Goal: Task Accomplishment & Management: Use online tool/utility

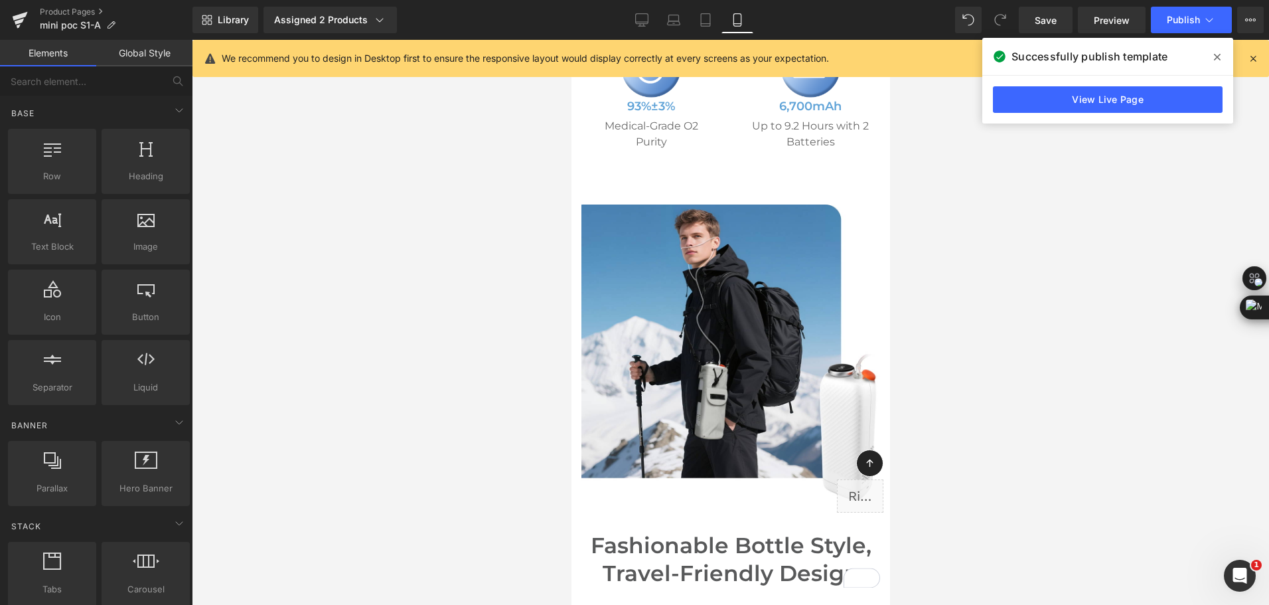
scroll to position [772, 0]
click at [629, 29] on link "Desktop" at bounding box center [642, 20] width 32 height 27
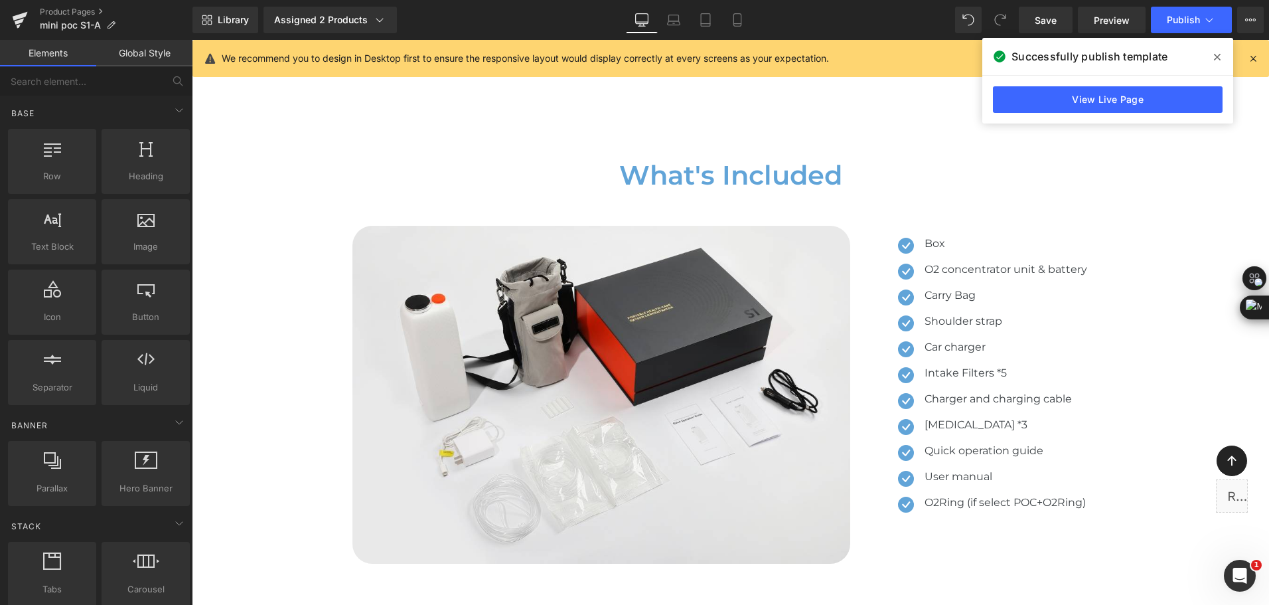
scroll to position [7112, 0]
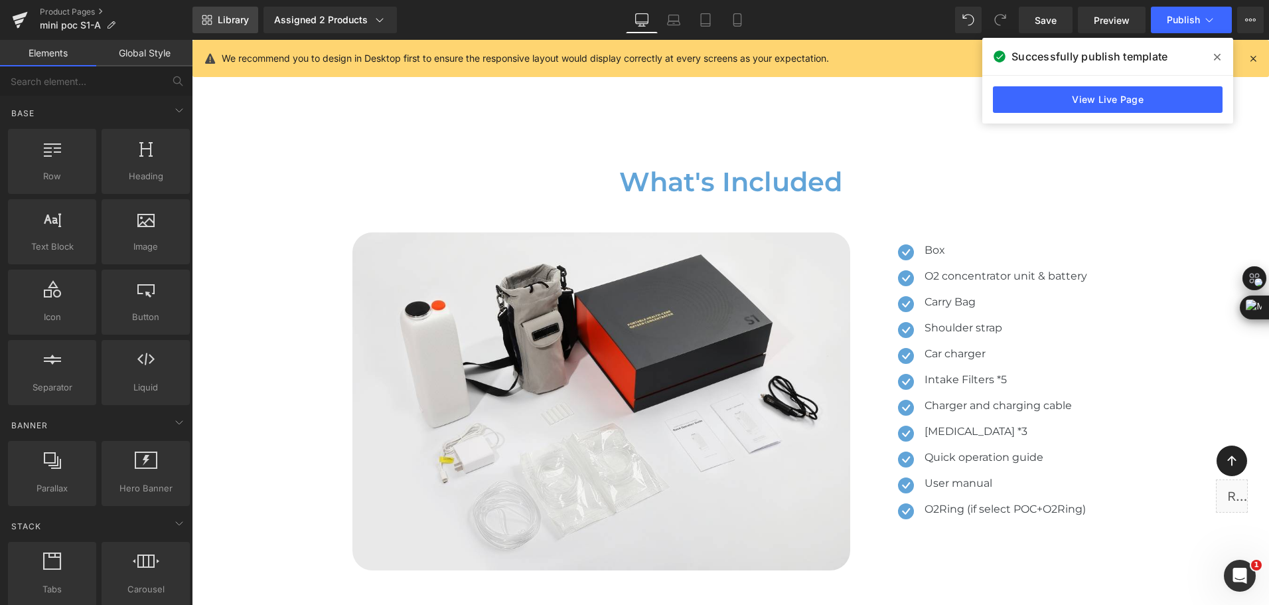
click at [228, 23] on span "Library" at bounding box center [233, 20] width 31 height 12
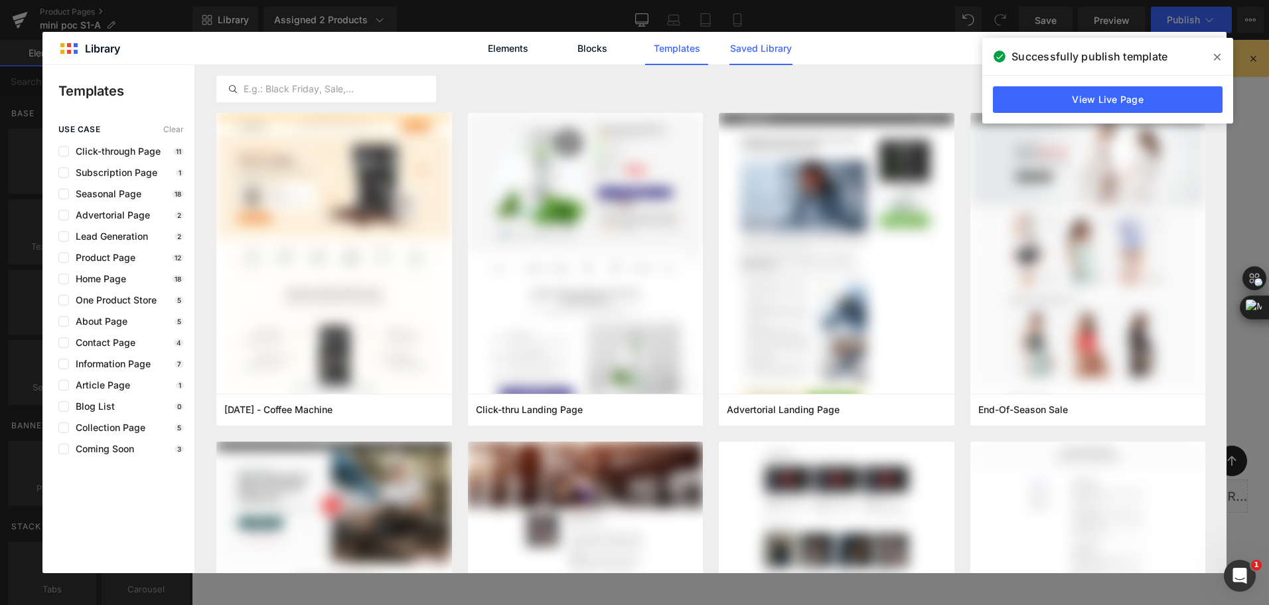
click at [756, 58] on link "Saved Library" at bounding box center [760, 48] width 63 height 33
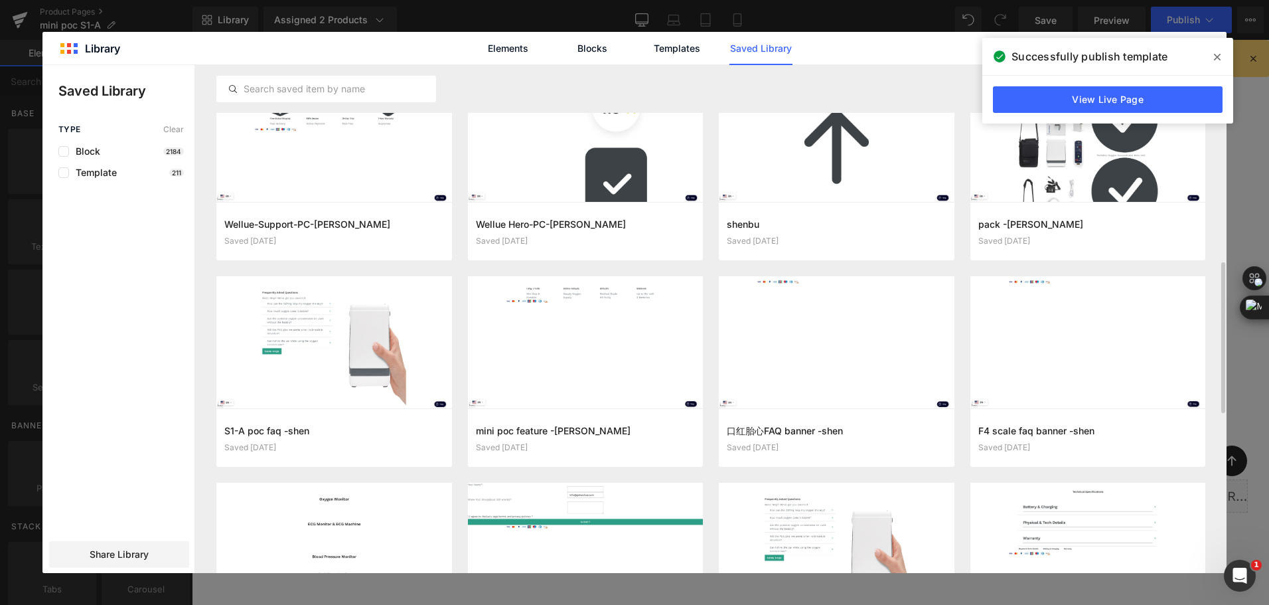
scroll to position [630, 0]
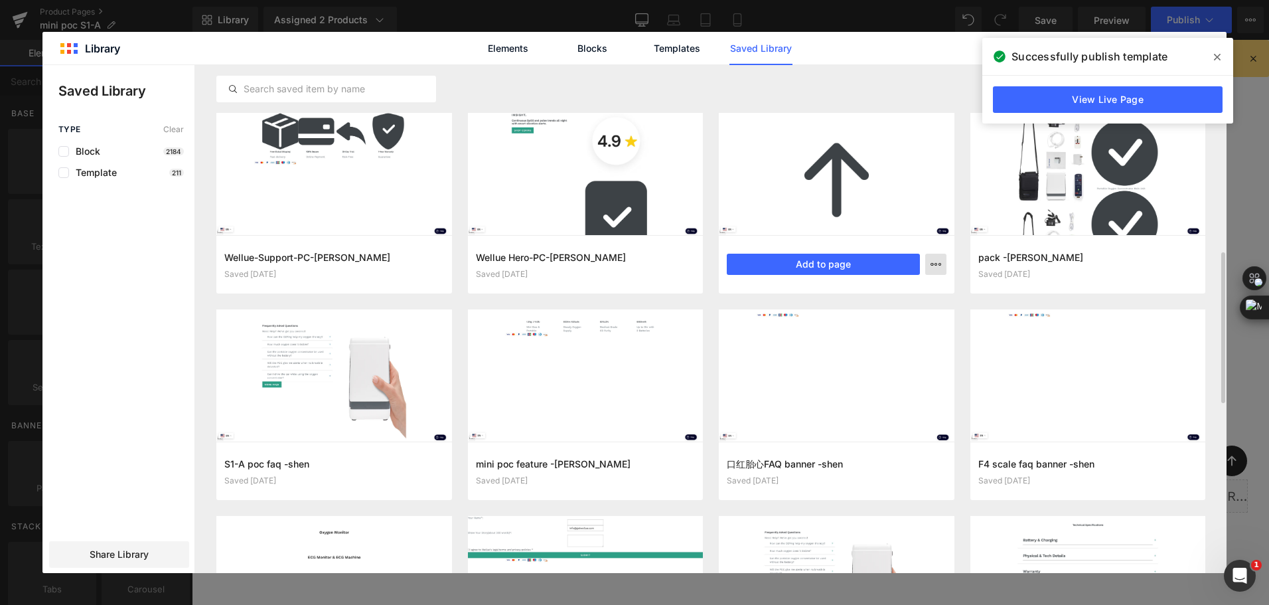
click at [941, 273] on button "button" at bounding box center [935, 264] width 21 height 21
click at [905, 312] on div "Delete" at bounding box center [870, 322] width 151 height 28
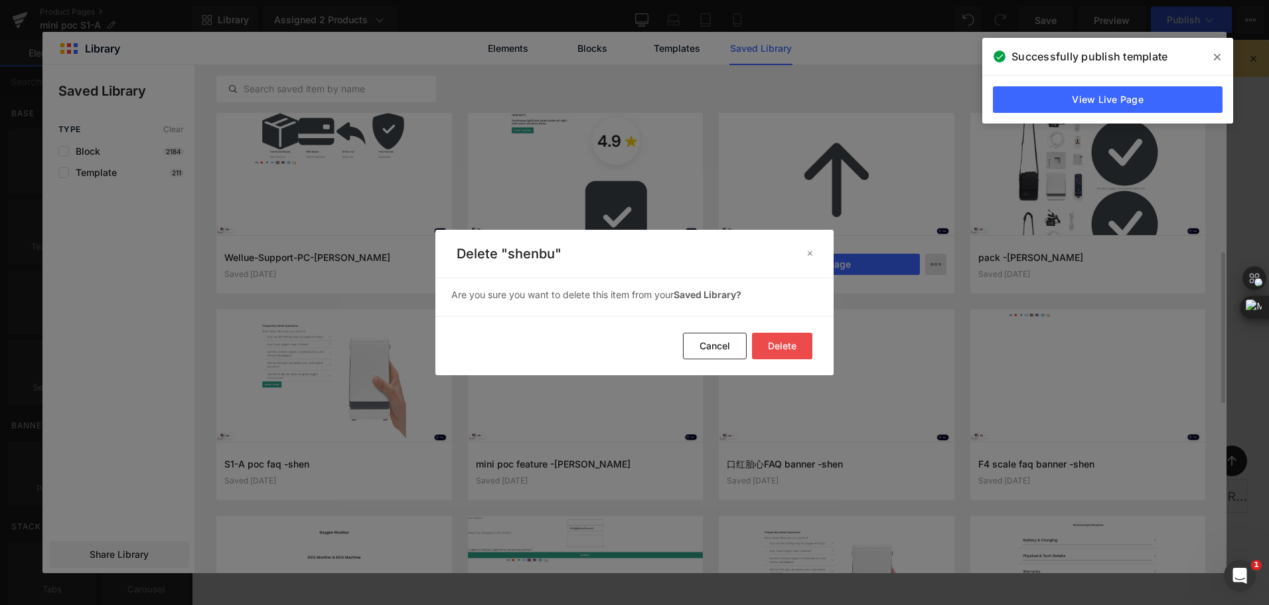
click at [789, 336] on button "Delete" at bounding box center [782, 345] width 60 height 27
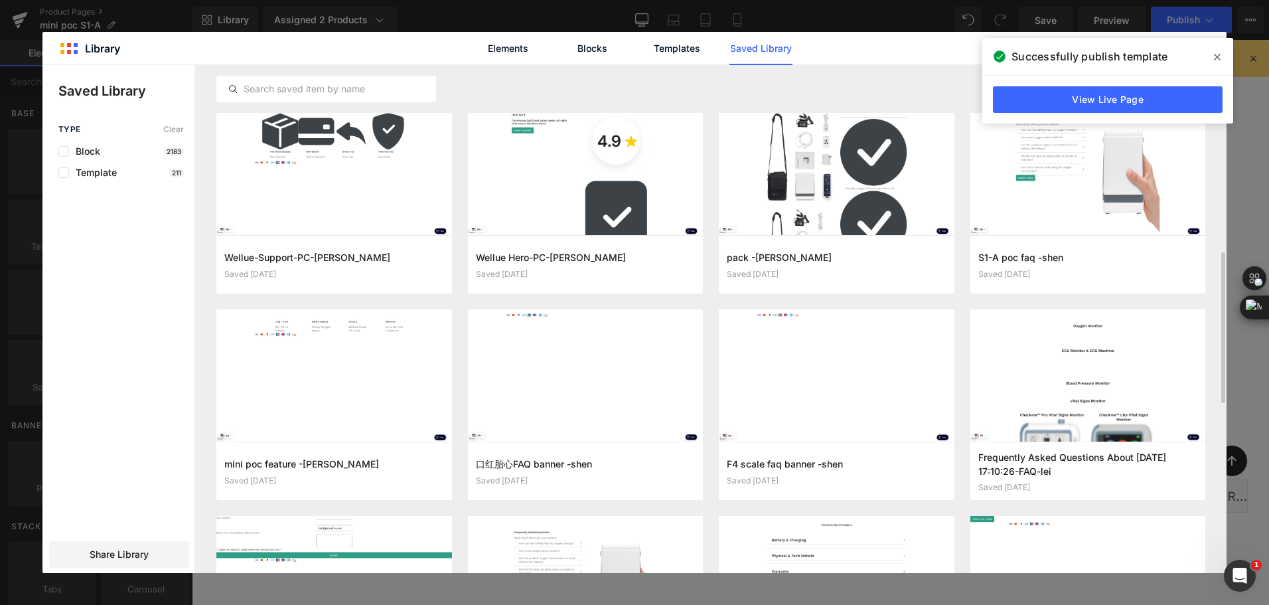
click at [1216, 54] on icon at bounding box center [1217, 57] width 7 height 11
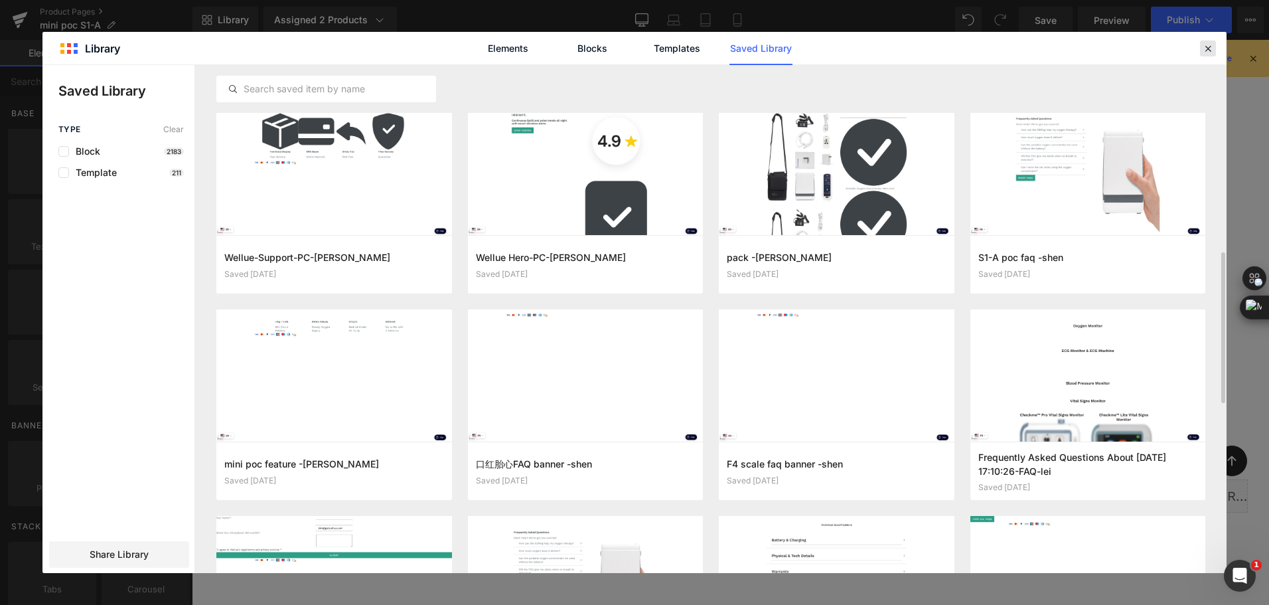
click at [1209, 52] on icon at bounding box center [1208, 48] width 12 height 12
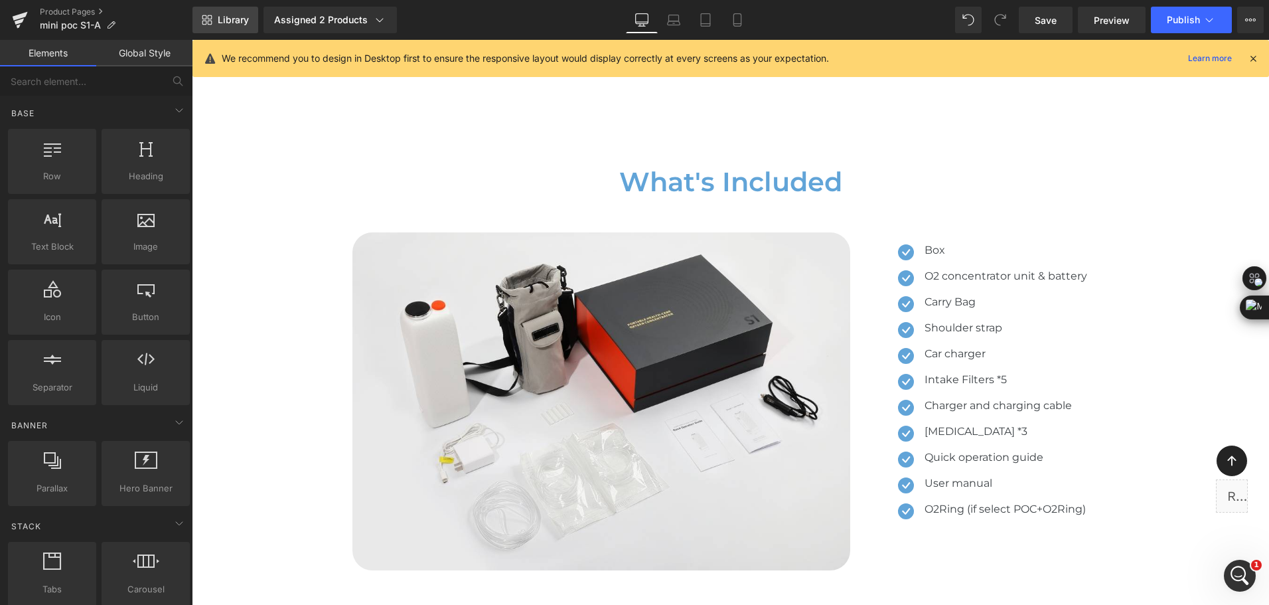
click at [246, 15] on span "Library" at bounding box center [233, 20] width 31 height 12
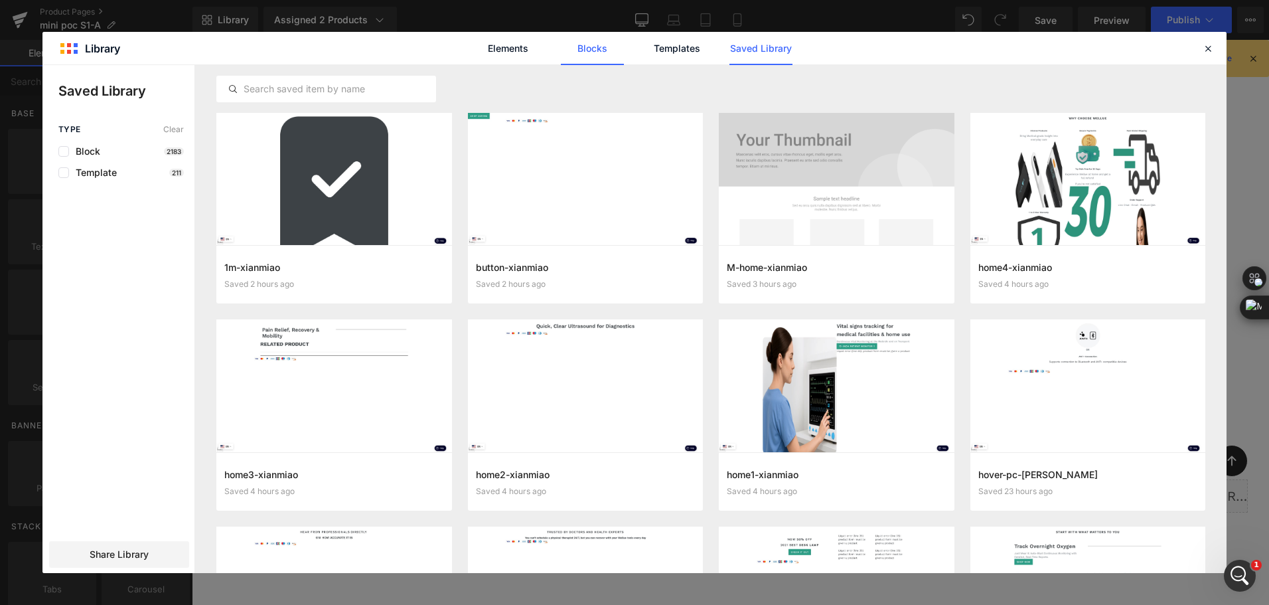
click at [593, 54] on link "Blocks" at bounding box center [592, 48] width 63 height 33
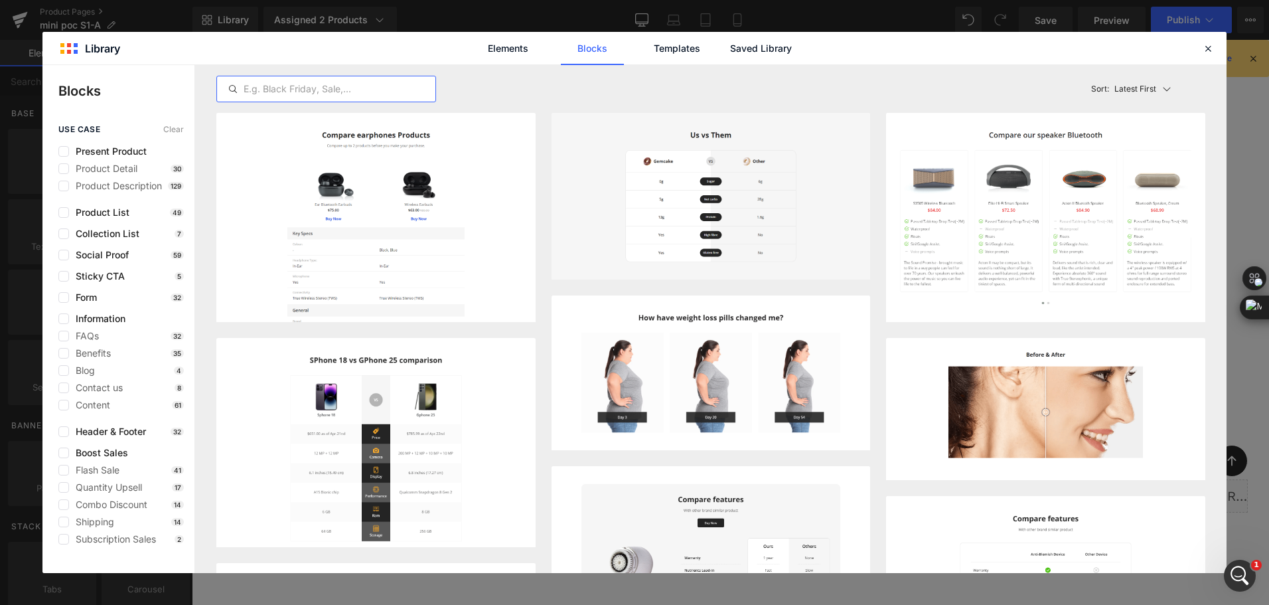
click at [409, 94] on input "text" at bounding box center [326, 89] width 218 height 16
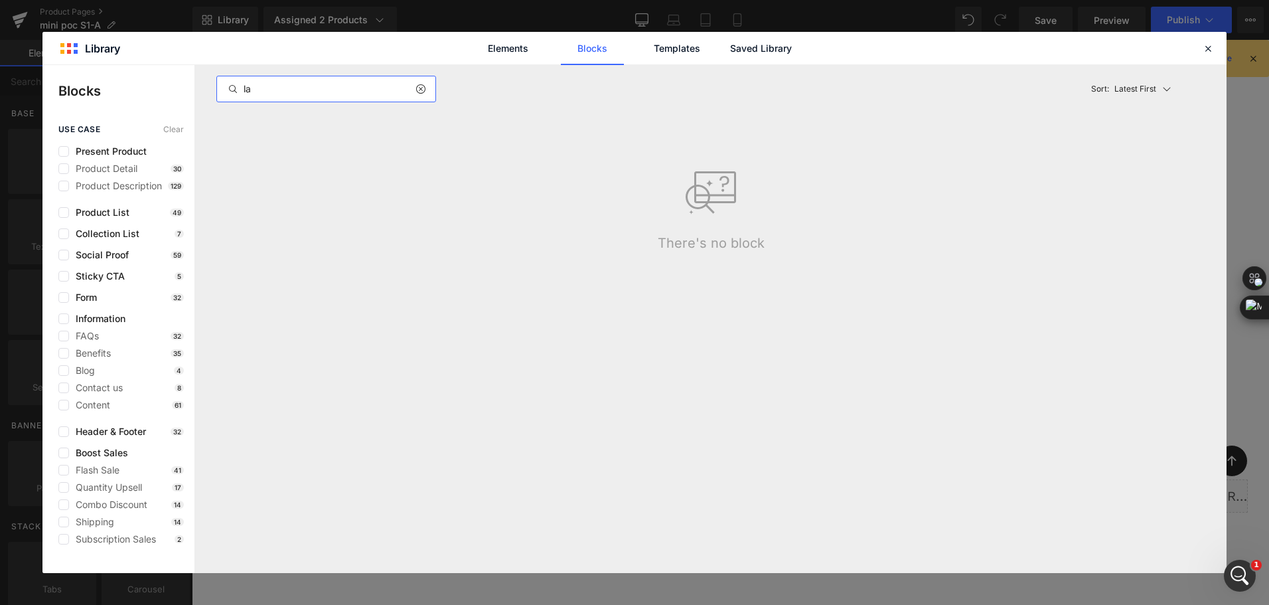
type input "l"
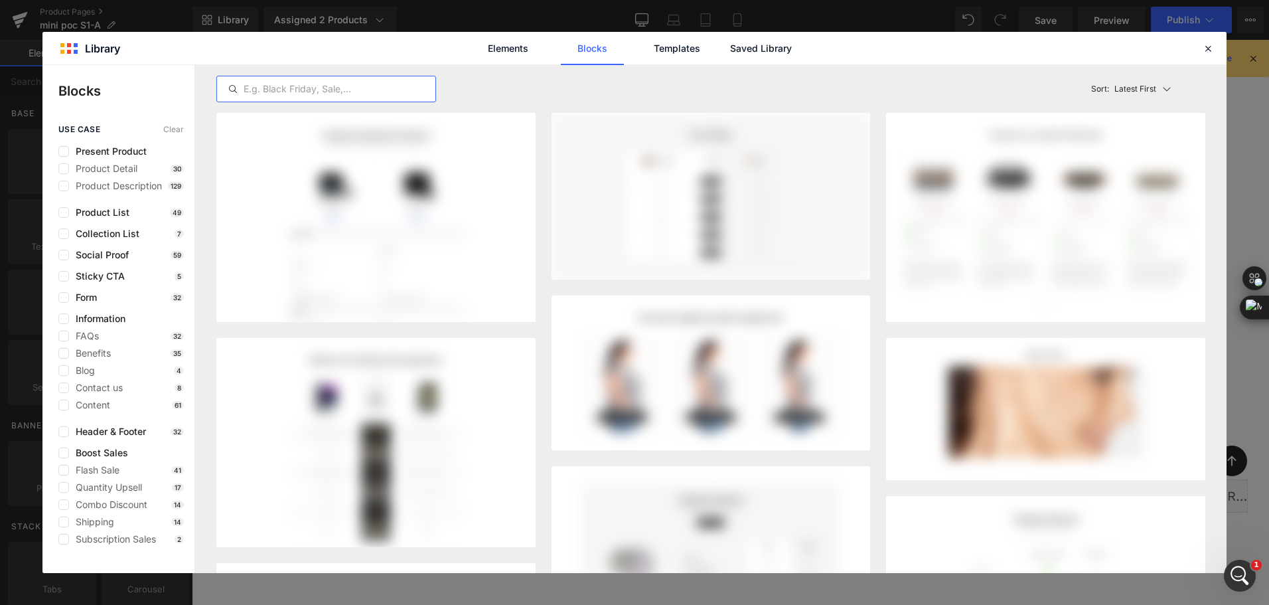
type input "f"
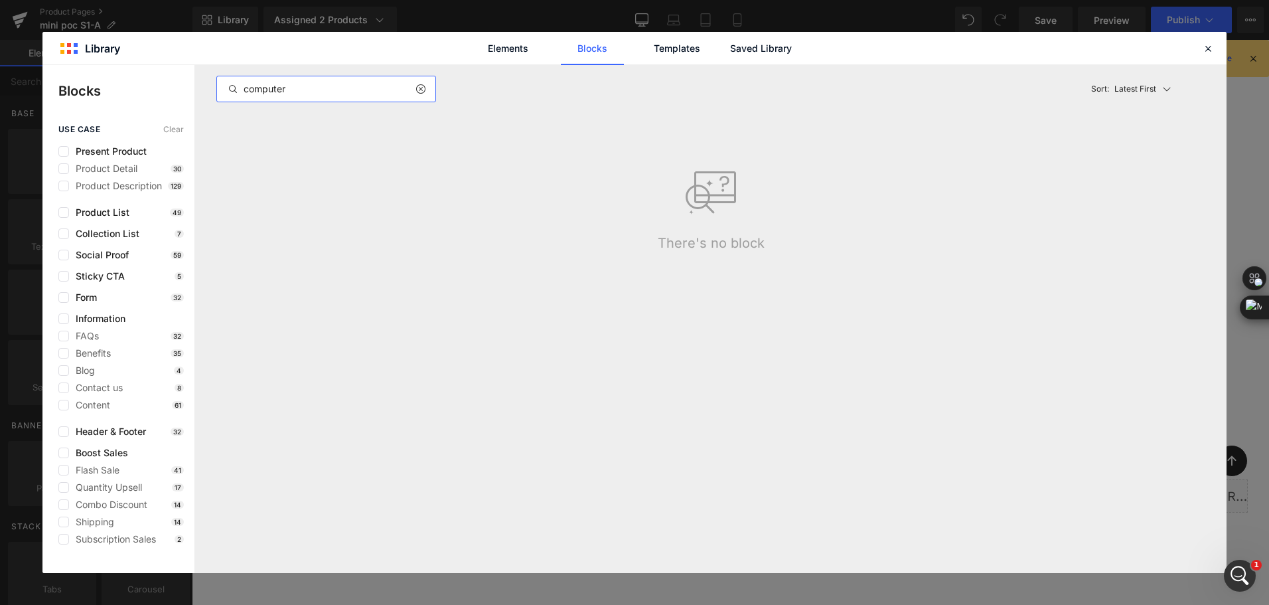
click at [272, 92] on input "computer" at bounding box center [326, 89] width 218 height 16
click at [265, 90] on input "computer" at bounding box center [326, 89] width 218 height 16
type input "computer"
click at [1164, 92] on icon at bounding box center [1166, 89] width 11 height 11
click at [1158, 146] on p "Most View" at bounding box center [1139, 147] width 46 height 11
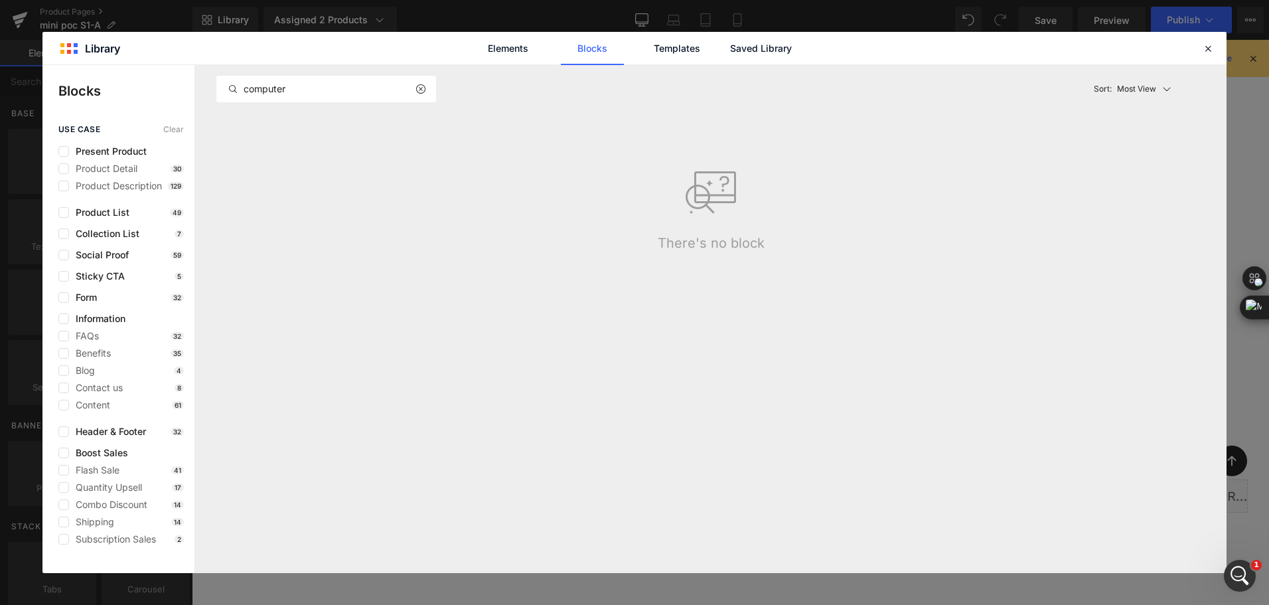
click at [683, 66] on div "computer Latest First Most View Latest First Sort: Most View" at bounding box center [710, 89] width 989 height 48
drag, startPoint x: 304, startPoint y: 89, endPoint x: 214, endPoint y: 84, distance: 89.7
click at [214, 84] on div "computer Latest First Most View Latest First Sort: Most View There's no block" at bounding box center [710, 319] width 1031 height 508
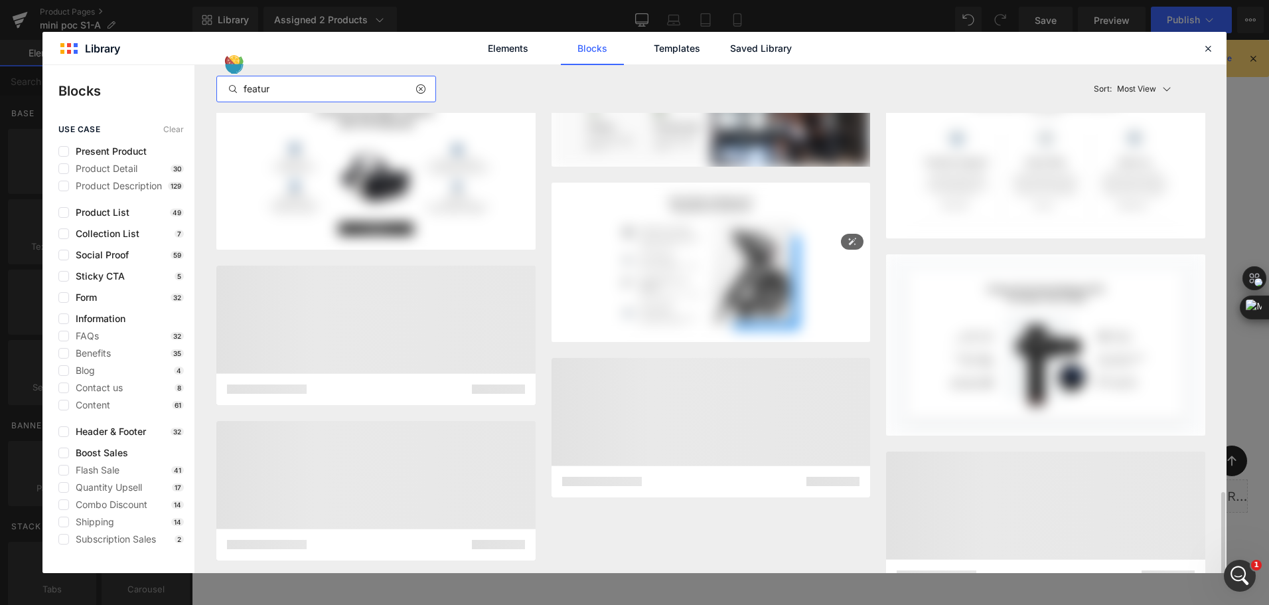
scroll to position [1632, 0]
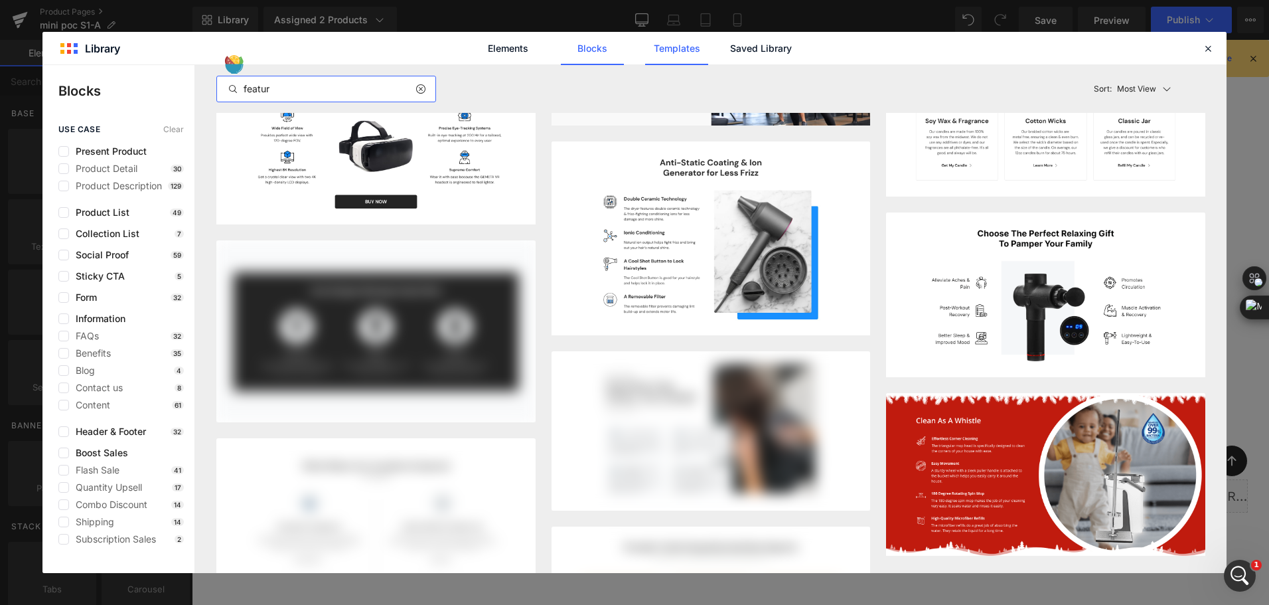
type input "featur"
click at [684, 48] on link "Templates" at bounding box center [676, 48] width 63 height 33
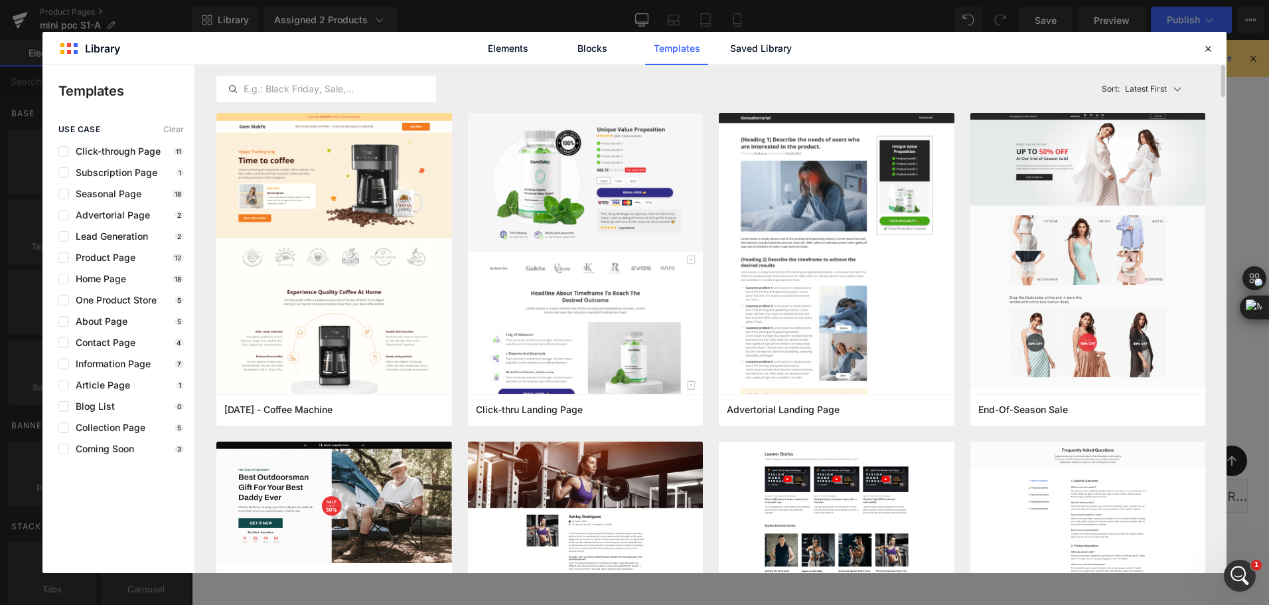
click at [340, 72] on div "Latest First Most View Latest First Sort: Latest First" at bounding box center [710, 89] width 989 height 48
click at [340, 86] on input "text" at bounding box center [326, 89] width 218 height 16
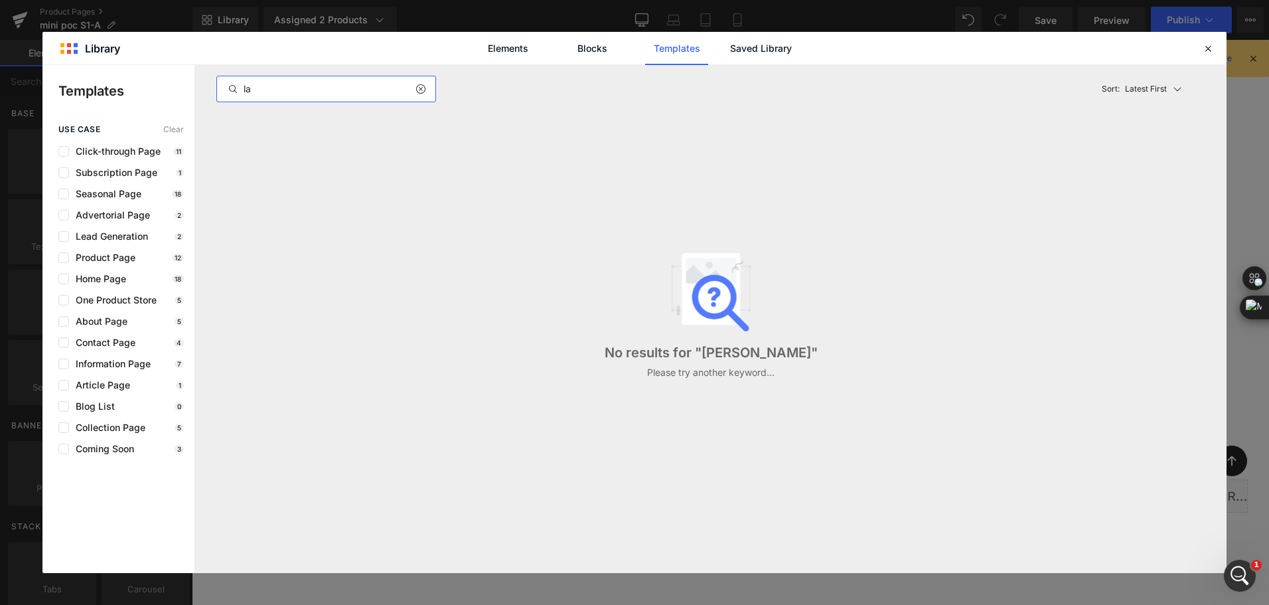
type input "l"
type input "c"
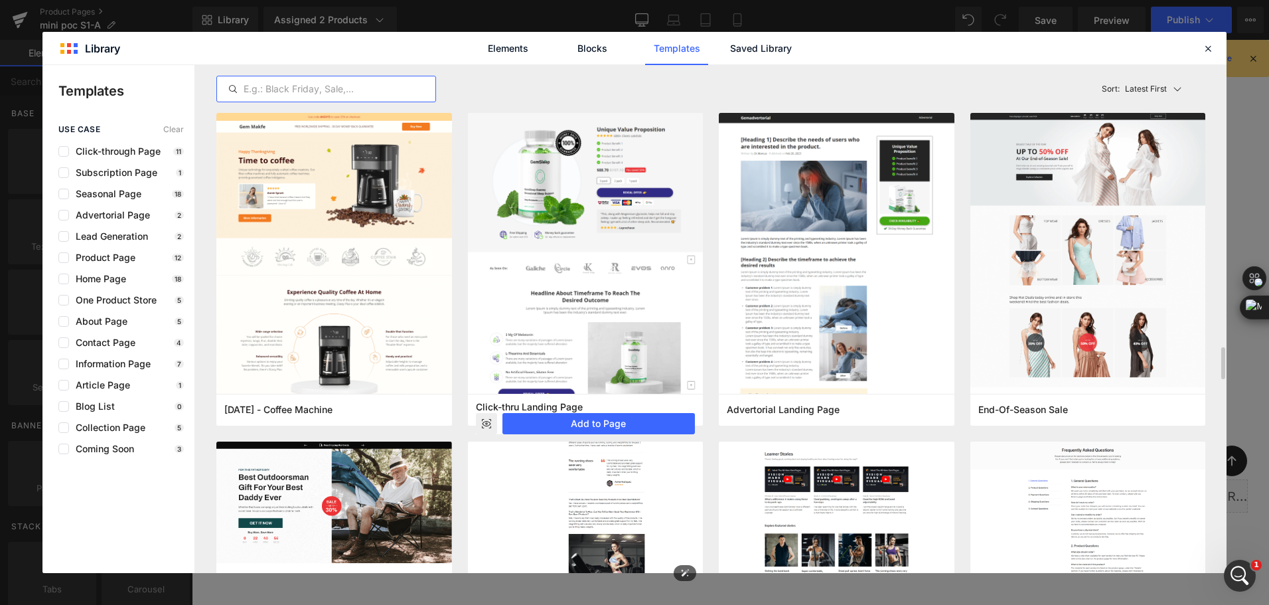
scroll to position [465, 0]
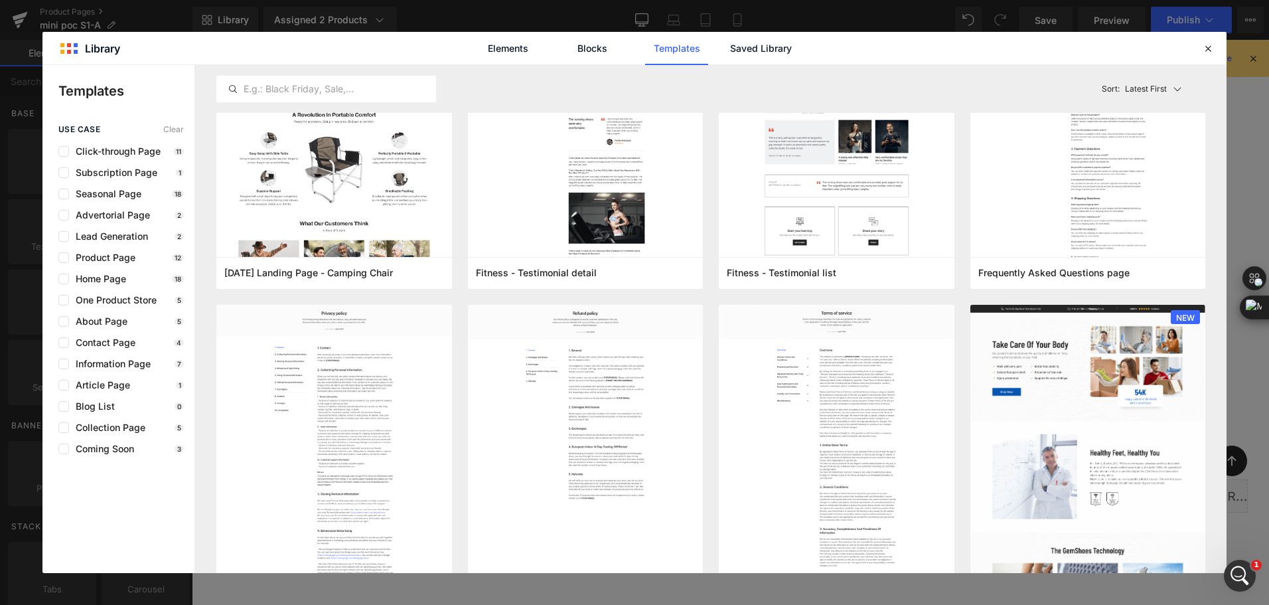
click at [122, 373] on div "use case Clear Click-through Page 11 Subscription Page 1 Seasonal Page 18 Adver…" at bounding box center [118, 289] width 152 height 329
click at [128, 367] on span "Information Page" at bounding box center [110, 363] width 82 height 11
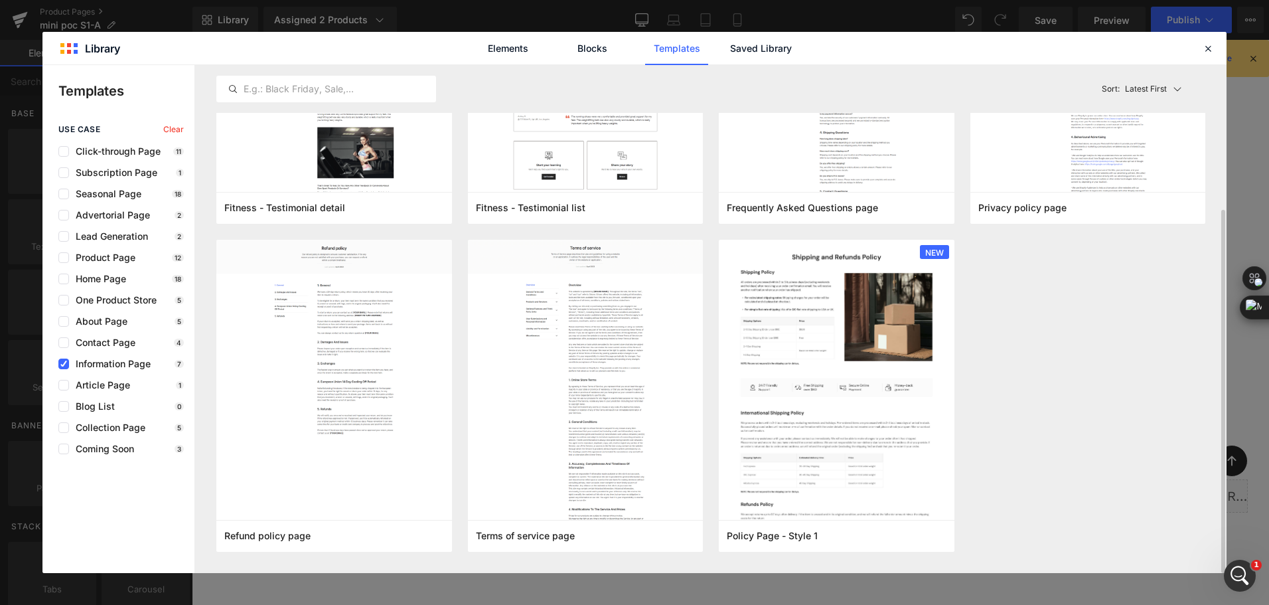
scroll to position [202, 0]
click at [114, 367] on span "Information Page" at bounding box center [110, 363] width 82 height 11
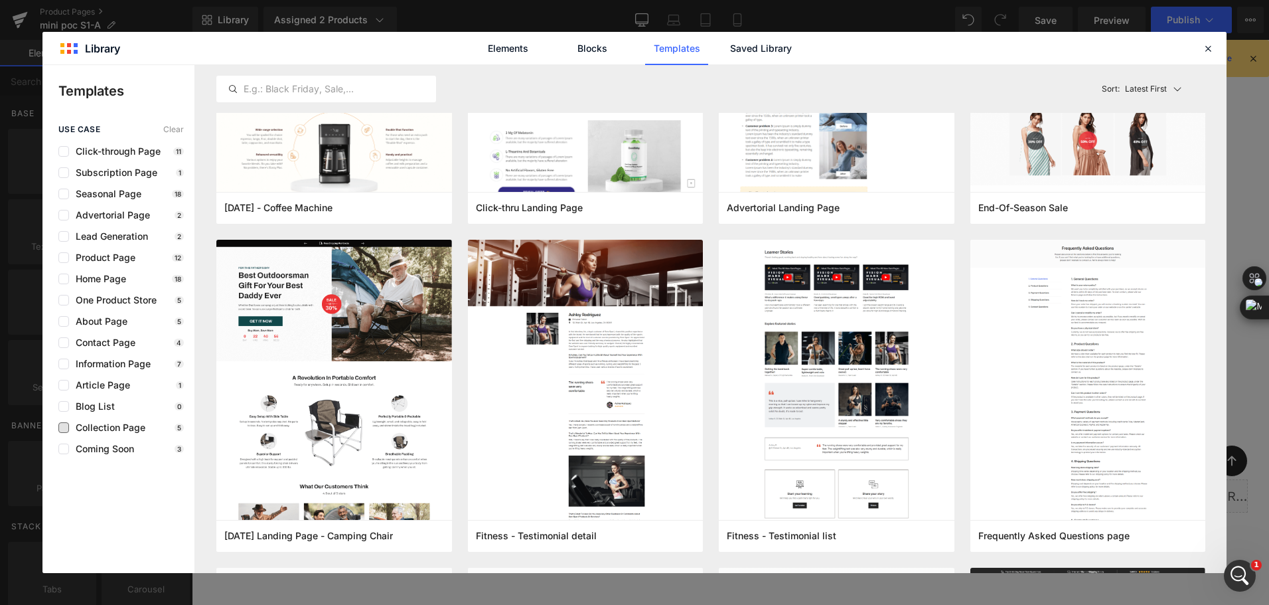
click at [123, 430] on span "Collection Page" at bounding box center [107, 427] width 76 height 11
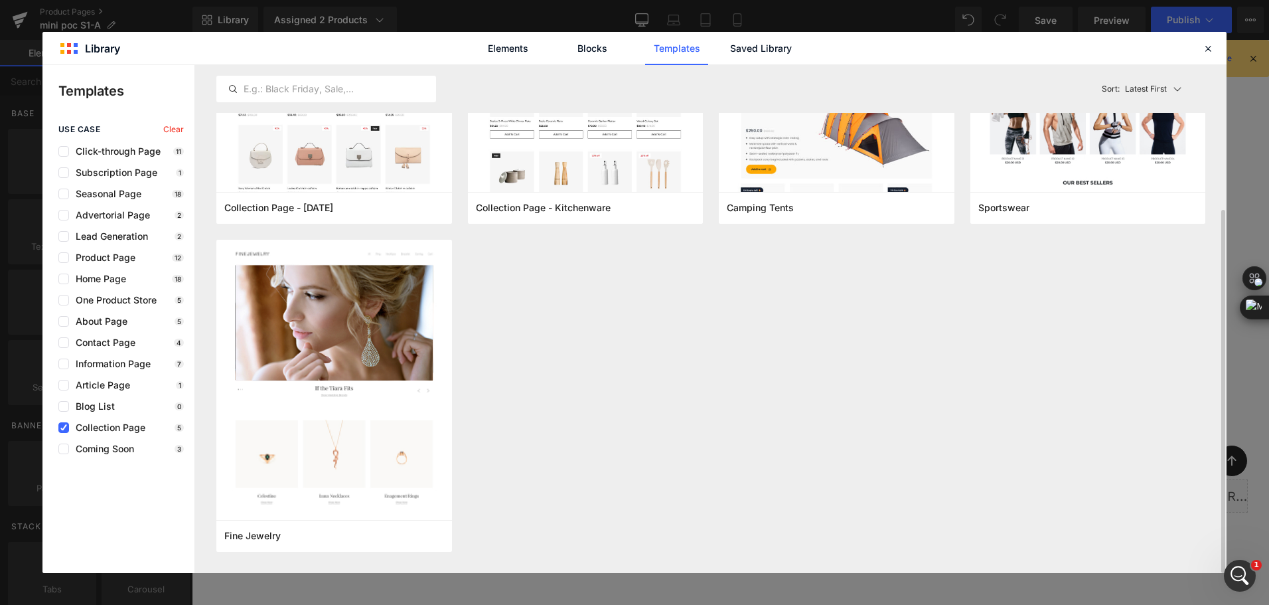
scroll to position [3, 0]
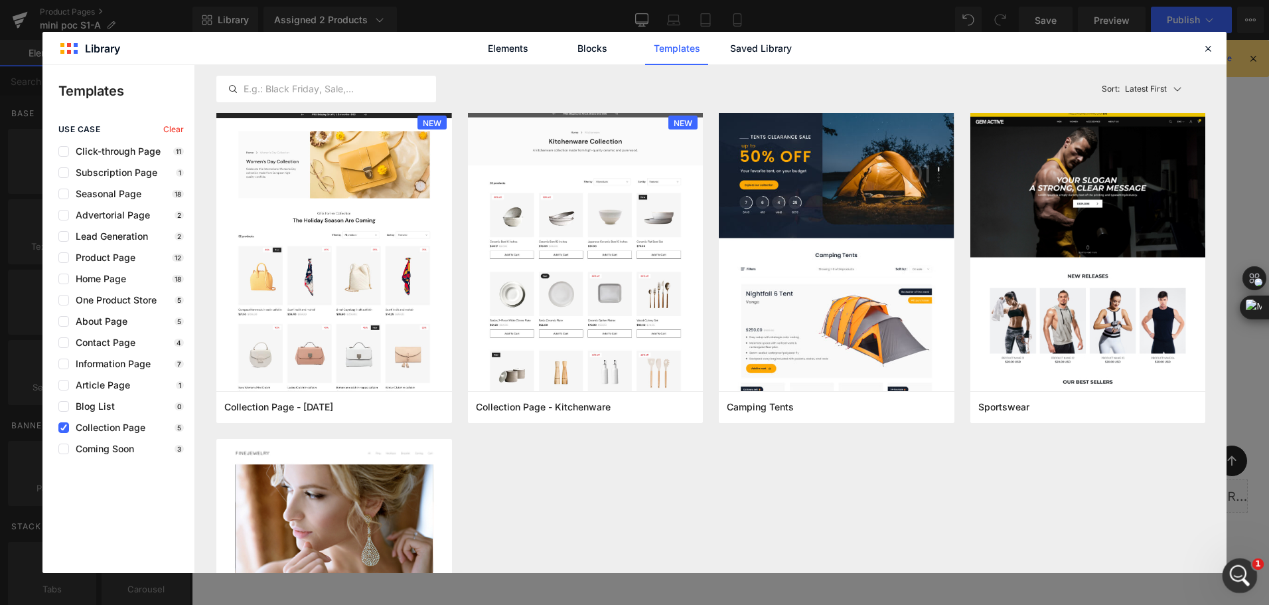
click at [1227, 573] on icon "Open Intercom Messenger" at bounding box center [1238, 574] width 22 height 22
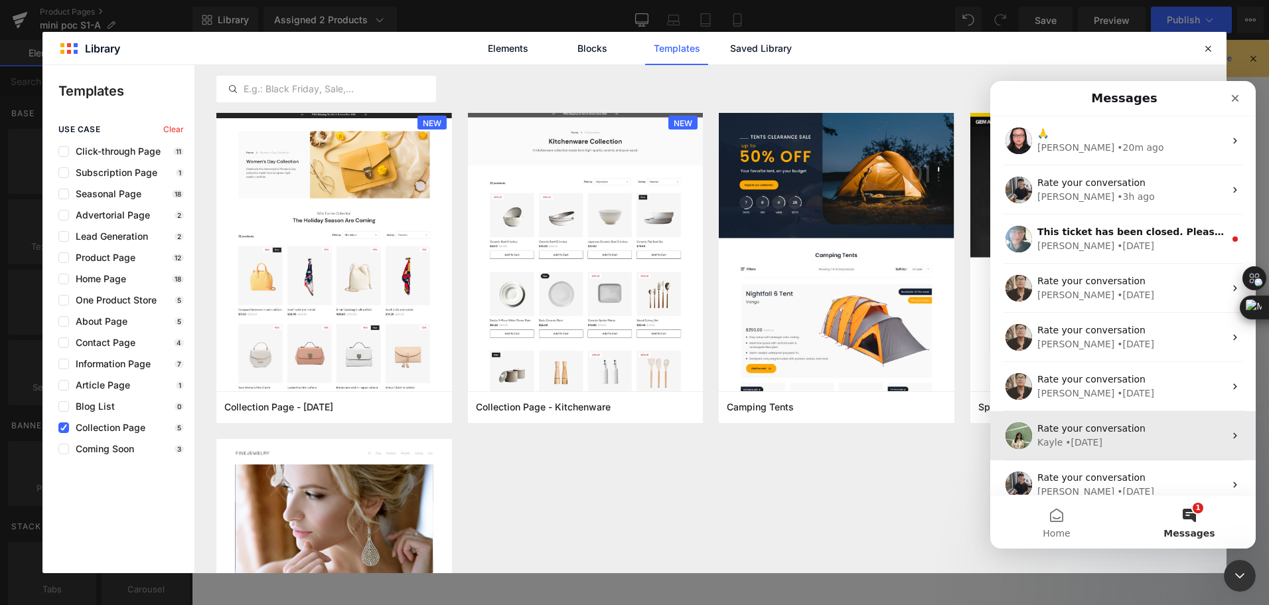
scroll to position [0, 0]
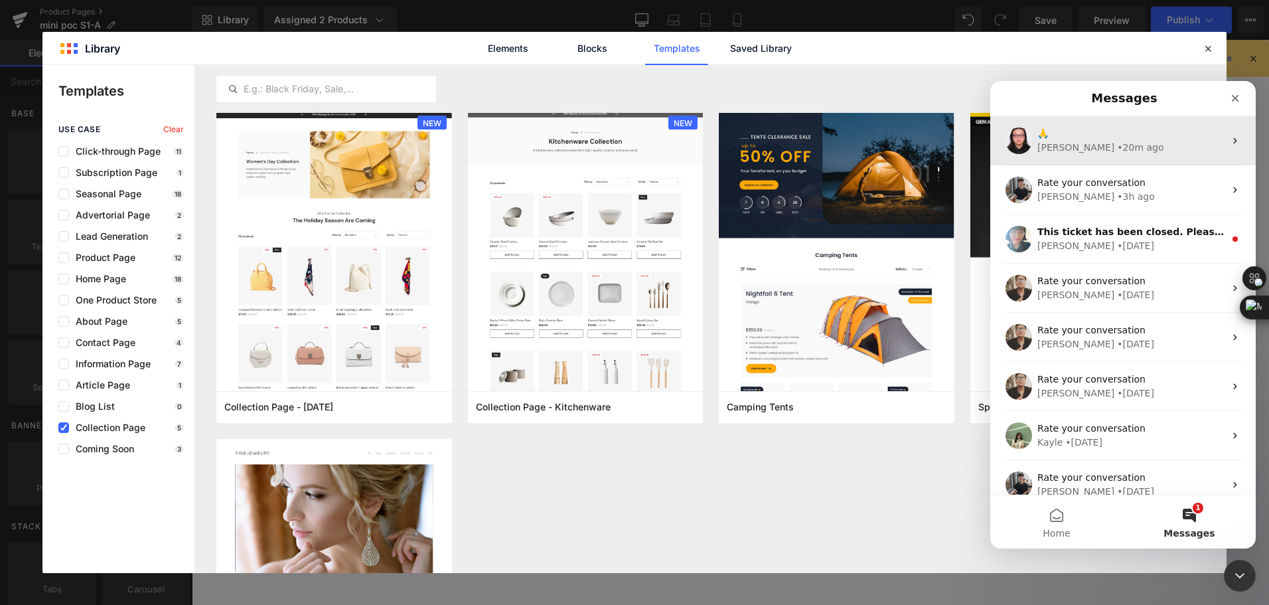
click at [1131, 155] on div "🙏 Nathan • 20m ago" at bounding box center [1122, 140] width 265 height 49
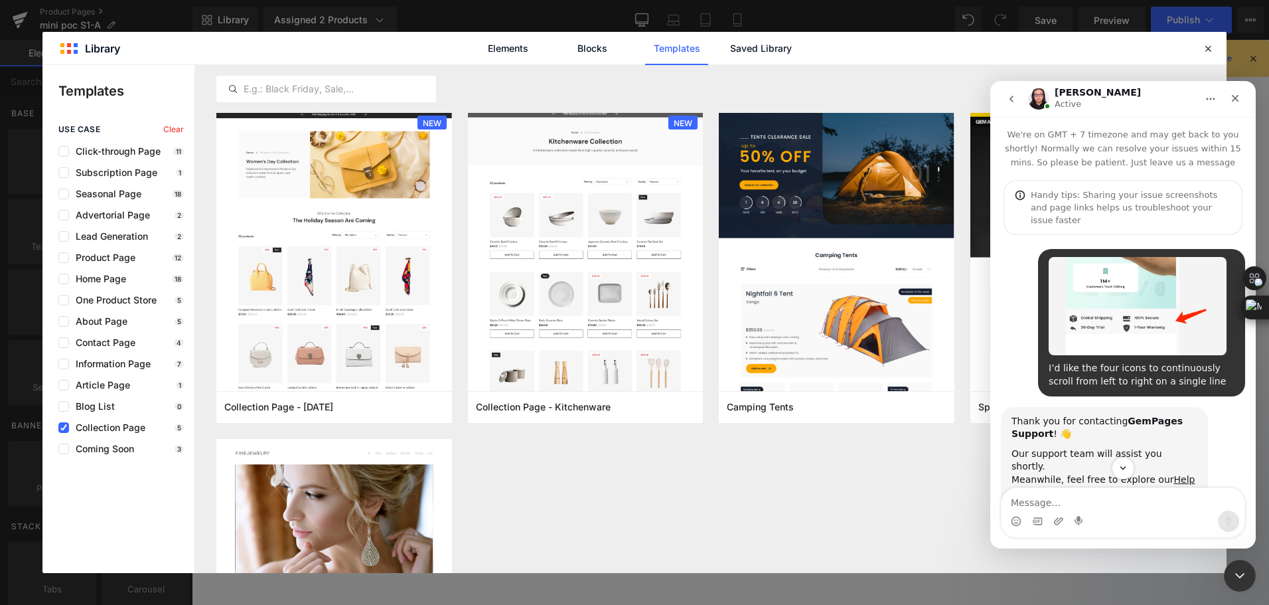
click at [1005, 101] on button "go back" at bounding box center [1011, 98] width 25 height 25
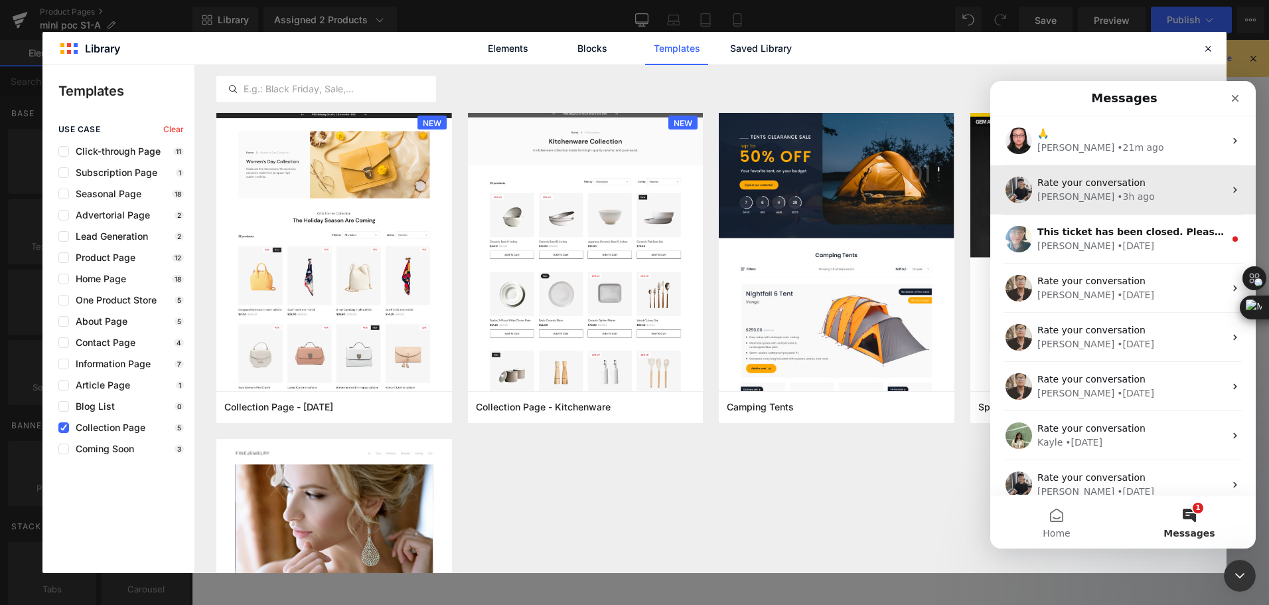
click at [1185, 193] on div "Tony • 3h ago" at bounding box center [1130, 197] width 187 height 14
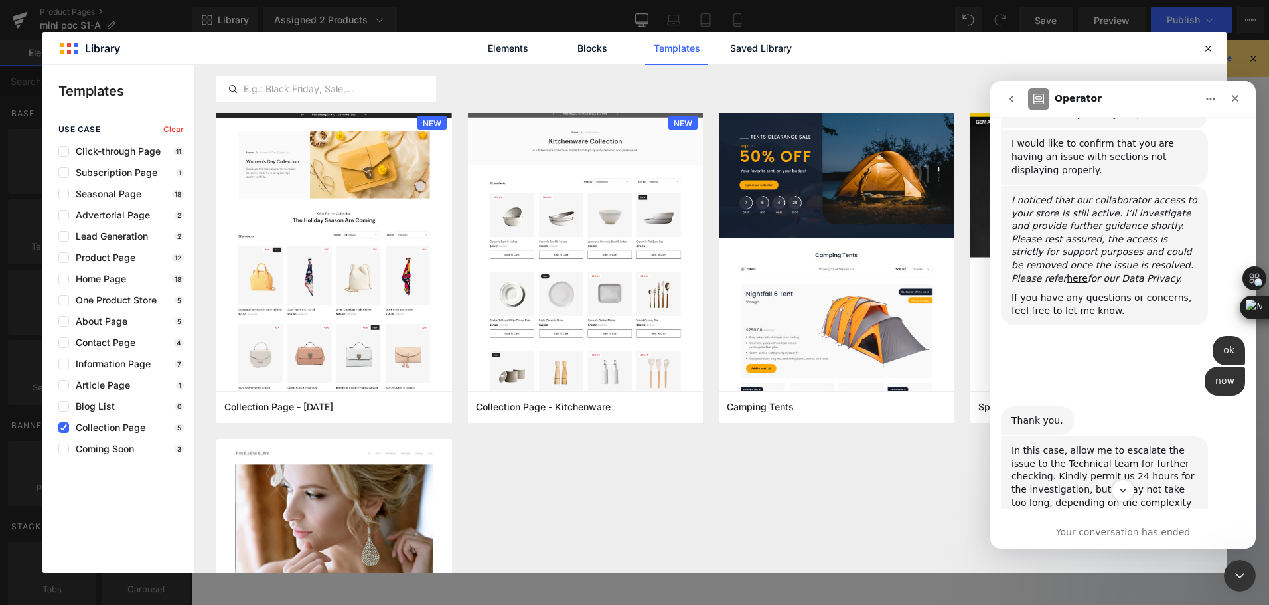
scroll to position [730, 0]
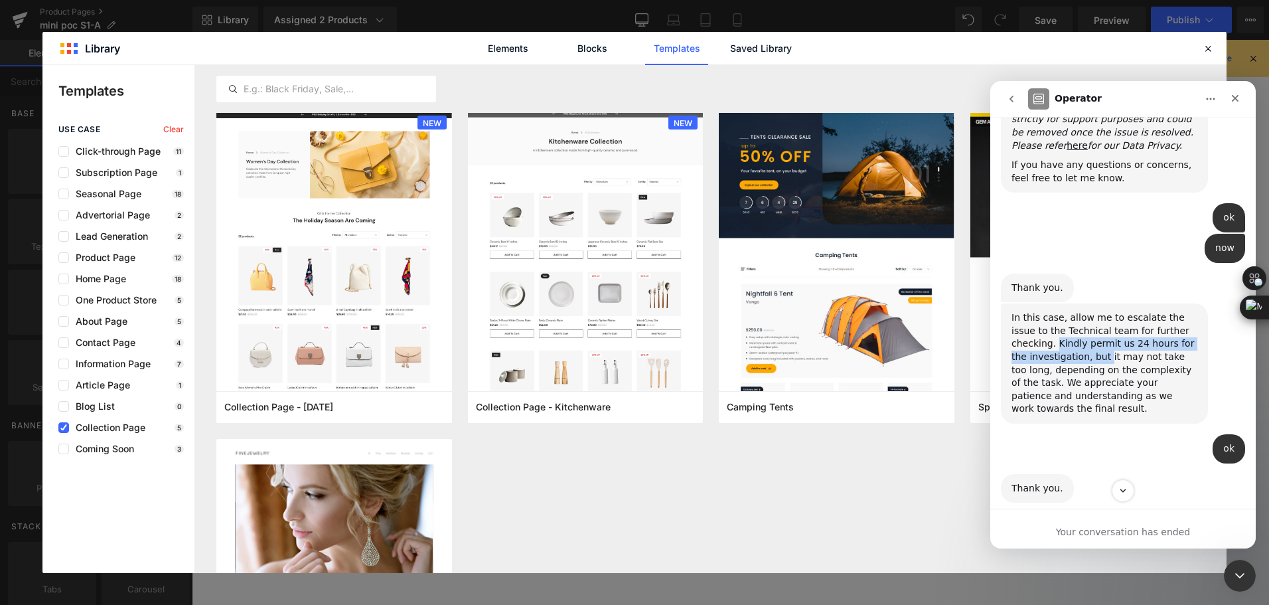
drag, startPoint x: 1057, startPoint y: 319, endPoint x: 1109, endPoint y: 332, distance: 53.4
click at [1109, 332] on div "In this case, allow me to escalate the issue to the Technical team for further …" at bounding box center [1104, 363] width 186 height 104
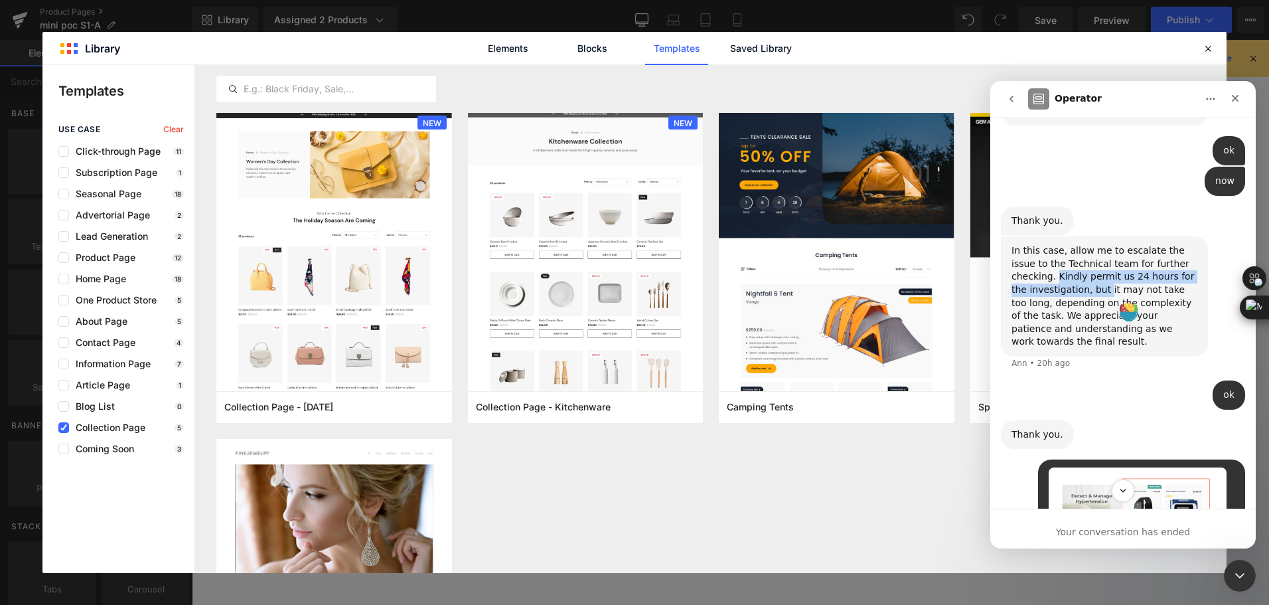
scroll to position [796, 0]
click at [1084, 267] on div "In this case, allow me to escalate the issue to the Technical team for further …" at bounding box center [1104, 297] width 186 height 104
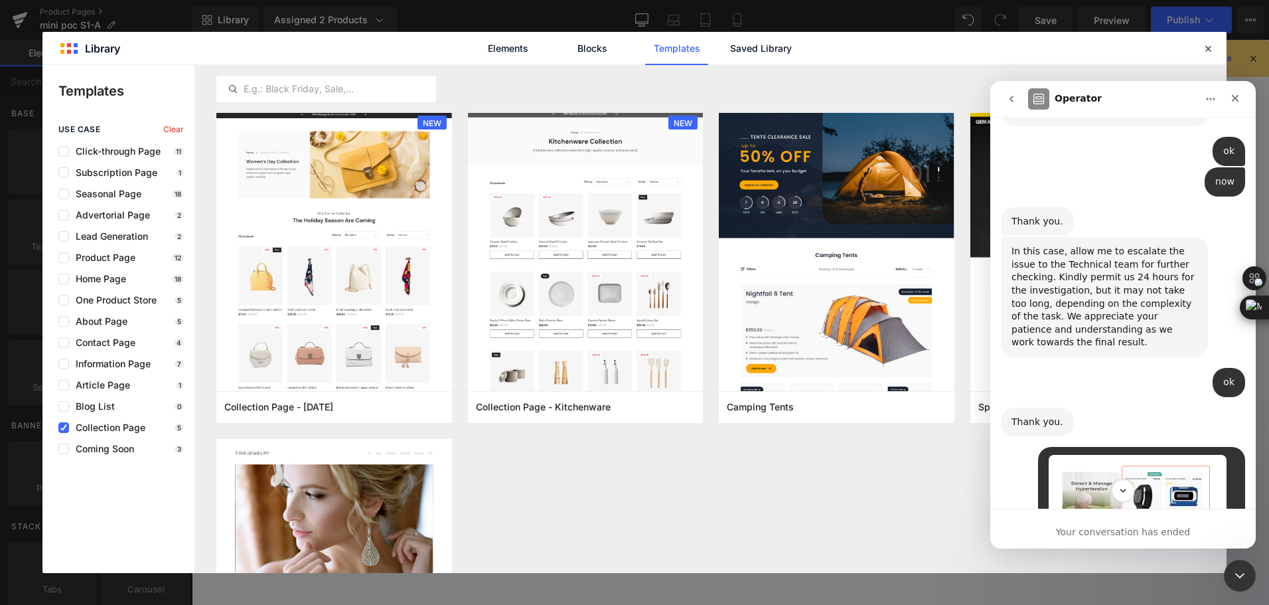
click at [1084, 267] on div "In this case, allow me to escalate the issue to the Technical team for further …" at bounding box center [1104, 297] width 186 height 104
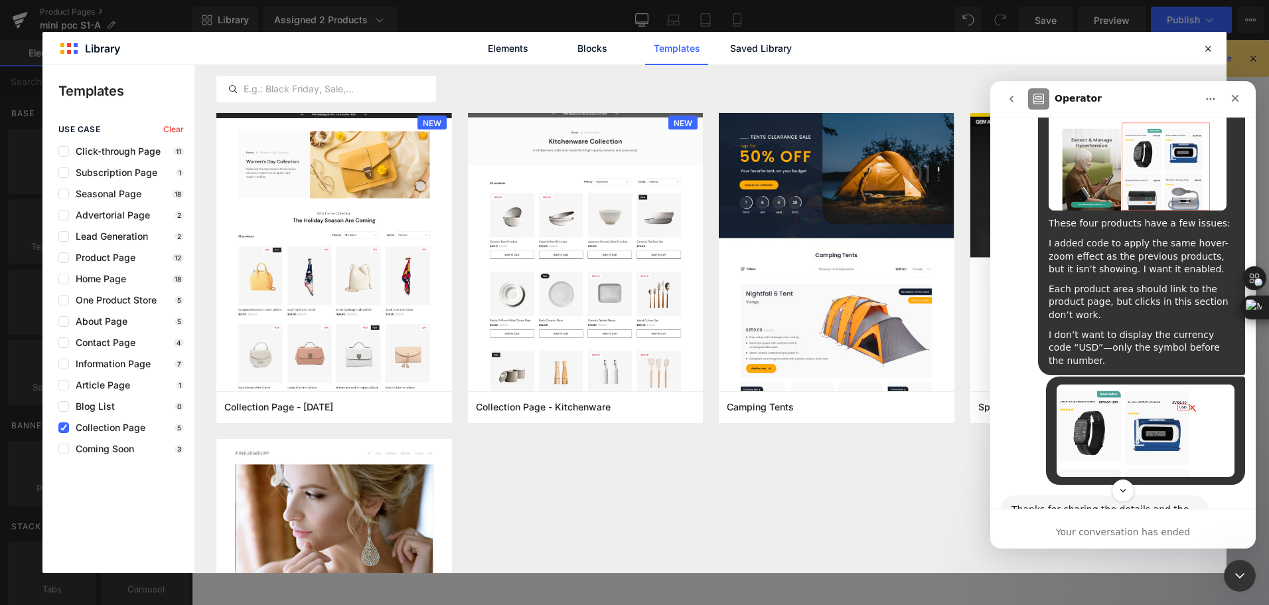
scroll to position [1195, 0]
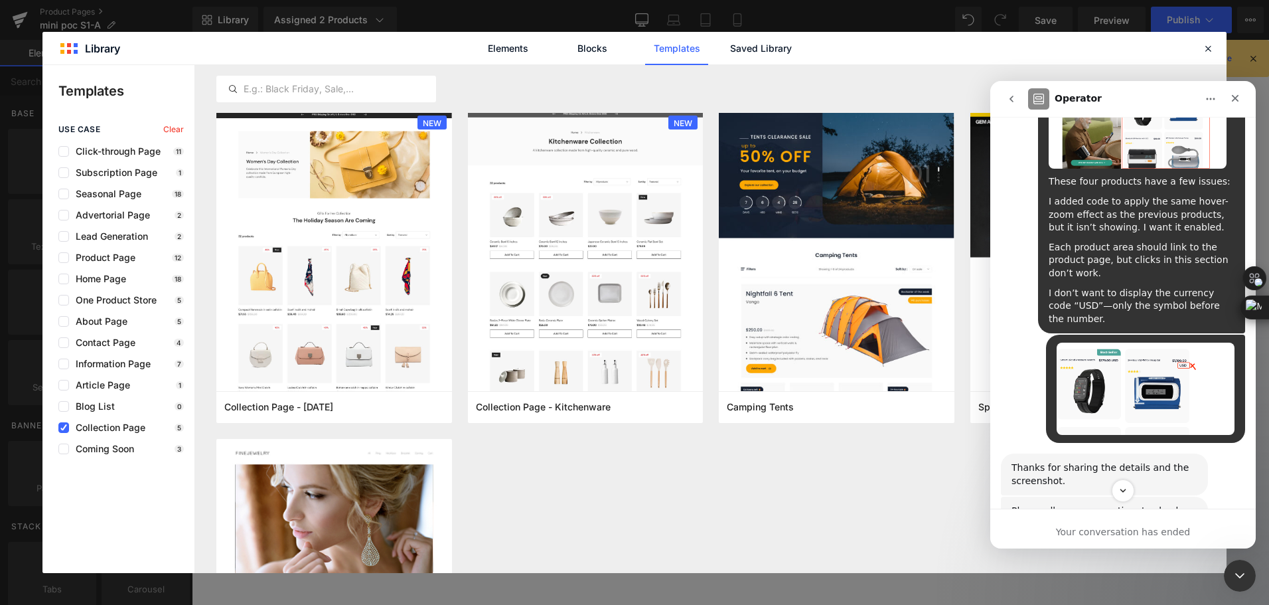
click at [1117, 381] on img "Wellue says…" at bounding box center [1145, 388] width 178 height 92
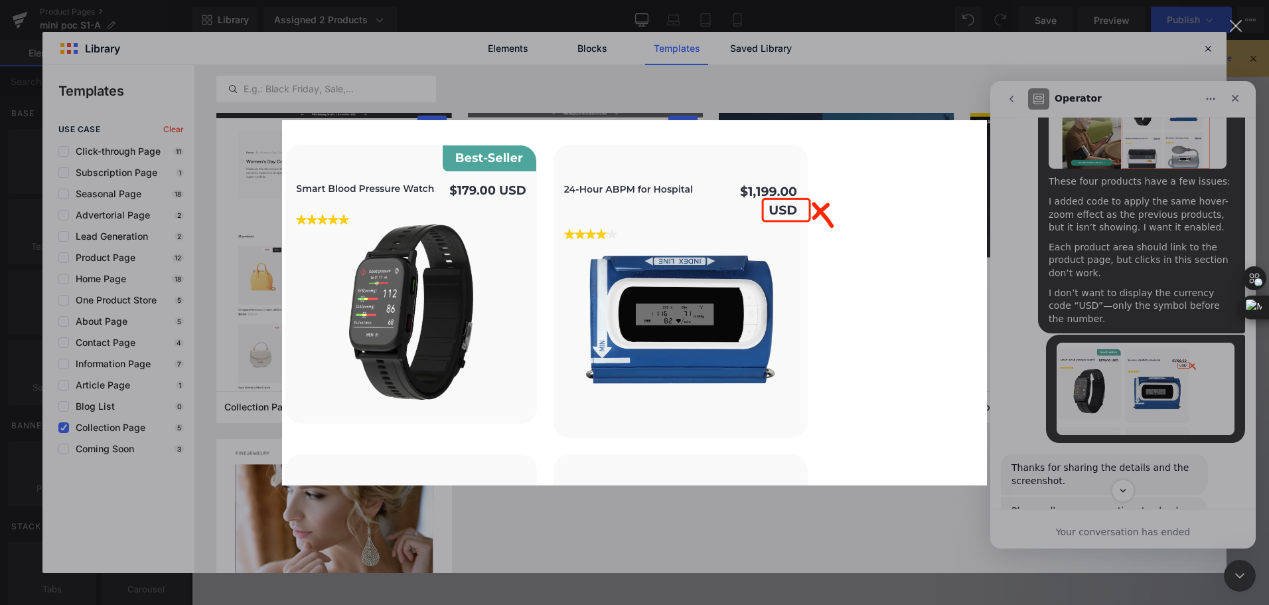
click at [1110, 254] on div "Intercom messenger" at bounding box center [634, 302] width 1269 height 605
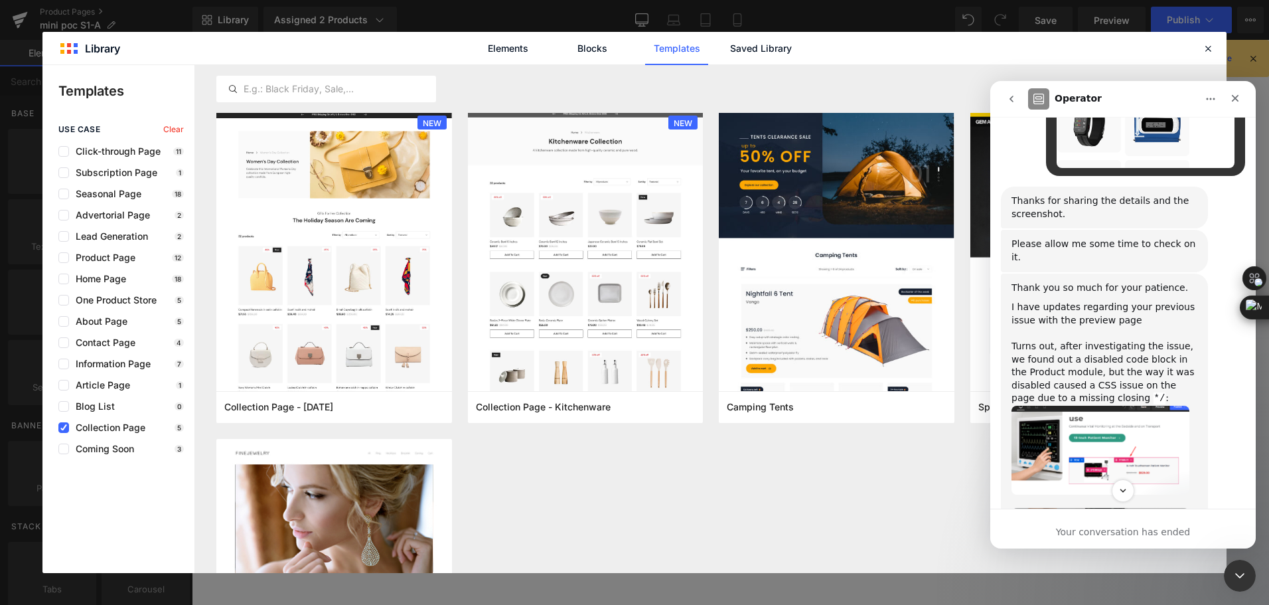
scroll to position [1526, 0]
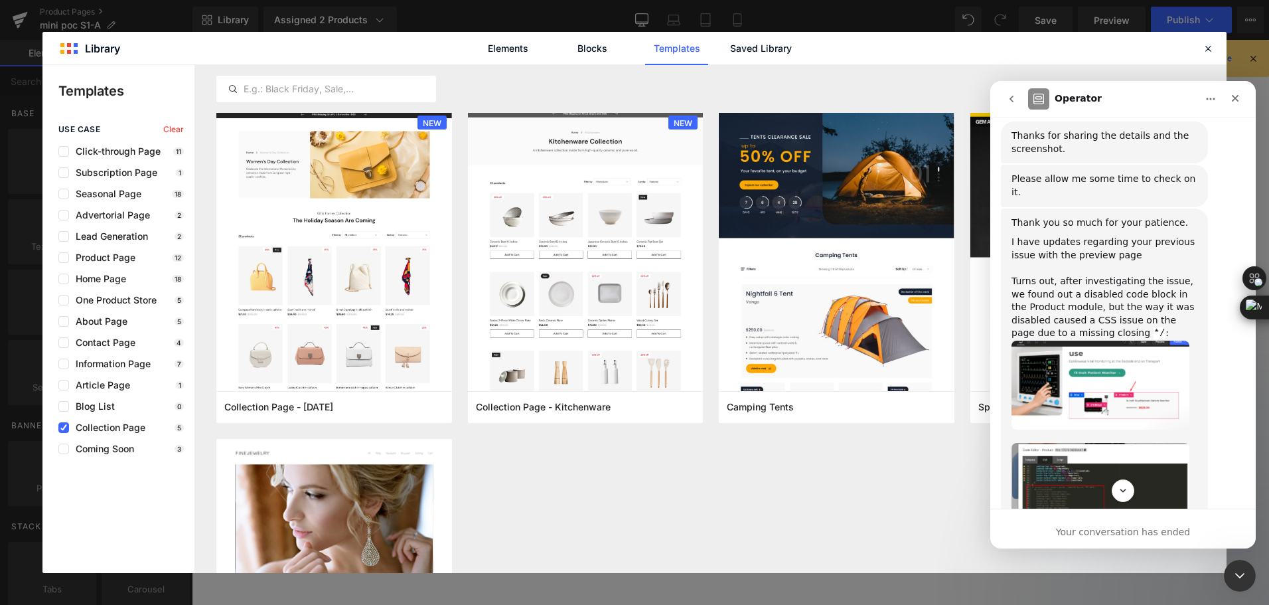
click at [1118, 368] on img "Ann says…" at bounding box center [1100, 384] width 178 height 89
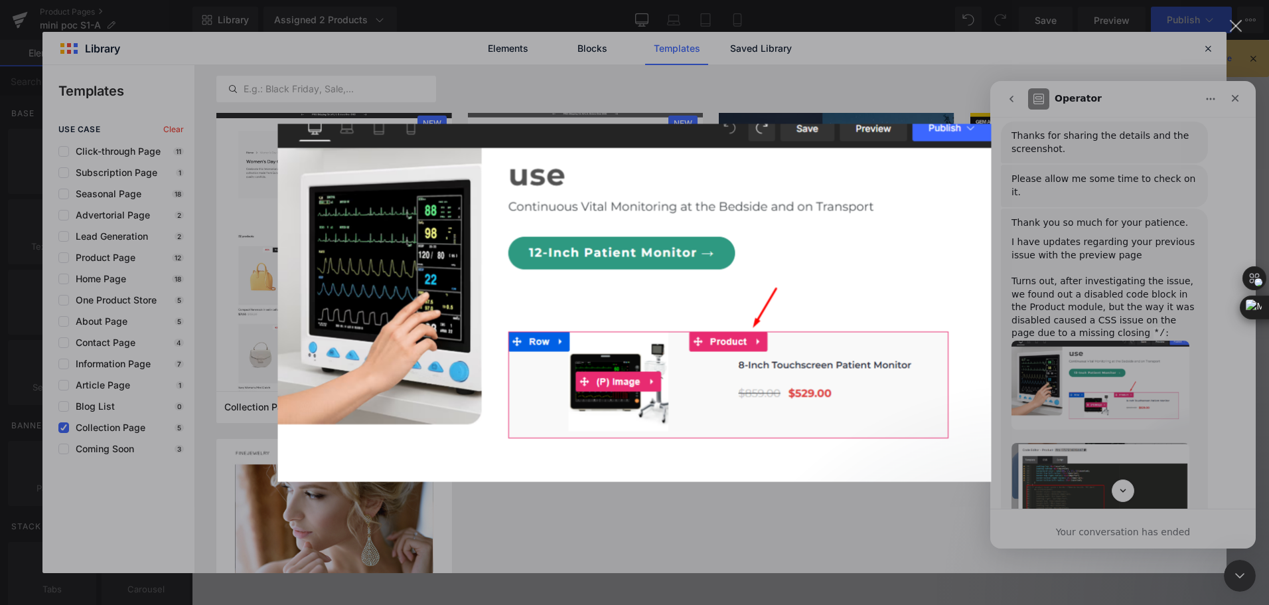
click at [1129, 463] on div "Intercom messenger" at bounding box center [634, 302] width 1269 height 605
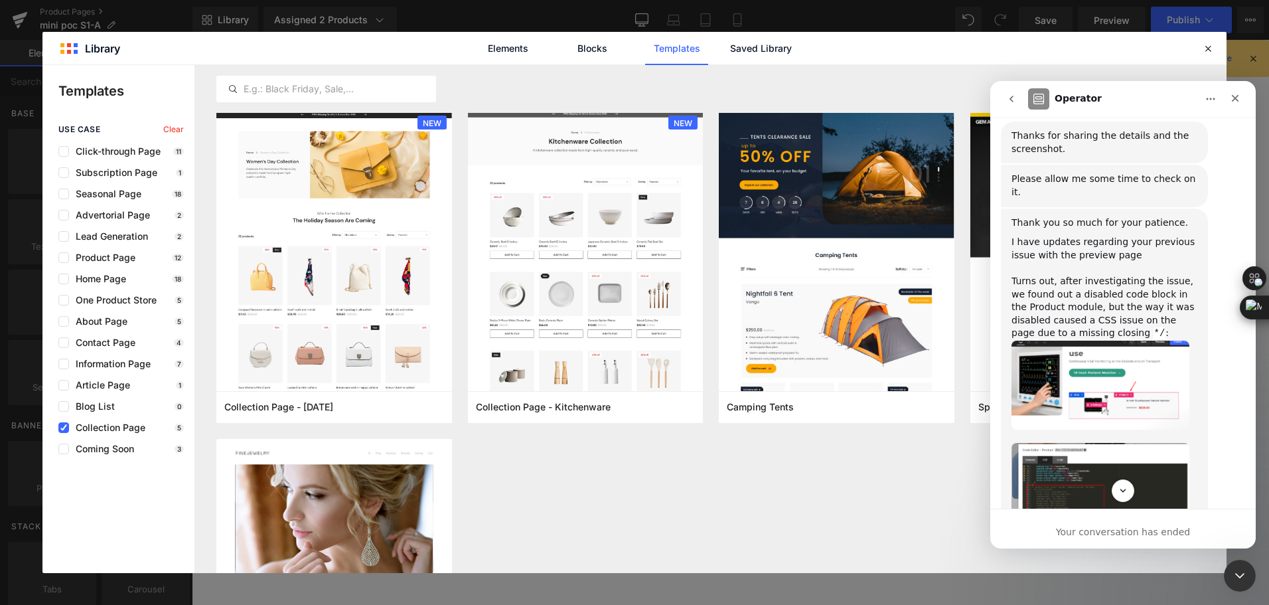
click at [1129, 463] on img "Ann says…" at bounding box center [1100, 486] width 178 height 87
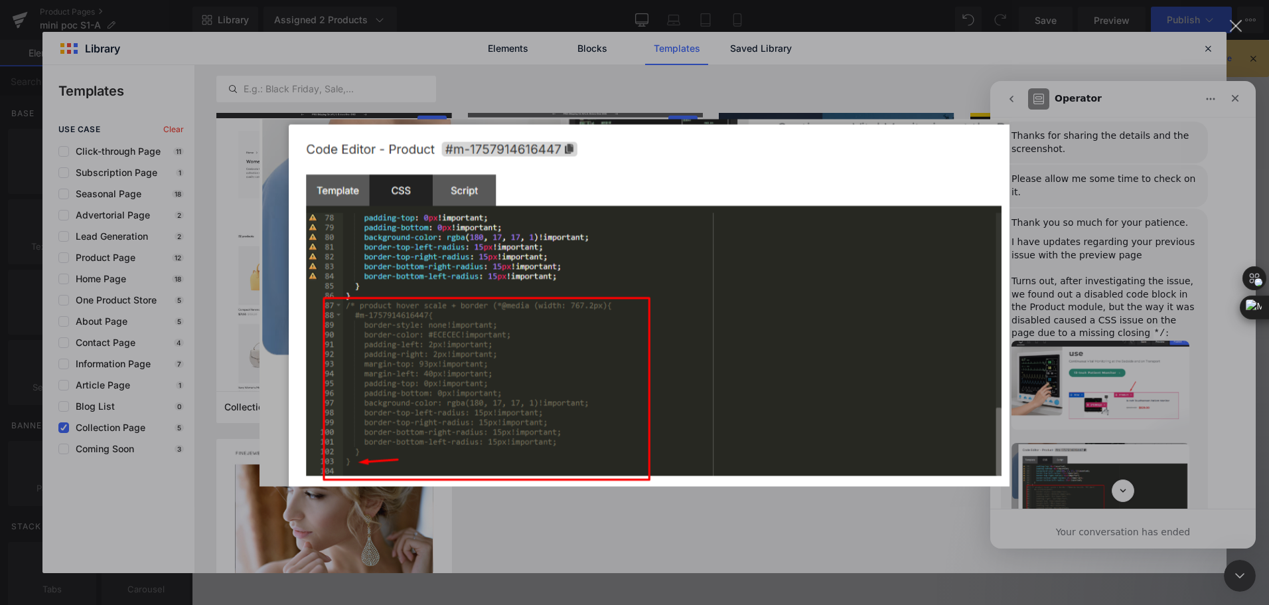
click at [1114, 359] on div "Intercom messenger" at bounding box center [634, 302] width 1269 height 605
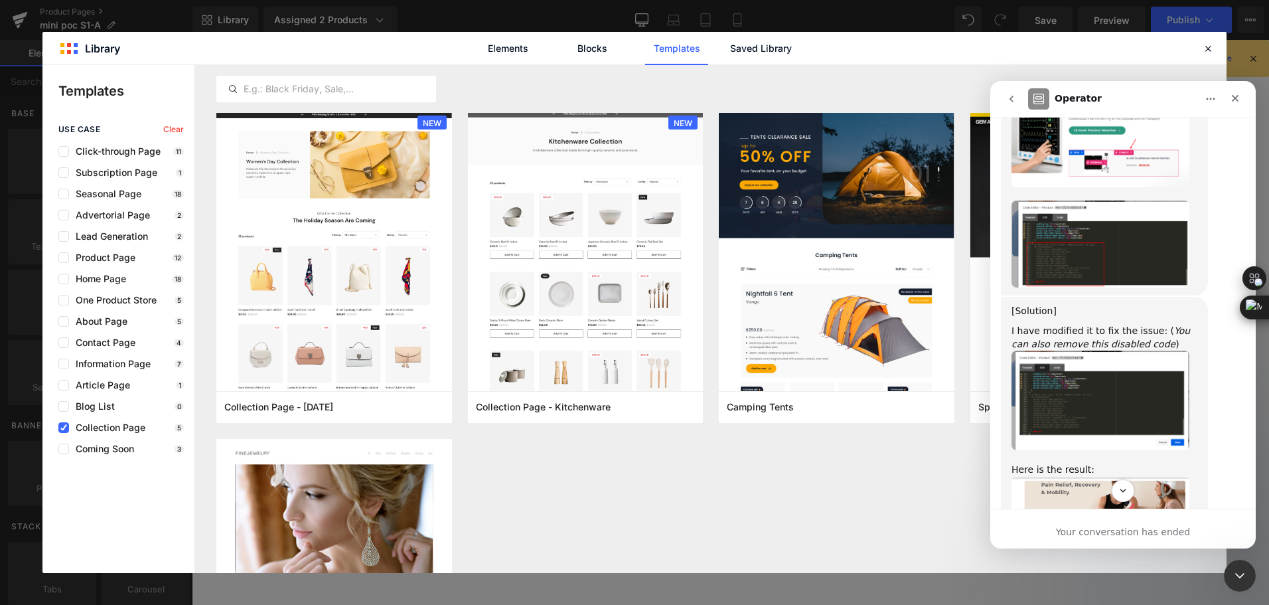
scroll to position [1792, 0]
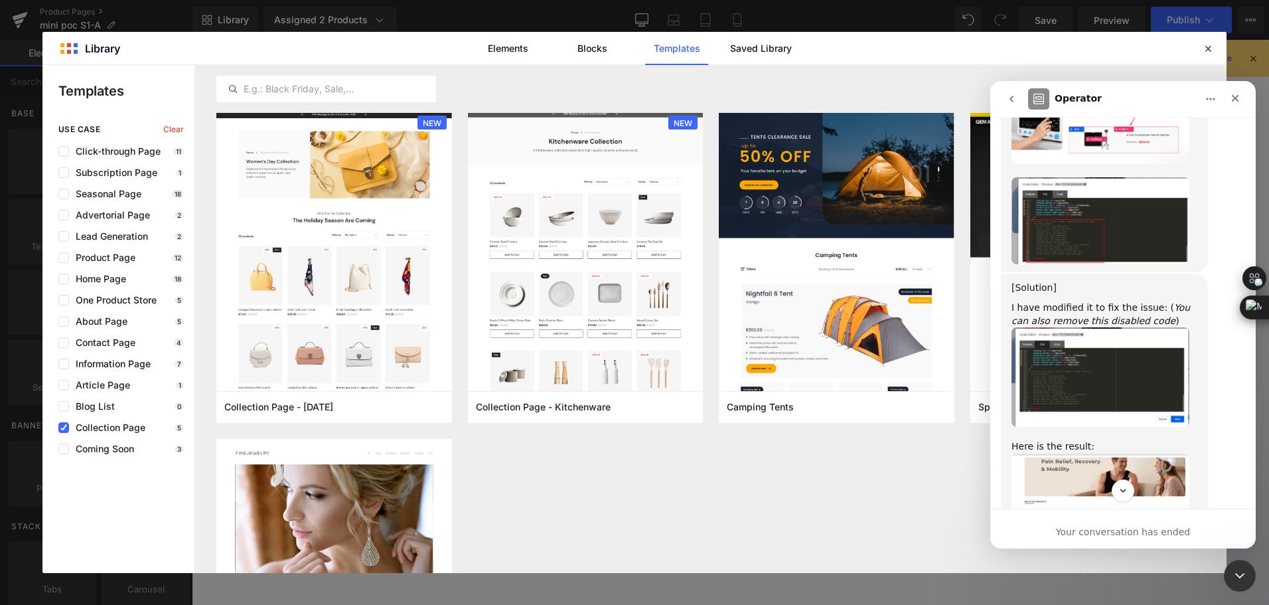
click at [1106, 360] on img "Ann says…" at bounding box center [1100, 377] width 178 height 100
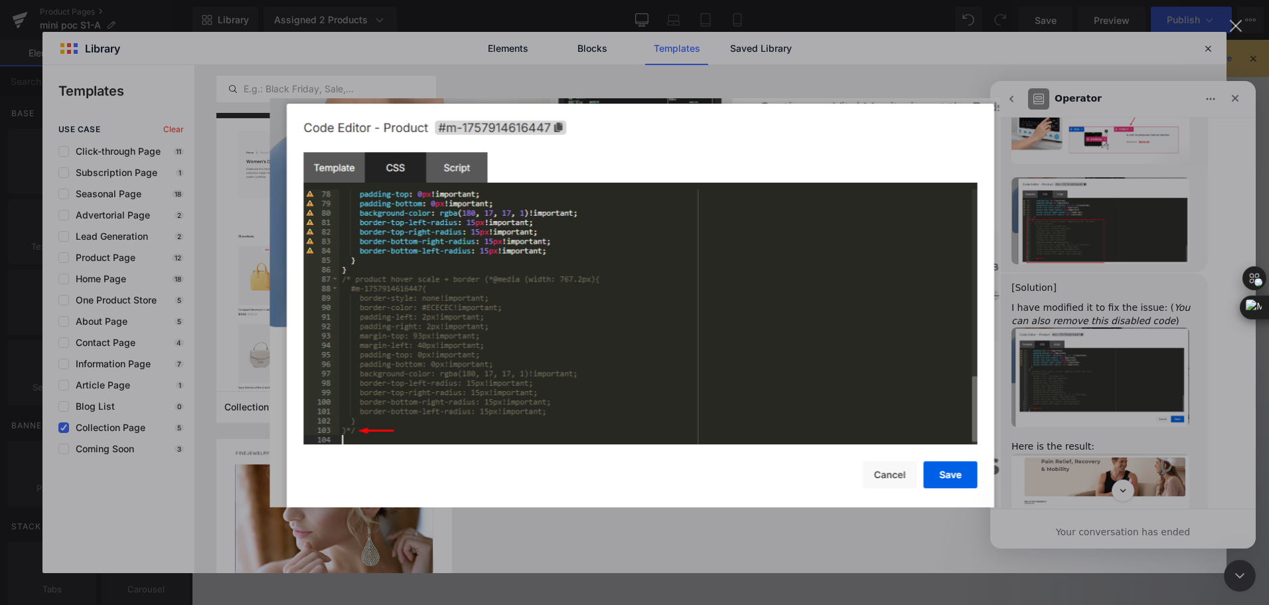
click at [1106, 360] on div "Intercom messenger" at bounding box center [634, 302] width 1269 height 605
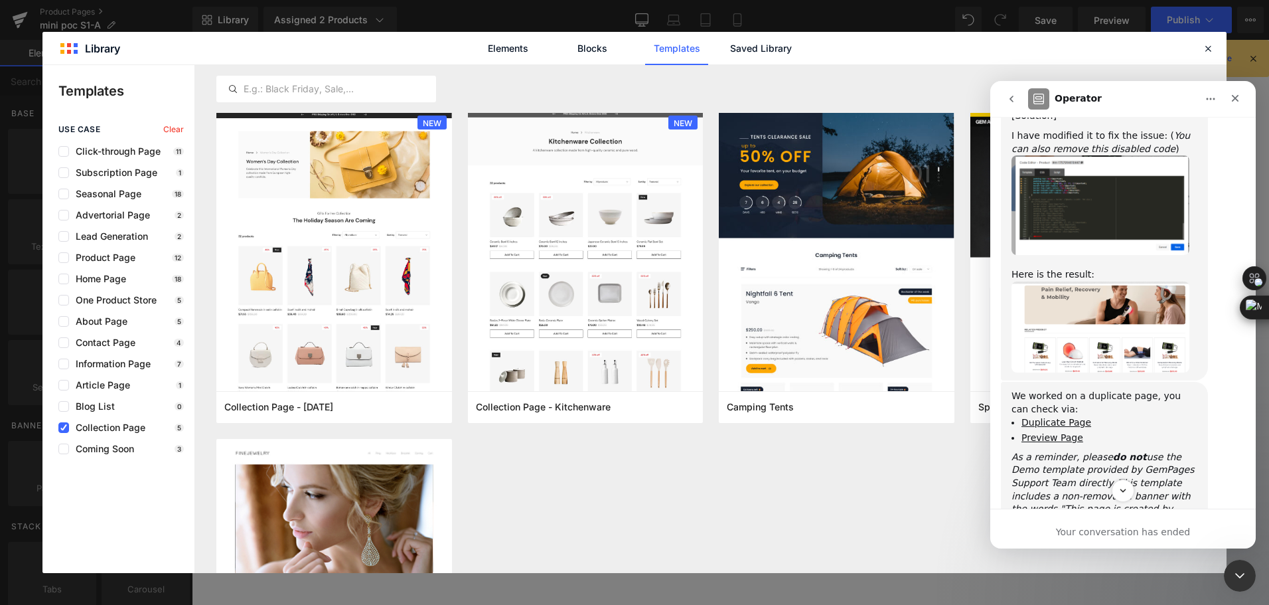
scroll to position [1991, 0]
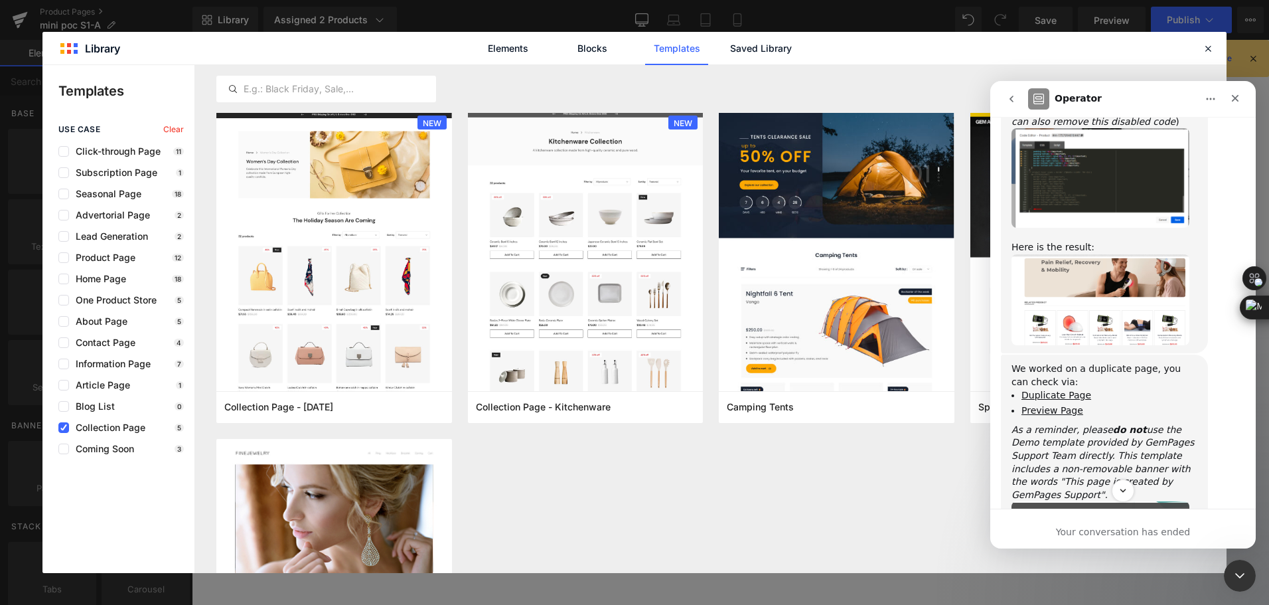
click at [1127, 272] on img "Ann says…" at bounding box center [1100, 300] width 178 height 92
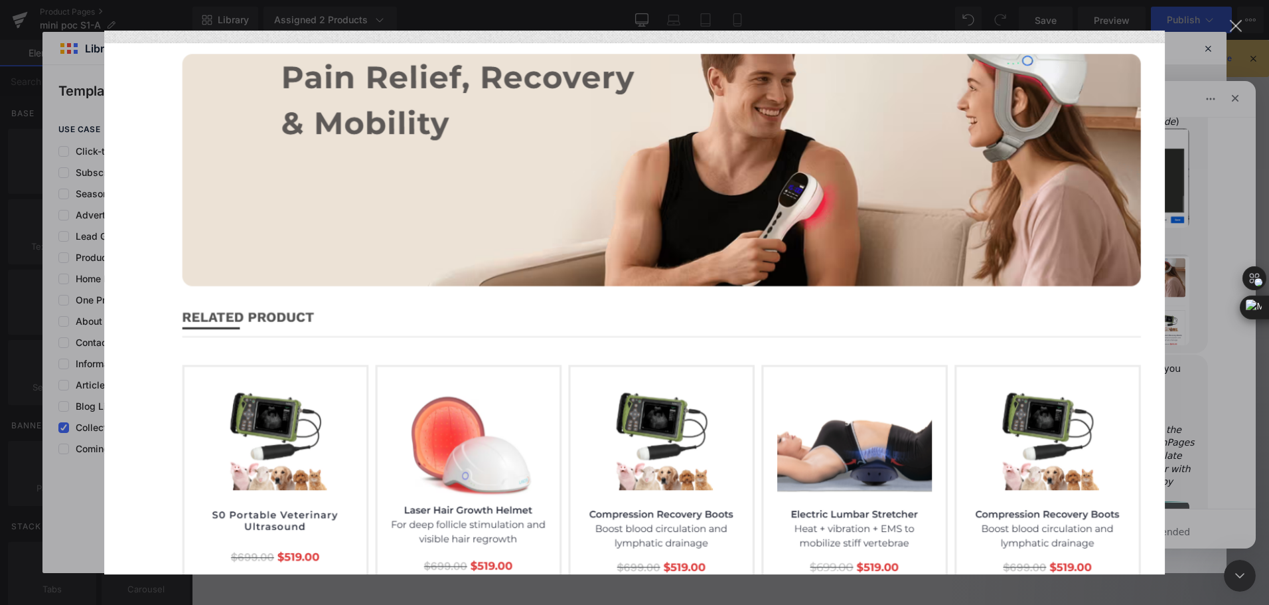
scroll to position [0, 0]
click at [1178, 377] on div "Intercom messenger" at bounding box center [634, 302] width 1269 height 605
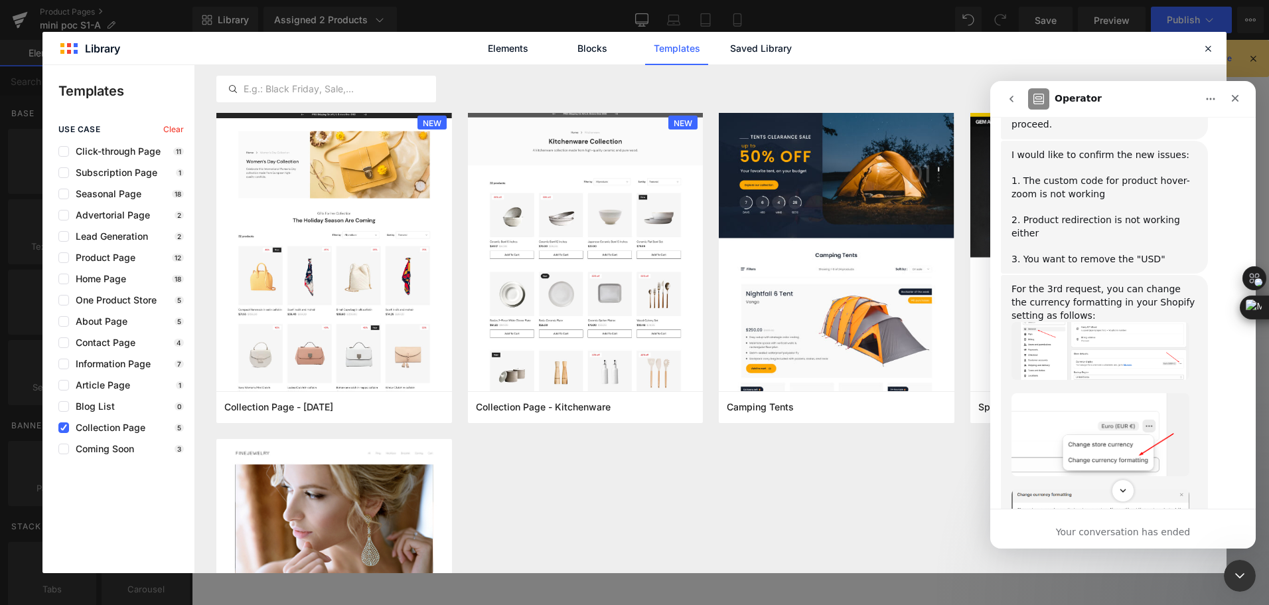
scroll to position [2536, 0]
click at [1096, 319] on img "Ann says…" at bounding box center [1100, 346] width 178 height 58
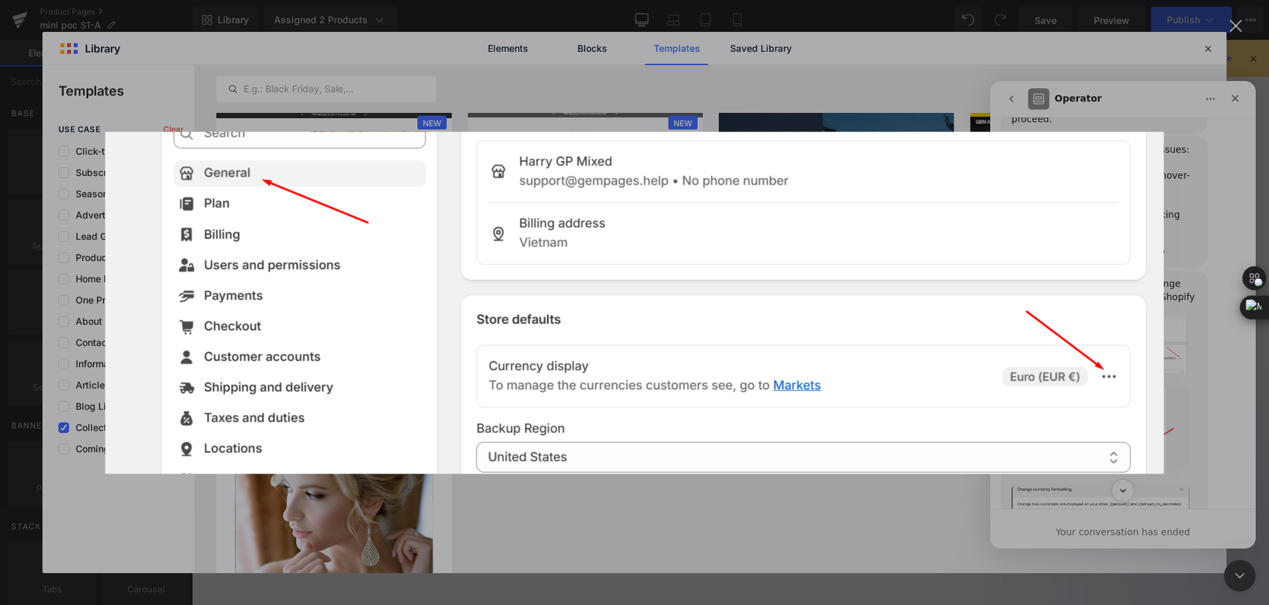
click at [1195, 324] on div "Intercom messenger" at bounding box center [634, 302] width 1269 height 605
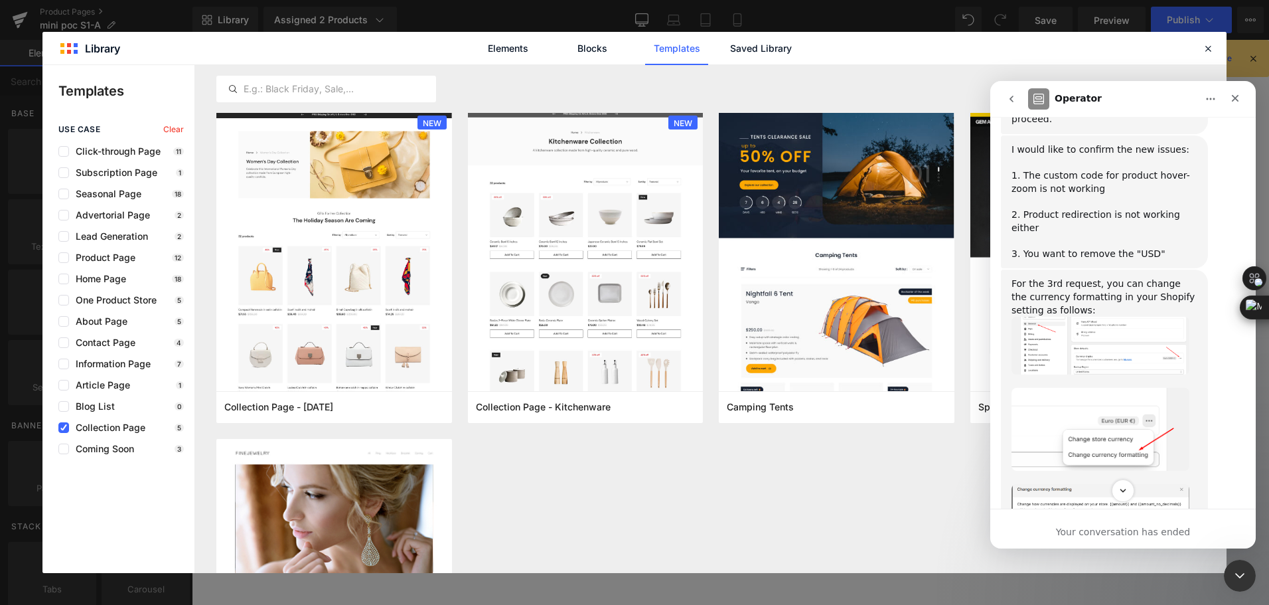
click at [1134, 406] on img "Ann says…" at bounding box center [1100, 429] width 178 height 83
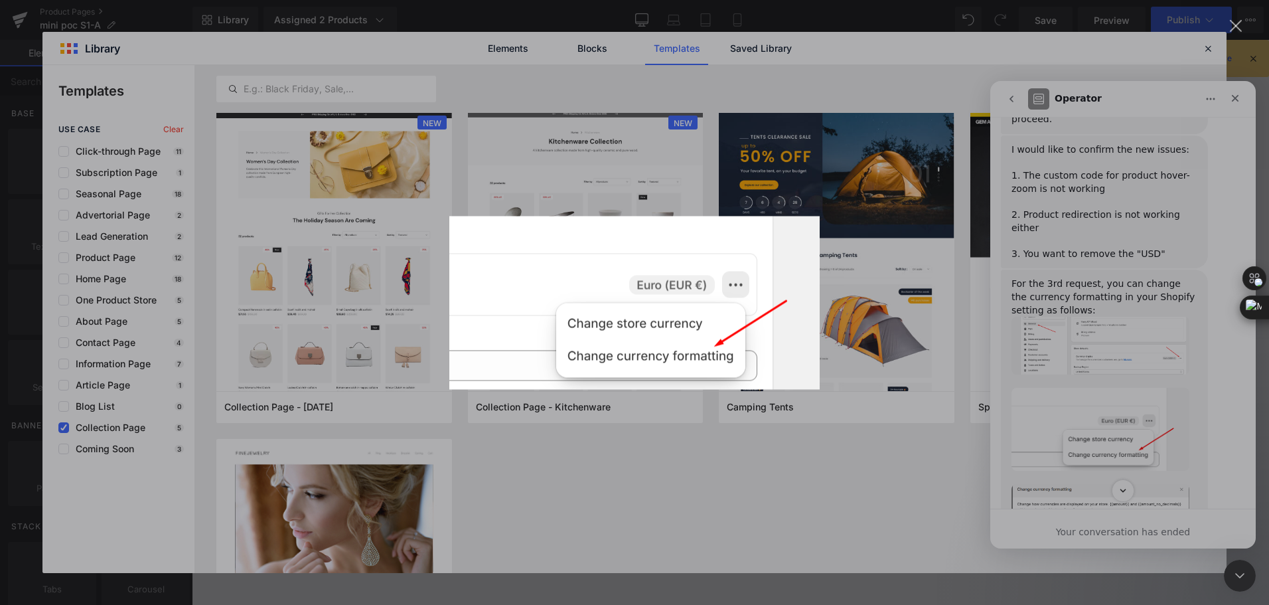
click at [1134, 406] on div "Intercom messenger" at bounding box center [634, 302] width 1269 height 605
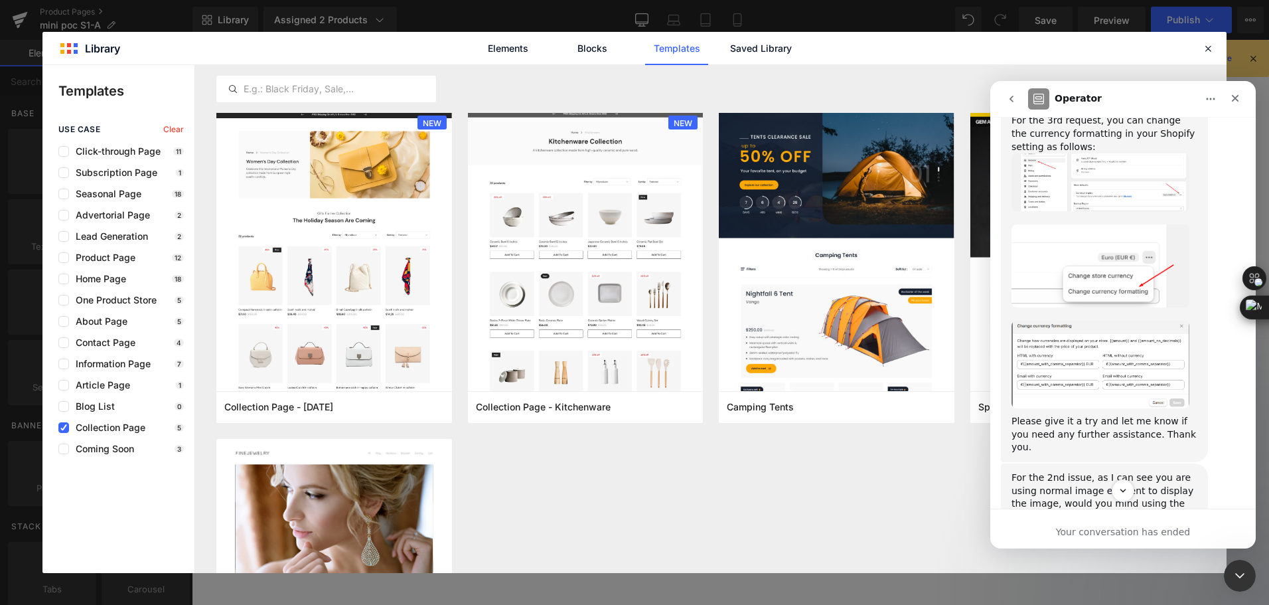
scroll to position [2735, 0]
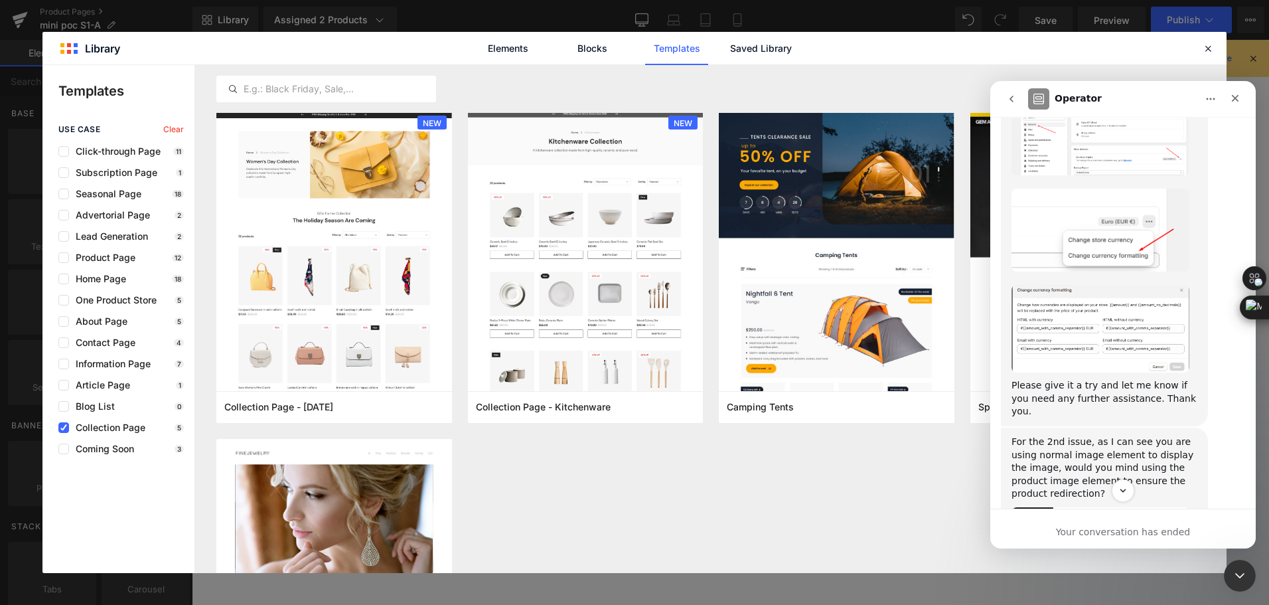
click at [1127, 317] on img "Ann says…" at bounding box center [1100, 329] width 178 height 88
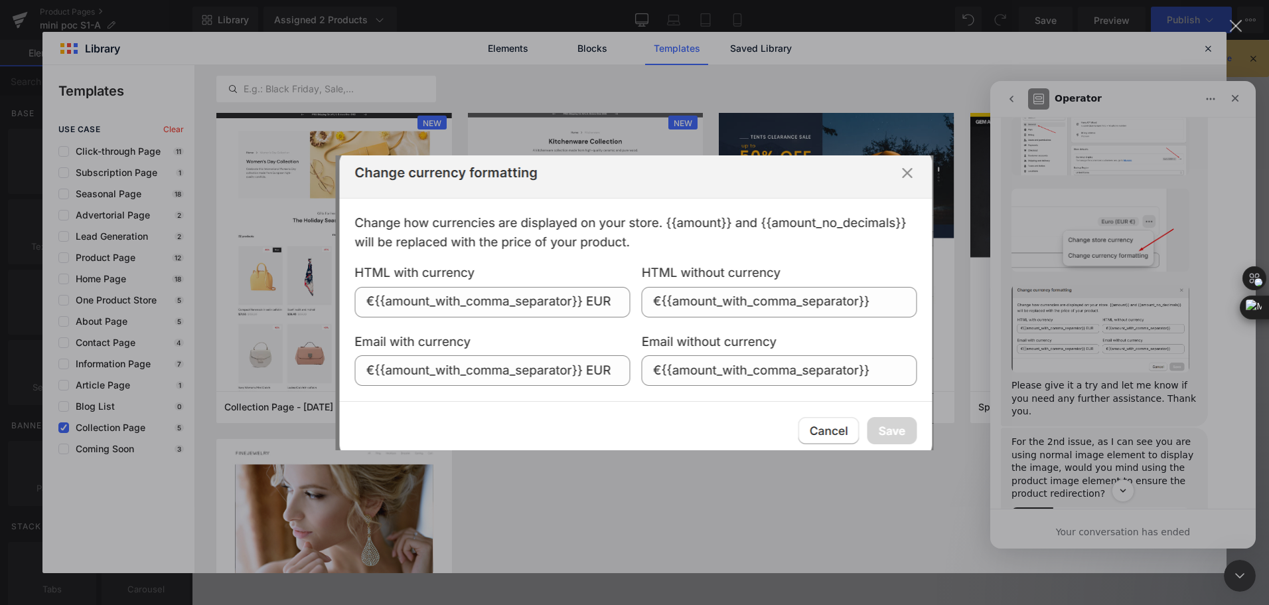
click at [1127, 317] on div "Intercom messenger" at bounding box center [634, 302] width 1269 height 605
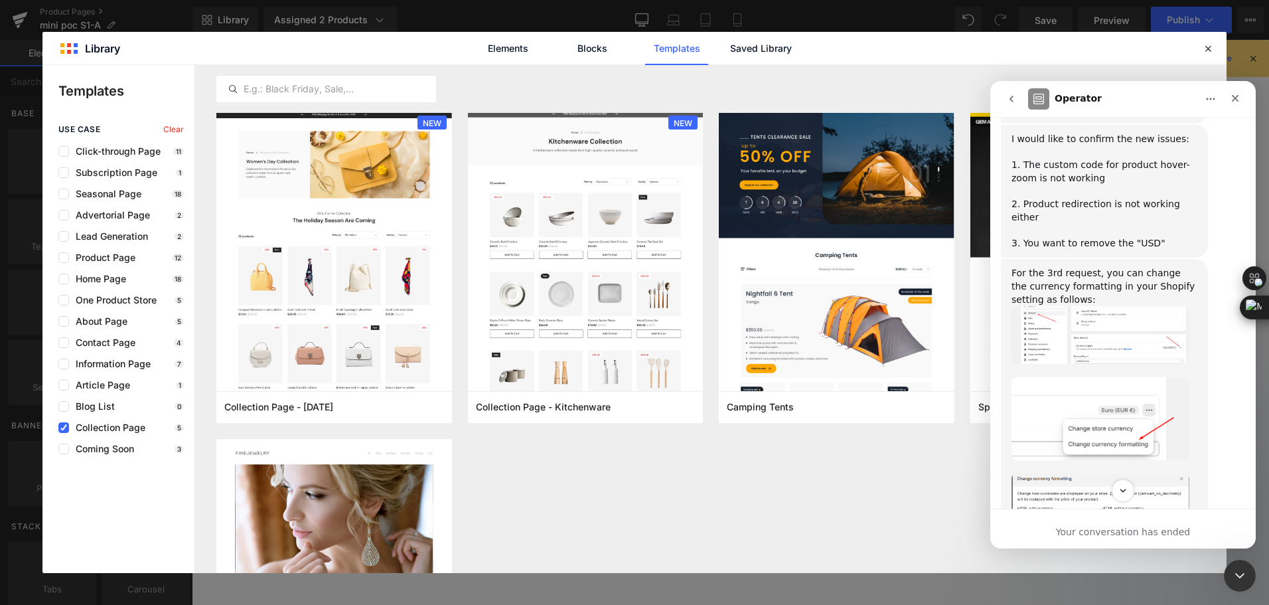
scroll to position [2536, 0]
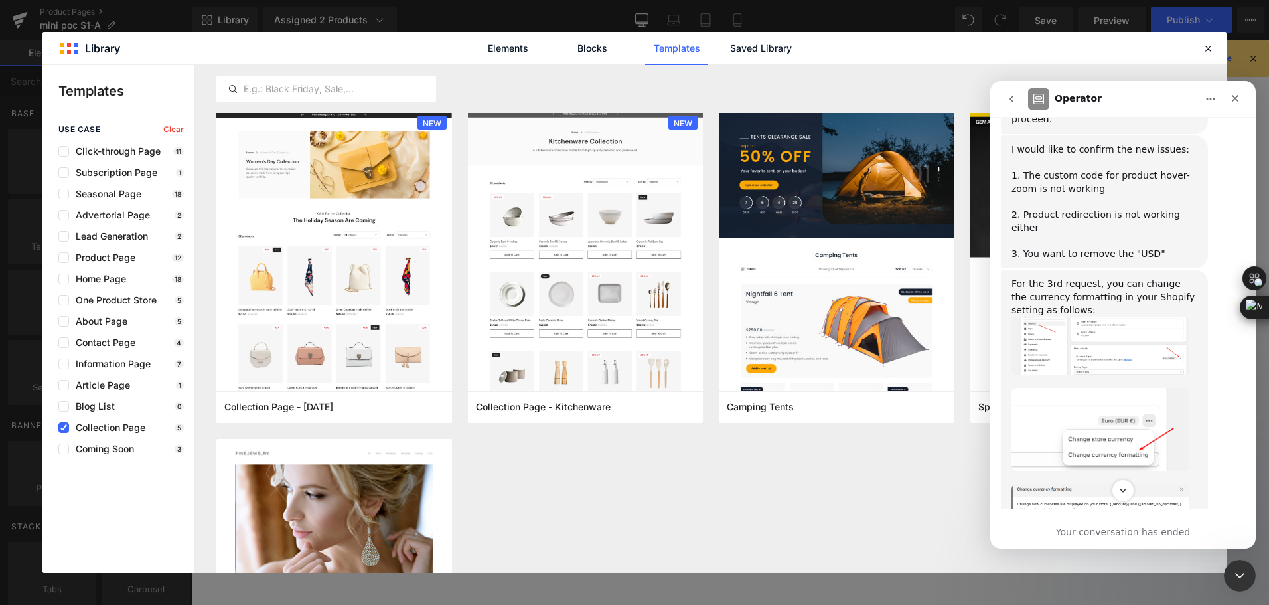
click at [1121, 322] on img "Ann says…" at bounding box center [1100, 346] width 178 height 58
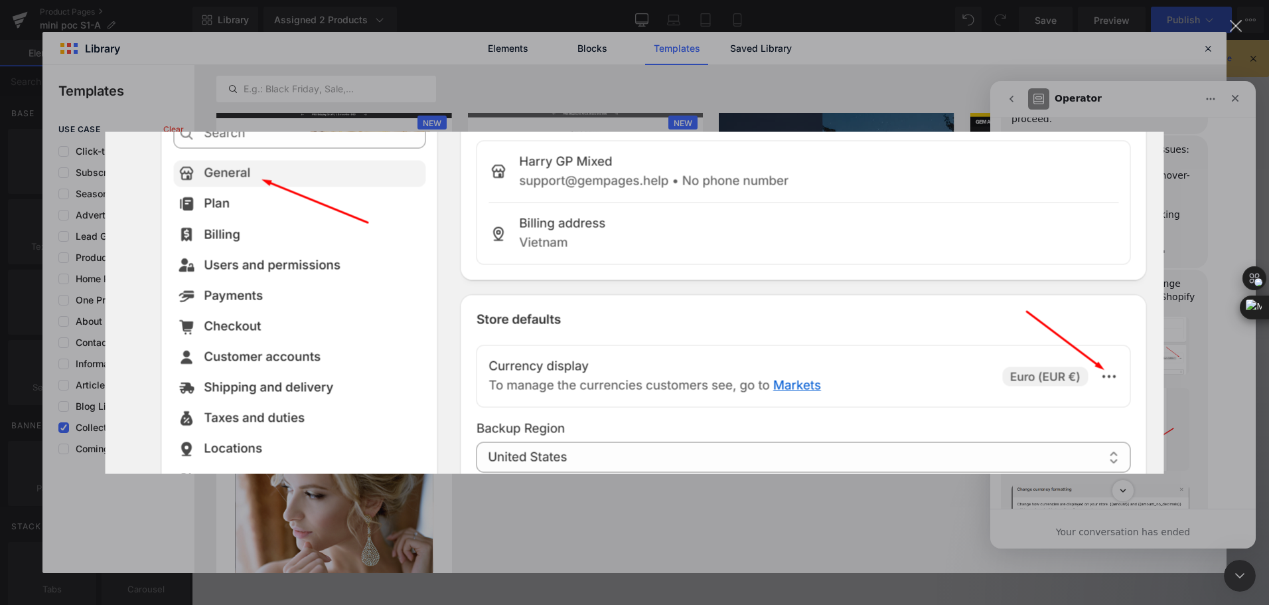
click at [1133, 354] on img "Close" at bounding box center [635, 302] width 1058 height 342
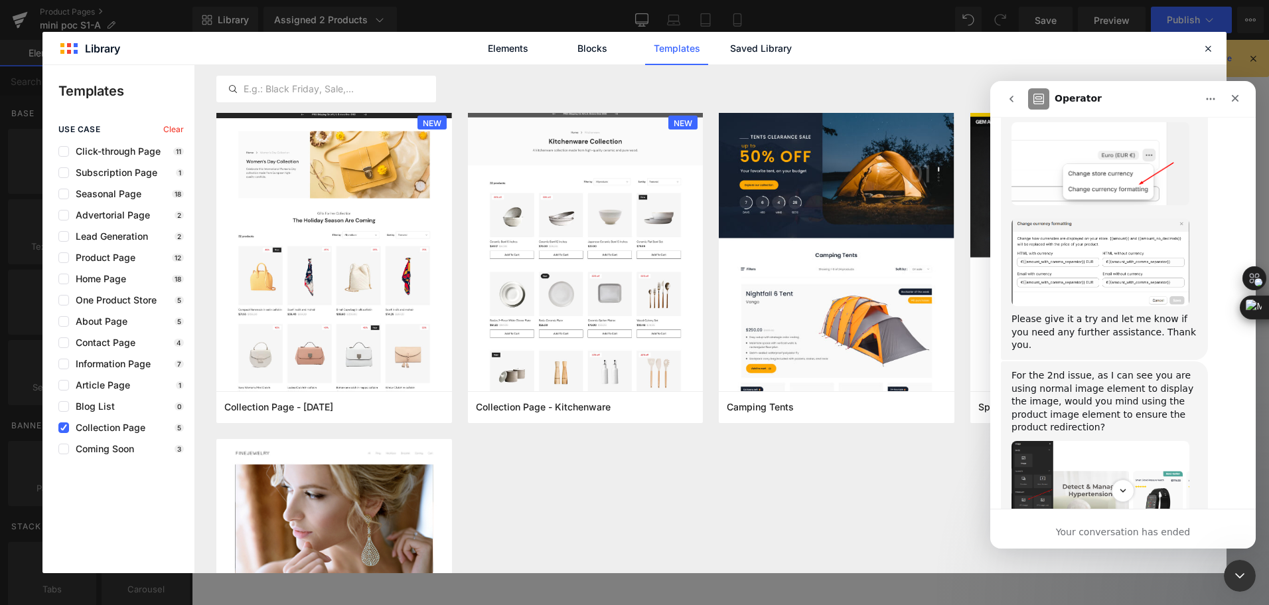
scroll to position [2867, 0]
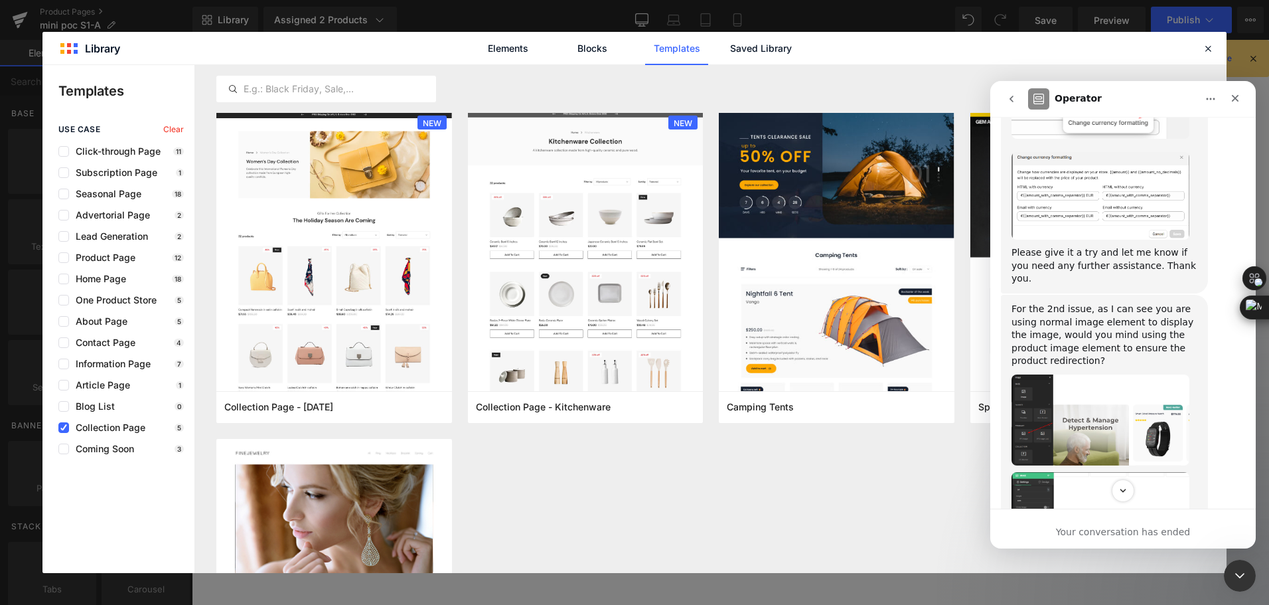
click at [1105, 406] on img "Ann says…" at bounding box center [1100, 419] width 178 height 91
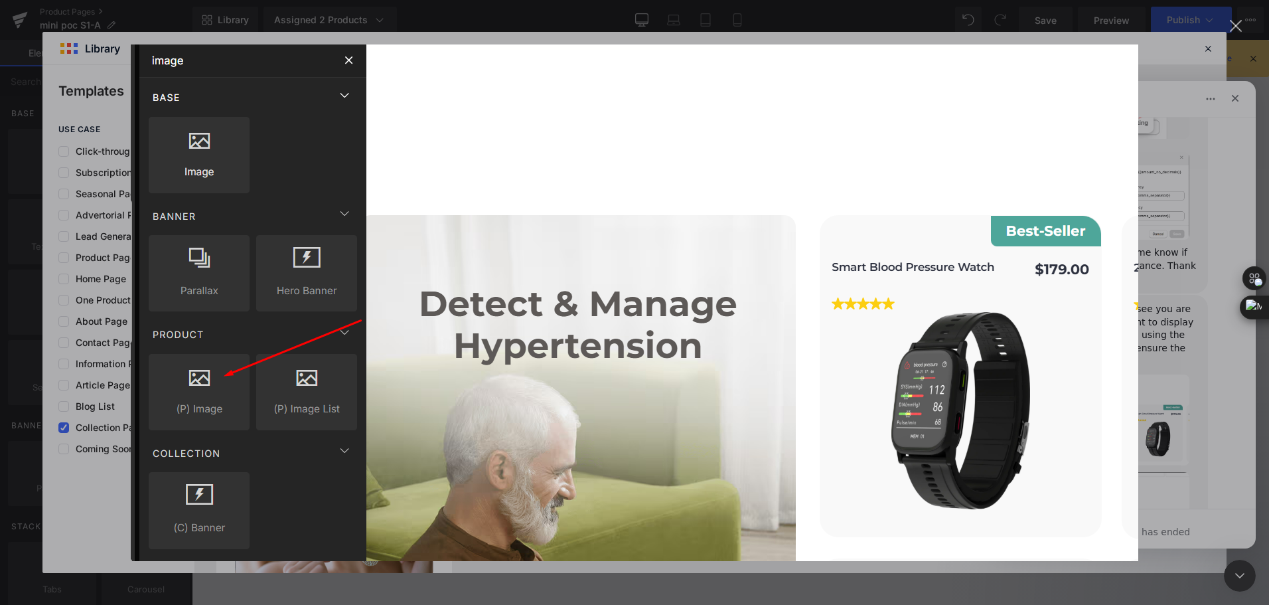
scroll to position [0, 0]
click at [1105, 406] on img "Close" at bounding box center [634, 302] width 1007 height 516
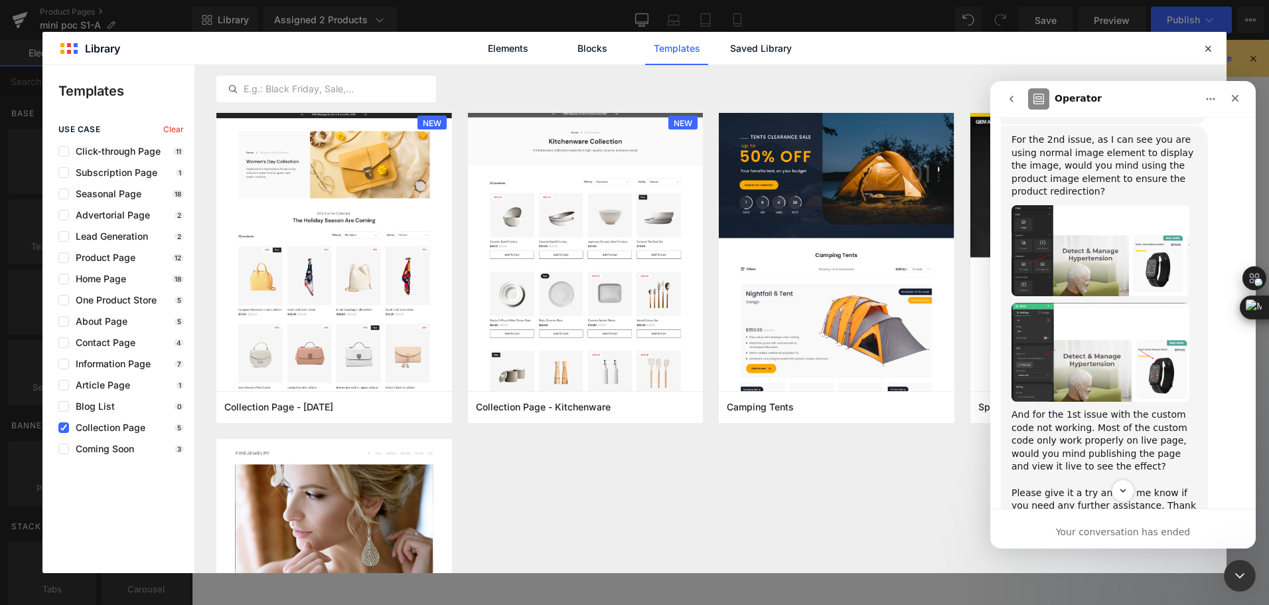
scroll to position [3067, 0]
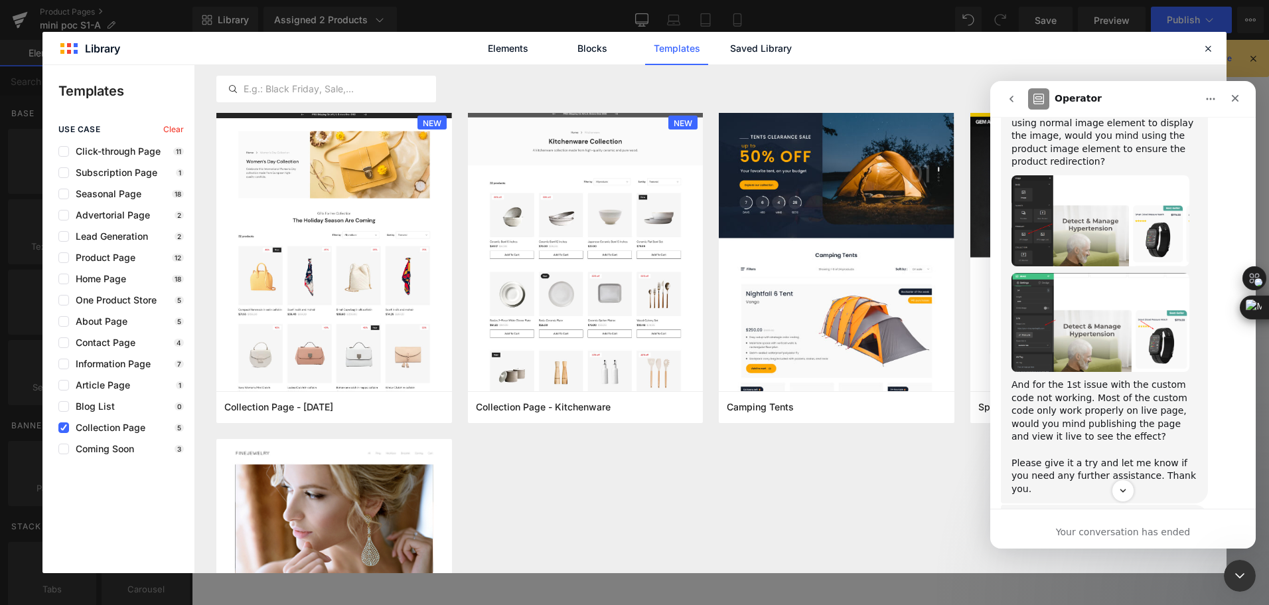
click at [1090, 297] on img "Ann says…" at bounding box center [1100, 322] width 178 height 99
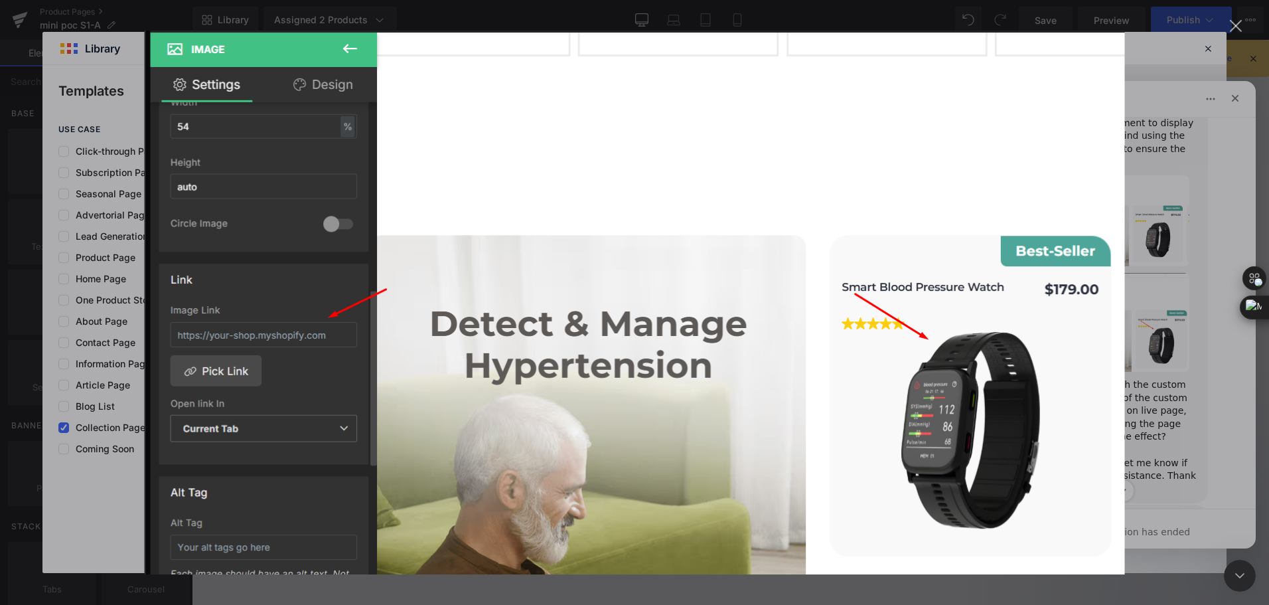
click at [1146, 334] on div "Intercom messenger" at bounding box center [634, 302] width 1269 height 605
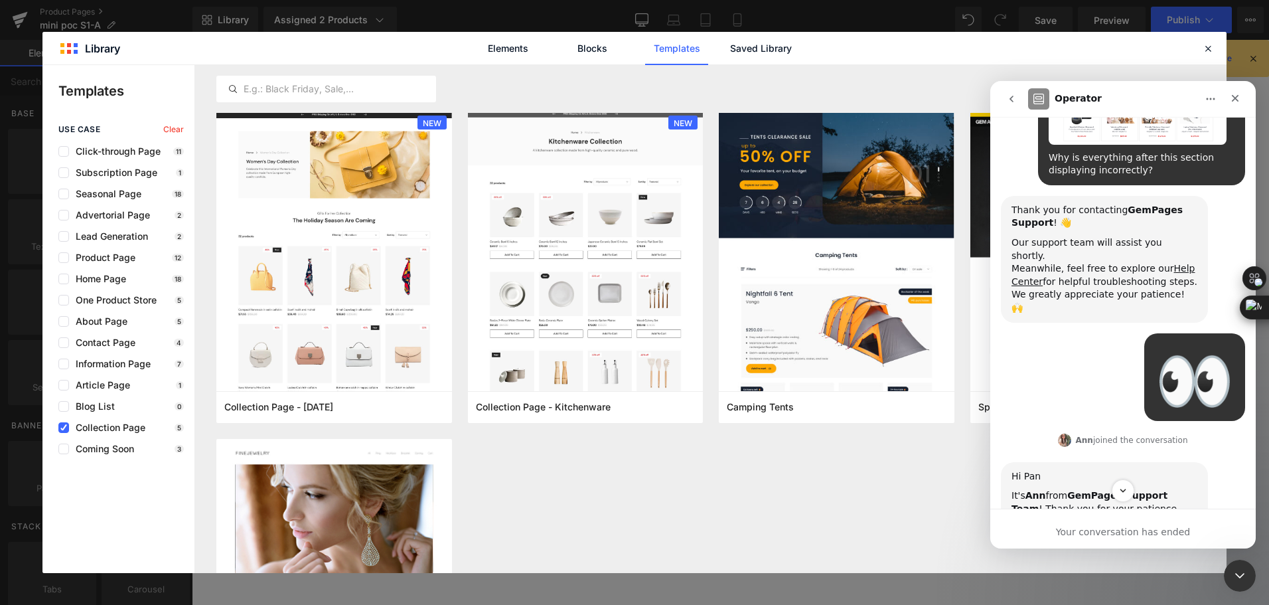
scroll to position [11, 0]
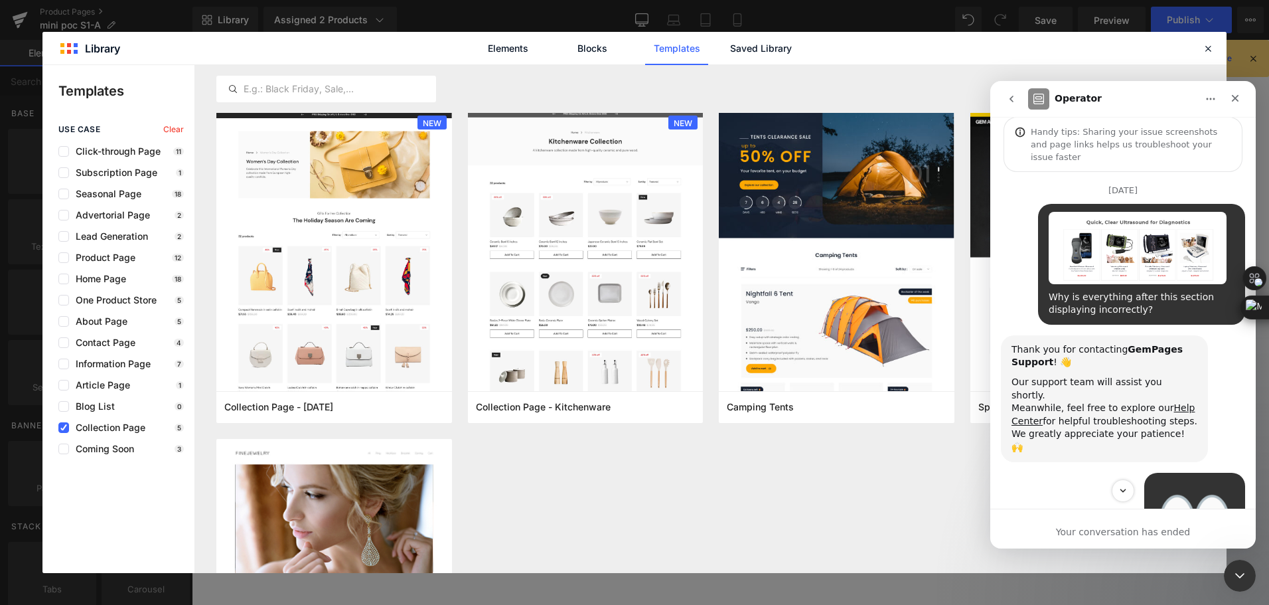
click at [1016, 98] on icon "go back" at bounding box center [1011, 99] width 11 height 11
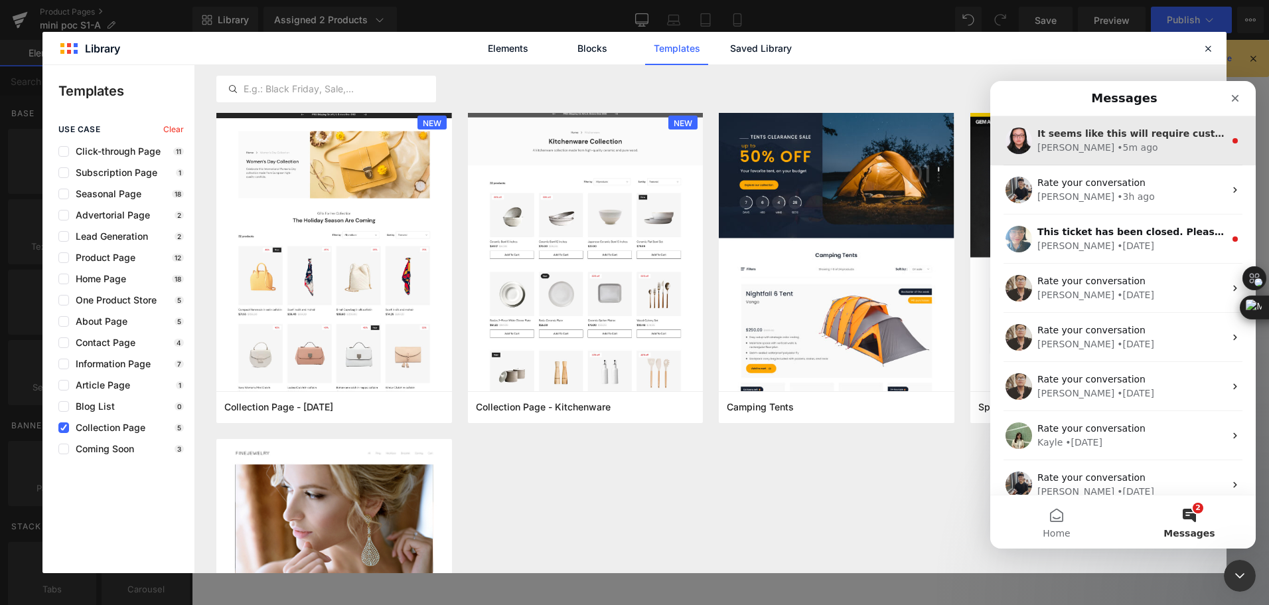
click at [1170, 150] on div "Nathan • 5m ago" at bounding box center [1130, 148] width 187 height 14
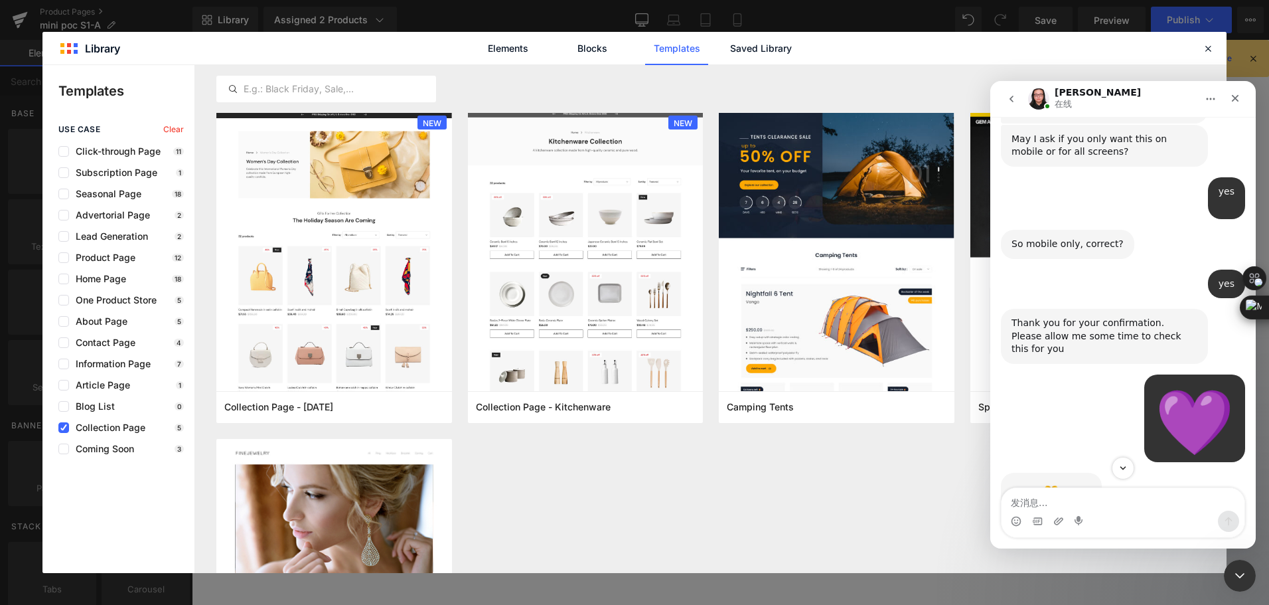
scroll to position [993, 0]
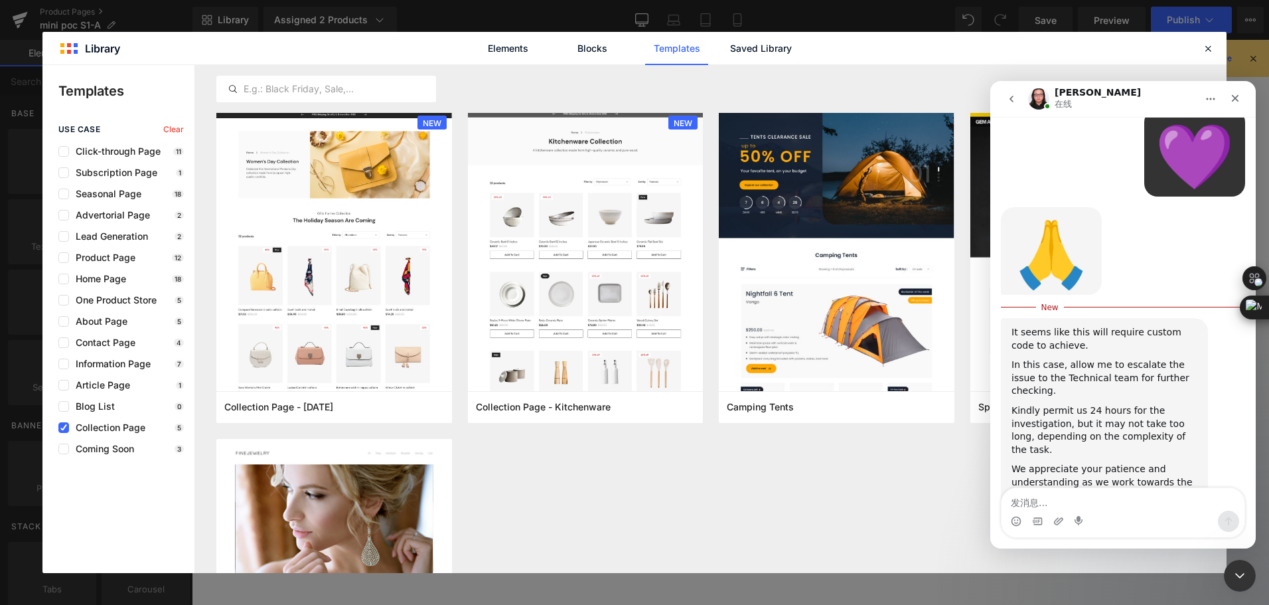
click at [1005, 100] on button "go back" at bounding box center [1011, 98] width 25 height 25
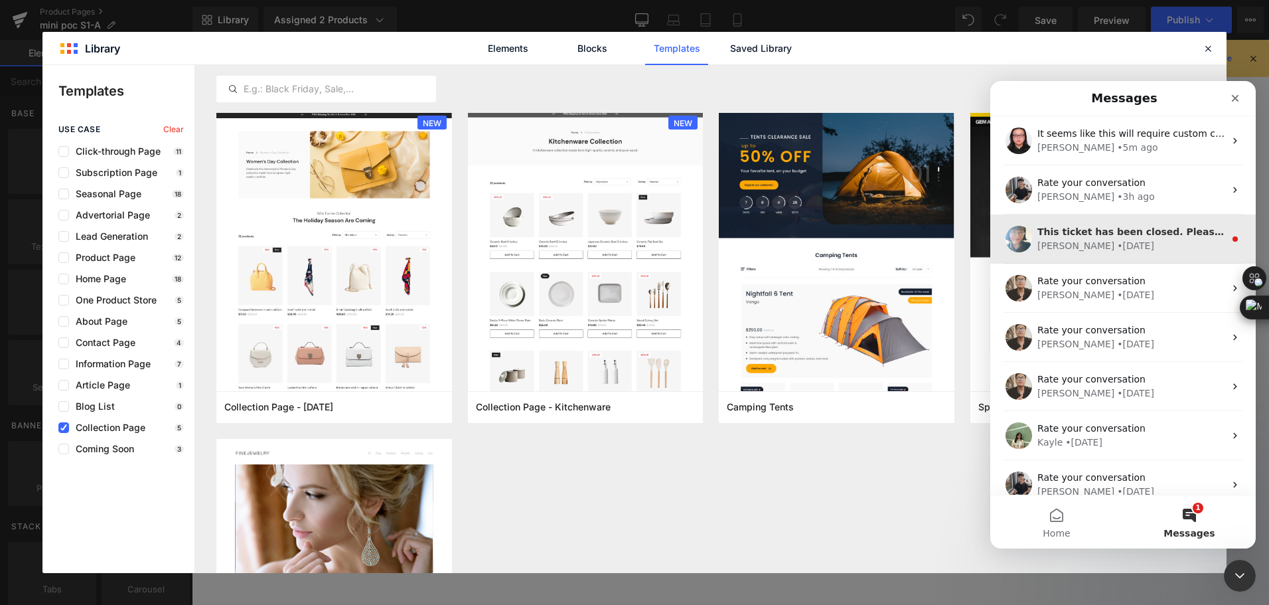
click at [1135, 250] on div "Annie • 6d ago" at bounding box center [1130, 246] width 187 height 14
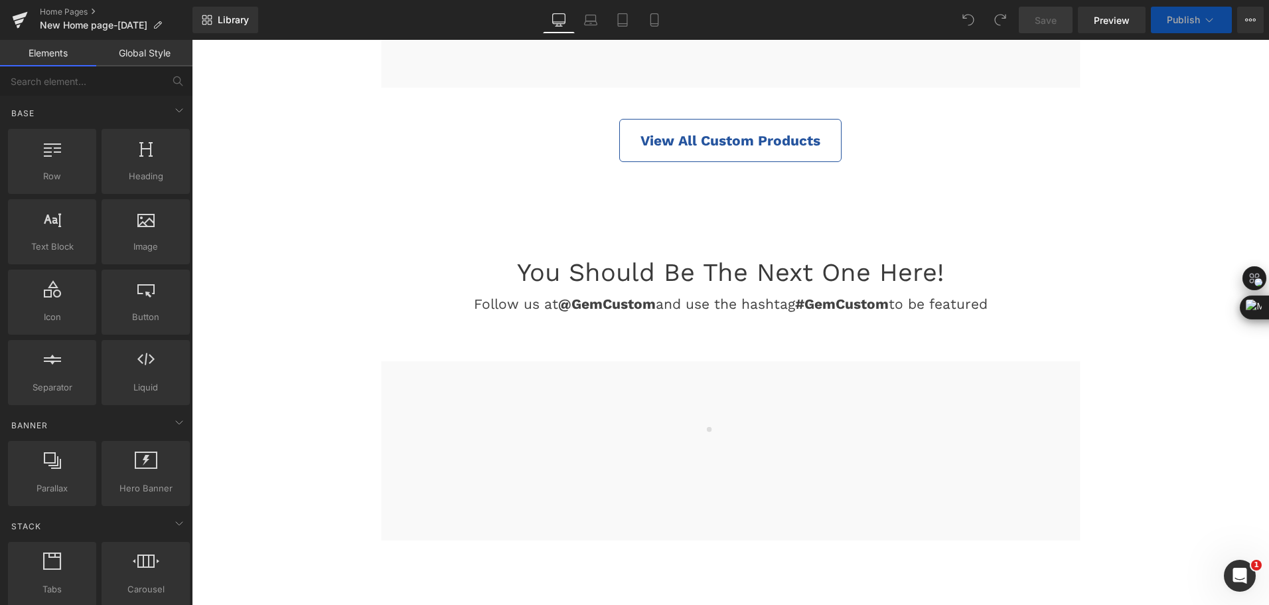
scroll to position [9771, 0]
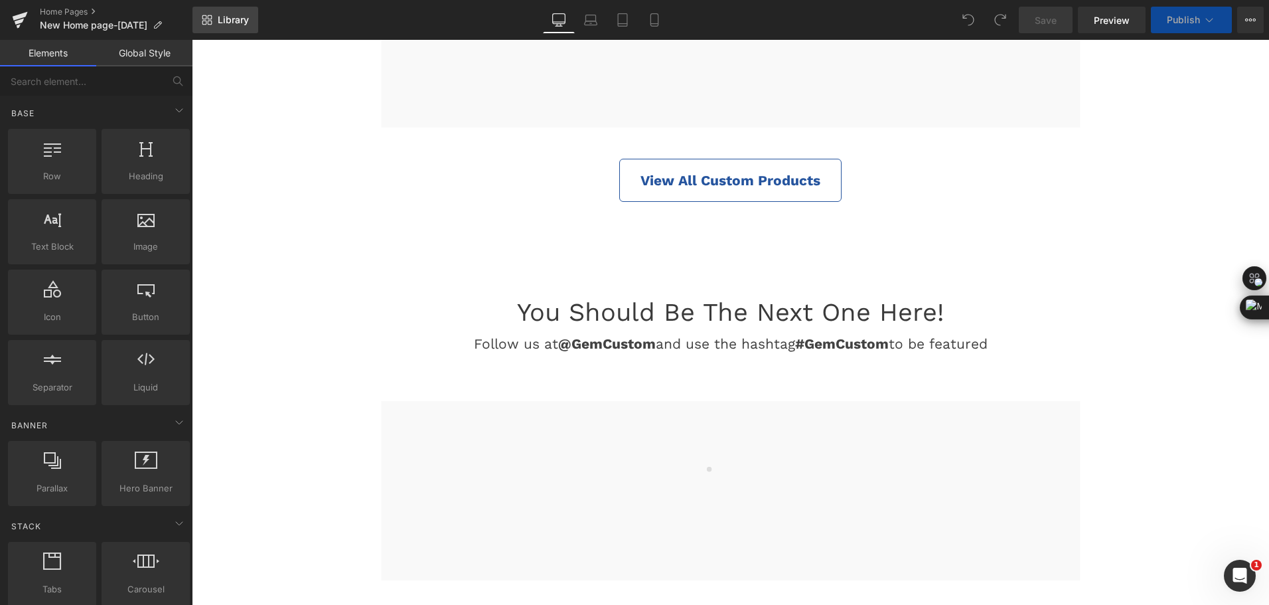
click at [206, 21] on icon at bounding box center [207, 20] width 11 height 11
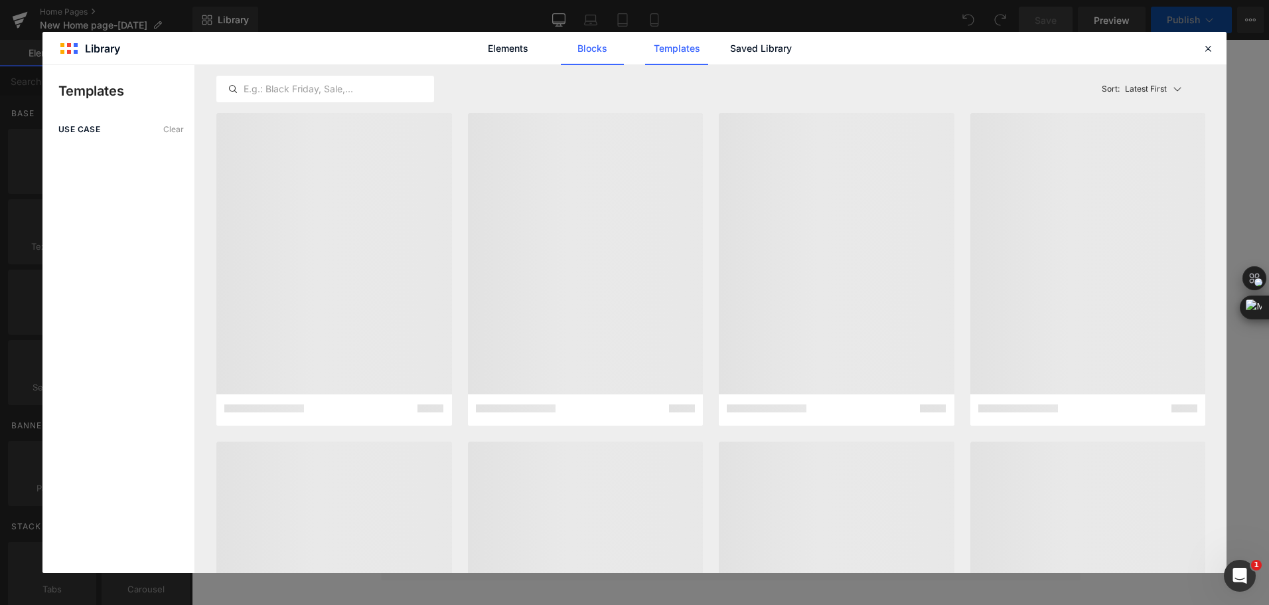
click at [581, 46] on link "Blocks" at bounding box center [592, 48] width 63 height 33
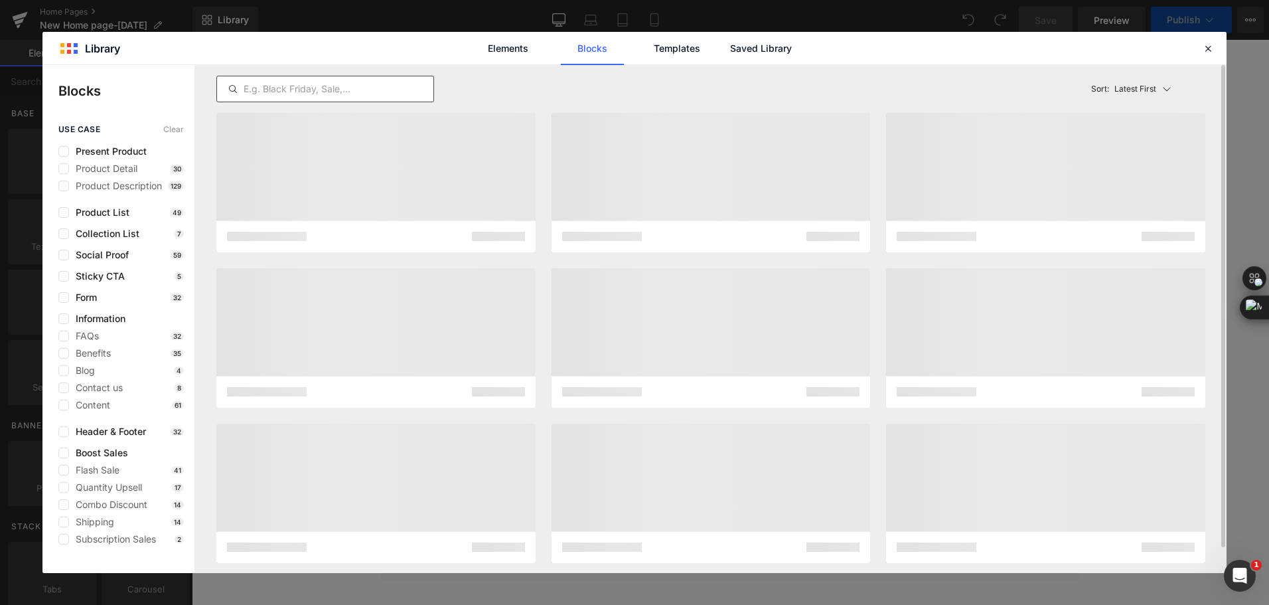
click at [422, 93] on input "text" at bounding box center [325, 89] width 216 height 16
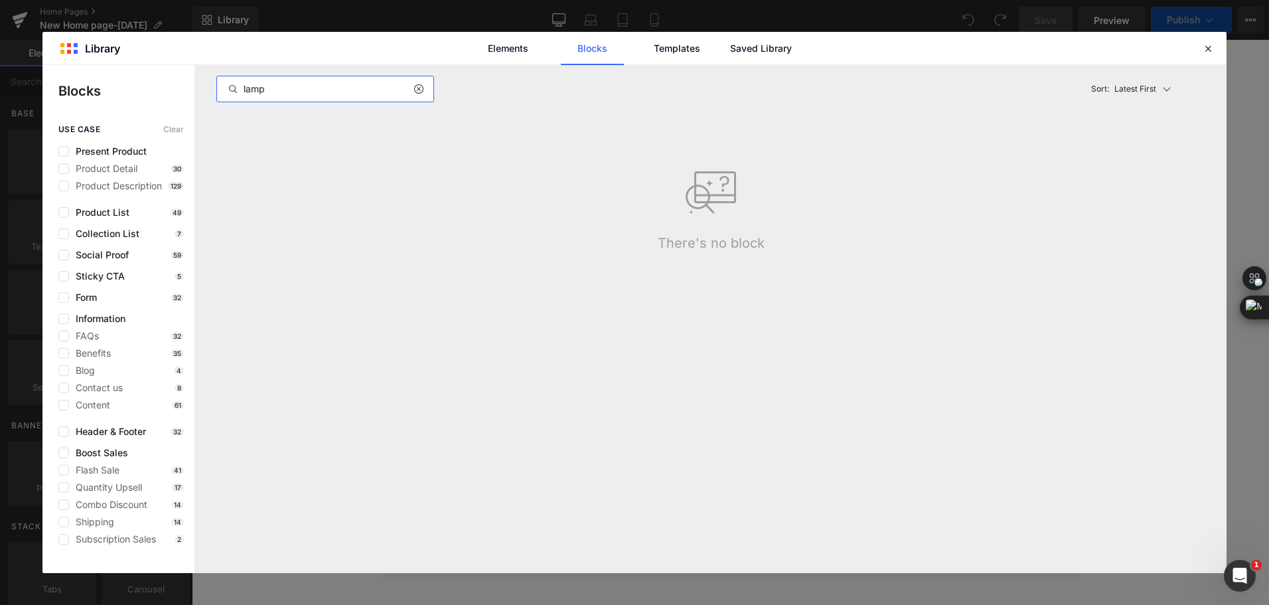
type input "lamp"
click at [1203, 50] on icon at bounding box center [1208, 48] width 12 height 12
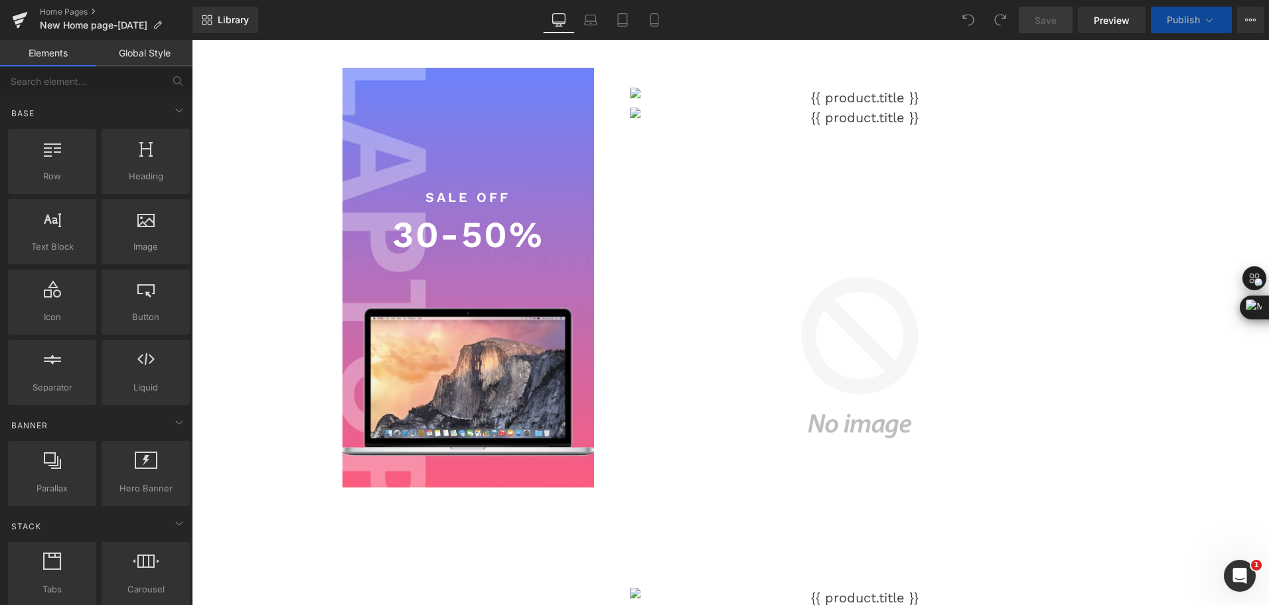
scroll to position [4462, 0]
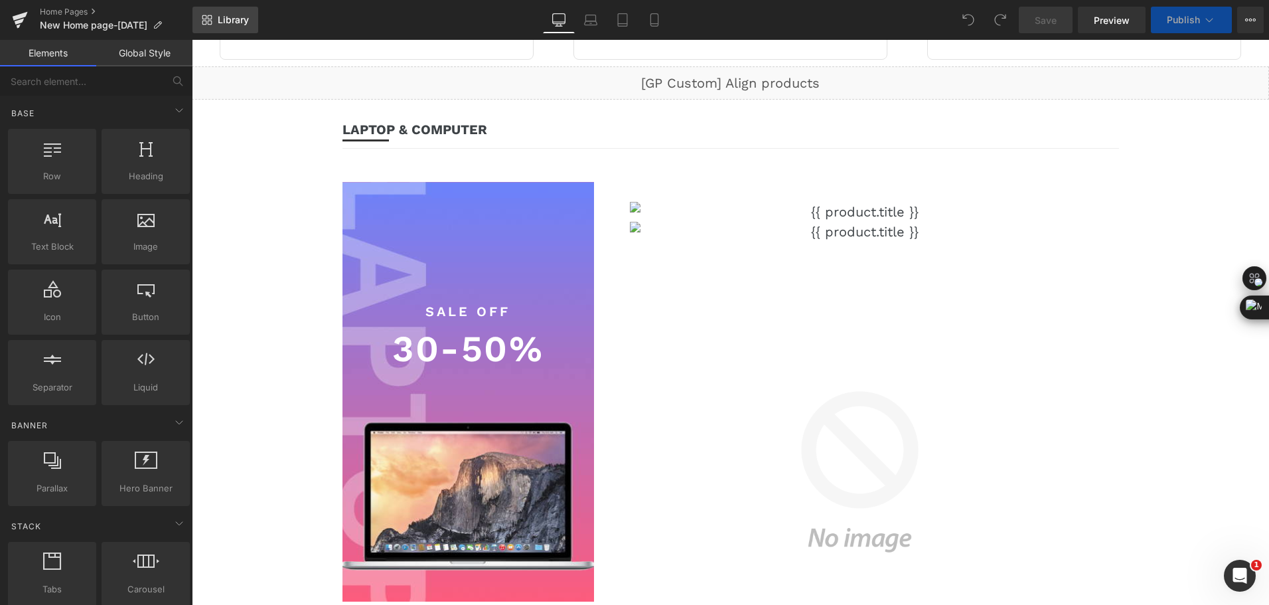
click at [232, 19] on span "Library" at bounding box center [233, 20] width 31 height 12
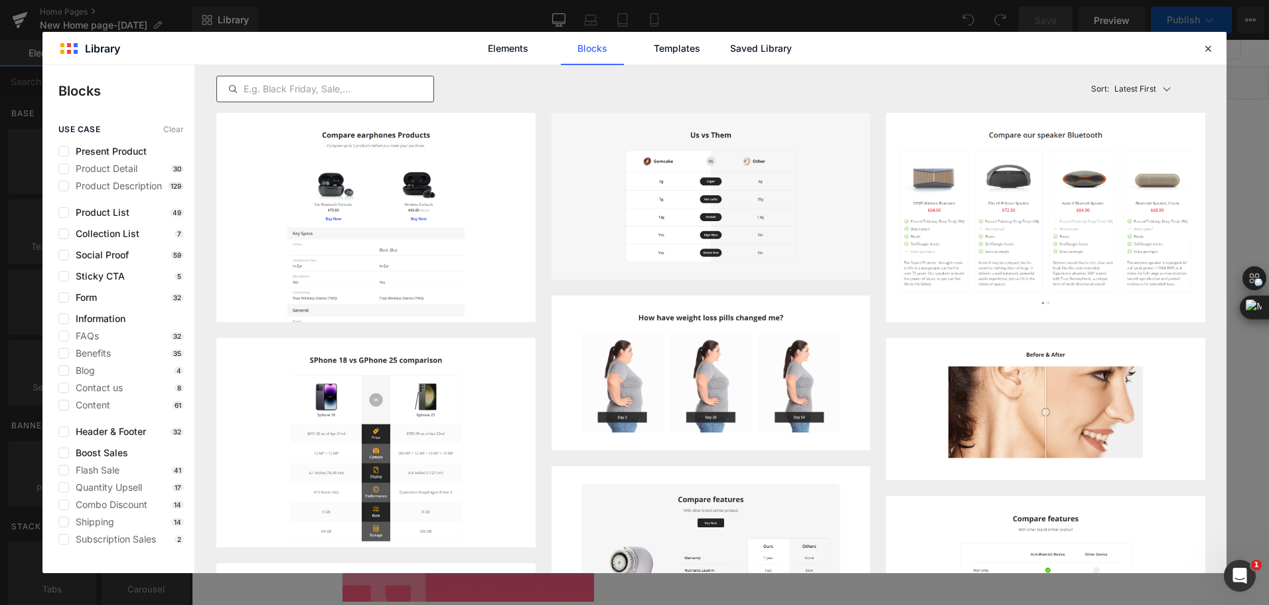
click at [301, 82] on input "text" at bounding box center [325, 89] width 216 height 16
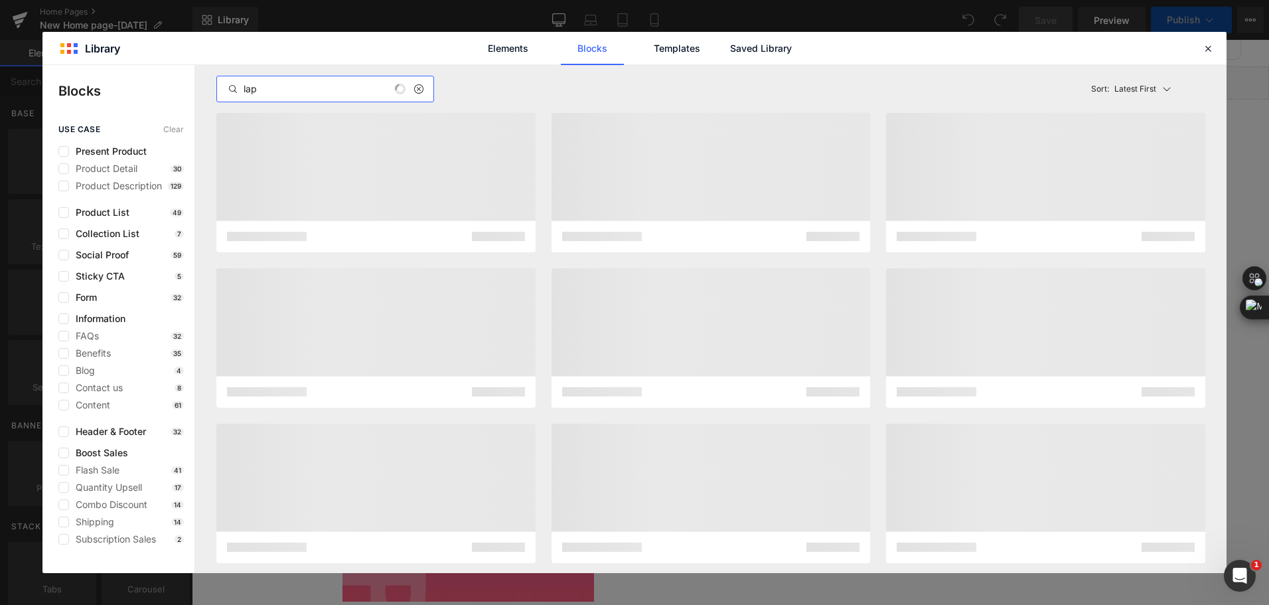
type input "lap"
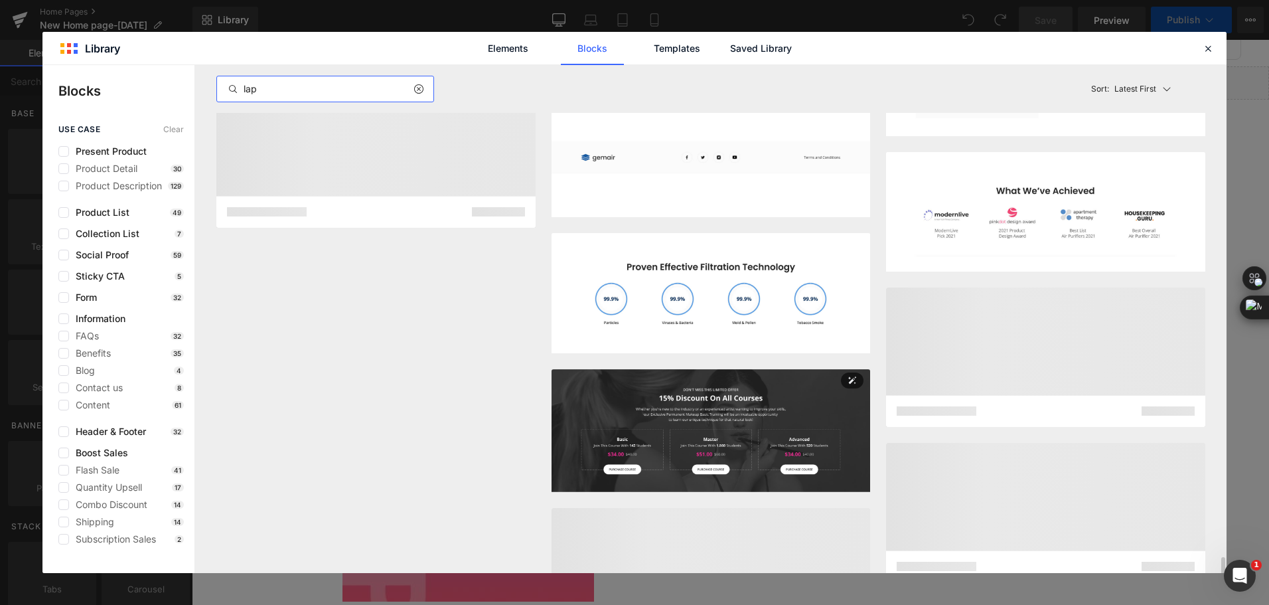
scroll to position [1794, 0]
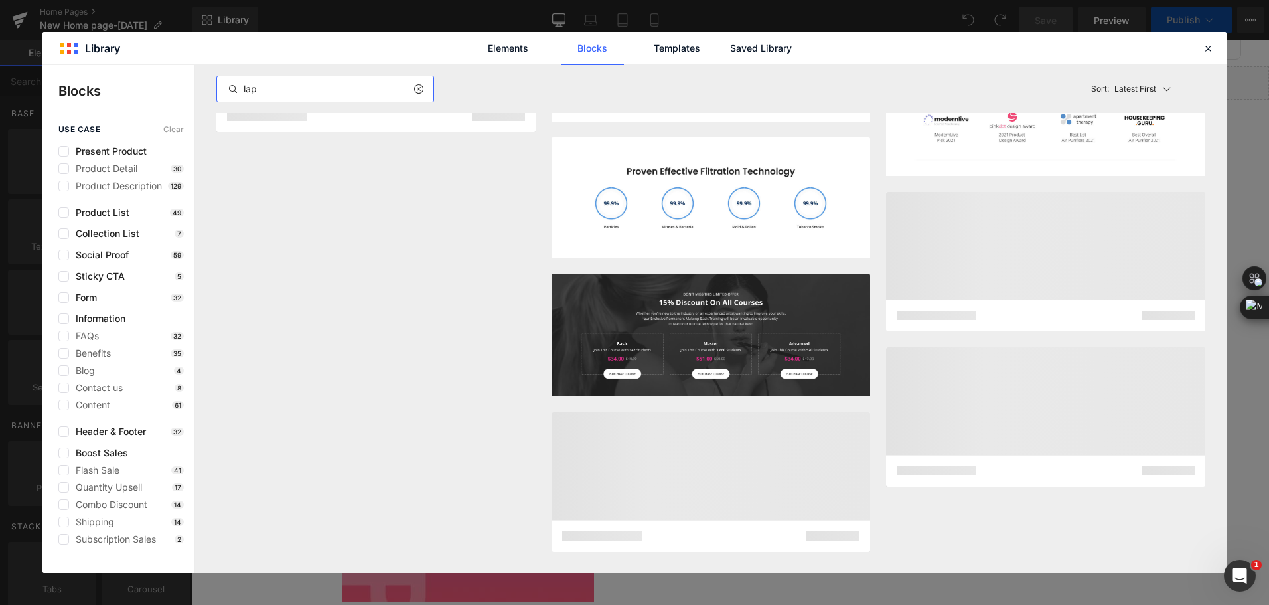
click at [63, 62] on div "Elements Blocks Templates Saved Library" at bounding box center [634, 48] width 1184 height 33
click at [1201, 44] on div at bounding box center [1208, 48] width 16 height 16
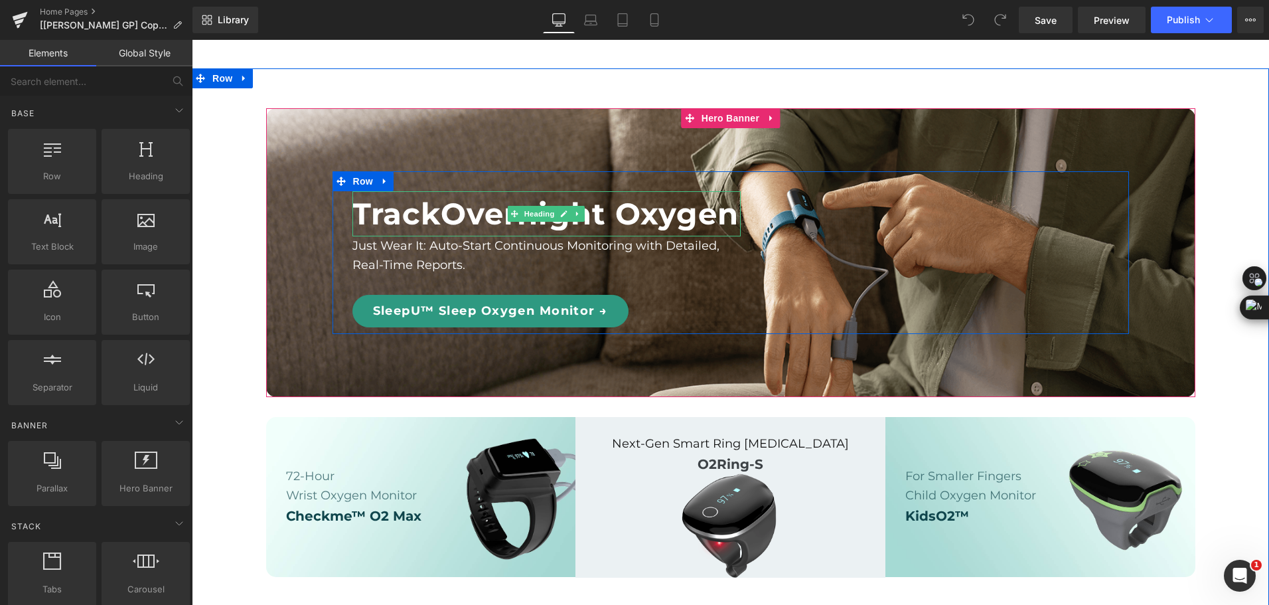
scroll to position [1261, 0]
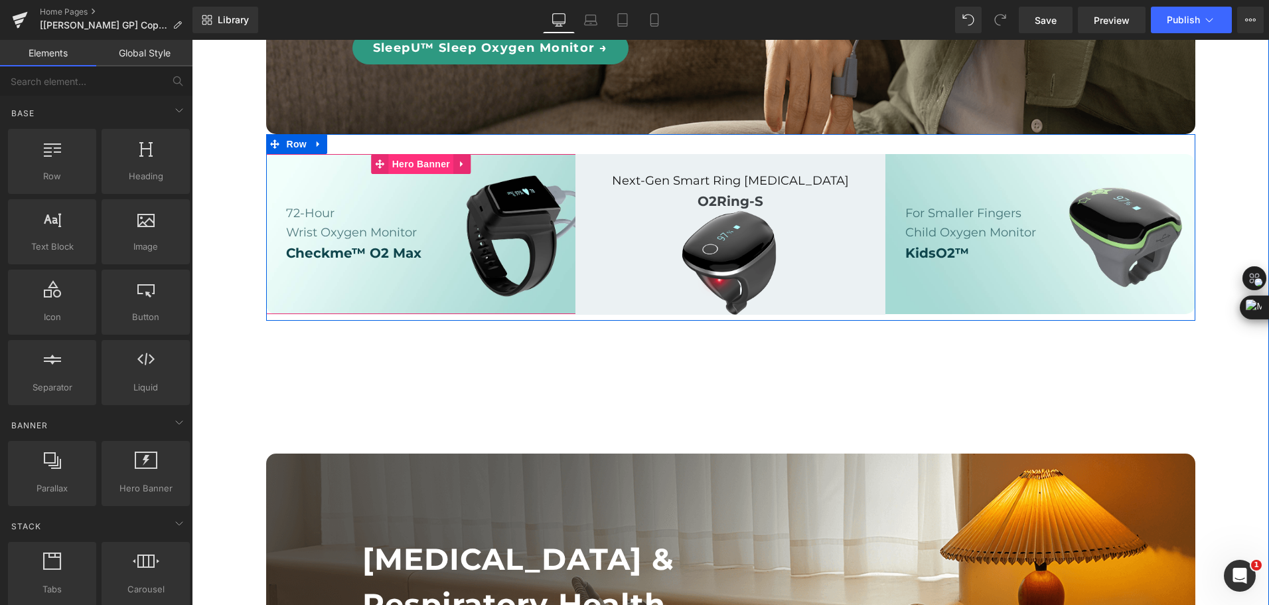
click at [399, 174] on span "Hero Banner" at bounding box center [420, 164] width 64 height 20
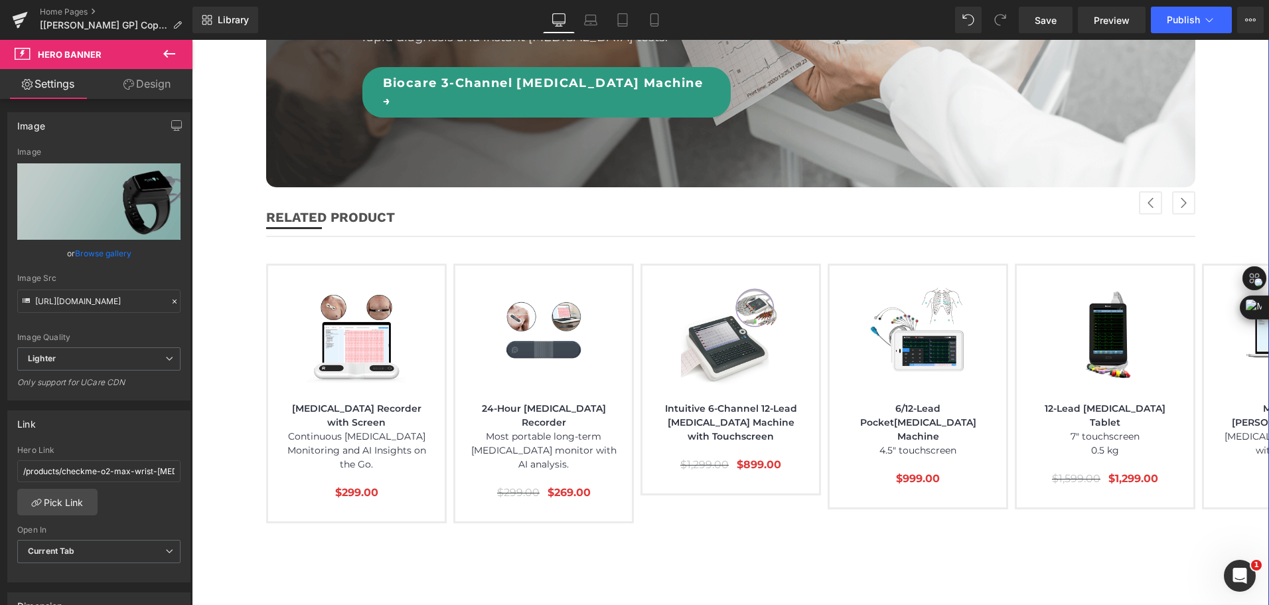
scroll to position [2787, 0]
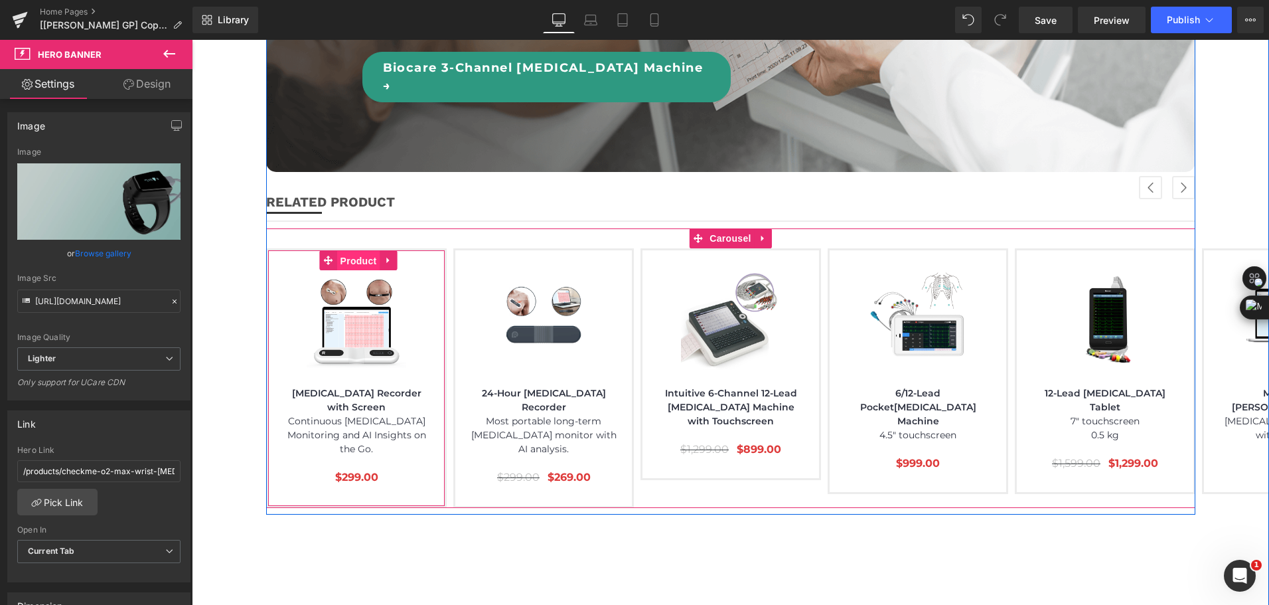
click at [348, 251] on span "Product" at bounding box center [357, 261] width 43 height 20
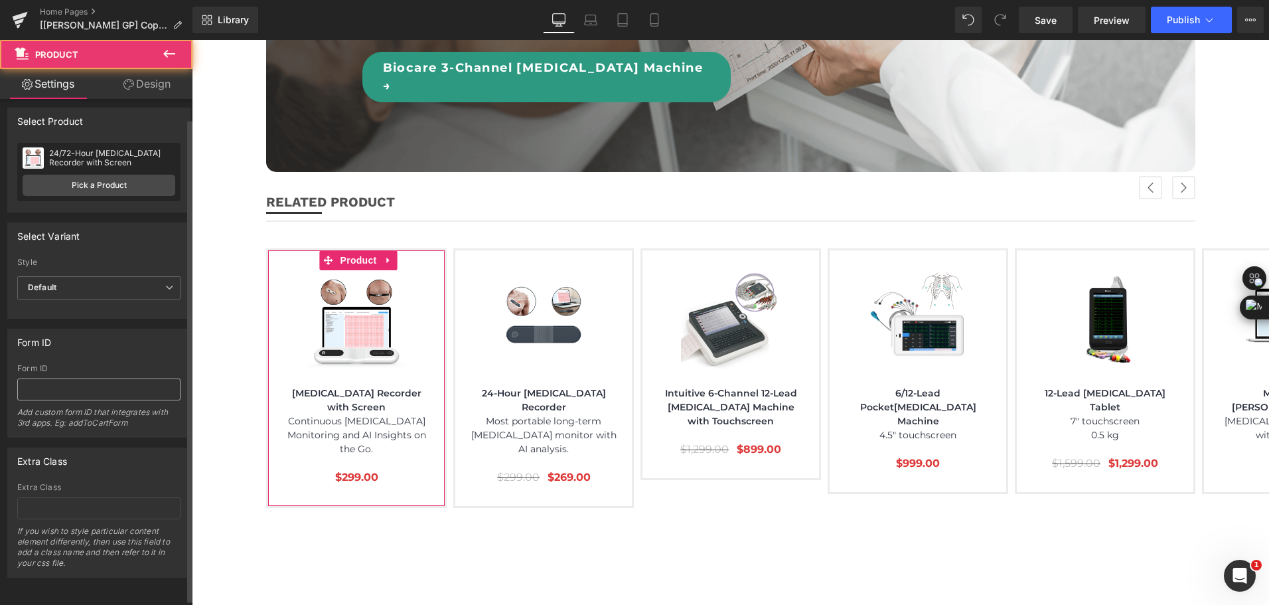
scroll to position [15, 0]
click at [162, 82] on link "Design" at bounding box center [147, 84] width 96 height 30
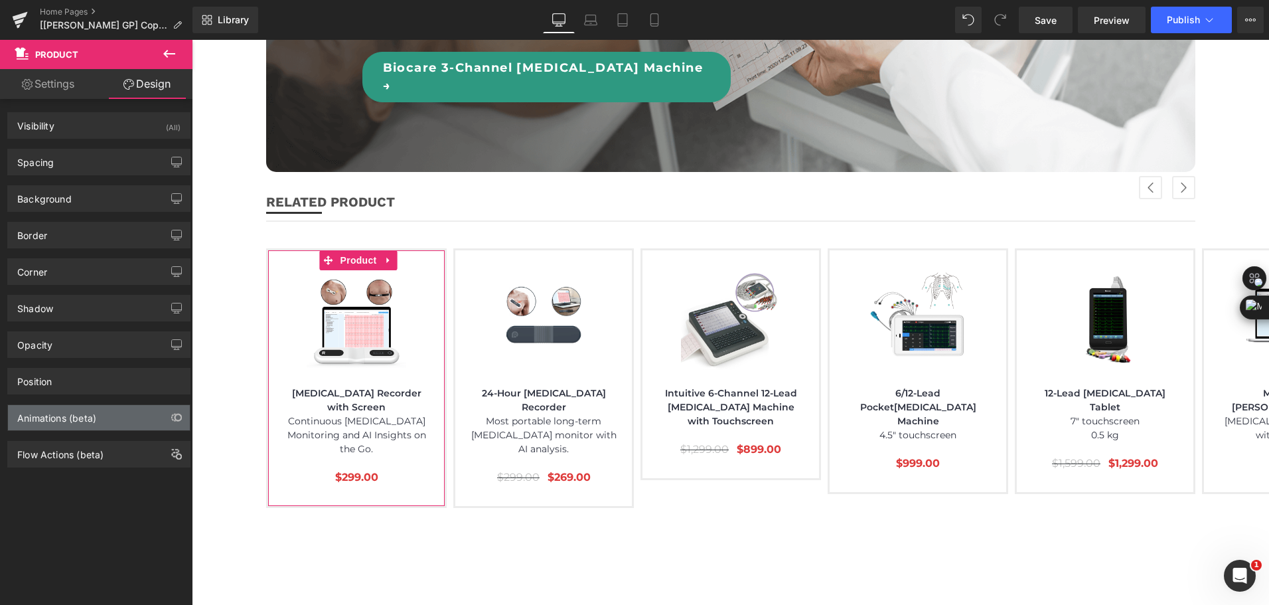
click at [108, 415] on div "Animations (beta)" at bounding box center [99, 417] width 182 height 25
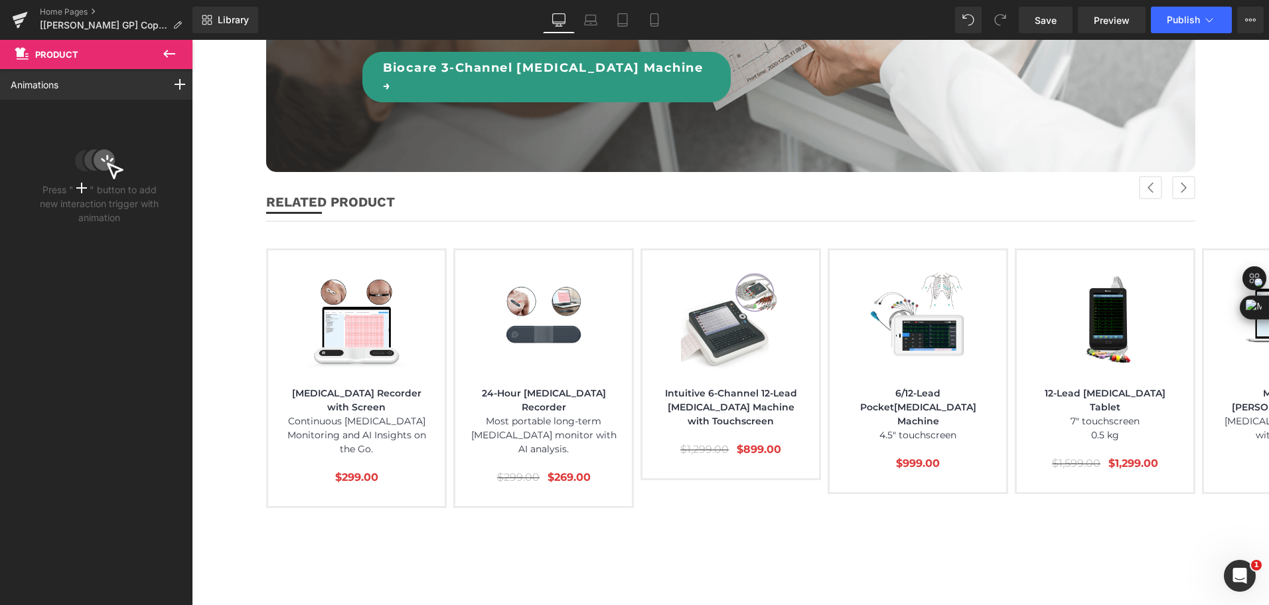
click at [176, 58] on icon at bounding box center [169, 54] width 16 height 16
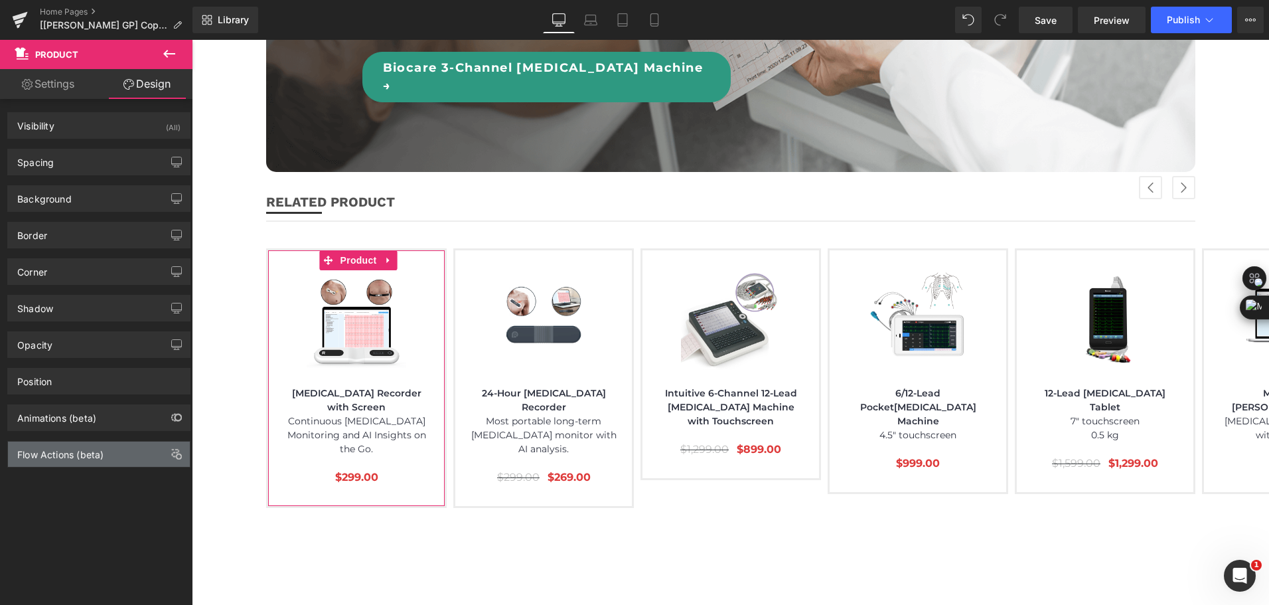
click at [88, 452] on div "Flow Actions (beta)" at bounding box center [60, 450] width 86 height 19
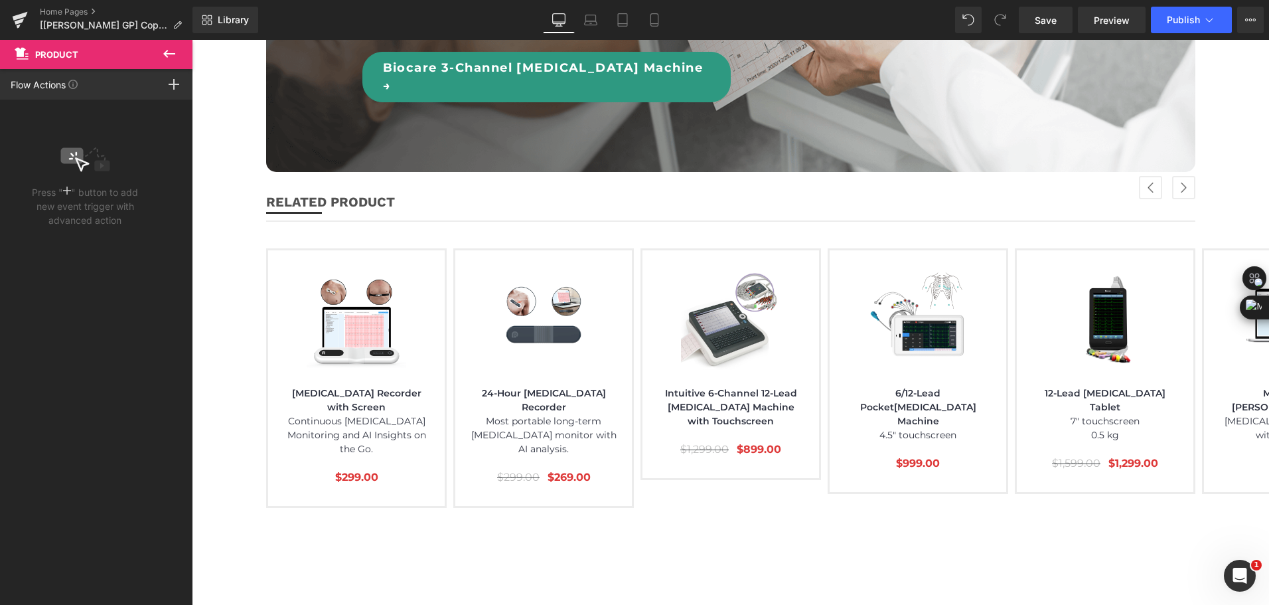
click at [185, 46] on button at bounding box center [169, 54] width 46 height 29
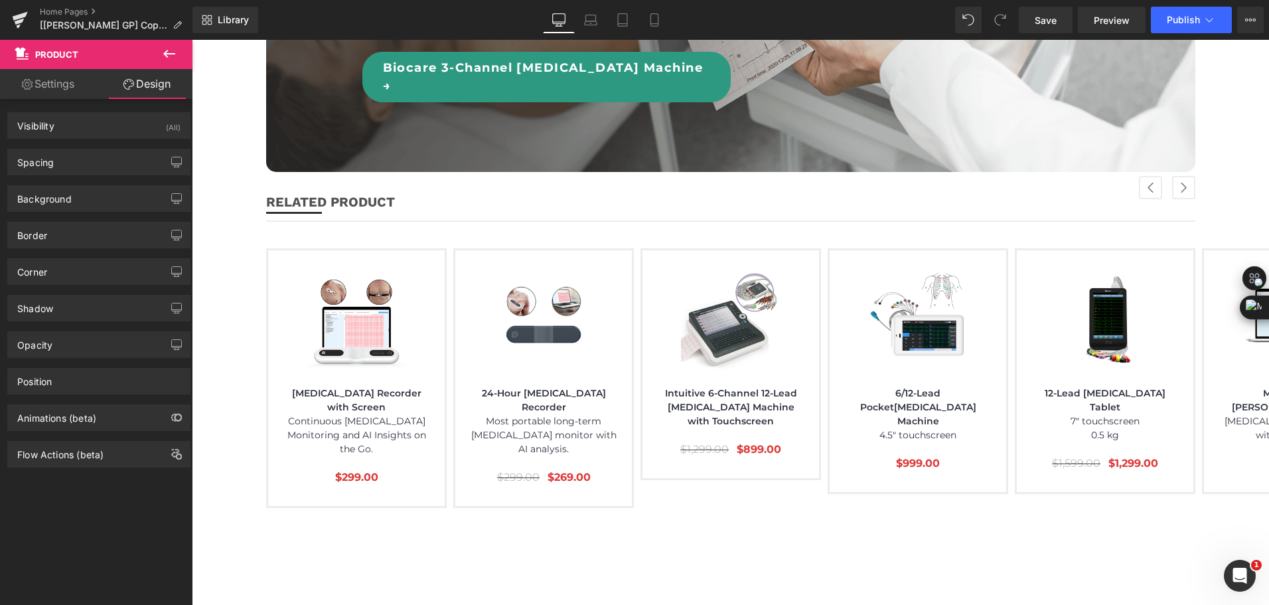
scroll to position [3119, 0]
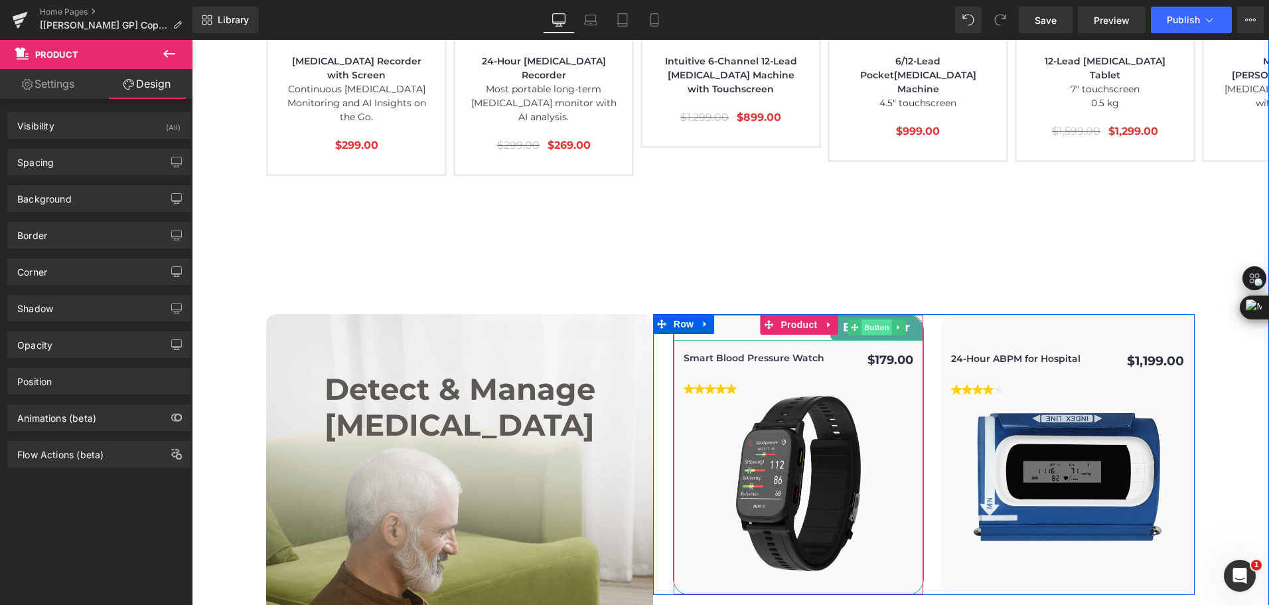
click at [867, 319] on span "Button" at bounding box center [876, 327] width 31 height 16
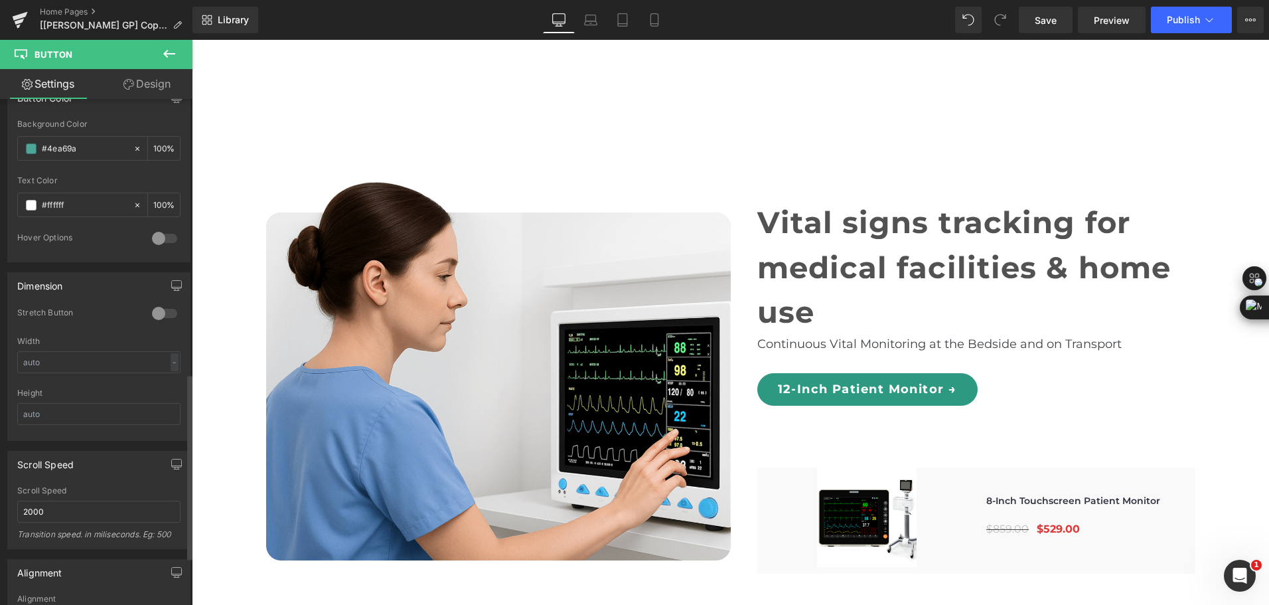
scroll to position [882, 0]
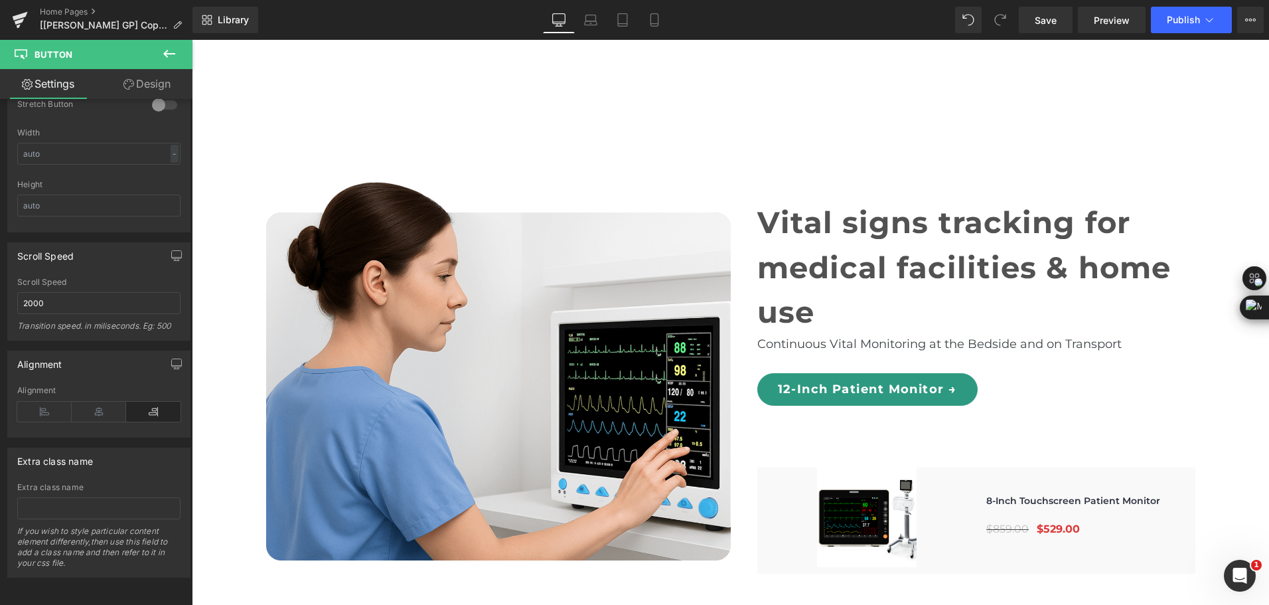
click at [135, 70] on link "Design" at bounding box center [147, 84] width 96 height 30
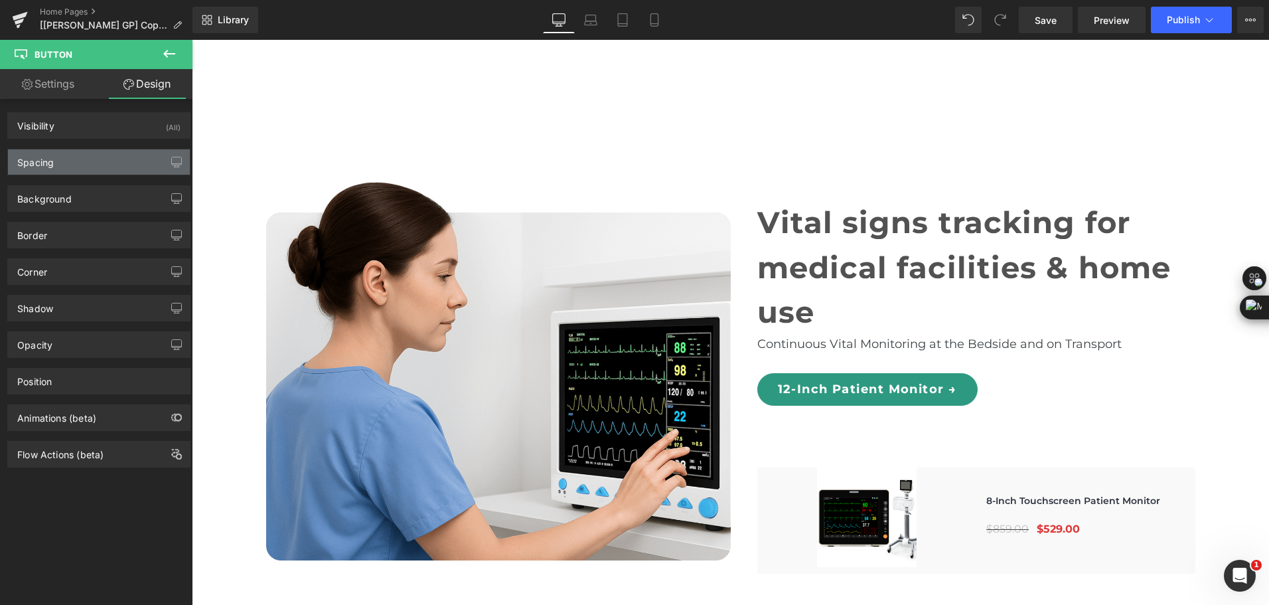
click at [75, 173] on div "Spacing" at bounding box center [99, 161] width 182 height 25
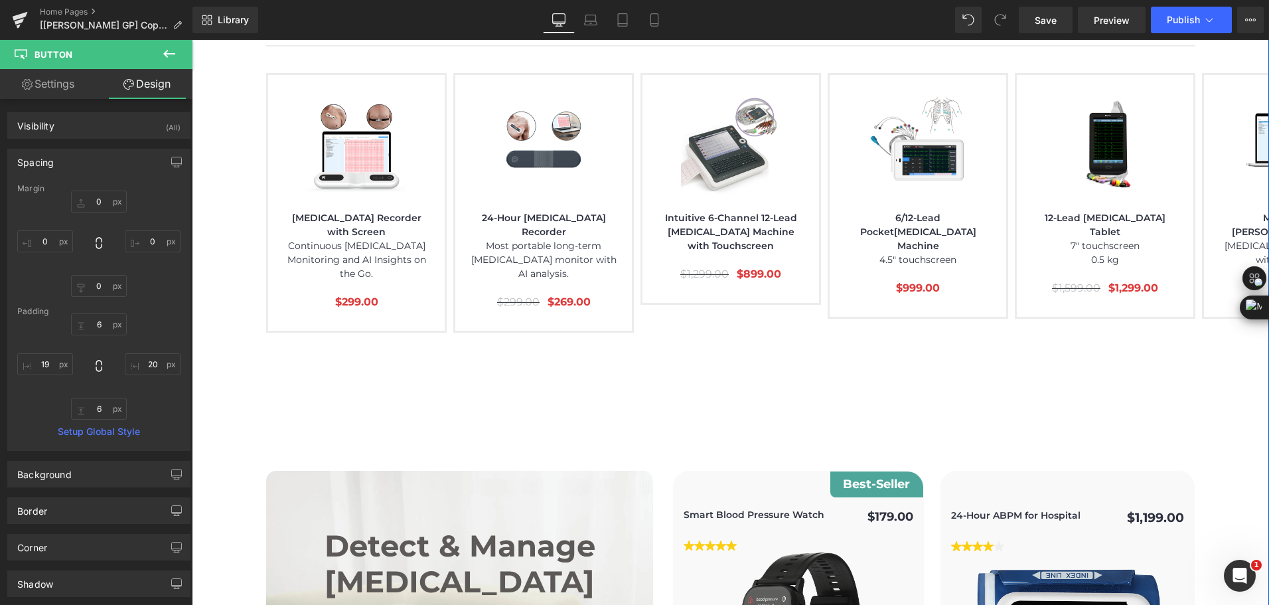
scroll to position [3119, 0]
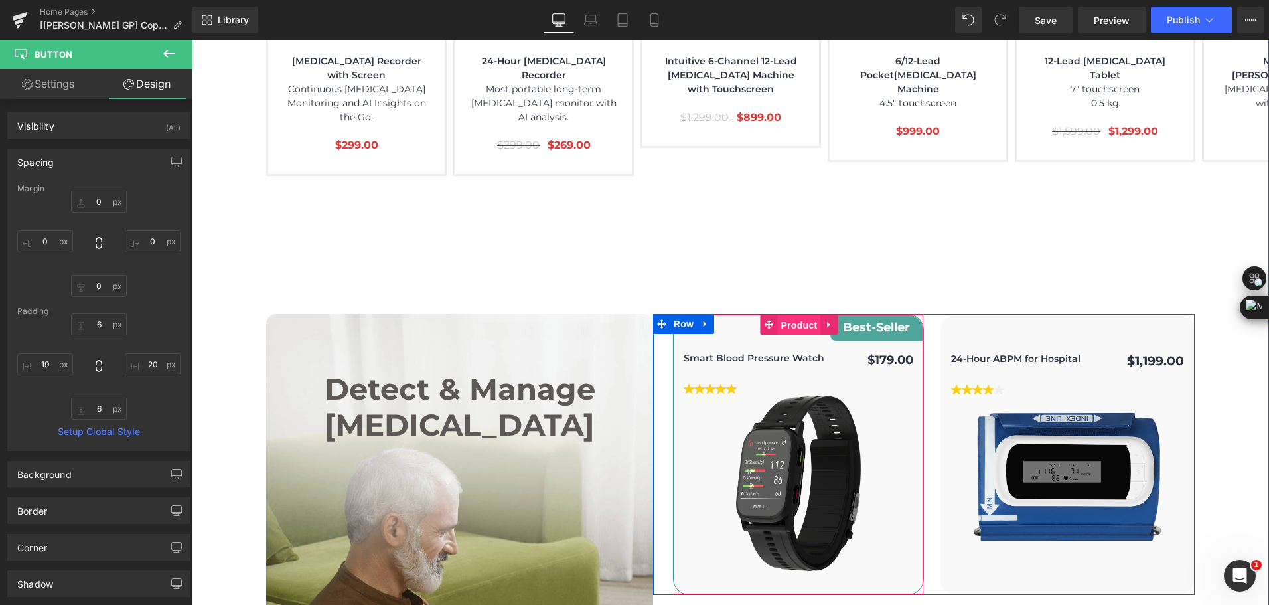
click at [786, 315] on span "Product" at bounding box center [798, 325] width 43 height 20
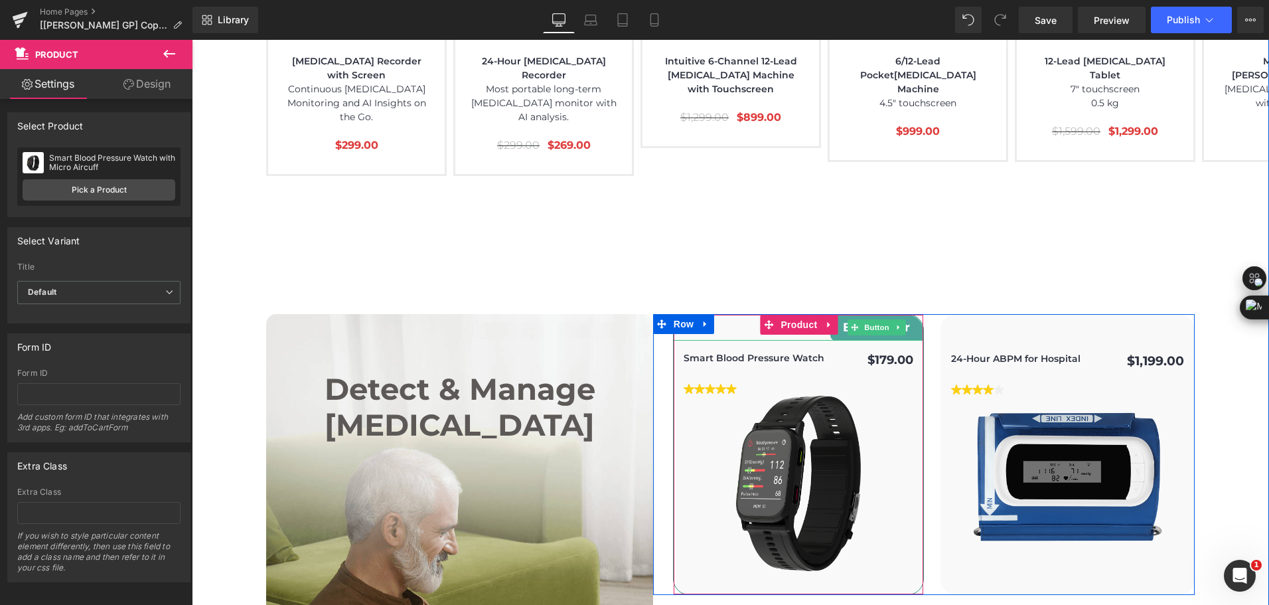
click at [861, 319] on span "Button" at bounding box center [876, 327] width 31 height 16
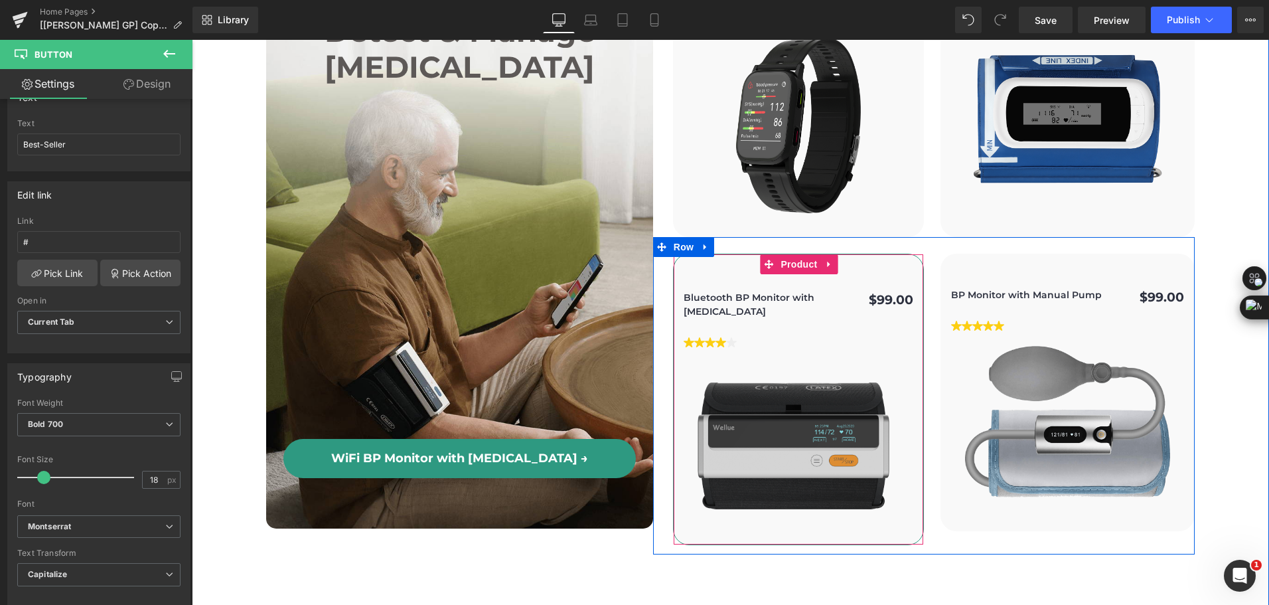
scroll to position [3982, 0]
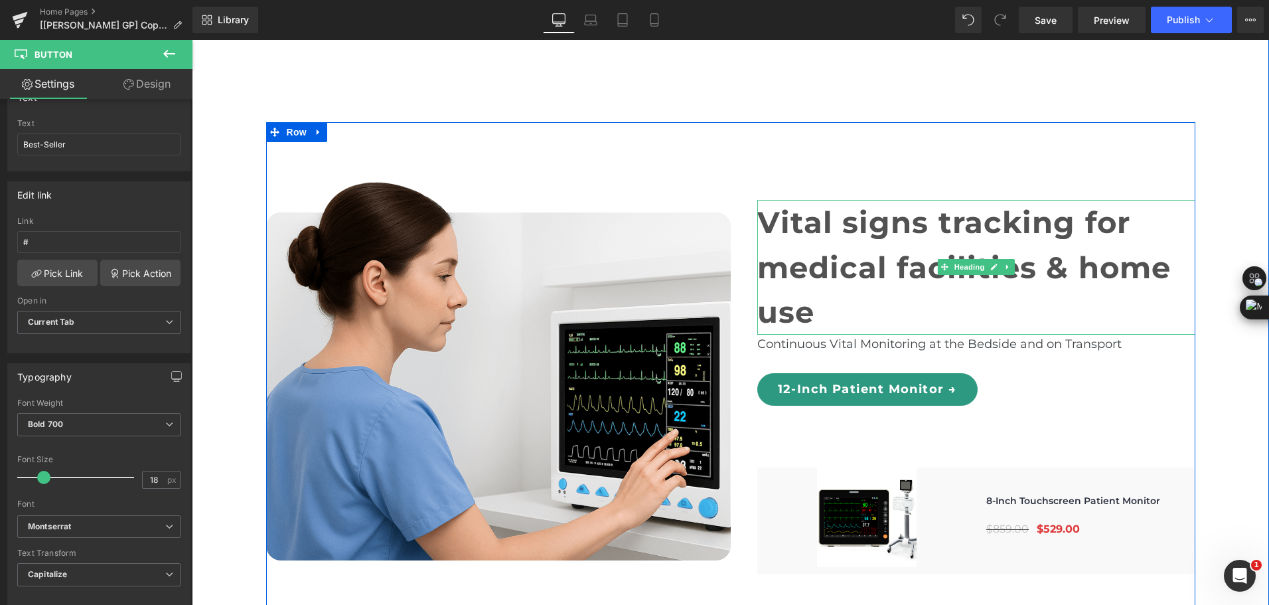
click at [833, 200] on h1 "Vital signs tracking for" at bounding box center [976, 222] width 438 height 45
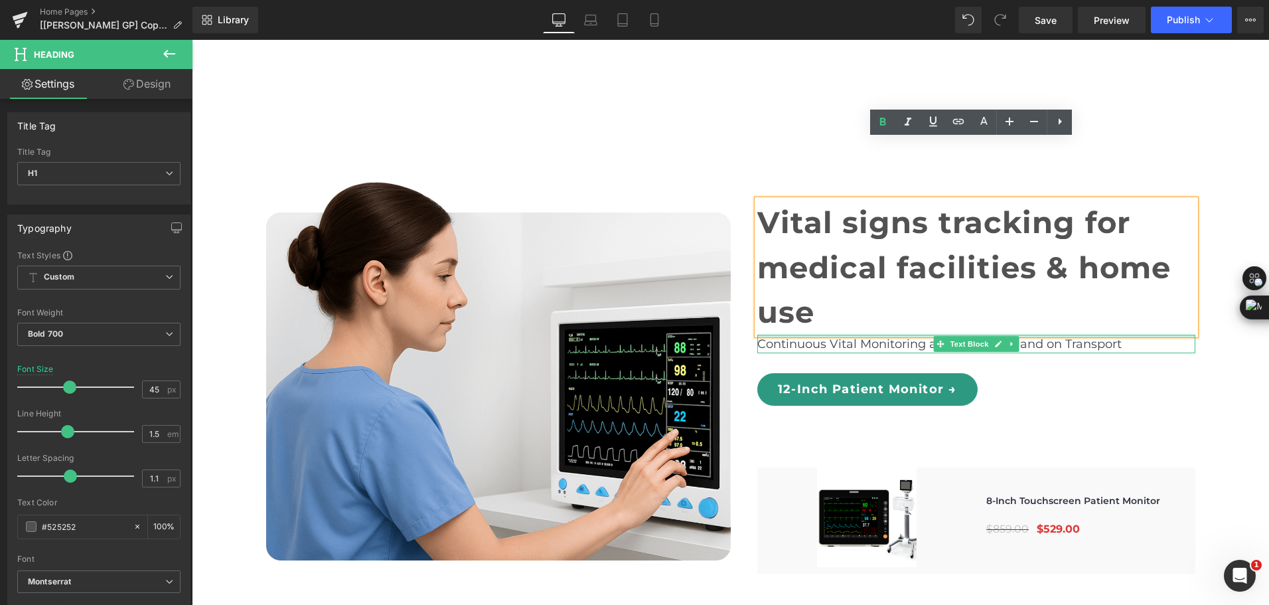
click at [792, 334] on p "Continuous Vital Monitoring at the Bedside and on Transport" at bounding box center [976, 343] width 438 height 19
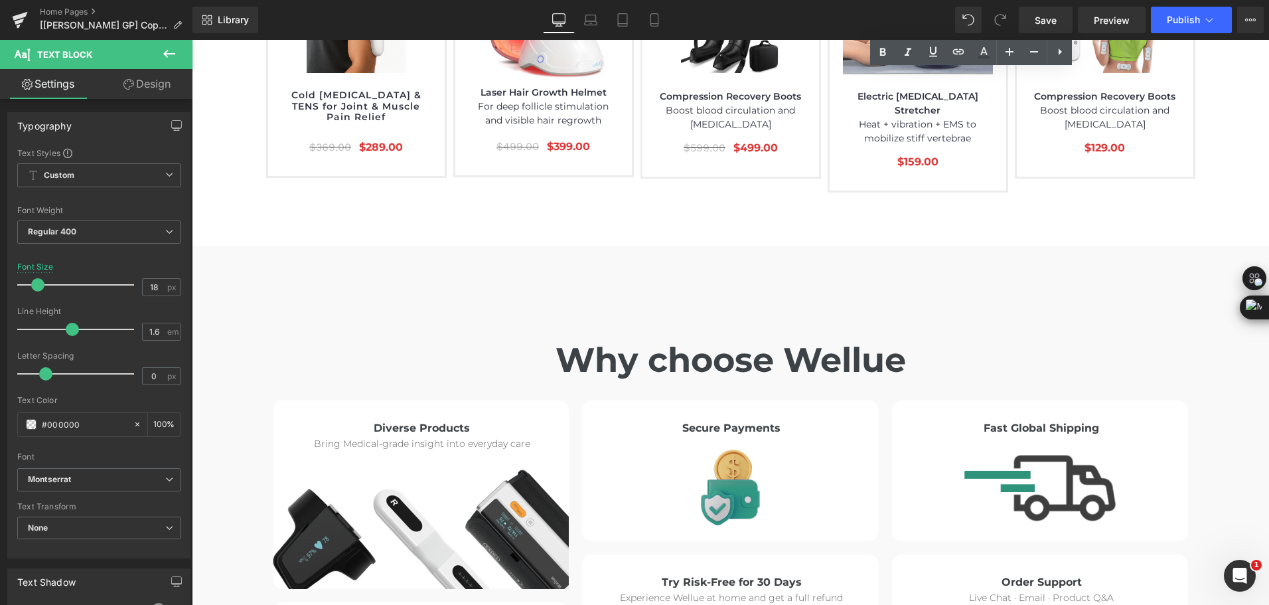
scroll to position [5309, 0]
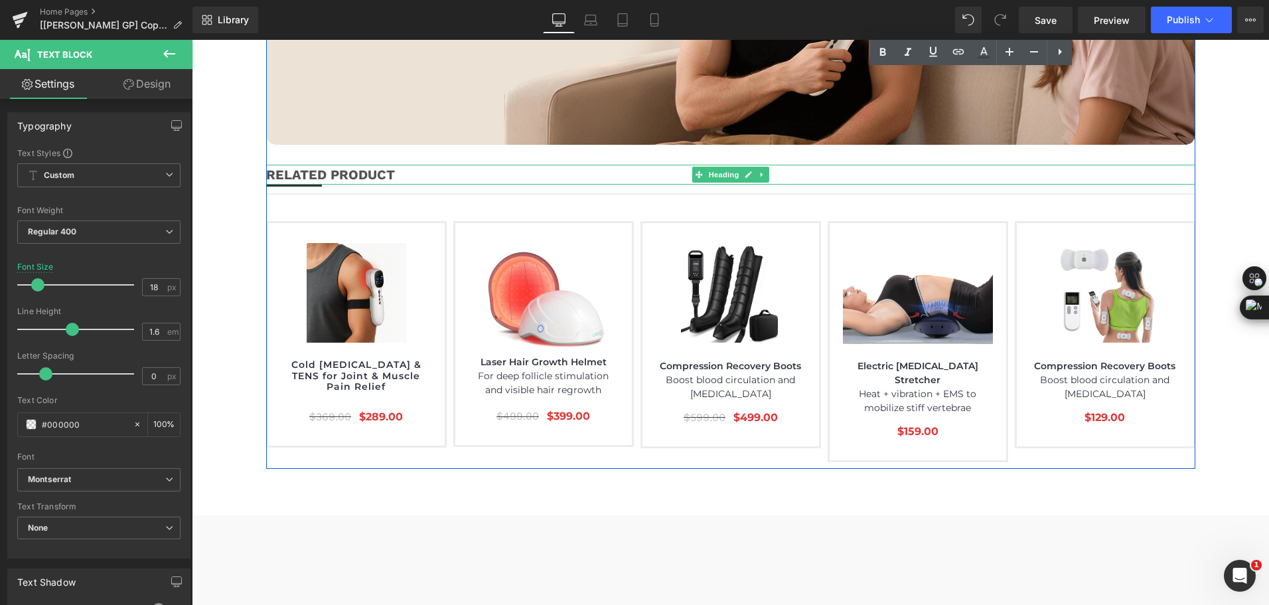
click at [350, 167] on b "RELATED PRODUCT" at bounding box center [330, 175] width 129 height 16
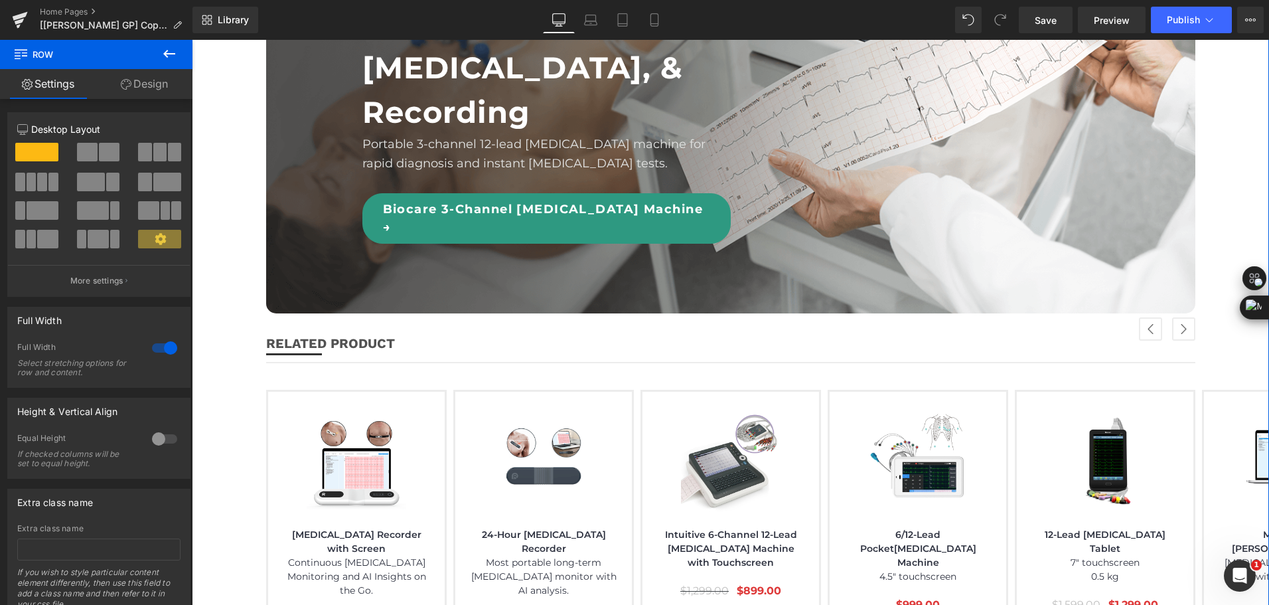
scroll to position [2455, 0]
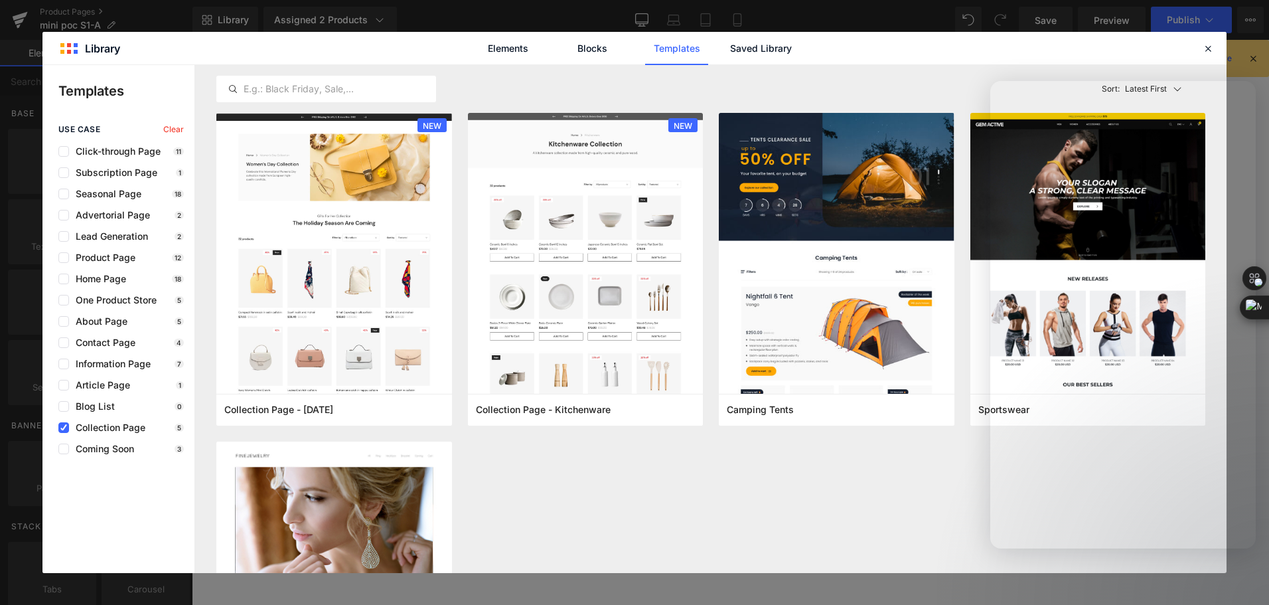
click at [972, 78] on div at bounding box center [634, 282] width 1269 height 565
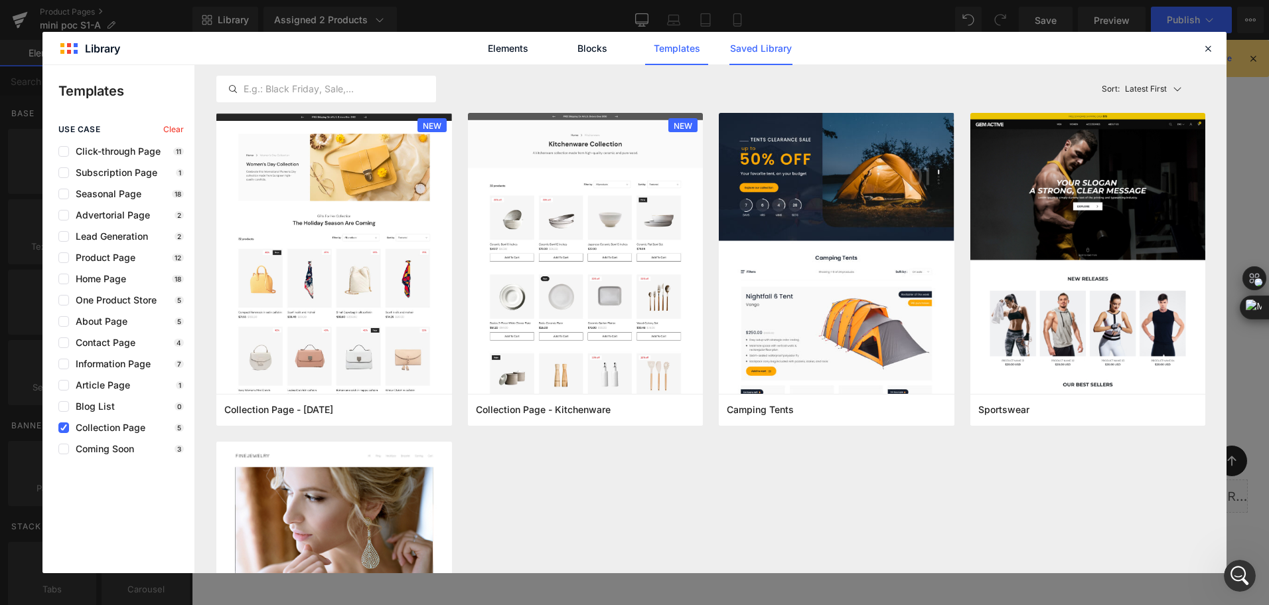
click at [766, 62] on link "Saved Library" at bounding box center [760, 48] width 63 height 33
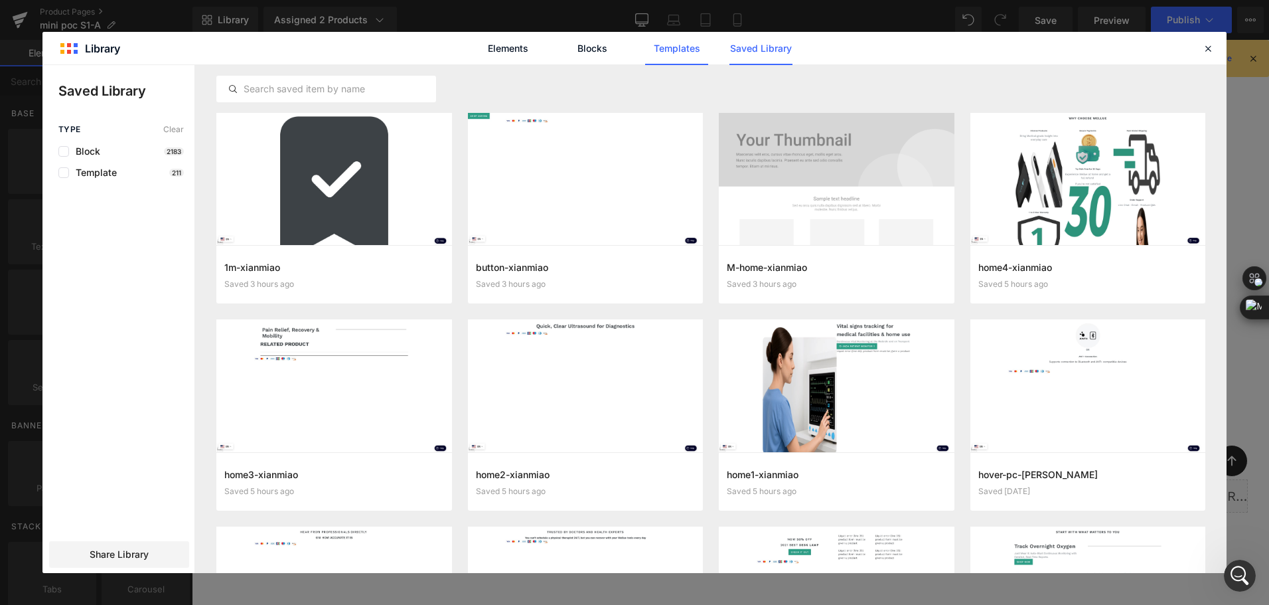
click at [670, 51] on link "Templates" at bounding box center [676, 48] width 63 height 33
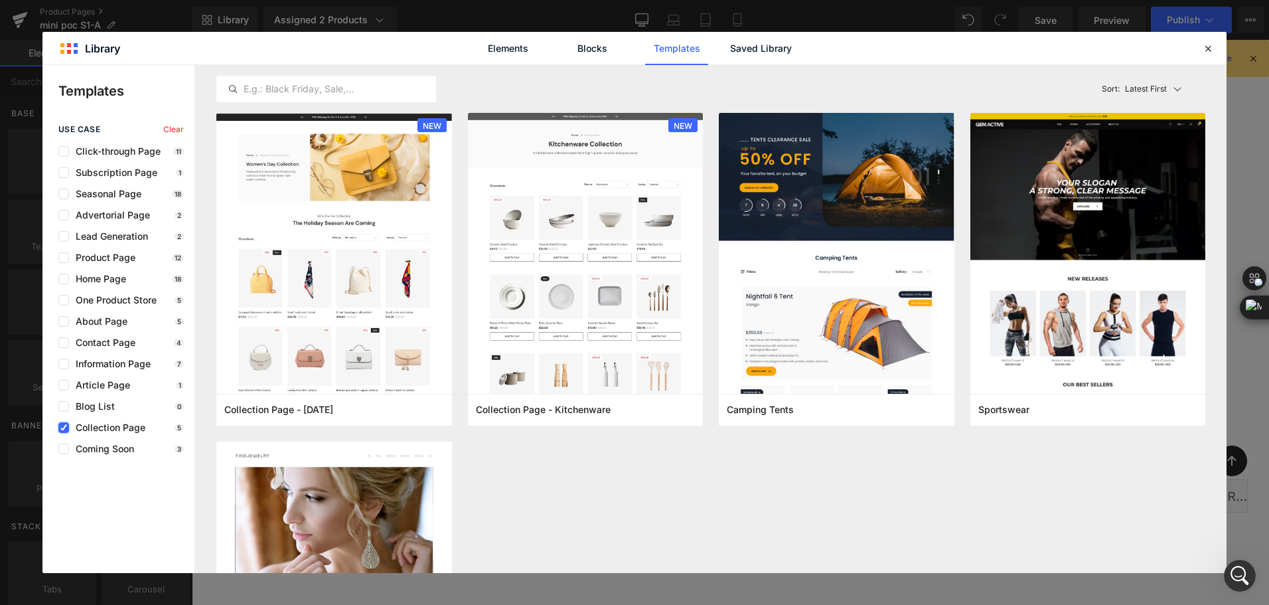
click at [63, 427] on icon at bounding box center [63, 427] width 7 height 0
click at [64, 427] on input "checkbox" at bounding box center [64, 427] width 0 height 0
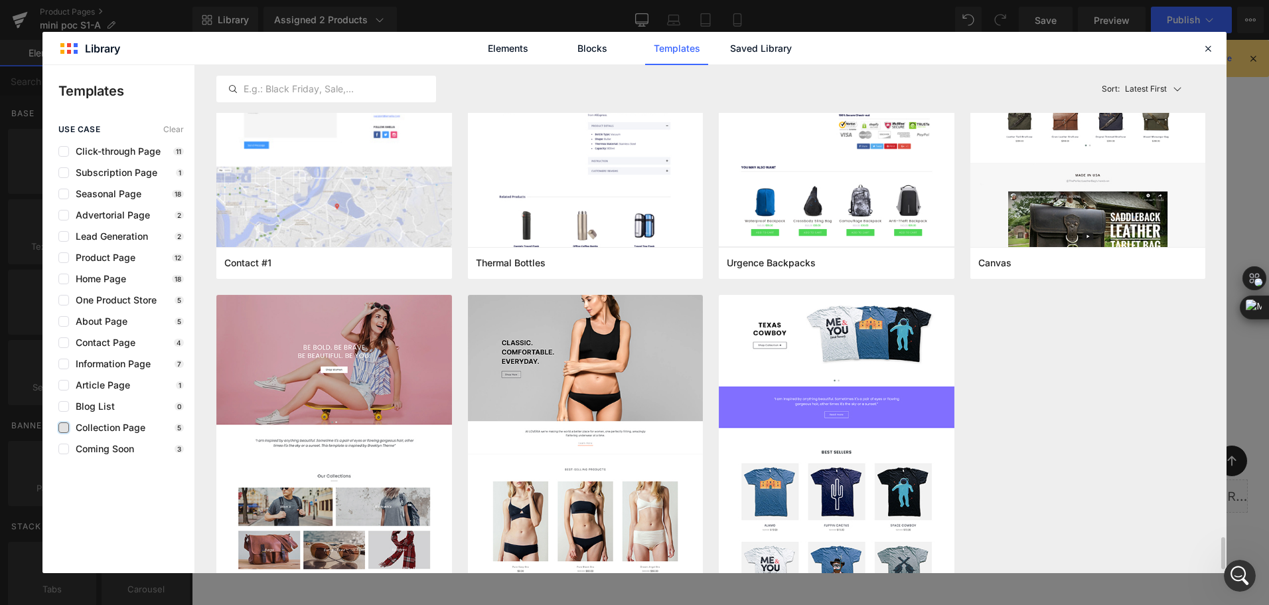
scroll to position [7421, 0]
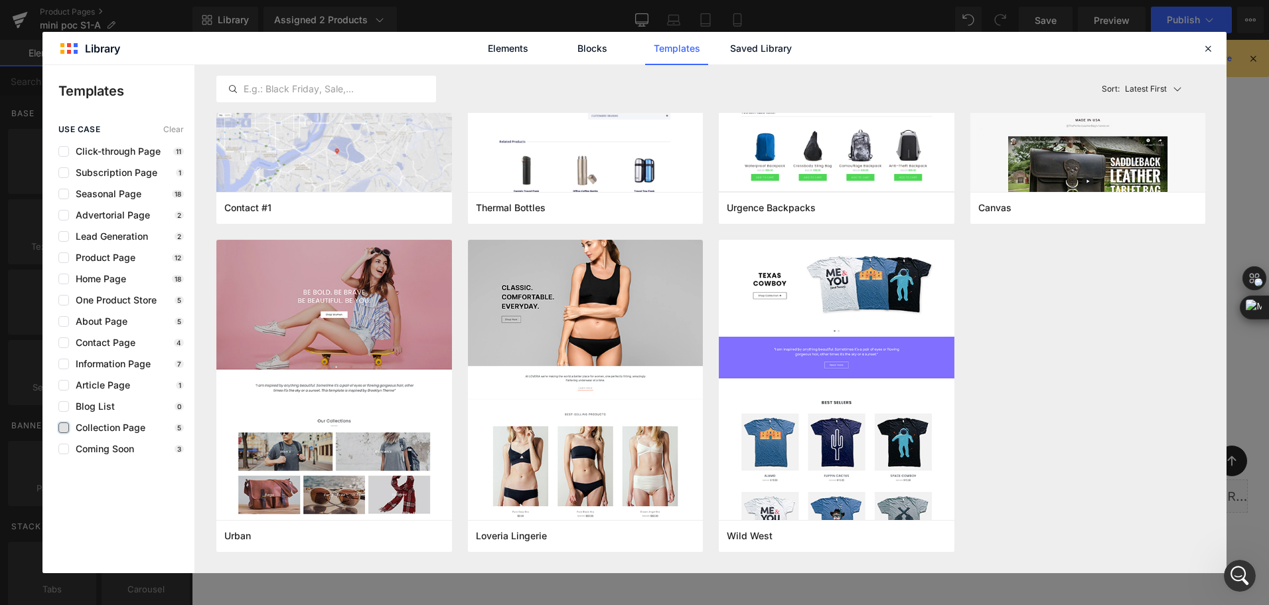
click at [119, 269] on div "use case Clear Click-through Page 11 Subscription Page 1 Seasonal Page 18 Adver…" at bounding box center [118, 289] width 152 height 329
click at [113, 273] on span "Home Page" at bounding box center [97, 278] width 57 height 11
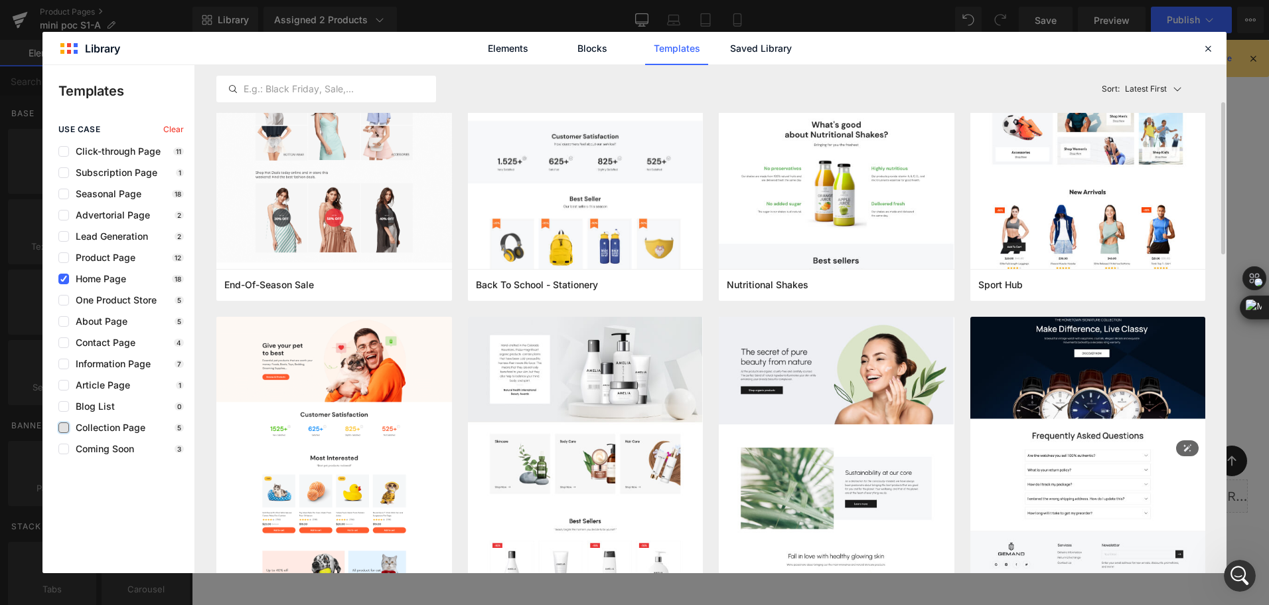
scroll to position [0, 0]
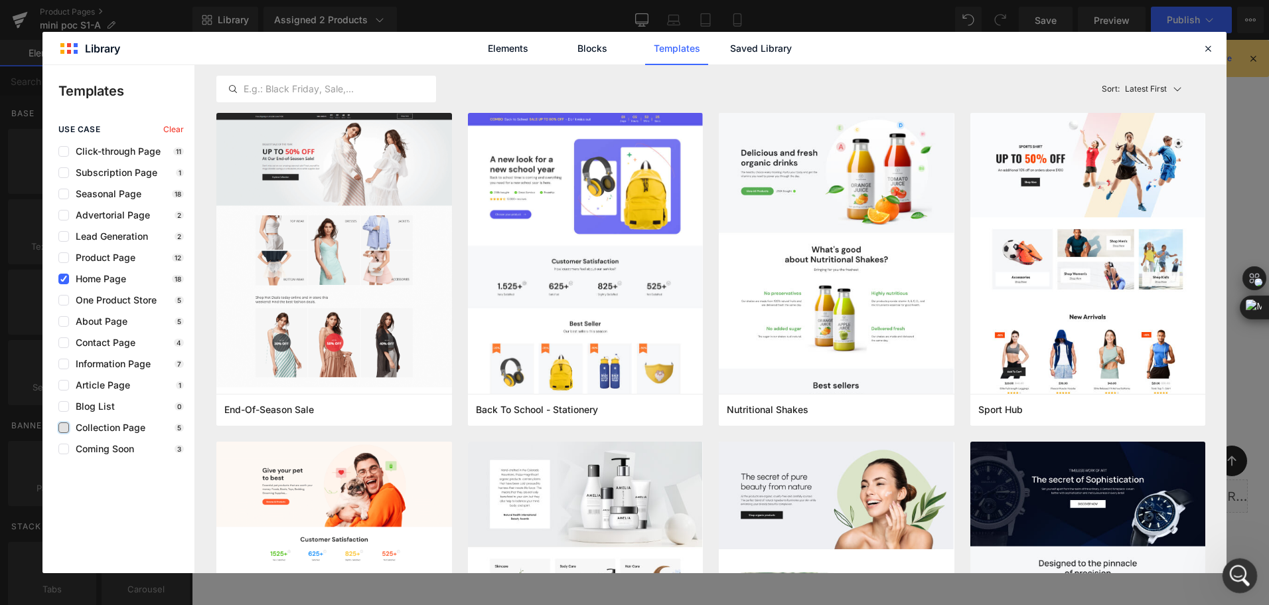
click at [1245, 559] on div "Open Intercom Messenger" at bounding box center [1238, 573] width 44 height 44
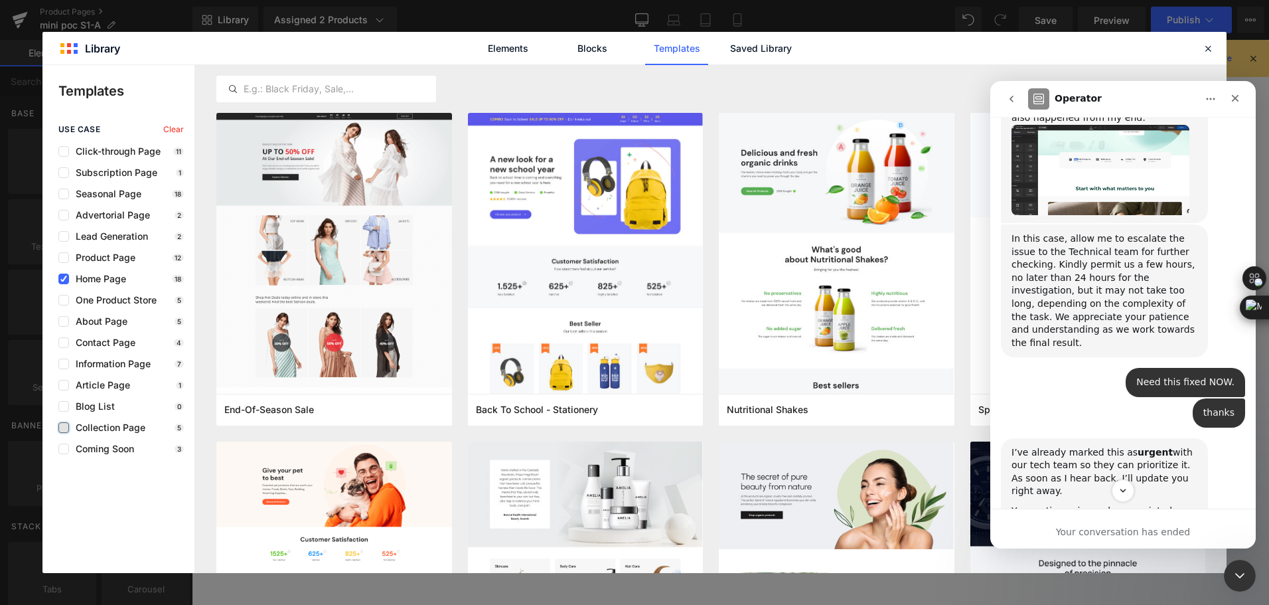
scroll to position [2588, 0]
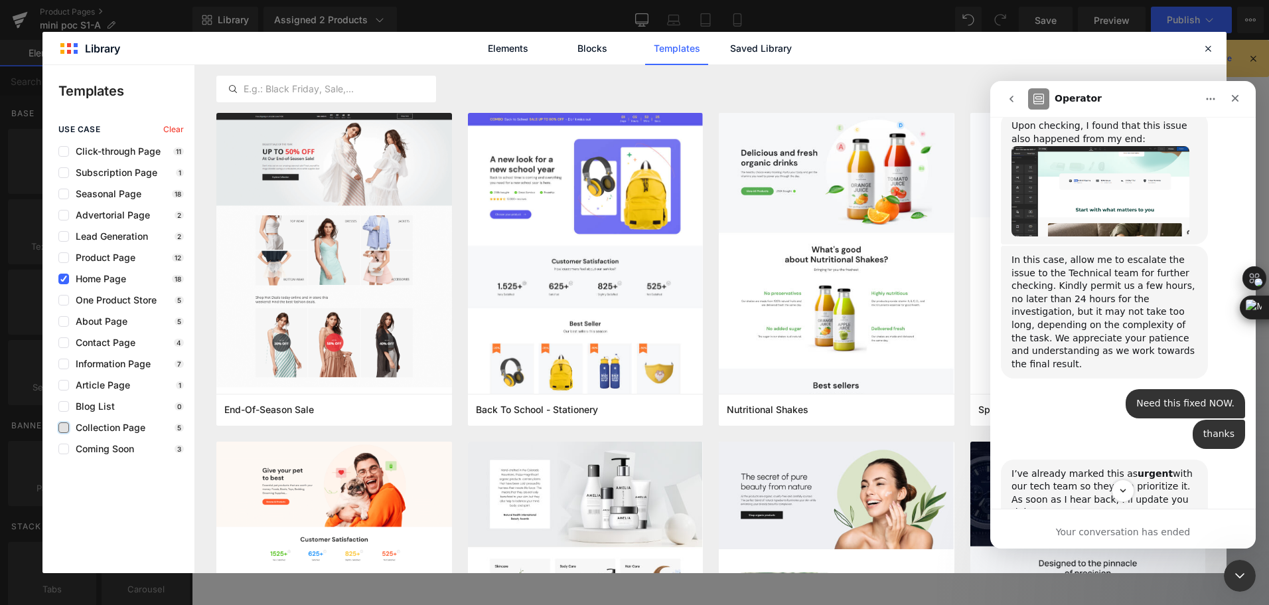
click at [902, 73] on div at bounding box center [634, 282] width 1269 height 565
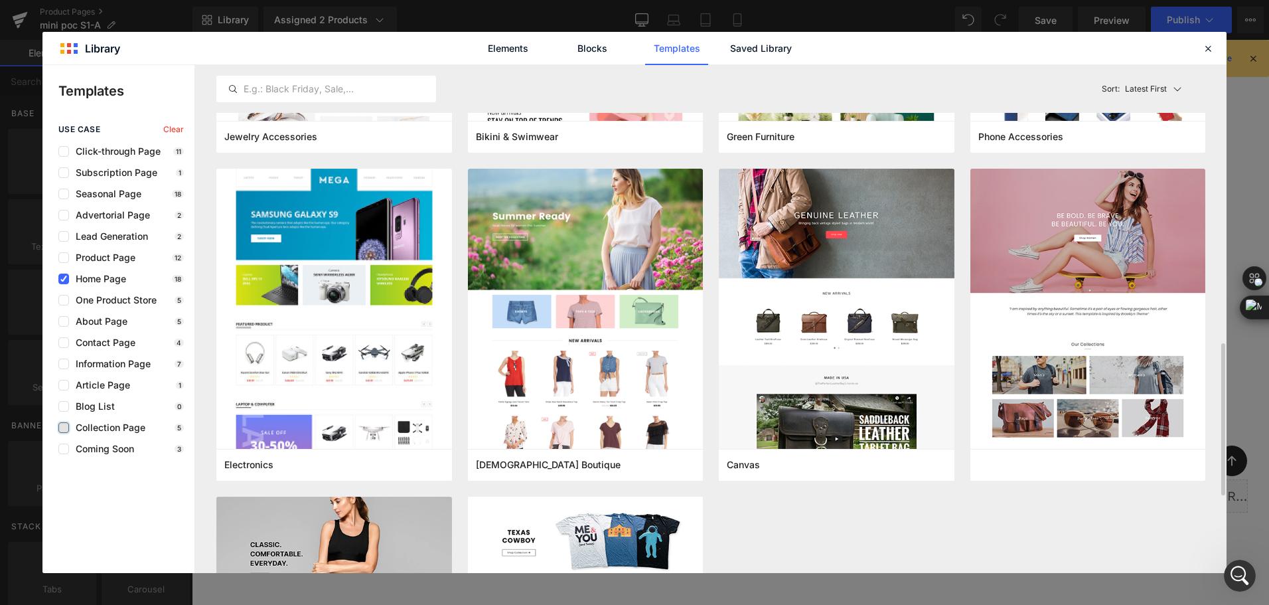
scroll to position [995, 0]
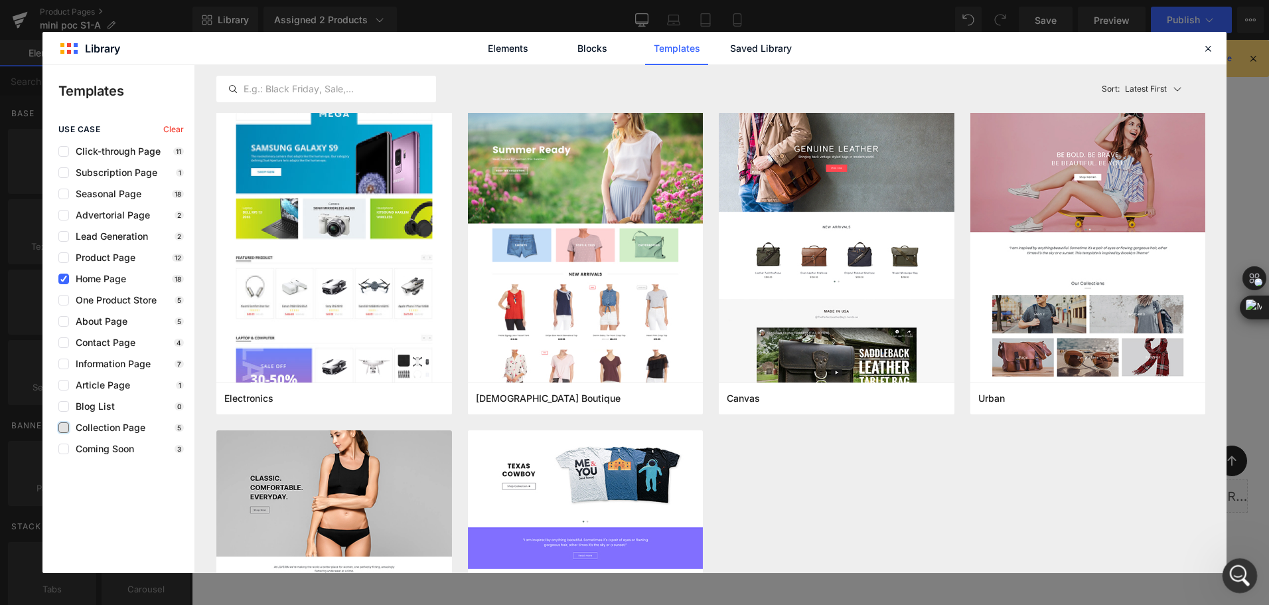
click at [1228, 575] on icon "Open Intercom Messenger" at bounding box center [1238, 574] width 22 height 22
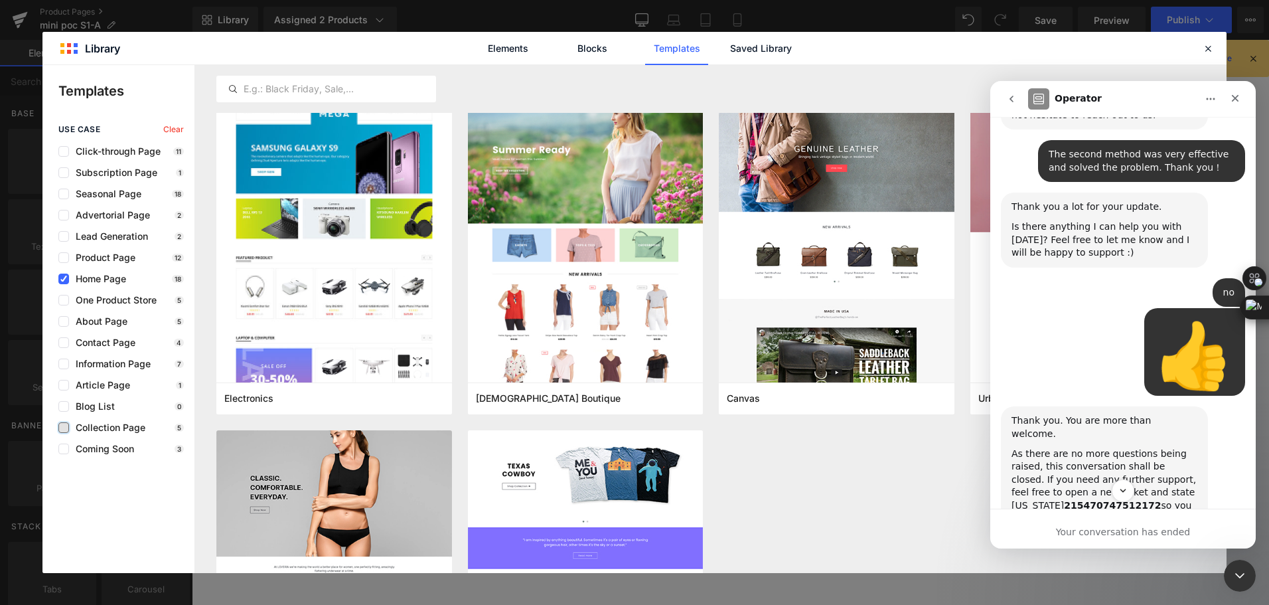
scroll to position [4114, 0]
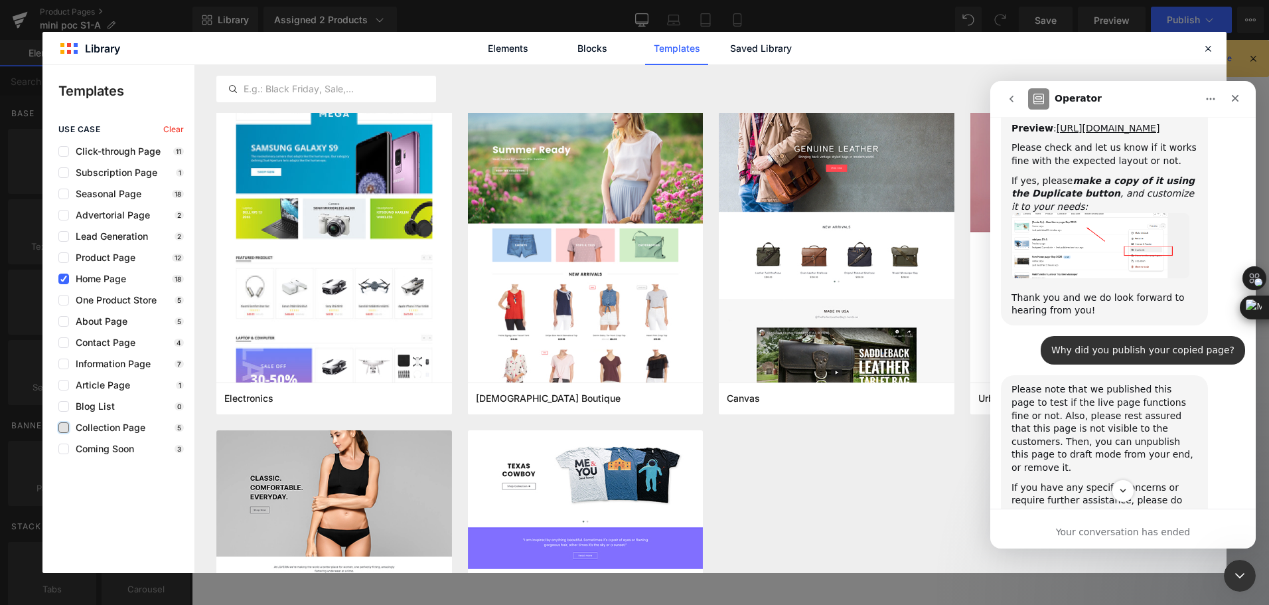
click at [1135, 277] on img "Annie says…" at bounding box center [1100, 245] width 178 height 64
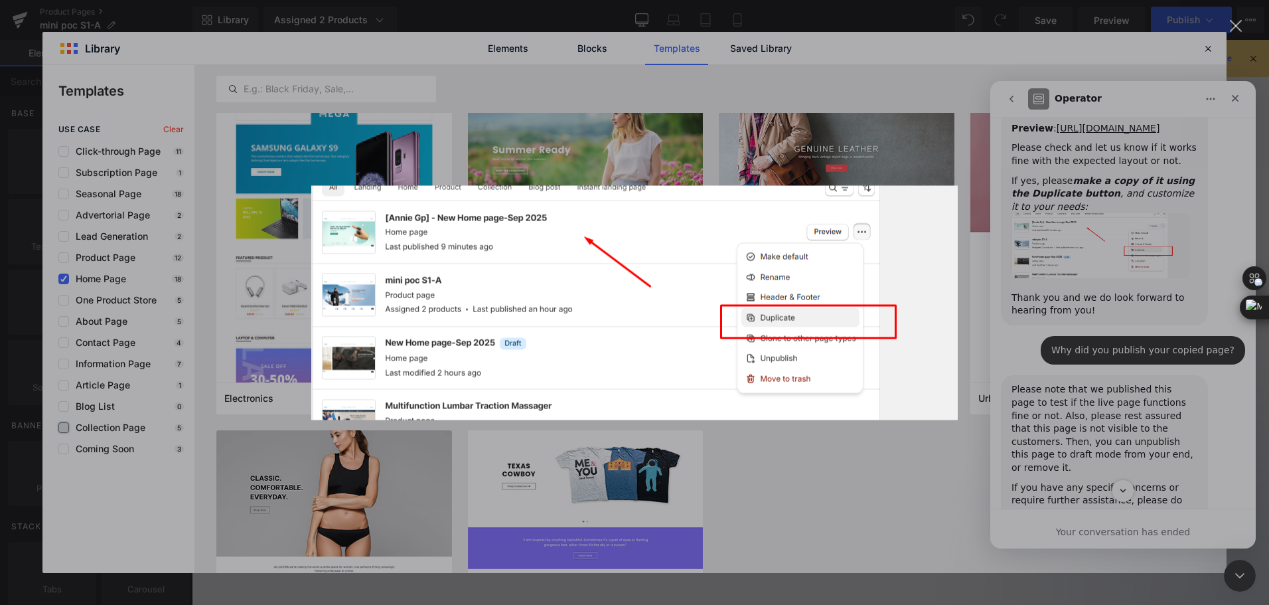
click at [1135, 332] on div "Intercom messenger" at bounding box center [634, 302] width 1269 height 605
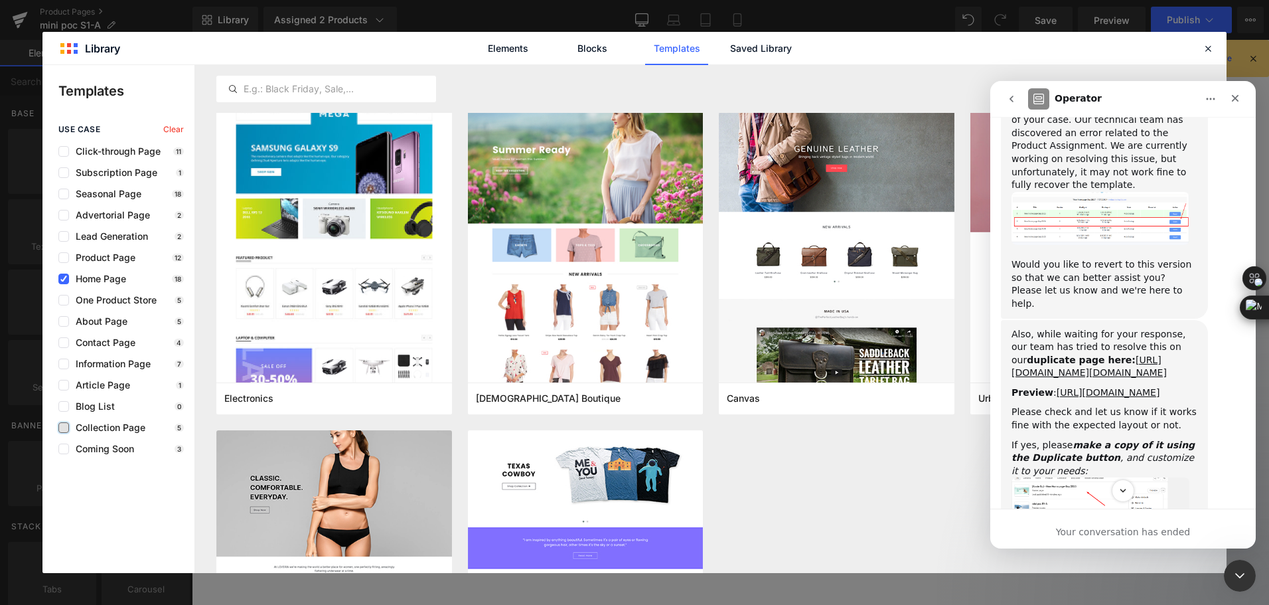
scroll to position [3716, 0]
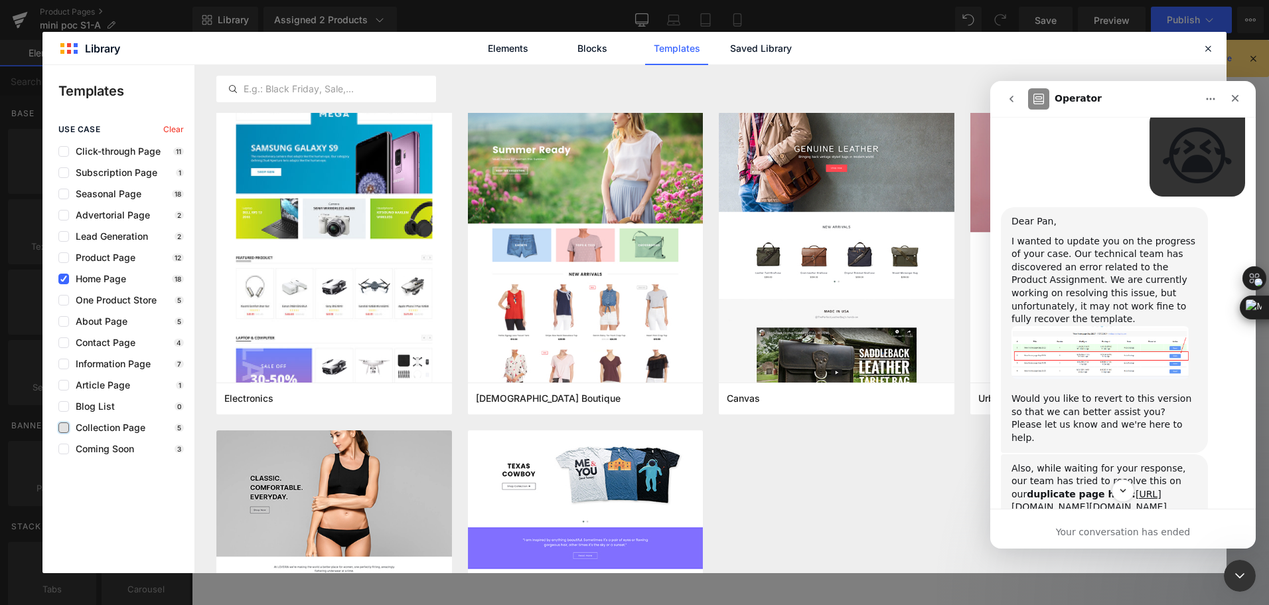
click at [1128, 350] on img "Annie says…" at bounding box center [1100, 352] width 178 height 53
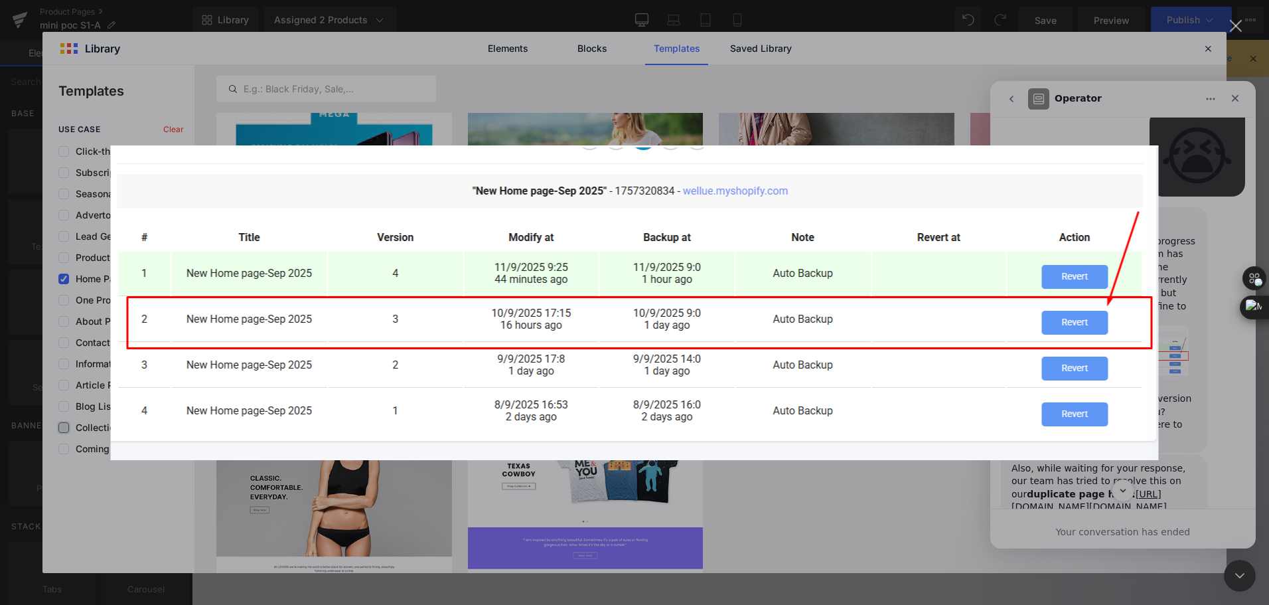
click at [1183, 358] on div "Intercom messenger" at bounding box center [634, 302] width 1269 height 605
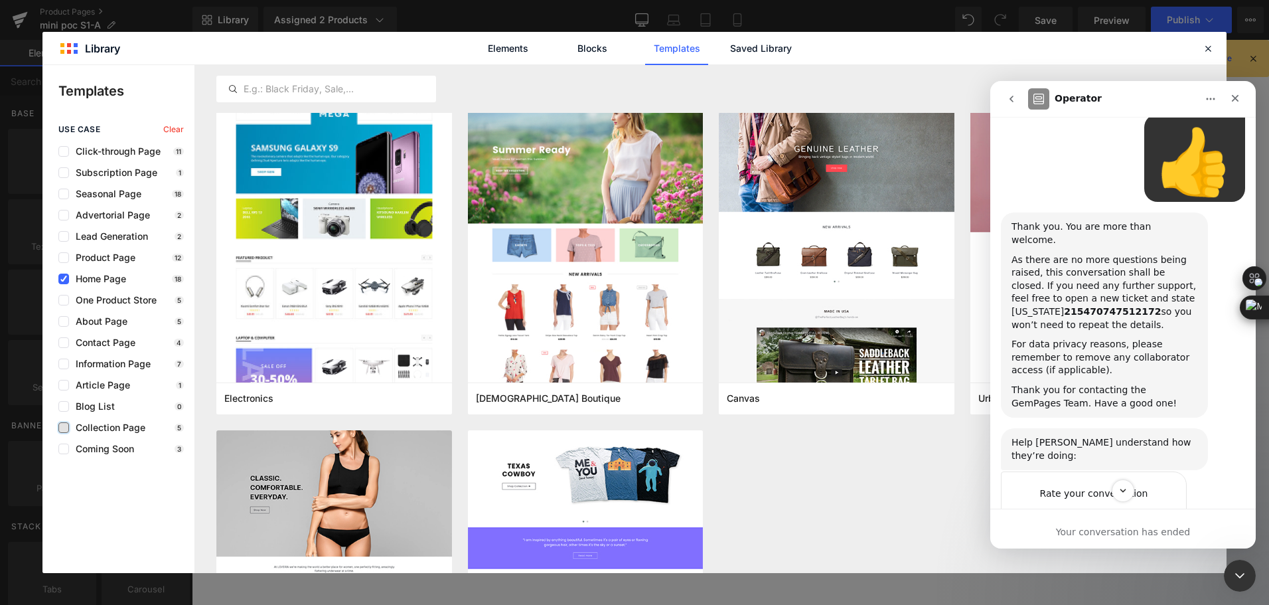
scroll to position [4911, 0]
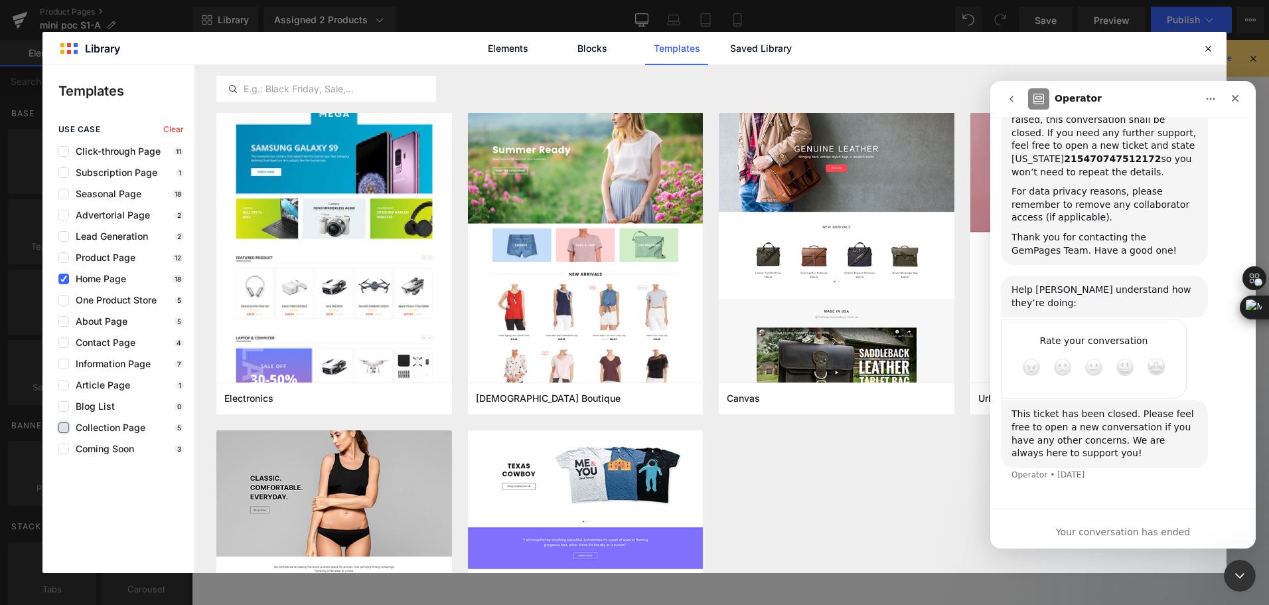
click at [873, 449] on div at bounding box center [634, 282] width 1269 height 565
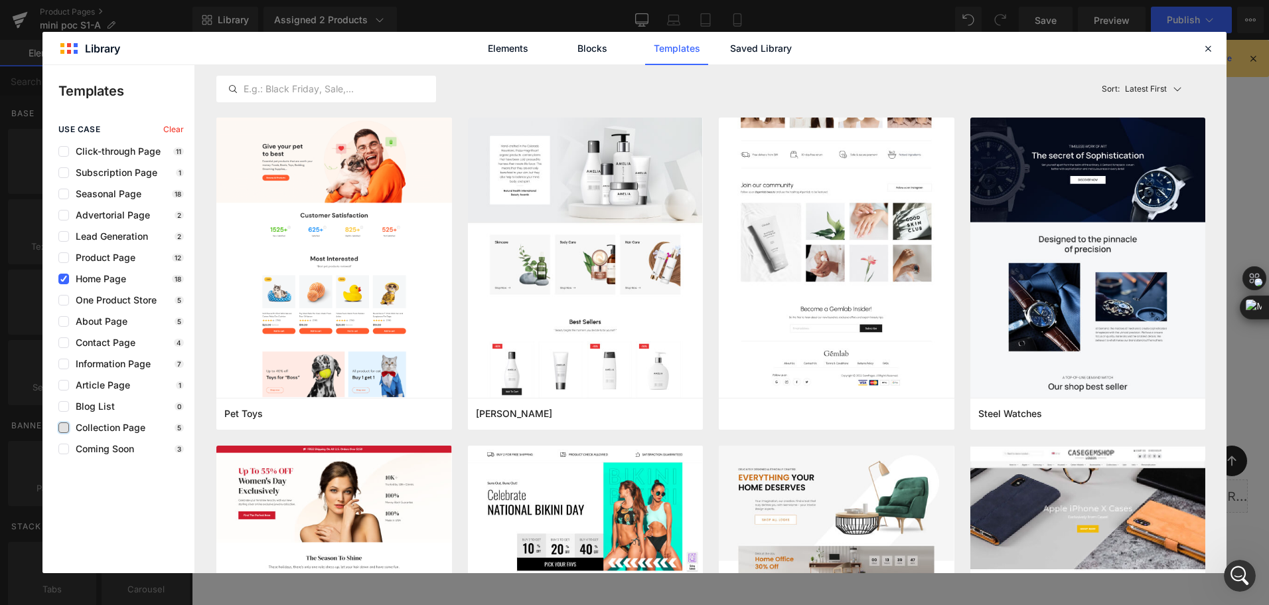
scroll to position [0, 0]
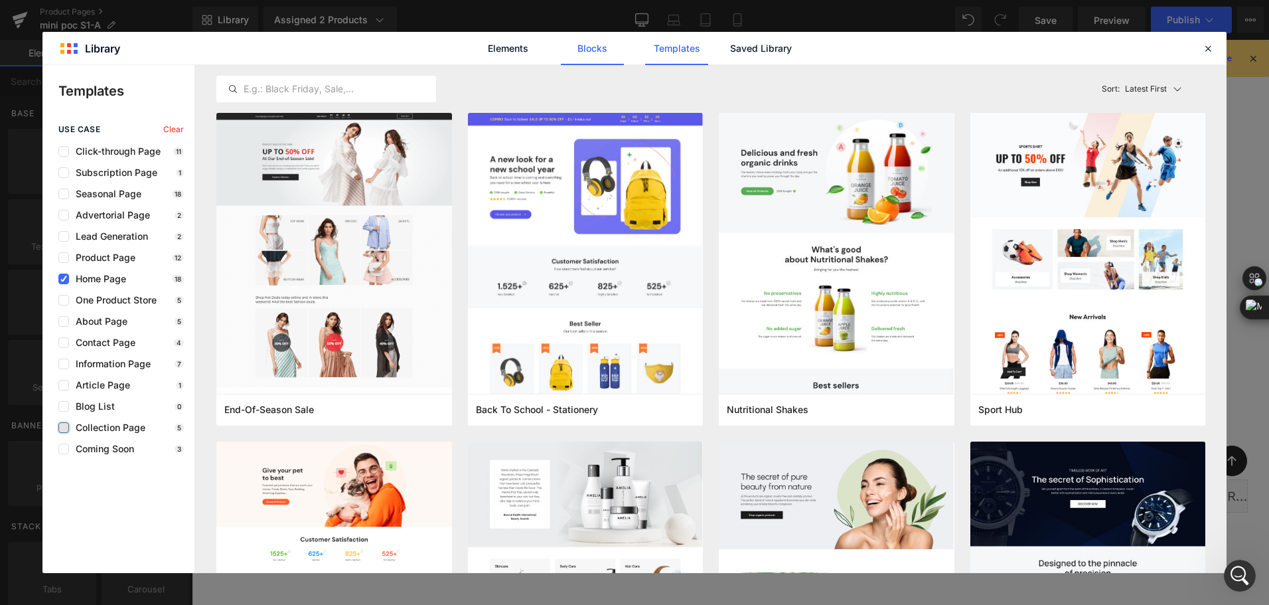
click at [591, 58] on link "Blocks" at bounding box center [592, 48] width 63 height 33
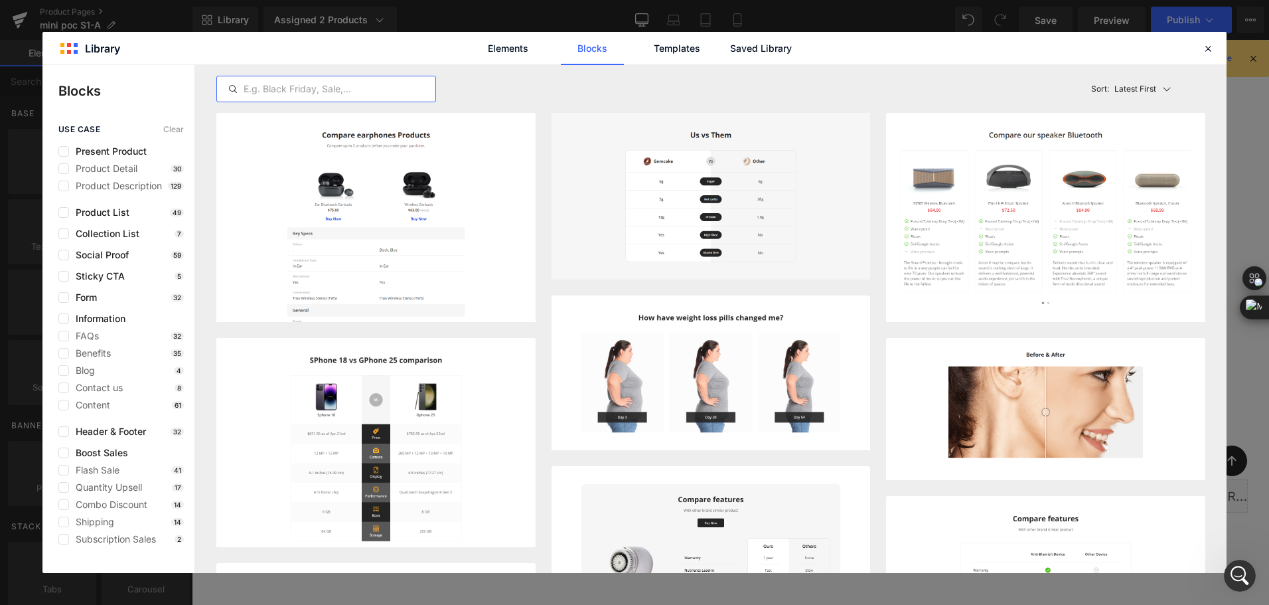
click at [295, 96] on input "text" at bounding box center [326, 89] width 218 height 16
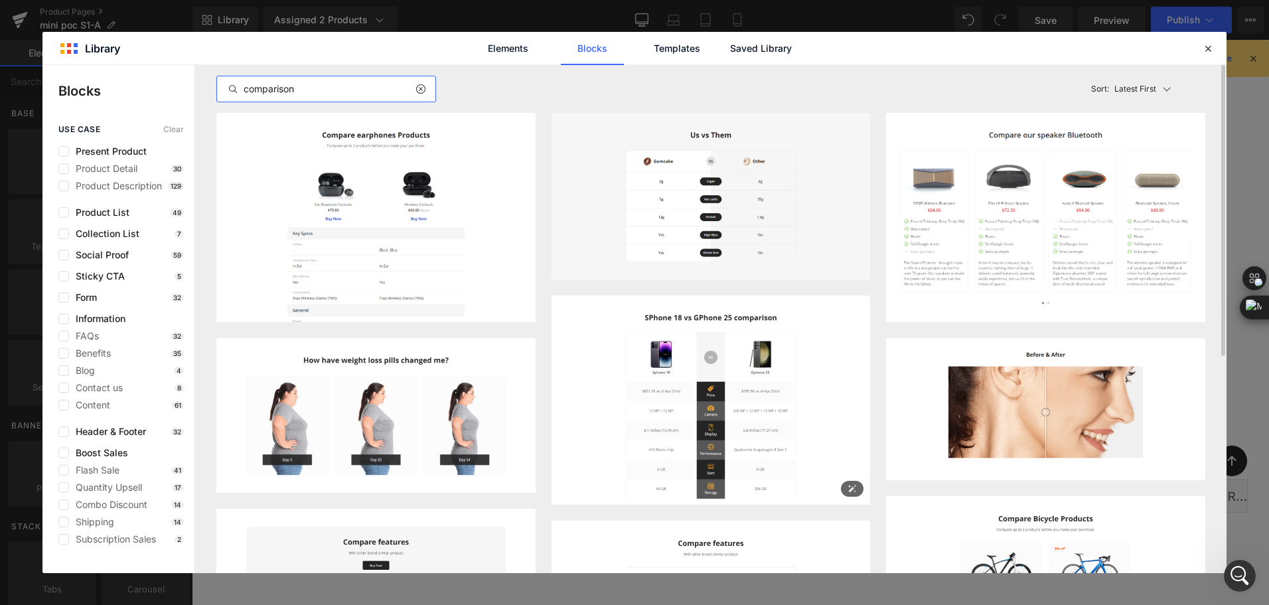
scroll to position [66, 0]
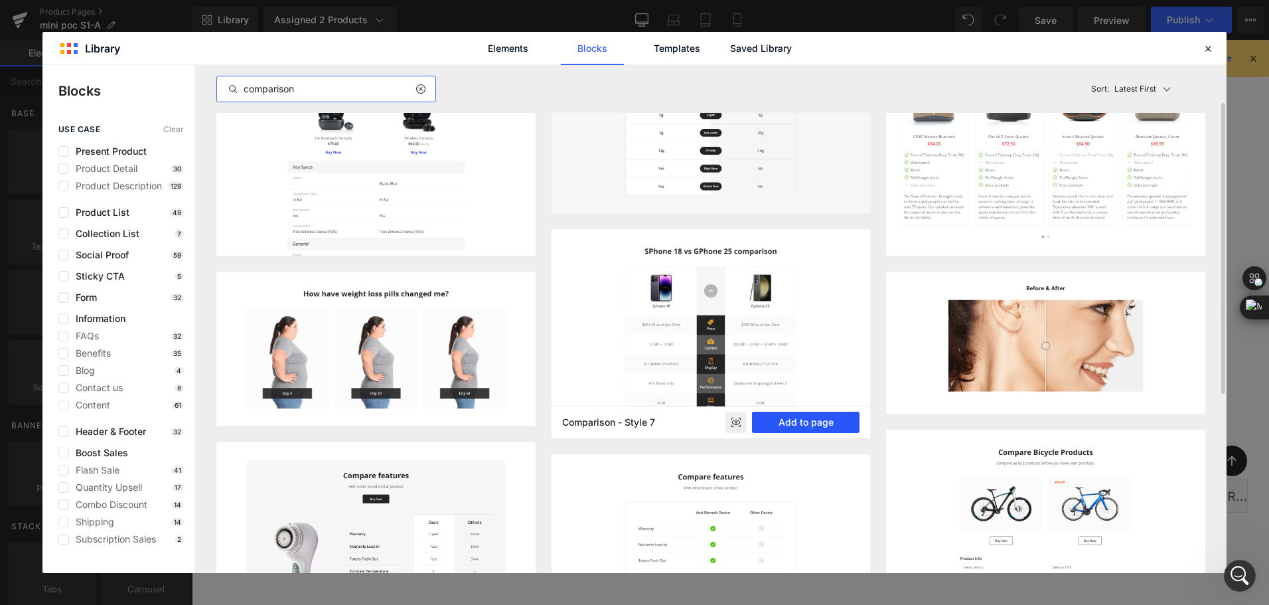
type input "comparison"
click at [846, 417] on button "Add to page" at bounding box center [806, 421] width 108 height 21
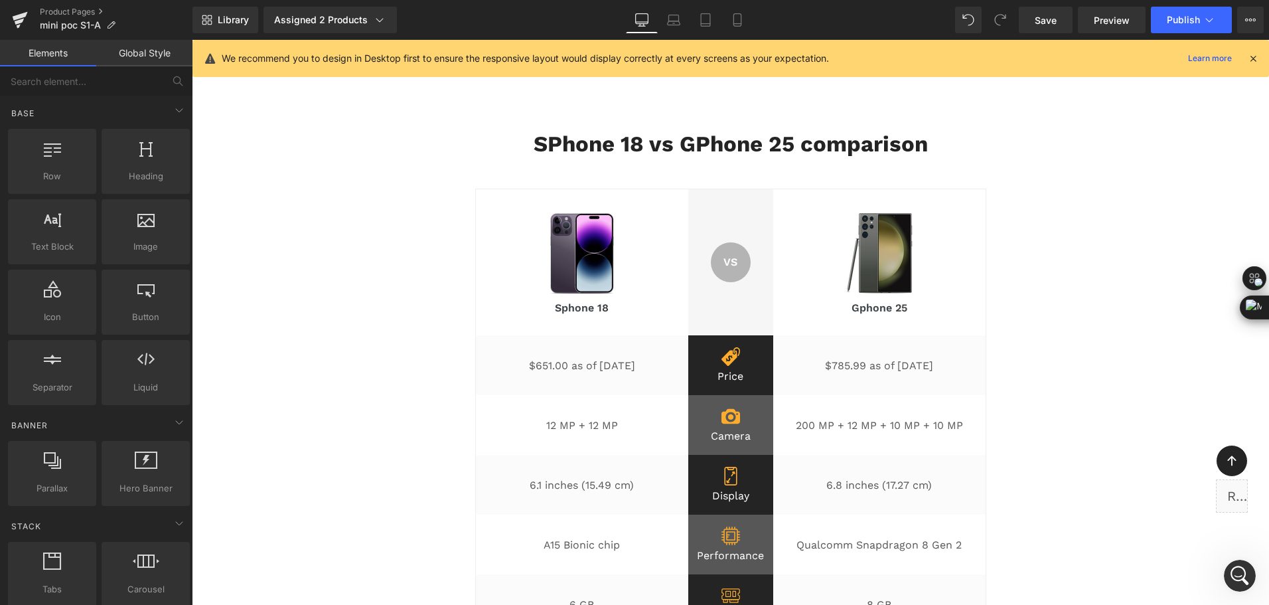
scroll to position [9404, 0]
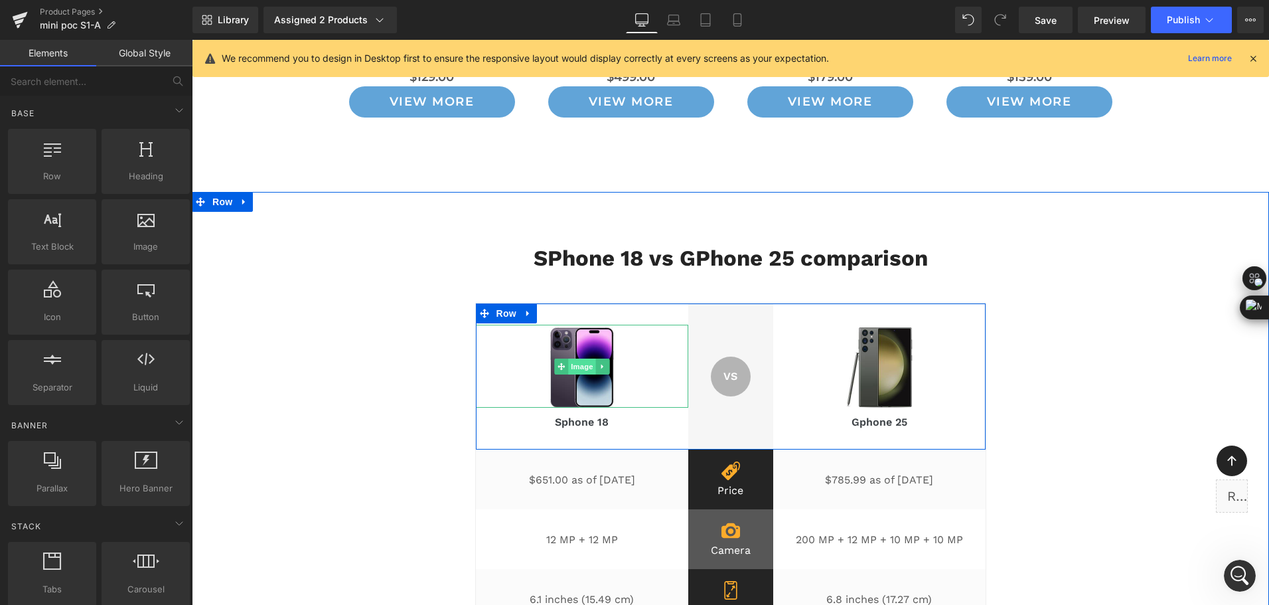
click at [590, 331] on img at bounding box center [582, 366] width 66 height 83
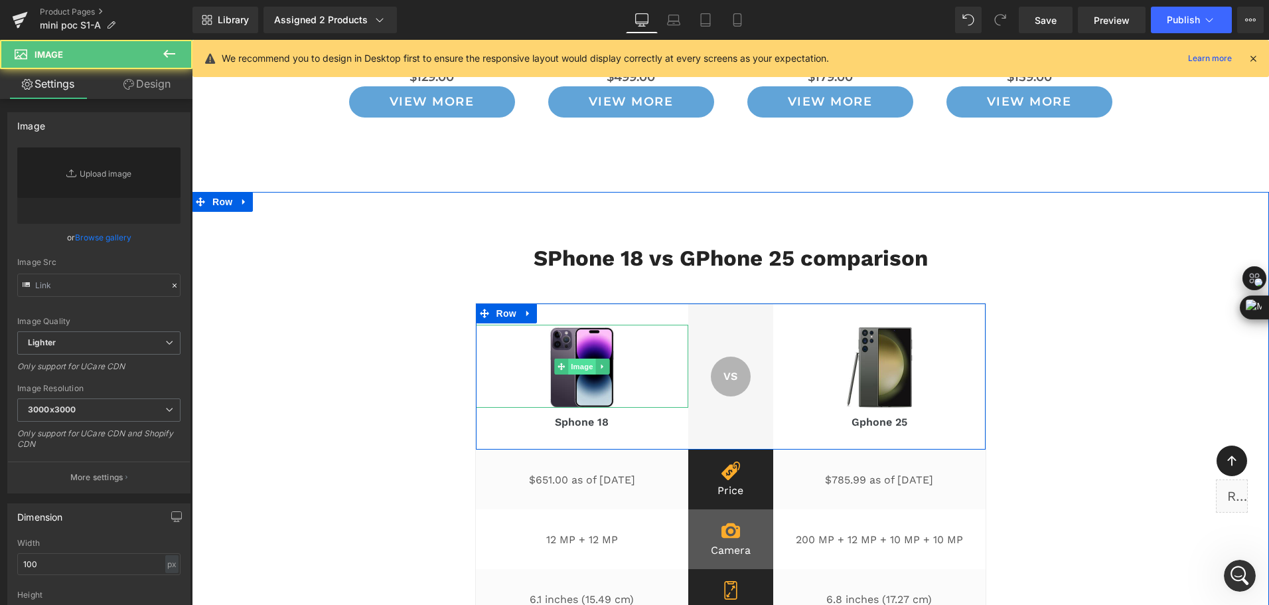
type input "https://ucarecdn.com/0ccc1c76-c4f4-402f-b859-c81bf9f60b9c/-/format/auto/-/previ…"
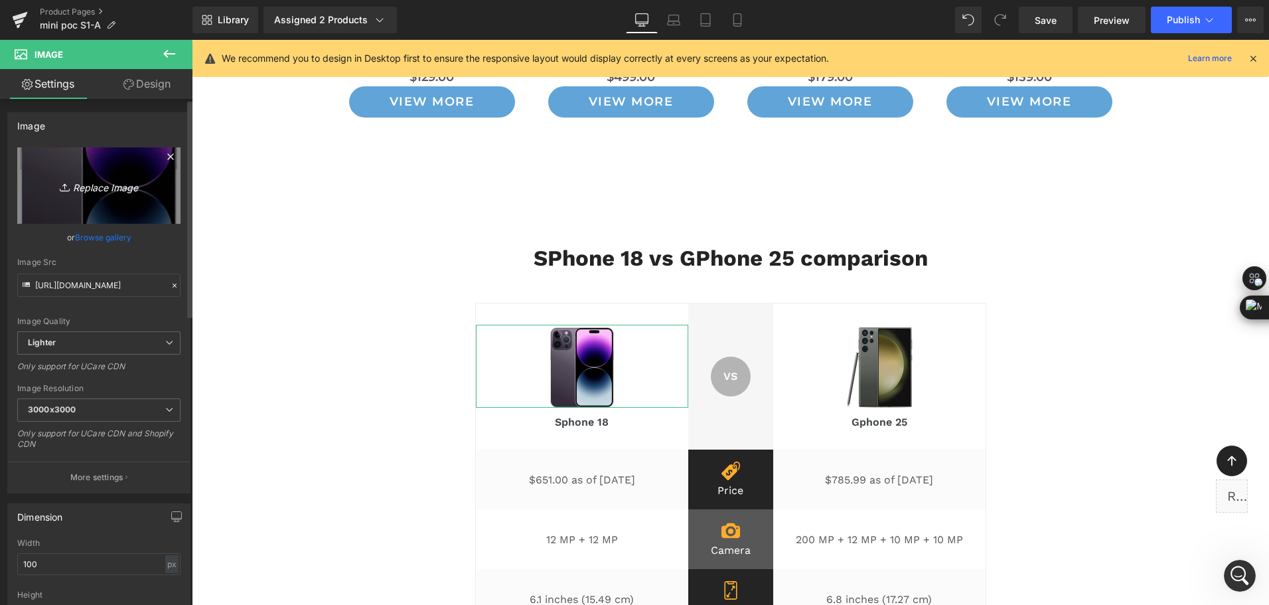
click at [122, 202] on link "Replace Image" at bounding box center [98, 185] width 163 height 76
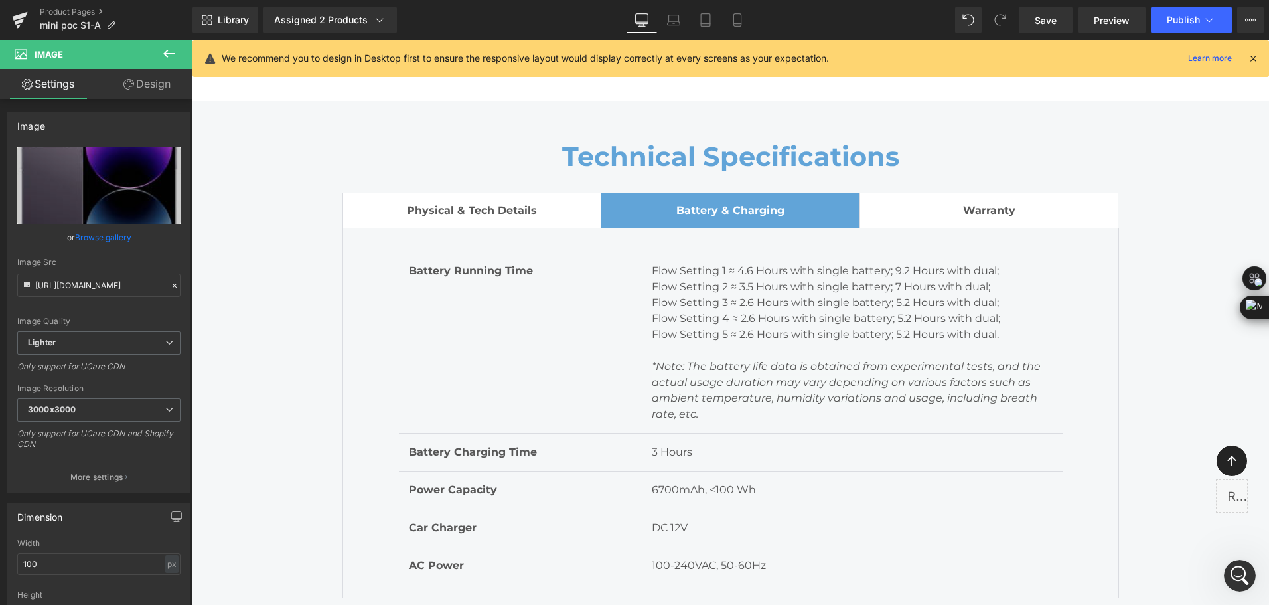
scroll to position [7281, 0]
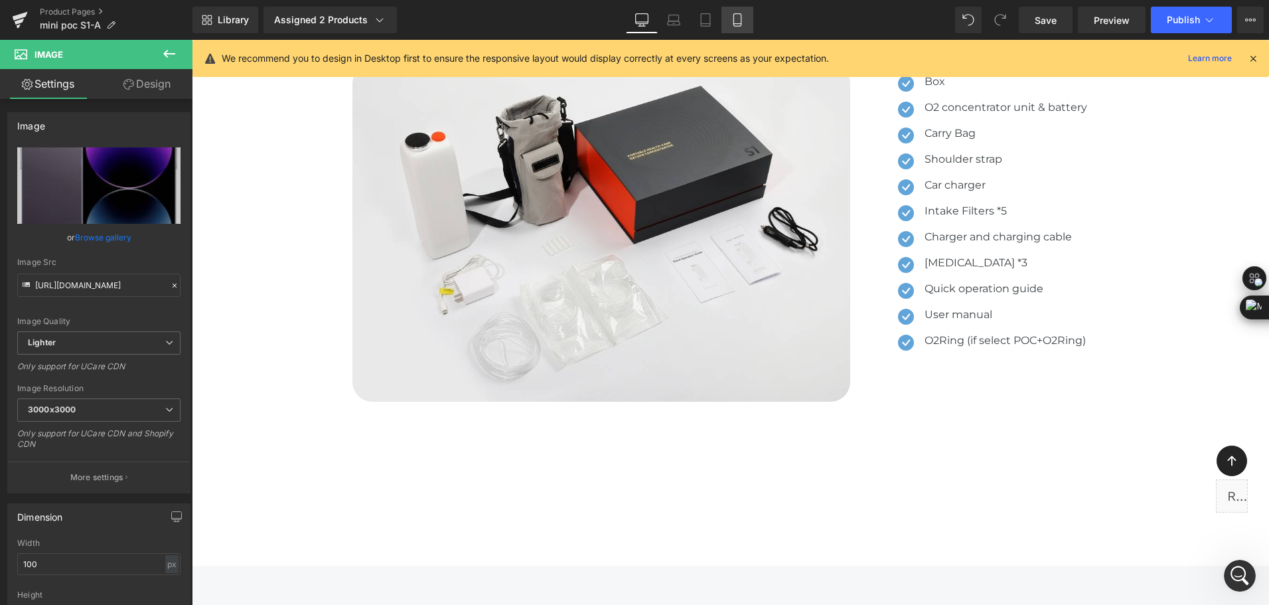
click at [733, 23] on icon at bounding box center [737, 19] width 13 height 13
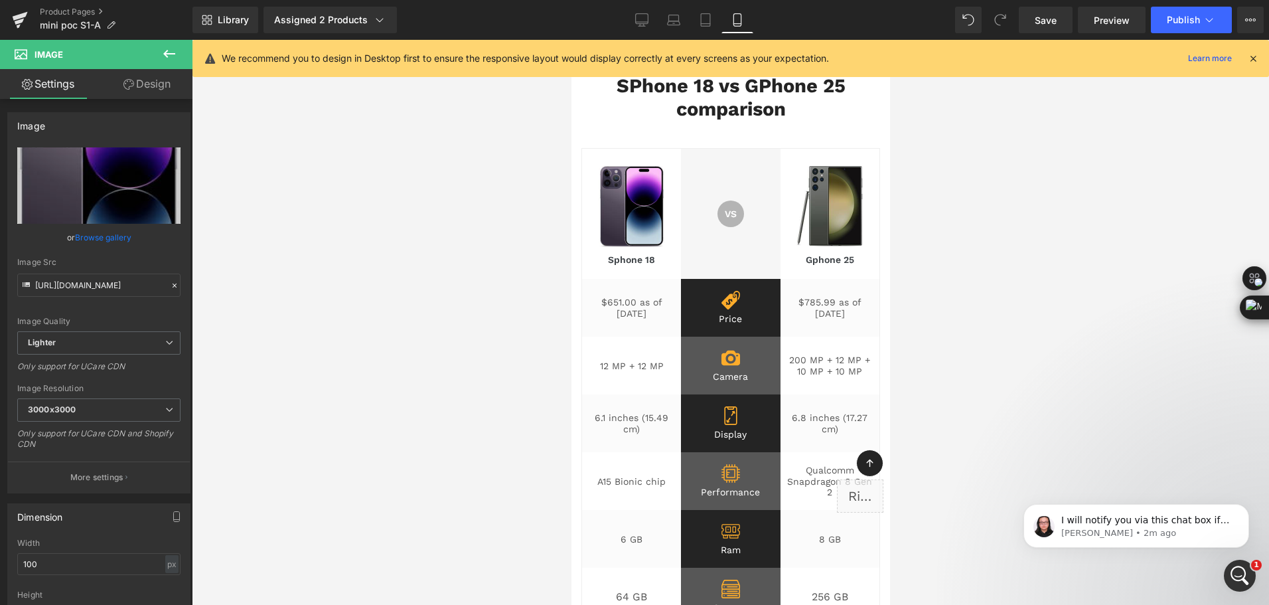
scroll to position [10500, 0]
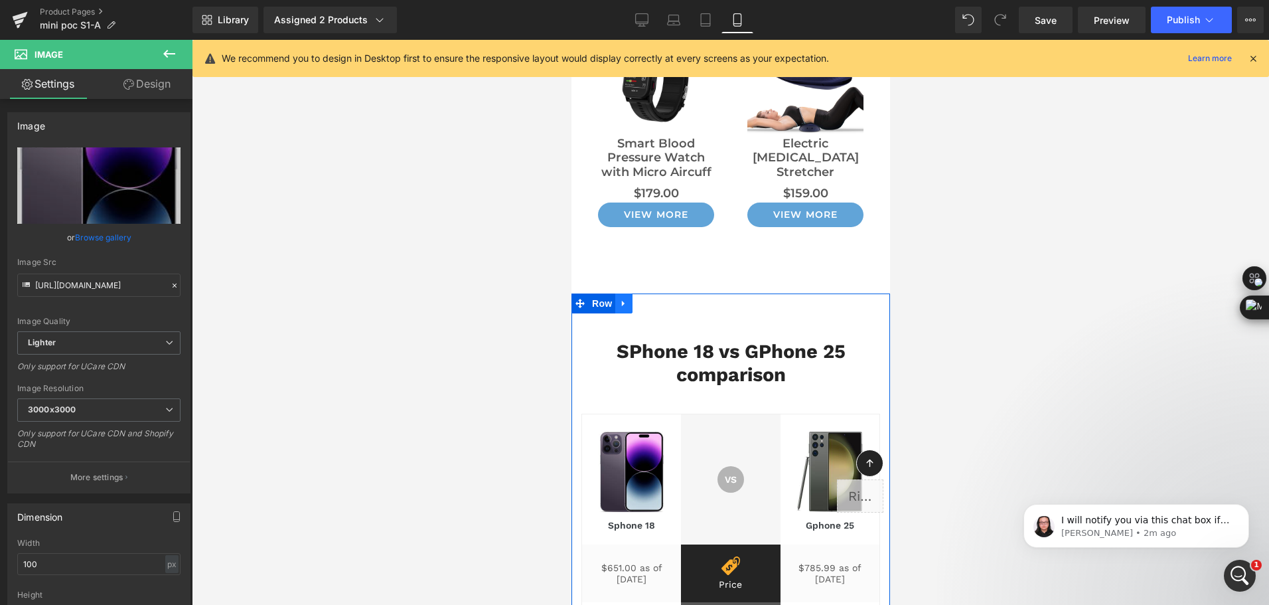
click at [626, 293] on link at bounding box center [623, 303] width 17 height 20
click at [653, 299] on icon at bounding box center [657, 303] width 9 height 9
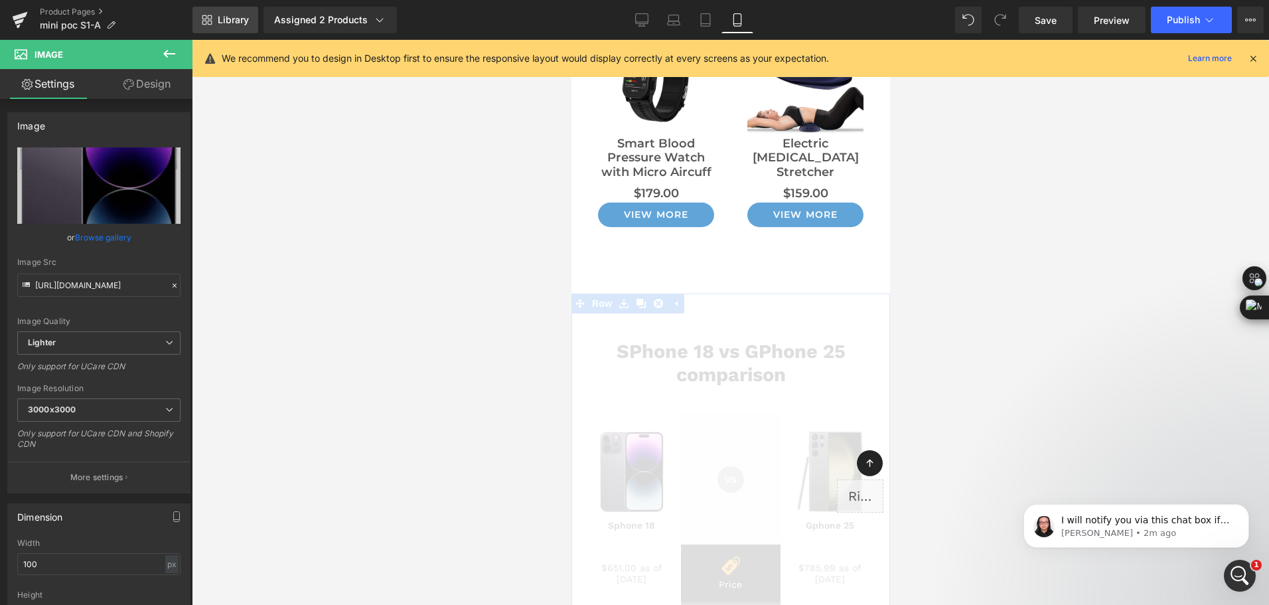
click at [220, 19] on span "Library" at bounding box center [233, 20] width 31 height 12
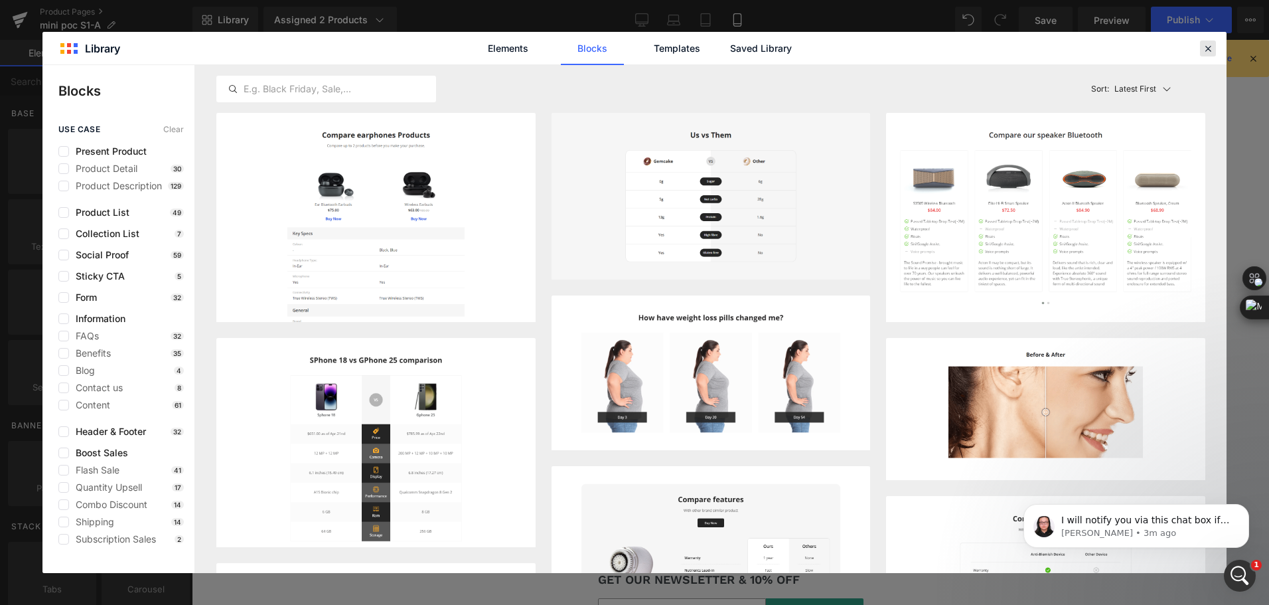
click at [1203, 52] on icon at bounding box center [1208, 48] width 12 height 12
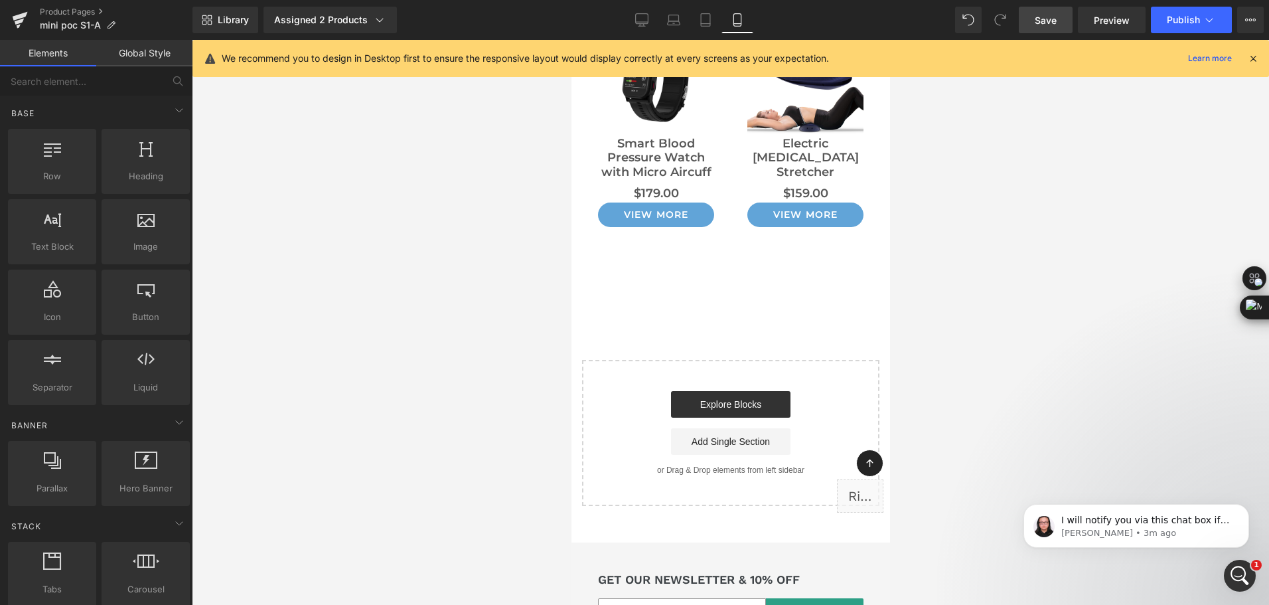
click at [1047, 24] on span "Save" at bounding box center [1046, 20] width 22 height 14
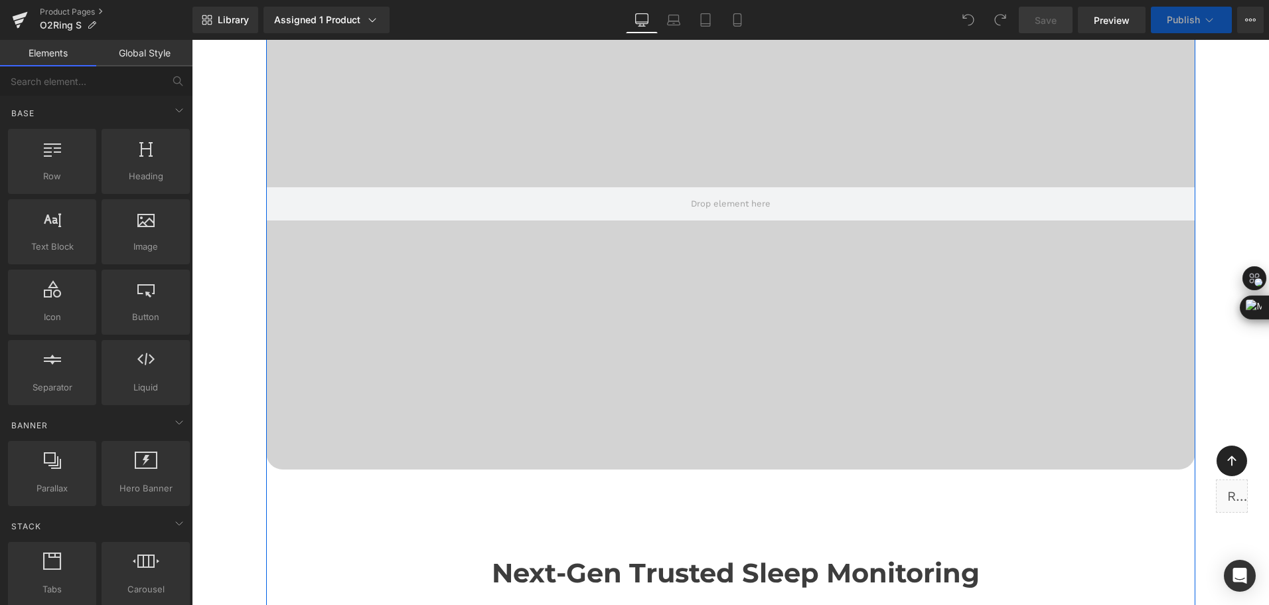
scroll to position [730, 0]
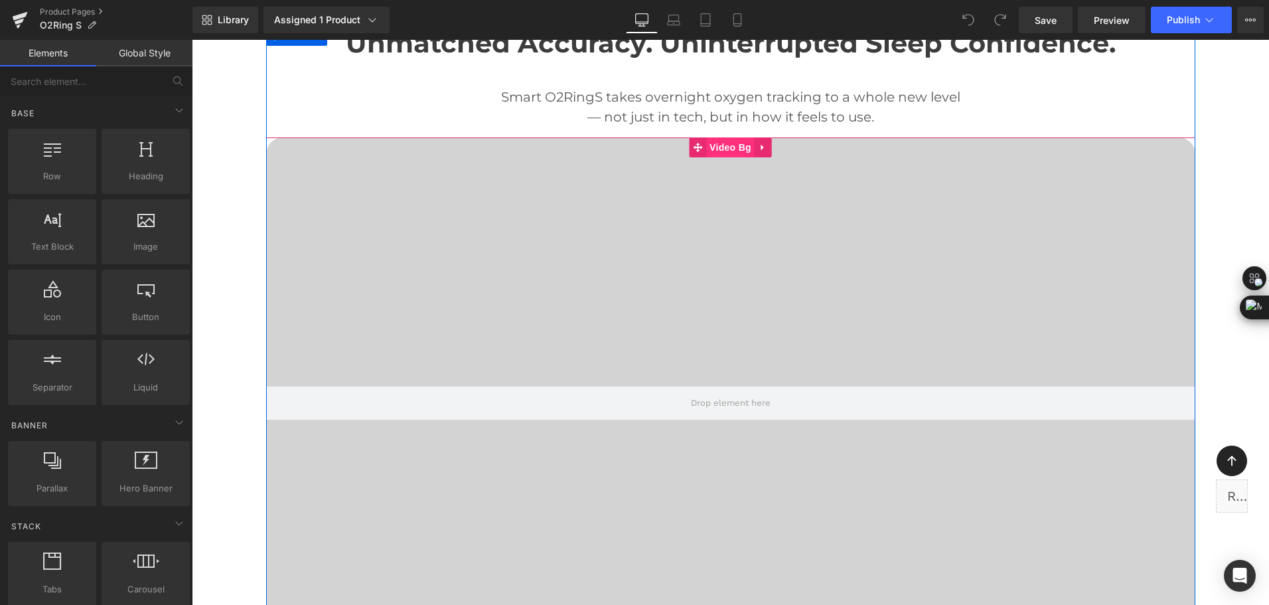
click at [727, 153] on span "Video Bg" at bounding box center [730, 147] width 48 height 20
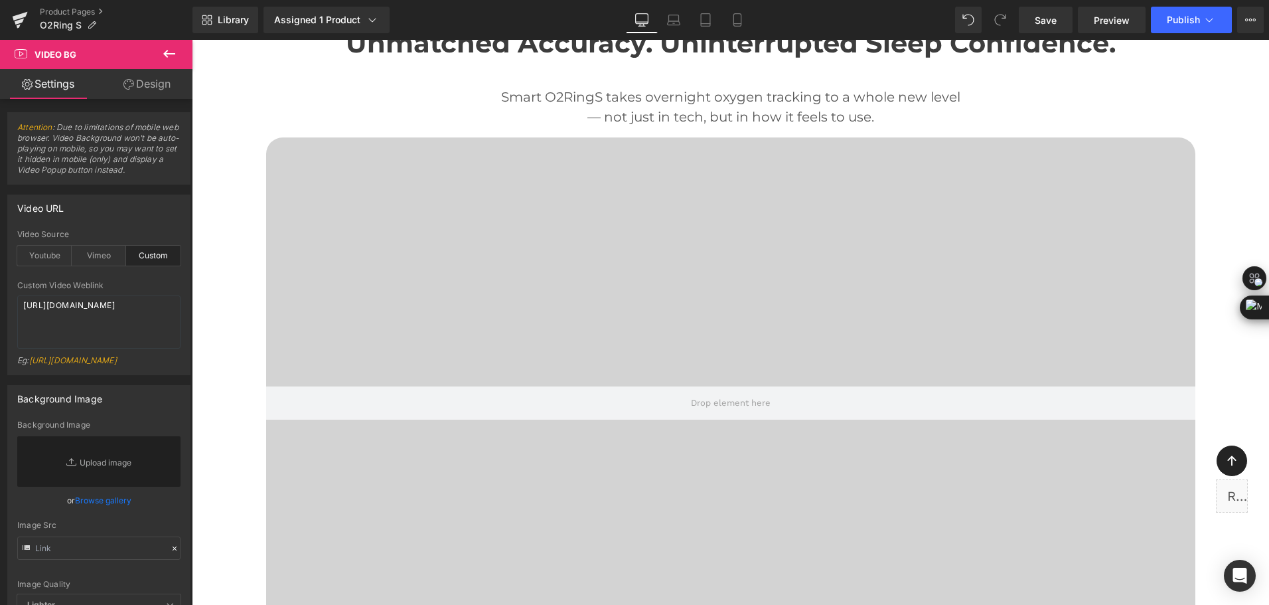
click at [165, 59] on icon at bounding box center [169, 54] width 16 height 16
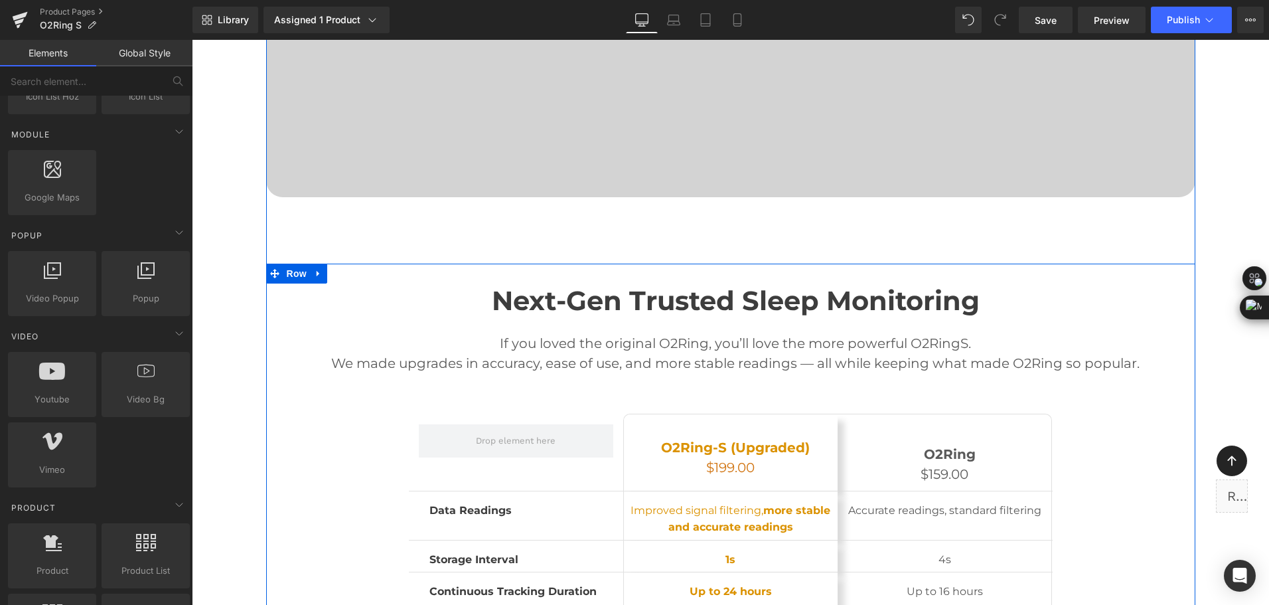
scroll to position [1195, 0]
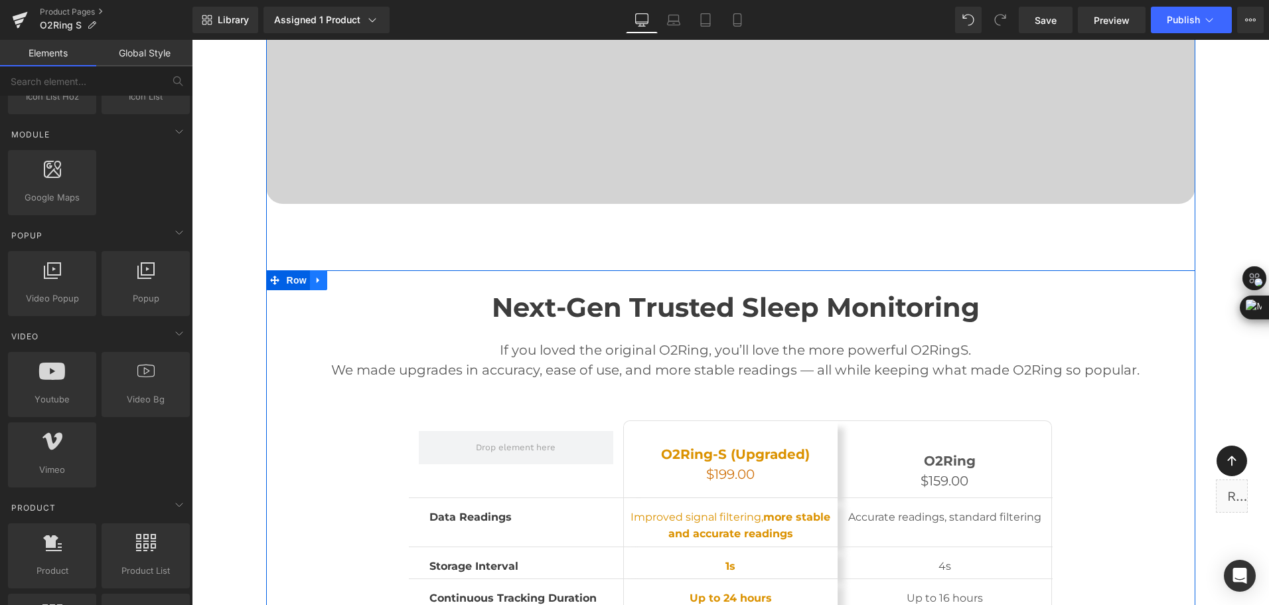
click at [319, 285] on link at bounding box center [318, 280] width 17 height 20
click at [317, 284] on icon at bounding box center [318, 279] width 9 height 9
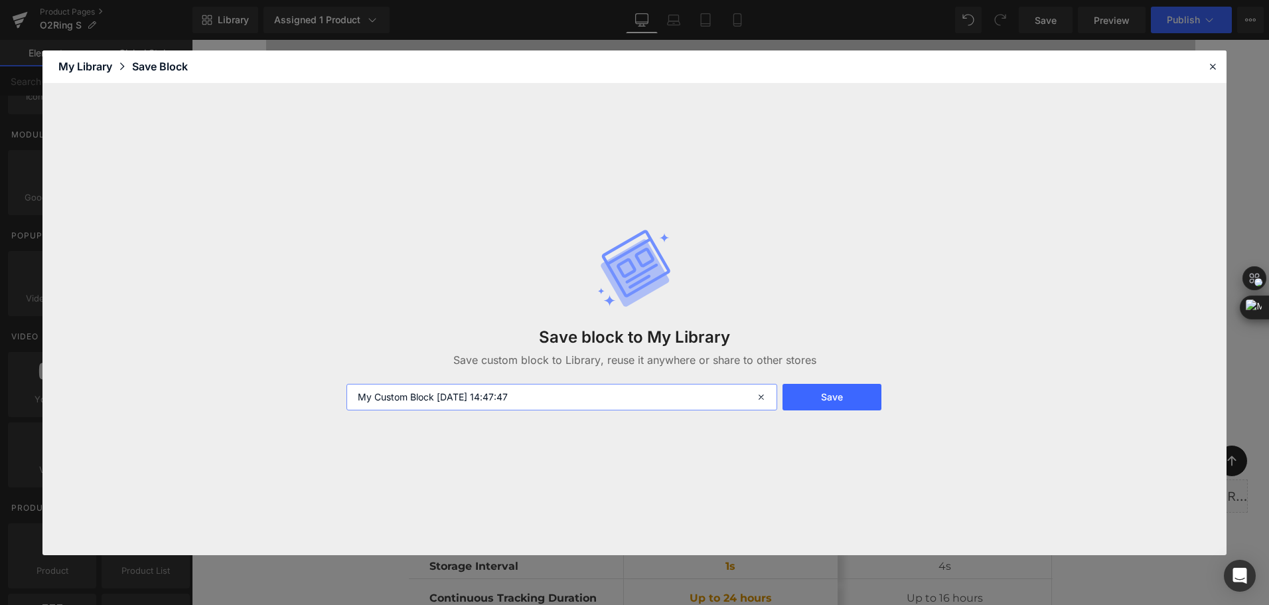
drag, startPoint x: 539, startPoint y: 396, endPoint x: 295, endPoint y: 409, distance: 244.6
click at [295, 409] on div "Save block to My Library Save custom block to Library, reuse it anywhere or sha…" at bounding box center [634, 319] width 1184 height 471
type input "vs-[PERSON_NAME]"
click at [858, 401] on button "Save" at bounding box center [831, 397] width 99 height 27
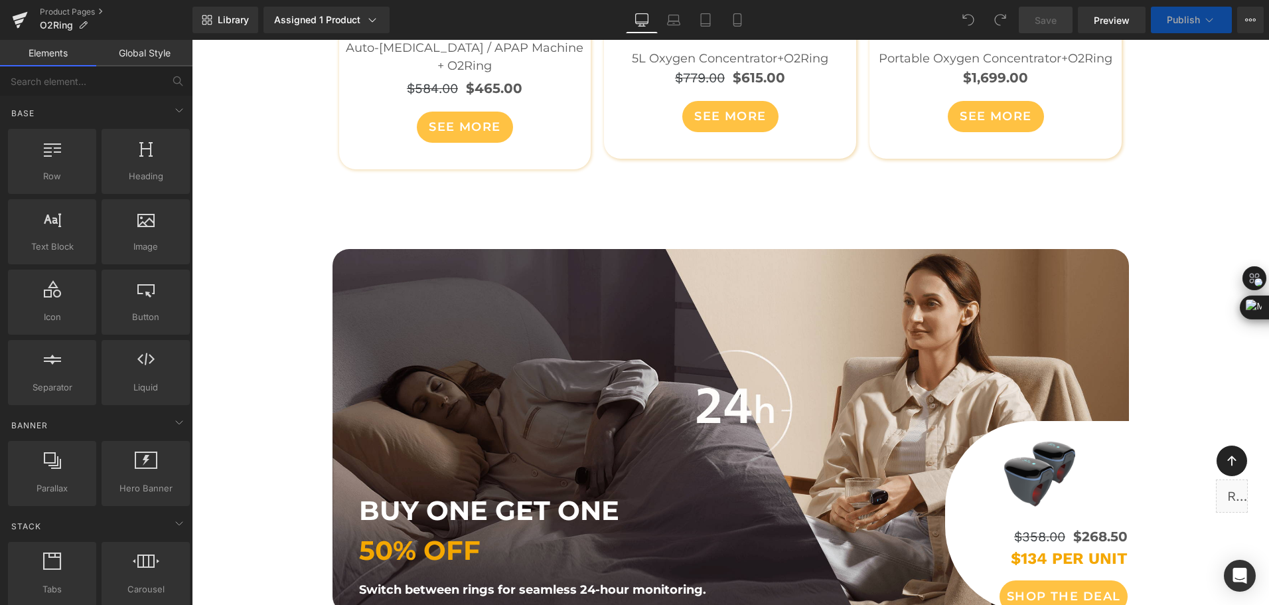
scroll to position [5840, 0]
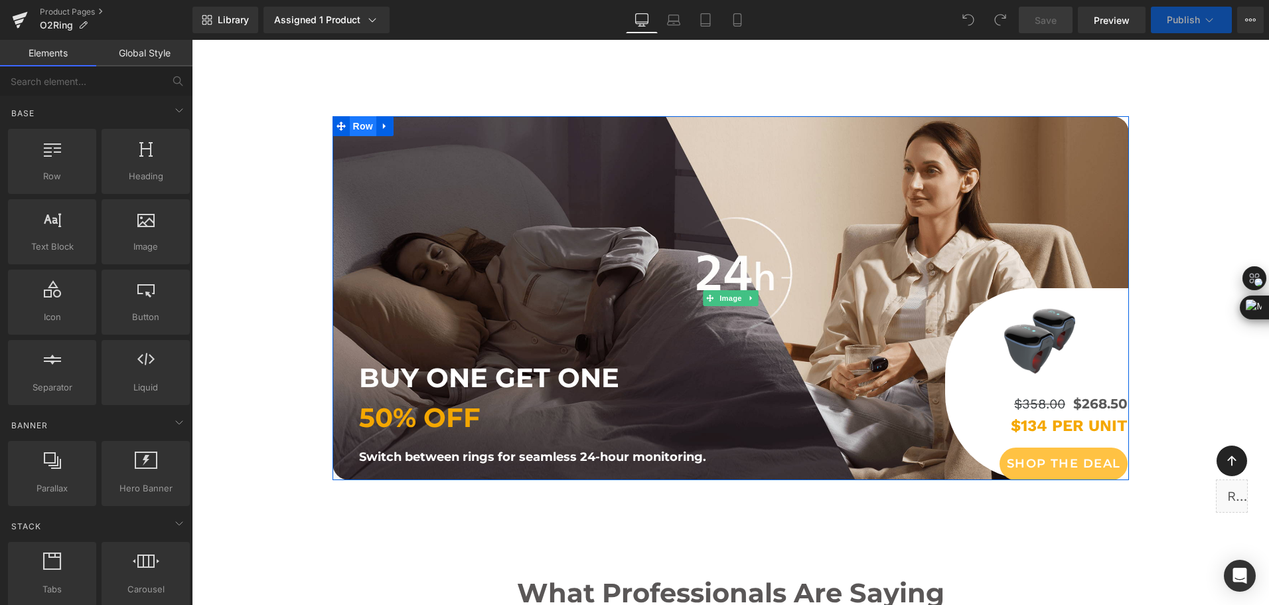
click at [350, 116] on span "Row" at bounding box center [363, 126] width 27 height 20
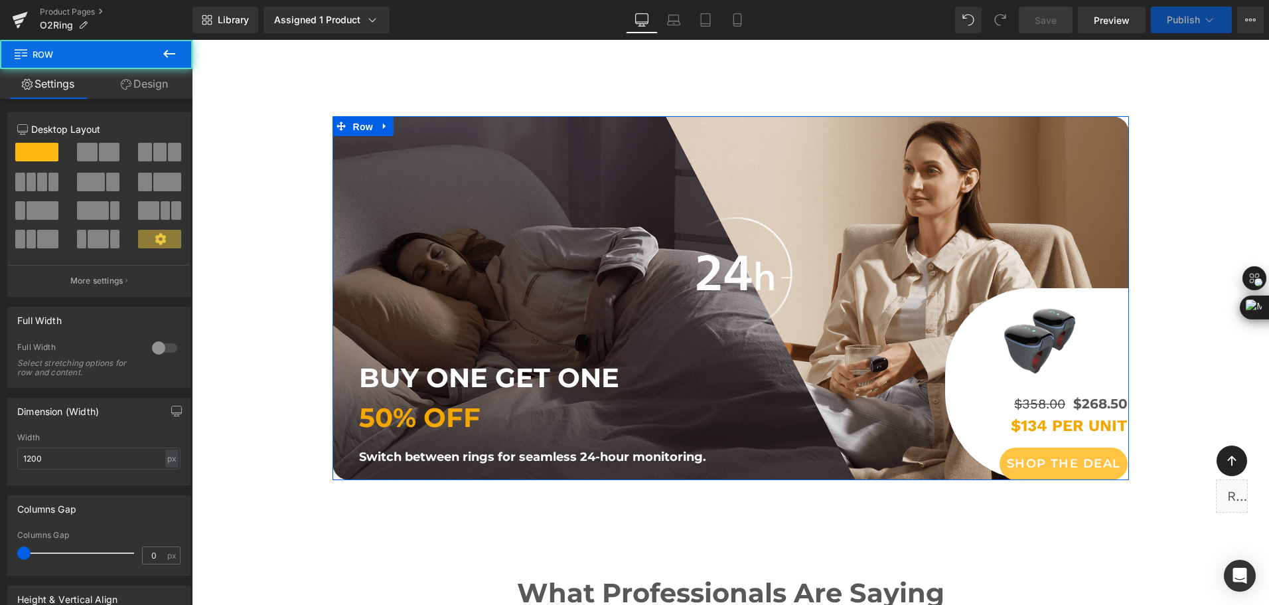
click at [135, 83] on link "Design" at bounding box center [144, 84] width 96 height 30
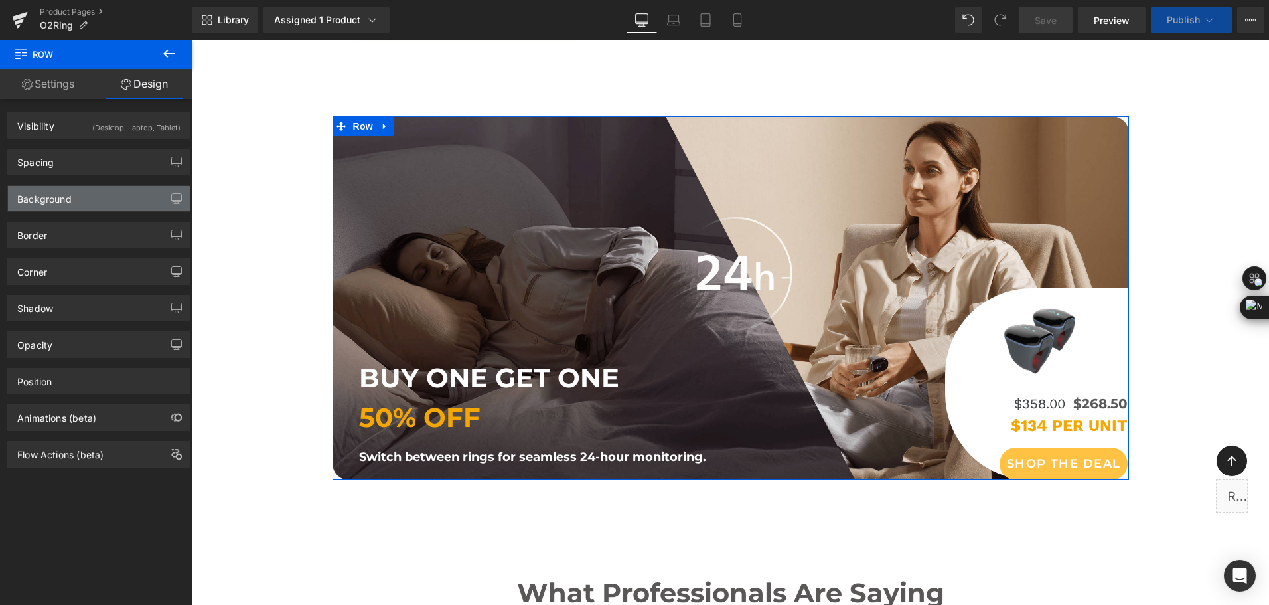
click at [94, 197] on div "Background" at bounding box center [99, 198] width 182 height 25
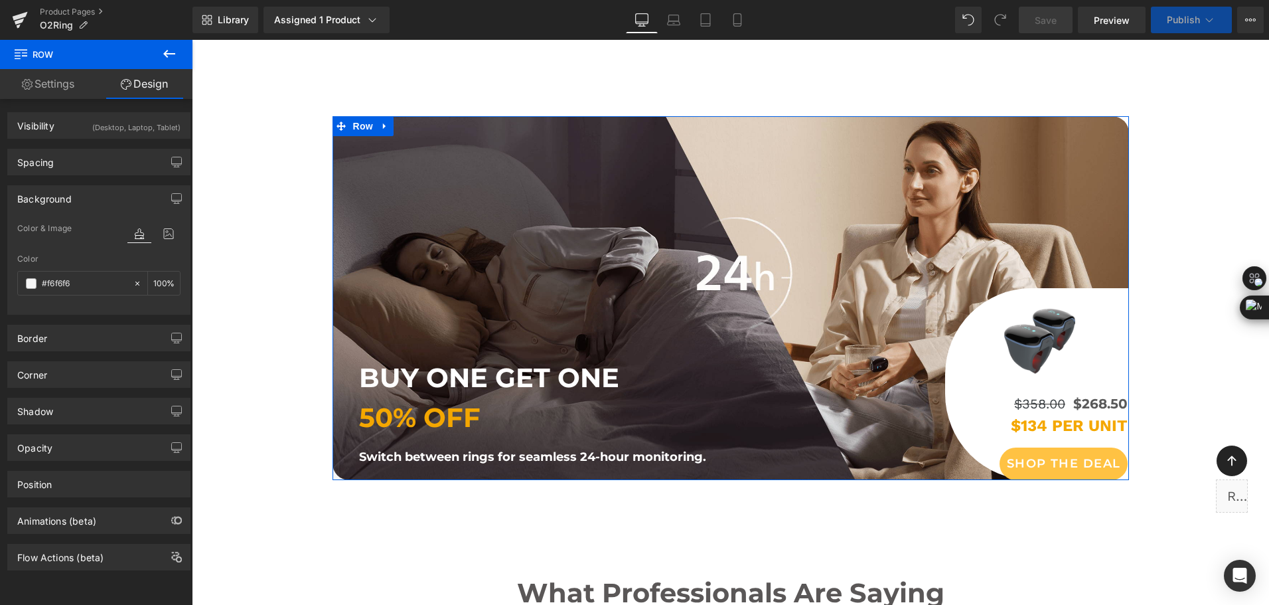
click at [94, 197] on div "Background" at bounding box center [99, 198] width 182 height 25
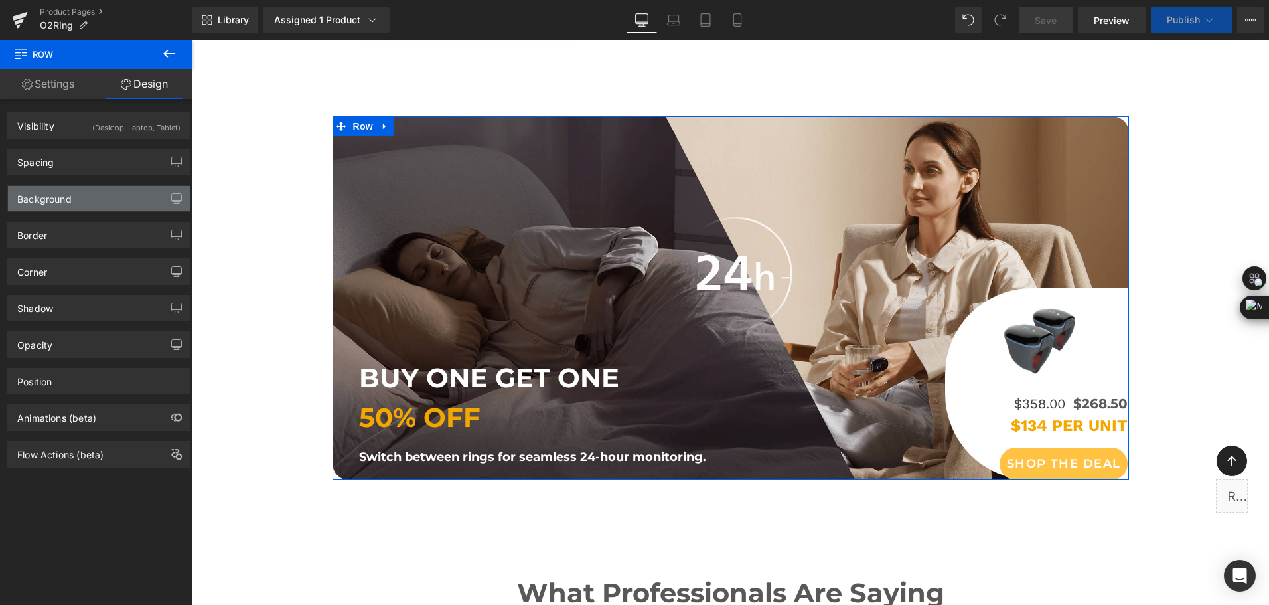
drag, startPoint x: 94, startPoint y: 197, endPoint x: 147, endPoint y: 207, distance: 54.7
click at [93, 197] on div "Background" at bounding box center [99, 198] width 182 height 25
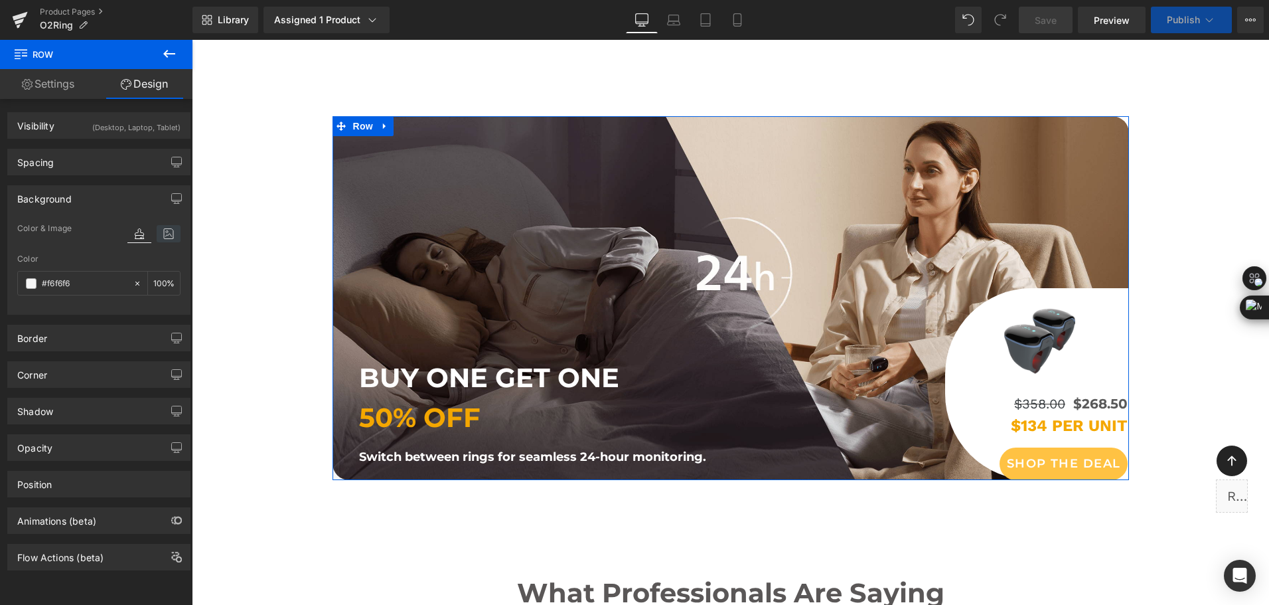
click at [164, 232] on icon at bounding box center [169, 233] width 24 height 17
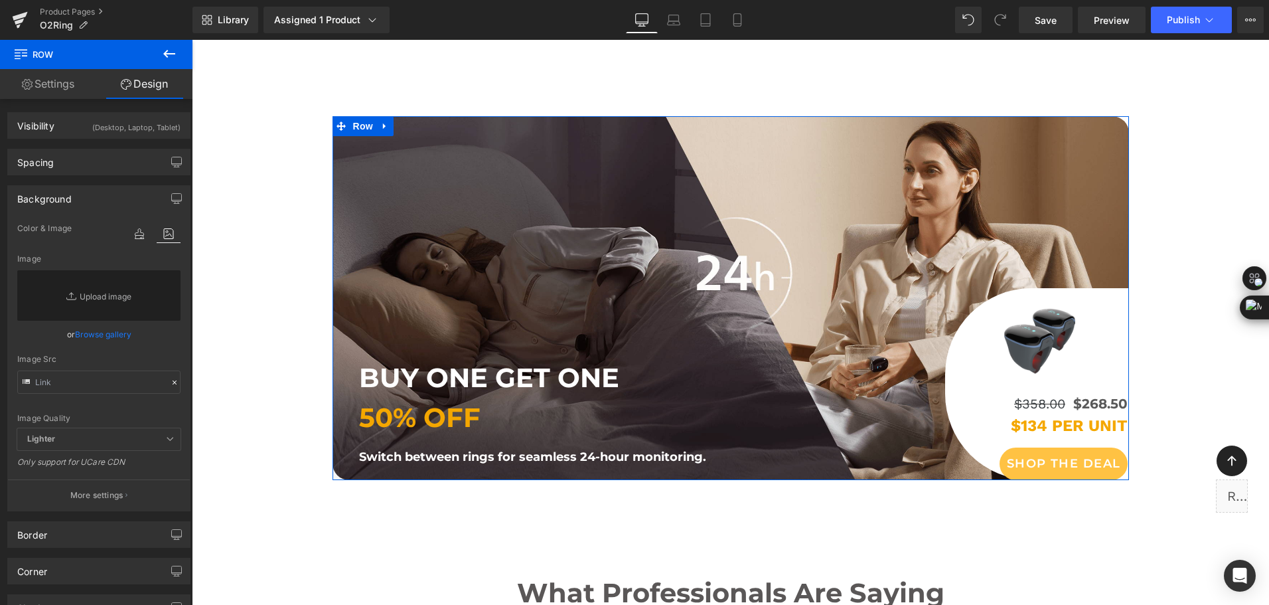
click at [88, 89] on link "Settings" at bounding box center [48, 84] width 96 height 30
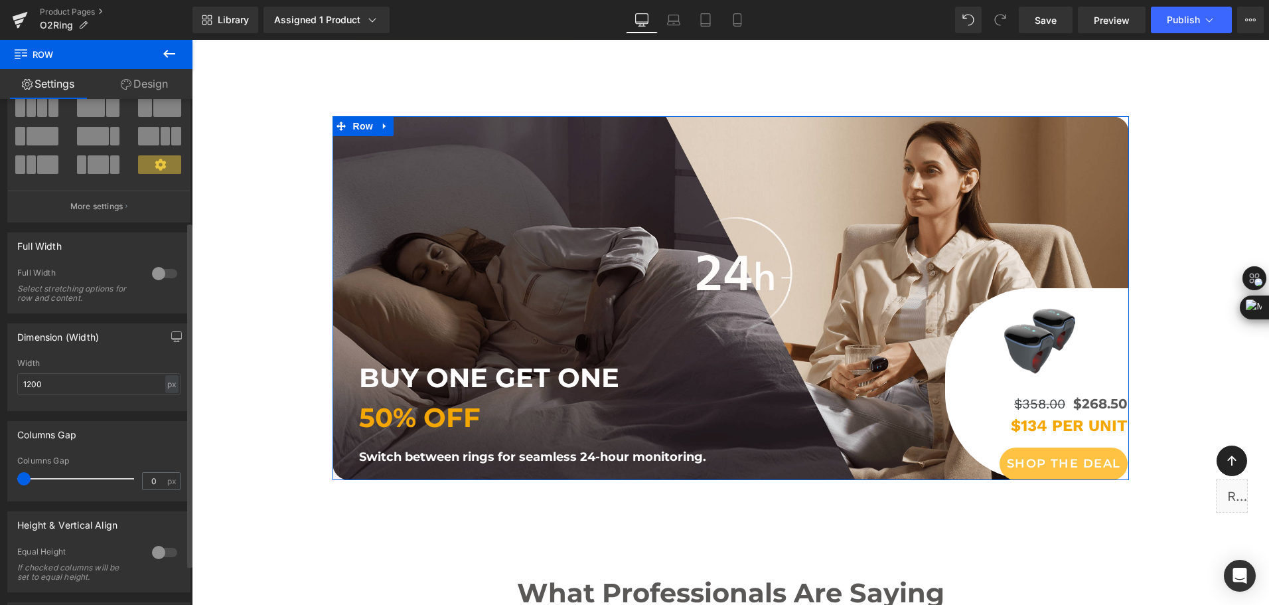
scroll to position [239, 0]
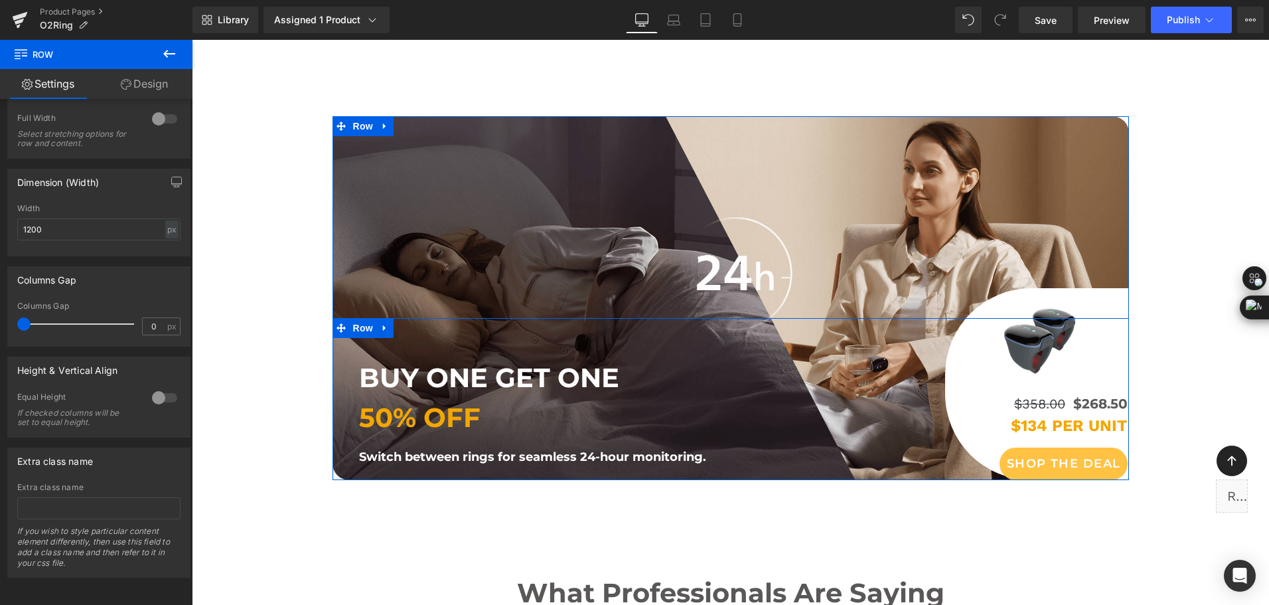
click at [337, 323] on icon at bounding box center [340, 327] width 9 height 9
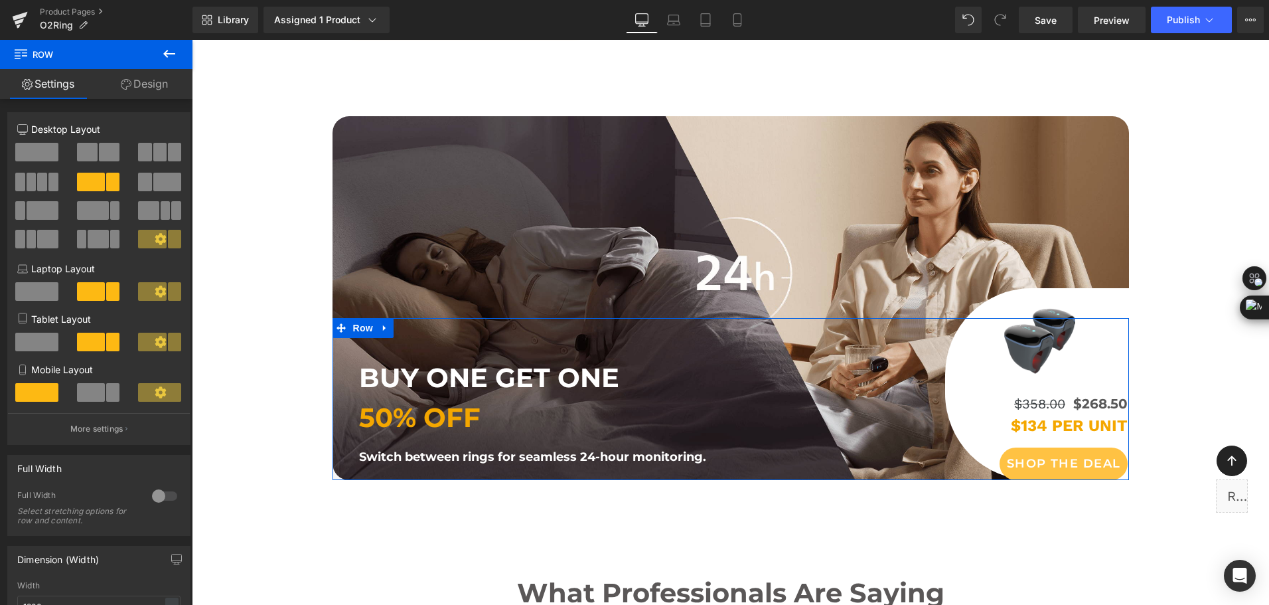
click at [155, 90] on link "Design" at bounding box center [144, 84] width 96 height 30
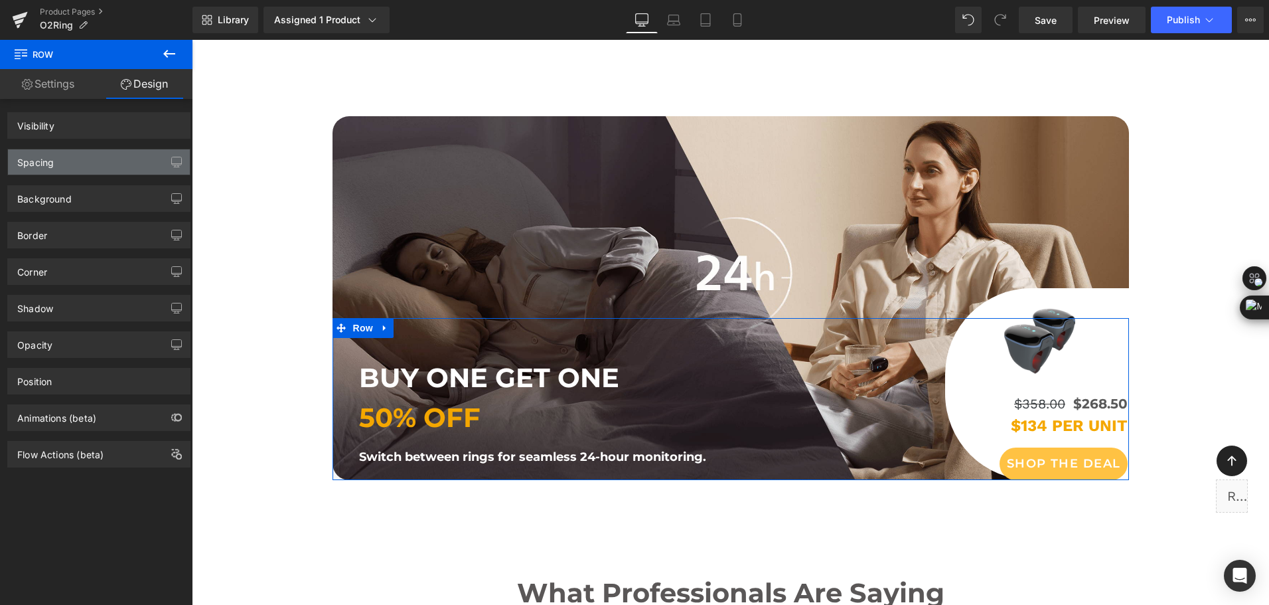
click at [123, 157] on div "Spacing" at bounding box center [99, 161] width 182 height 25
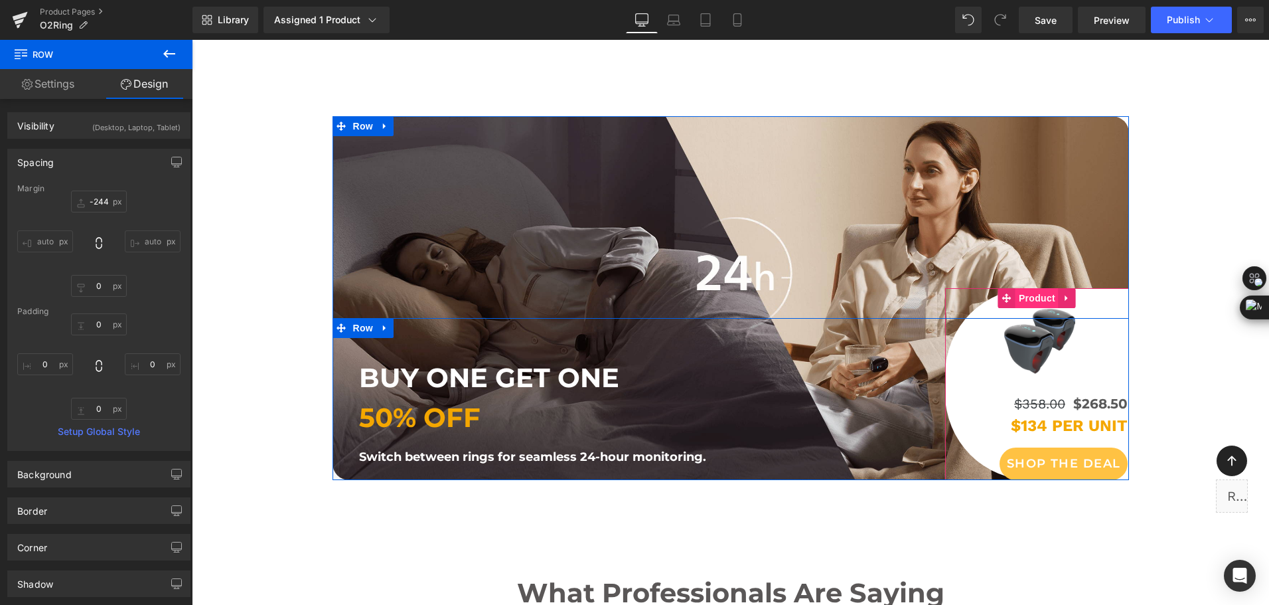
click at [1019, 288] on span "Product" at bounding box center [1036, 298] width 43 height 20
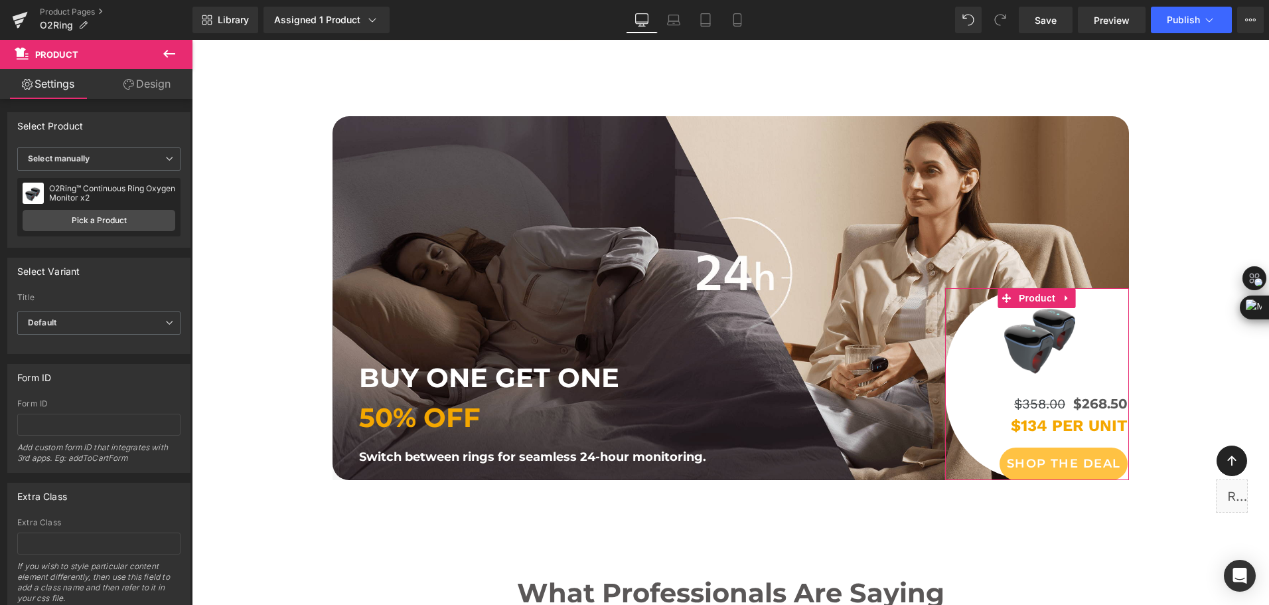
click at [165, 91] on link "Design" at bounding box center [147, 84] width 96 height 30
click at [0, 0] on div "Spacing" at bounding box center [0, 0] width 0 height 0
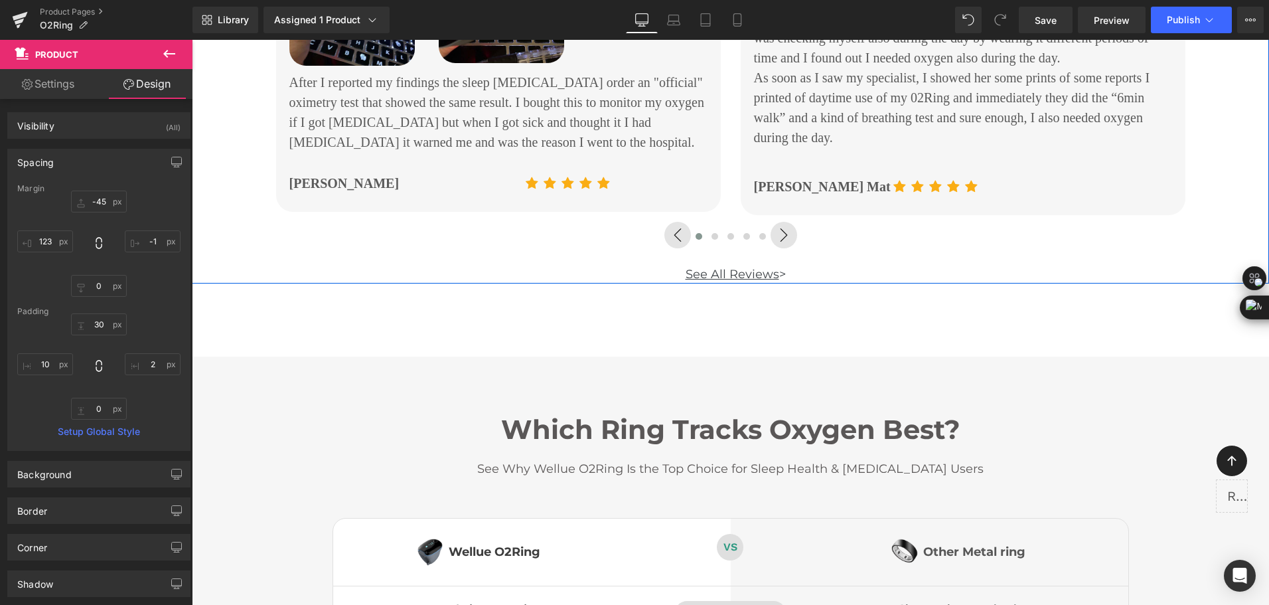
scroll to position [6766, 0]
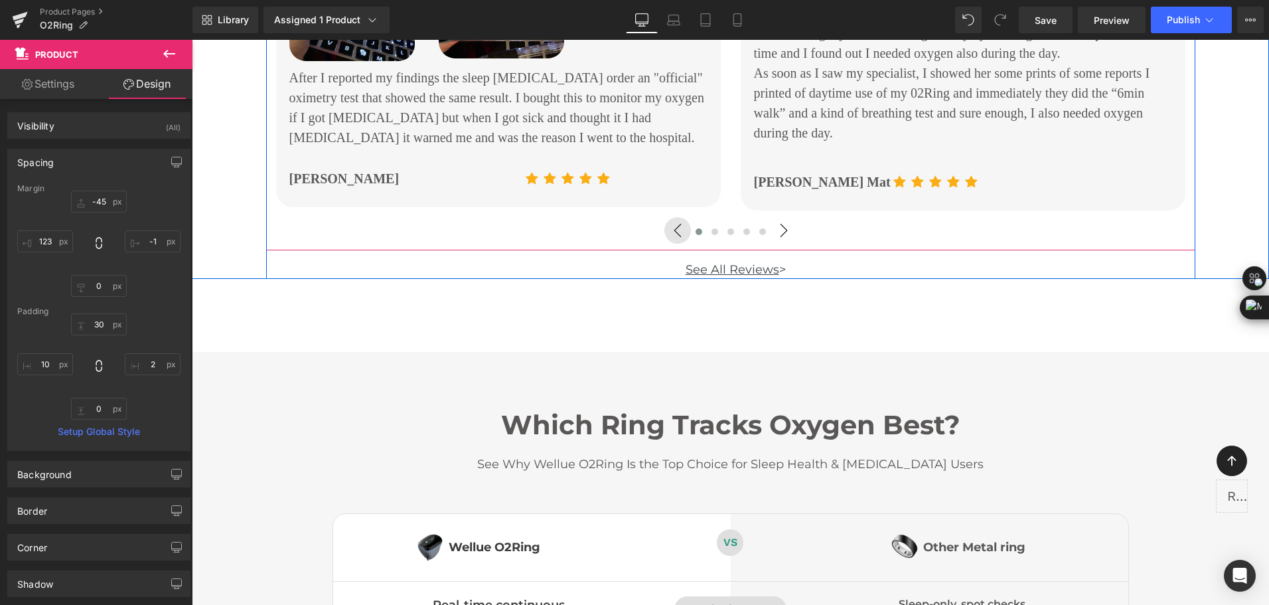
click at [773, 217] on button "›" at bounding box center [783, 230] width 27 height 27
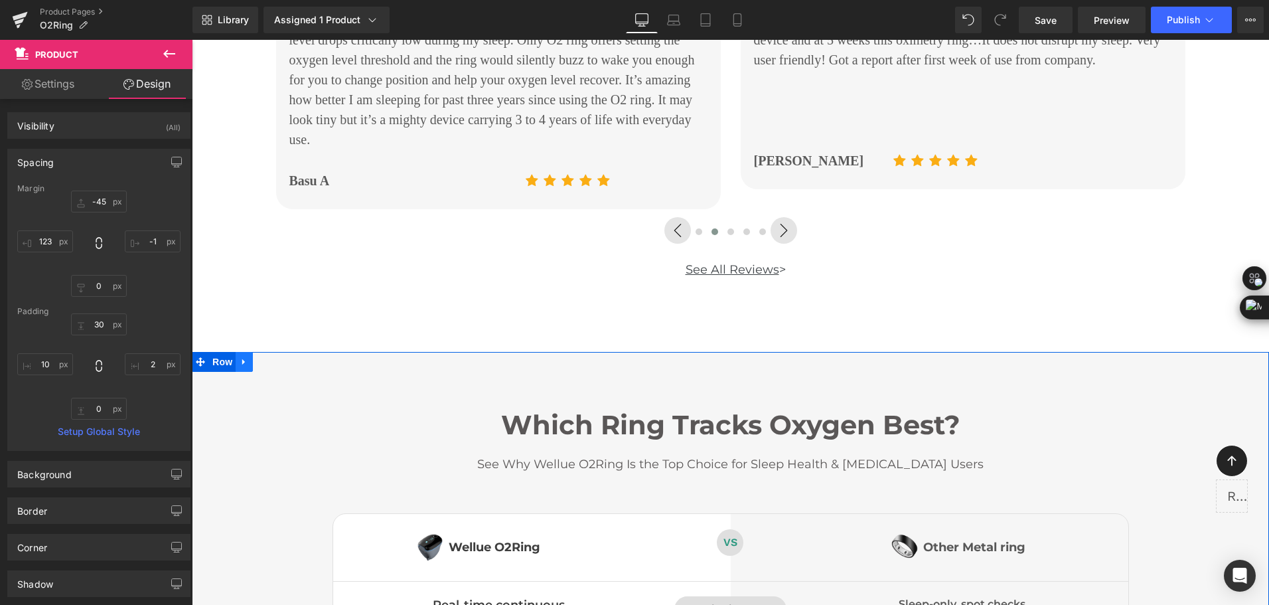
click at [246, 352] on link at bounding box center [244, 362] width 17 height 20
click at [242, 352] on link at bounding box center [244, 362] width 17 height 20
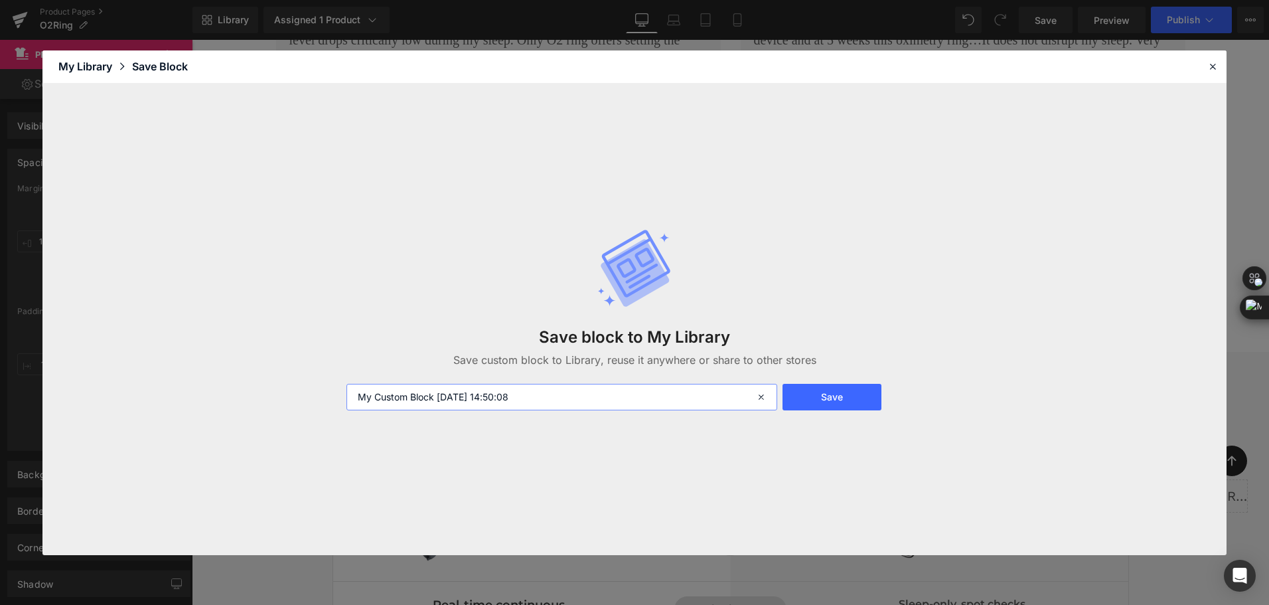
drag, startPoint x: 547, startPoint y: 392, endPoint x: 285, endPoint y: 401, distance: 262.9
click at [285, 402] on div "Save block to My Library Save custom block to Library, reuse it anywhere or sha…" at bounding box center [634, 319] width 1184 height 471
type input "vs2 -shen"
click at [879, 368] on div "Save block to My Library Save custom block to Library, reuse it anywhere or sha…" at bounding box center [634, 319] width 592 height 235
click at [857, 392] on button "Save" at bounding box center [831, 397] width 99 height 27
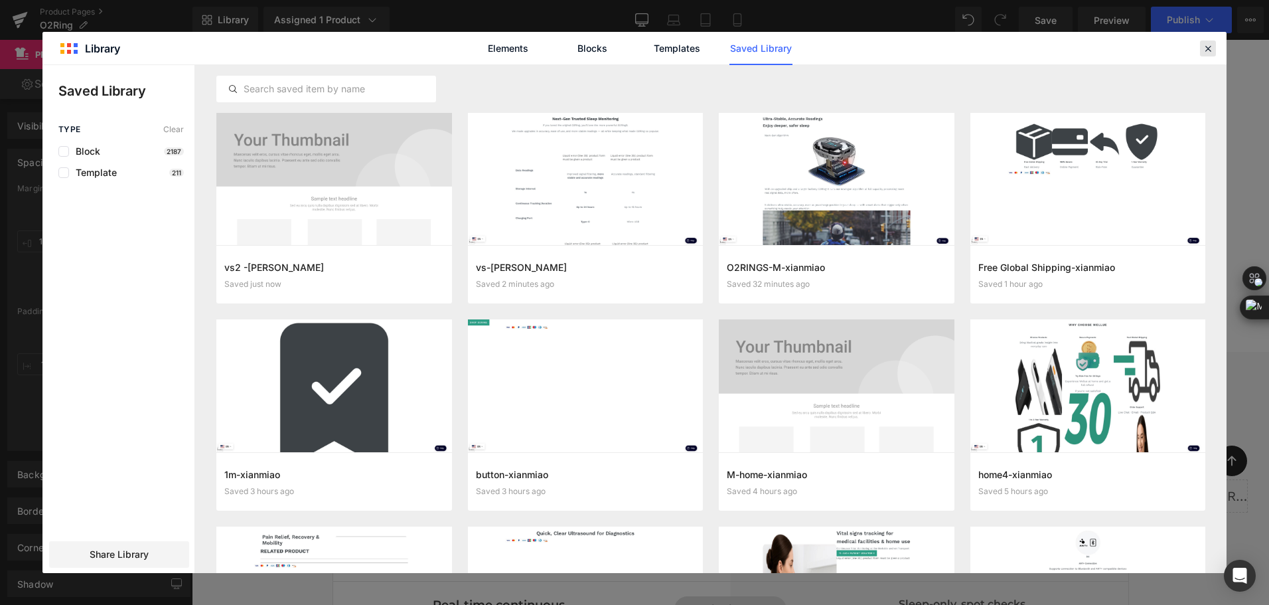
click at [1208, 48] on icon at bounding box center [1208, 48] width 12 height 12
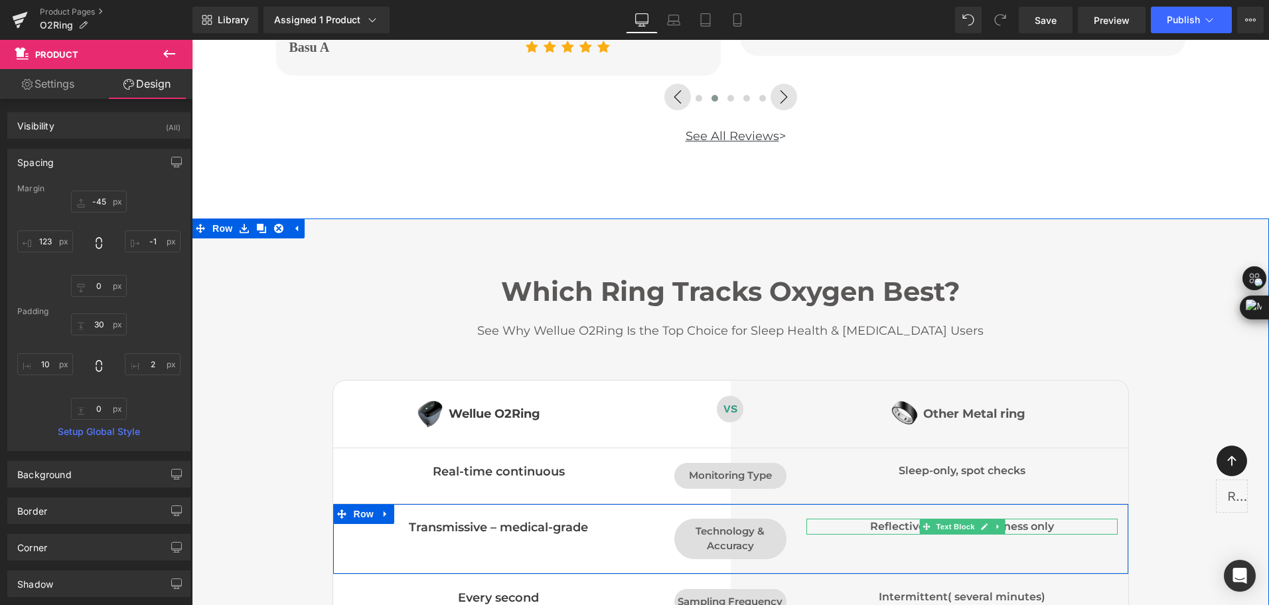
scroll to position [7097, 0]
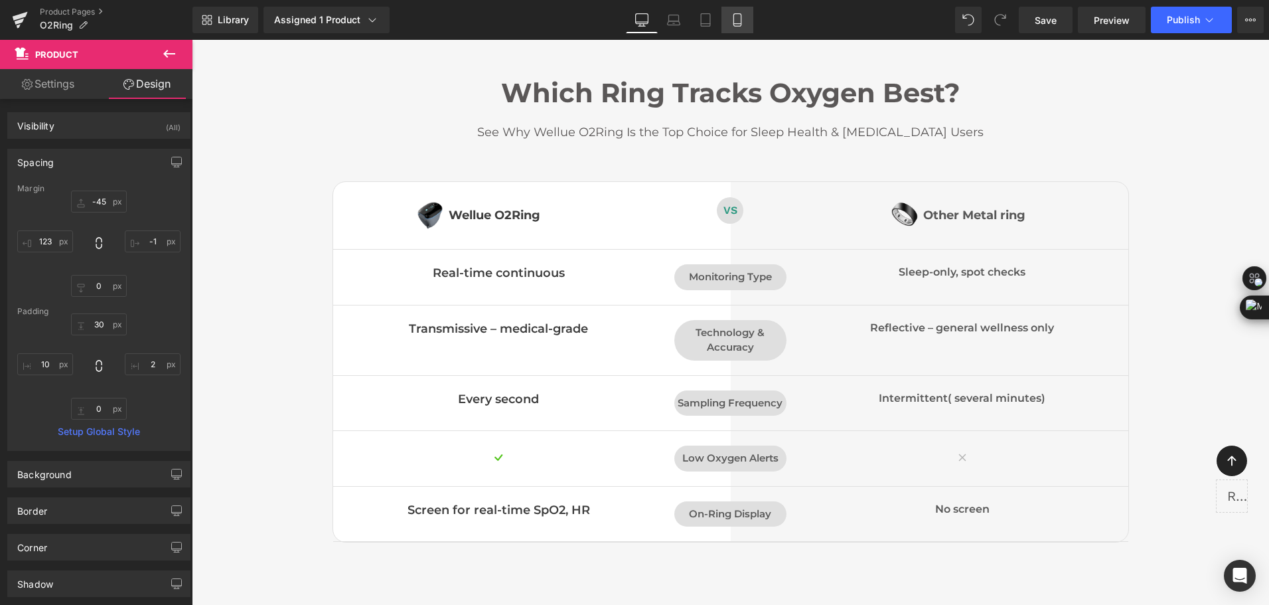
click at [741, 24] on icon at bounding box center [736, 24] width 7 height 0
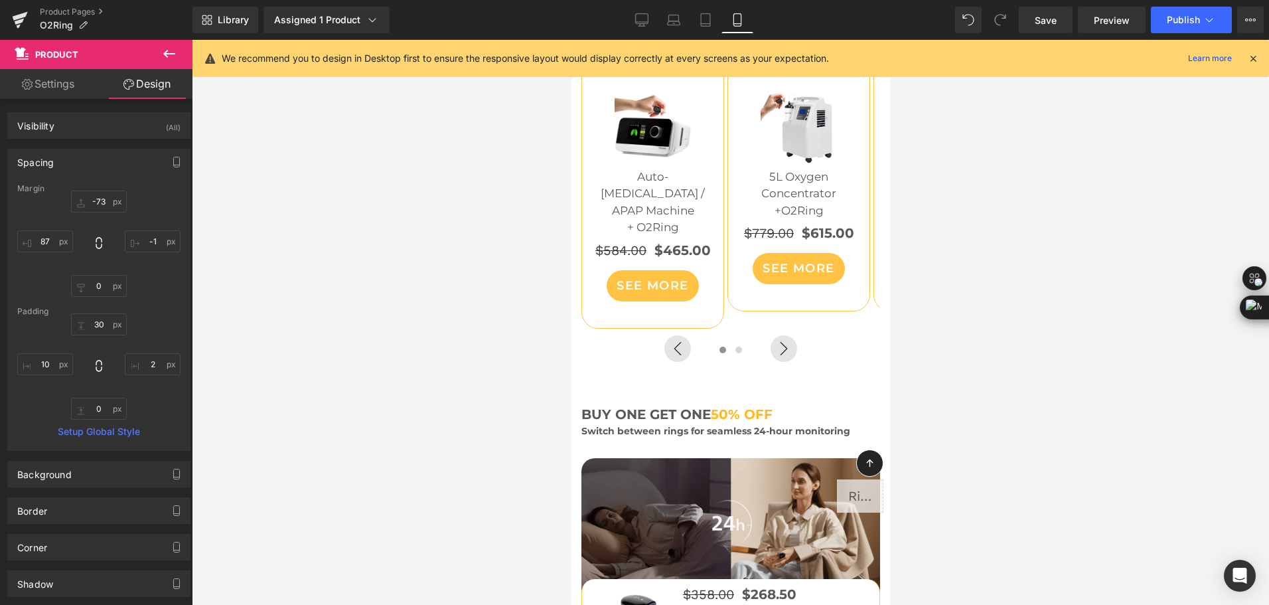
scroll to position [4114, 0]
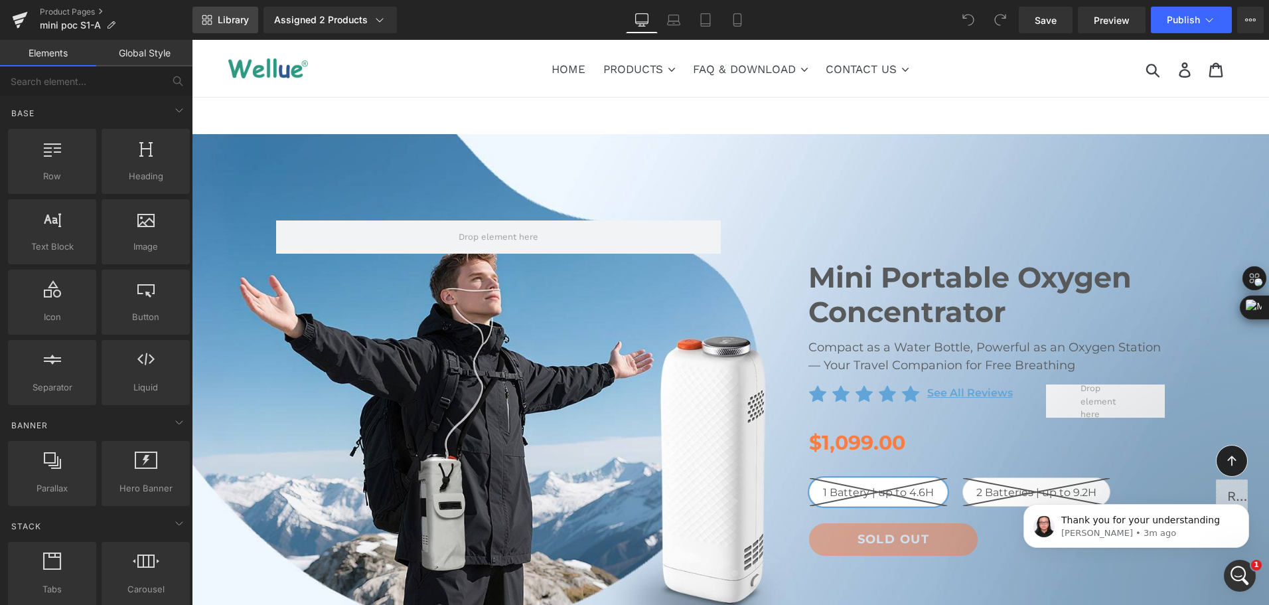
click at [241, 25] on span "Library" at bounding box center [233, 20] width 31 height 12
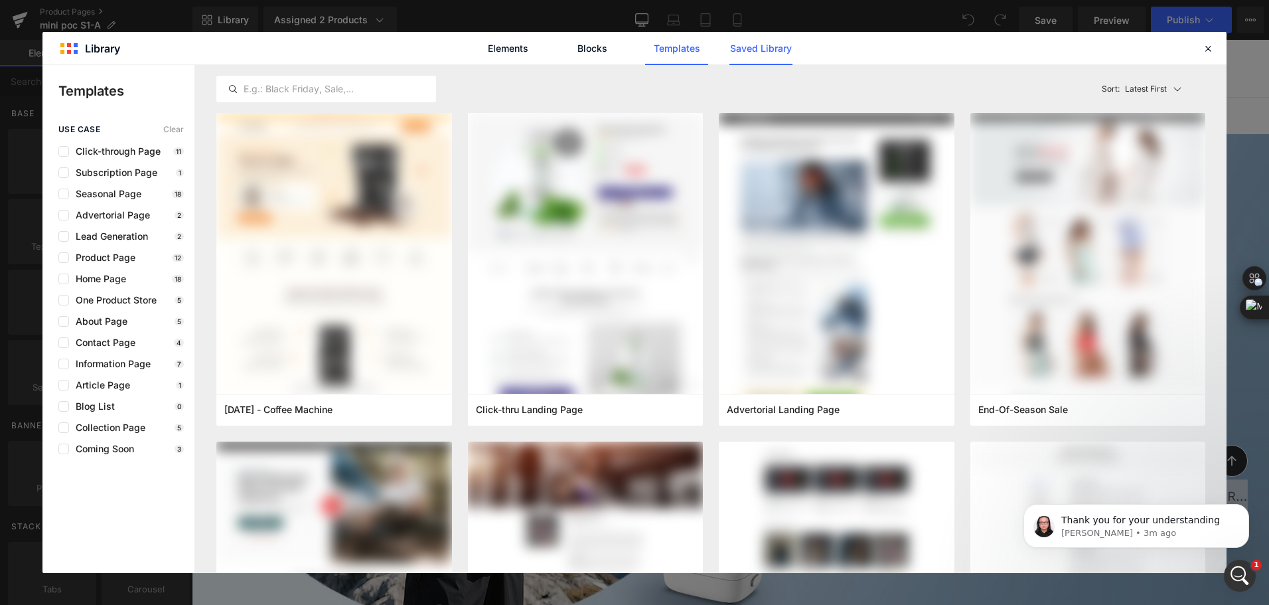
click at [776, 60] on link "Saved Library" at bounding box center [760, 48] width 63 height 33
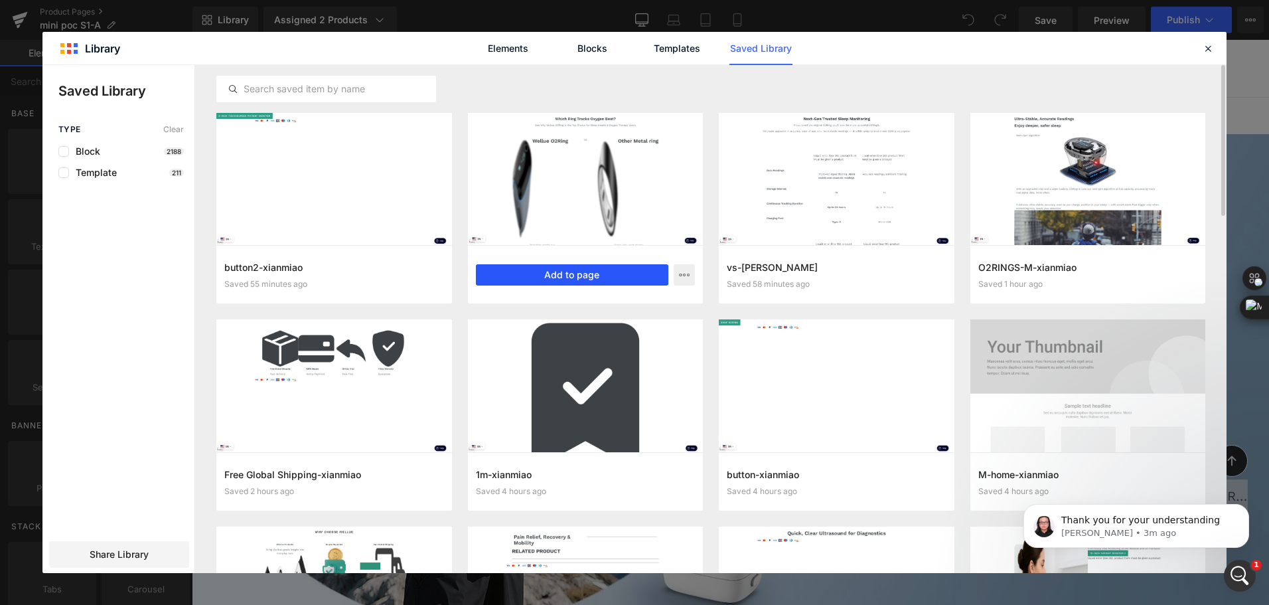
click at [592, 269] on button "Add to page" at bounding box center [572, 274] width 193 height 21
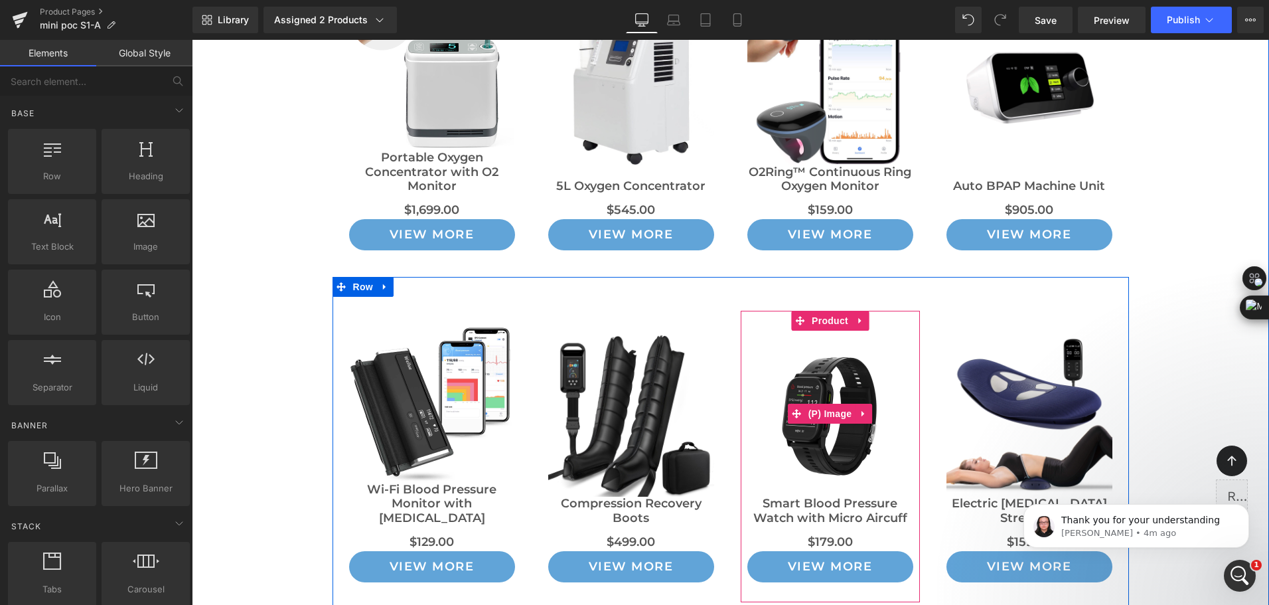
scroll to position [9471, 0]
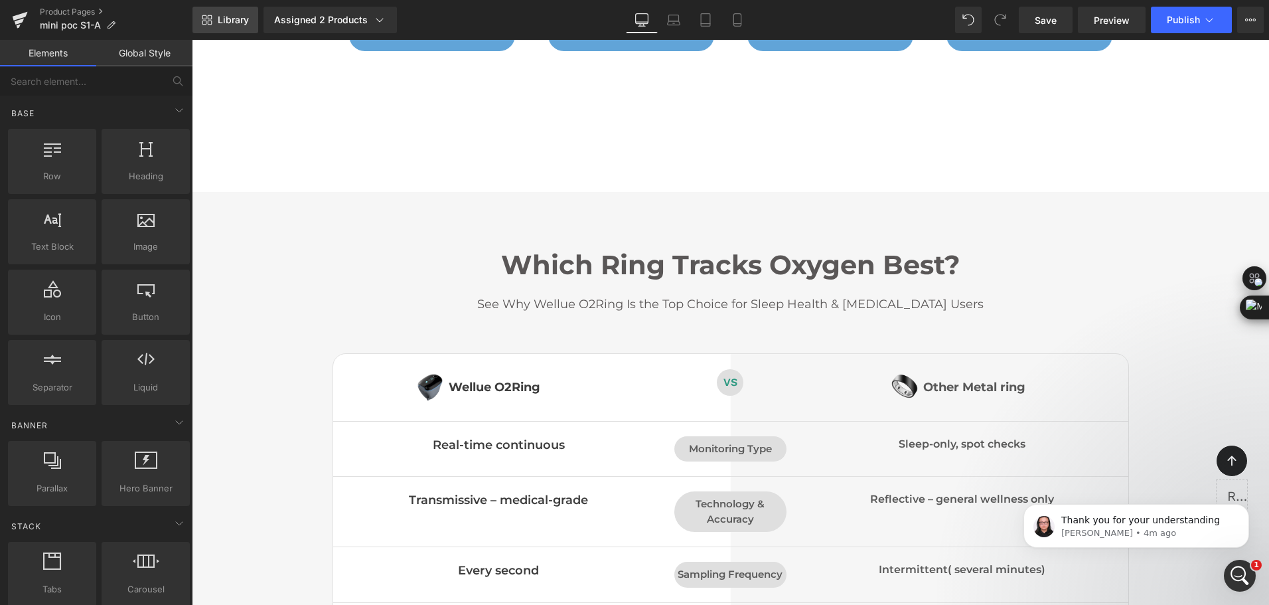
click at [243, 21] on span "Library" at bounding box center [233, 20] width 31 height 12
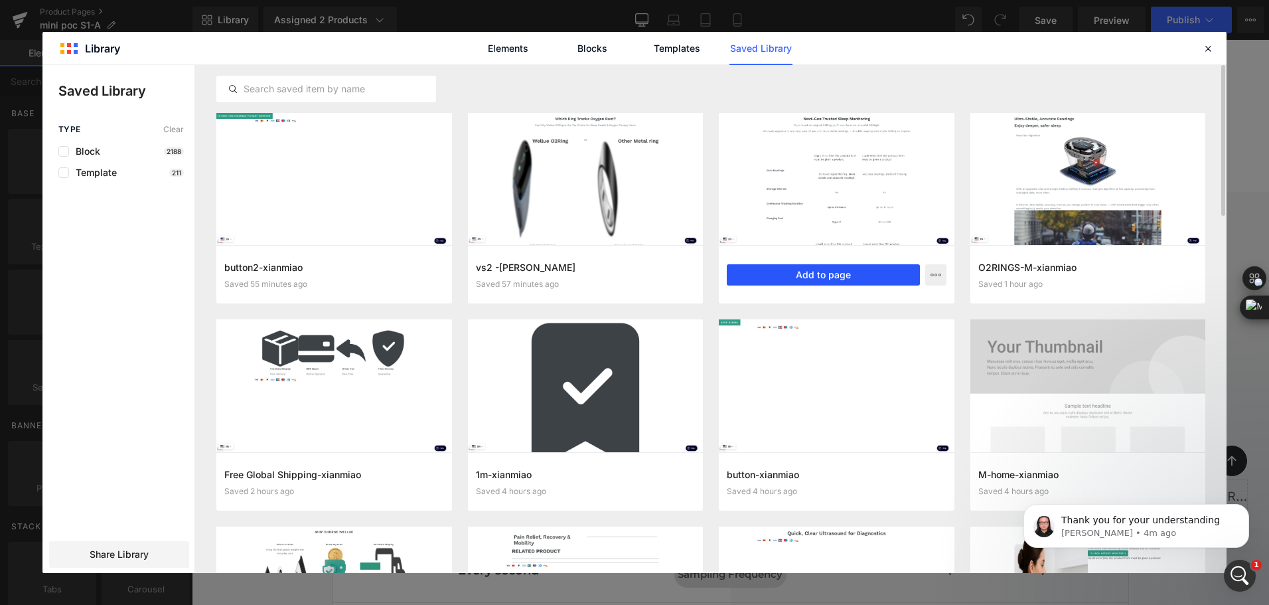
click at [819, 275] on button "Add to page" at bounding box center [823, 274] width 193 height 21
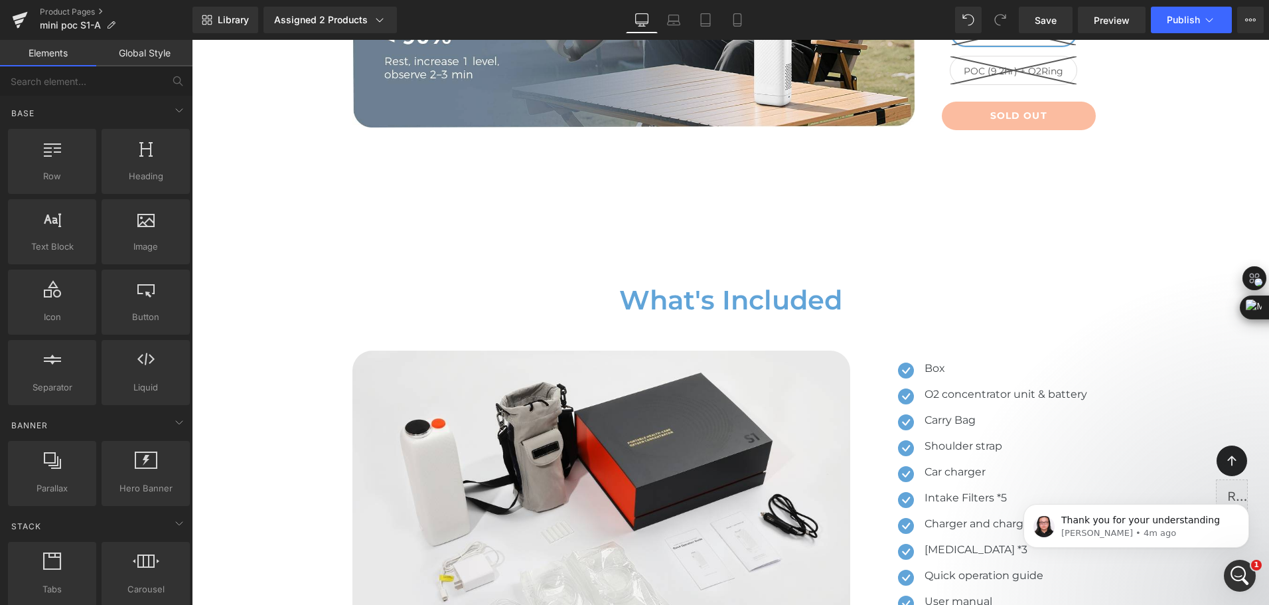
scroll to position [7060, 0]
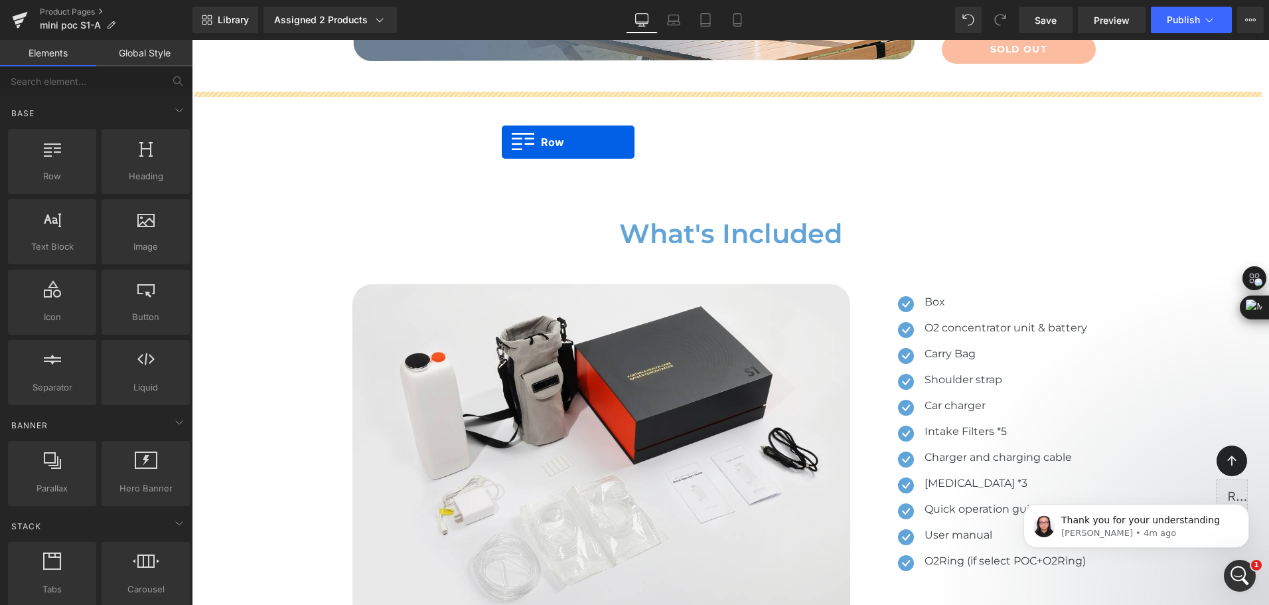
drag, startPoint x: 268, startPoint y: 185, endPoint x: 502, endPoint y: 142, distance: 237.5
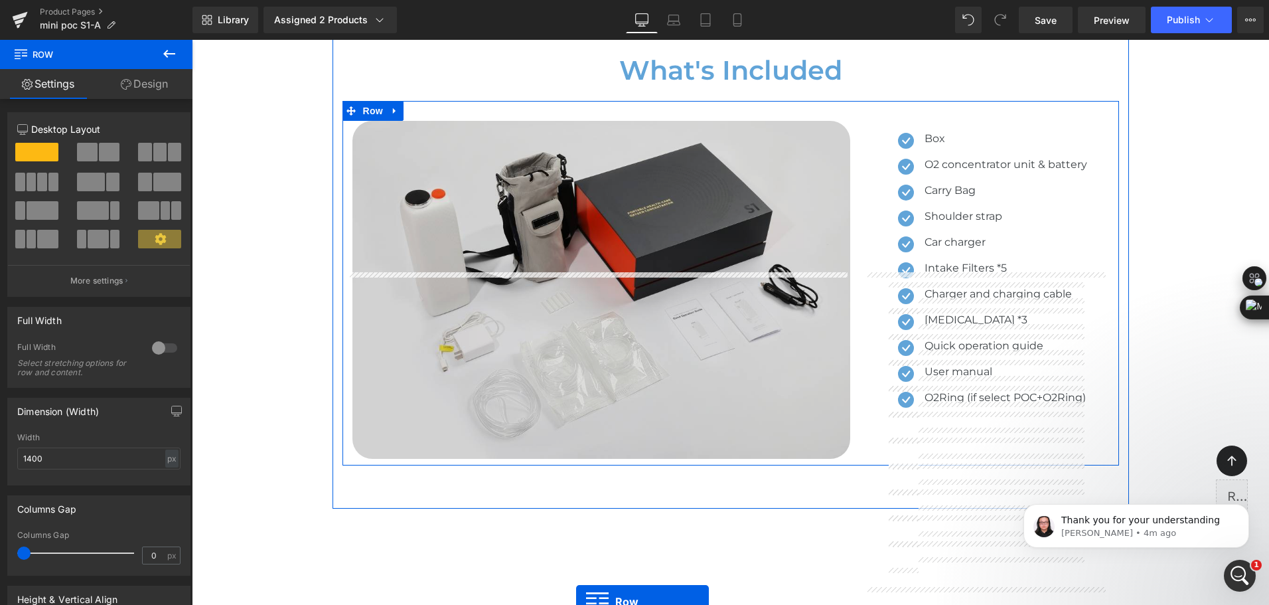
scroll to position [7591, 0]
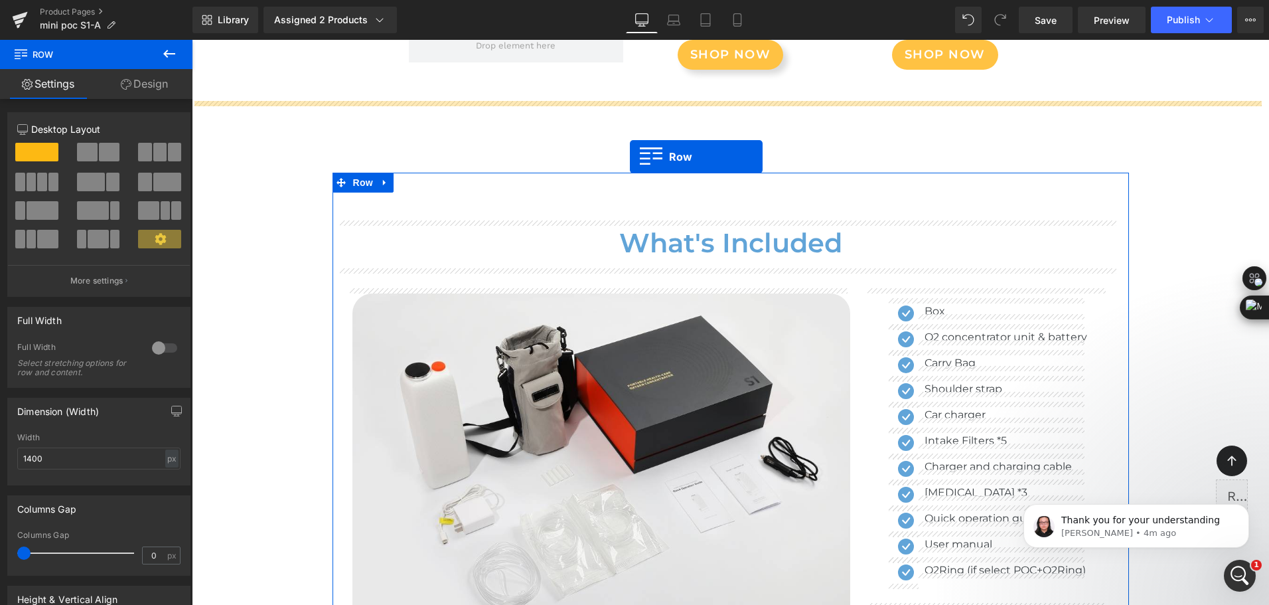
drag, startPoint x: 213, startPoint y: 211, endPoint x: 630, endPoint y: 157, distance: 420.3
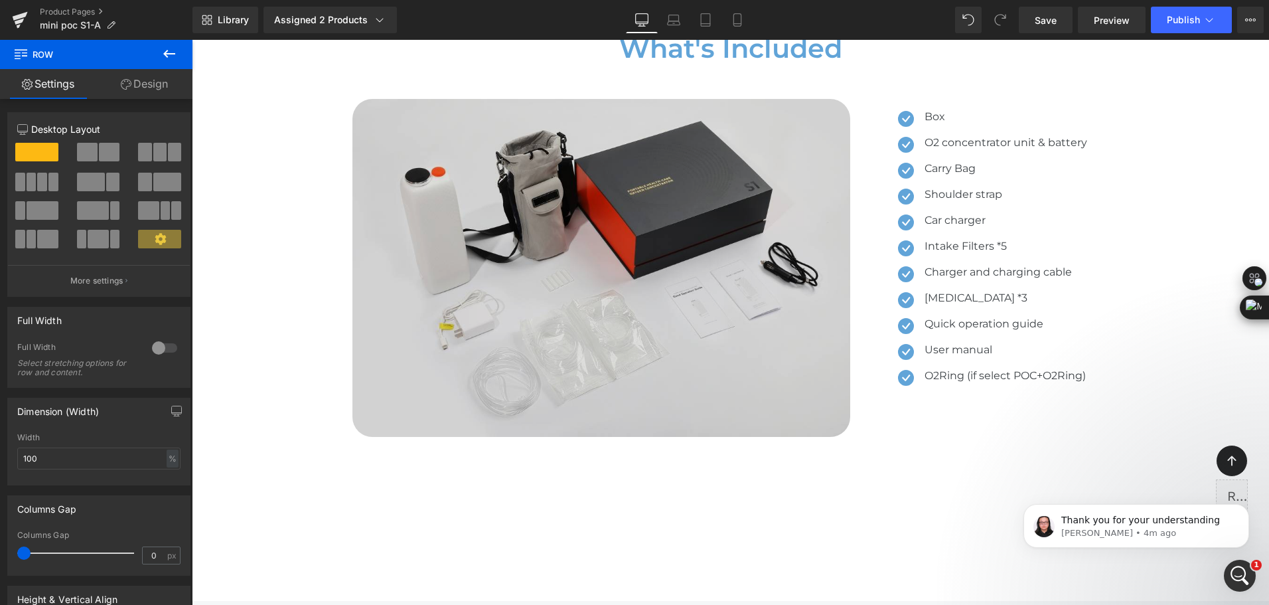
scroll to position [8719, 0]
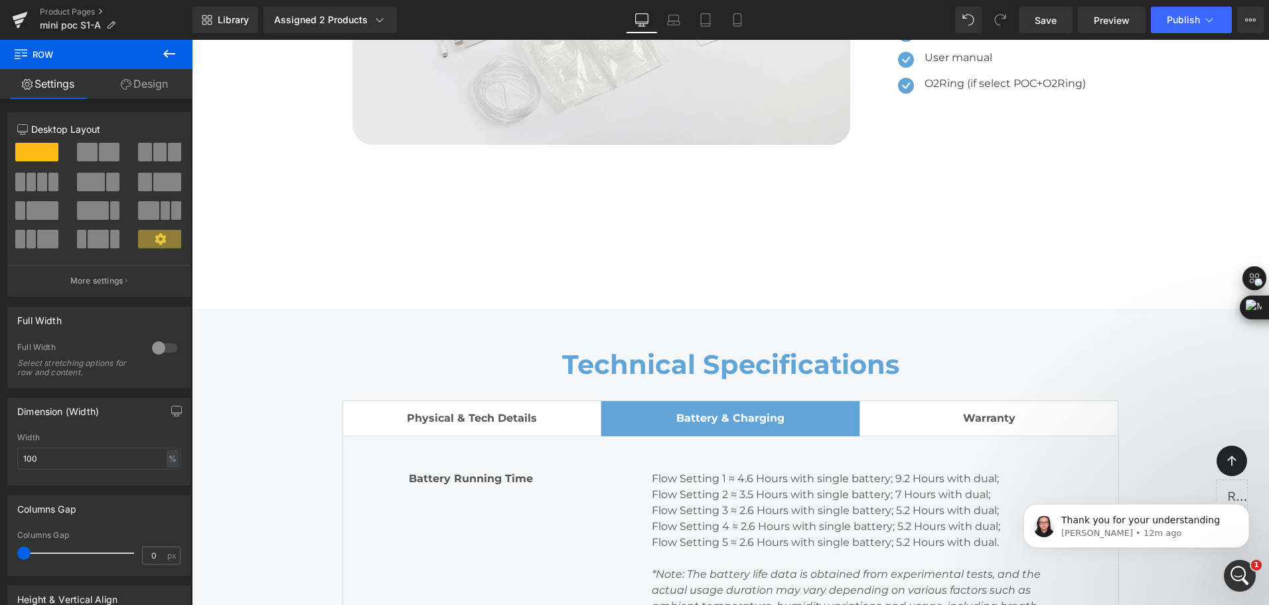
click at [841, 21] on div "Library Assigned 2 Products Product Preview Mini Portable O2 Concentrator Mini …" at bounding box center [730, 20] width 1076 height 27
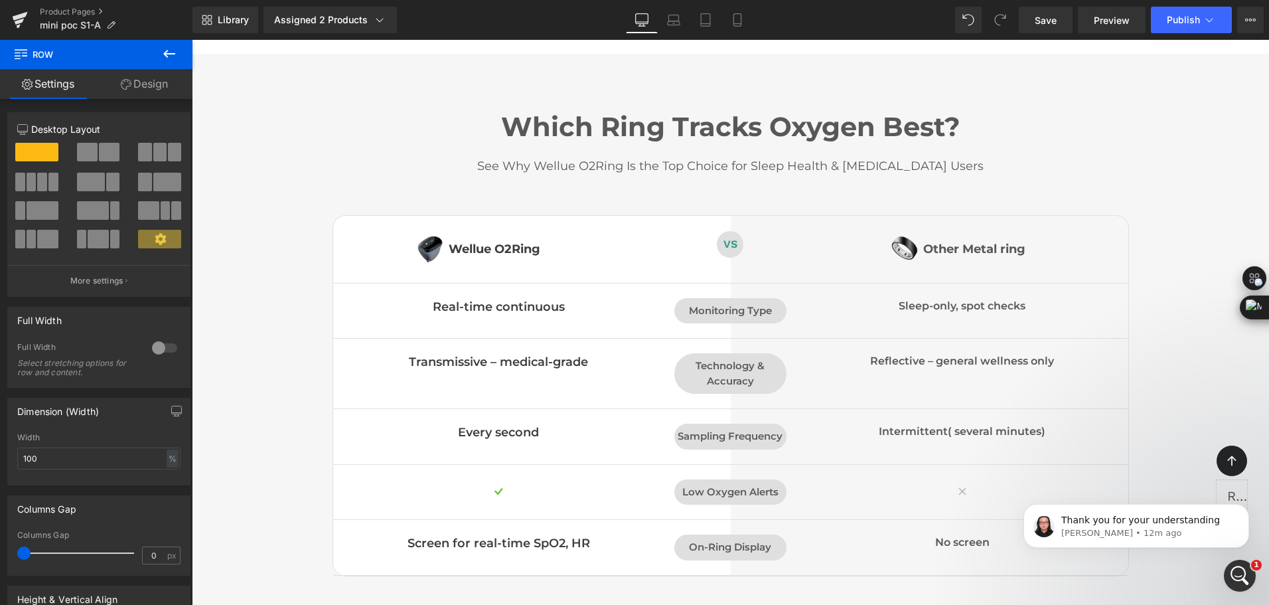
scroll to position [7525, 0]
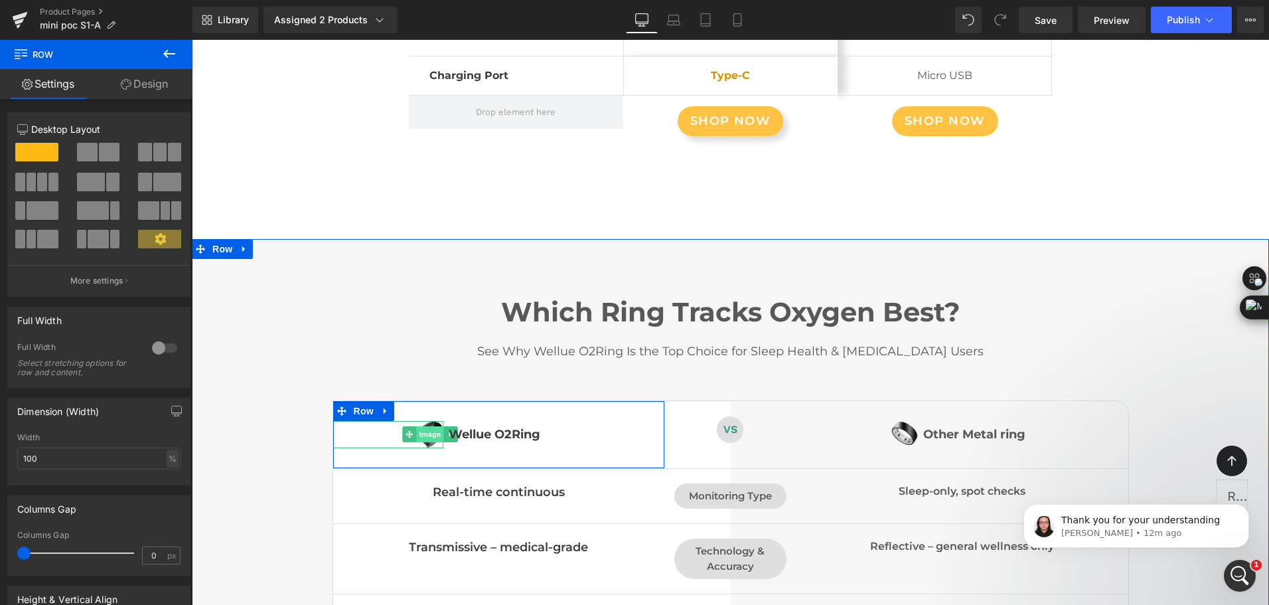
click at [425, 432] on span "Image" at bounding box center [430, 434] width 28 height 16
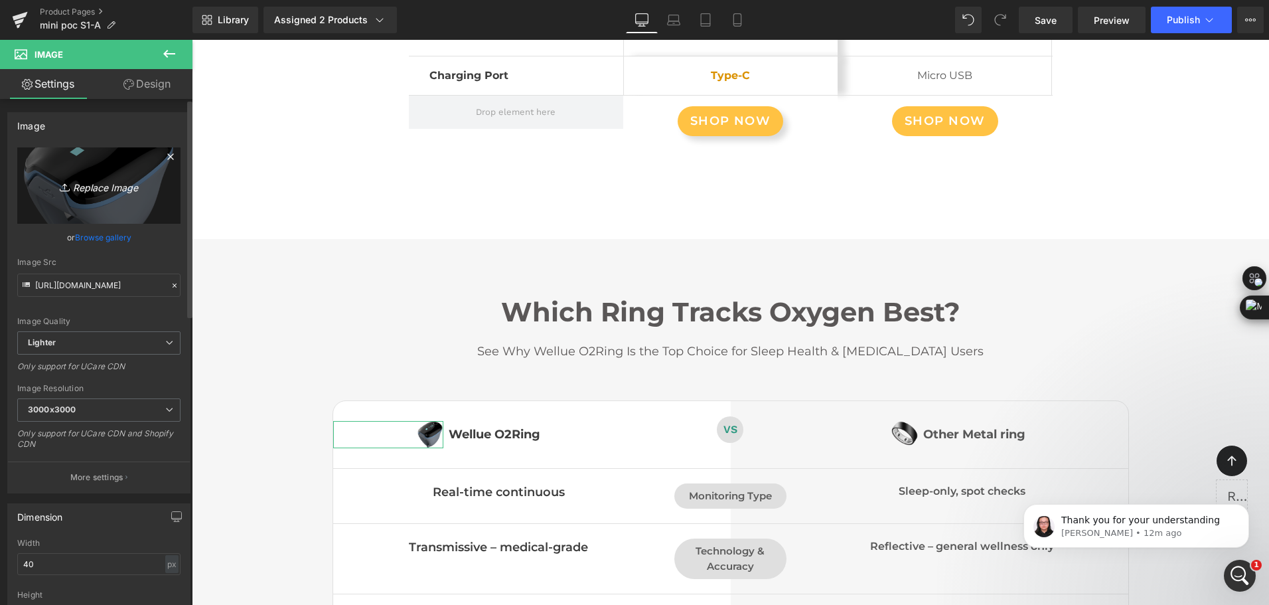
click at [117, 196] on link "Replace Image" at bounding box center [98, 185] width 163 height 76
type input "C:\fakepath\bottle-style mini portable oxygen concentrator with 93% o2 purity a…"
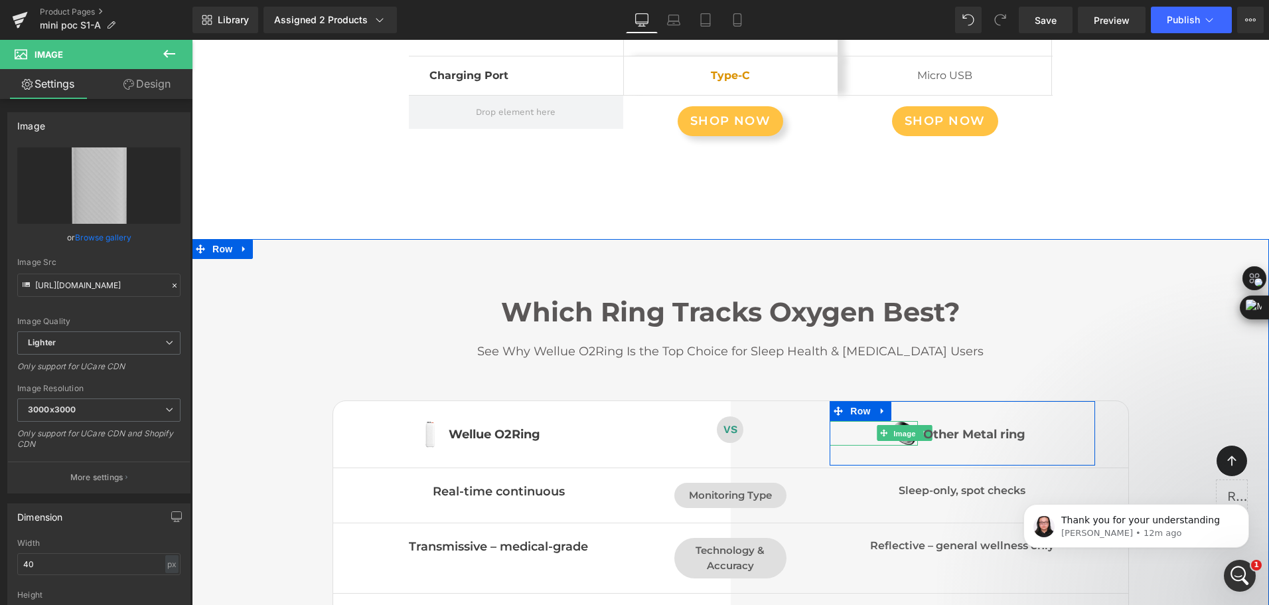
click at [891, 432] on span "Image" at bounding box center [905, 433] width 28 height 16
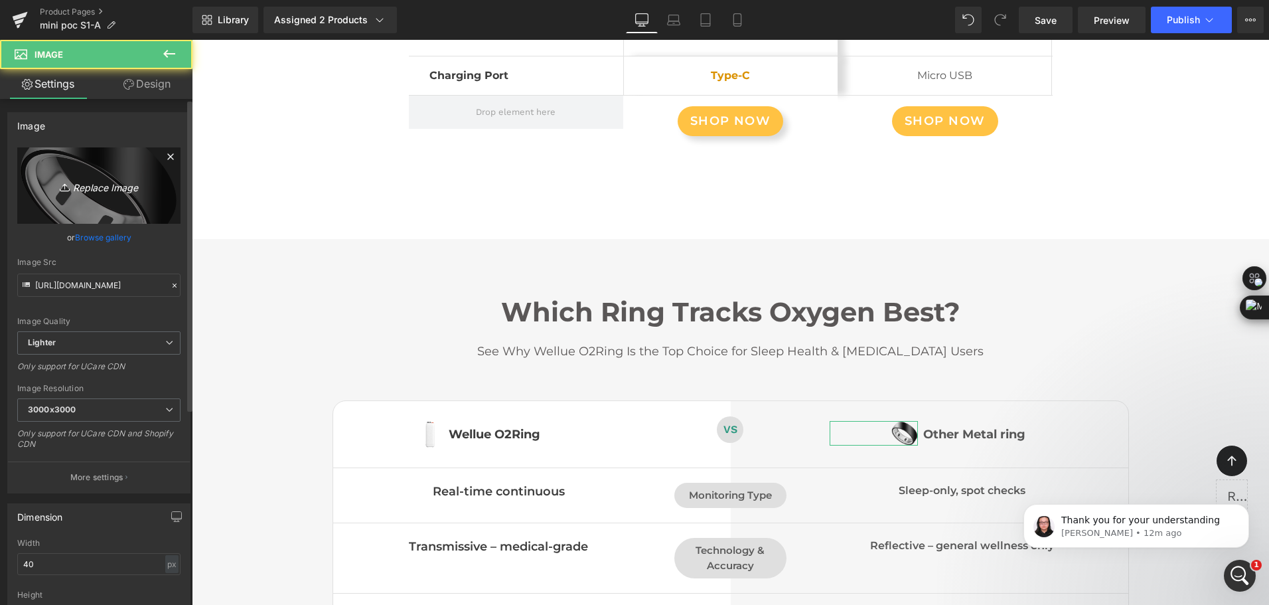
click at [115, 202] on link "Replace Image" at bounding box center [98, 185] width 163 height 76
type input "C:\fakepath\portable oxygen concentrator with 93% o2 purity at all 1-5 flow set…"
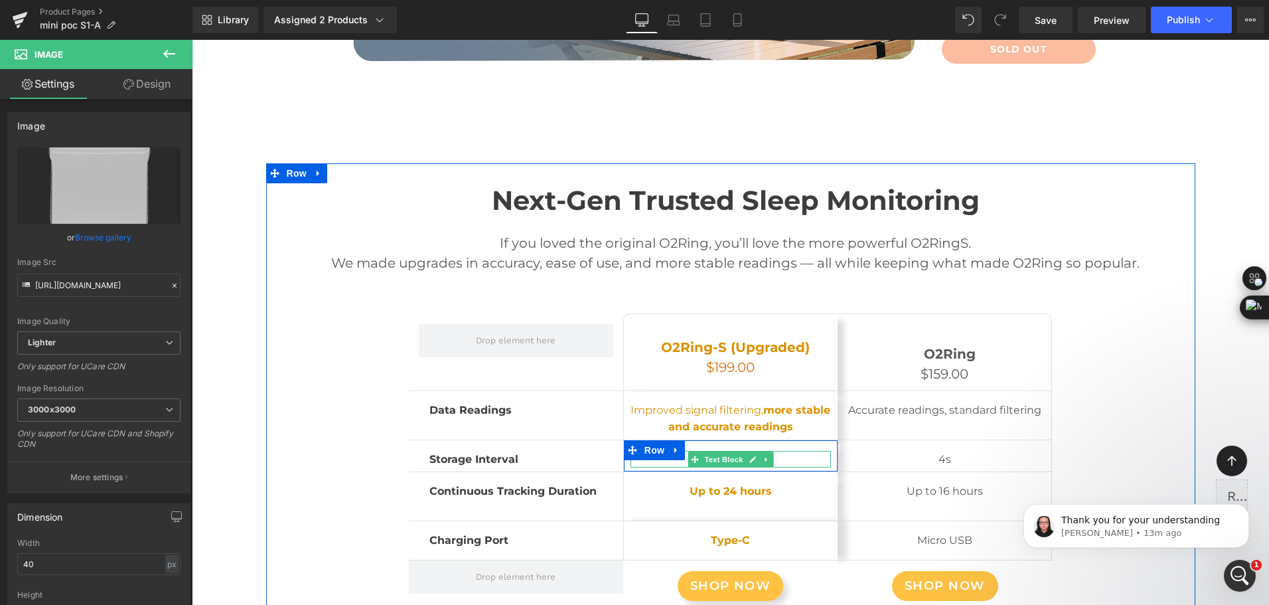
scroll to position [7193, 0]
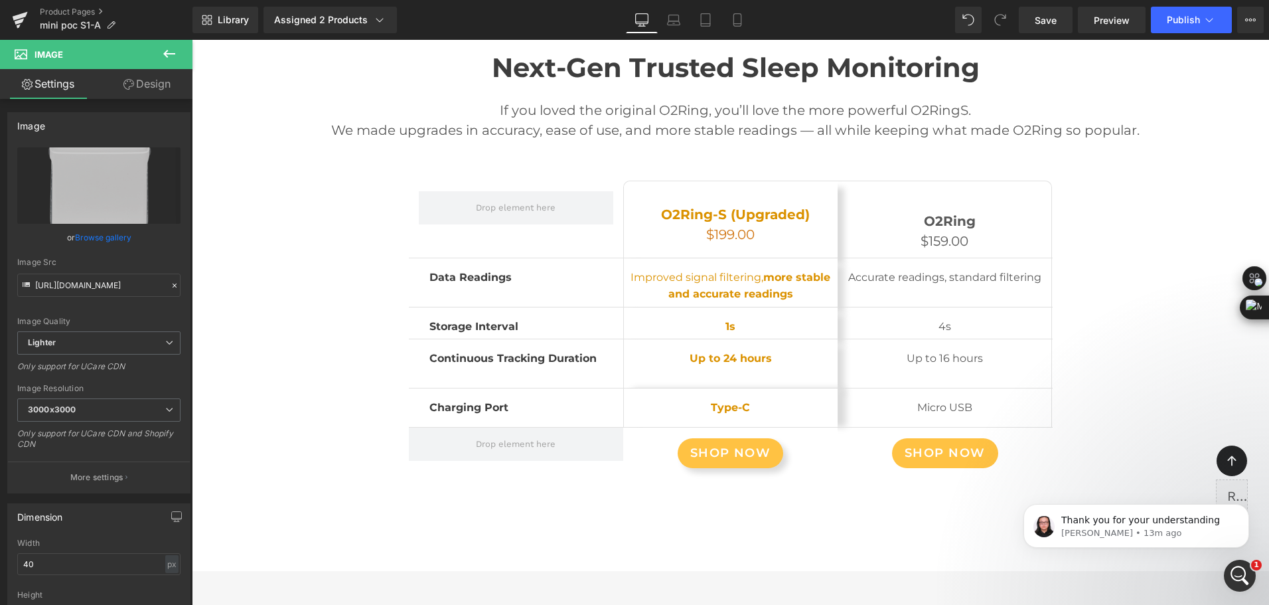
click at [167, 63] on button at bounding box center [169, 54] width 46 height 29
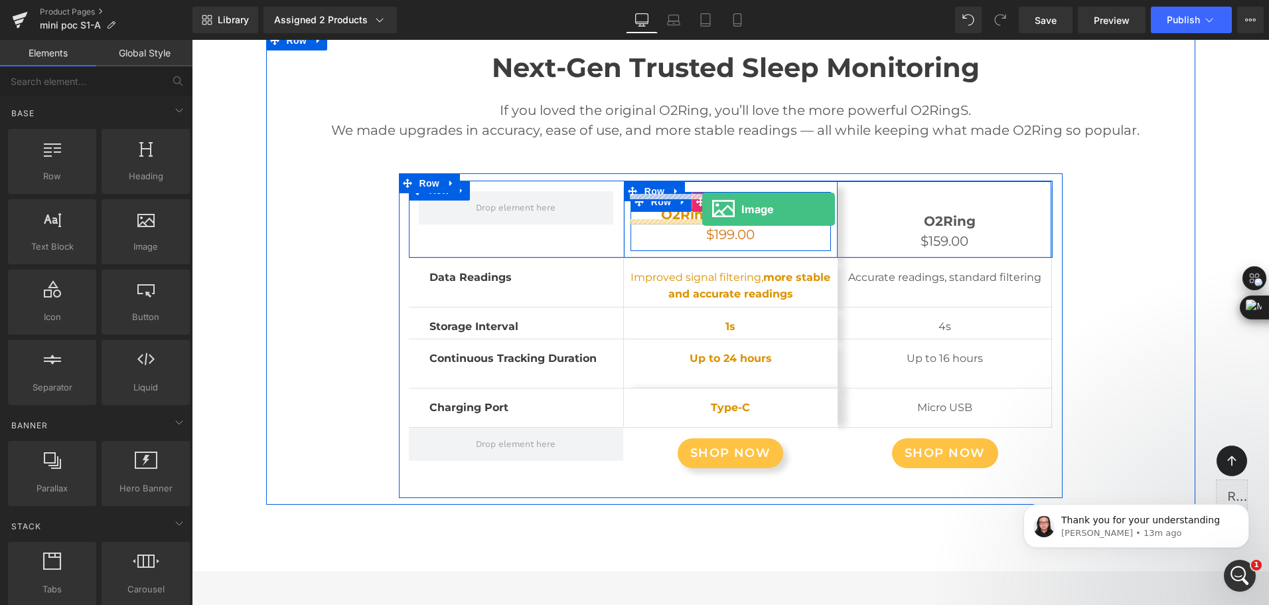
drag, startPoint x: 335, startPoint y: 279, endPoint x: 702, endPoint y: 209, distance: 373.7
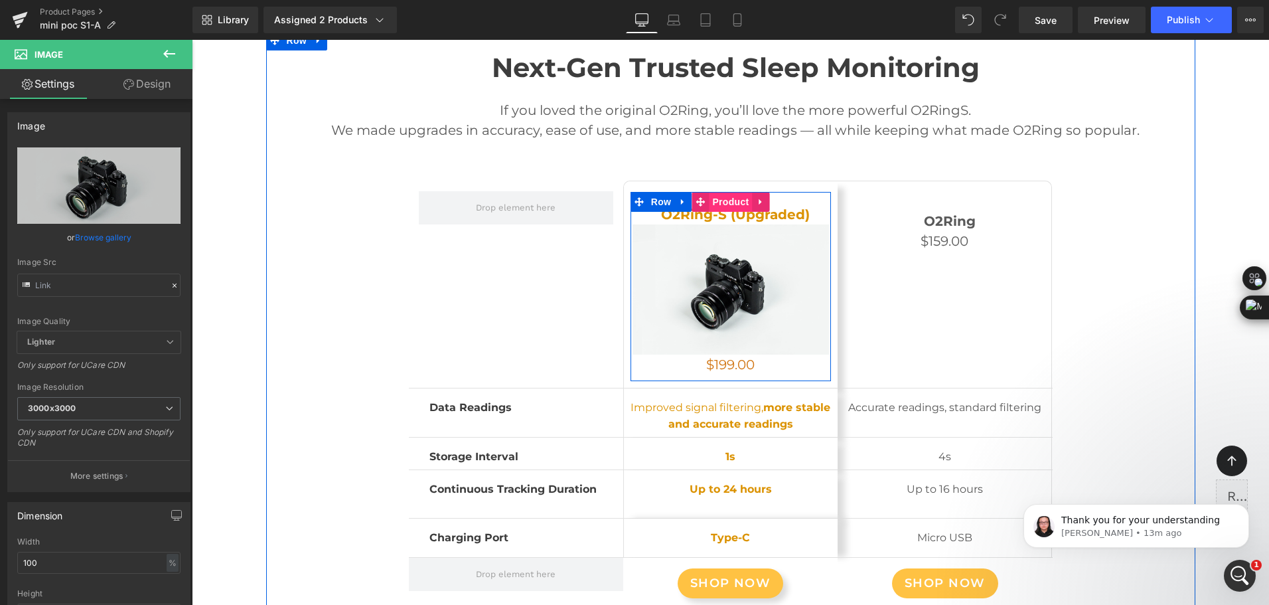
click at [709, 194] on span "Product" at bounding box center [730, 202] width 43 height 20
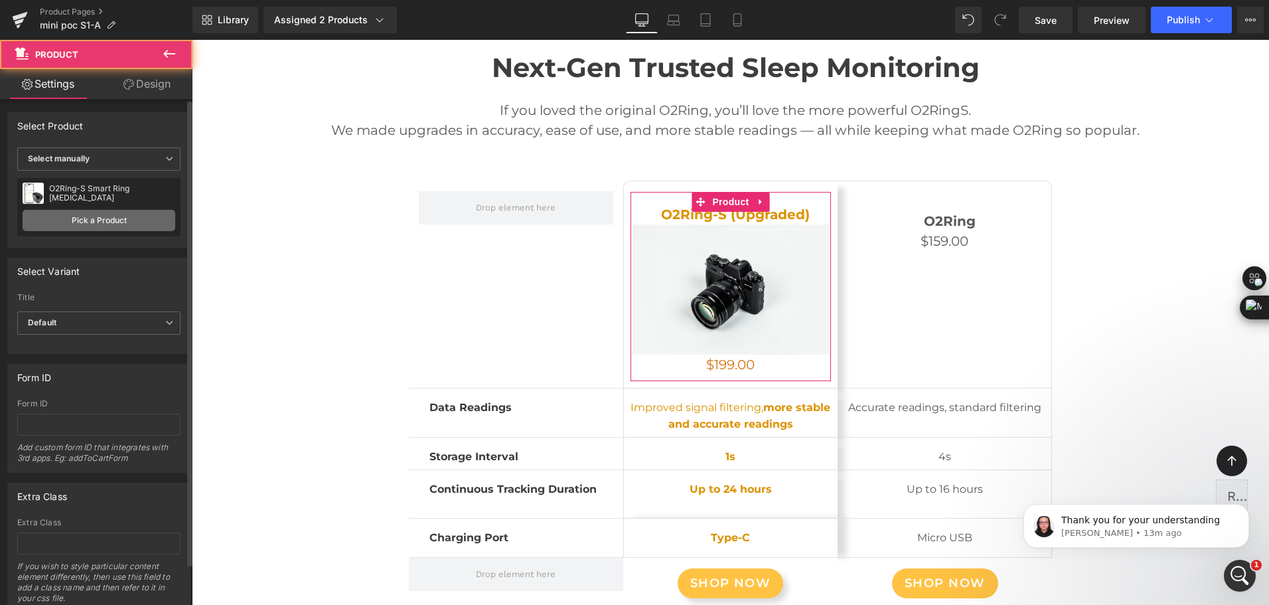
click at [101, 218] on link "Pick a Product" at bounding box center [99, 220] width 153 height 21
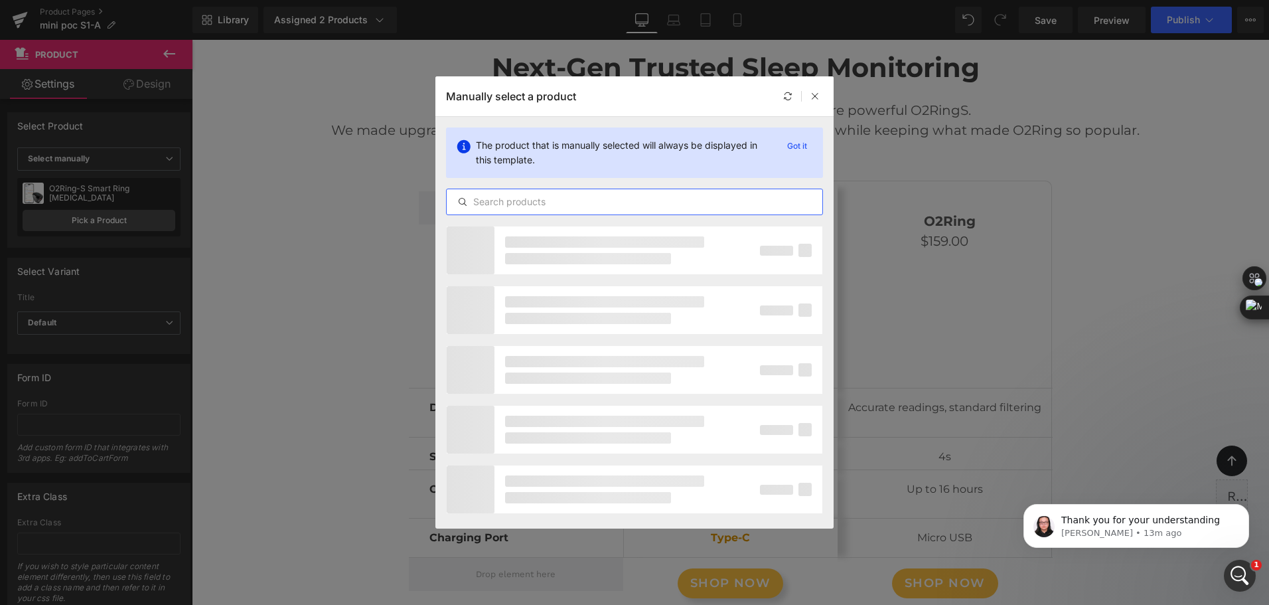
click at [579, 200] on input "text" at bounding box center [635, 202] width 376 height 16
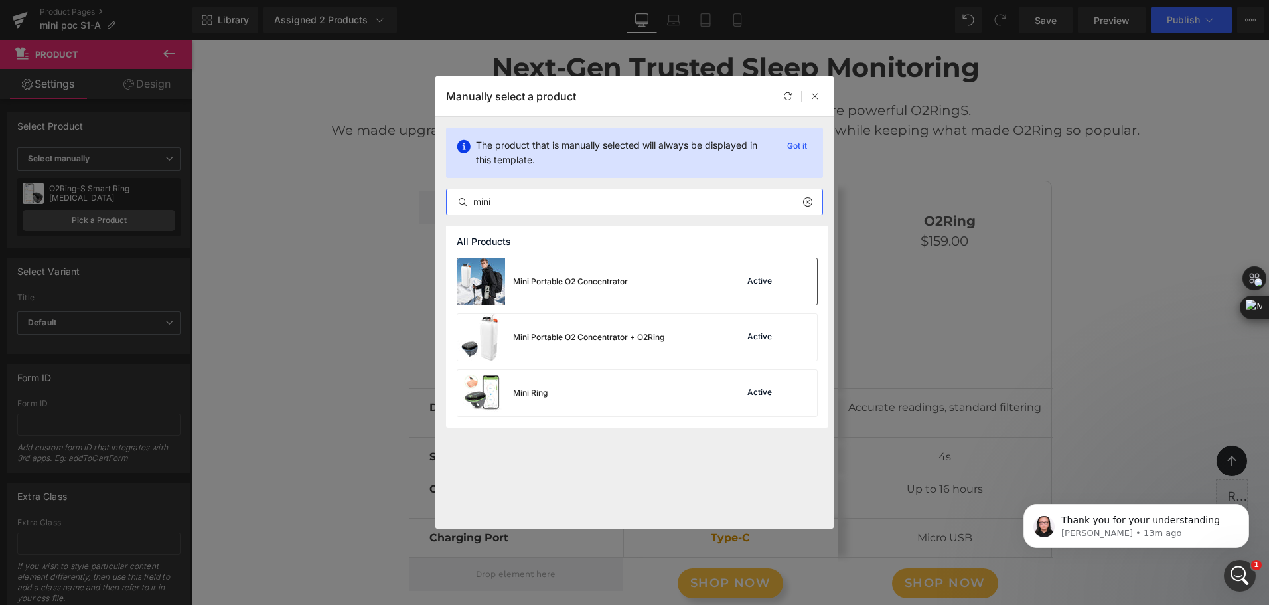
type input "mini"
click at [602, 292] on div "Mini Portable O2 Concentrator" at bounding box center [542, 281] width 171 height 46
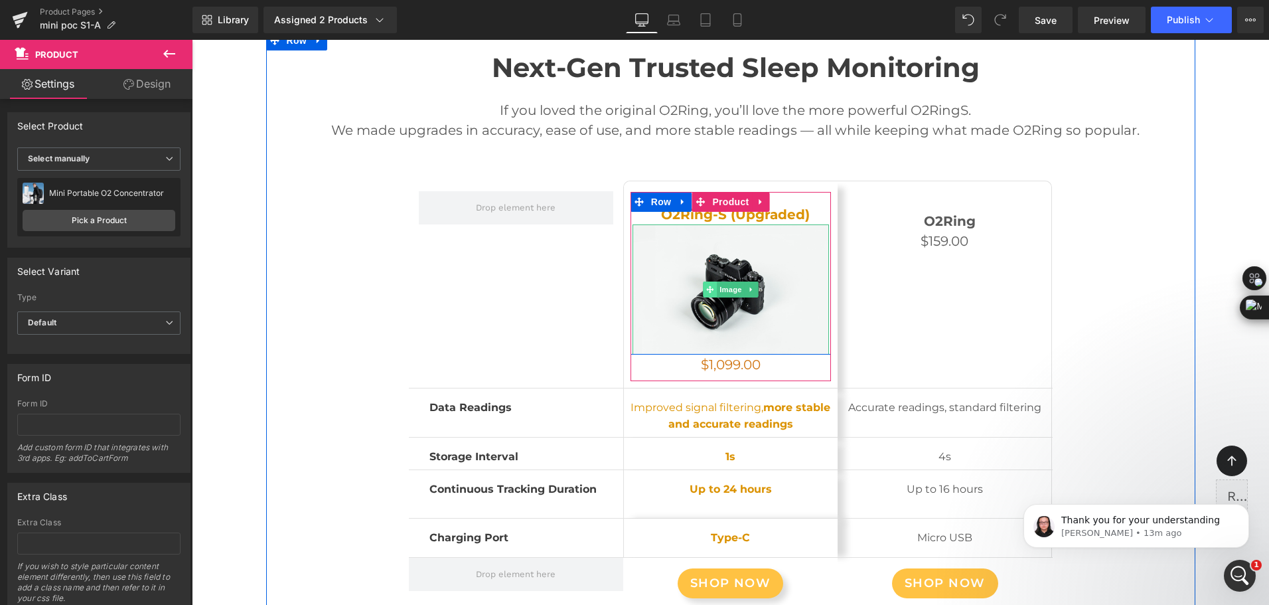
click at [707, 290] on span at bounding box center [710, 289] width 14 height 16
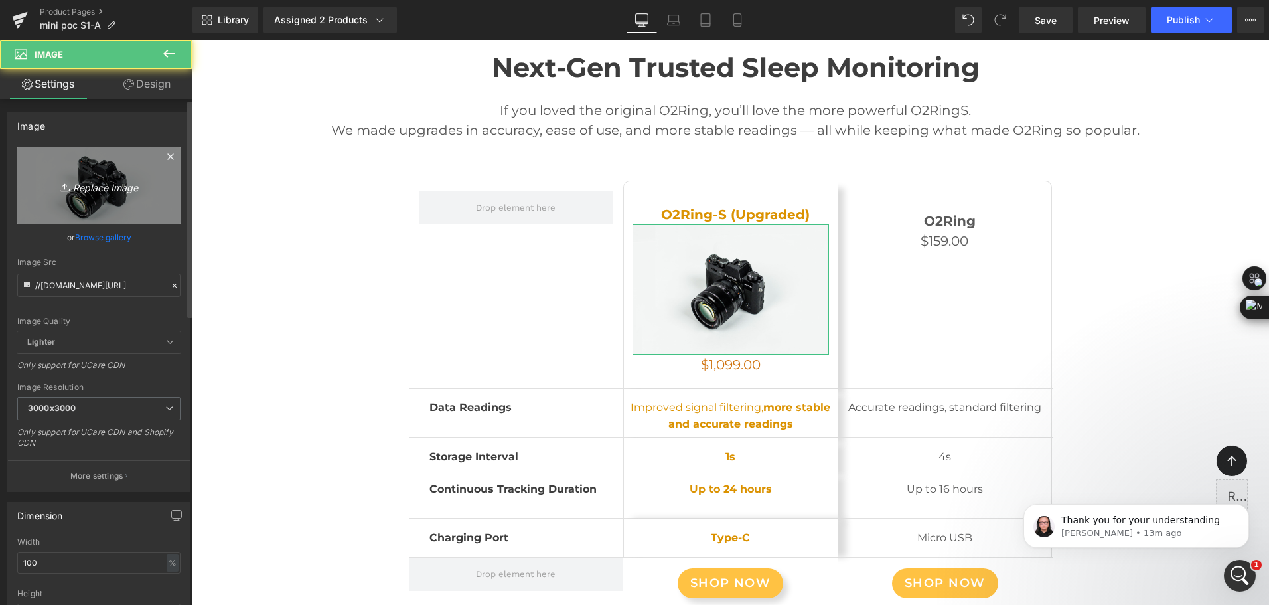
click at [78, 199] on link "Replace Image" at bounding box center [98, 185] width 163 height 76
type input "C:\fakepath\bottle-style mini portable oxygen concentrator with 93% o2 purity a…"
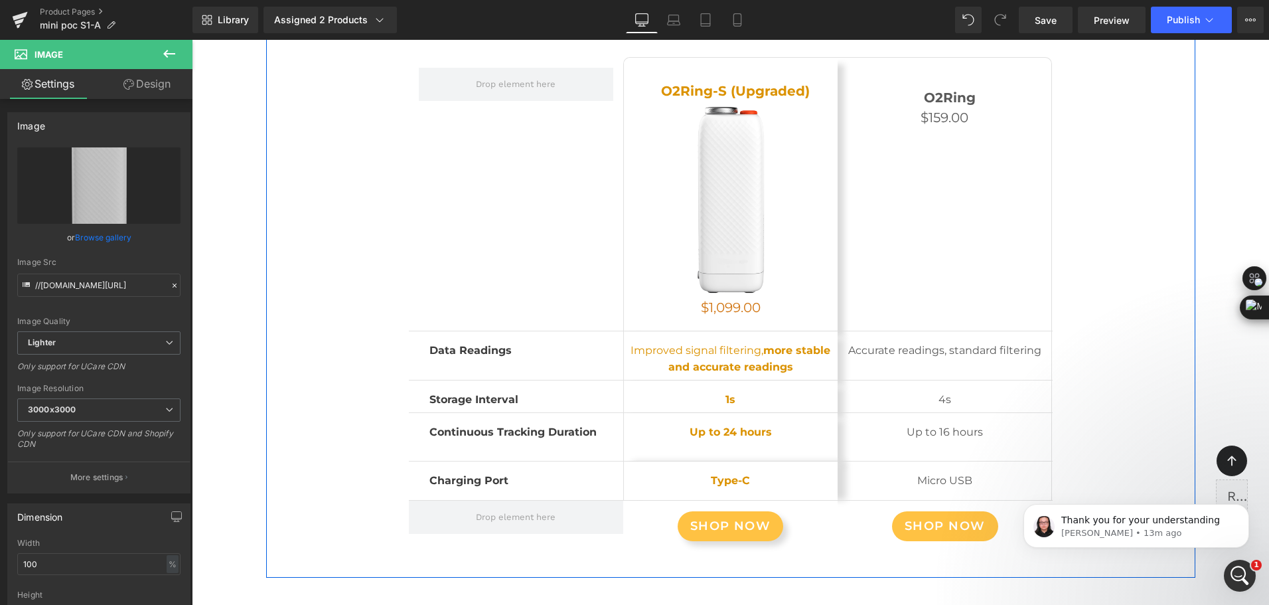
scroll to position [7326, 0]
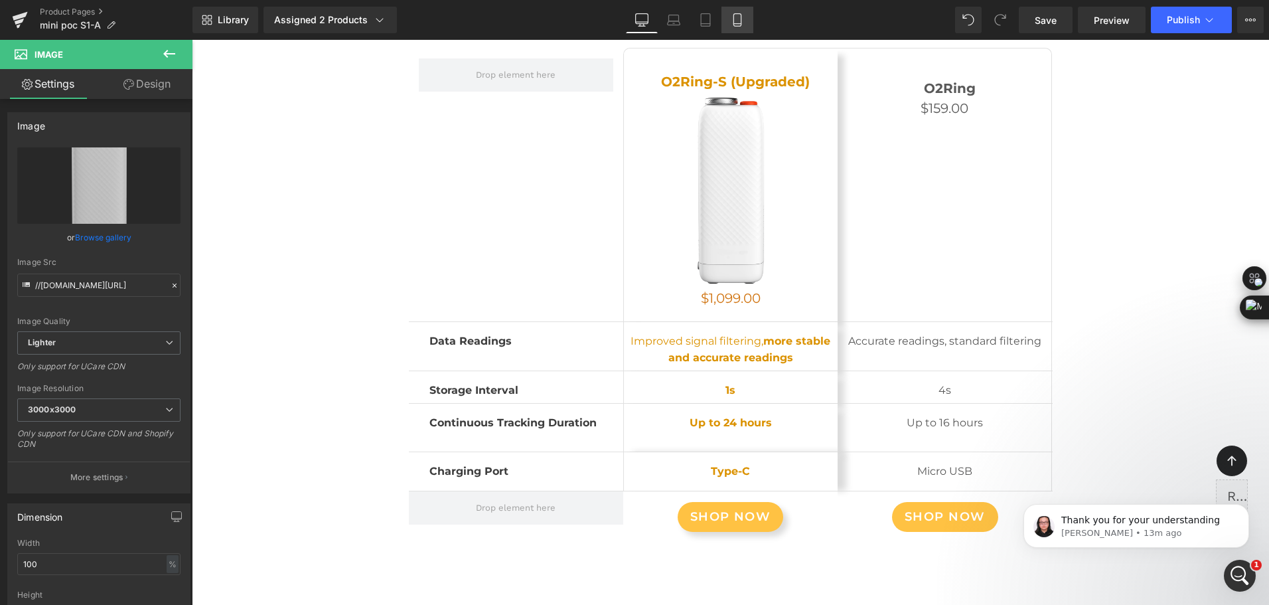
click at [736, 21] on icon at bounding box center [737, 19] width 13 height 13
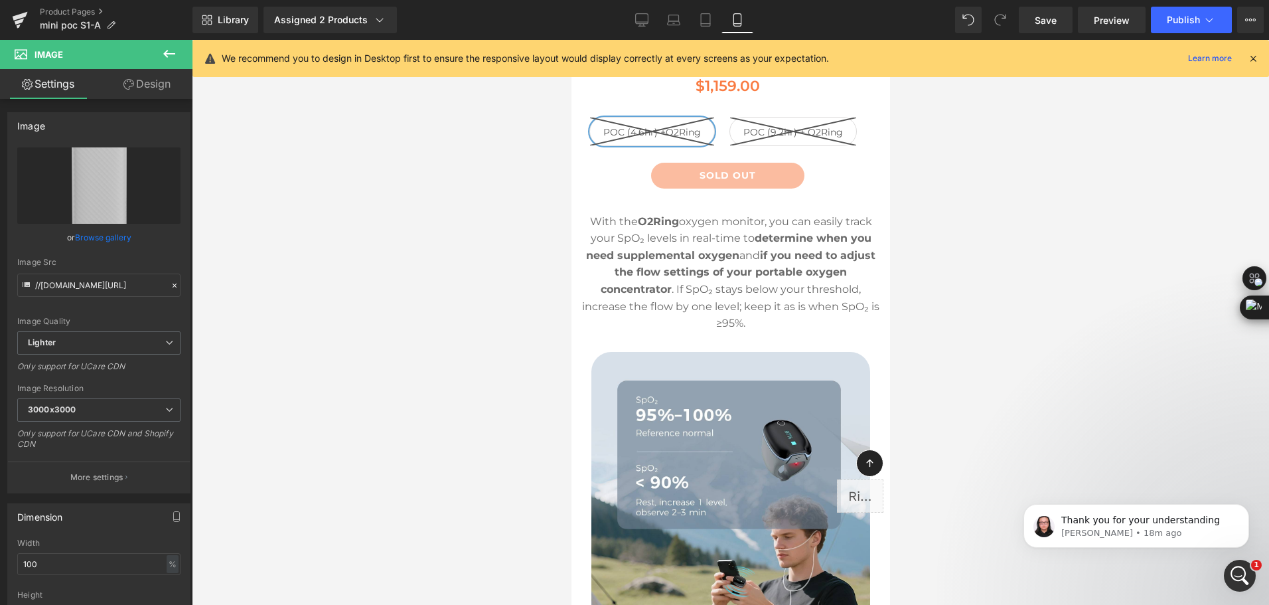
scroll to position [7366, 0]
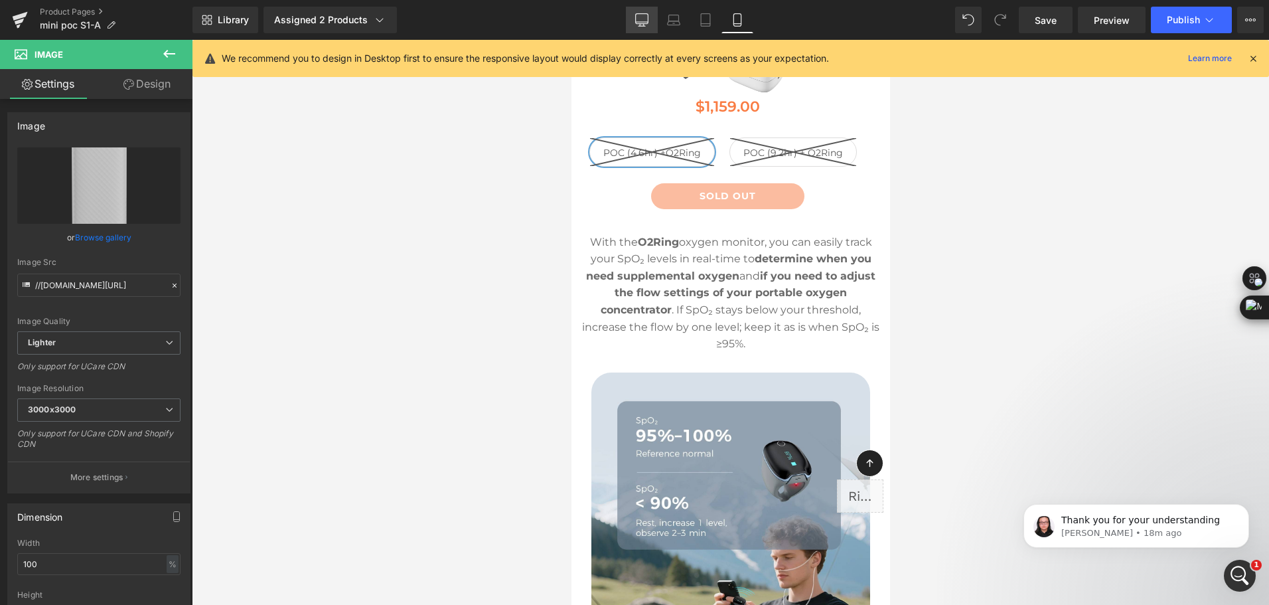
click at [638, 23] on icon at bounding box center [642, 19] width 13 height 10
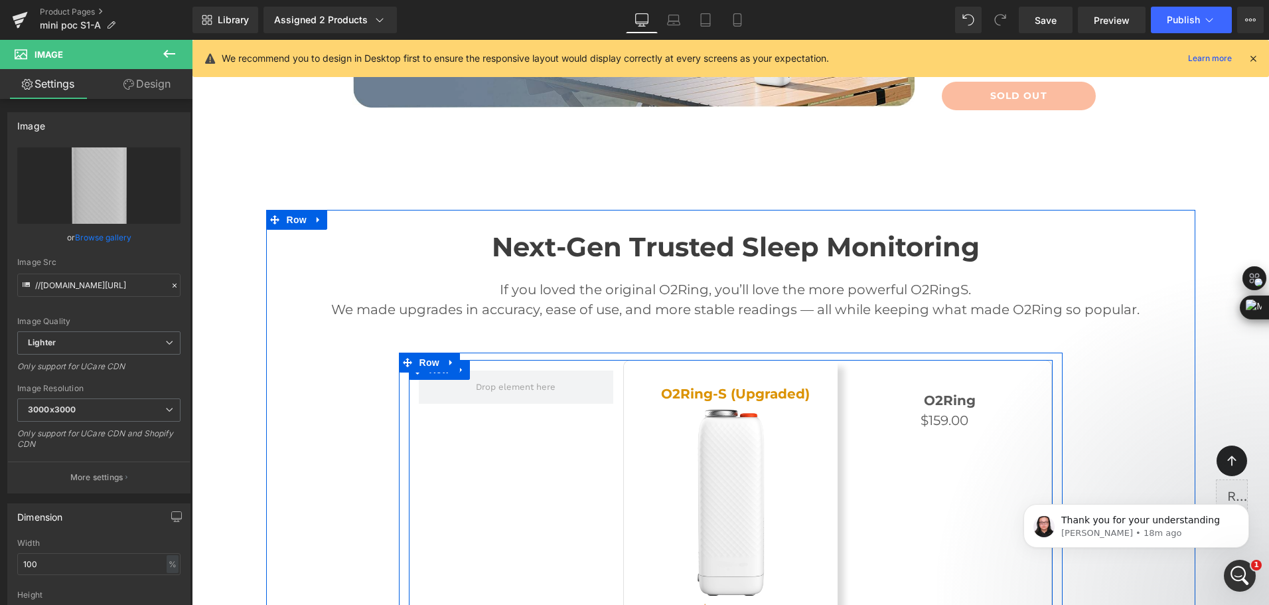
scroll to position [6917, 0]
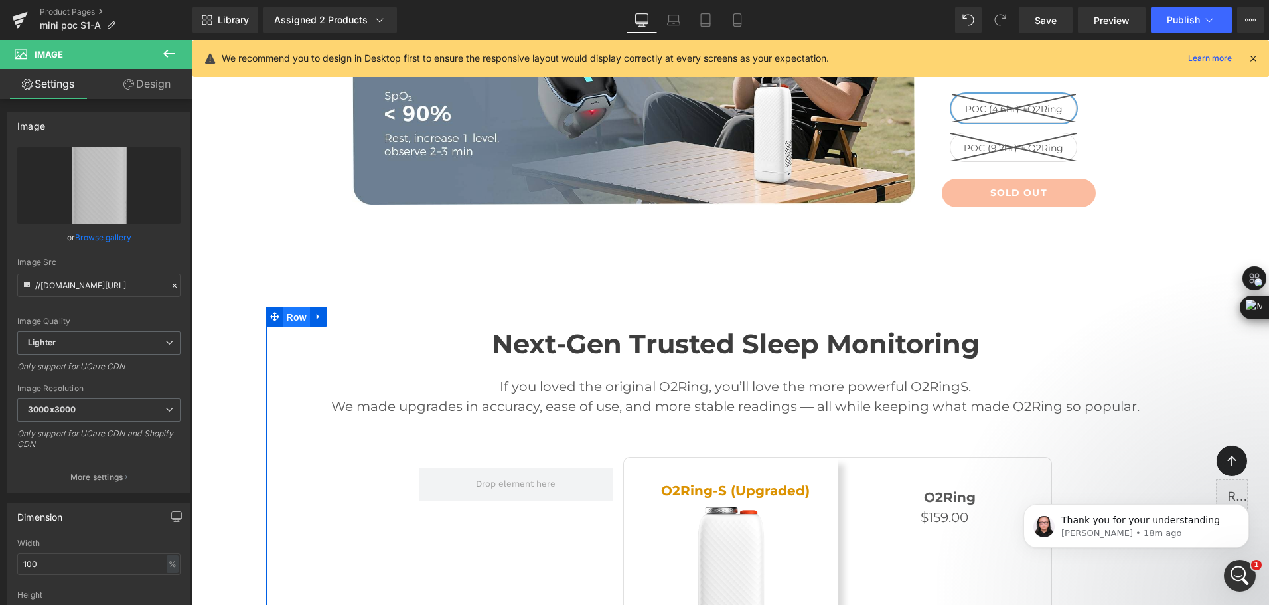
click at [283, 314] on span "Row" at bounding box center [296, 317] width 27 height 20
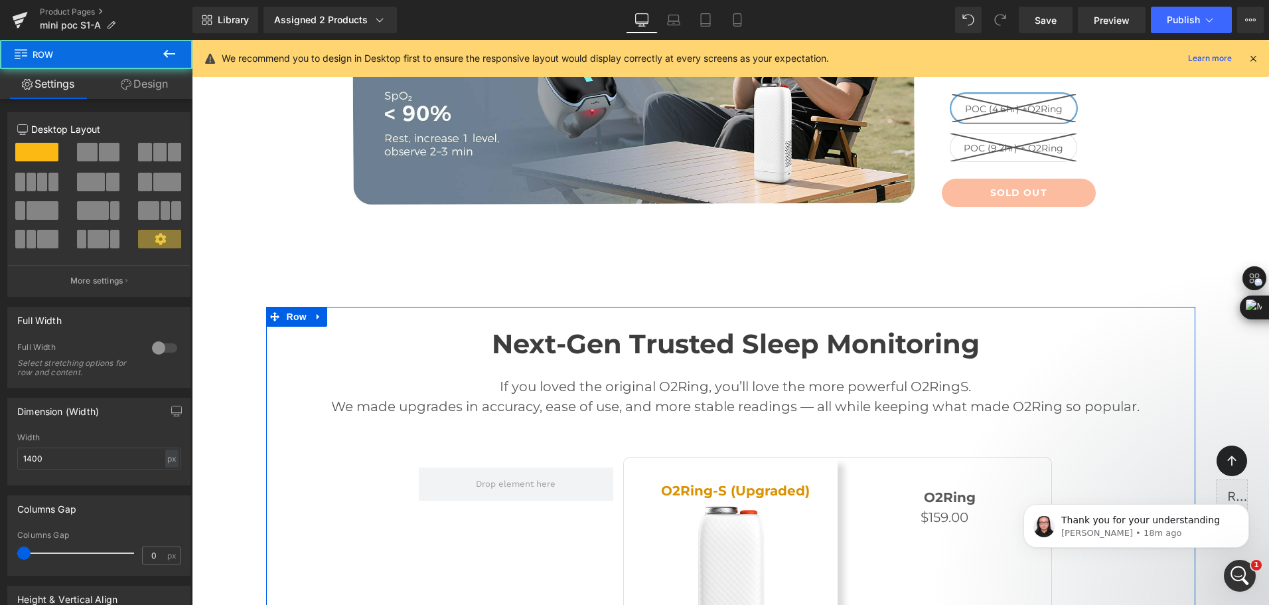
click at [159, 94] on link "Design" at bounding box center [144, 84] width 96 height 30
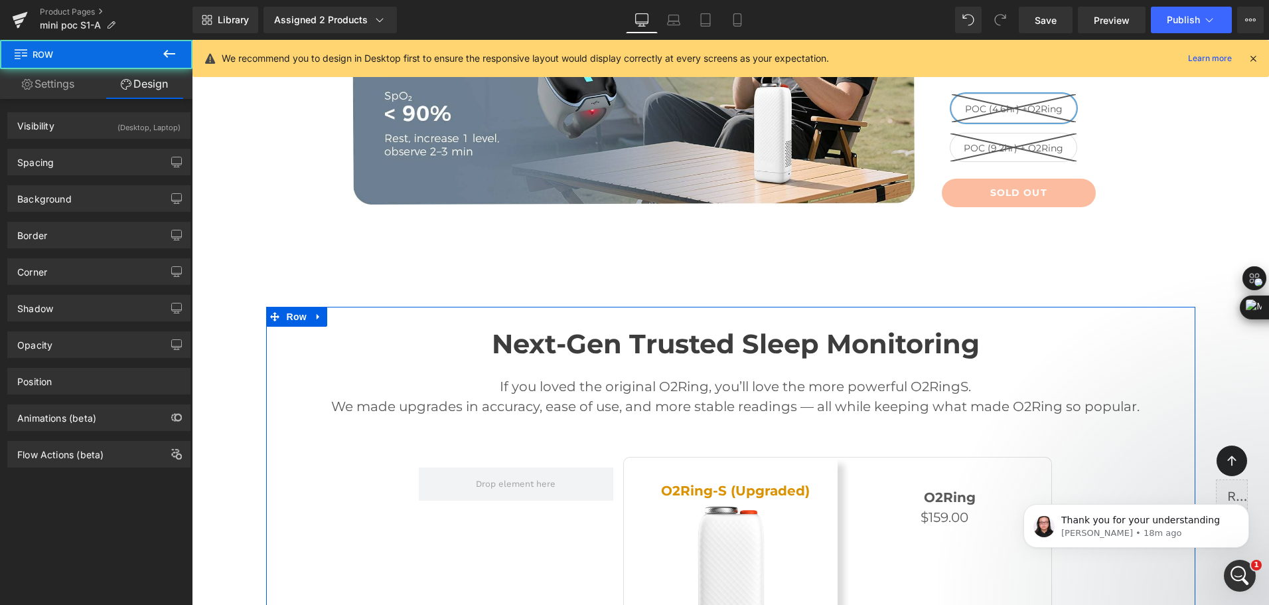
click at [117, 127] on div "(Desktop, Laptop)" at bounding box center [148, 124] width 63 height 22
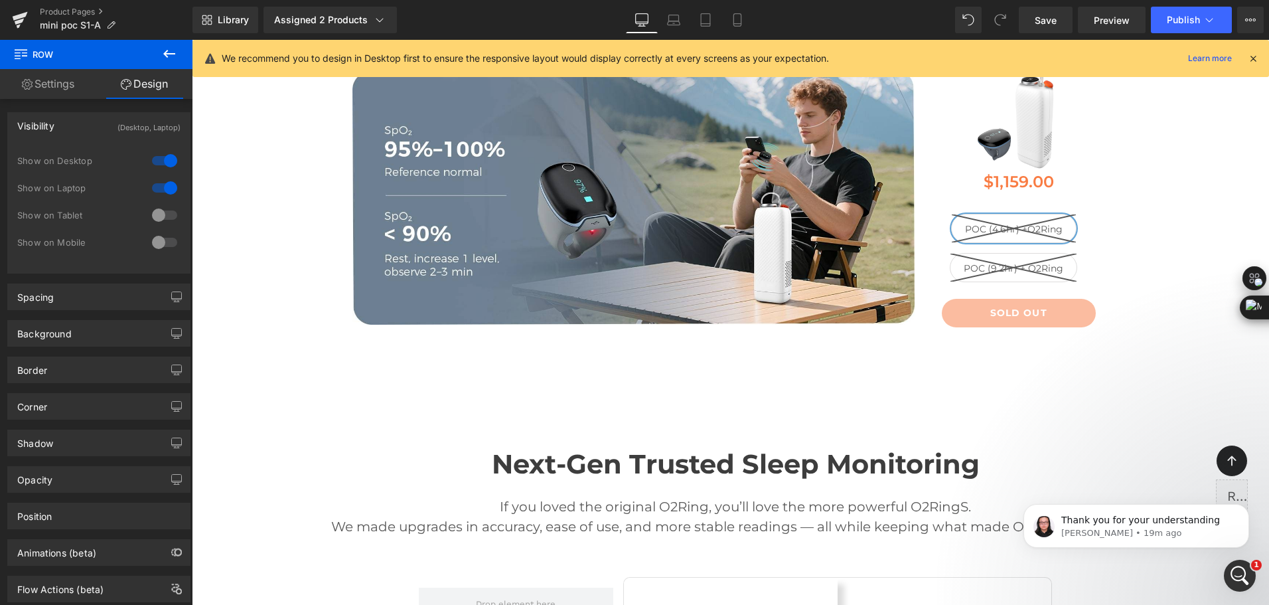
scroll to position [6519, 0]
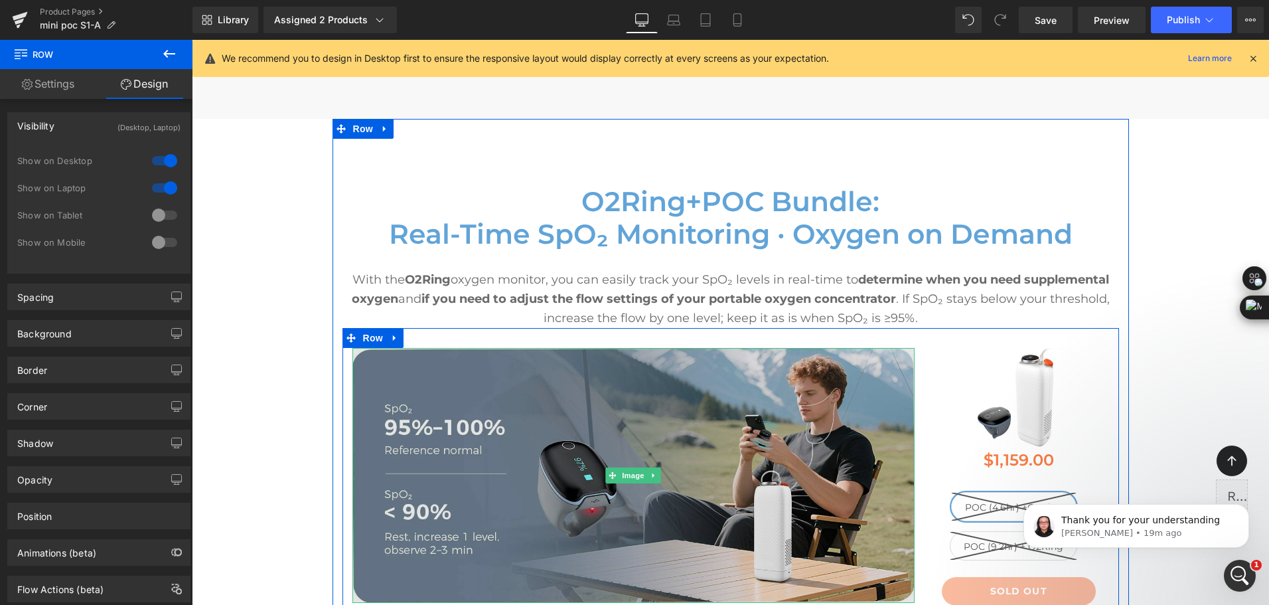
click at [606, 375] on img at bounding box center [633, 475] width 563 height 255
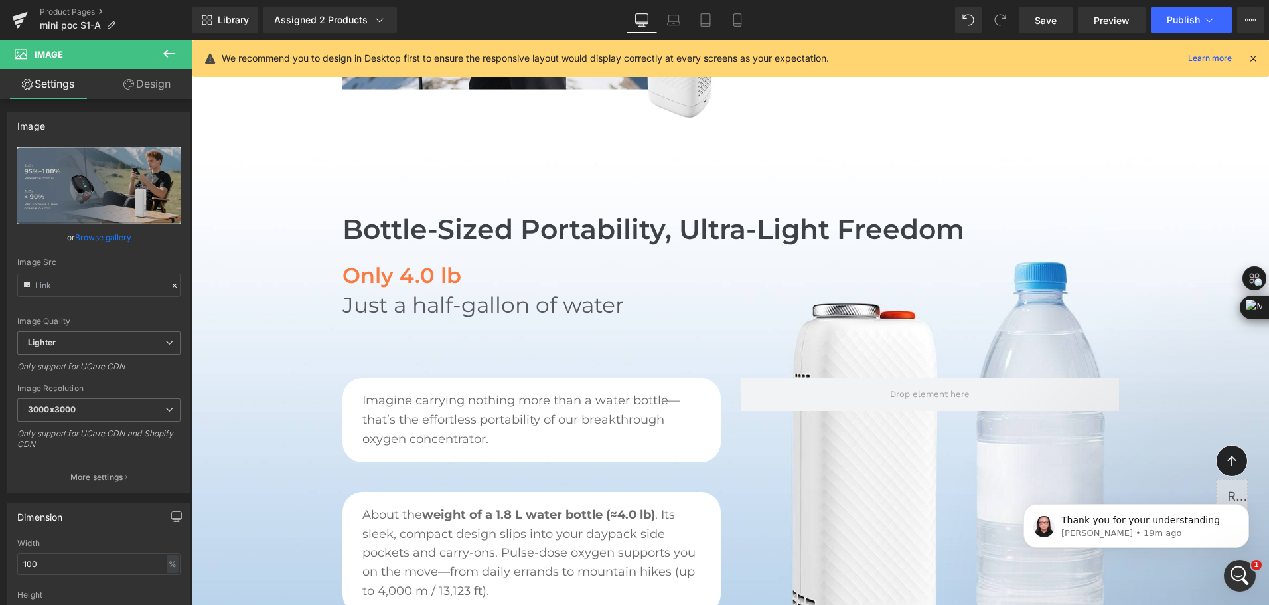
scroll to position [1077, 0]
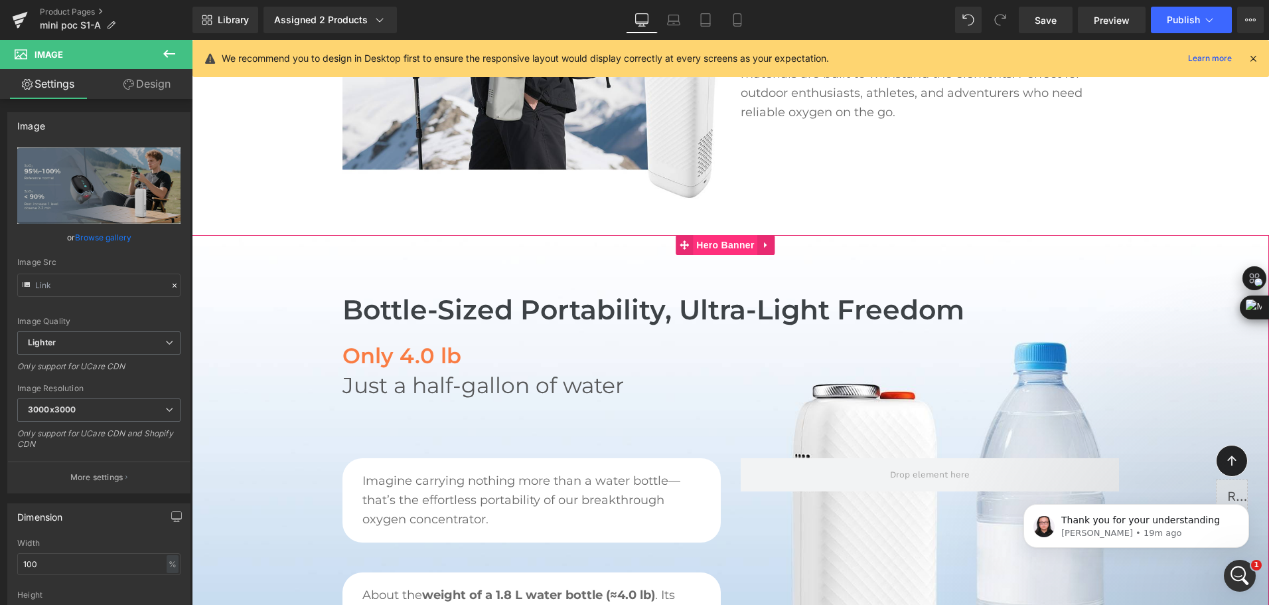
click at [718, 244] on span "Hero Banner" at bounding box center [725, 245] width 64 height 20
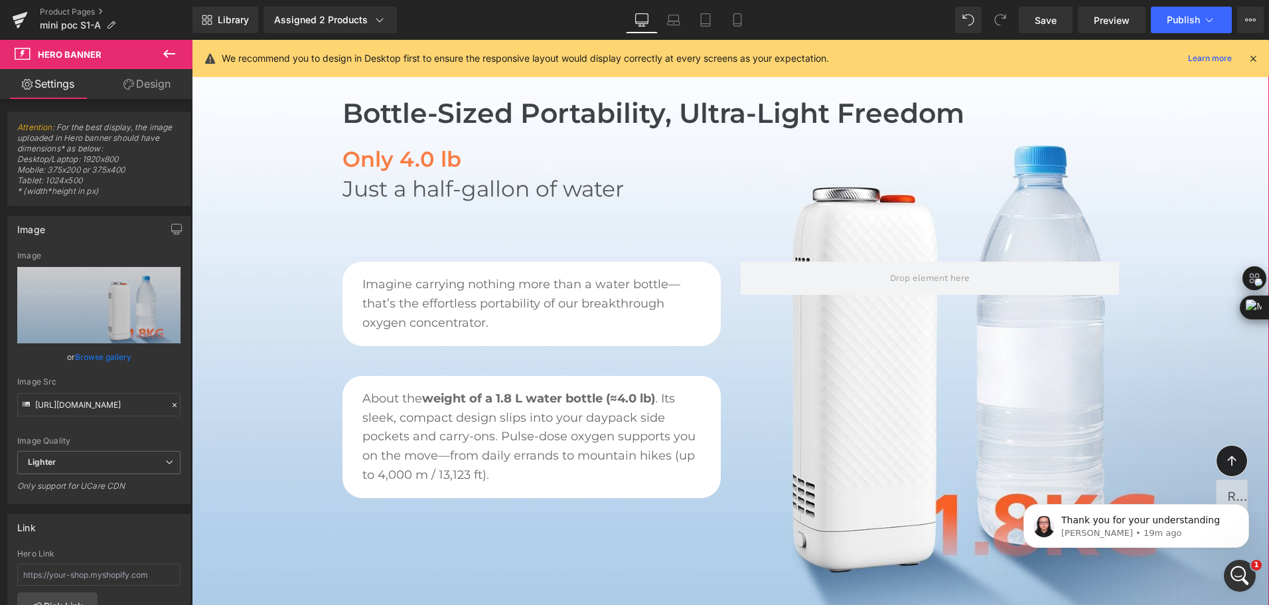
scroll to position [1276, 0]
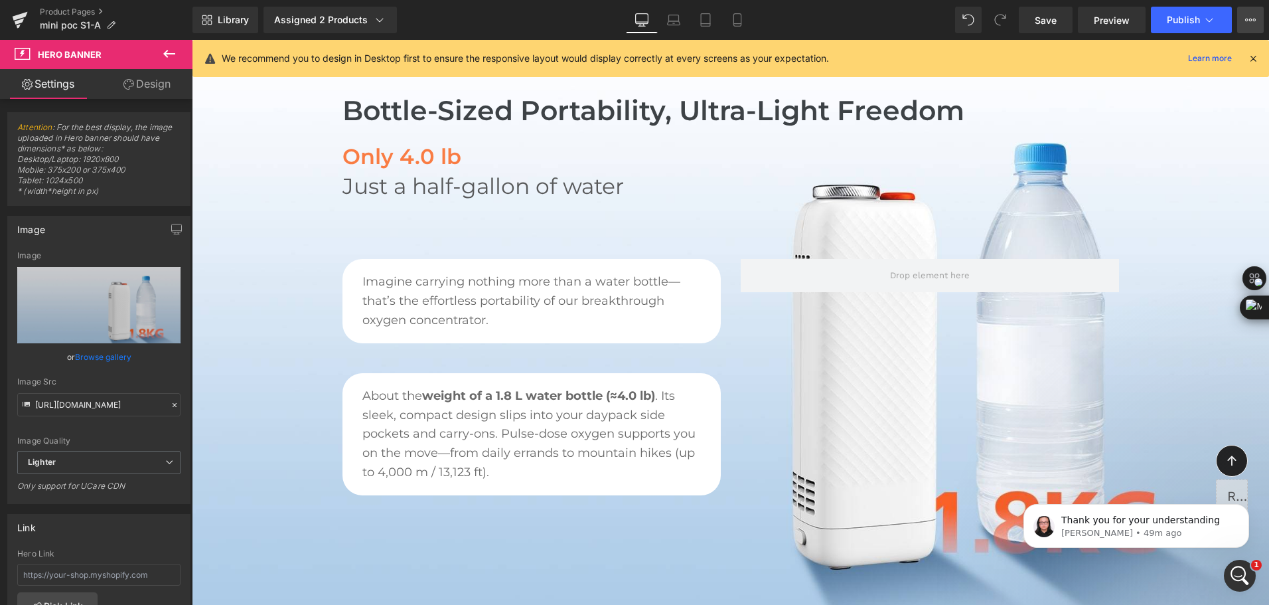
click at [1252, 26] on button "View Live Page View with current Template Save Template to Library Schedule Pub…" at bounding box center [1250, 20] width 27 height 27
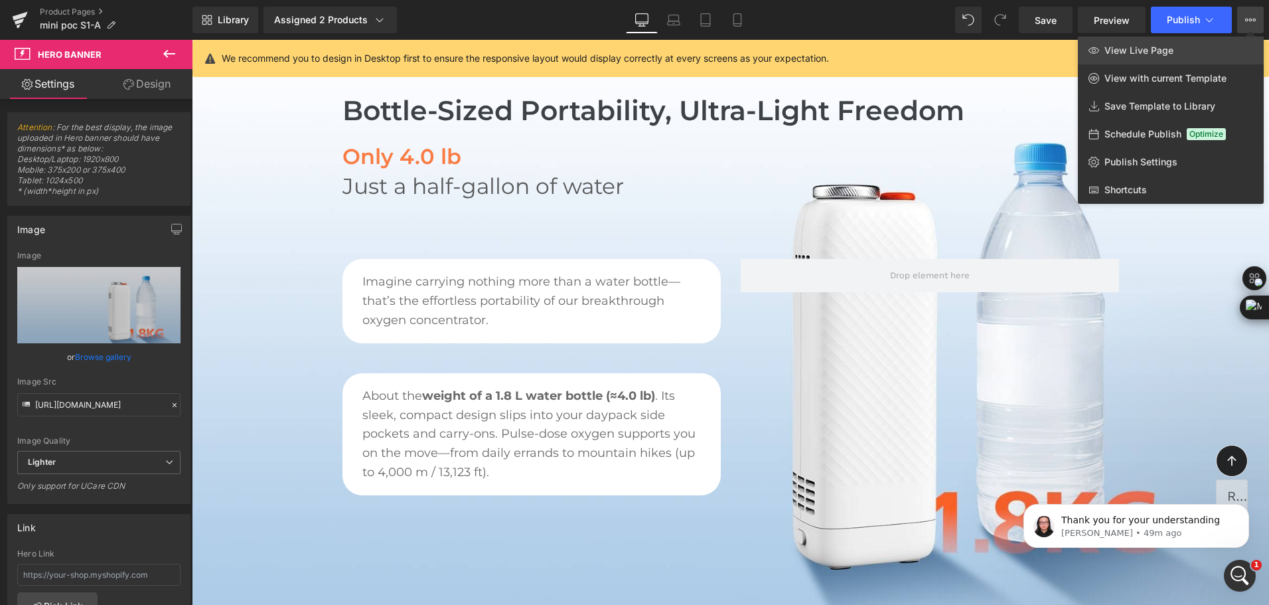
click at [1186, 47] on link "View Live Page" at bounding box center [1171, 50] width 186 height 28
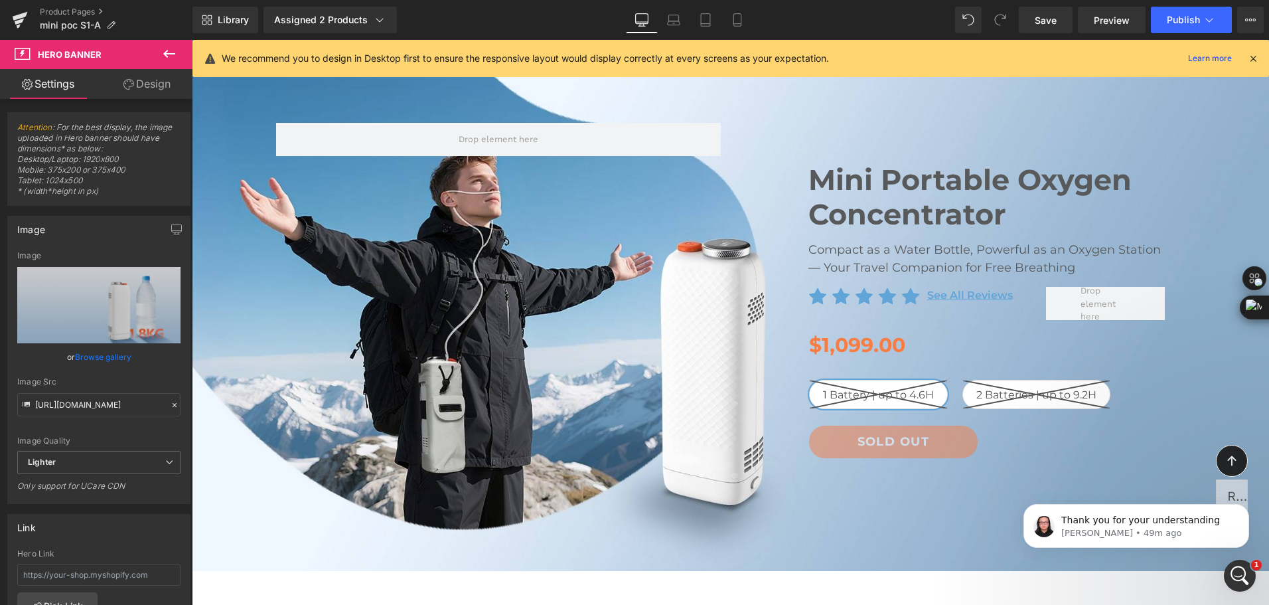
scroll to position [0, 0]
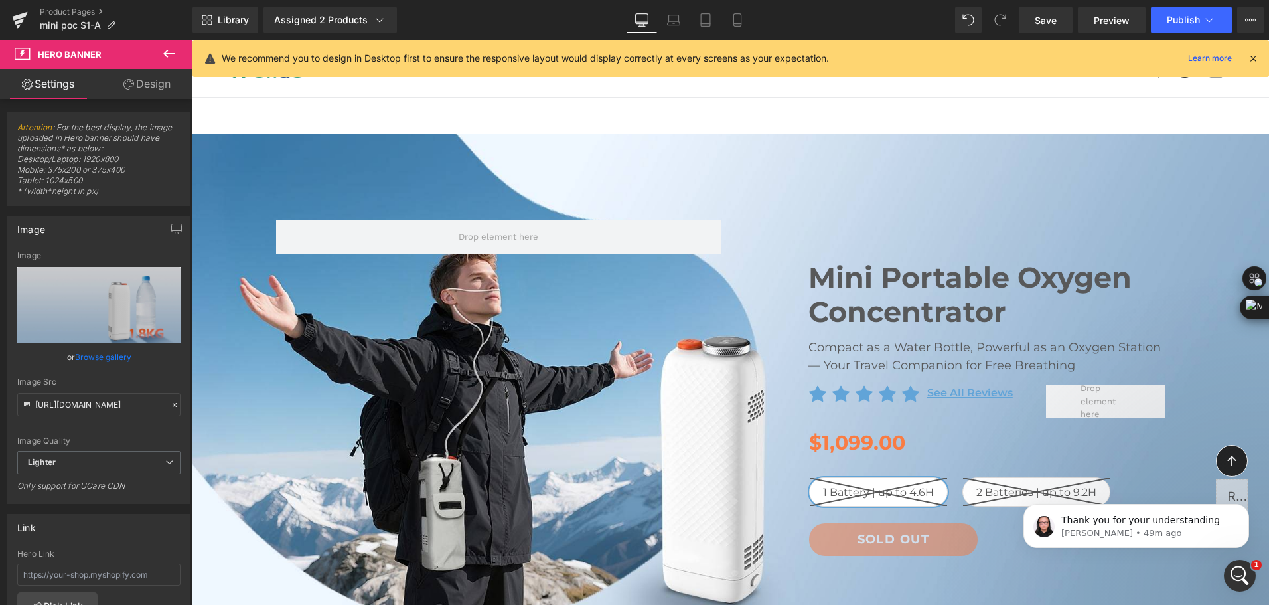
drag, startPoint x: 1266, startPoint y: 426, endPoint x: 1440, endPoint y: 100, distance: 369.3
click at [860, 15] on div "Library Assigned 2 Products Product Preview Mini Portable O2 Concentrator Mini …" at bounding box center [730, 20] width 1076 height 27
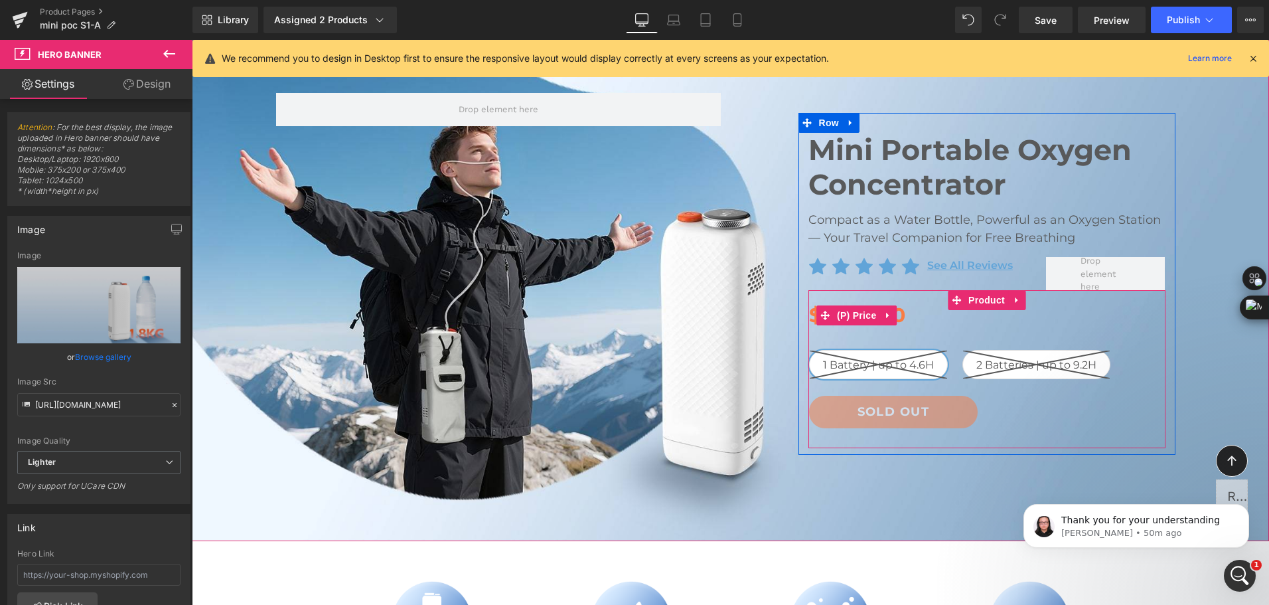
scroll to position [133, 0]
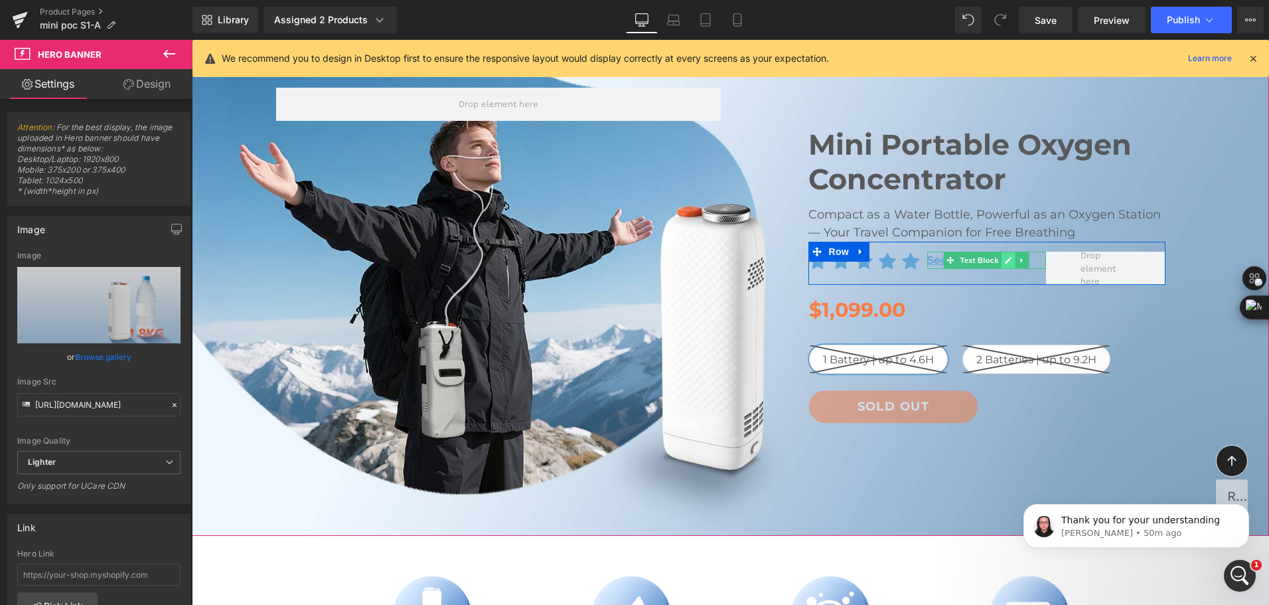
click at [1001, 261] on link at bounding box center [1008, 260] width 14 height 16
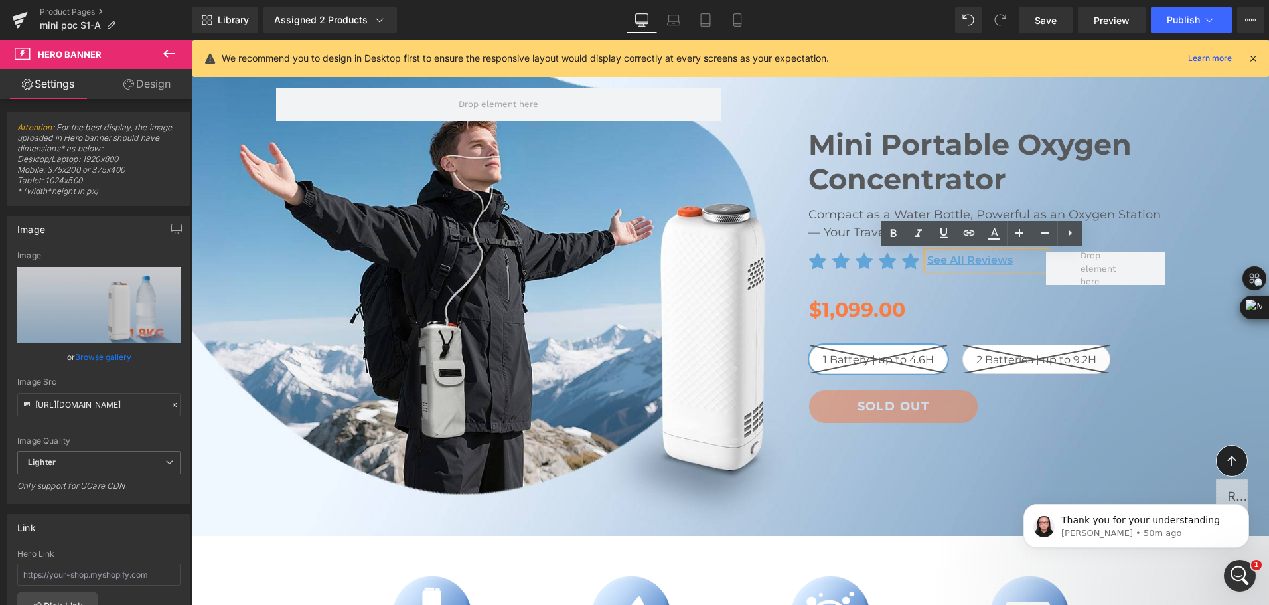
click at [1011, 261] on p "See All Reviews" at bounding box center [986, 260] width 119 height 17
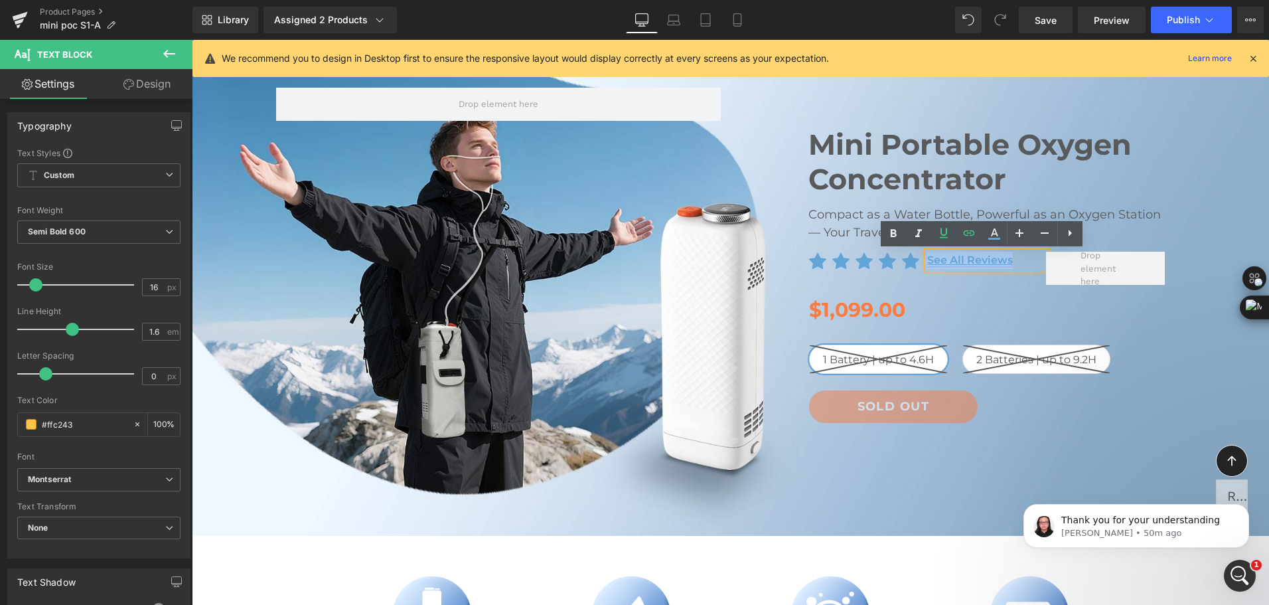
drag, startPoint x: 1013, startPoint y: 259, endPoint x: 922, endPoint y: 258, distance: 90.9
click at [927, 258] on p "See All Reviews" at bounding box center [986, 260] width 119 height 17
click at [970, 240] on icon at bounding box center [969, 233] width 16 height 16
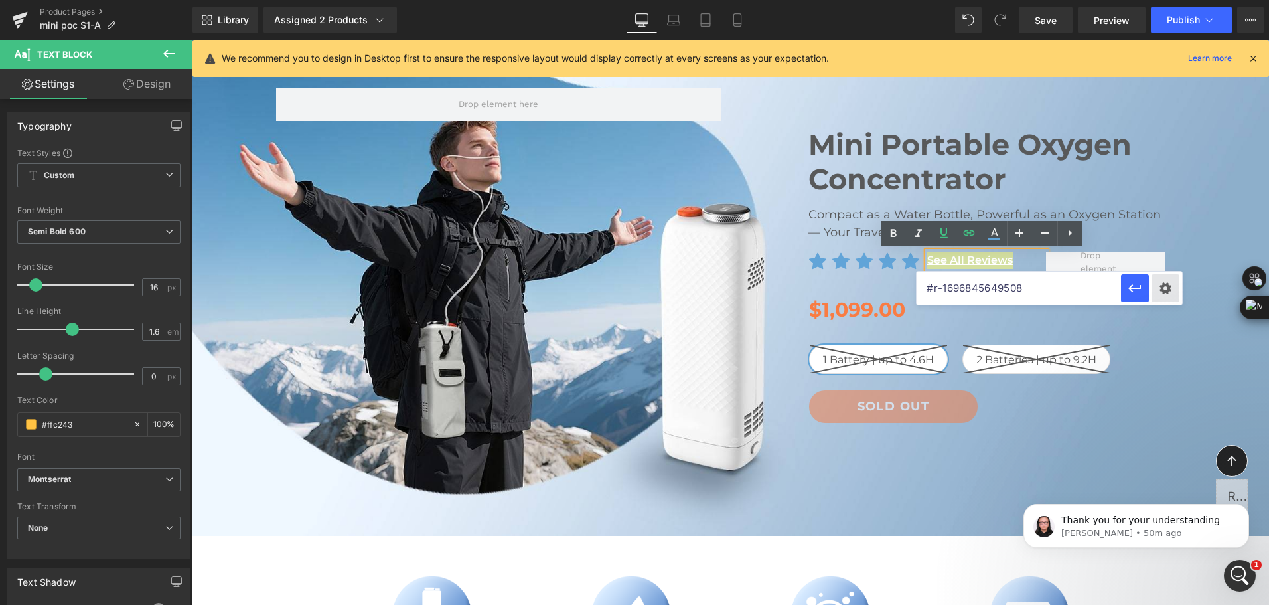
click at [1154, 0] on div "Text Color Highlight Color #333333 Edit or remove link: Edit - Unlink - Cancel …" at bounding box center [634, 0] width 1269 height 0
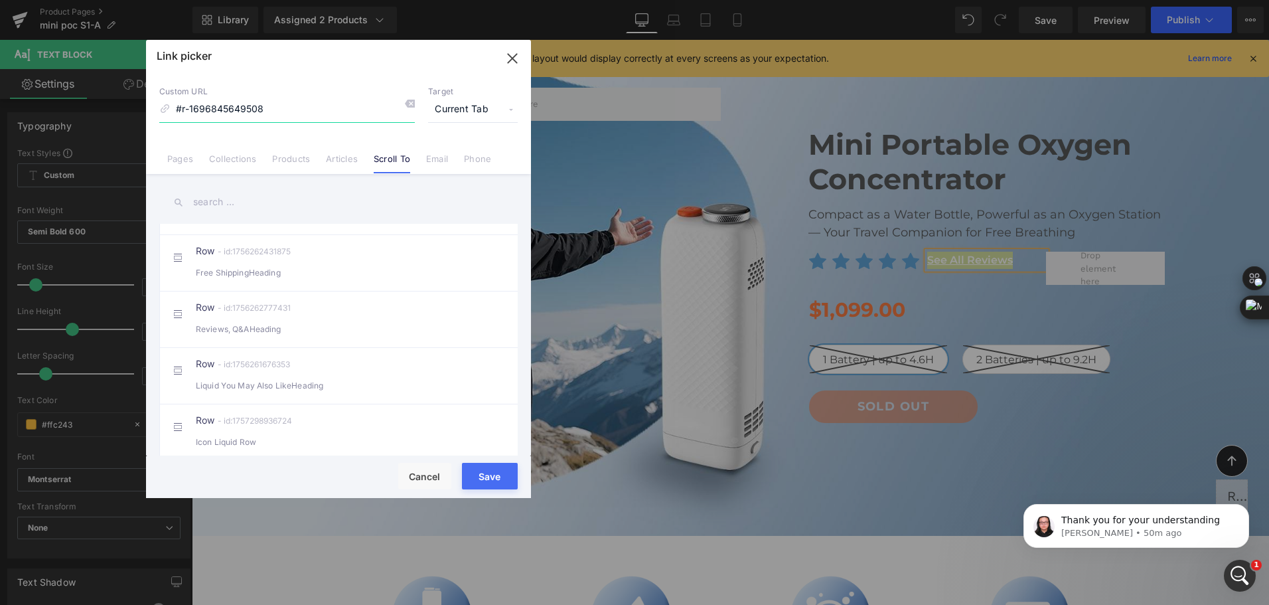
scroll to position [1067, 0]
click at [378, 322] on div "Reviews, Q&AHeading" at bounding box center [338, 329] width 285 height 14
click at [488, 479] on button "Save" at bounding box center [490, 476] width 56 height 27
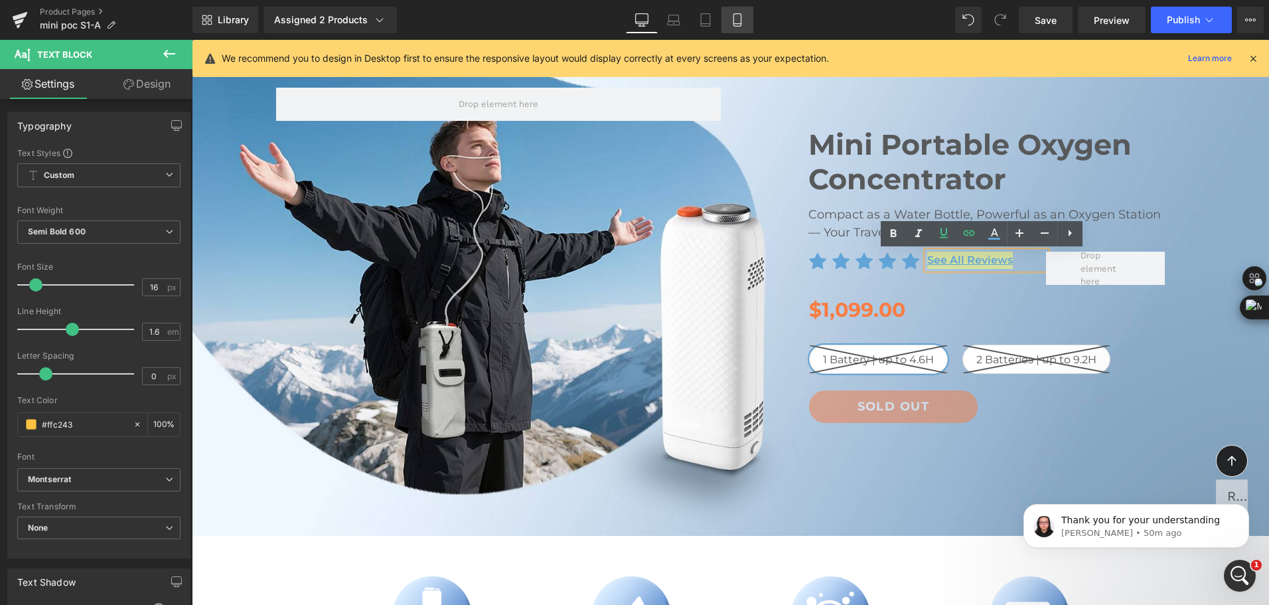
click at [739, 24] on icon at bounding box center [736, 24] width 7 height 0
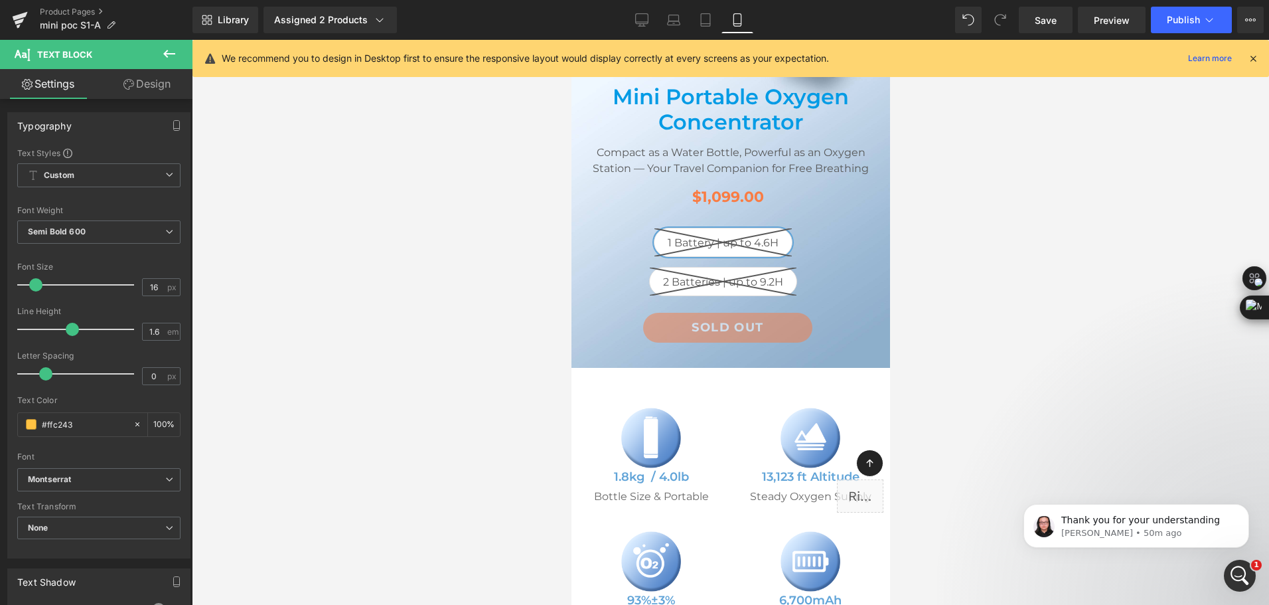
scroll to position [133, 0]
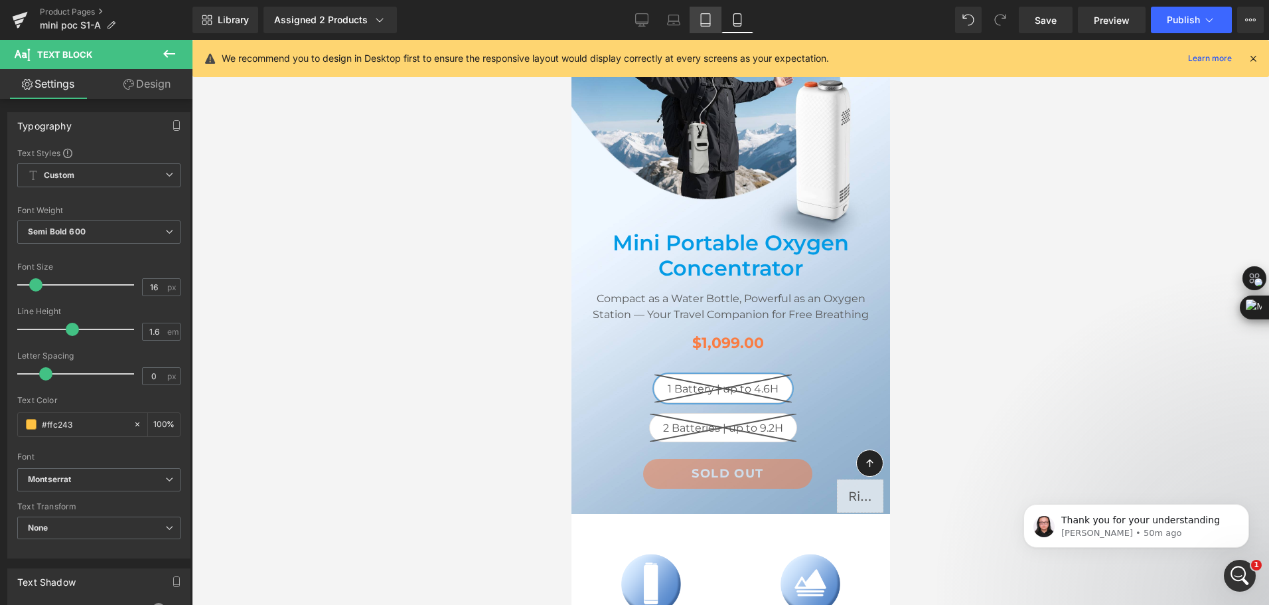
click at [710, 23] on icon at bounding box center [705, 20] width 9 height 13
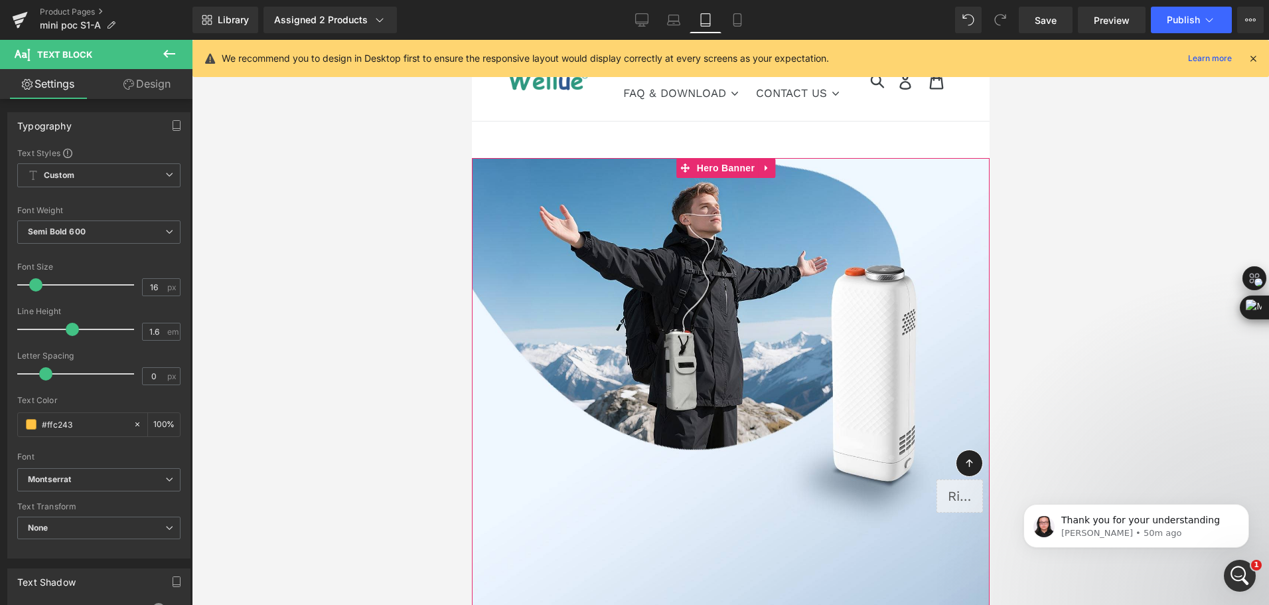
scroll to position [332, 0]
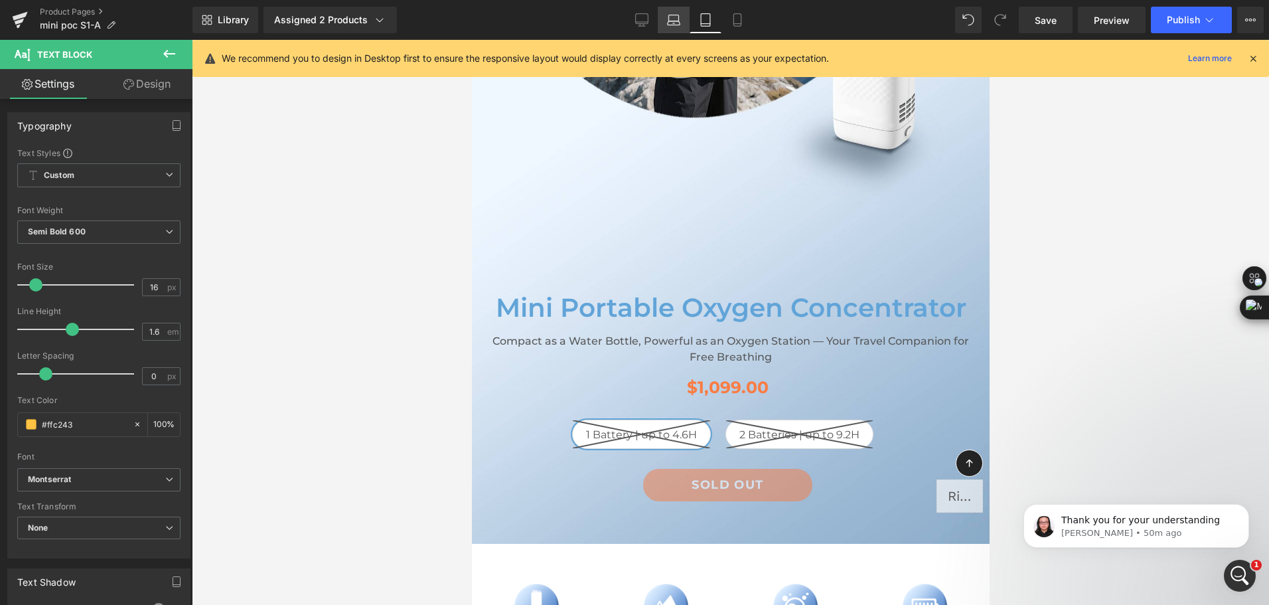
click at [671, 23] on icon at bounding box center [673, 19] width 13 height 13
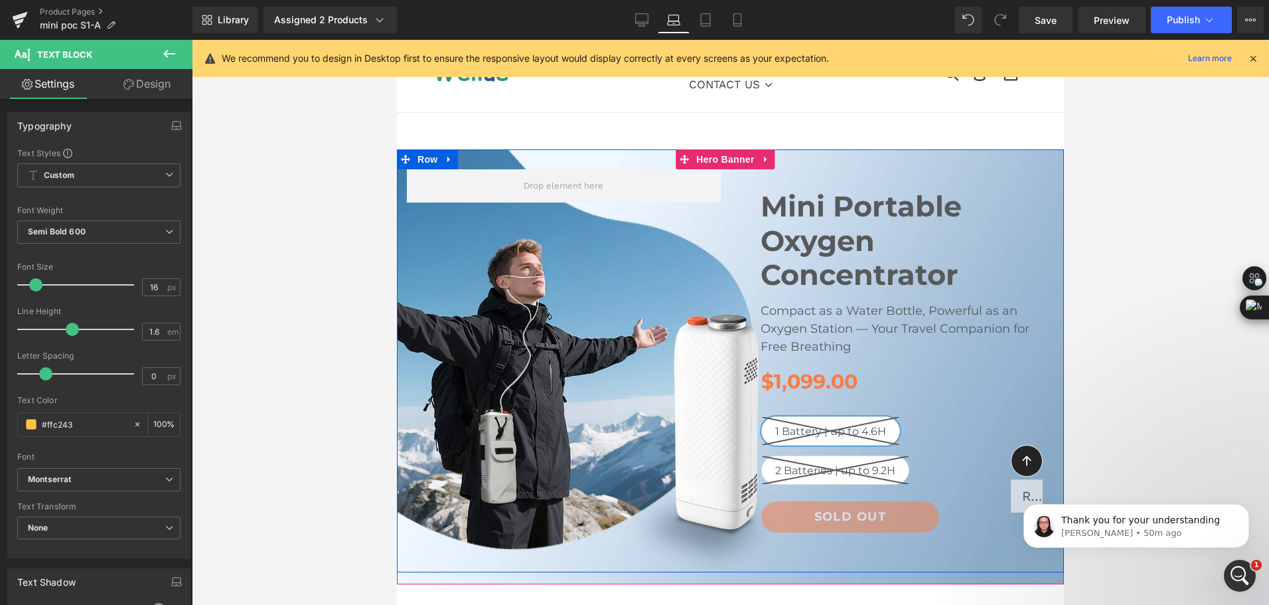
scroll to position [0, 0]
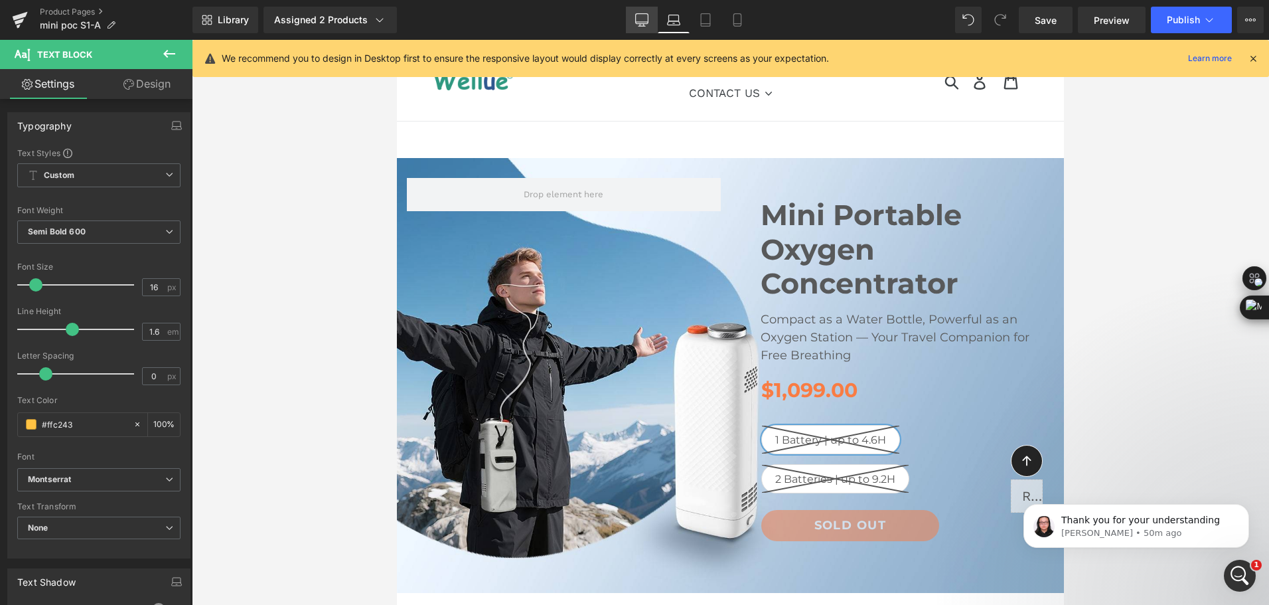
click at [642, 27] on link "Desktop" at bounding box center [642, 20] width 32 height 27
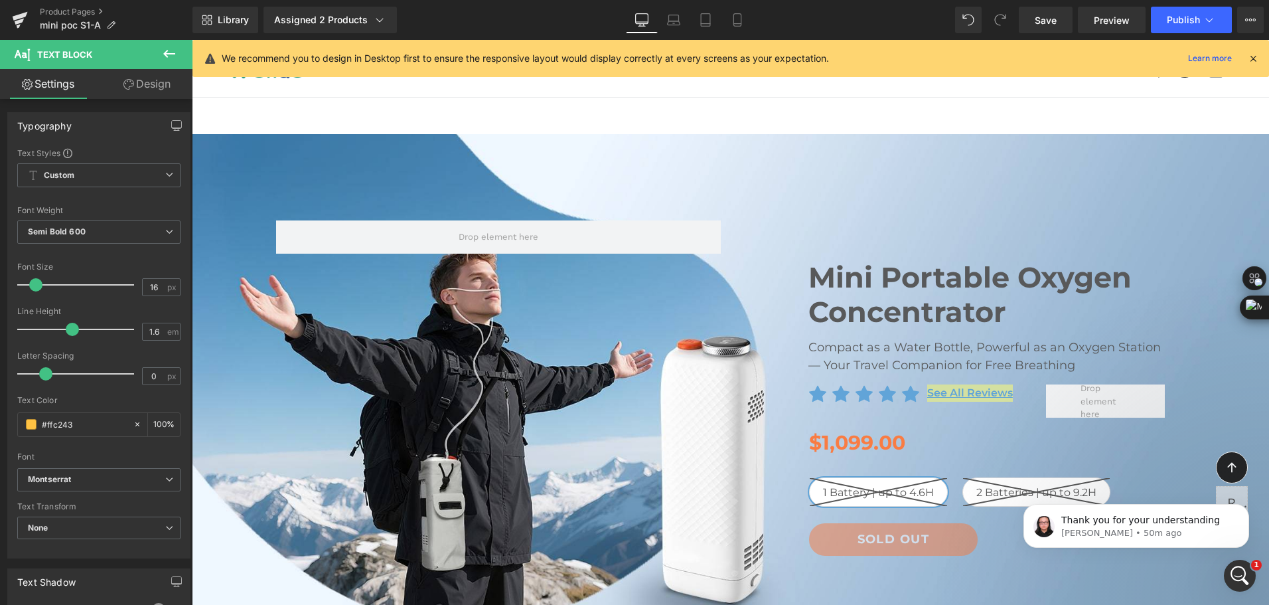
scroll to position [154, 0]
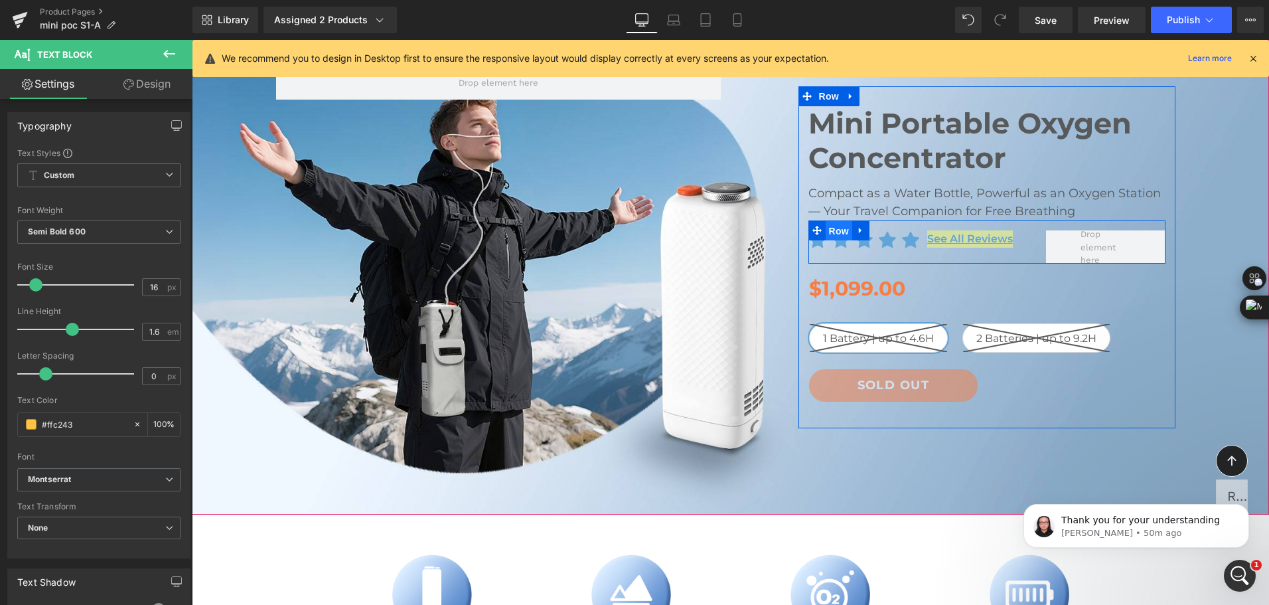
click at [830, 226] on span "Row" at bounding box center [839, 231] width 27 height 20
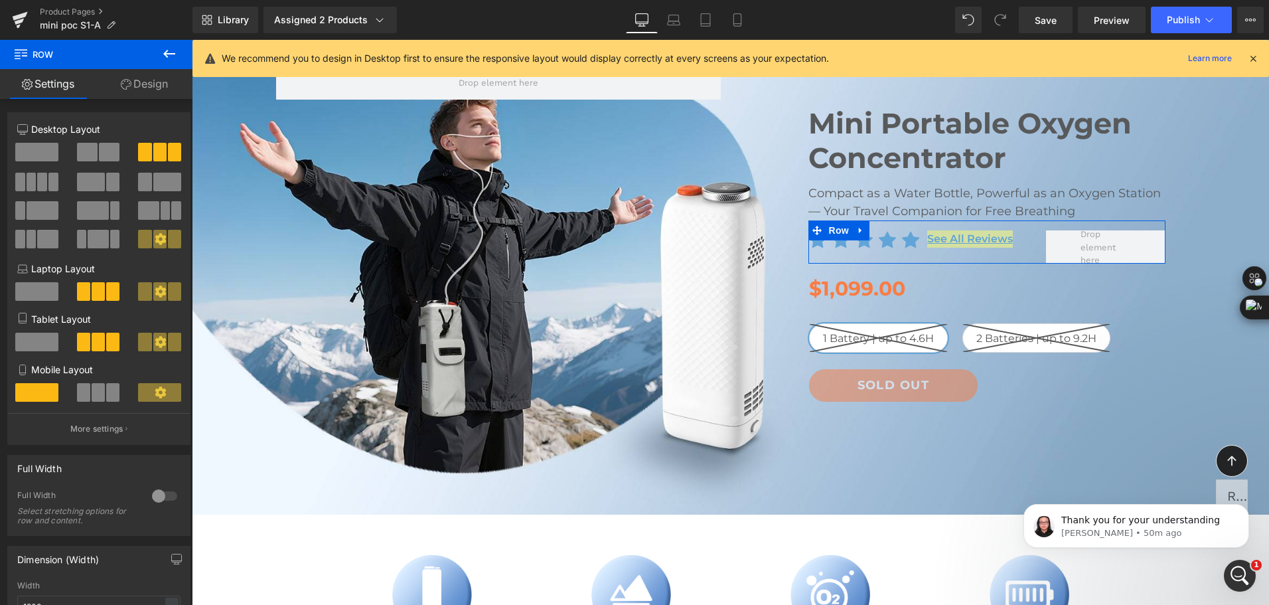
click at [129, 94] on link "Design" at bounding box center [144, 84] width 96 height 30
click at [0, 0] on div "Visibility" at bounding box center [0, 0] width 0 height 0
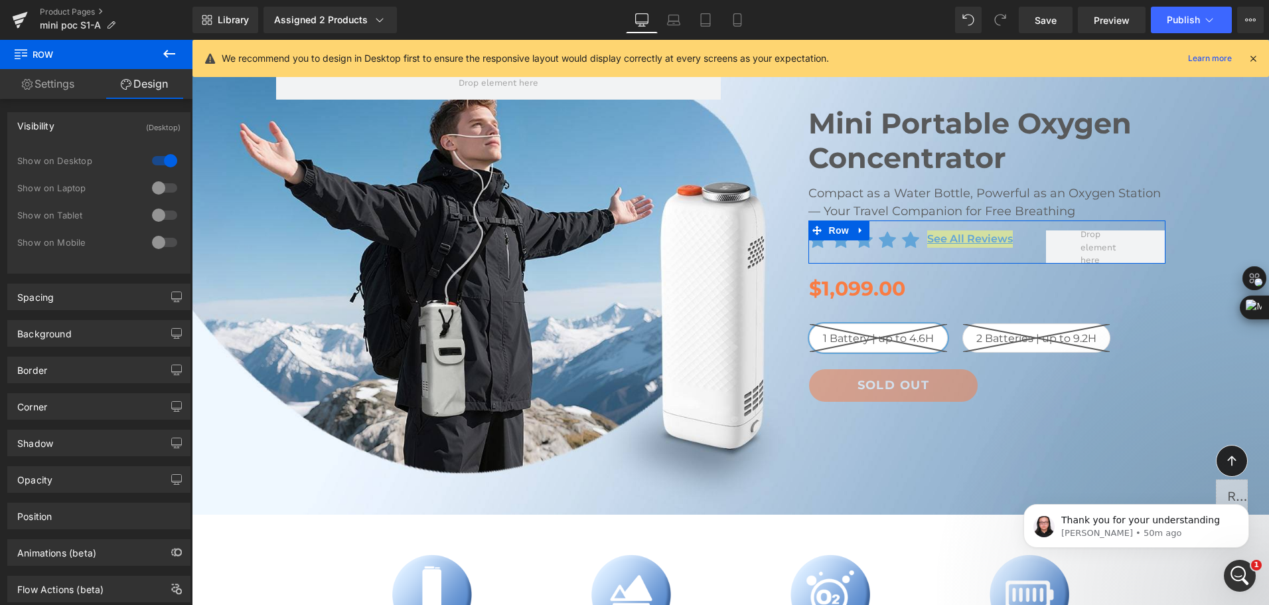
click at [110, 127] on div "Visibility (Desktop)" at bounding box center [99, 125] width 182 height 25
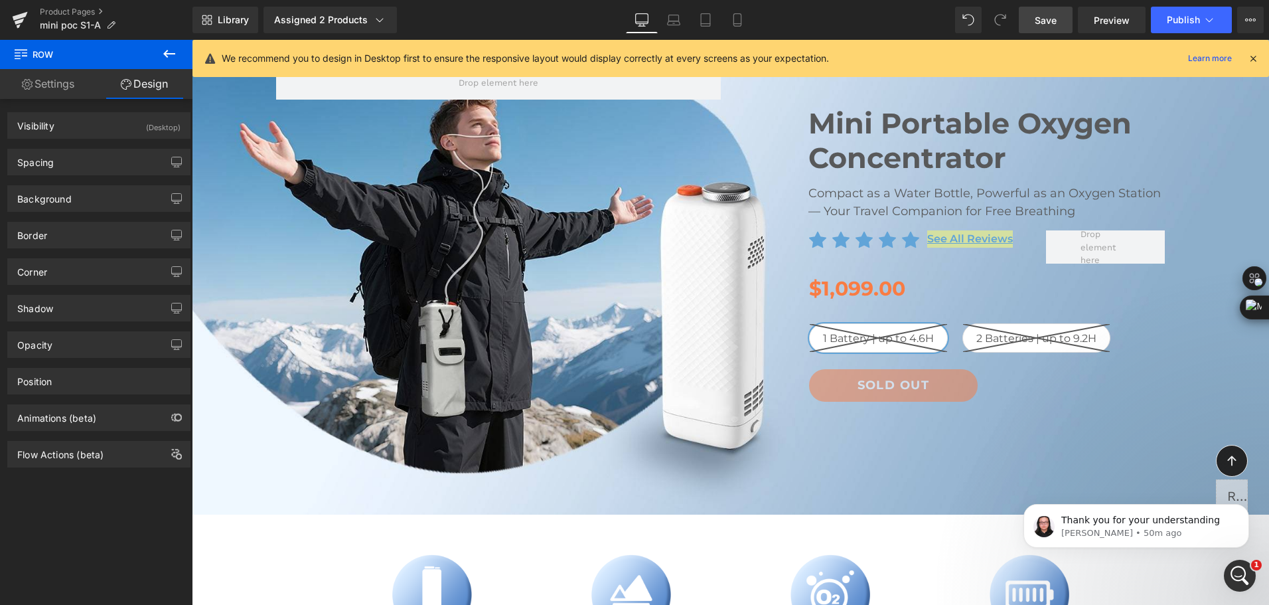
click at [1056, 19] on span "Save" at bounding box center [1046, 20] width 22 height 14
click at [1045, 11] on link "Save" at bounding box center [1046, 20] width 54 height 27
click at [109, 127] on div "Visibility (Desktop)" at bounding box center [99, 125] width 182 height 25
click at [838, 15] on div "Library Assigned 2 Products Product Preview Mini Portable O2 Concentrator Mini …" at bounding box center [730, 20] width 1076 height 27
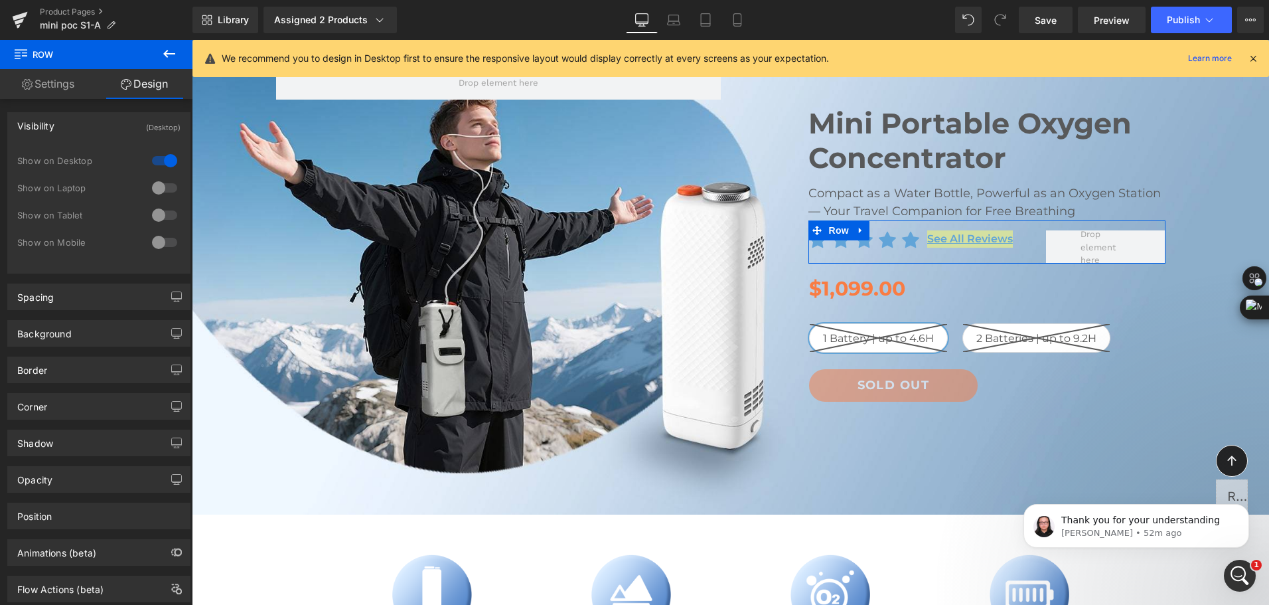
click at [155, 189] on div at bounding box center [165, 187] width 32 height 21
click at [852, 223] on link at bounding box center [860, 230] width 17 height 20
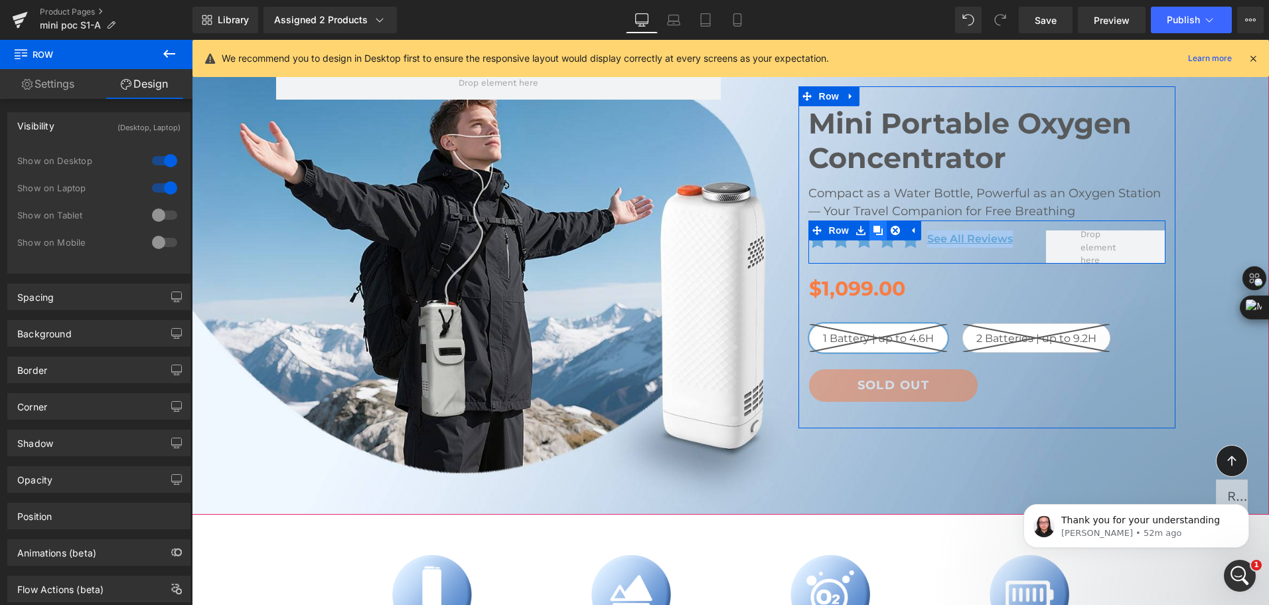
click at [873, 232] on icon at bounding box center [877, 230] width 9 height 9
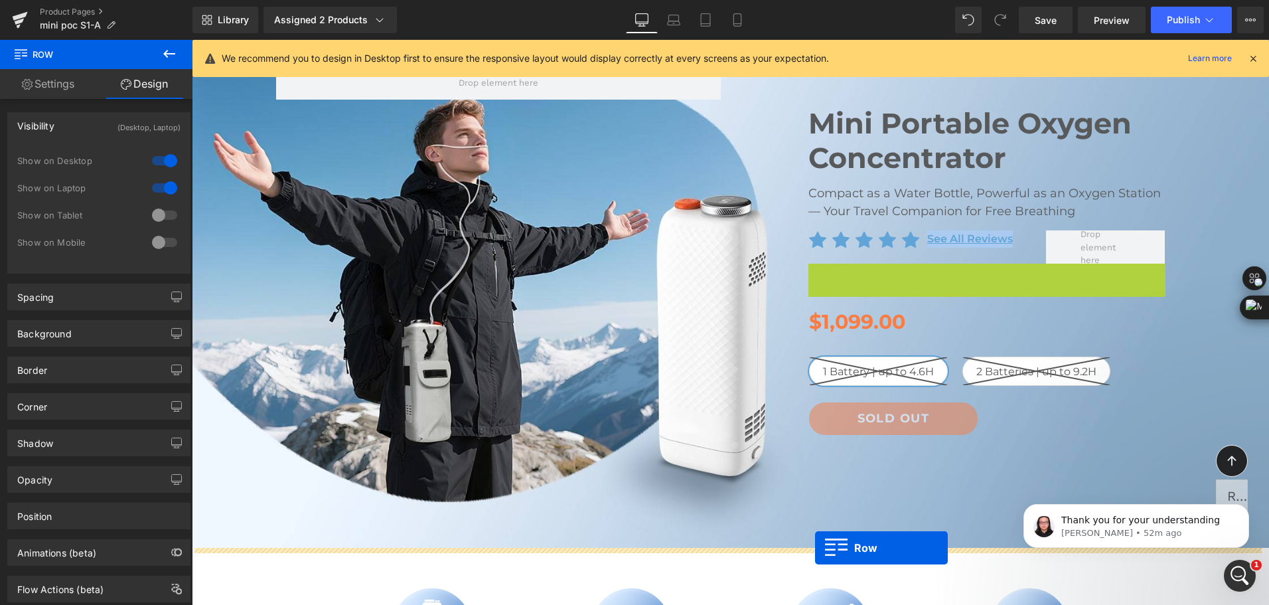
drag, startPoint x: 829, startPoint y: 270, endPoint x: 815, endPoint y: 547, distance: 277.7
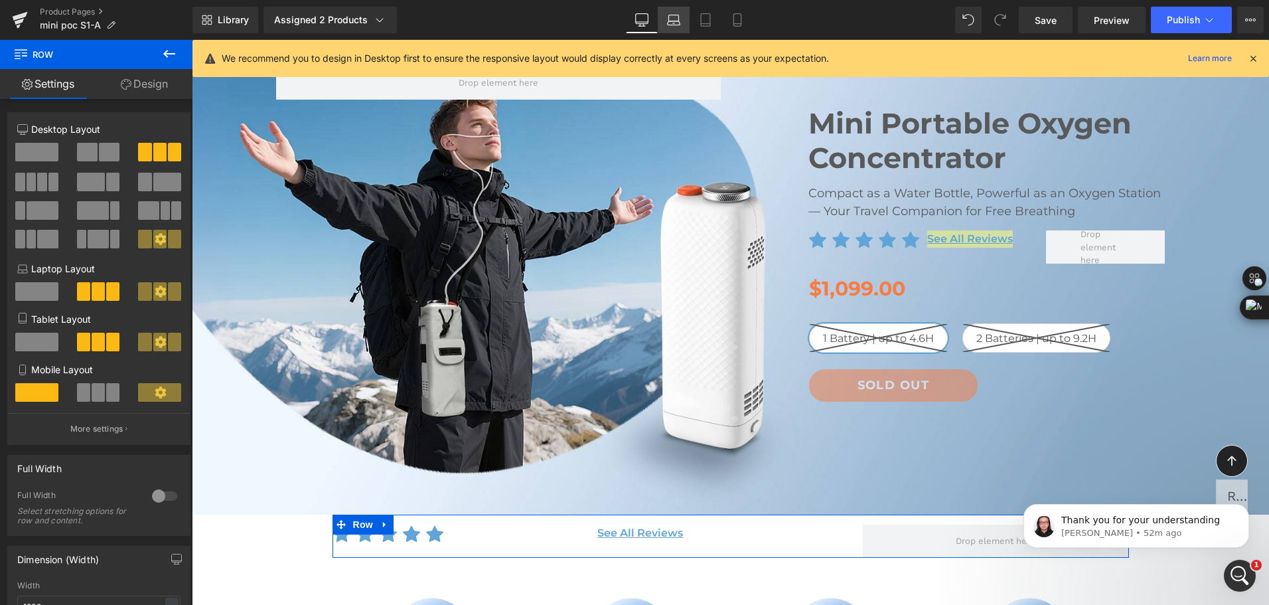
click at [685, 28] on link "Laptop" at bounding box center [674, 20] width 32 height 27
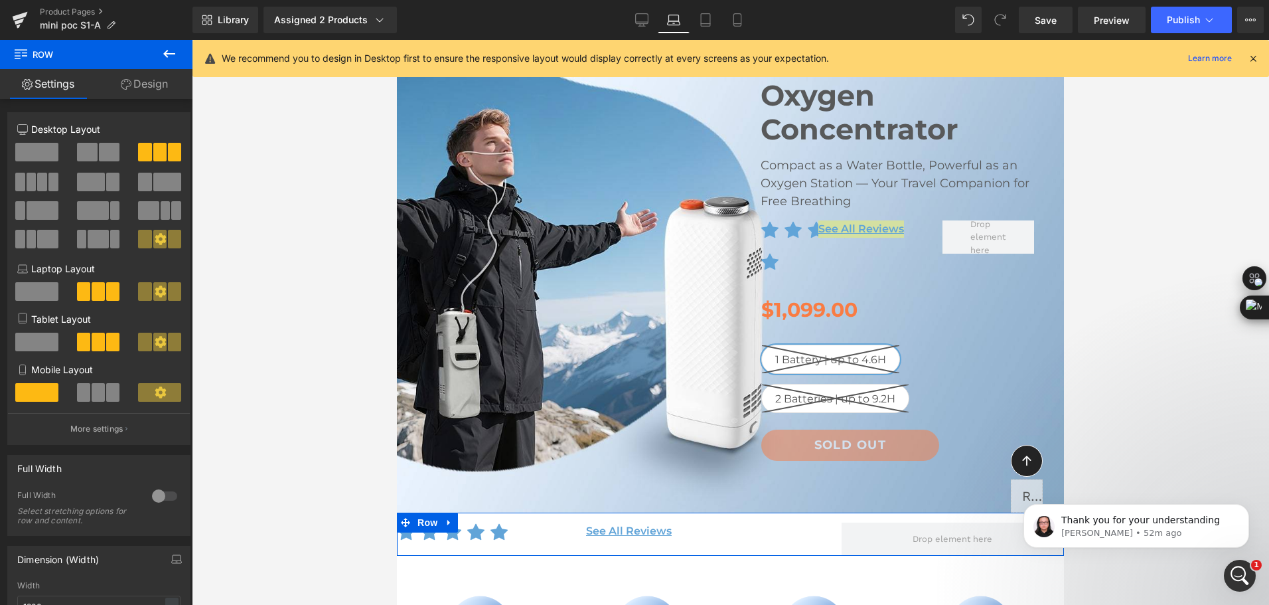
scroll to position [152, 0]
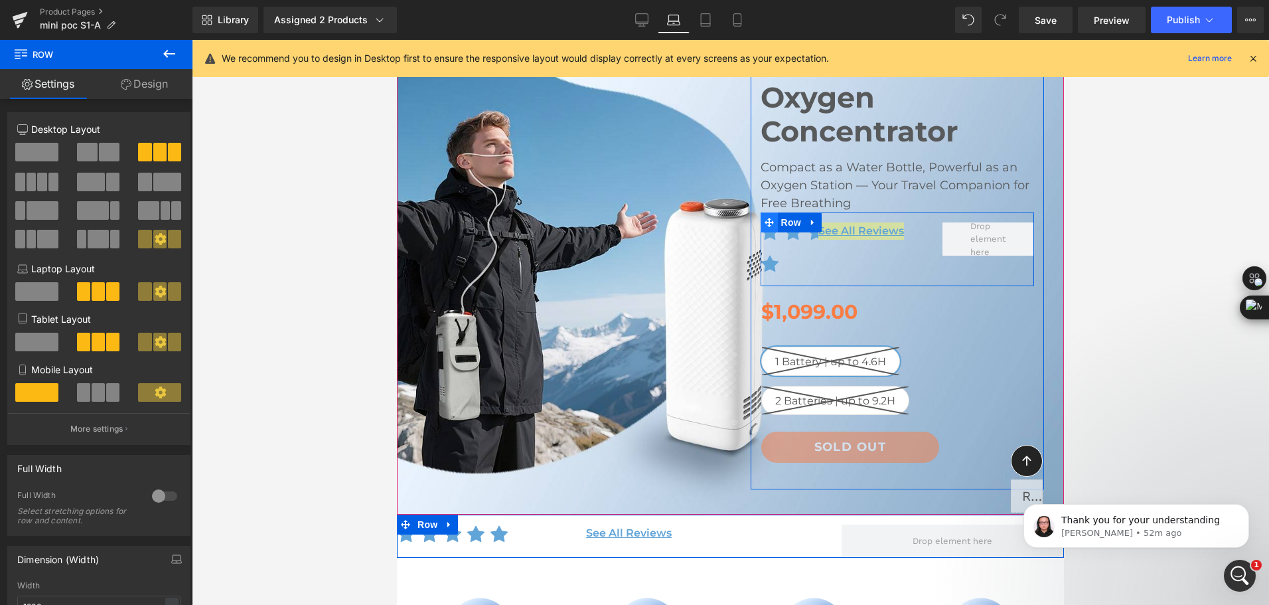
click at [764, 228] on span at bounding box center [769, 222] width 17 height 20
click at [152, 84] on link "Design" at bounding box center [144, 84] width 96 height 30
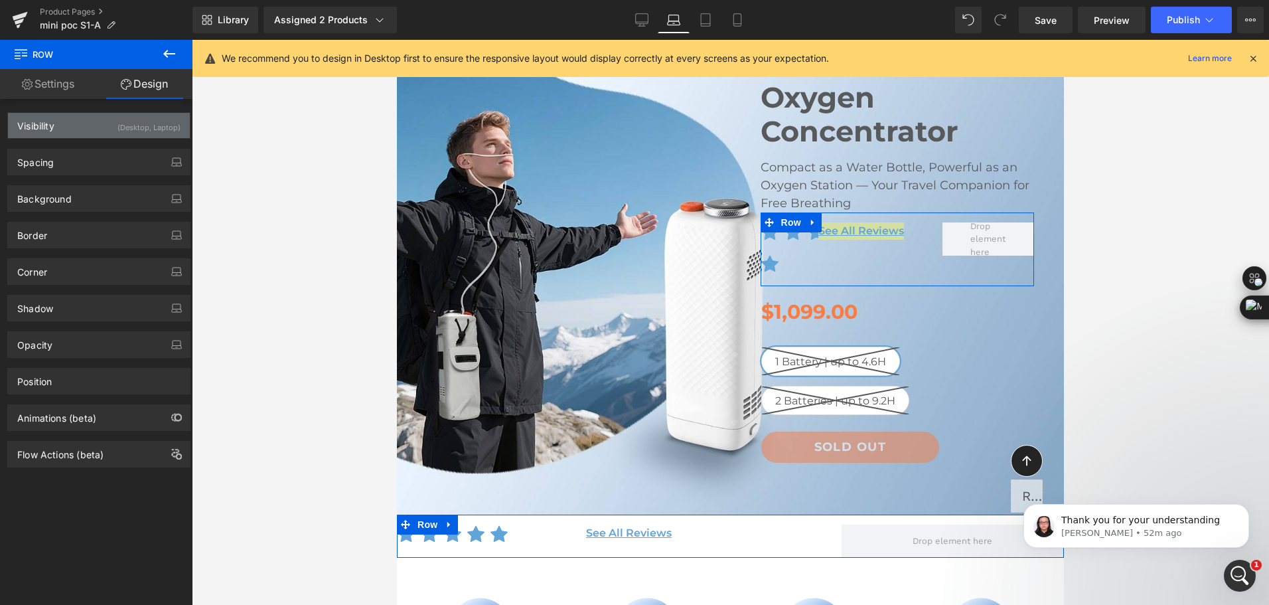
click at [151, 132] on div "(Desktop, Laptop)" at bounding box center [148, 124] width 63 height 22
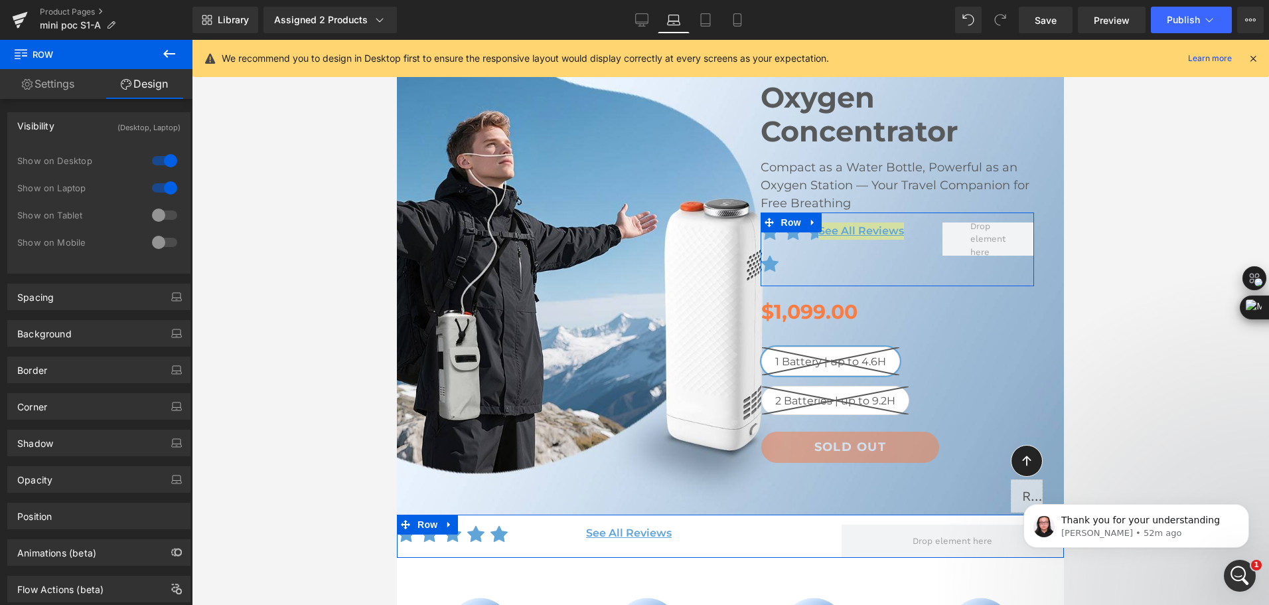
click at [157, 195] on div at bounding box center [165, 187] width 32 height 21
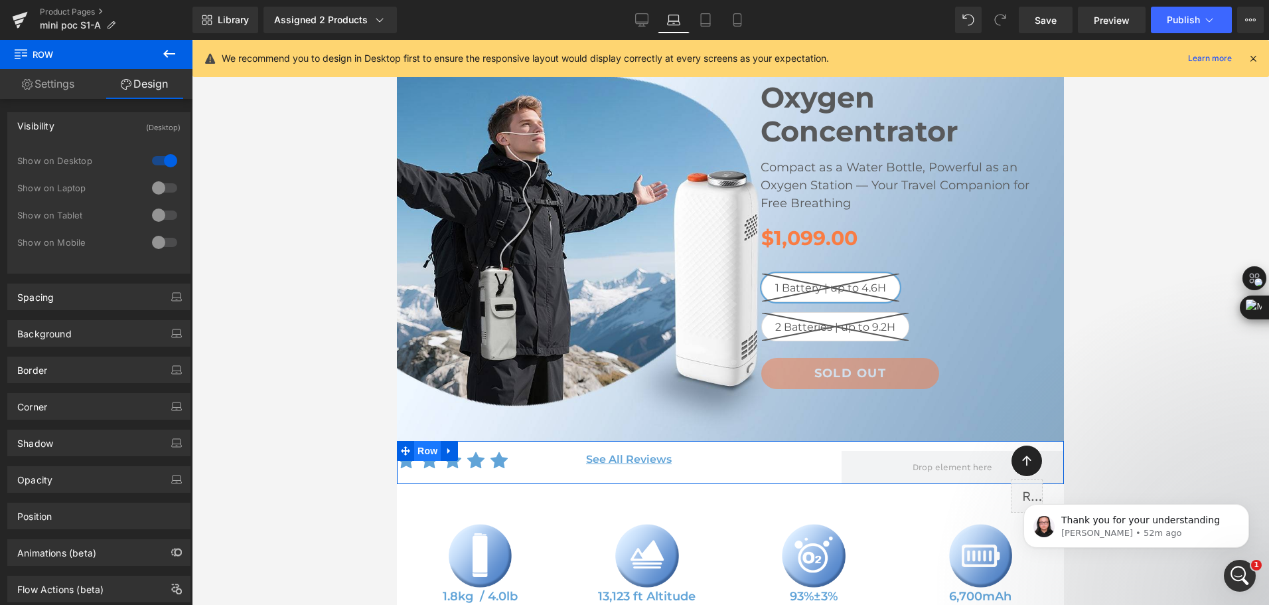
click at [425, 455] on span "Row" at bounding box center [427, 451] width 27 height 20
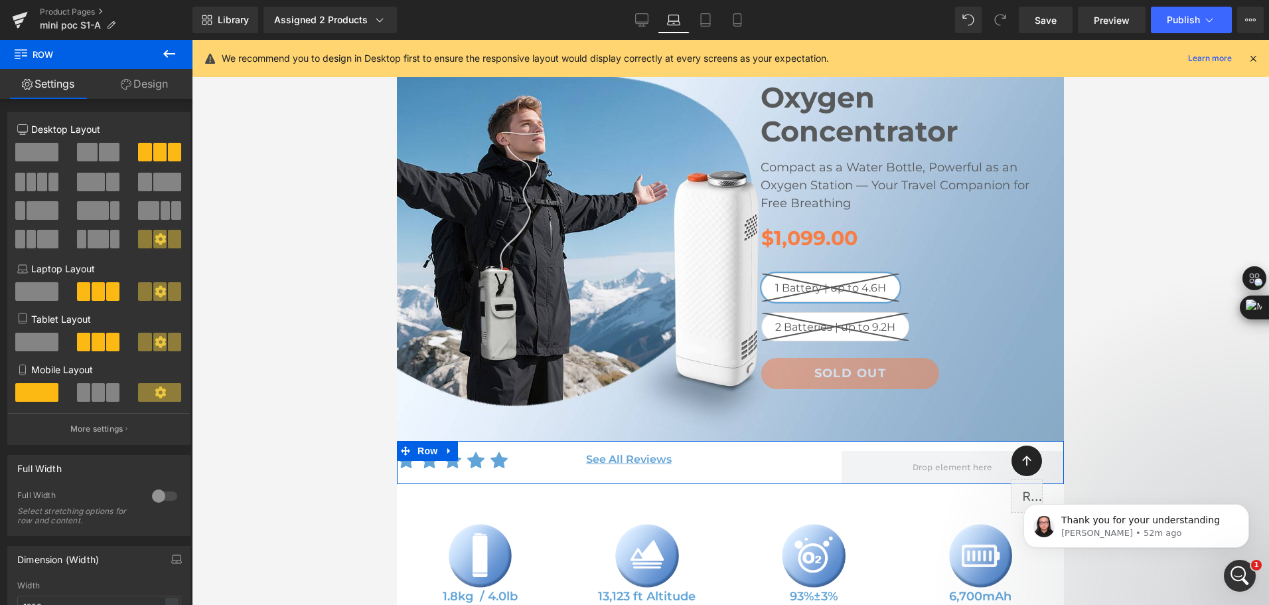
click at [99, 156] on span at bounding box center [109, 152] width 21 height 19
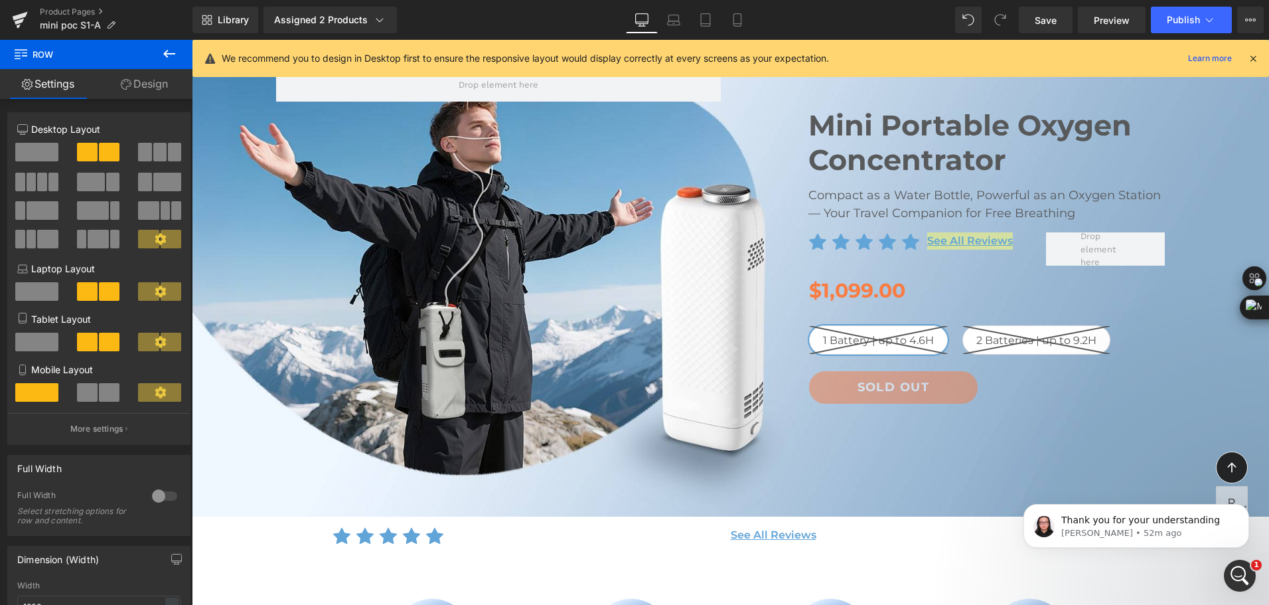
scroll to position [228, 0]
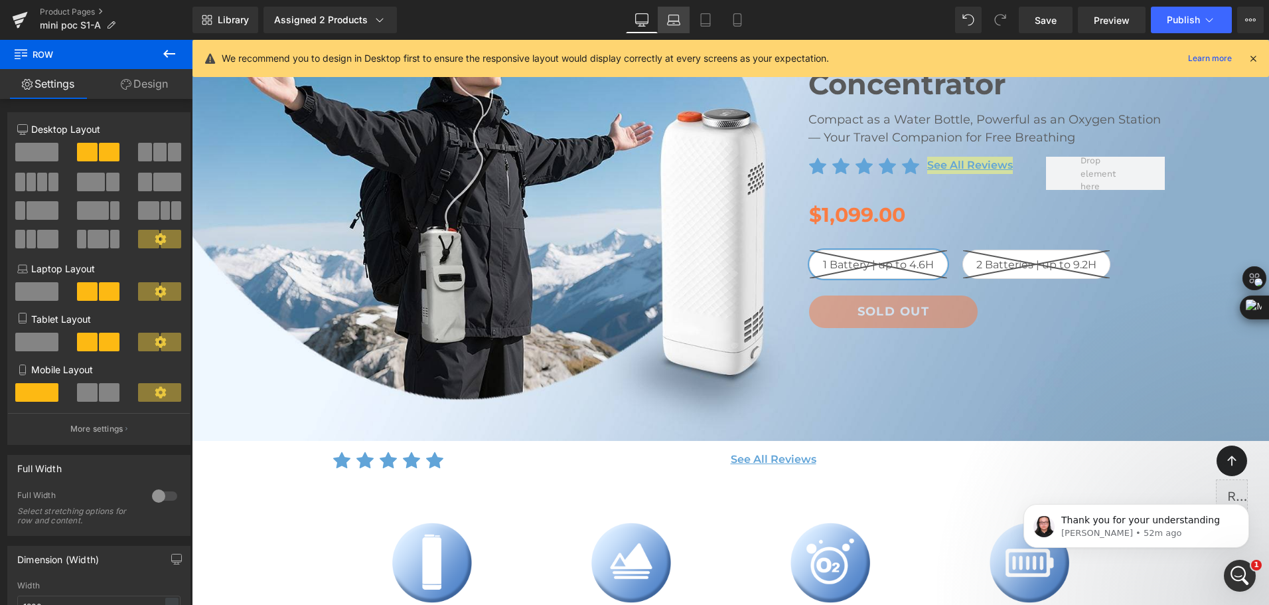
click at [679, 24] on icon at bounding box center [673, 19] width 13 height 13
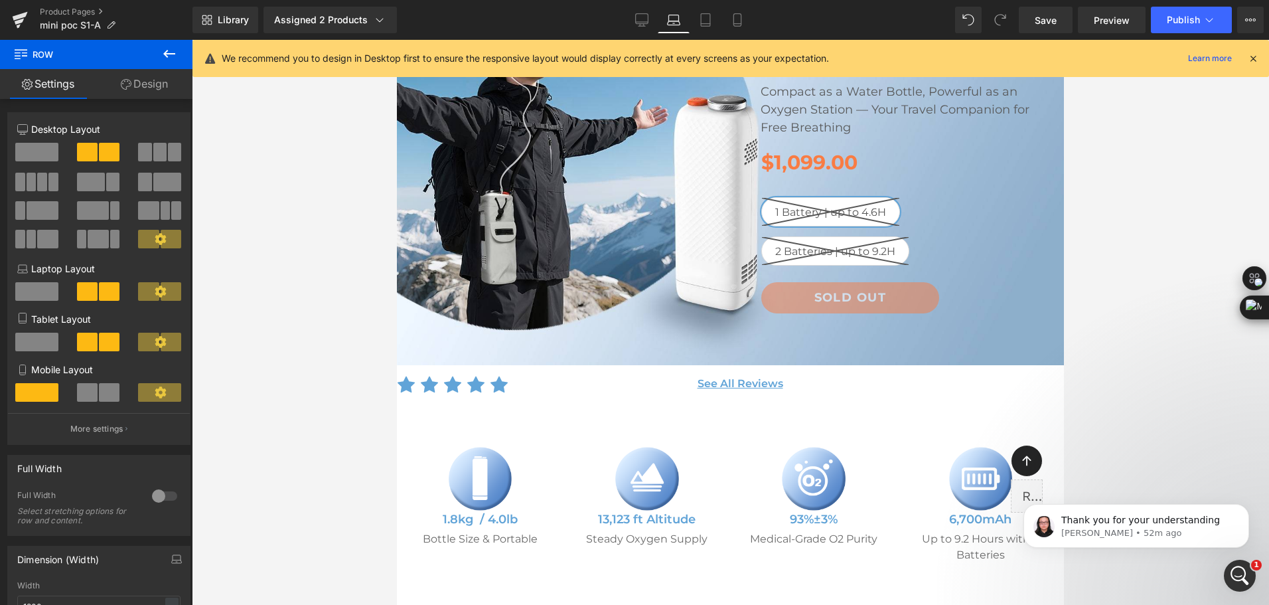
scroll to position [152, 0]
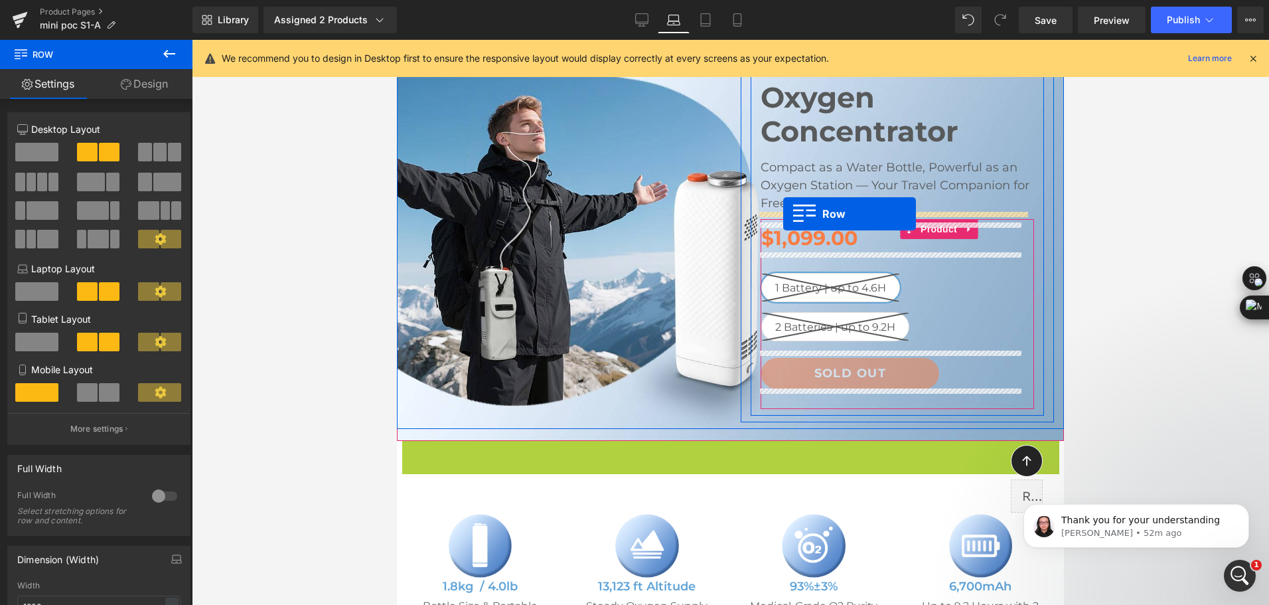
drag, startPoint x: 421, startPoint y: 450, endPoint x: 783, endPoint y: 214, distance: 432.6
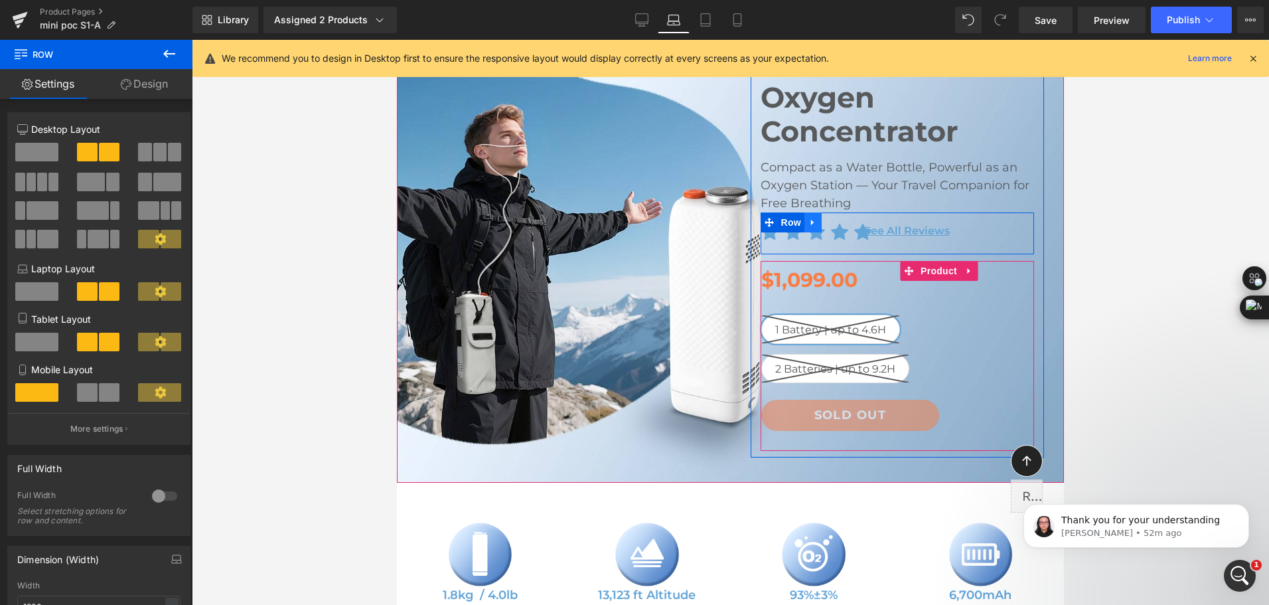
click at [812, 222] on icon at bounding box center [812, 222] width 9 height 10
click at [826, 224] on icon at bounding box center [830, 222] width 9 height 9
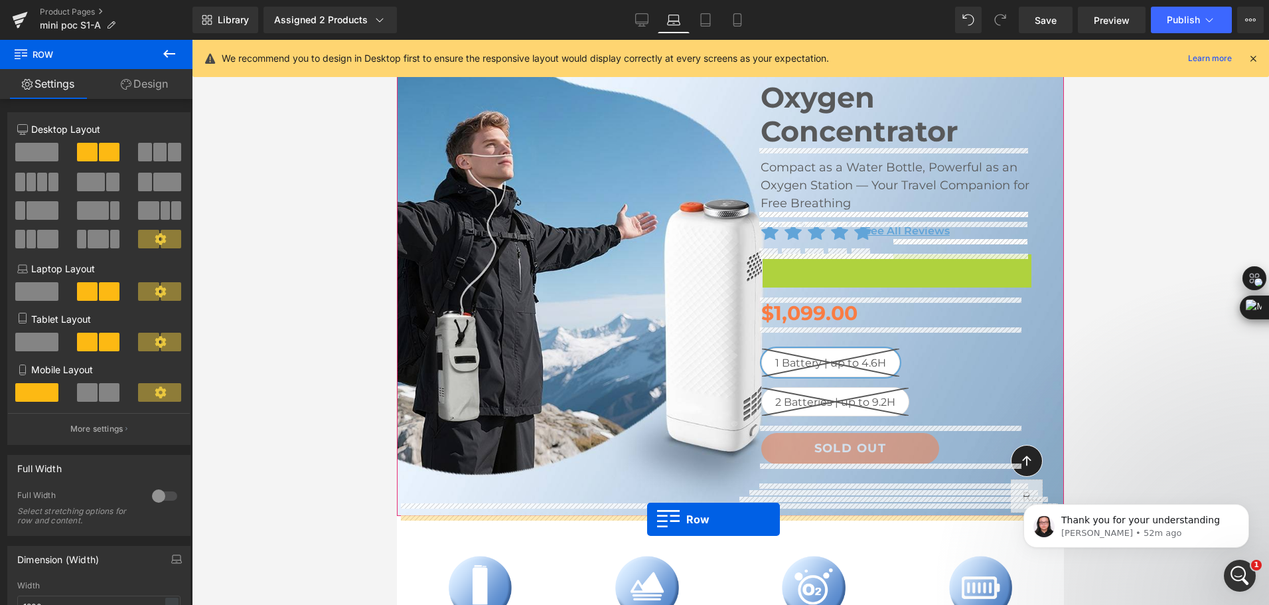
drag, startPoint x: 764, startPoint y: 262, endPoint x: 647, endPoint y: 519, distance: 282.4
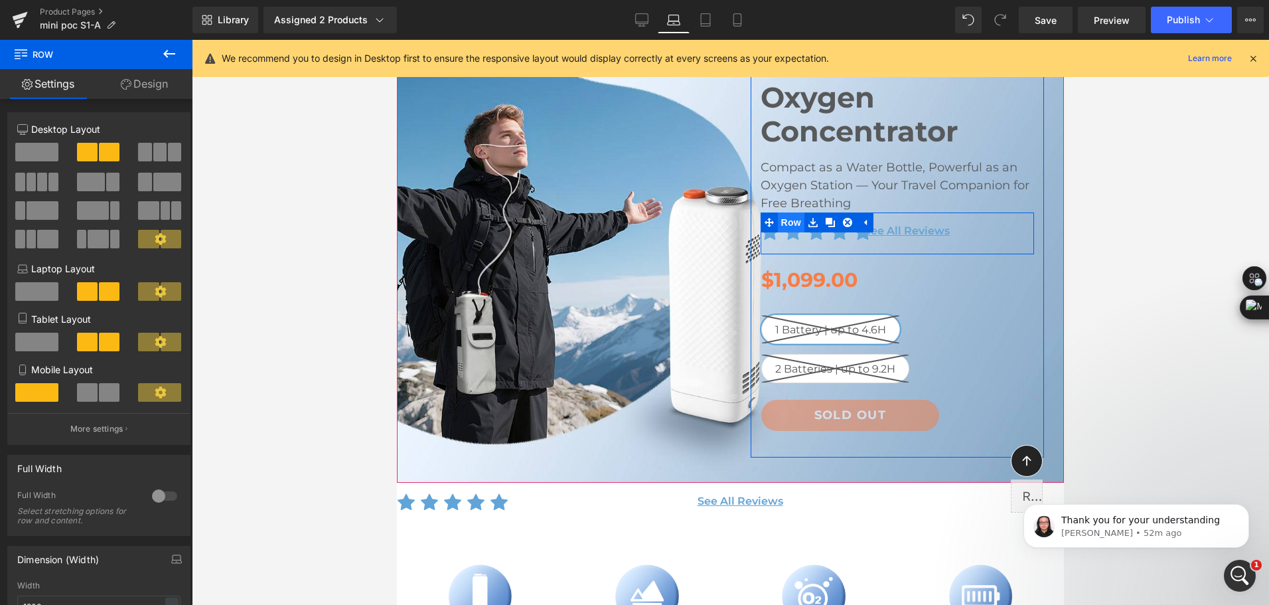
click at [780, 218] on span "Row" at bounding box center [791, 222] width 27 height 20
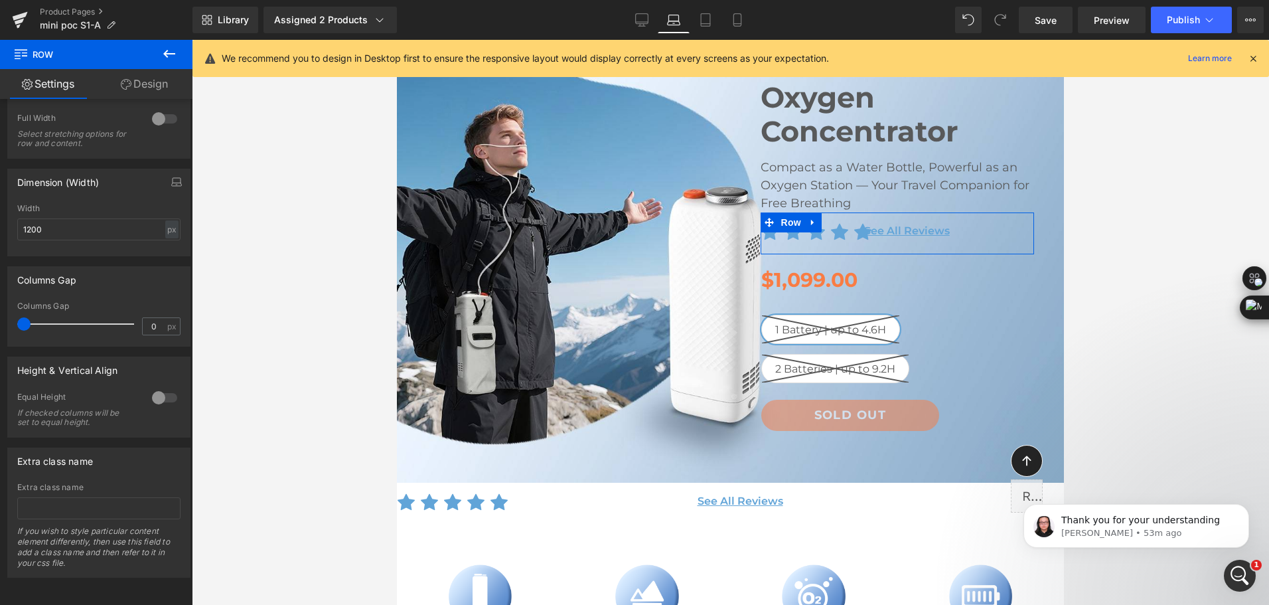
scroll to position [387, 0]
drag, startPoint x: 25, startPoint y: 317, endPoint x: 35, endPoint y: 316, distance: 10.6
click at [35, 317] on span at bounding box center [35, 323] width 13 height 13
click at [824, 234] on span "Icon List Hoz" at bounding box center [827, 233] width 67 height 20
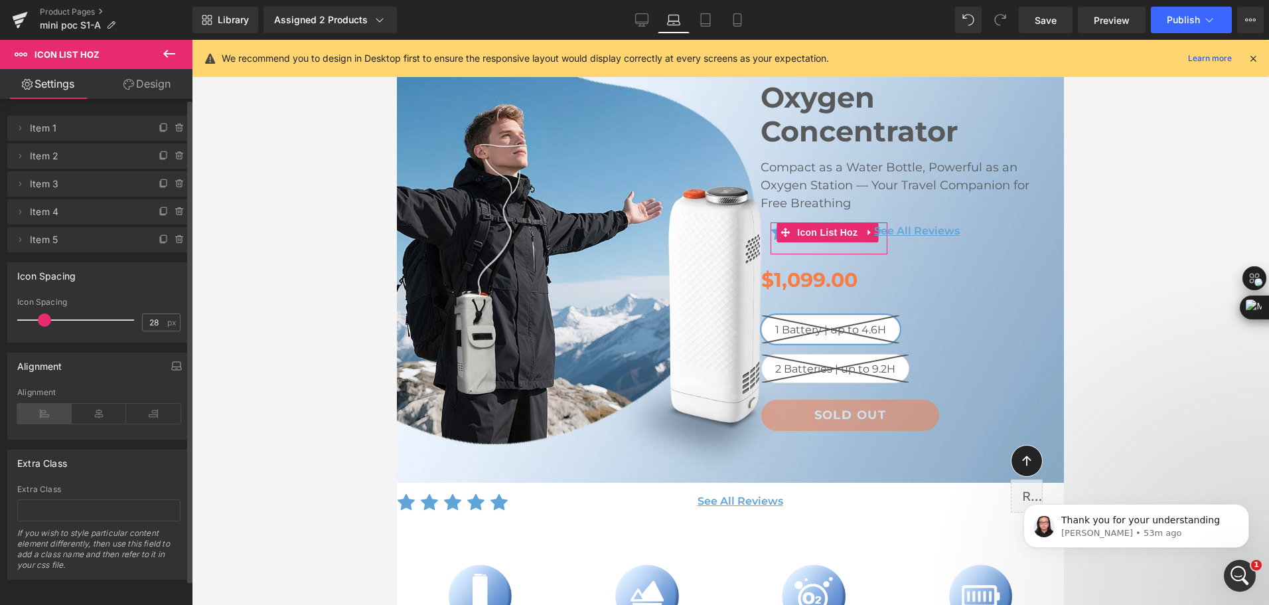
click at [36, 414] on icon at bounding box center [44, 413] width 54 height 20
click at [831, 230] on span "Icon List Hoz" at bounding box center [827, 232] width 67 height 20
click at [35, 323] on span at bounding box center [38, 319] width 13 height 13
click at [40, 321] on span at bounding box center [38, 319] width 13 height 13
click at [155, 319] on input "28" at bounding box center [154, 322] width 23 height 17
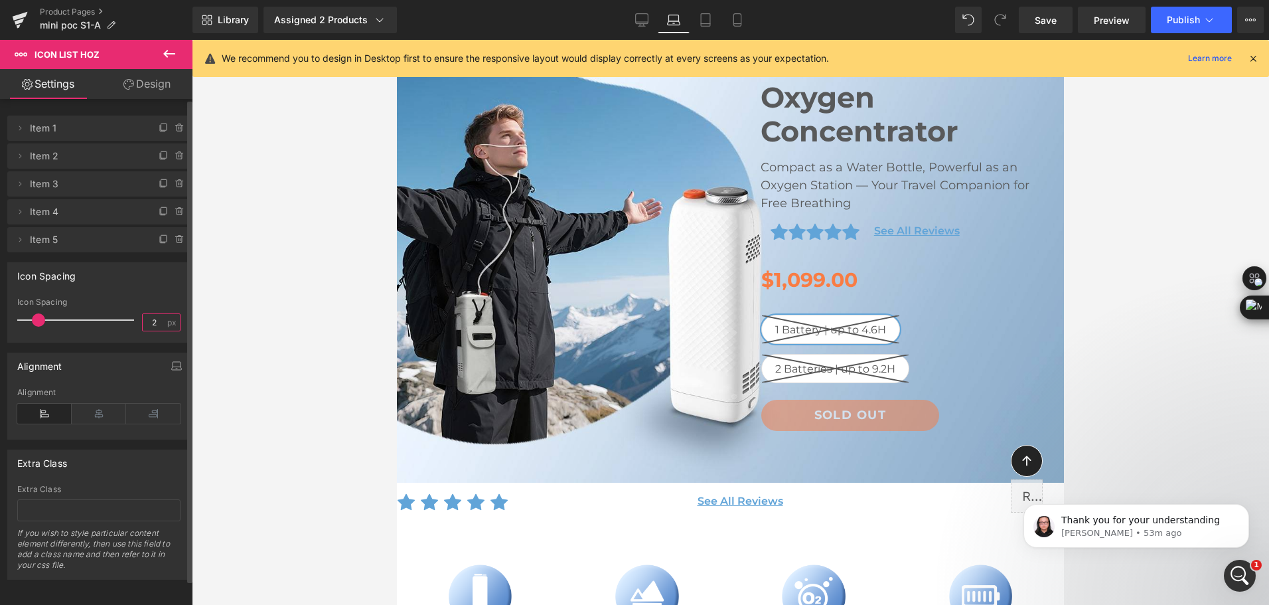
type input "22"
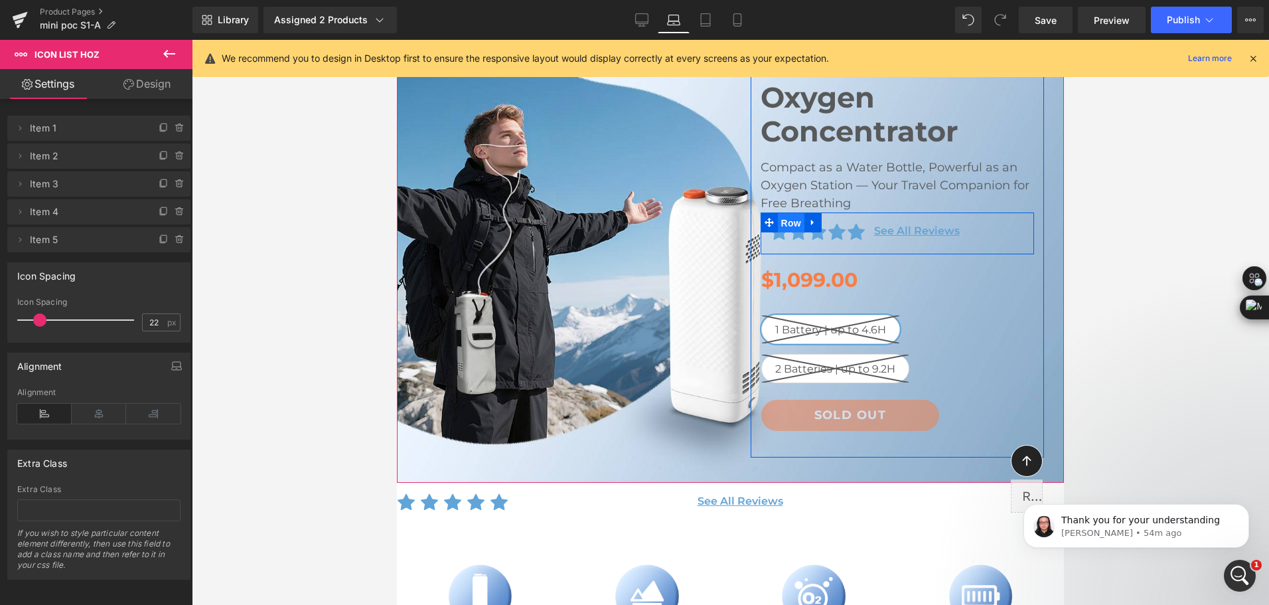
click at [778, 219] on span "Row" at bounding box center [791, 223] width 27 height 20
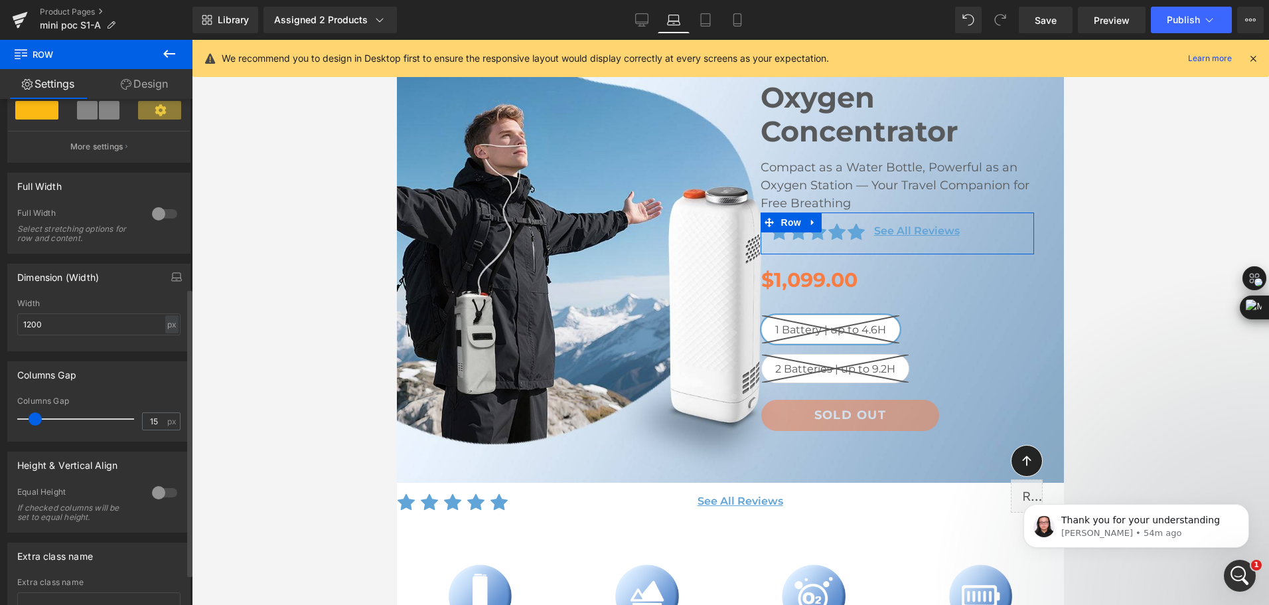
scroll to position [332, 0]
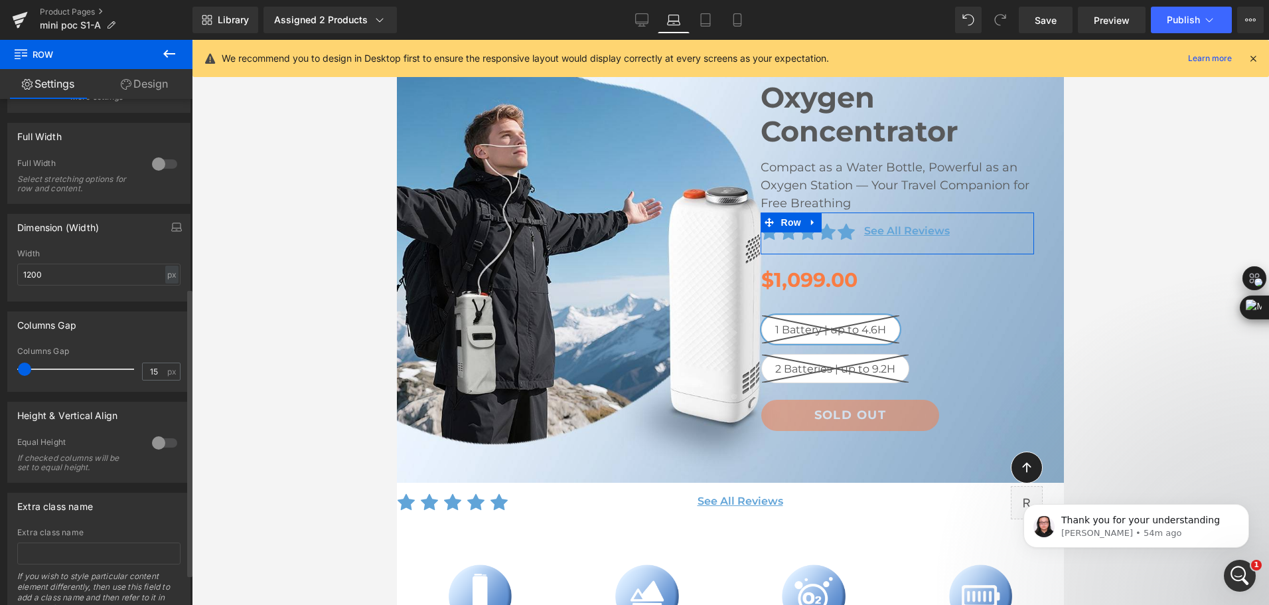
drag, startPoint x: 21, startPoint y: 368, endPoint x: 2, endPoint y: 368, distance: 18.6
click at [2, 368] on div "Columns Gap 15px Columns Gap 15 px" at bounding box center [99, 346] width 198 height 90
click at [930, 230] on span "Text Block" at bounding box center [940, 231] width 44 height 16
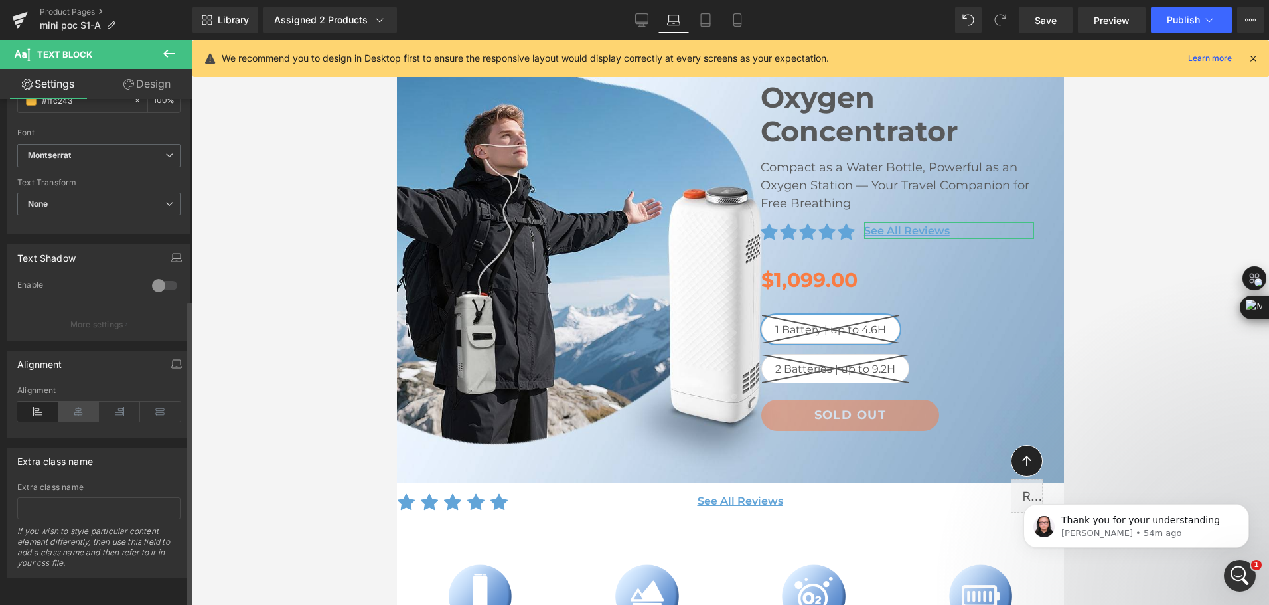
click at [88, 408] on icon at bounding box center [78, 411] width 41 height 20
click at [36, 404] on icon at bounding box center [37, 411] width 41 height 20
click at [740, 24] on icon at bounding box center [736, 24] width 7 height 0
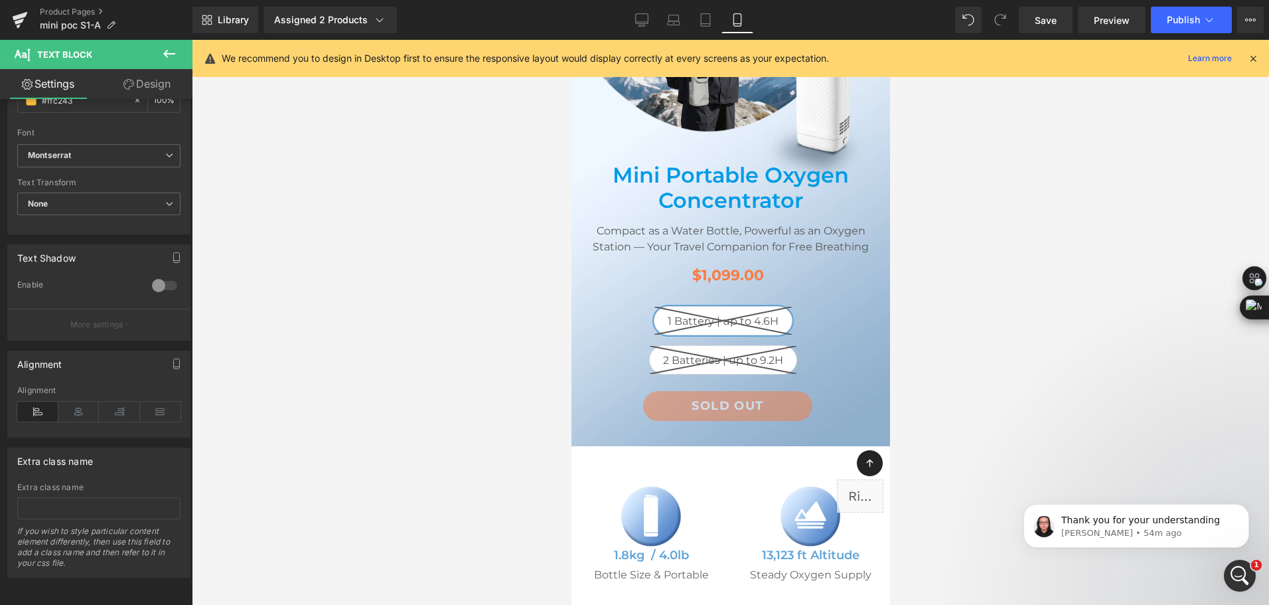
scroll to position [398, 0]
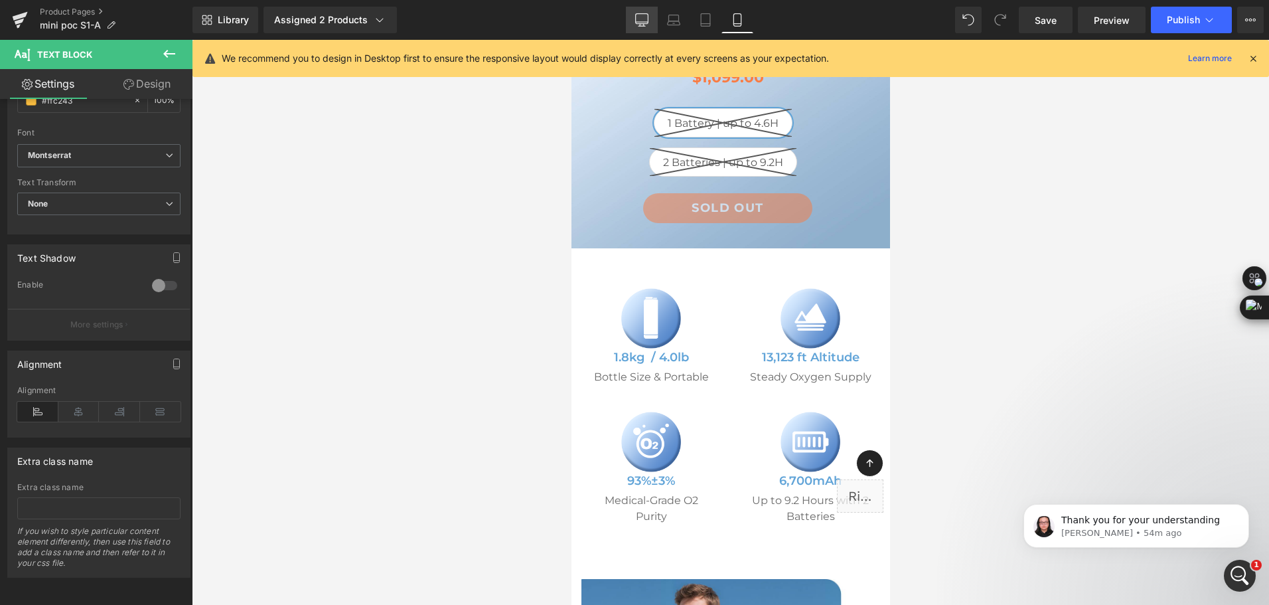
click at [648, 16] on icon at bounding box center [641, 19] width 13 height 13
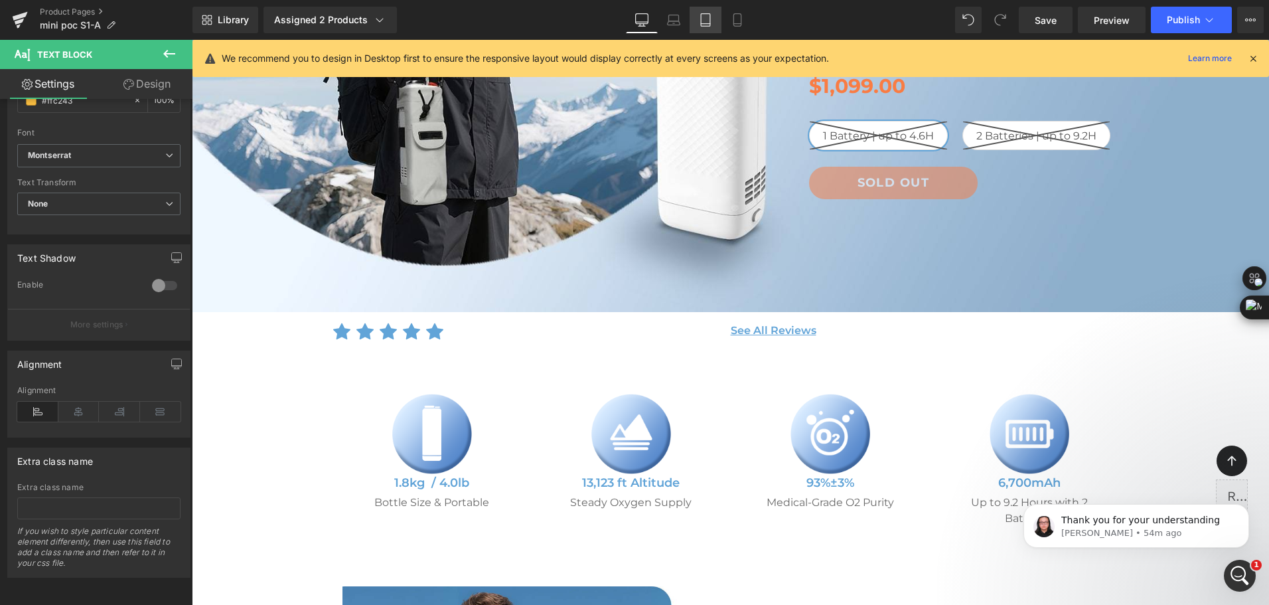
scroll to position [197, 0]
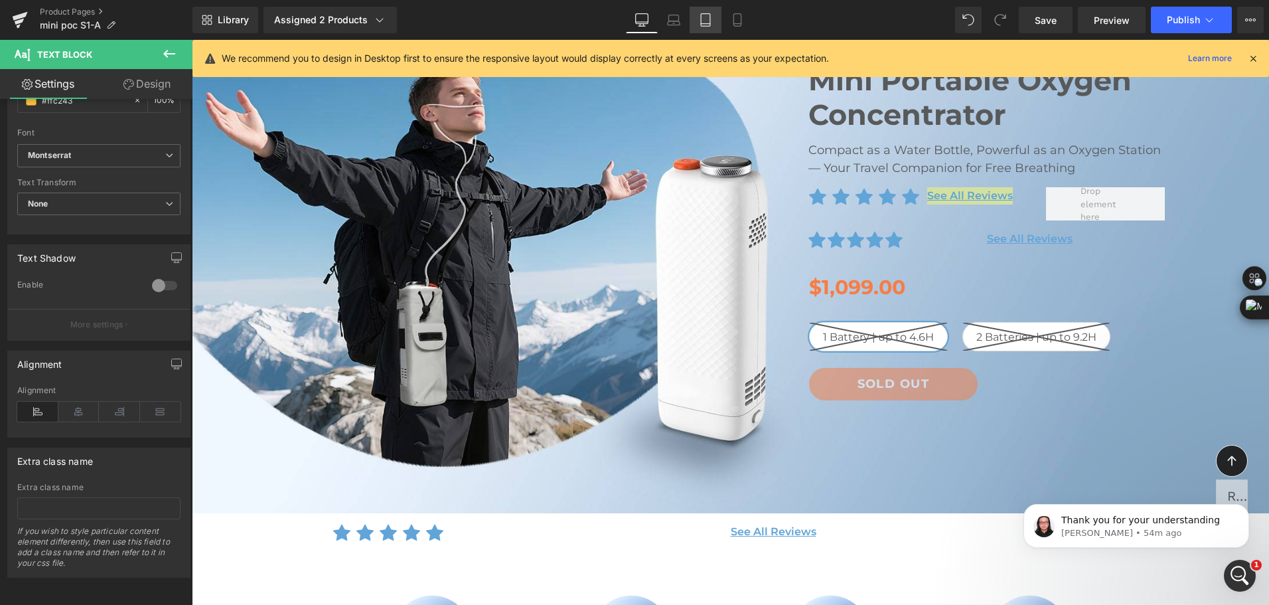
click at [703, 26] on icon at bounding box center [705, 20] width 9 height 13
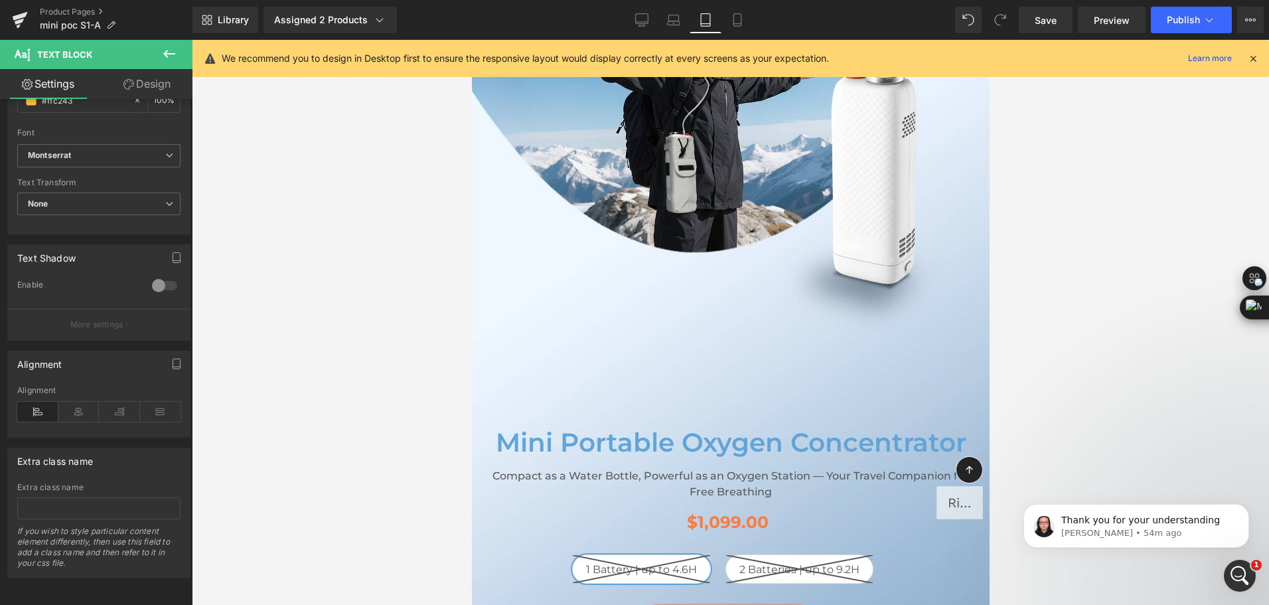
scroll to position [0, 0]
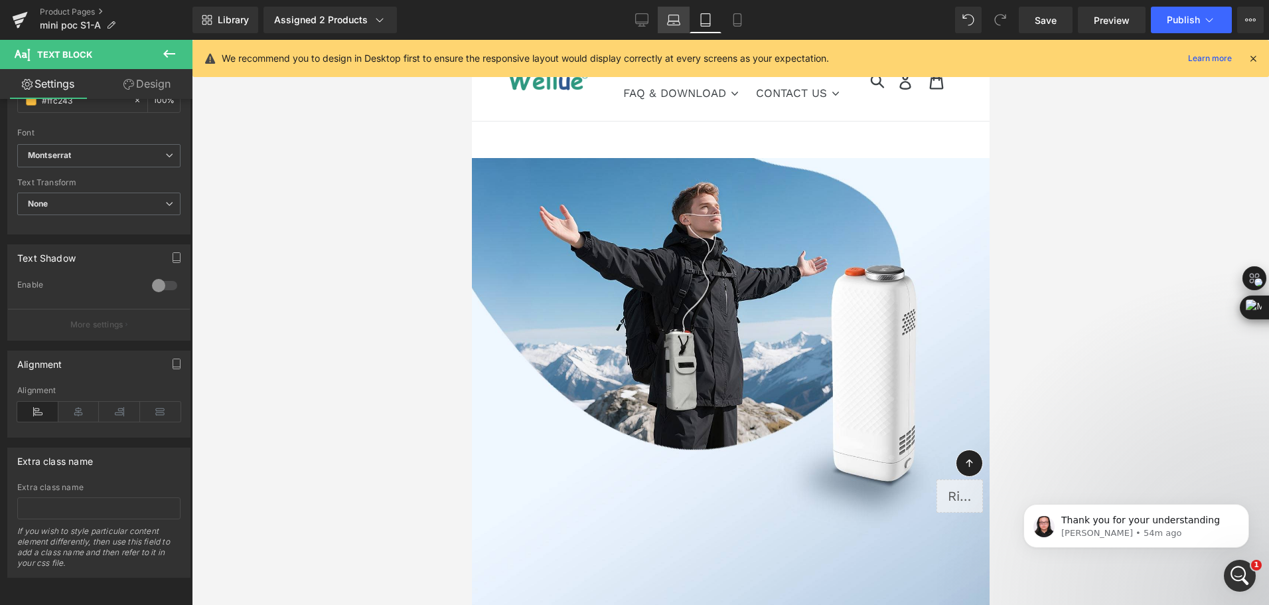
click at [677, 32] on link "Laptop" at bounding box center [674, 20] width 32 height 27
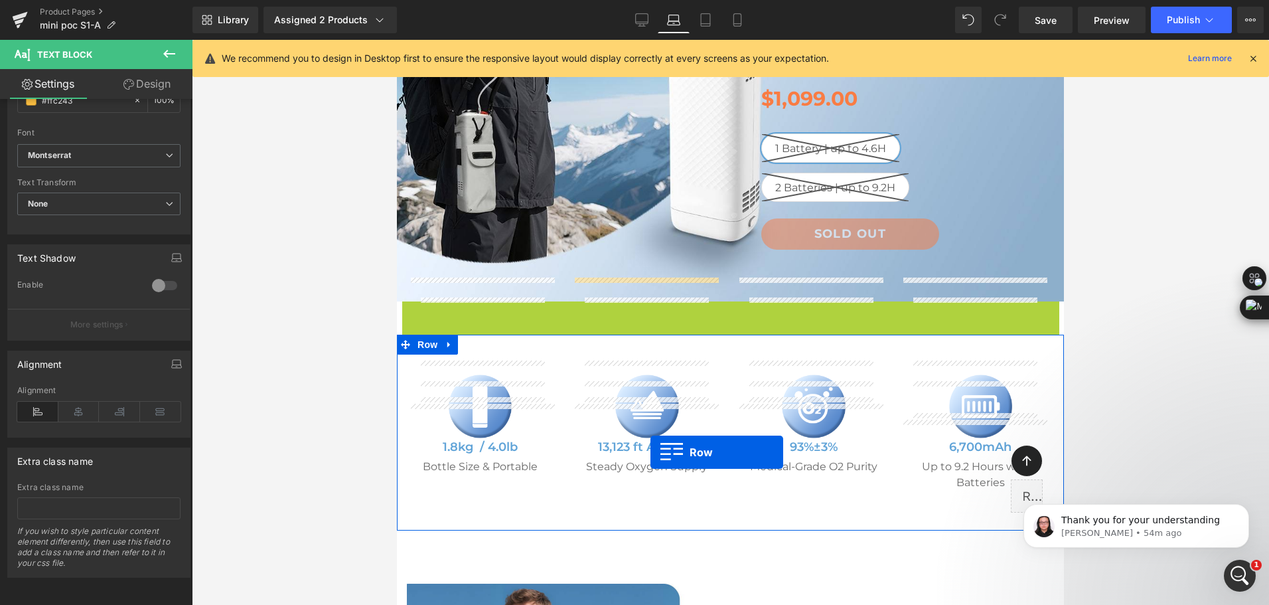
scroll to position [409, 0]
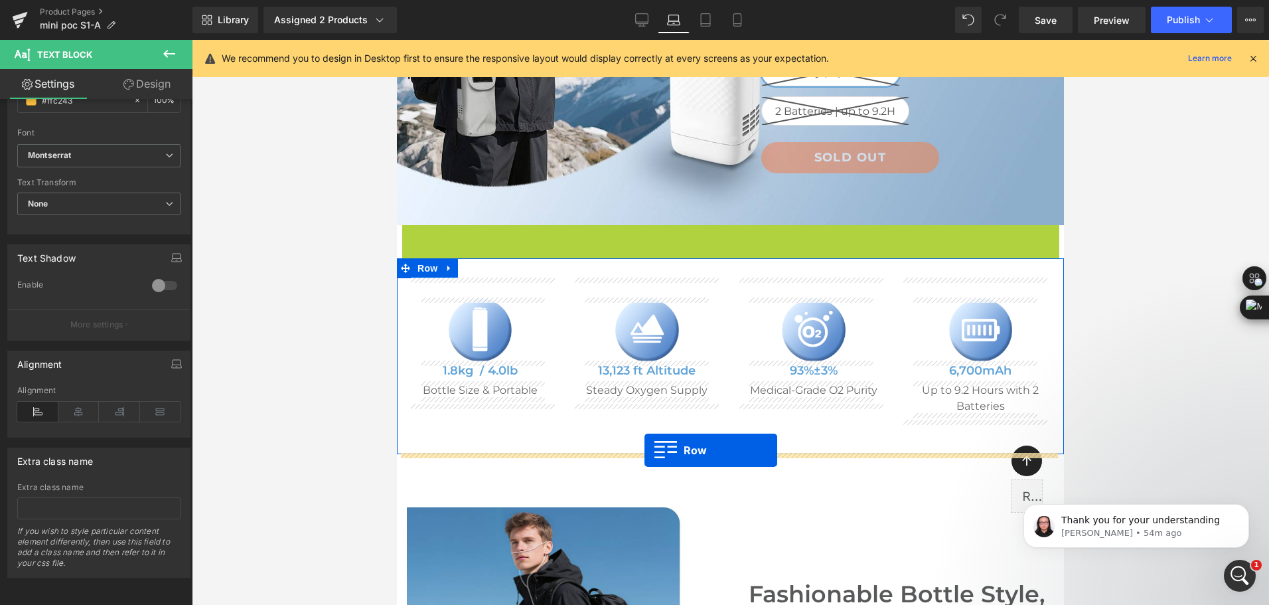
drag, startPoint x: 416, startPoint y: 501, endPoint x: 1125, endPoint y: 80, distance: 824.6
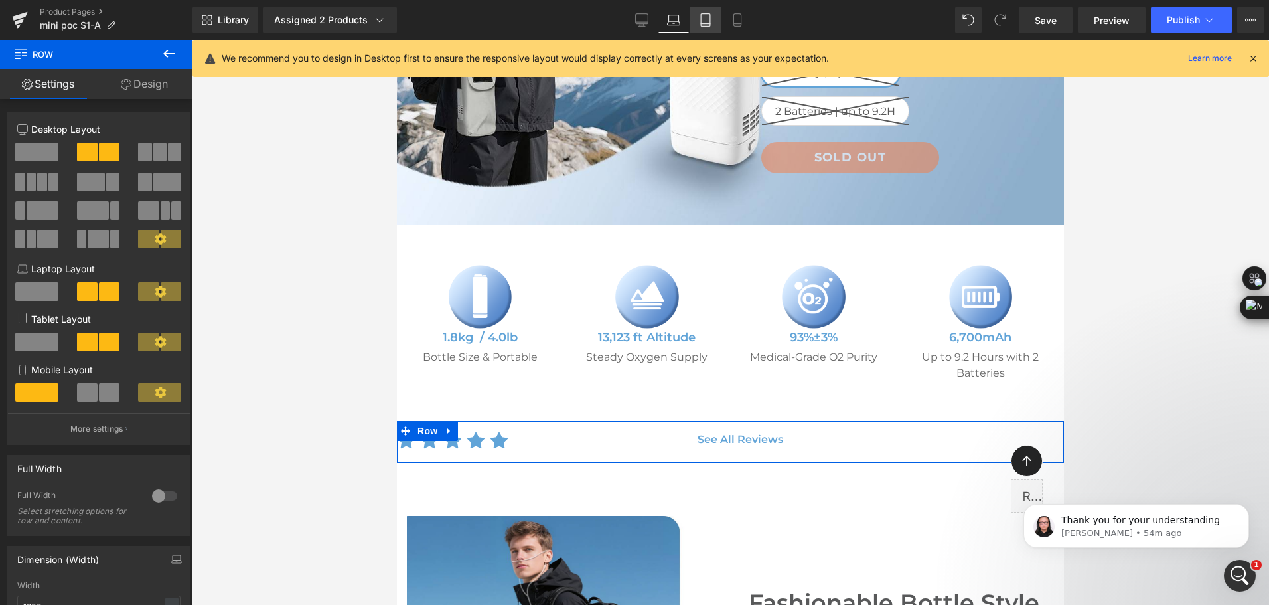
click at [714, 30] on link "Tablet" at bounding box center [706, 20] width 32 height 27
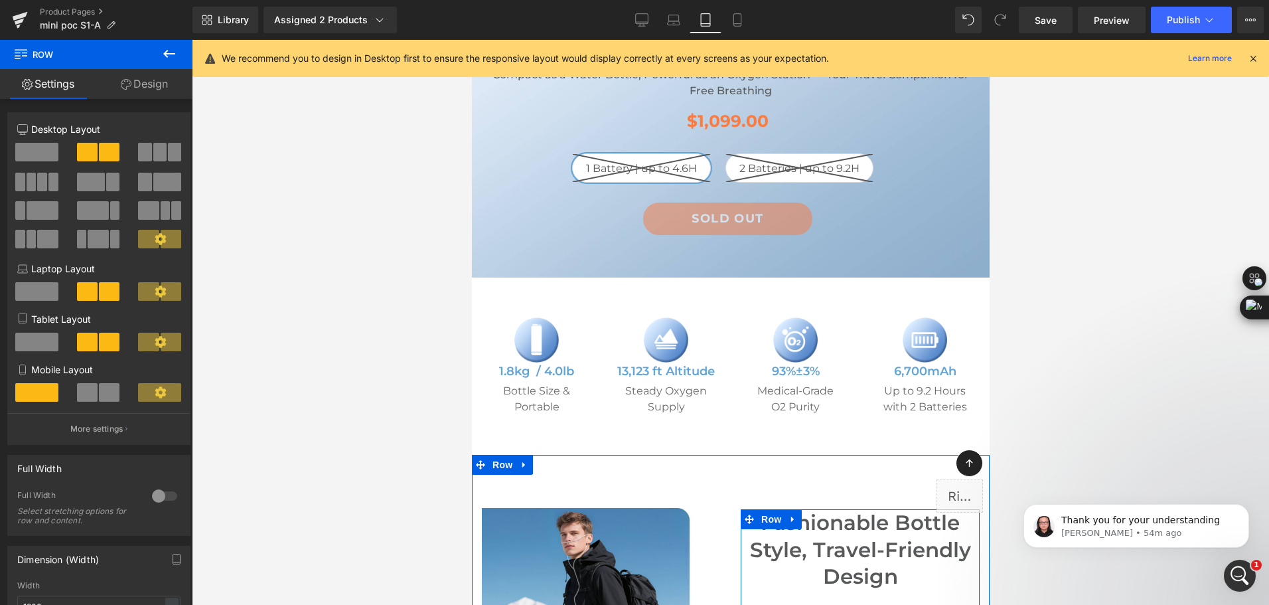
scroll to position [465, 0]
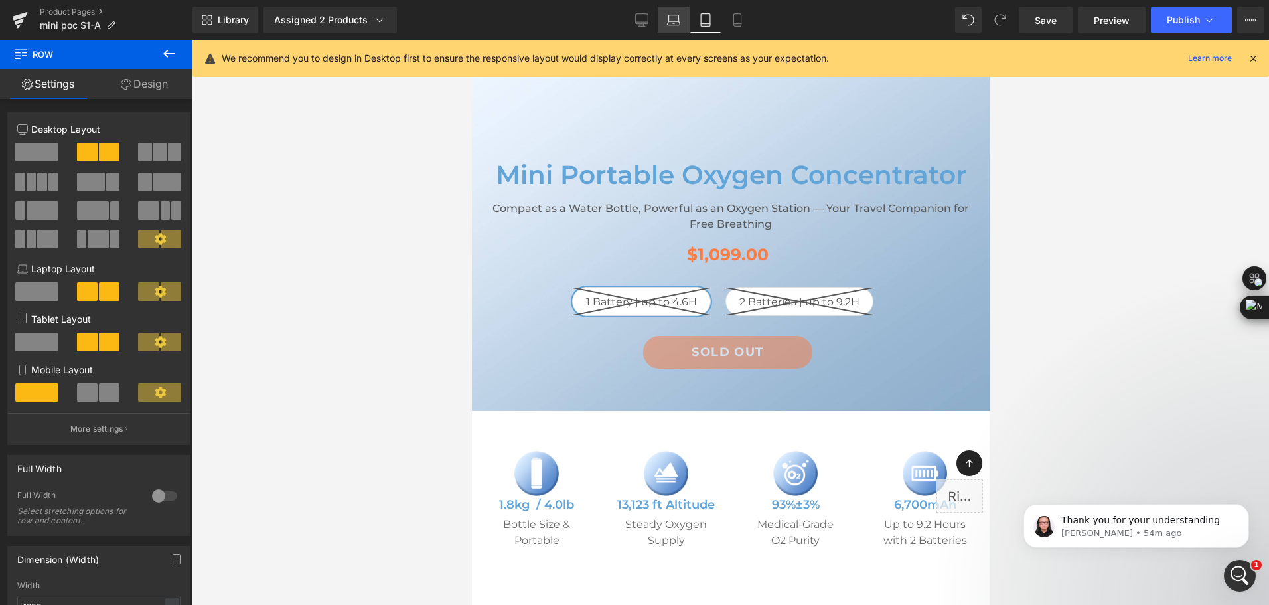
click at [676, 22] on icon at bounding box center [673, 19] width 13 height 13
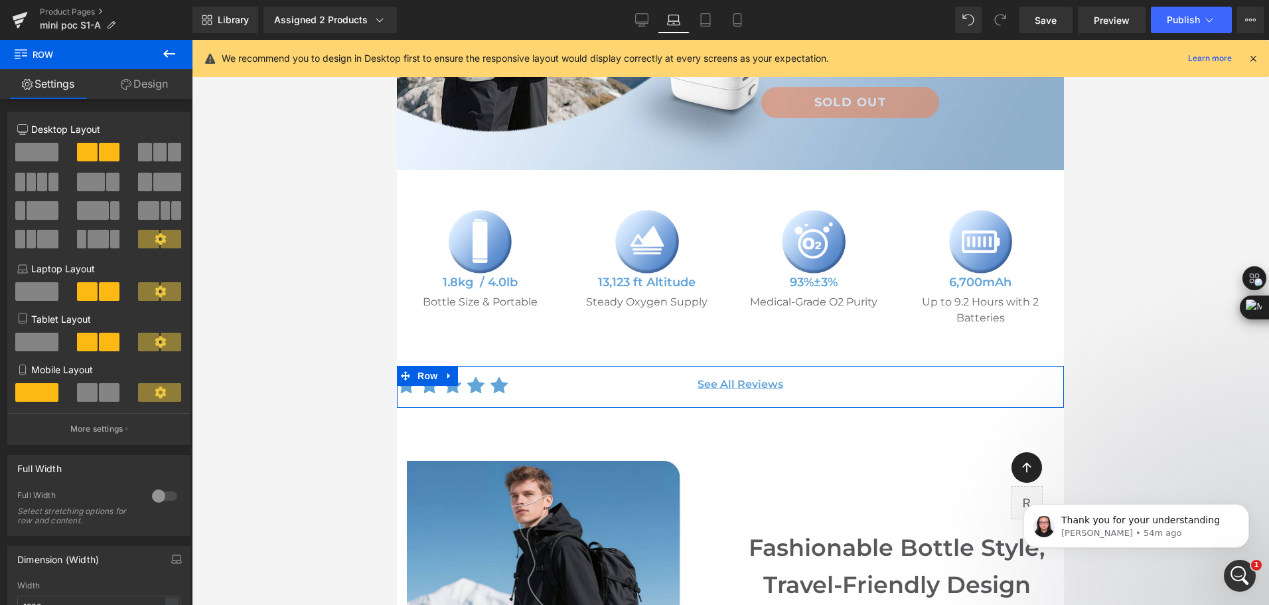
scroll to position [599, 0]
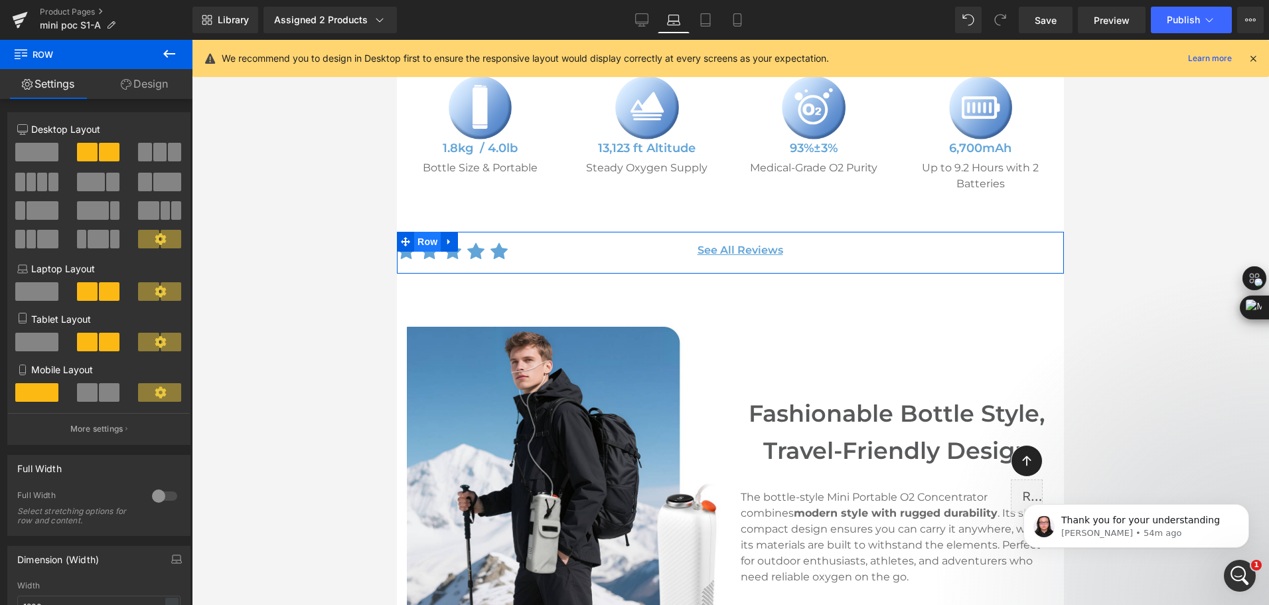
click at [415, 243] on span "Row" at bounding box center [427, 242] width 27 height 20
click at [144, 99] on div "6+6 6+6 12+12 Column Size Customizer 6+6 Desktop Layout Laptop Layout Tablet La…" at bounding box center [99, 526] width 198 height 855
click at [152, 83] on link "Design" at bounding box center [144, 84] width 96 height 30
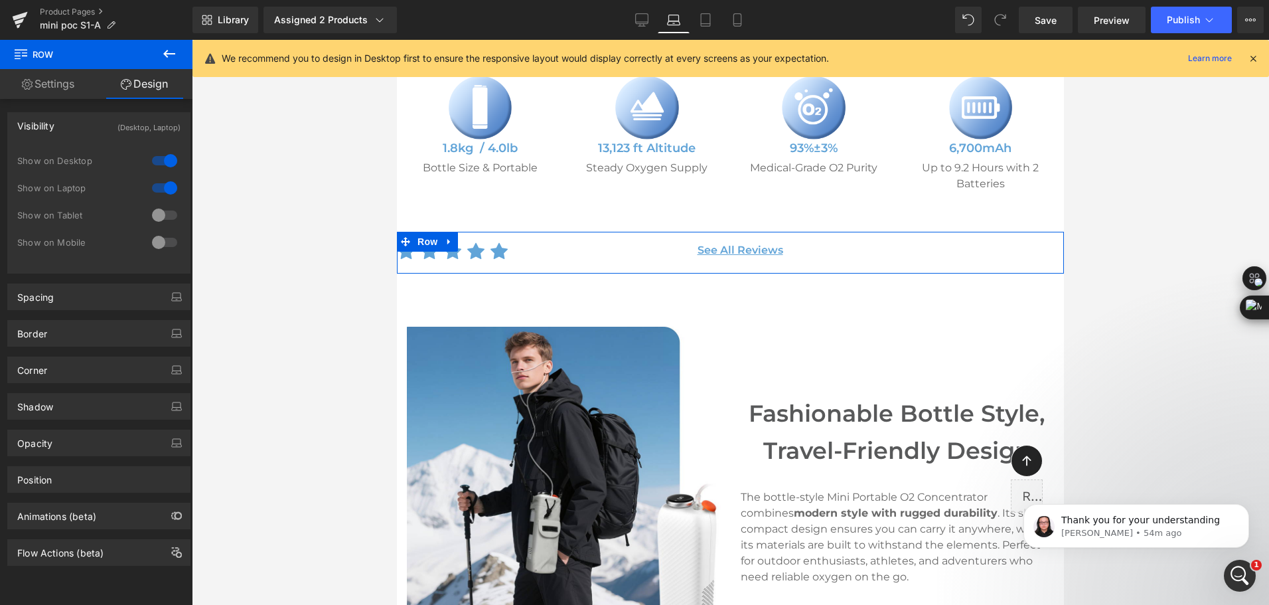
click at [155, 210] on div at bounding box center [165, 214] width 32 height 21
click at [151, 248] on div at bounding box center [165, 242] width 32 height 21
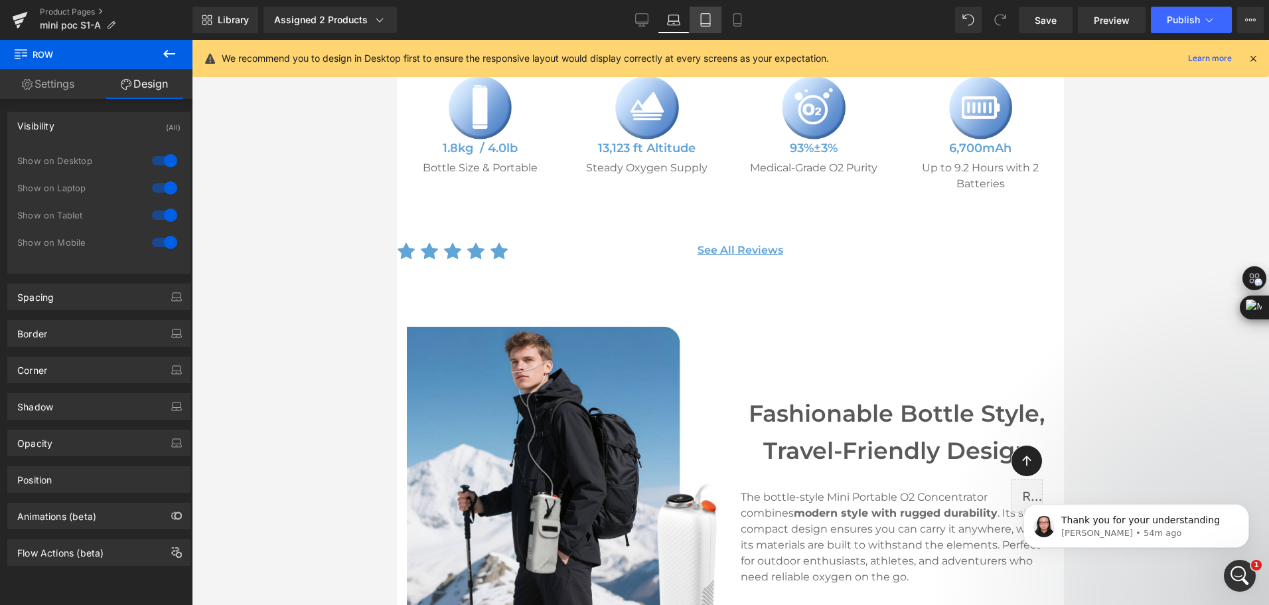
click at [707, 19] on icon at bounding box center [705, 19] width 13 height 13
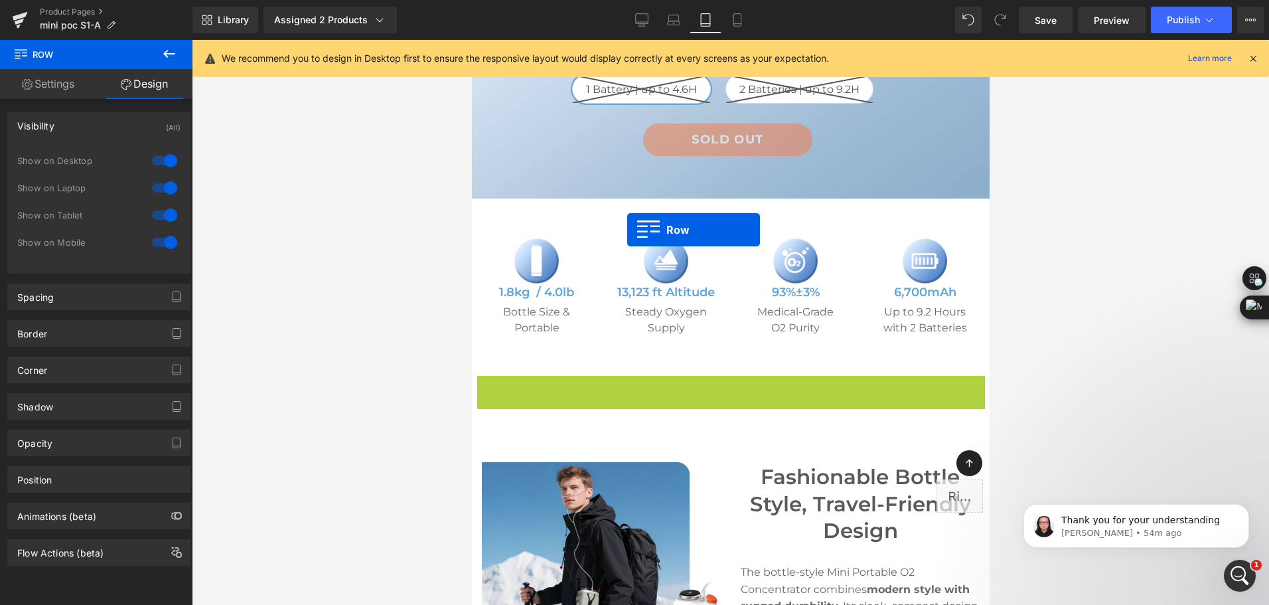
scroll to position [423, 0]
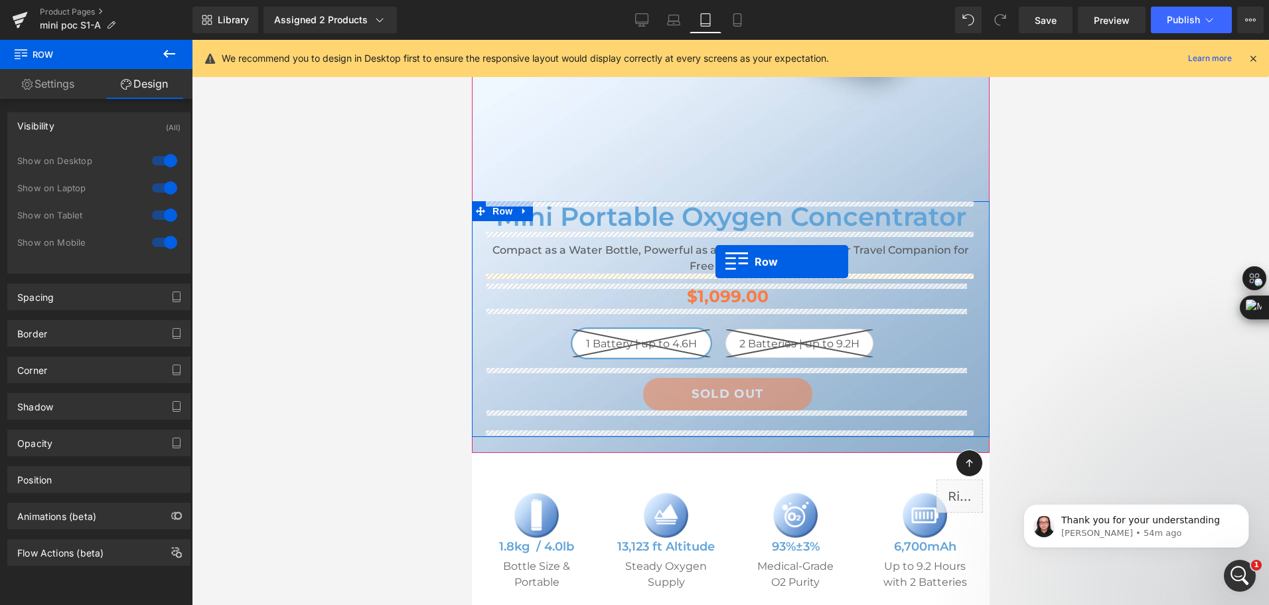
drag, startPoint x: 495, startPoint y: 236, endPoint x: 715, endPoint y: 261, distance: 221.2
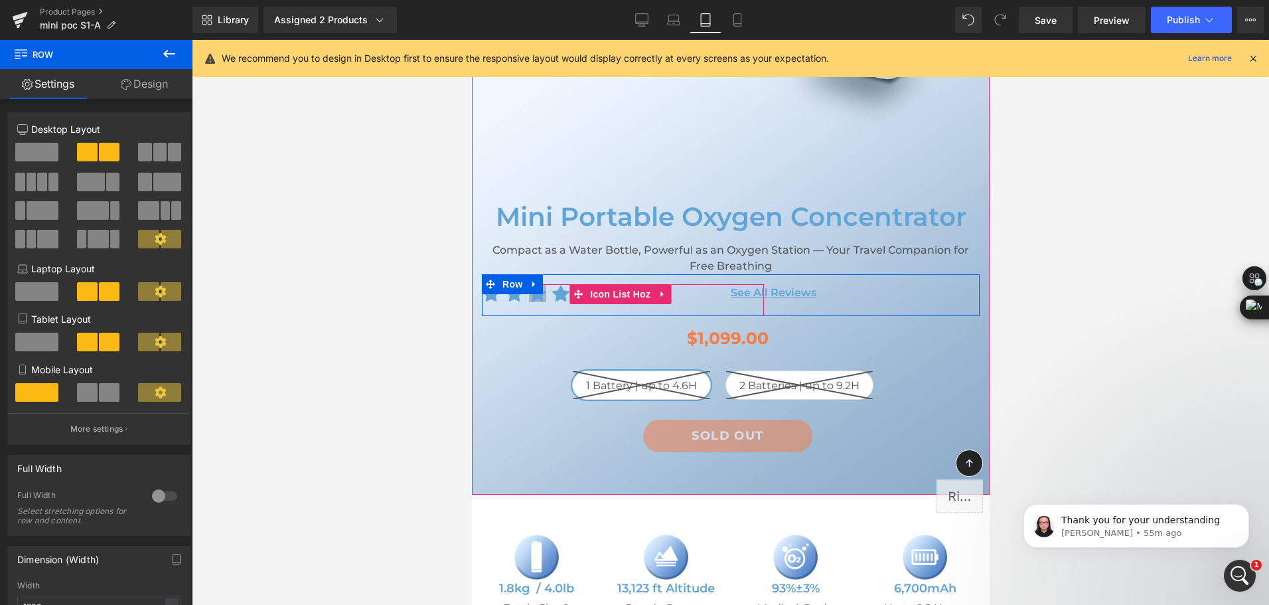
click at [624, 288] on span "Icon List Hoz" at bounding box center [619, 294] width 67 height 20
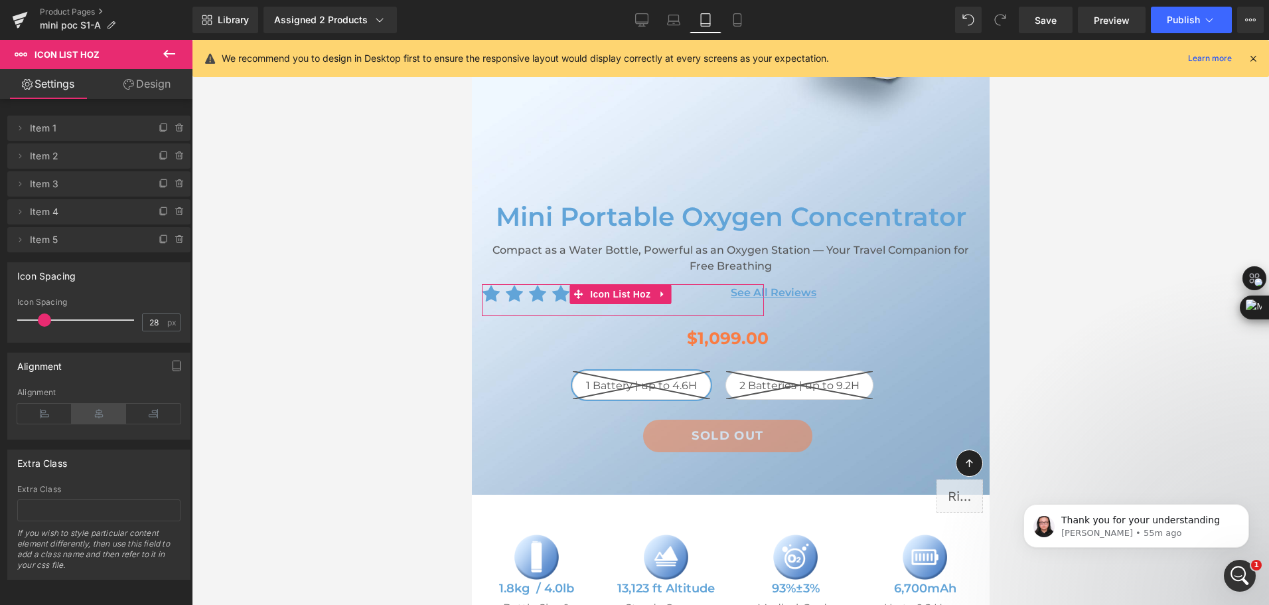
click at [101, 414] on icon at bounding box center [99, 413] width 54 height 20
click at [733, 26] on icon at bounding box center [737, 19] width 13 height 13
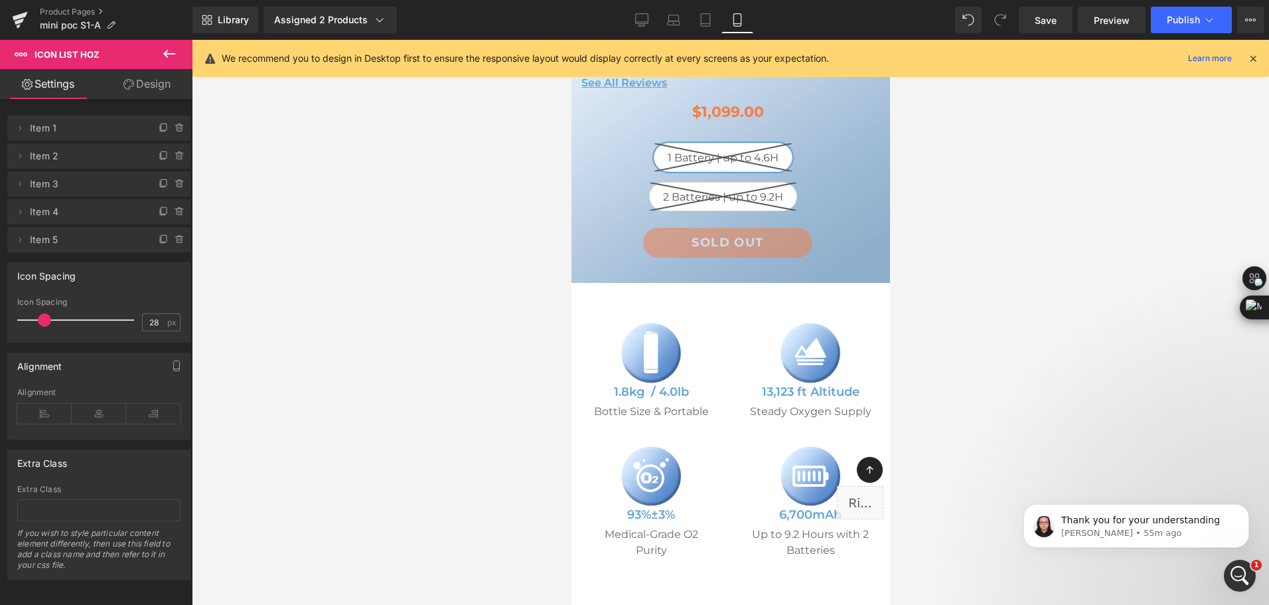
scroll to position [182, 0]
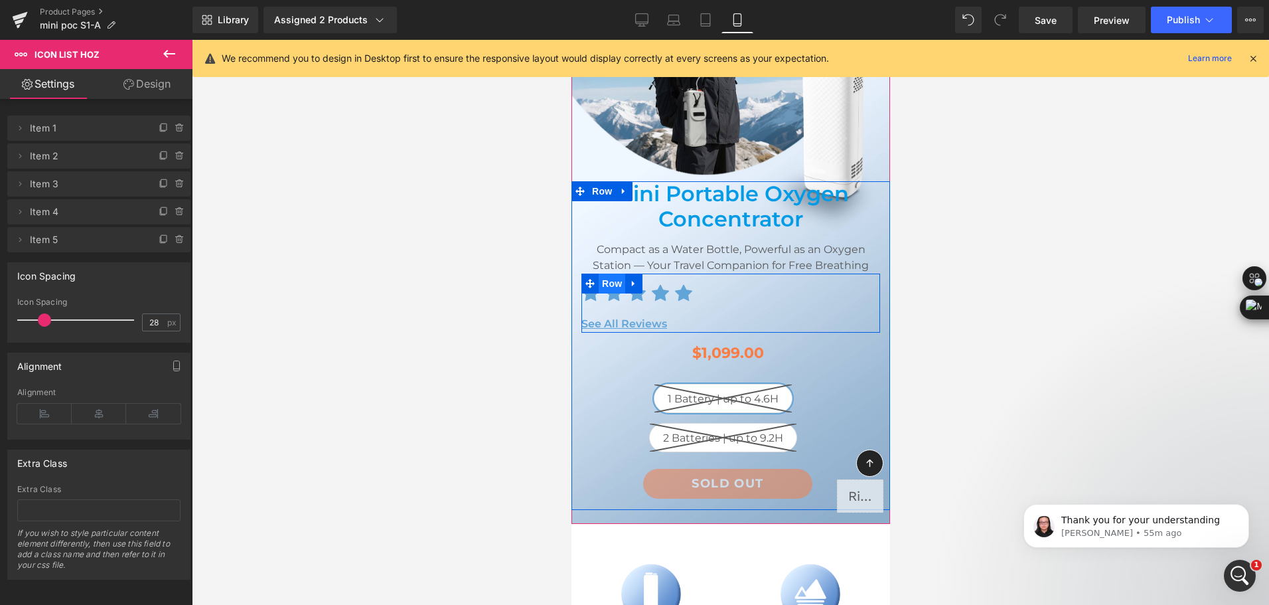
click at [604, 281] on span "Row" at bounding box center [611, 283] width 27 height 20
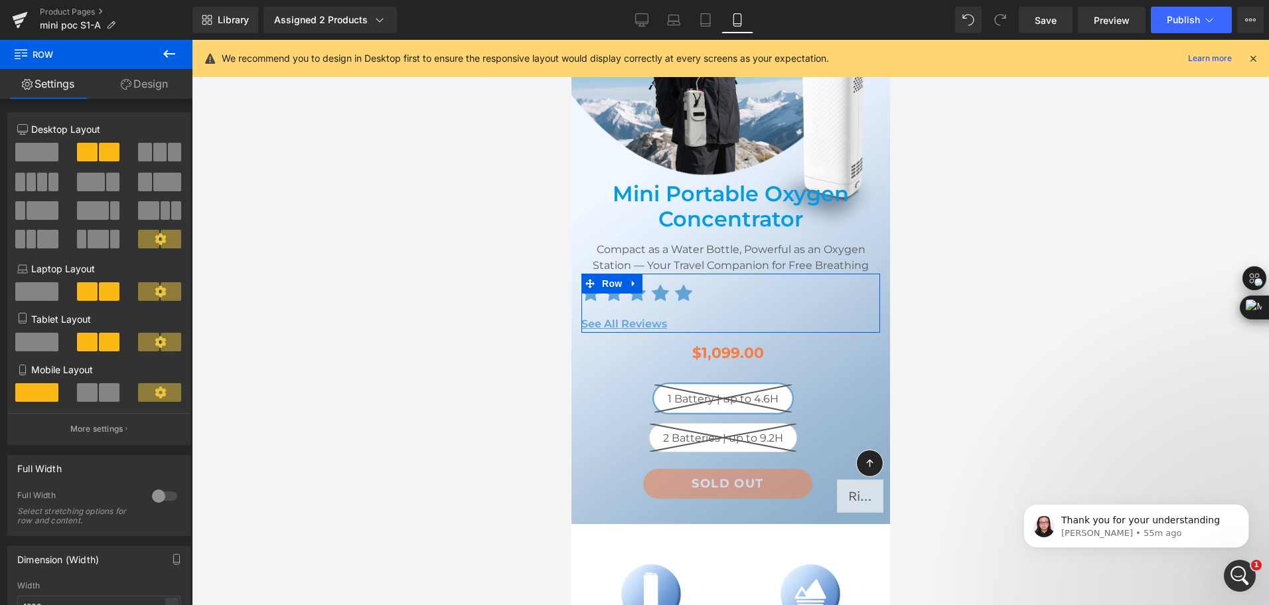
click at [107, 392] on span at bounding box center [109, 392] width 21 height 19
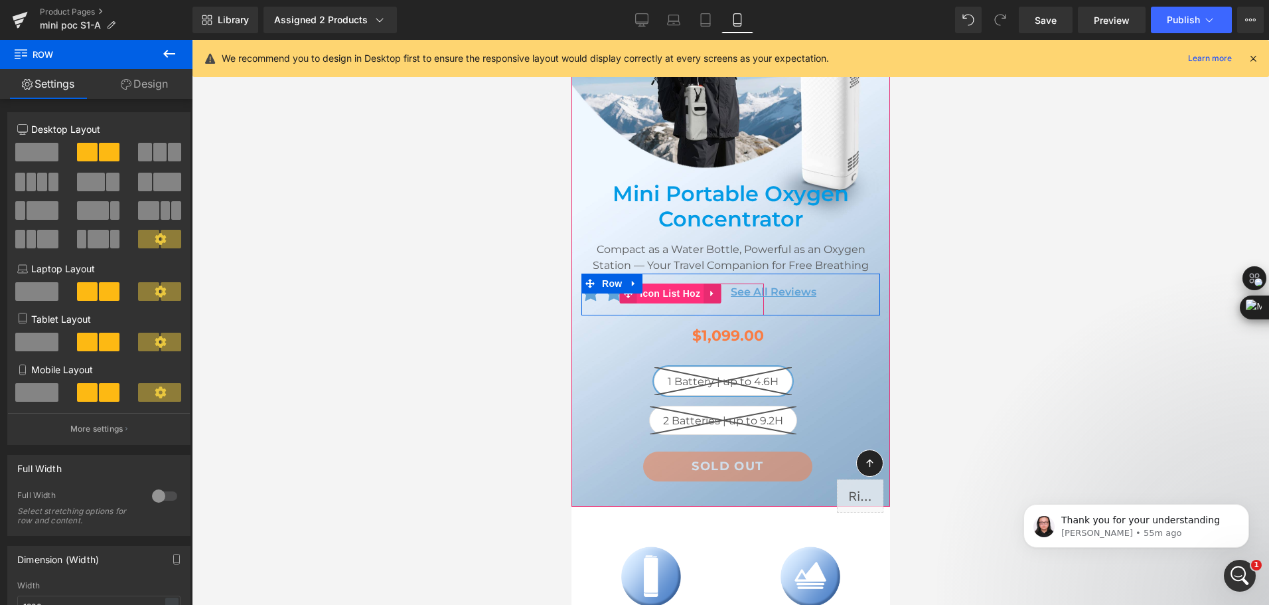
click at [654, 297] on span "Icon List Hoz" at bounding box center [669, 293] width 67 height 20
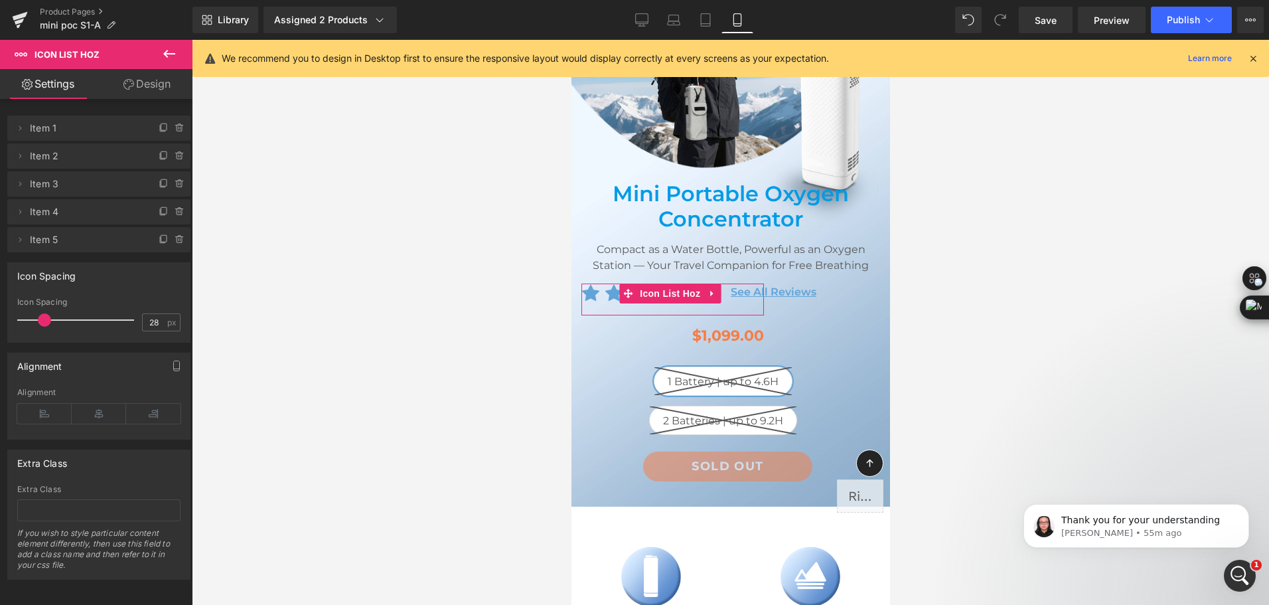
scroll to position [12, 0]
click at [111, 391] on div "Alignment" at bounding box center [98, 411] width 163 height 51
click at [98, 405] on icon at bounding box center [99, 411] width 54 height 20
click at [42, 311] on span at bounding box center [41, 317] width 13 height 13
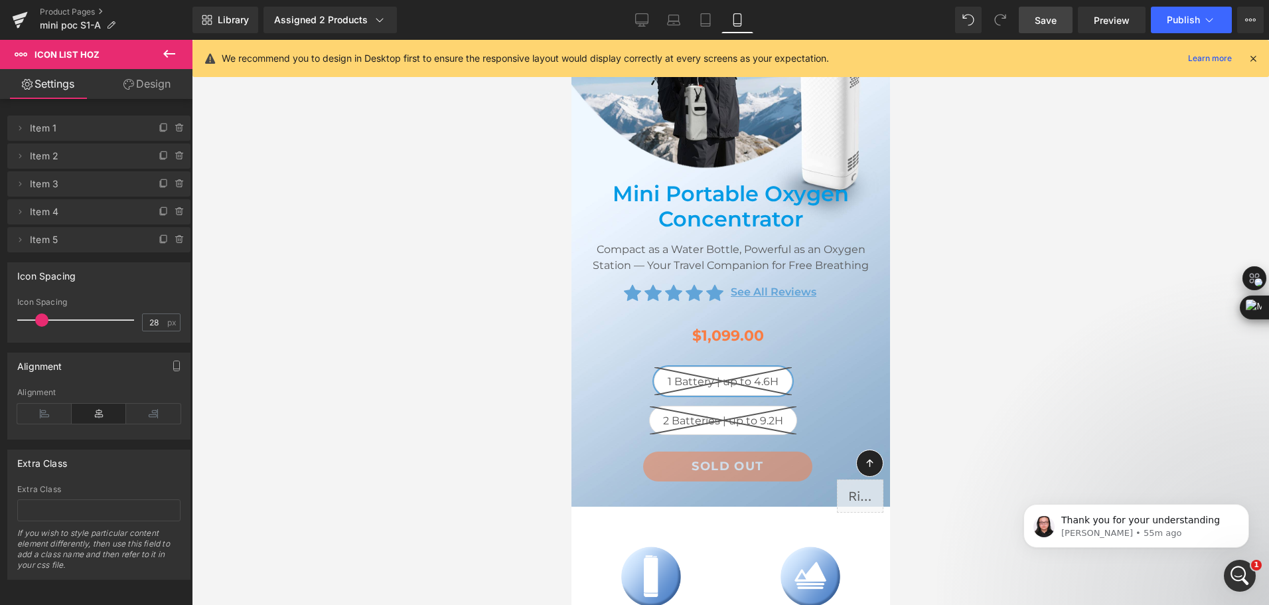
click at [1044, 22] on span "Save" at bounding box center [1046, 20] width 22 height 14
click at [914, 23] on div "Library Assigned 2 Products Product Preview Mini Portable O2 Concentrator Mini …" at bounding box center [730, 20] width 1076 height 27
click at [1050, 25] on span "Save" at bounding box center [1046, 20] width 22 height 14
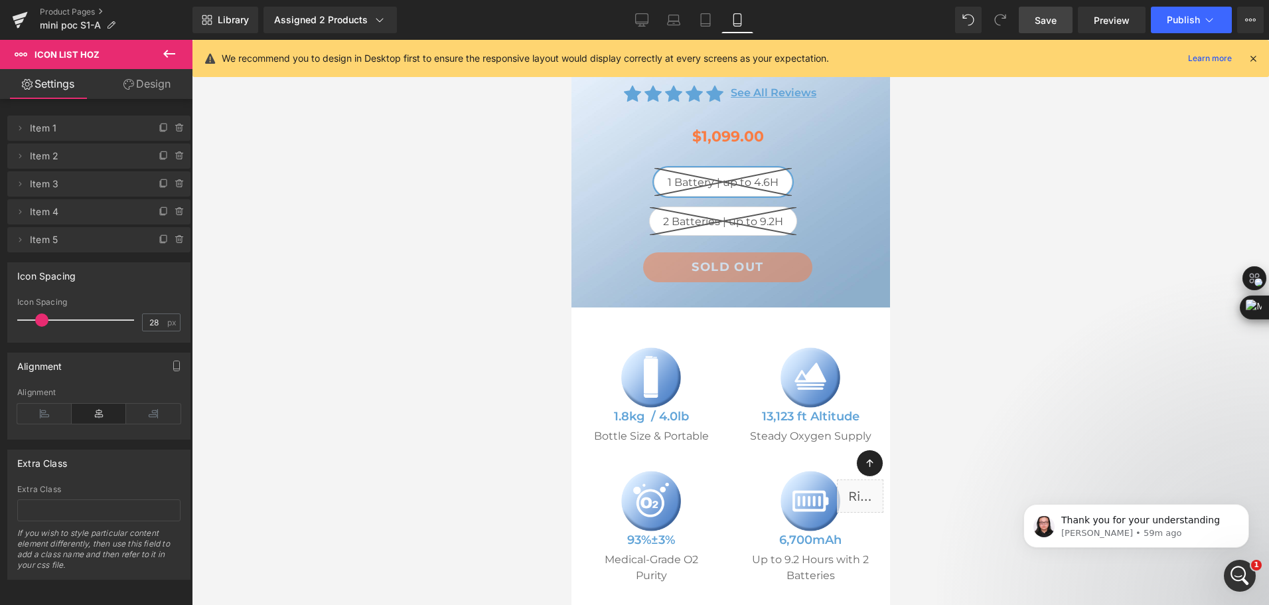
click at [1039, 24] on span "Save" at bounding box center [1046, 20] width 22 height 14
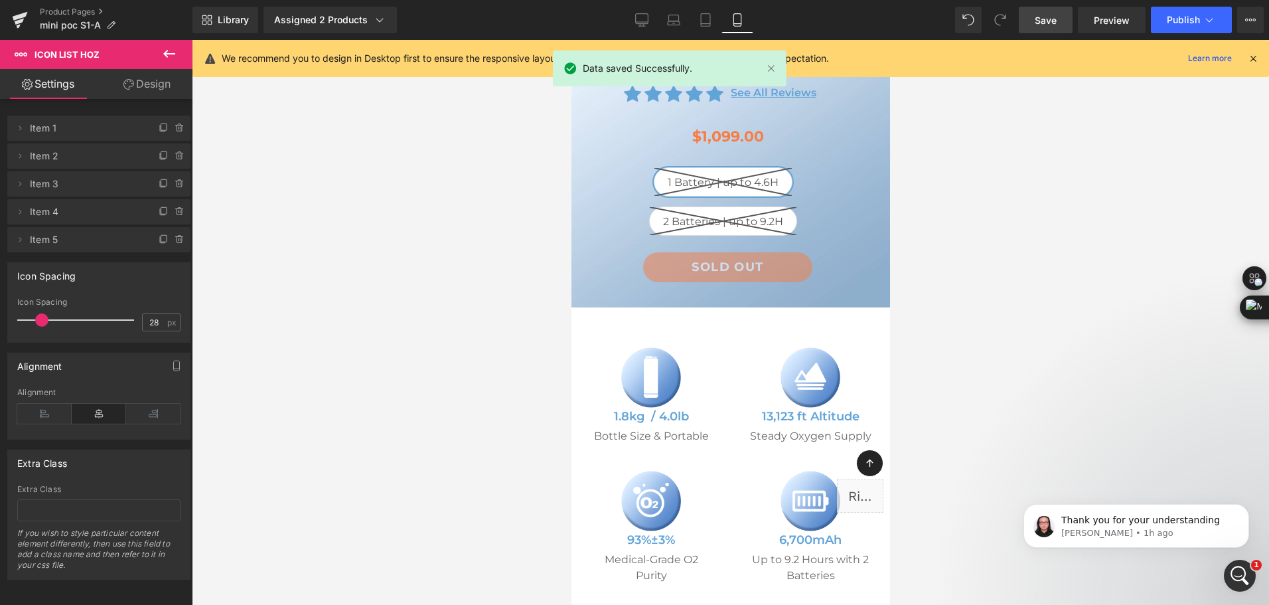
click at [523, 19] on div "Library Assigned 2 Products Product Preview Mini Portable O2 Concentrator Mini …" at bounding box center [730, 20] width 1076 height 27
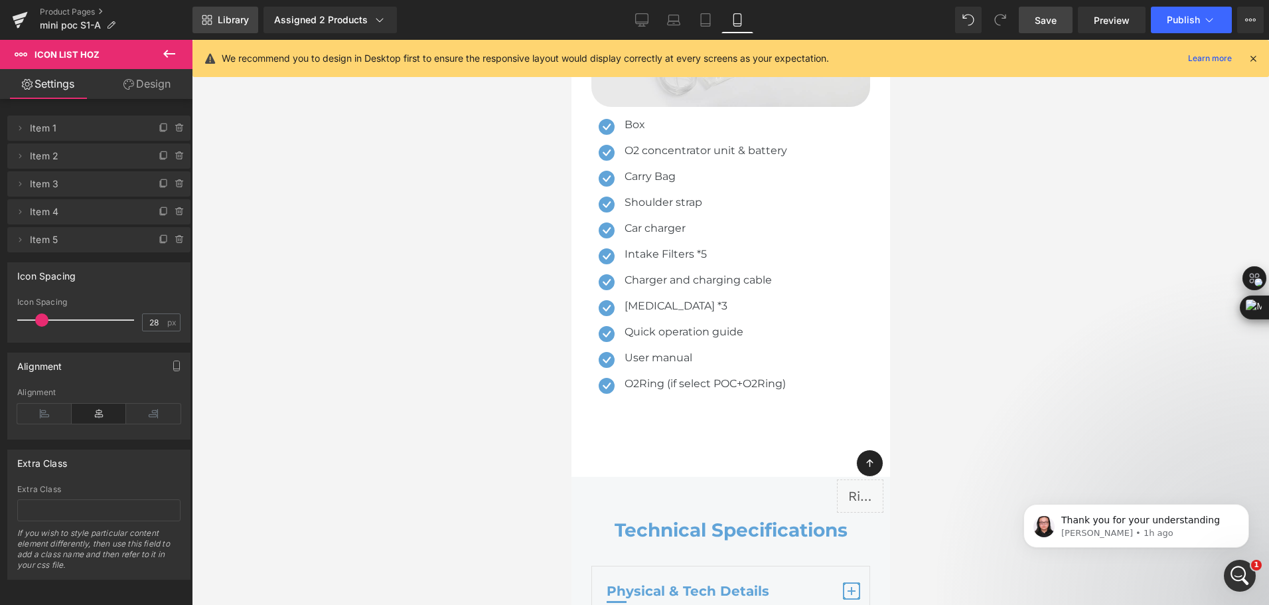
scroll to position [8411, 0]
click at [205, 9] on link "Library" at bounding box center [225, 20] width 66 height 27
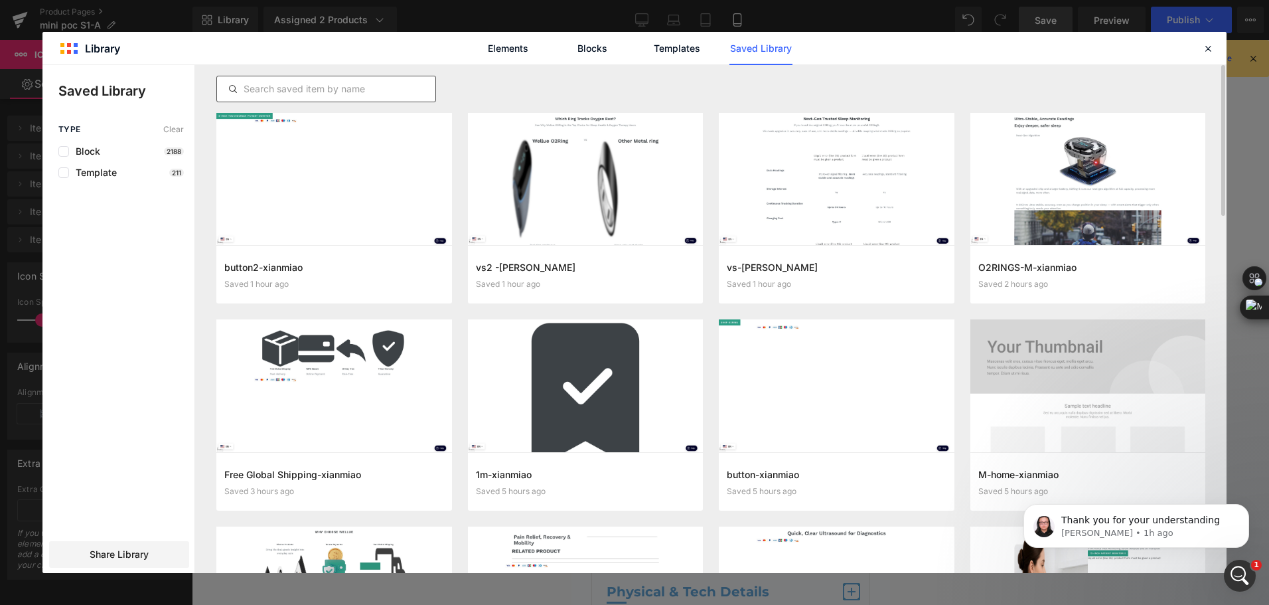
click at [358, 93] on input "text" at bounding box center [326, 89] width 218 height 16
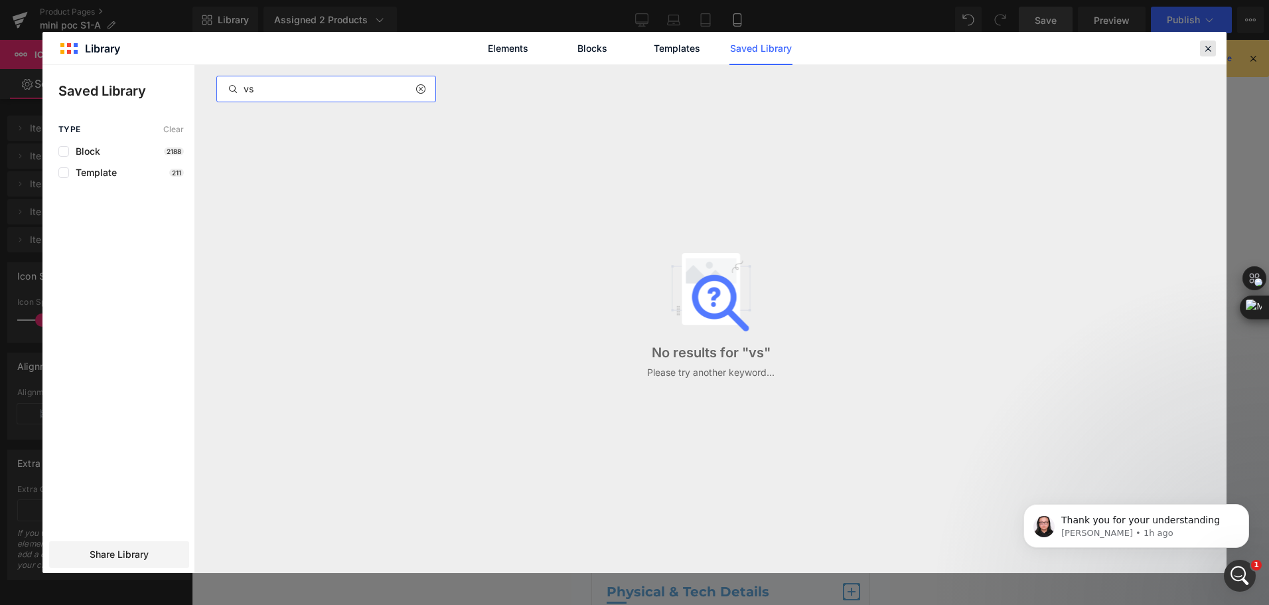
type input "vs"
click at [1200, 49] on div at bounding box center [1208, 48] width 16 height 16
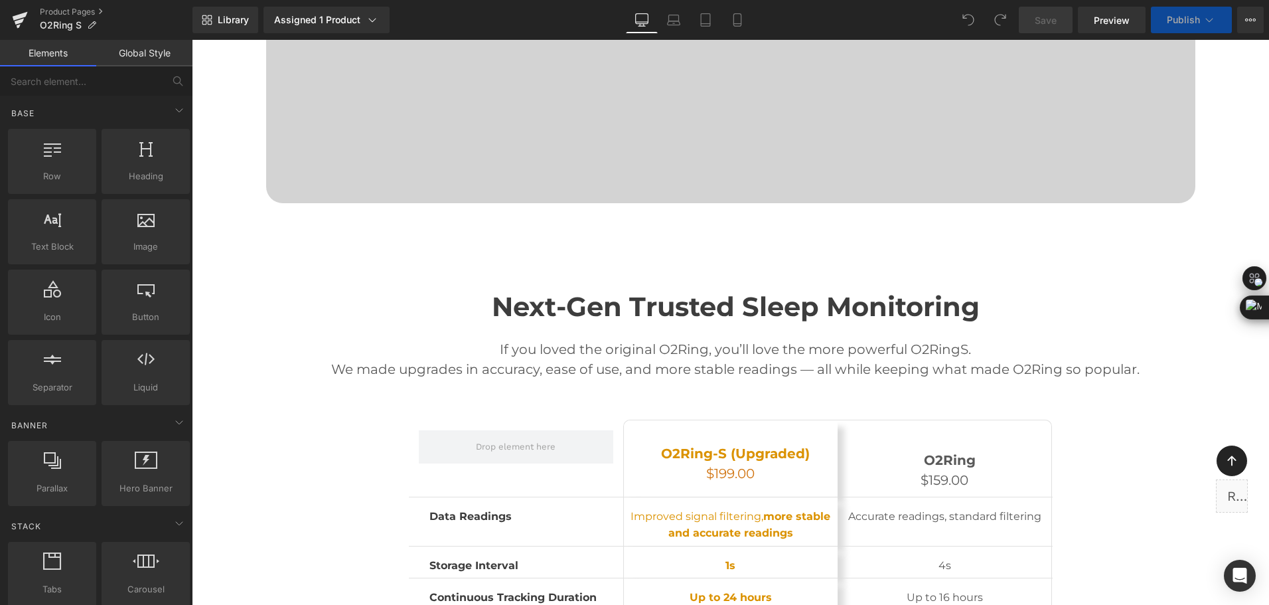
scroll to position [1327, 0]
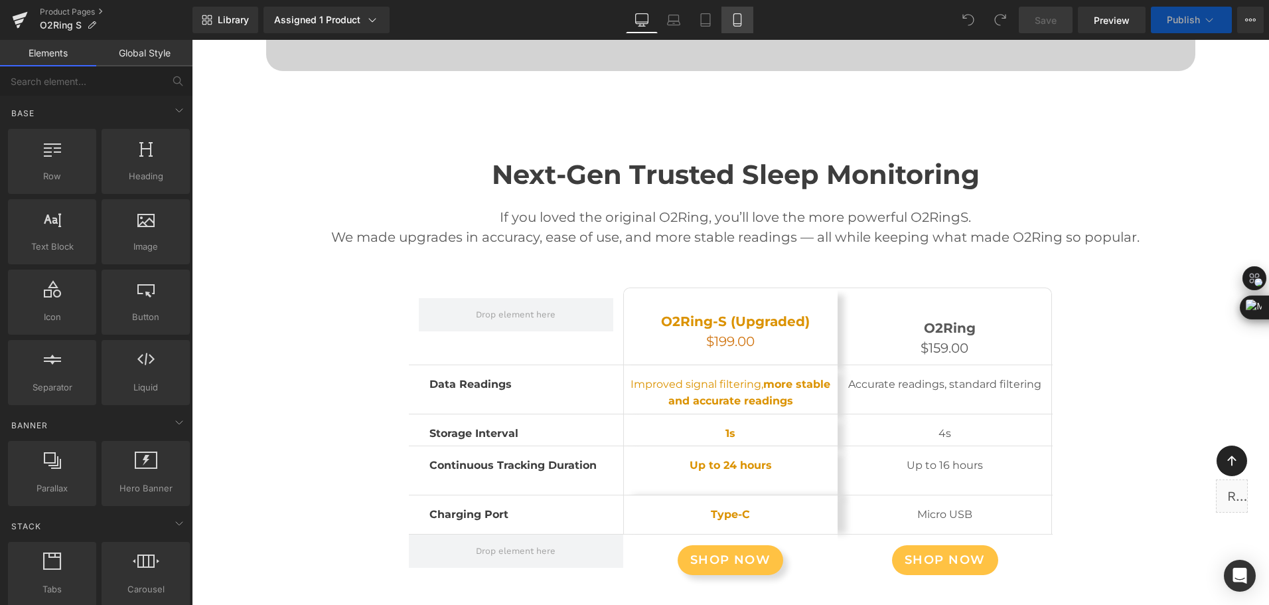
click at [739, 17] on icon at bounding box center [737, 19] width 13 height 13
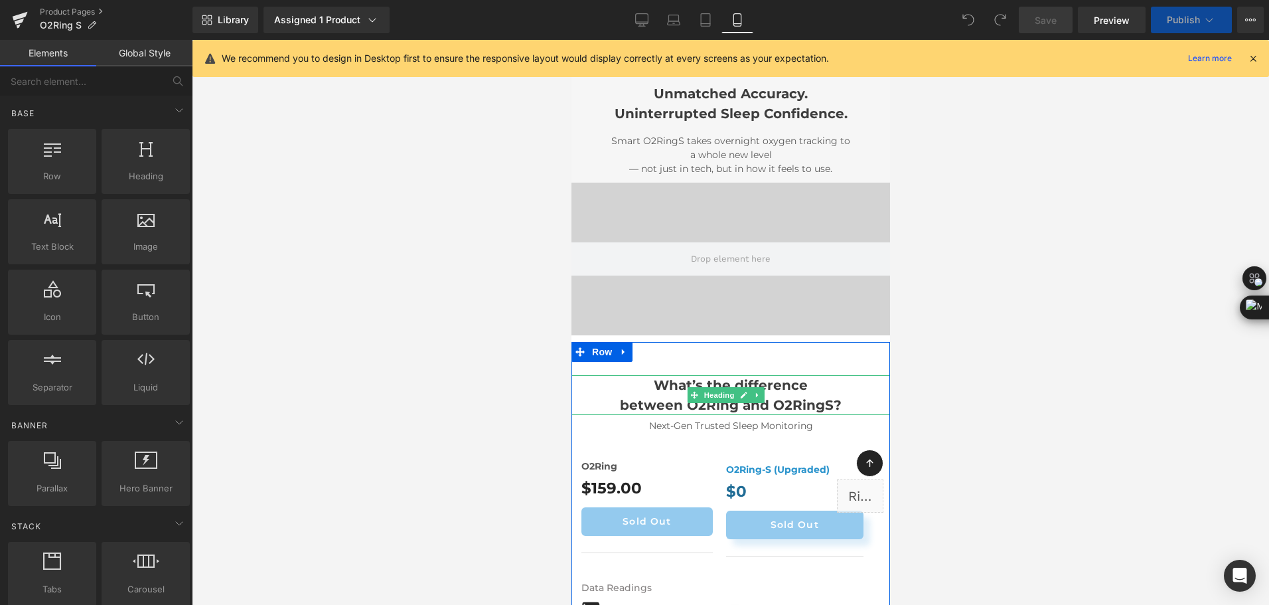
scroll to position [465, 0]
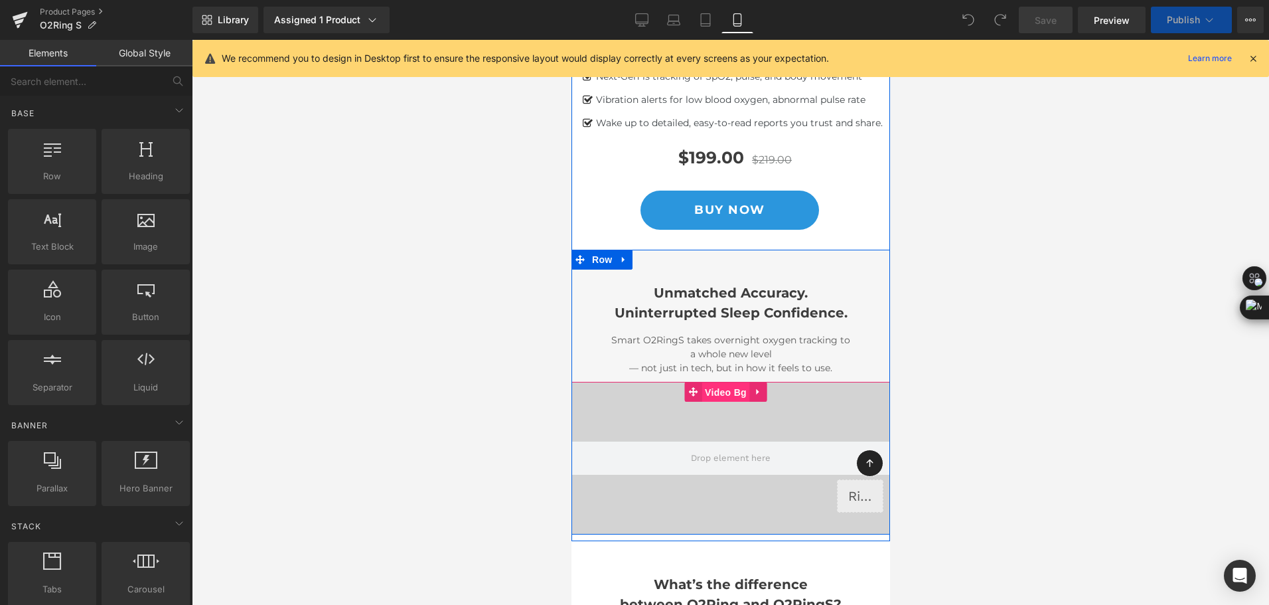
click at [729, 402] on span "Video Bg" at bounding box center [725, 392] width 48 height 20
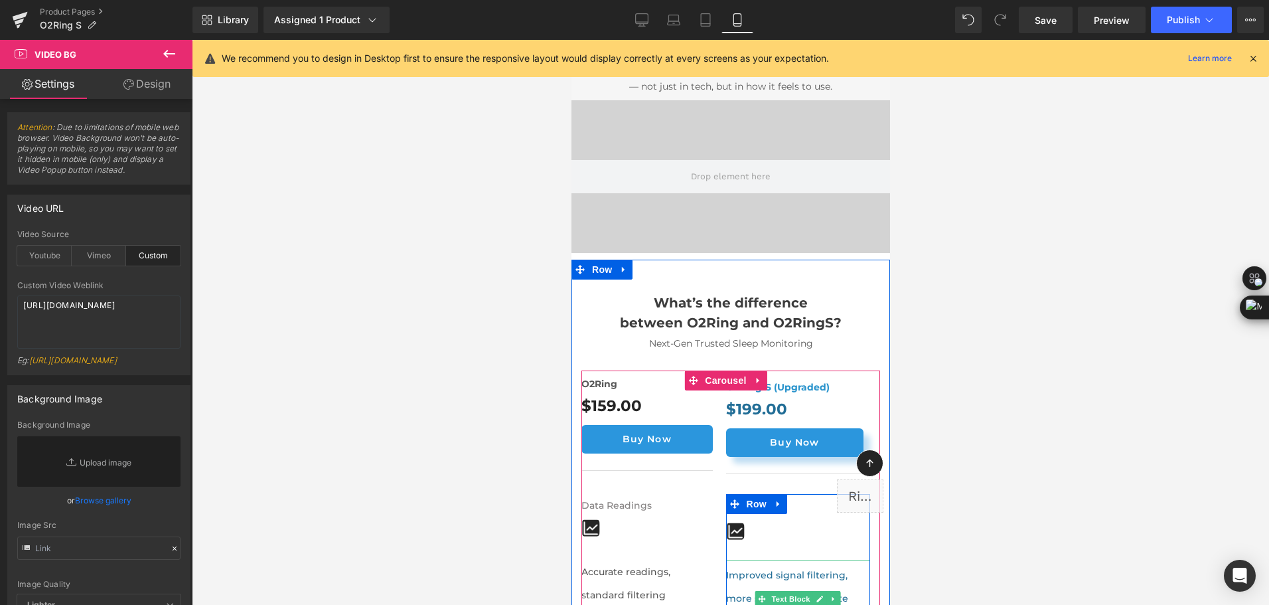
scroll to position [730, 0]
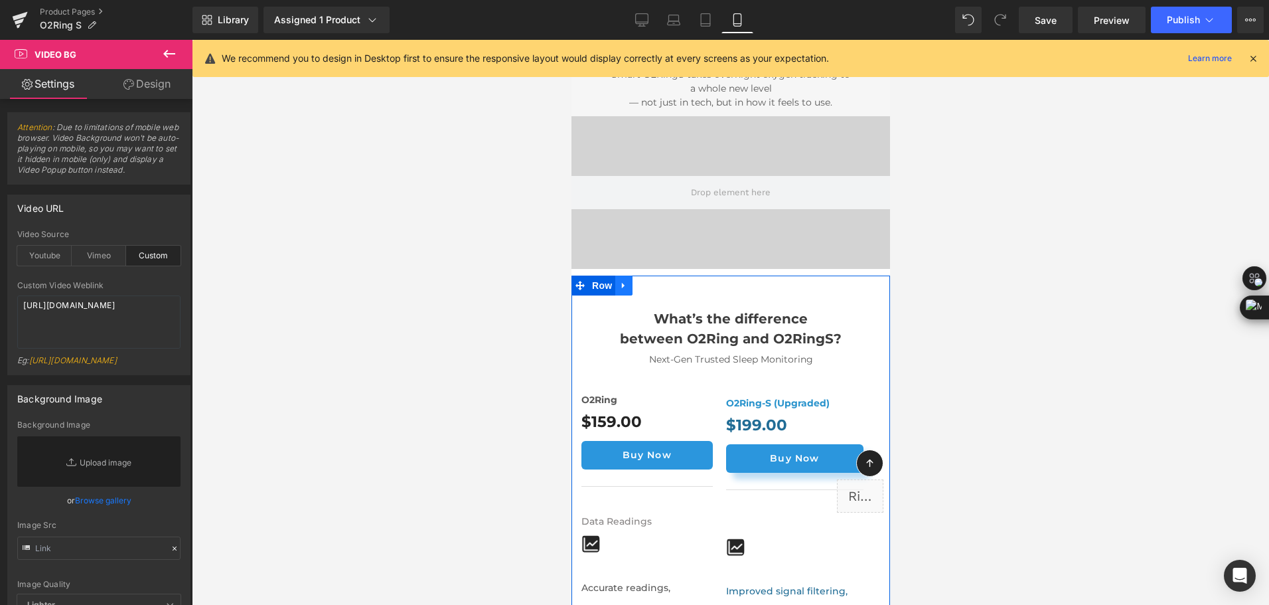
click at [617, 295] on link at bounding box center [623, 285] width 17 height 20
click at [624, 290] on icon at bounding box center [622, 285] width 9 height 9
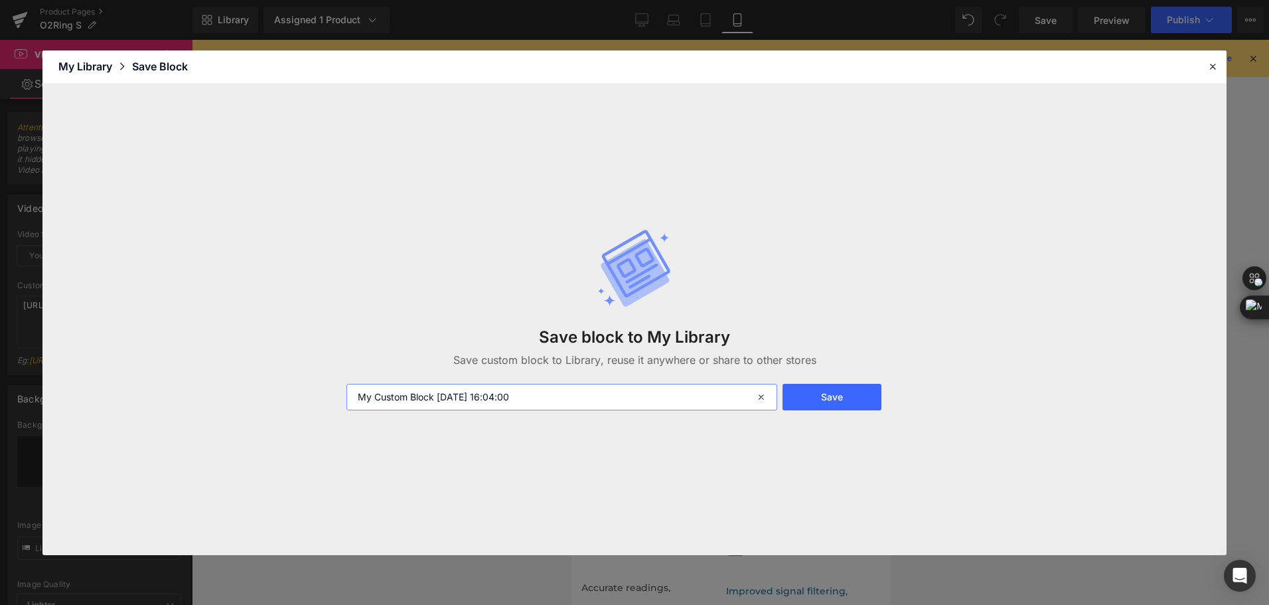
click at [549, 398] on input "My Custom Block [DATE] 16:04:00" at bounding box center [561, 397] width 431 height 27
drag, startPoint x: 549, startPoint y: 398, endPoint x: 212, endPoint y: 403, distance: 337.2
click at [212, 403] on div "Save block to My Library Save custom block to Library, reuse it anywhere or sha…" at bounding box center [634, 319] width 1184 height 471
type input "vs3 -[PERSON_NAME]"
click at [851, 389] on button "Save" at bounding box center [831, 397] width 99 height 27
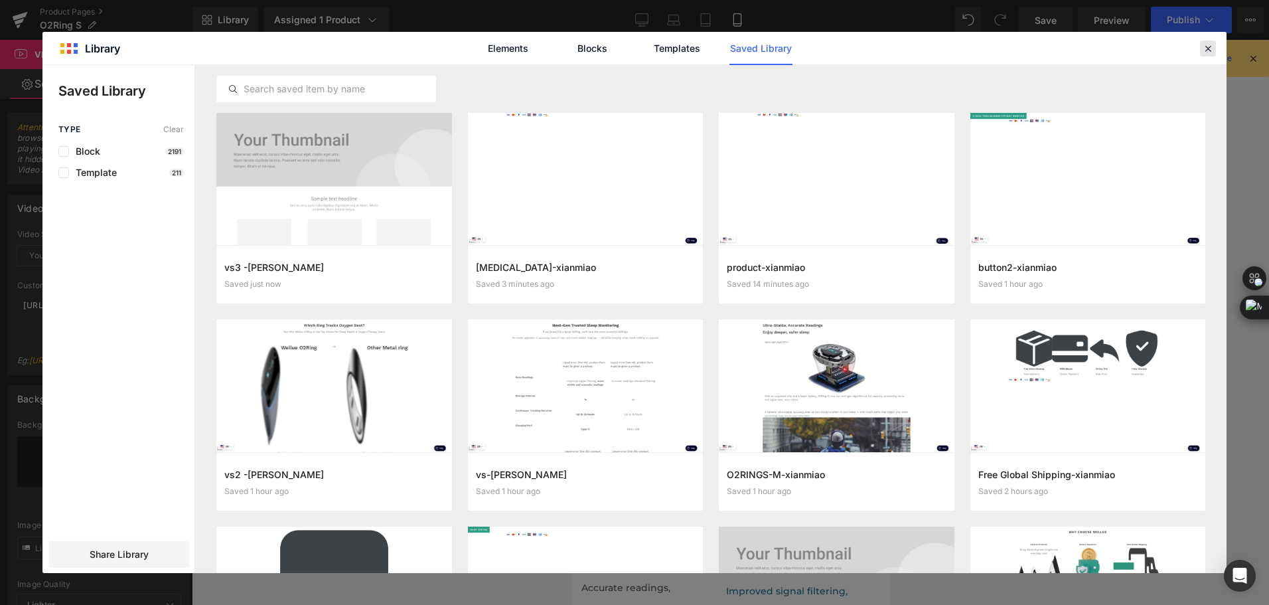
click at [1211, 49] on icon at bounding box center [1208, 48] width 12 height 12
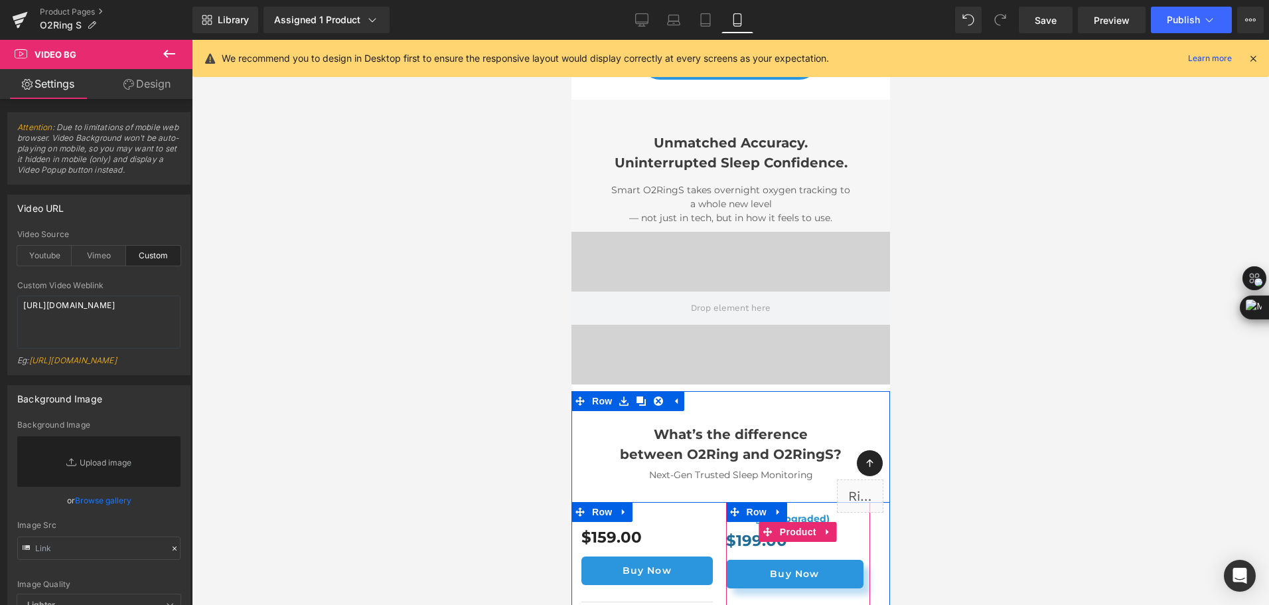
scroll to position [531, 0]
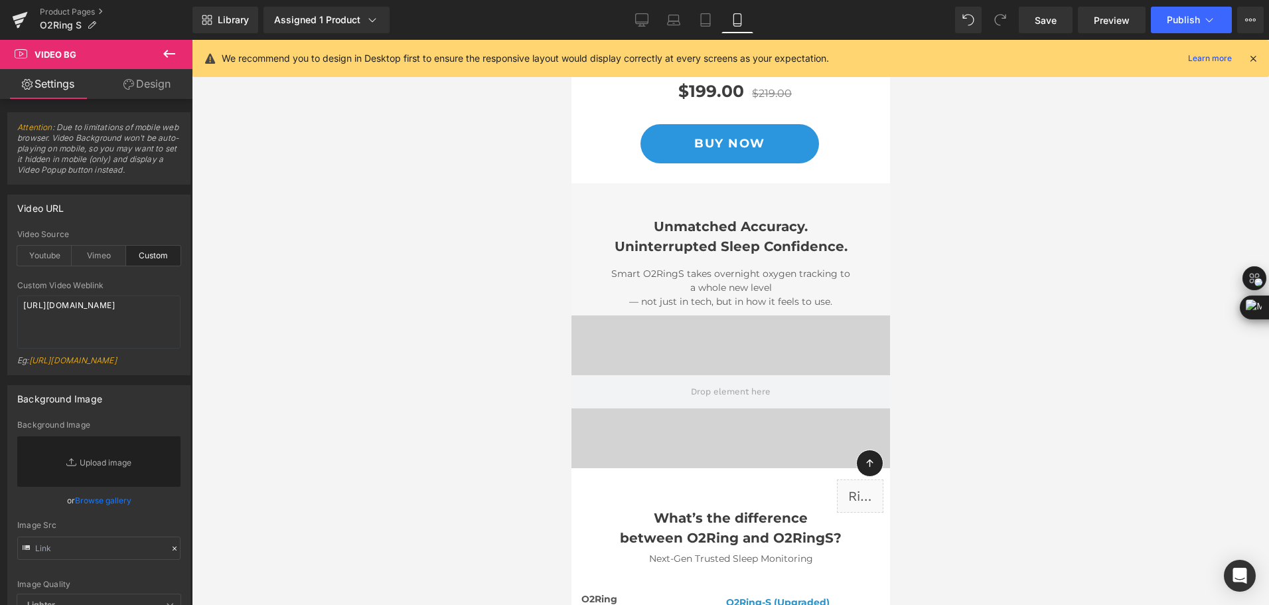
click at [573, 16] on div "Library Assigned 1 Product Product Preview O2Ring-S Smart Ring [MEDICAL_DATA] M…" at bounding box center [730, 20] width 1076 height 27
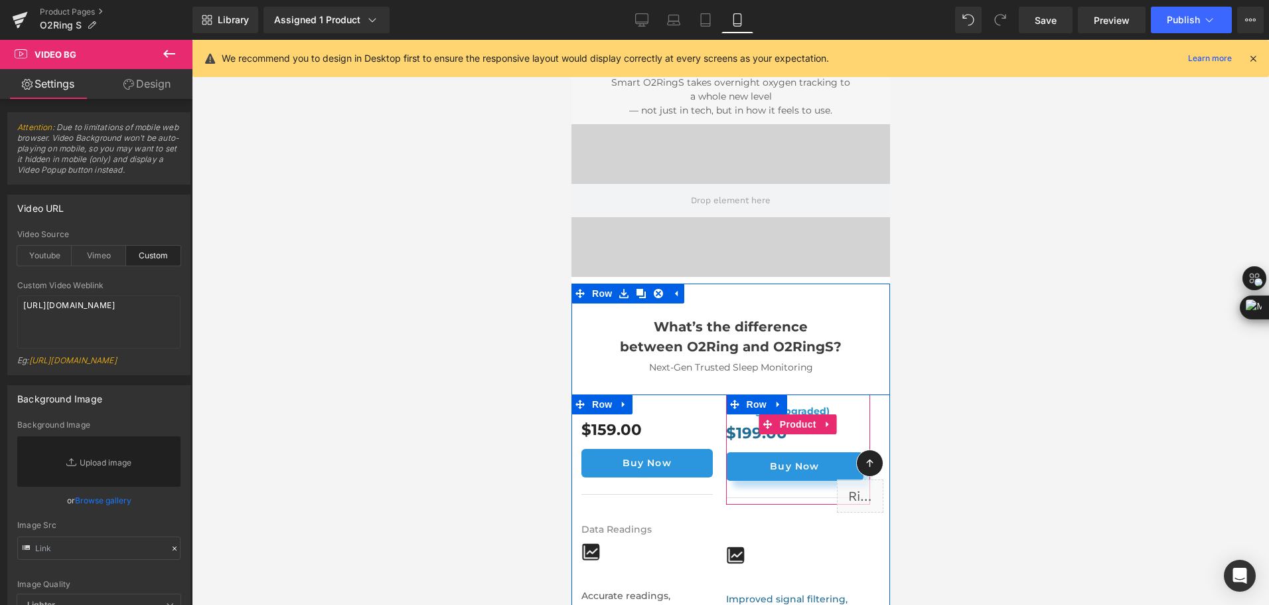
scroll to position [597, 0]
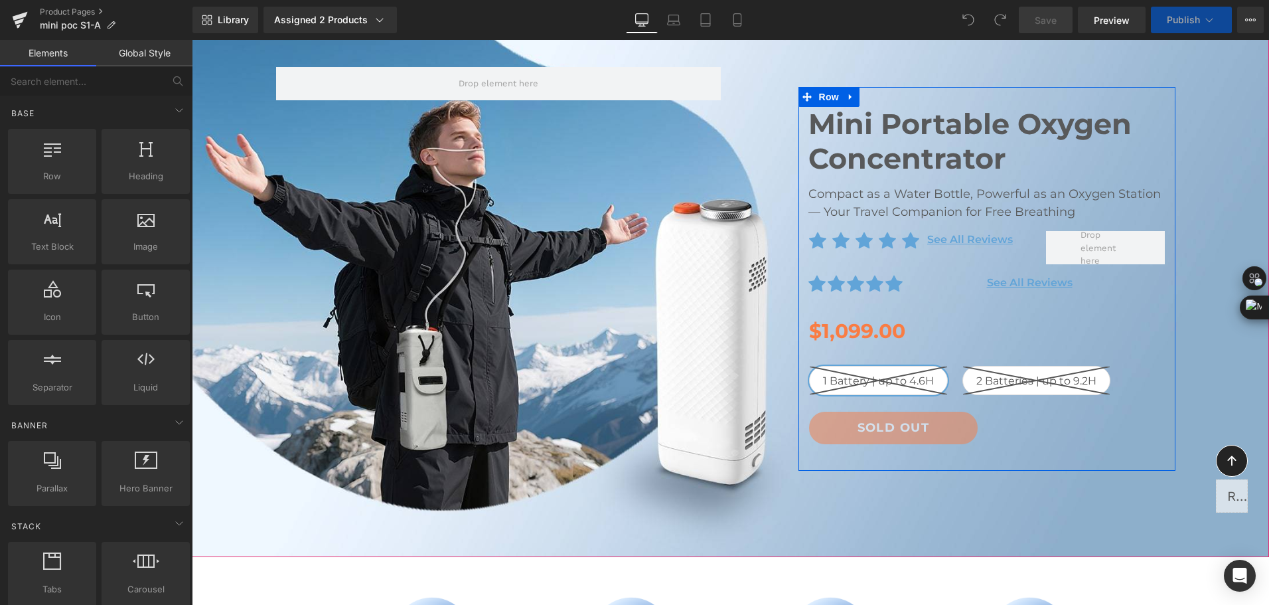
scroll to position [133, 0]
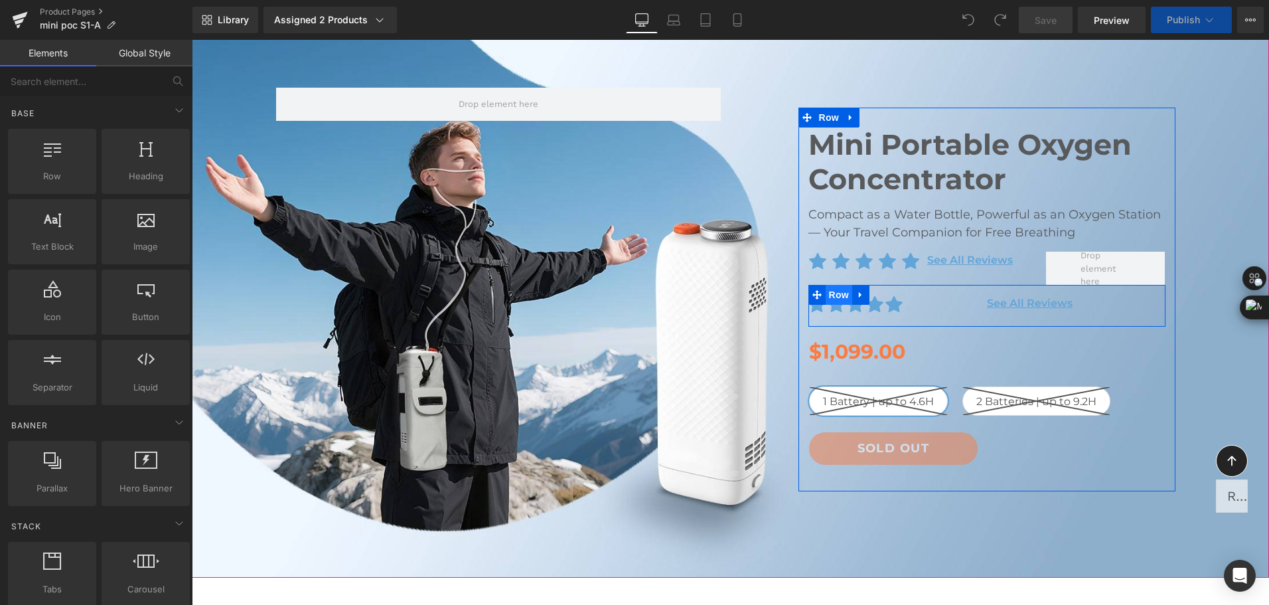
click at [827, 291] on span "Row" at bounding box center [839, 295] width 27 height 20
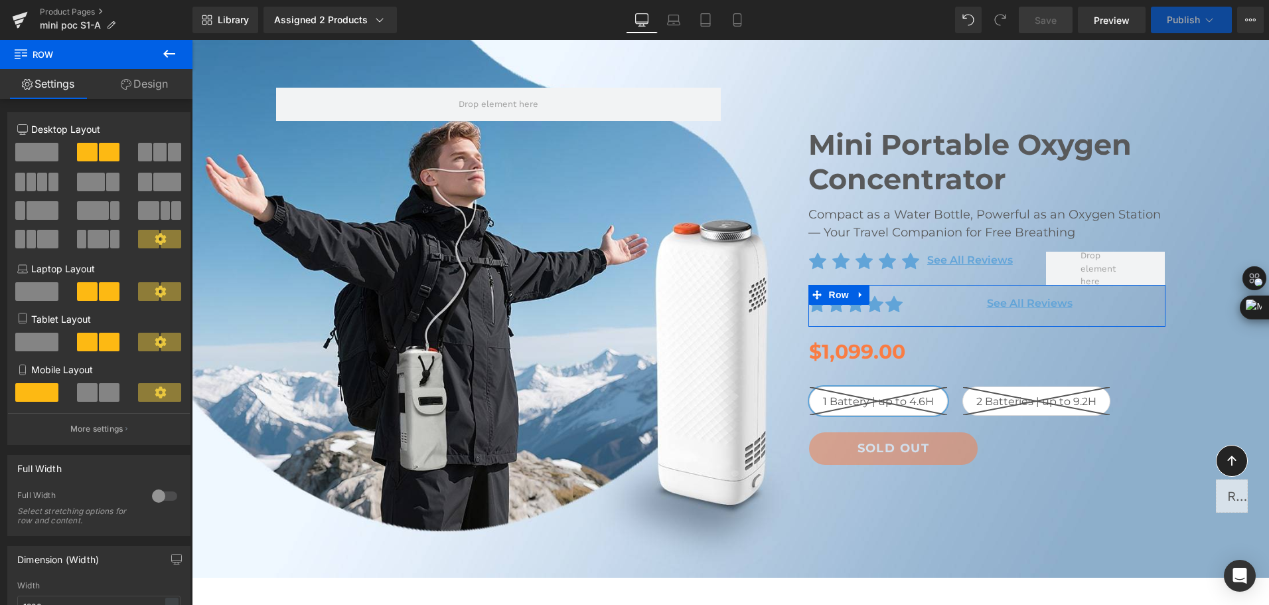
click at [145, 94] on link "Design" at bounding box center [144, 84] width 96 height 30
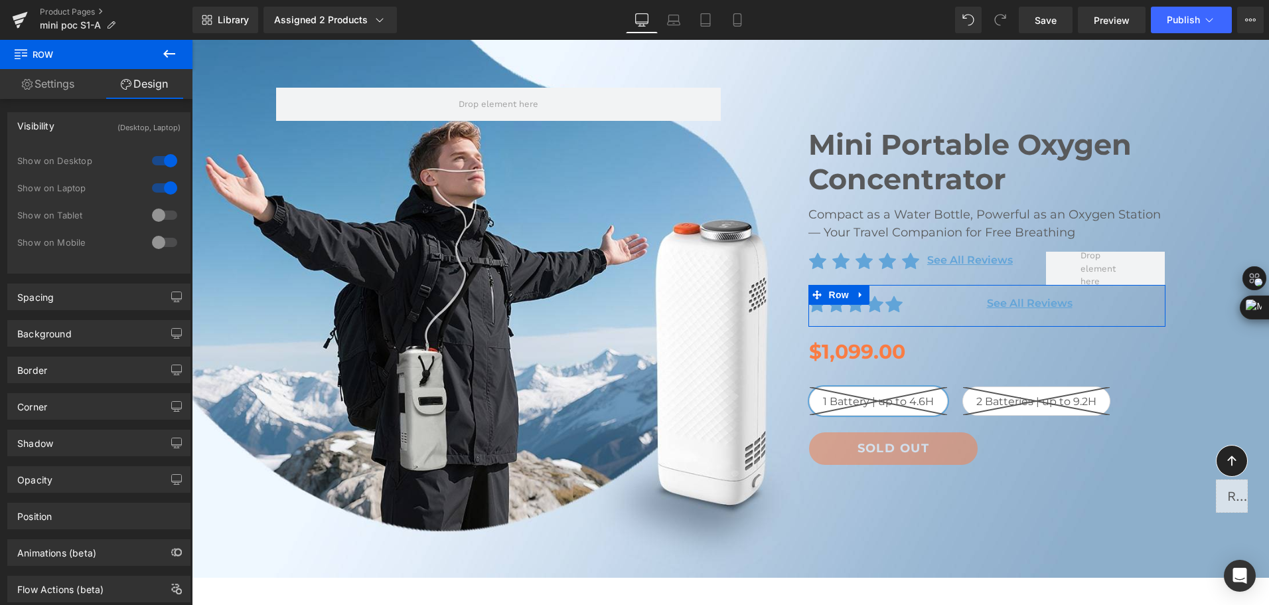
click at [151, 214] on div at bounding box center [165, 214] width 32 height 21
click at [155, 234] on div at bounding box center [165, 242] width 32 height 21
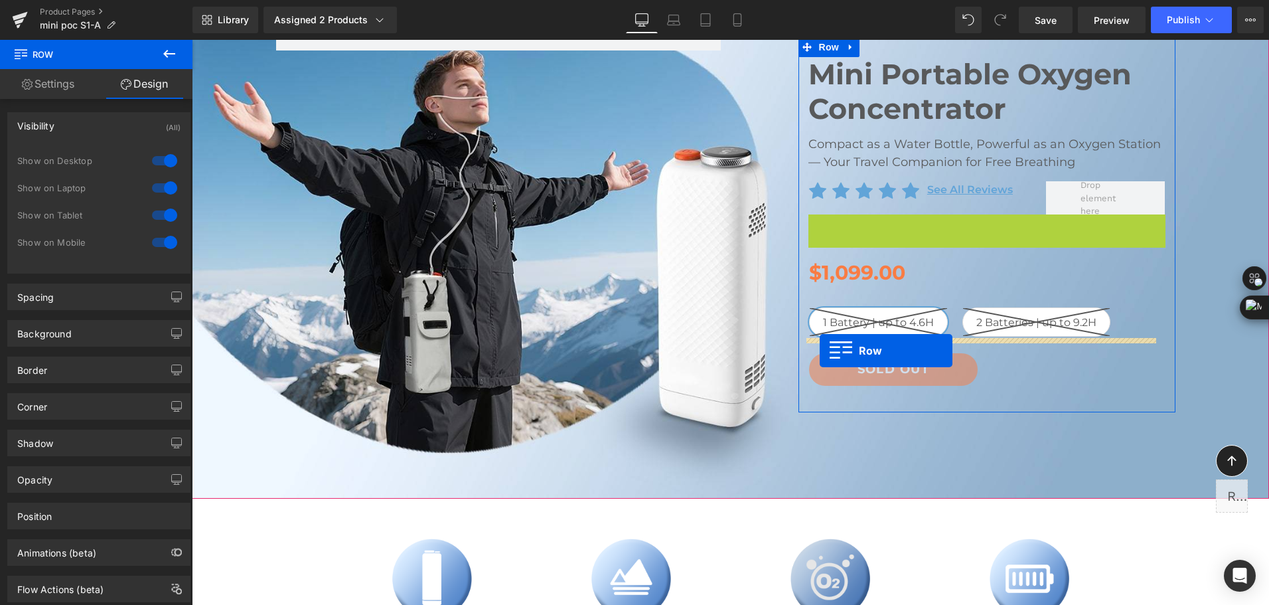
scroll to position [398, 0]
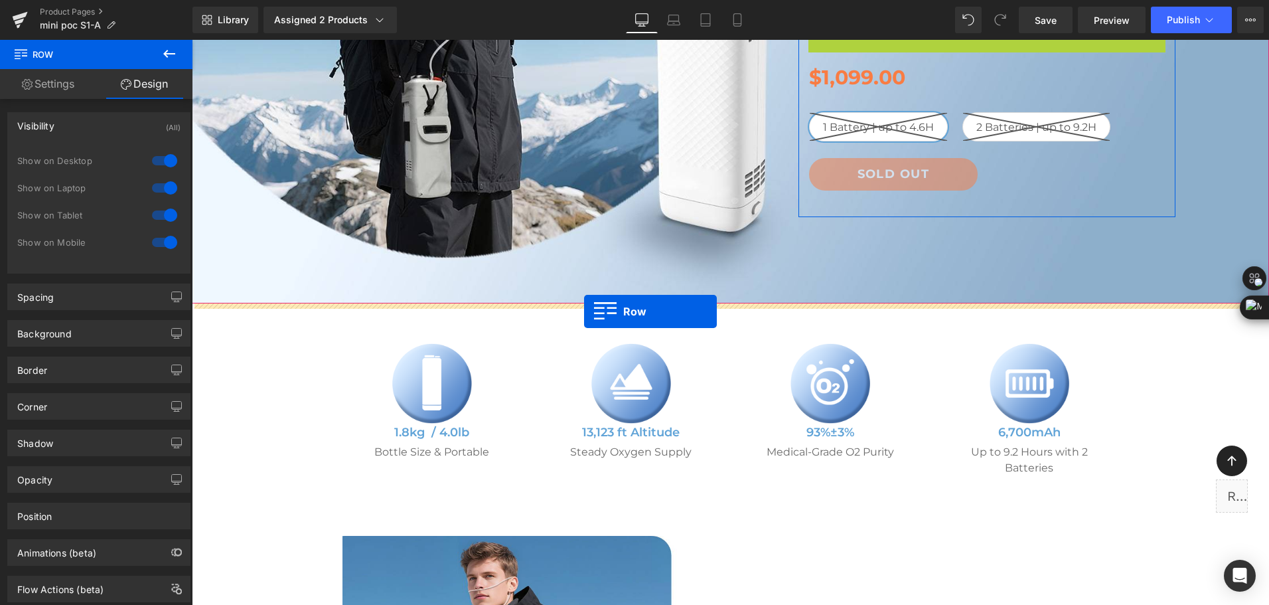
drag, startPoint x: 811, startPoint y: 295, endPoint x: 584, endPoint y: 311, distance: 227.5
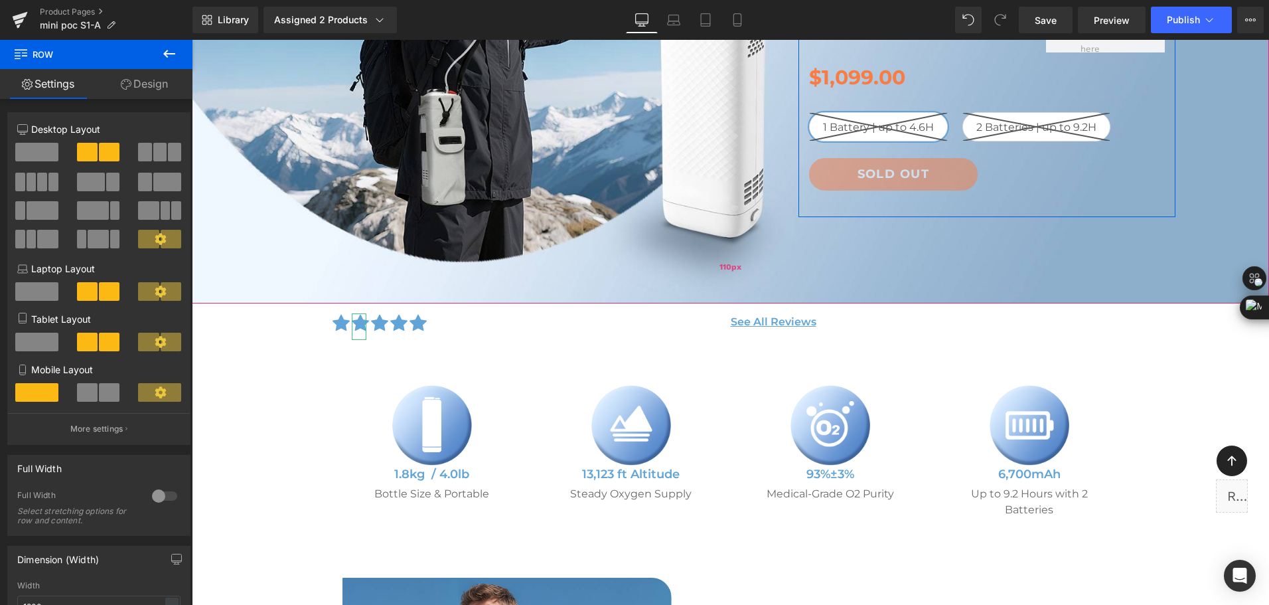
scroll to position [100, 0]
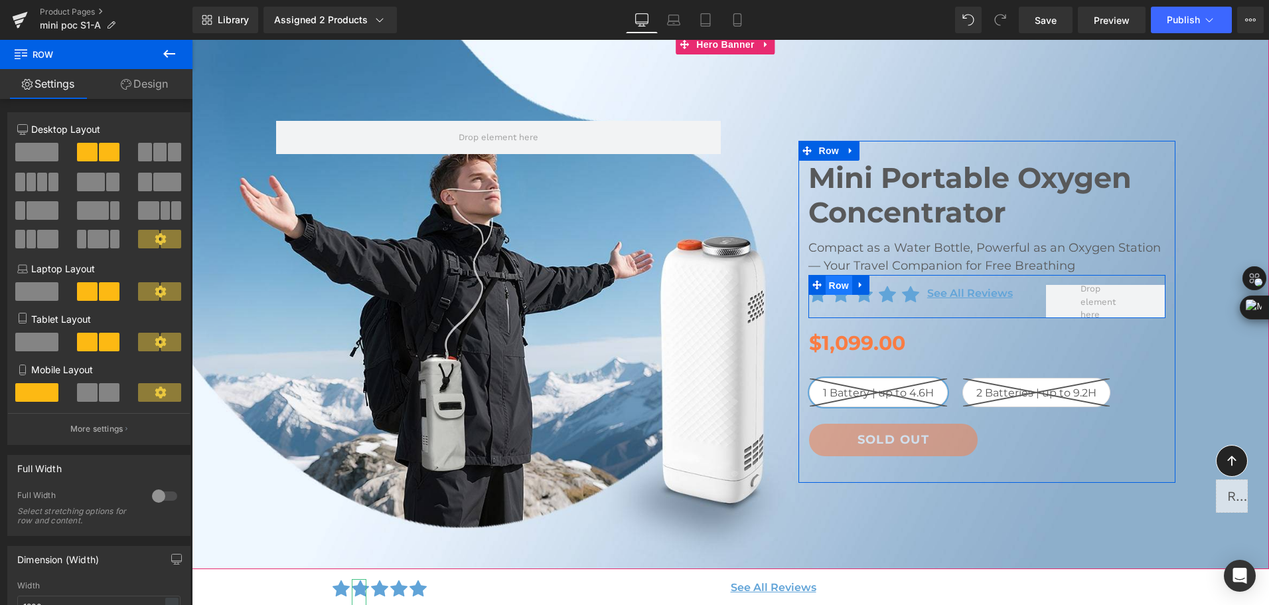
click at [828, 285] on span "Row" at bounding box center [839, 285] width 27 height 20
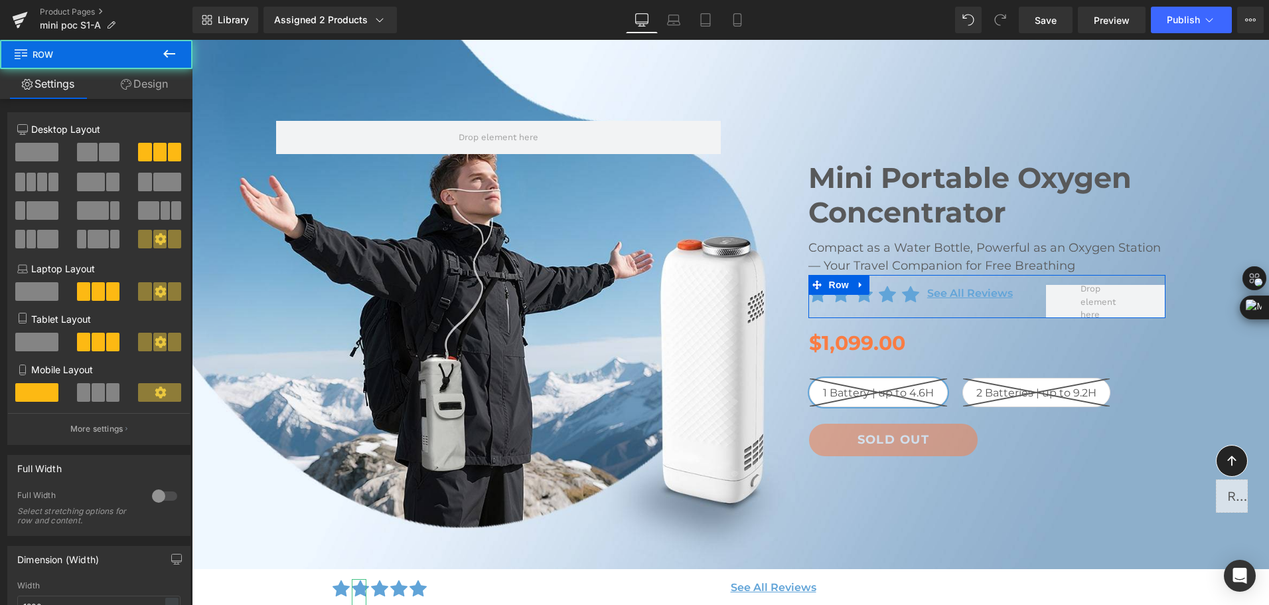
click at [151, 92] on link "Design" at bounding box center [144, 84] width 96 height 30
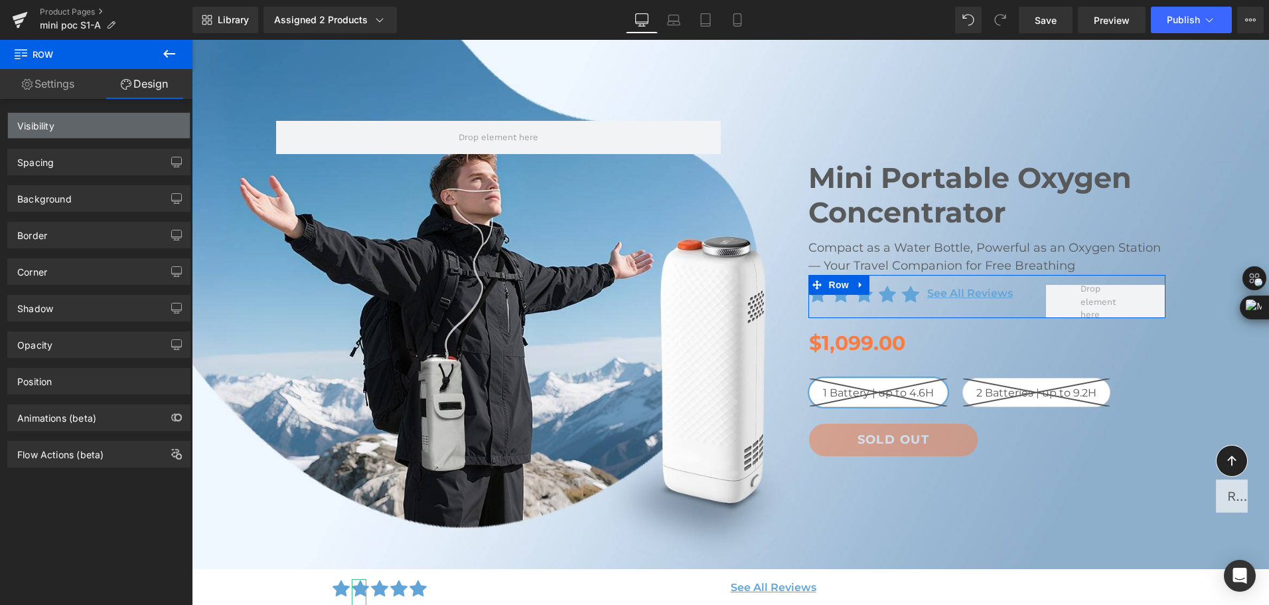
click at [135, 120] on div "Visibility" at bounding box center [99, 125] width 182 height 25
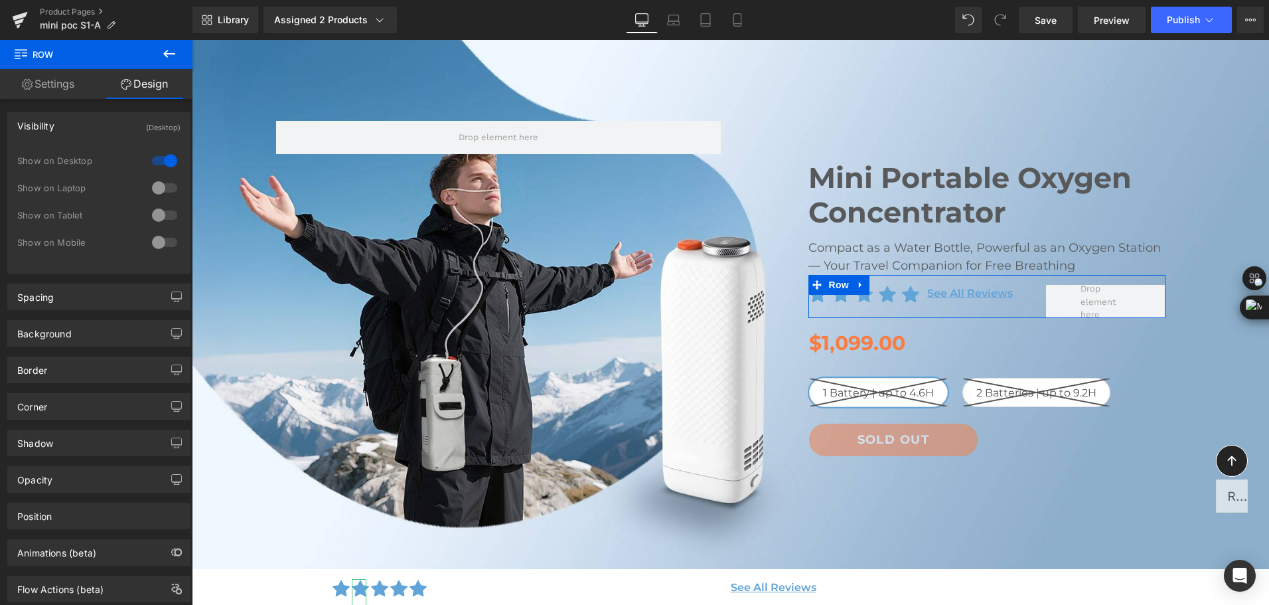
click at [155, 160] on div at bounding box center [165, 160] width 32 height 21
click at [678, 19] on icon at bounding box center [673, 19] width 13 height 13
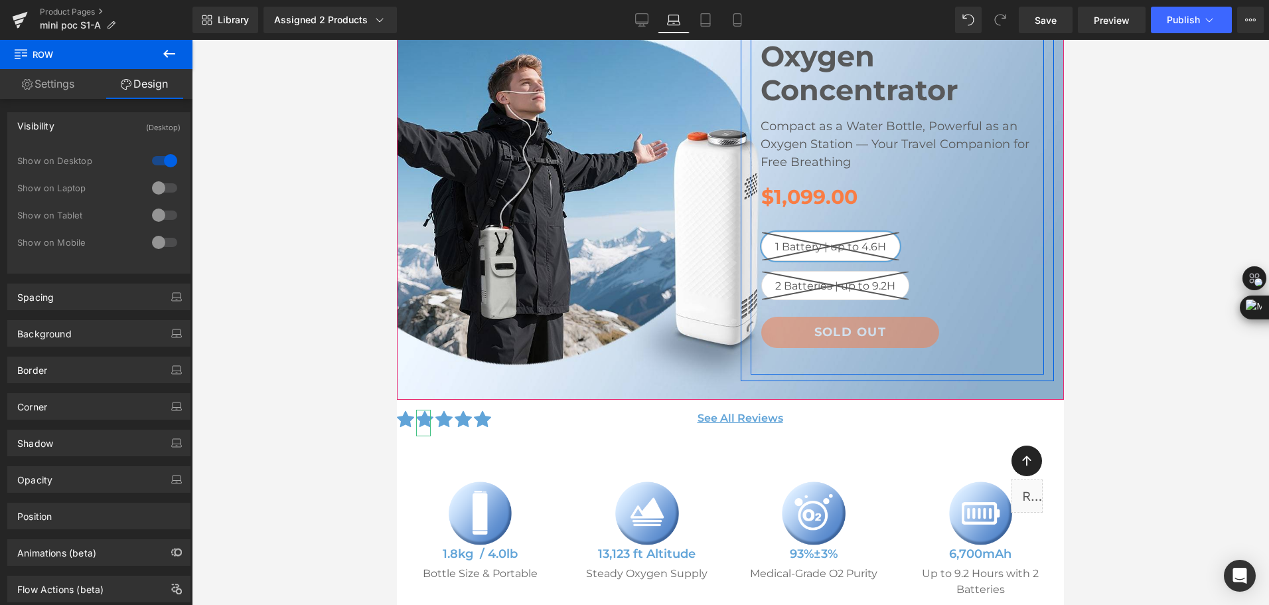
scroll to position [199, 0]
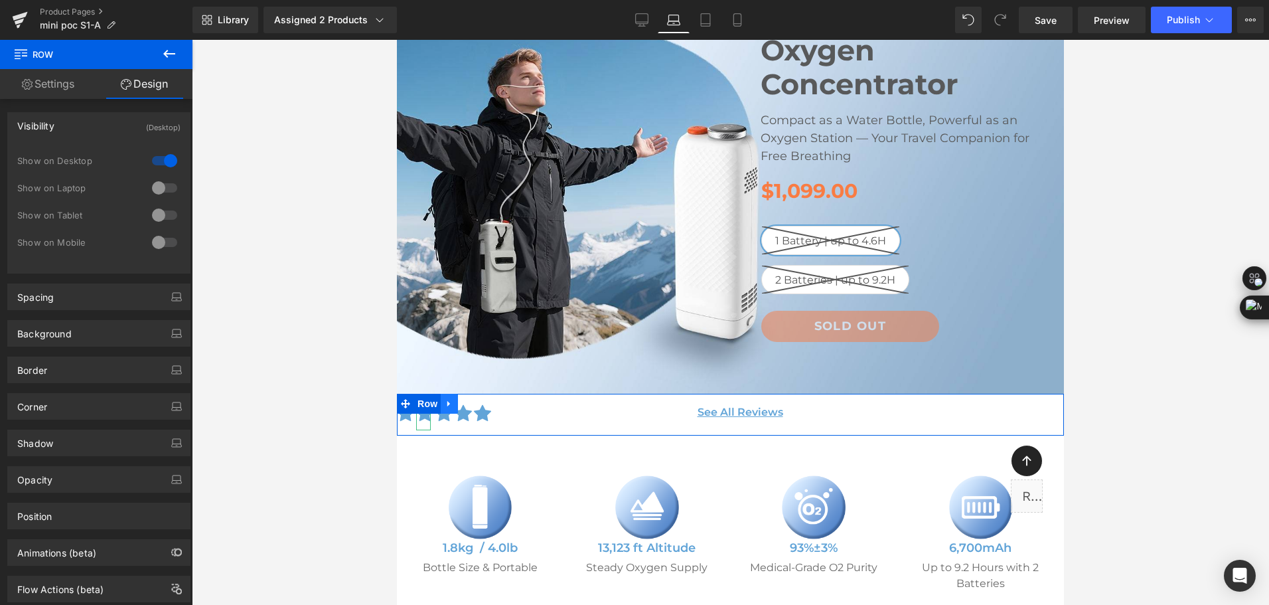
click at [448, 405] on icon at bounding box center [448, 403] width 3 height 6
click at [463, 407] on icon at bounding box center [466, 403] width 9 height 10
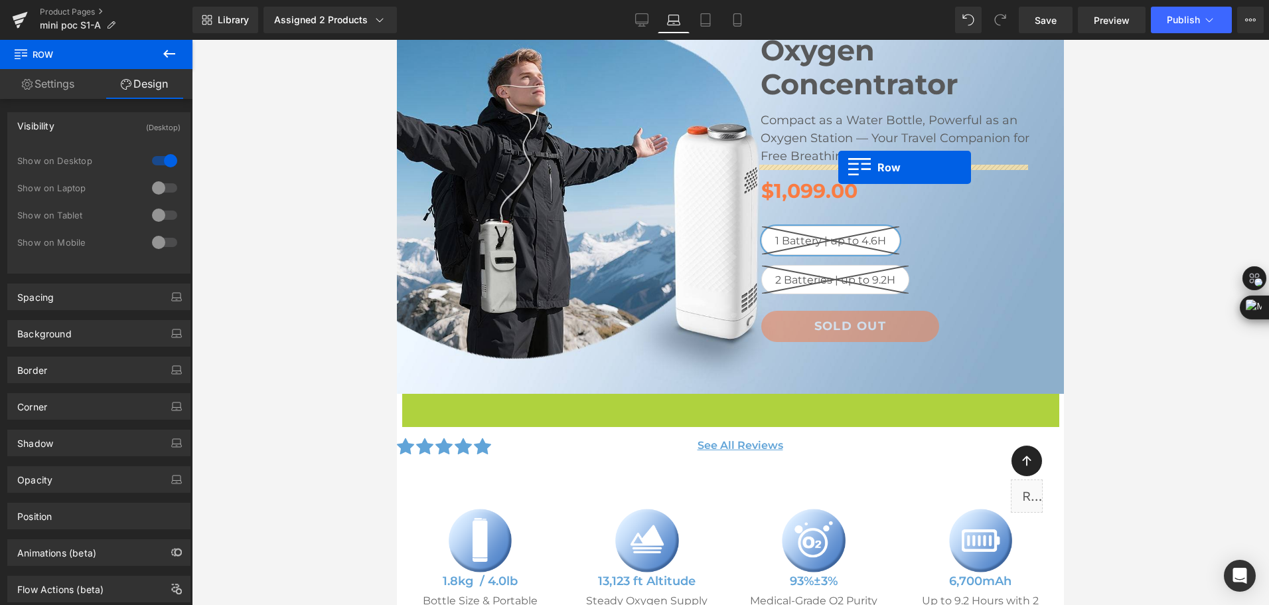
drag, startPoint x: 423, startPoint y: 401, endPoint x: 838, endPoint y: 167, distance: 476.9
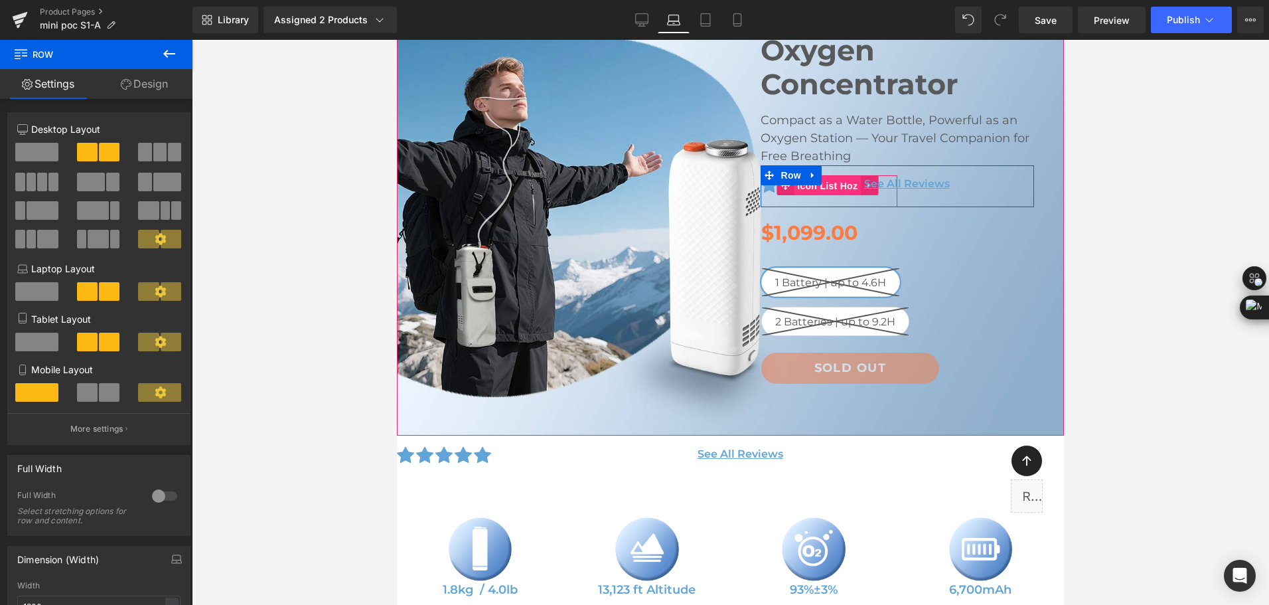
click at [828, 187] on span "Icon List Hoz" at bounding box center [827, 186] width 67 height 20
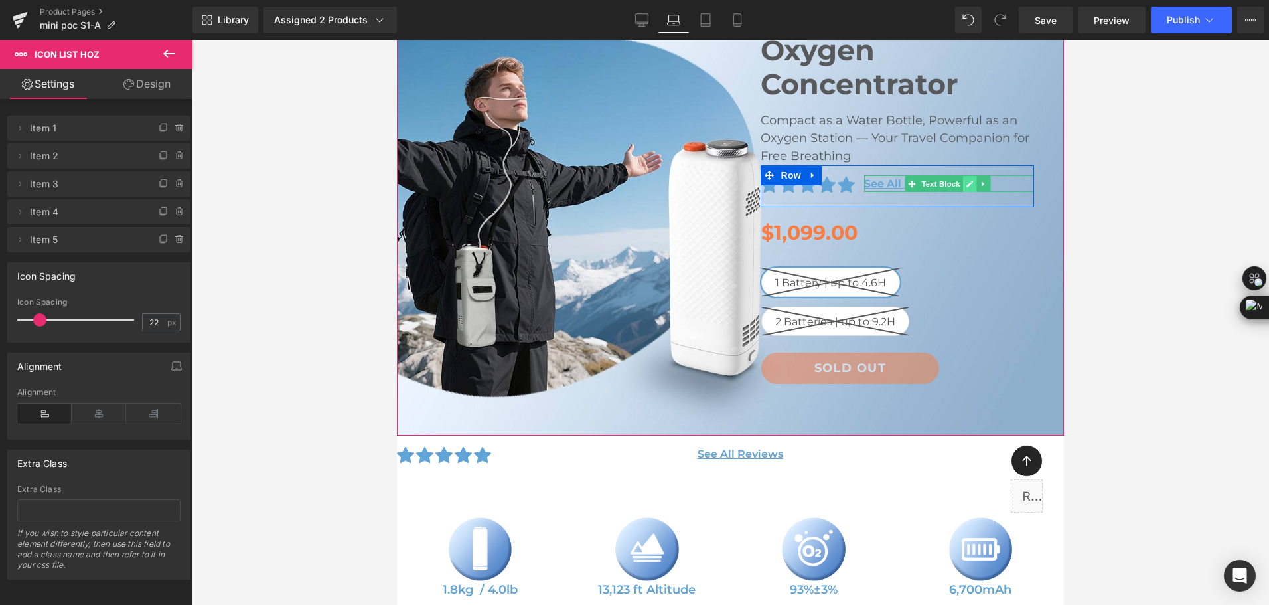
click at [963, 187] on link at bounding box center [970, 184] width 14 height 16
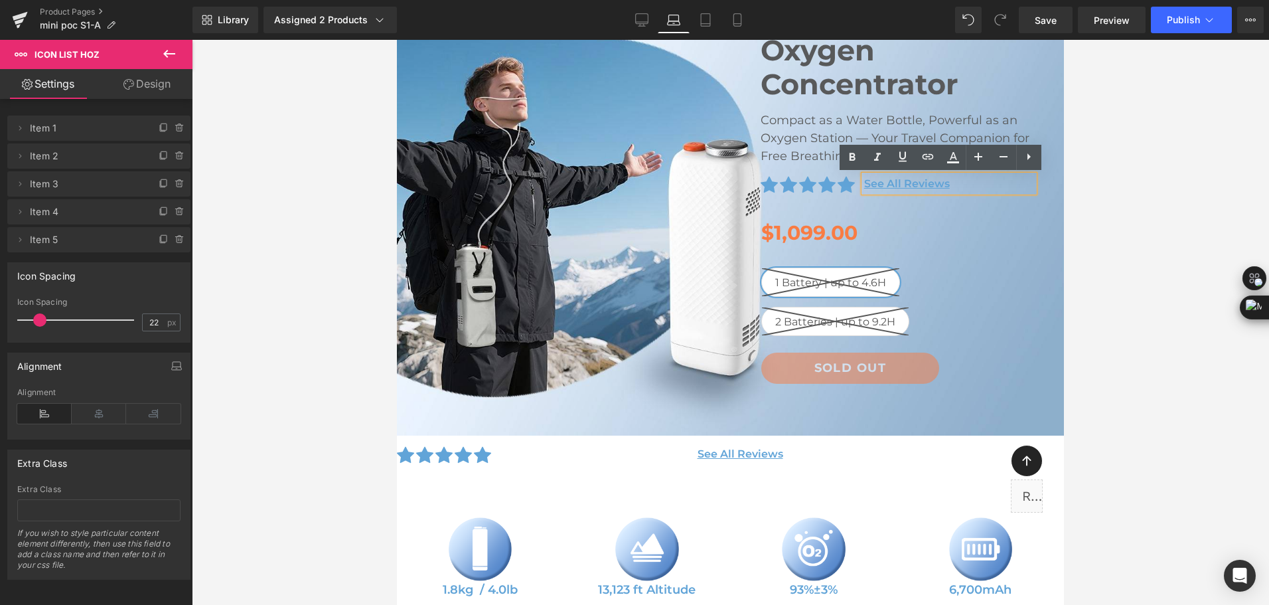
click at [968, 187] on p "See All Reviews" at bounding box center [949, 183] width 170 height 17
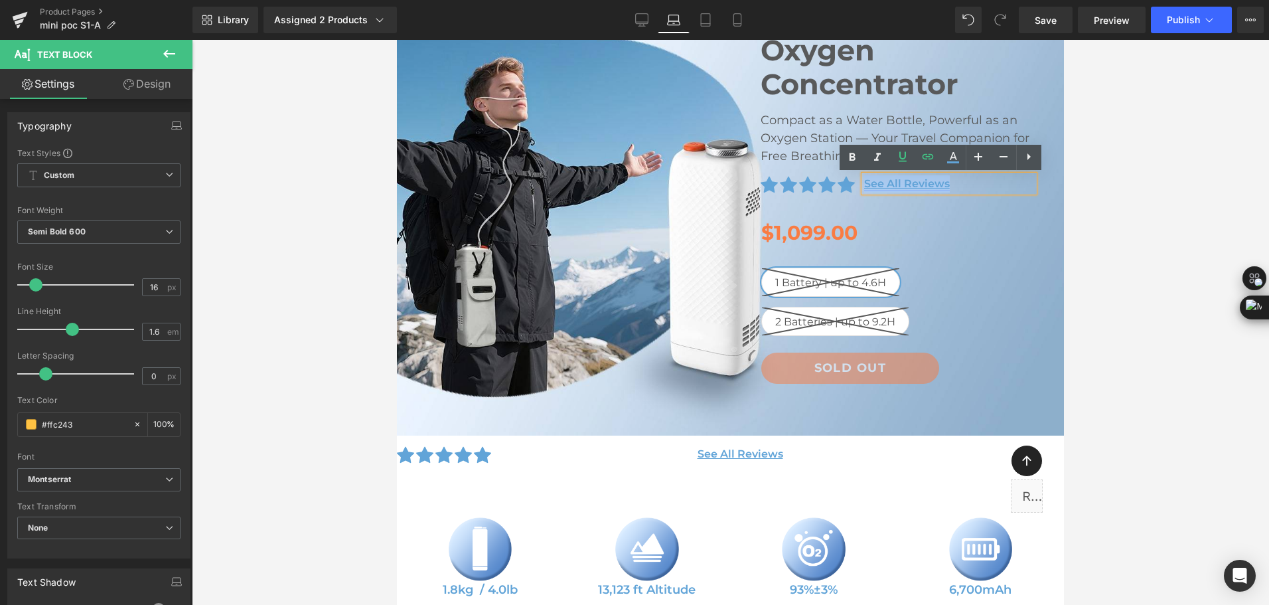
drag, startPoint x: 956, startPoint y: 185, endPoint x: 859, endPoint y: 179, distance: 97.1
click at [864, 179] on p "See All Reviews" at bounding box center [949, 183] width 170 height 17
click at [932, 157] on icon at bounding box center [927, 156] width 11 height 5
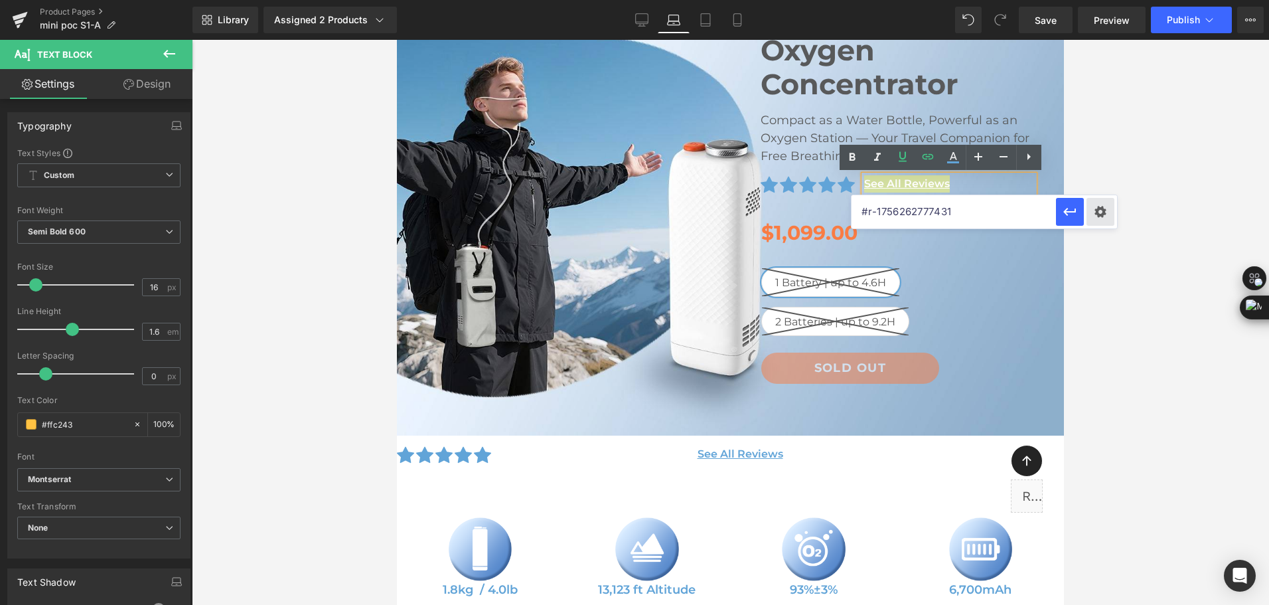
click at [1096, 0] on div "Text Color Highlight Color #333333 Edit or remove link: Edit - Unlink - Cancel …" at bounding box center [634, 0] width 1269 height 0
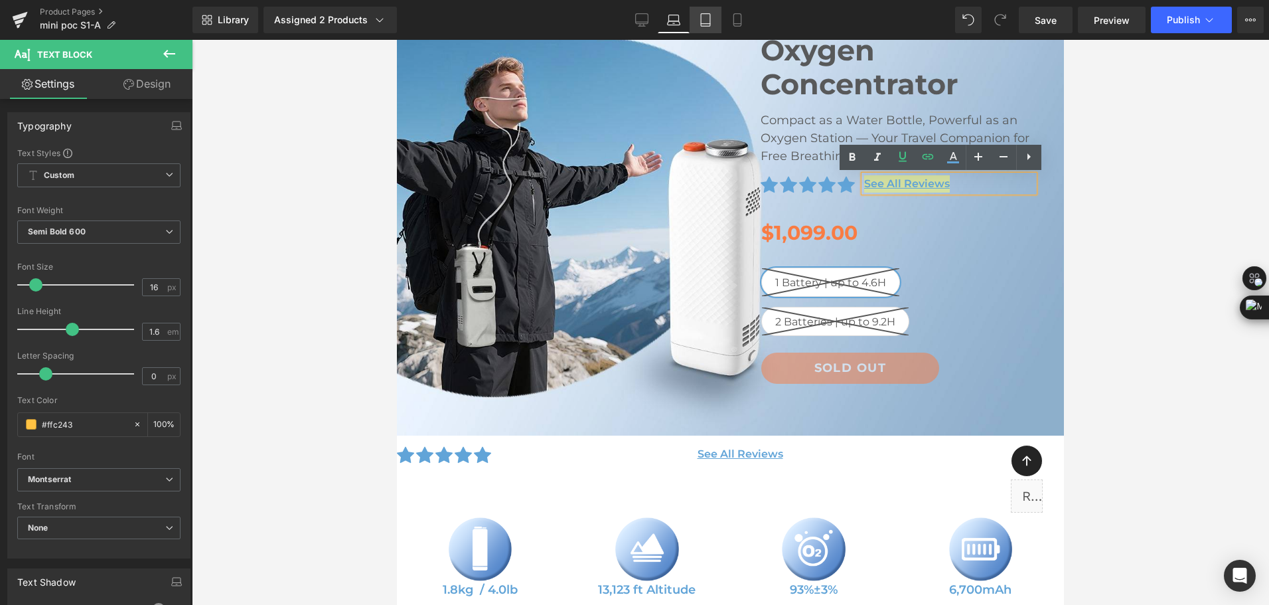
click at [706, 19] on icon at bounding box center [705, 19] width 13 height 13
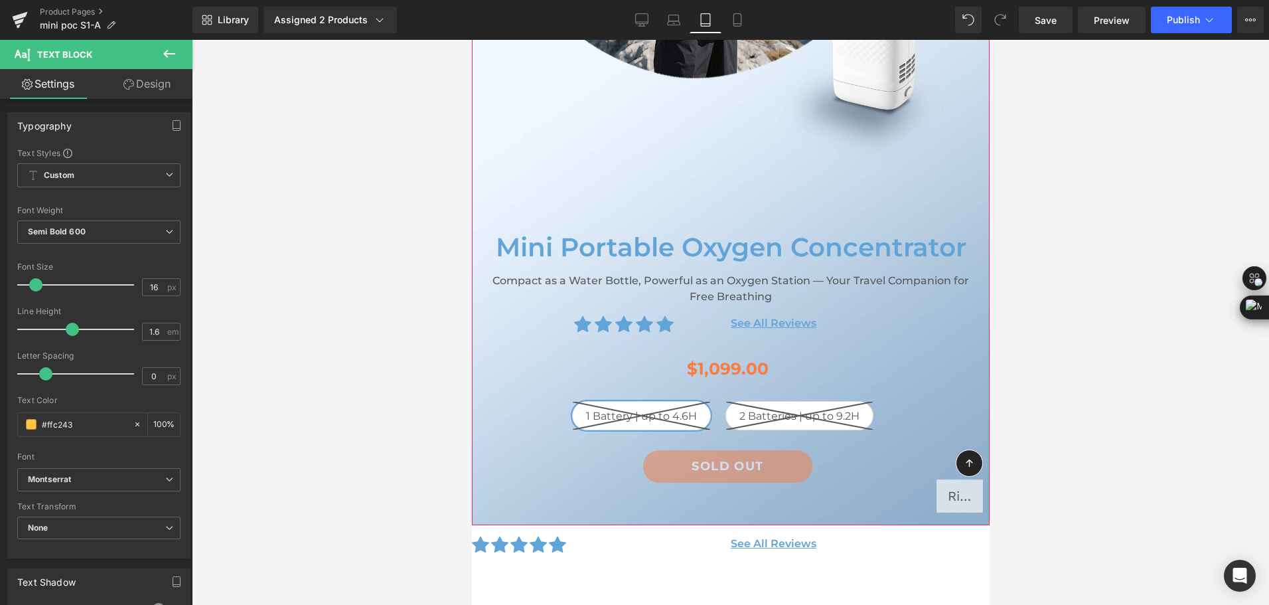
scroll to position [398, 0]
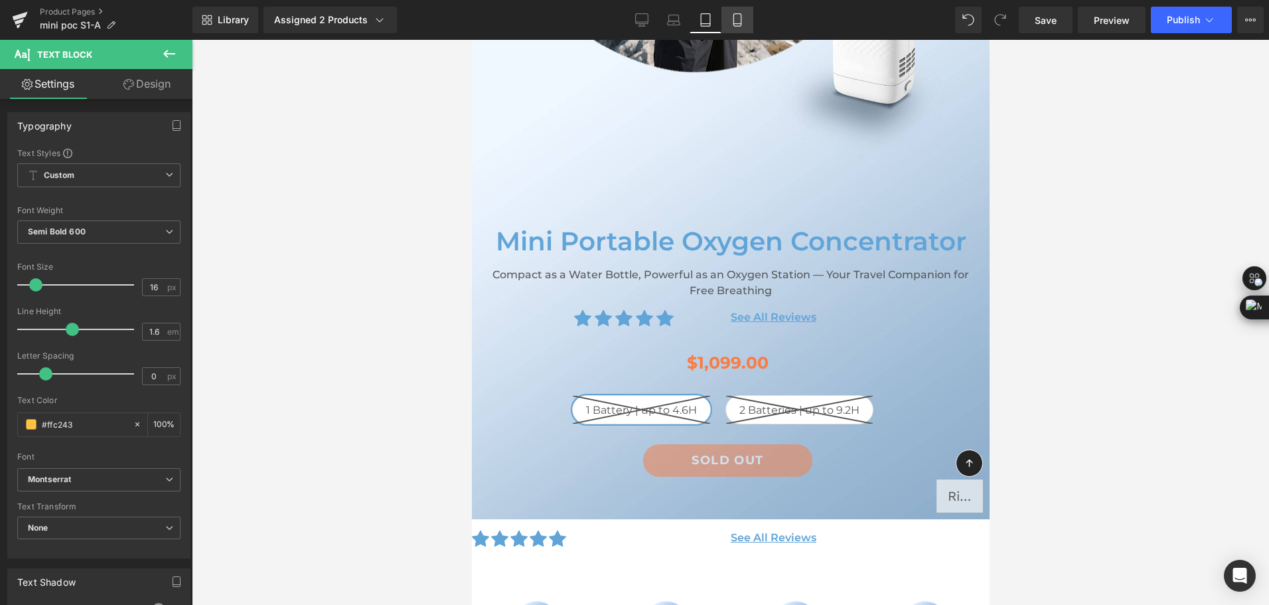
click at [725, 23] on link "Mobile" at bounding box center [737, 20] width 32 height 27
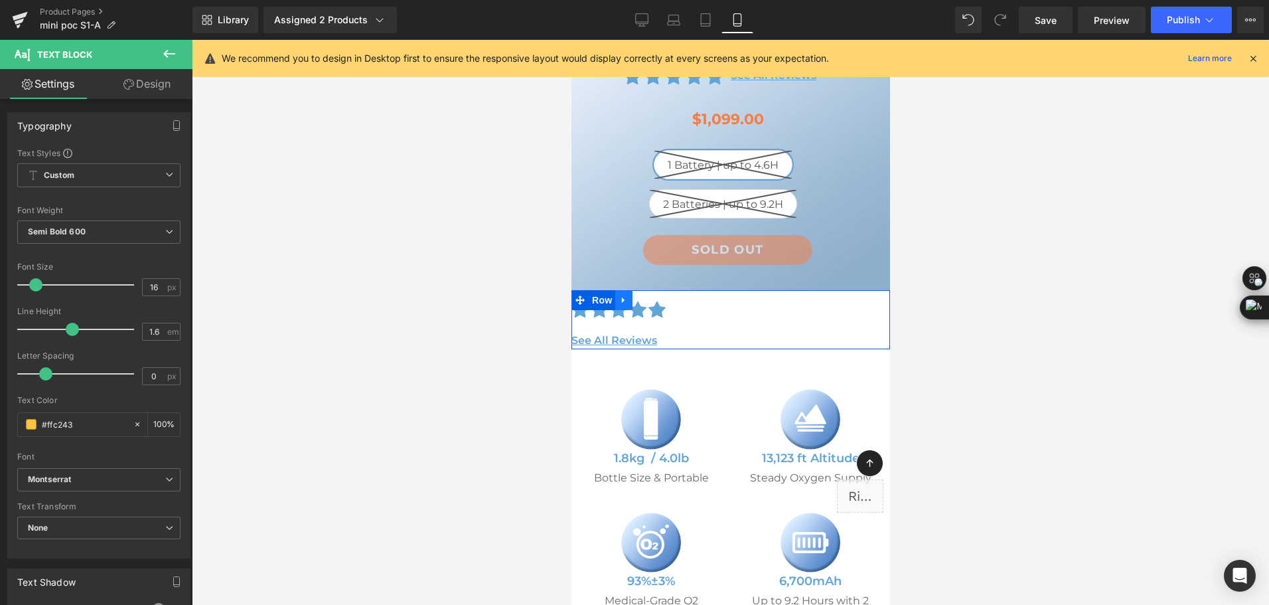
click at [630, 302] on link at bounding box center [623, 300] width 17 height 20
click at [654, 305] on icon at bounding box center [657, 300] width 9 height 10
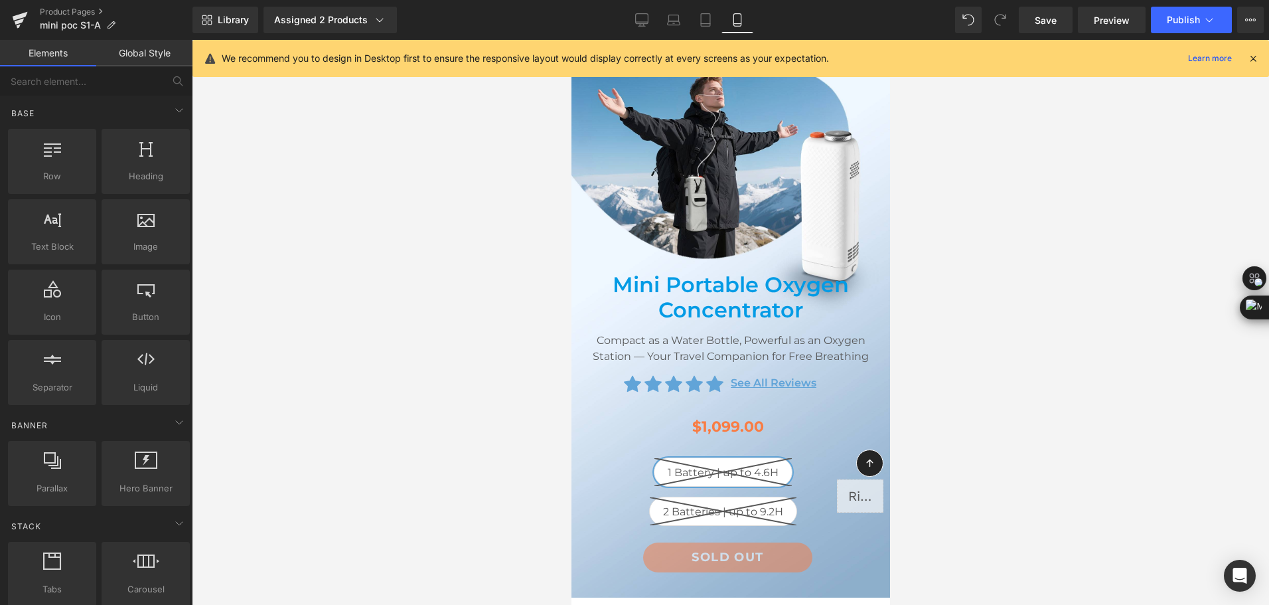
scroll to position [66, 0]
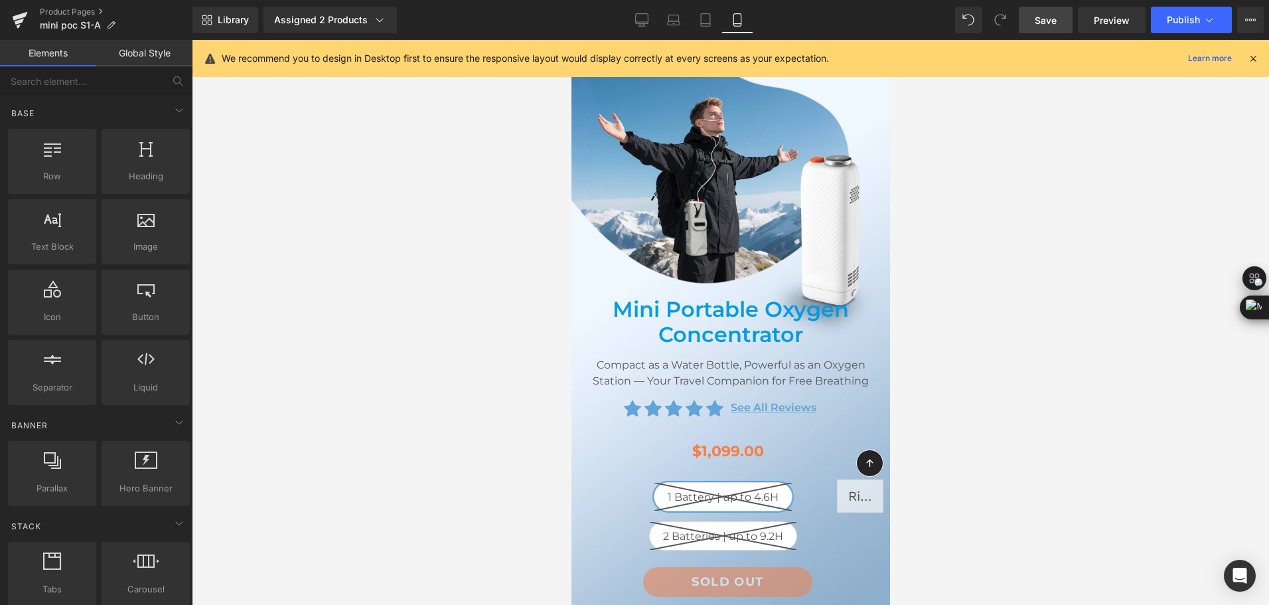
click at [1056, 15] on span "Save" at bounding box center [1046, 20] width 22 height 14
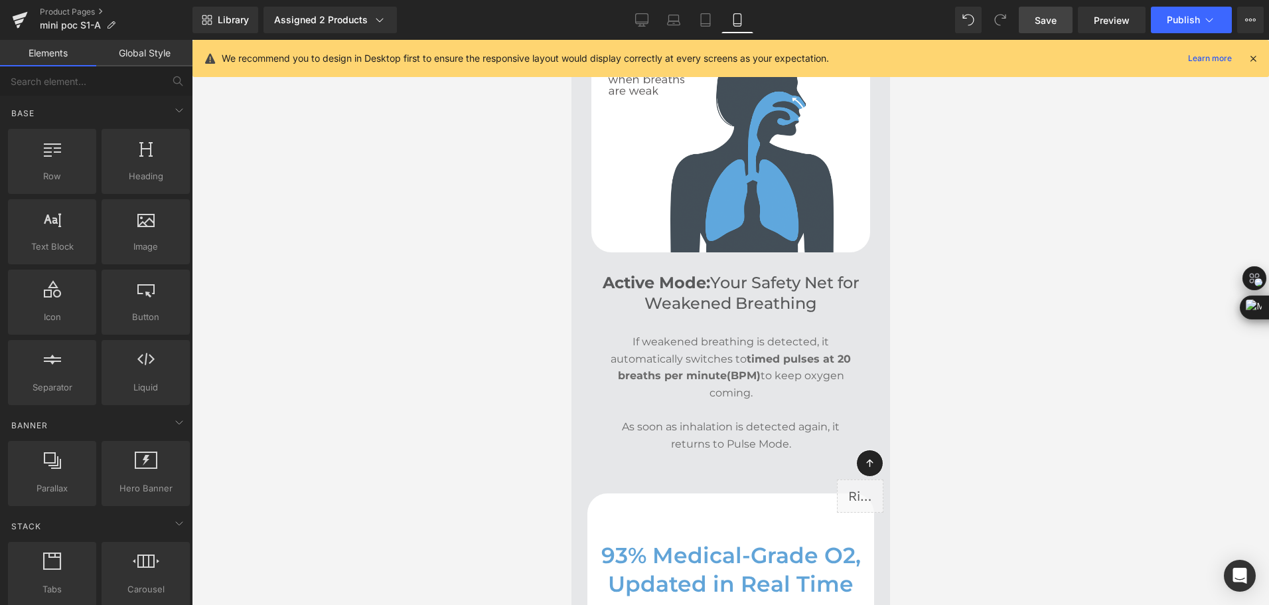
scroll to position [3915, 0]
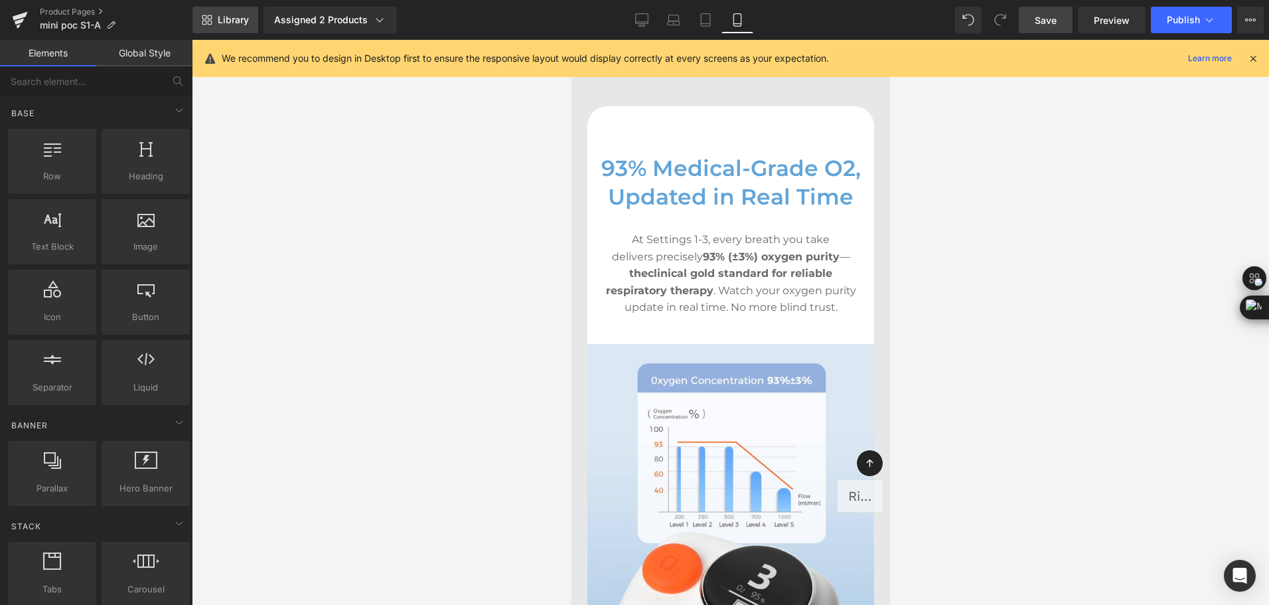
click at [222, 19] on span "Library" at bounding box center [233, 20] width 31 height 12
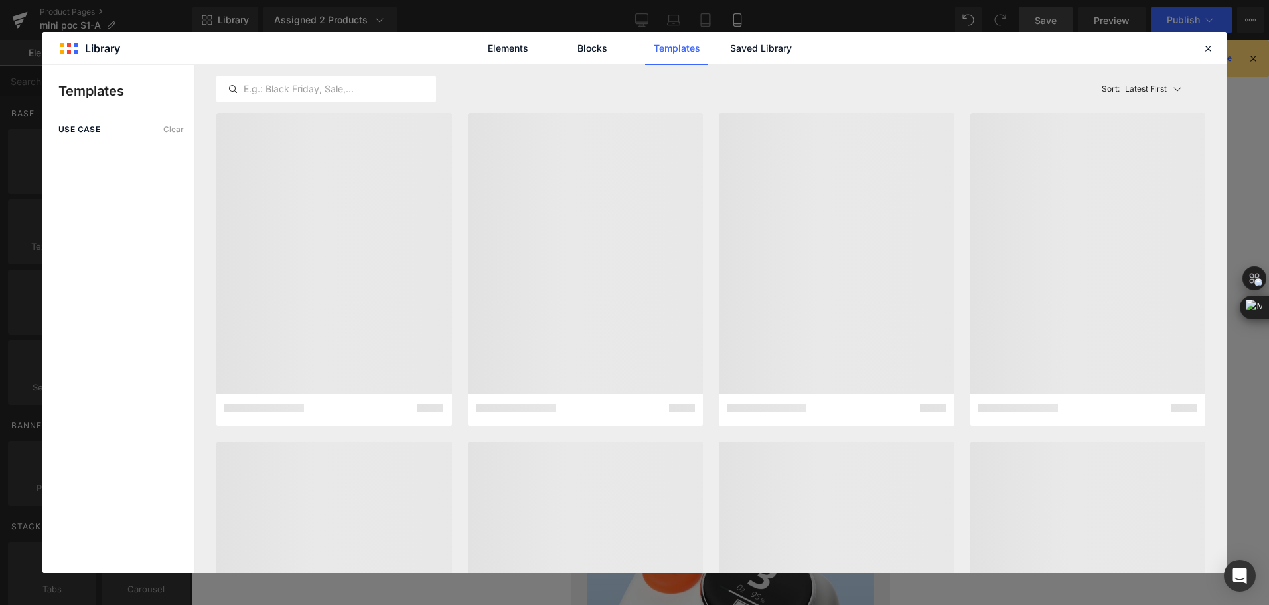
click at [808, 52] on div "Elements Blocks Templates Saved Library" at bounding box center [634, 48] width 1184 height 33
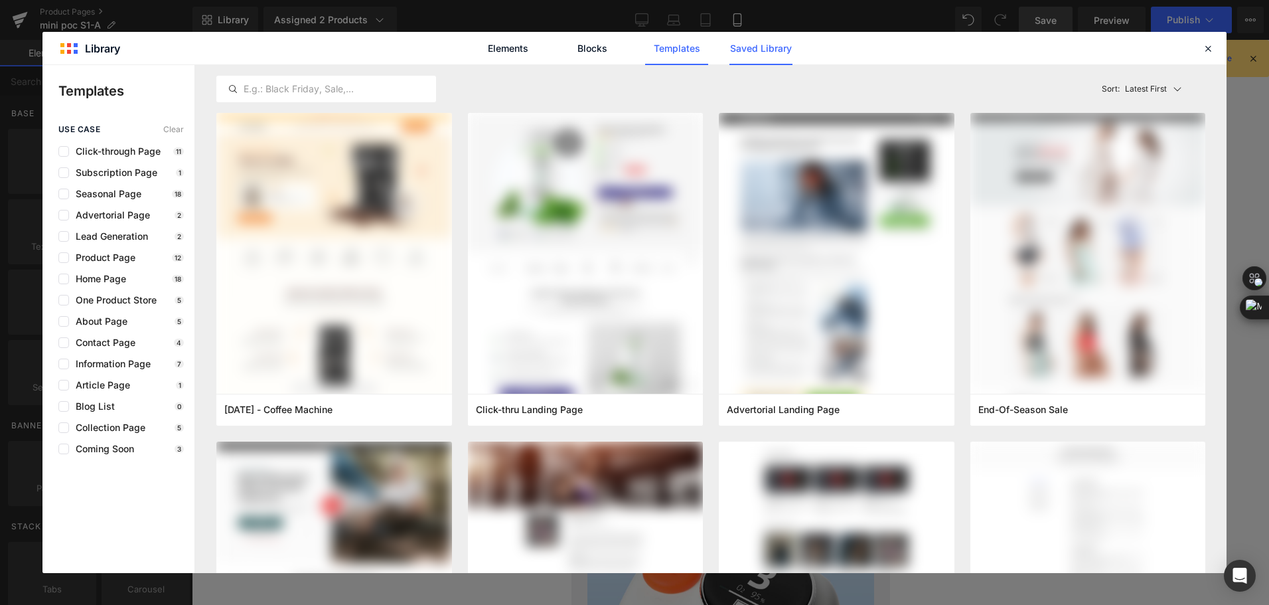
click at [752, 56] on link "Saved Library" at bounding box center [760, 48] width 63 height 33
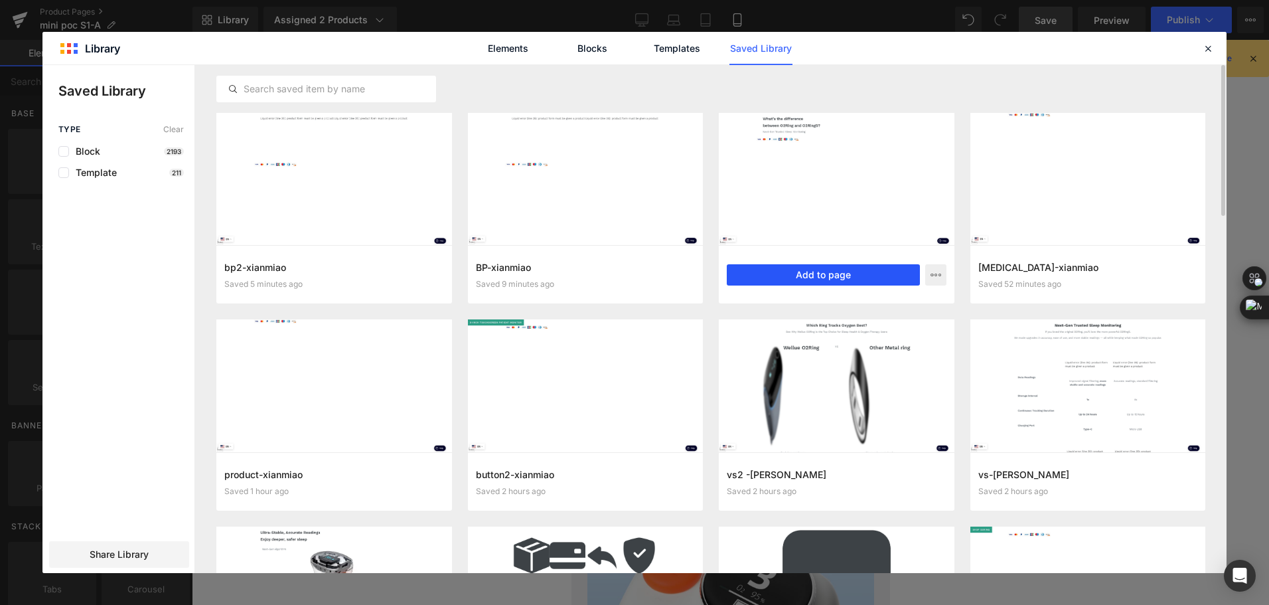
click at [828, 267] on button "Add to page" at bounding box center [823, 274] width 193 height 21
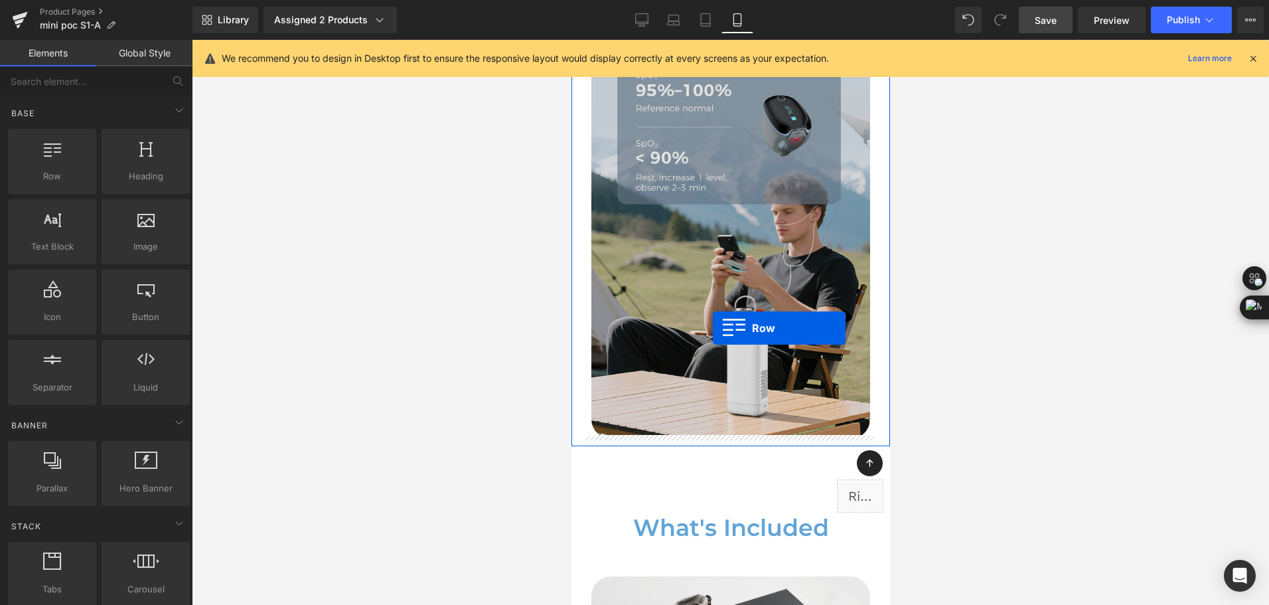
scroll to position [7820, 0]
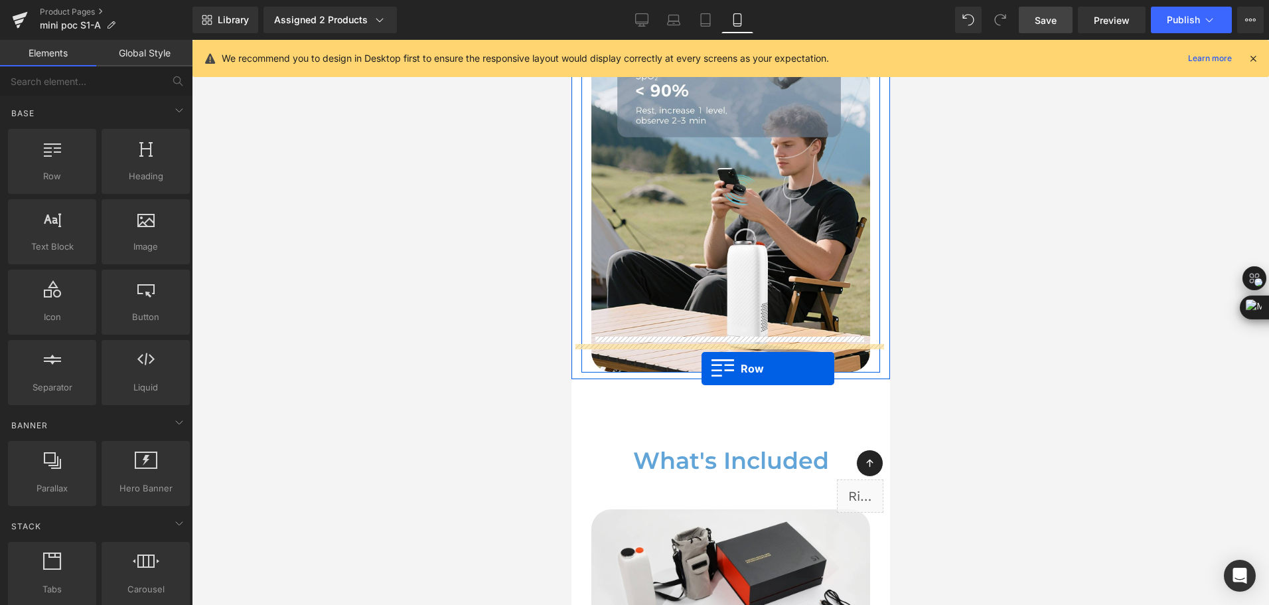
drag, startPoint x: 601, startPoint y: 319, endPoint x: 701, endPoint y: 368, distance: 111.3
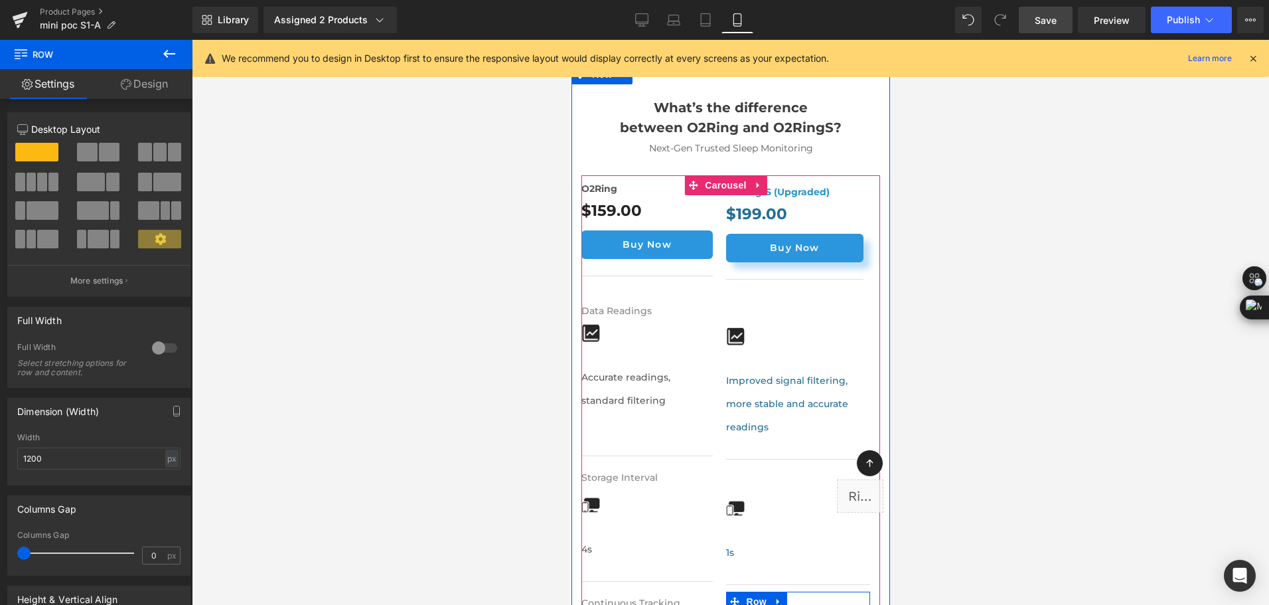
scroll to position [8019, 0]
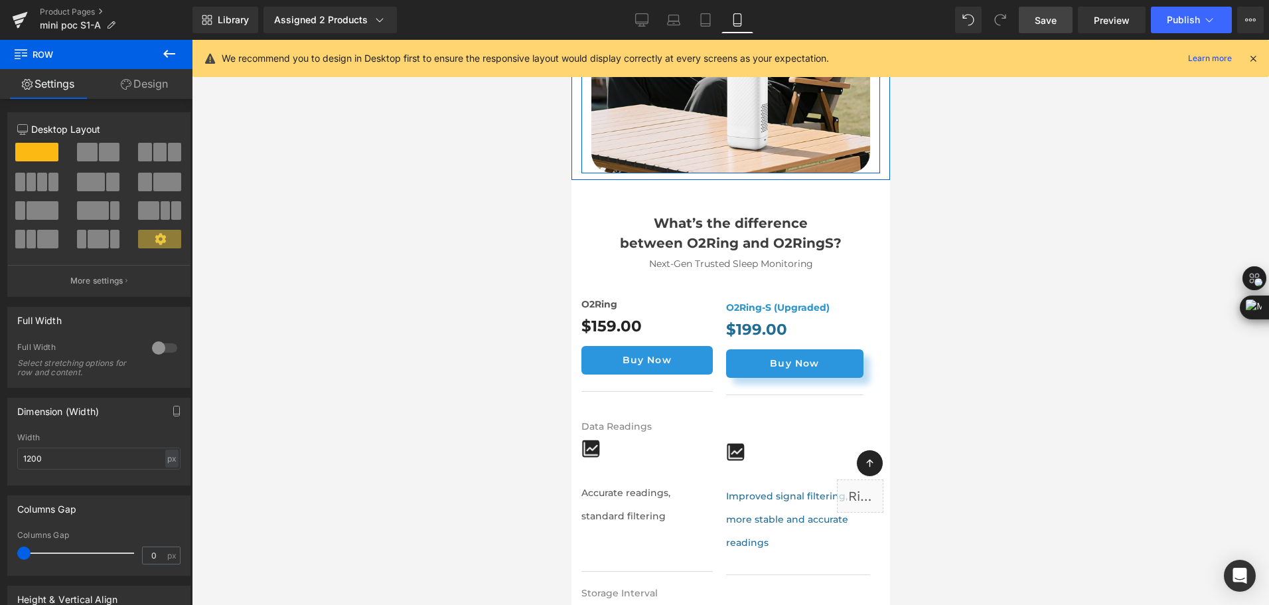
click at [173, 56] on icon at bounding box center [169, 54] width 16 height 16
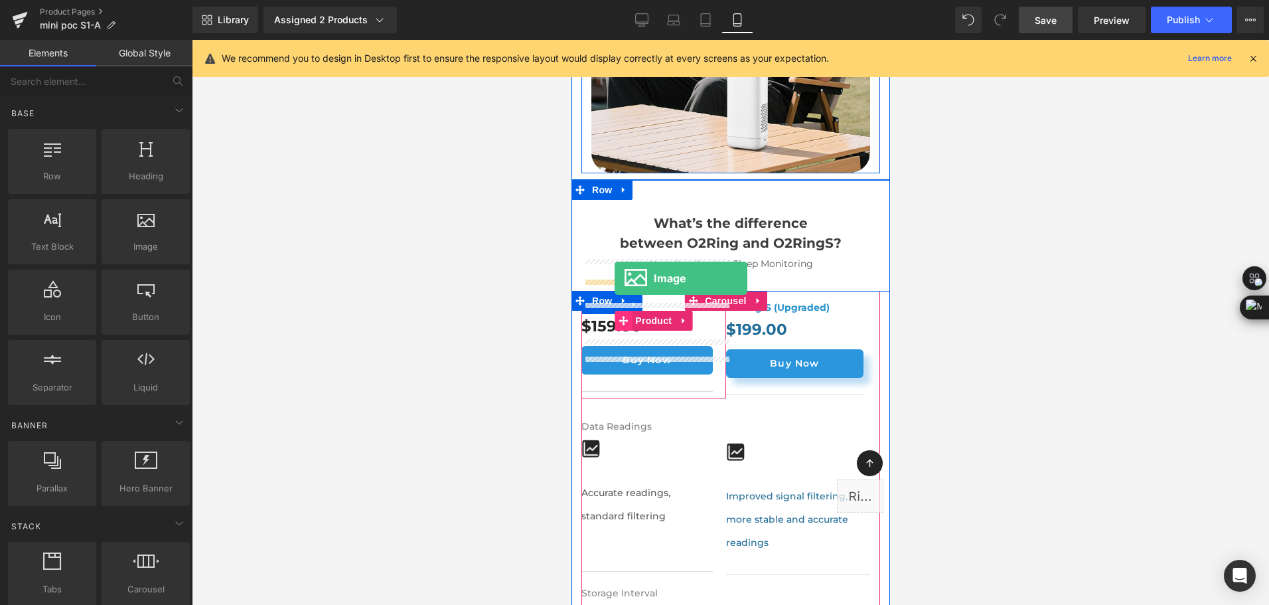
drag, startPoint x: 702, startPoint y: 251, endPoint x: 614, endPoint y: 278, distance: 92.4
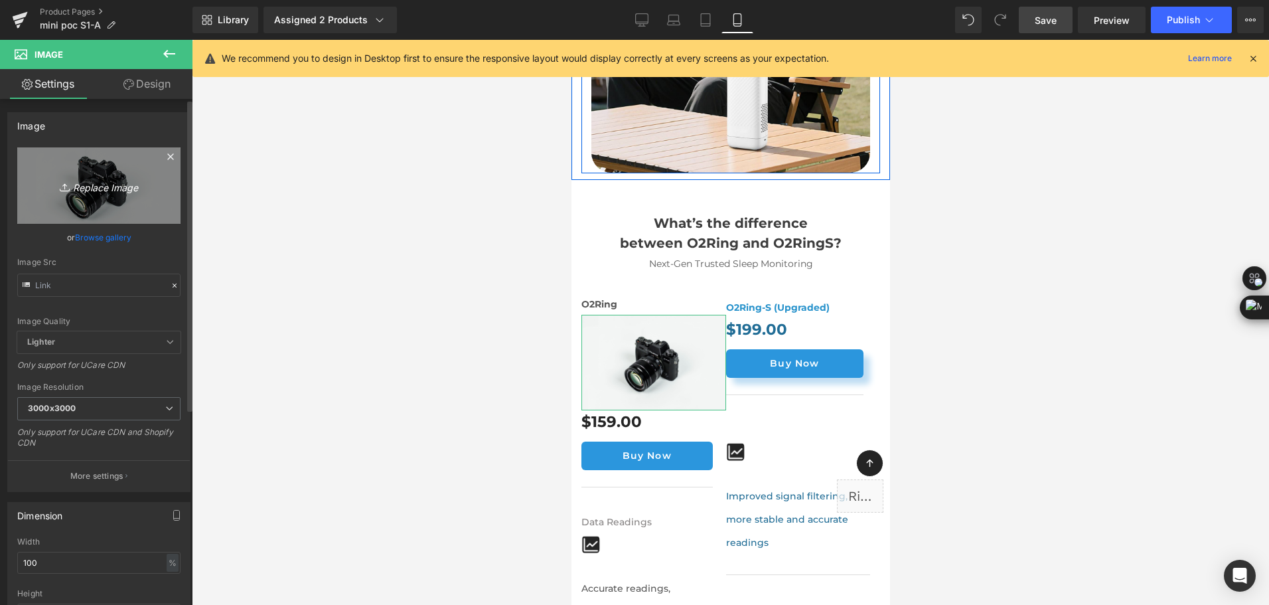
click at [107, 200] on link "Replace Image" at bounding box center [98, 185] width 163 height 76
type input "C:\fakepath\portable oxygen concentrator with 93% o2 purity at all 1-5 flow set…"
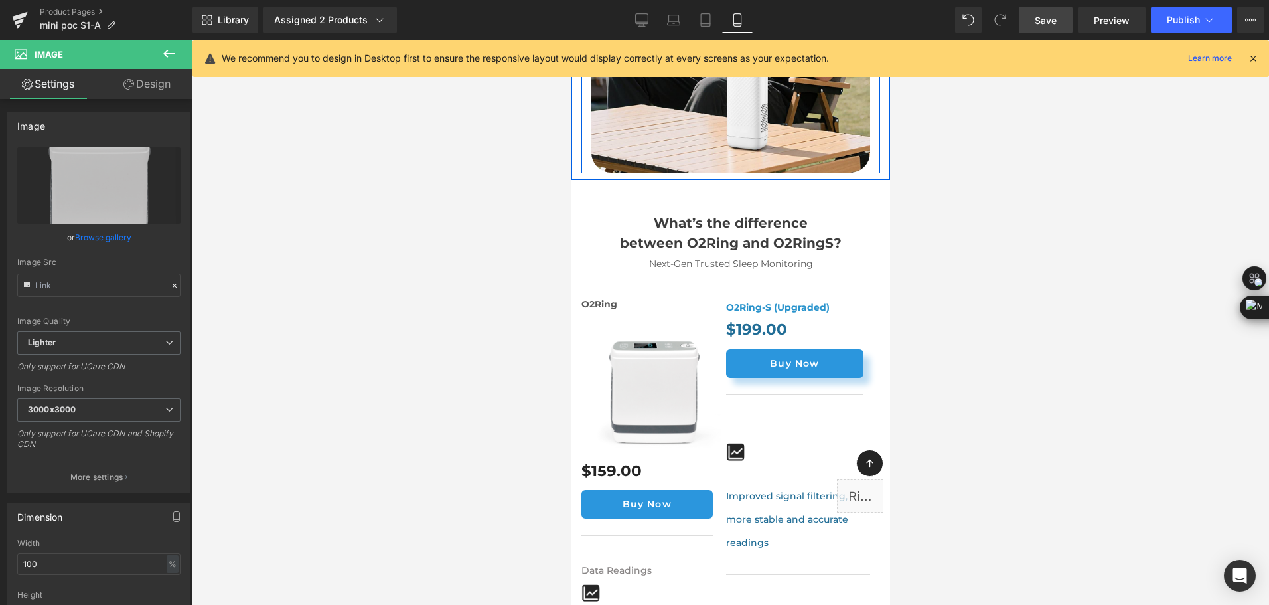
click at [167, 62] on button at bounding box center [169, 54] width 46 height 29
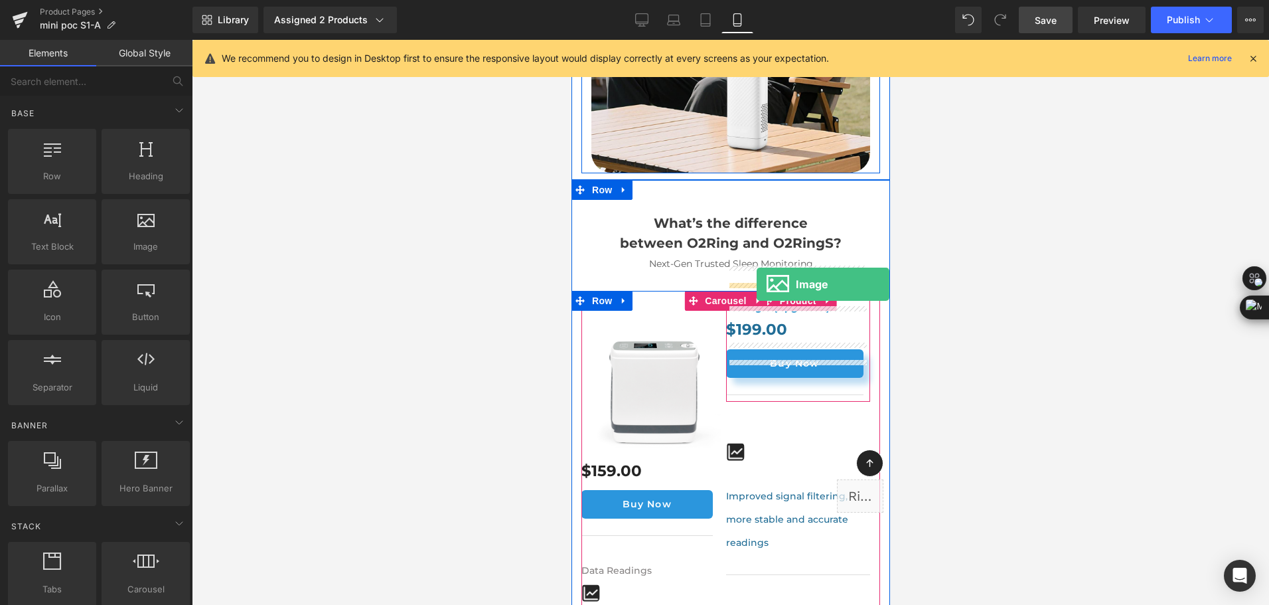
drag, startPoint x: 705, startPoint y: 283, endPoint x: 756, endPoint y: 284, distance: 50.4
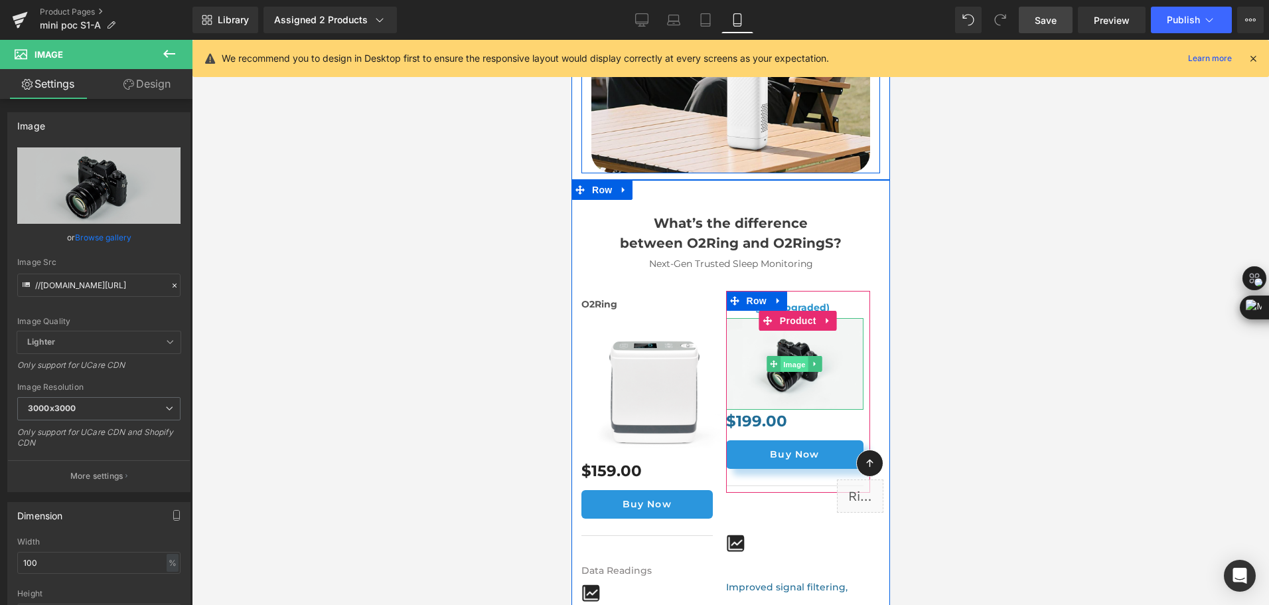
click at [794, 356] on span "Image" at bounding box center [794, 364] width 28 height 16
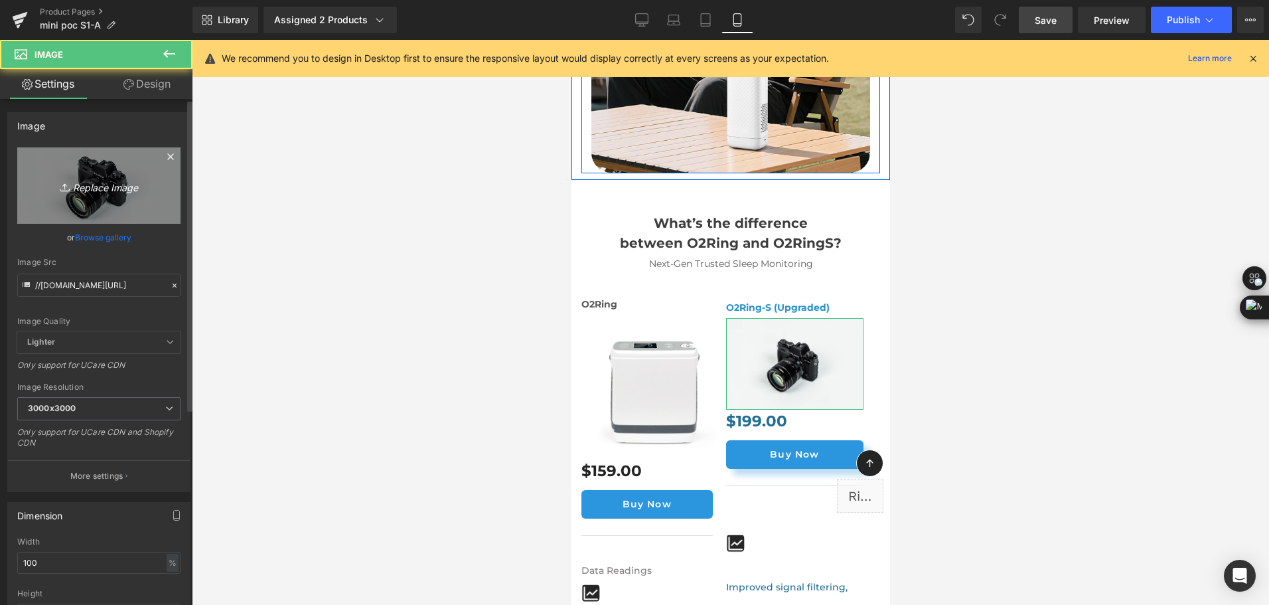
click at [80, 163] on link "Replace Image" at bounding box center [98, 185] width 163 height 76
type input "C:\fakepath\bottle-style mini portable oxygen concentrator with 93% o2 purity a…"
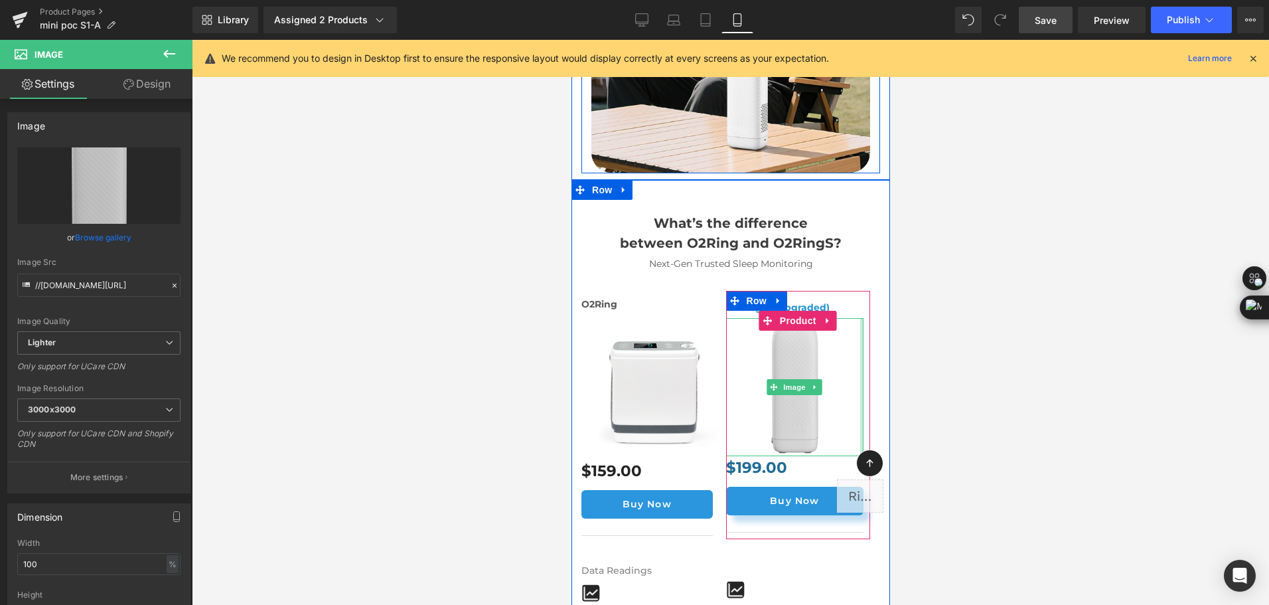
scroll to position [8152, 0]
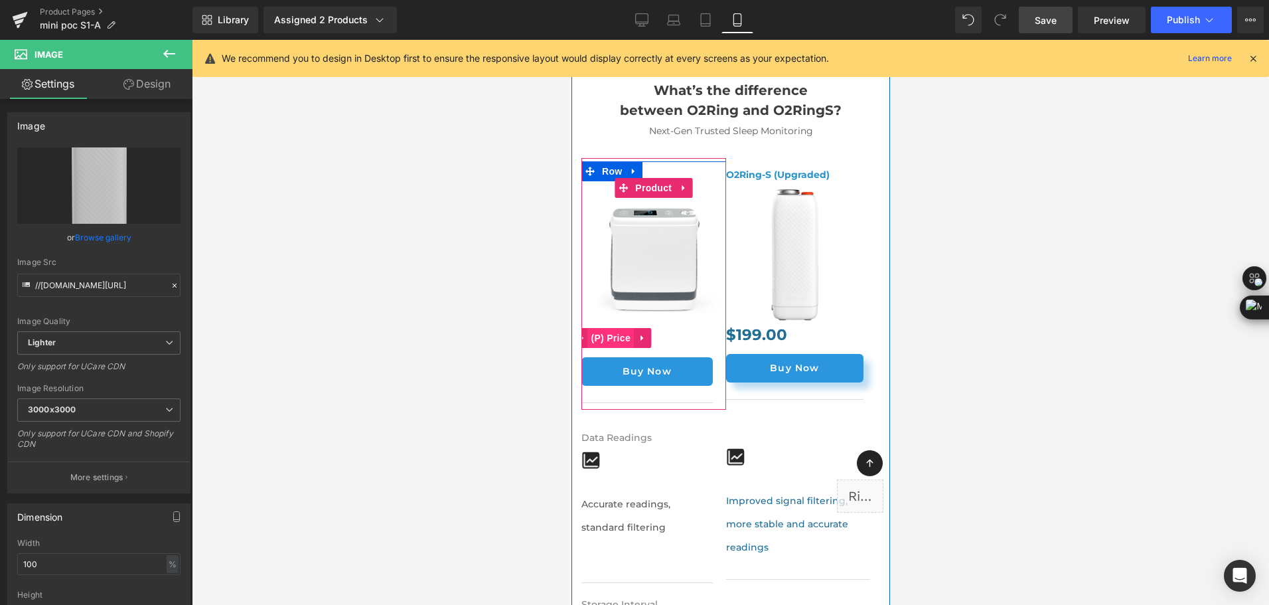
drag, startPoint x: 782, startPoint y: 175, endPoint x: 591, endPoint y: 298, distance: 227.5
click at [591, 328] on span "(P) Price" at bounding box center [610, 338] width 46 height 20
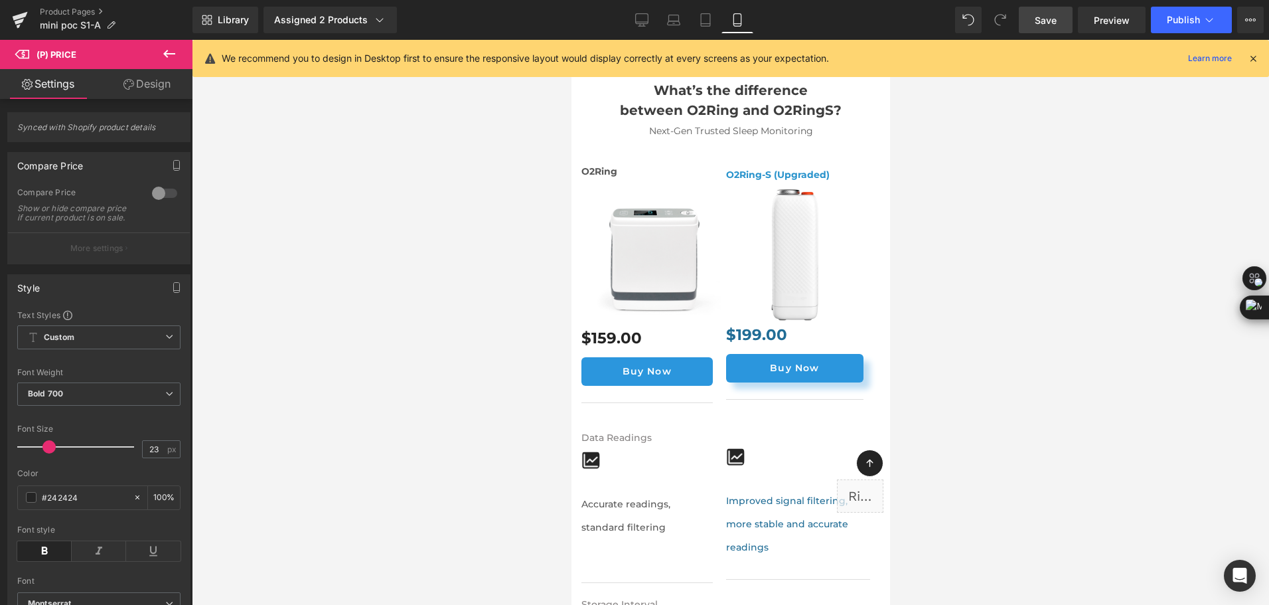
click at [143, 88] on link "Design" at bounding box center [147, 84] width 96 height 30
click at [0, 0] on div "Spacing" at bounding box center [0, 0] width 0 height 0
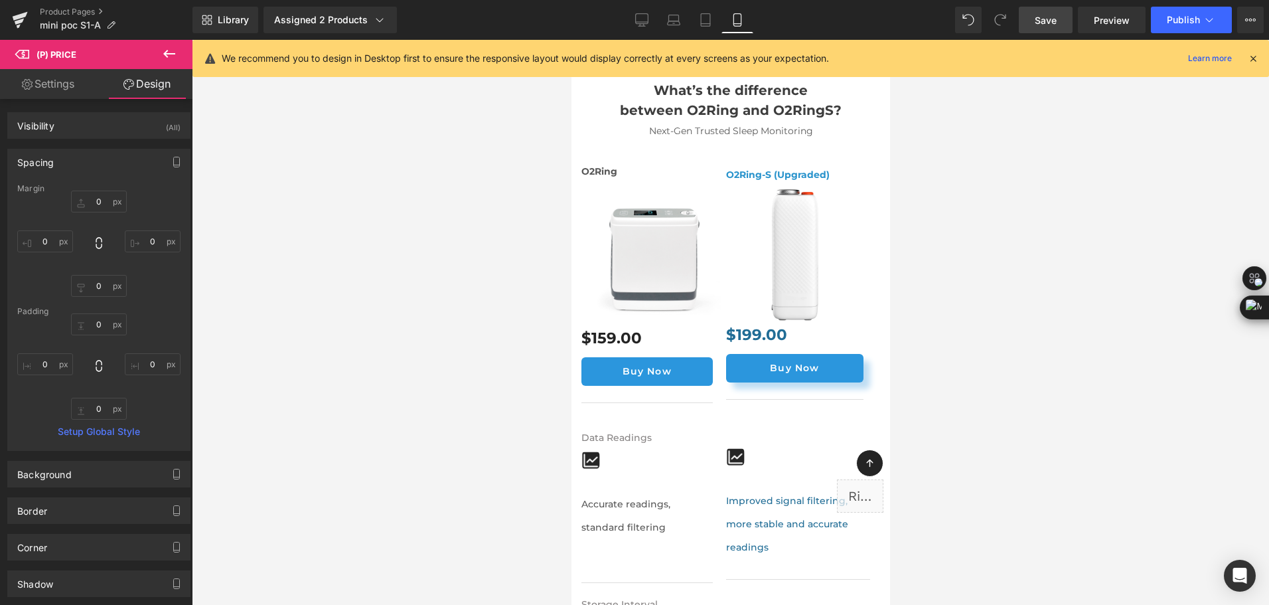
click at [108, 163] on div "Spacing" at bounding box center [99, 161] width 182 height 25
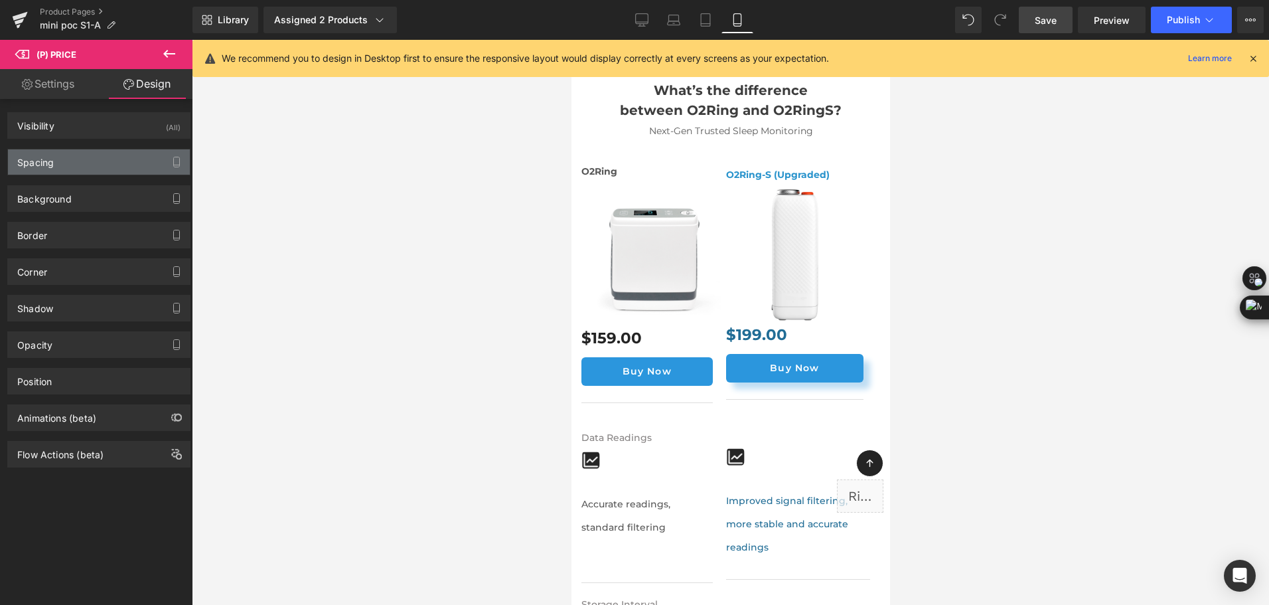
click at [108, 163] on div "Spacing" at bounding box center [99, 161] width 182 height 25
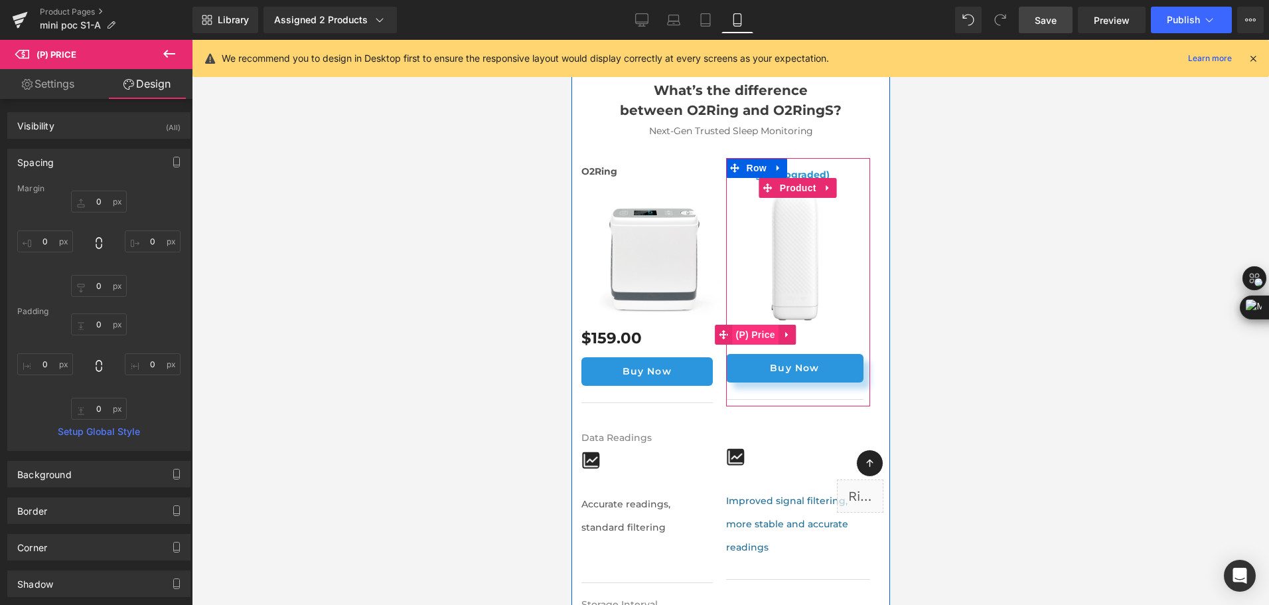
click at [761, 325] on span "(P) Price" at bounding box center [754, 335] width 46 height 20
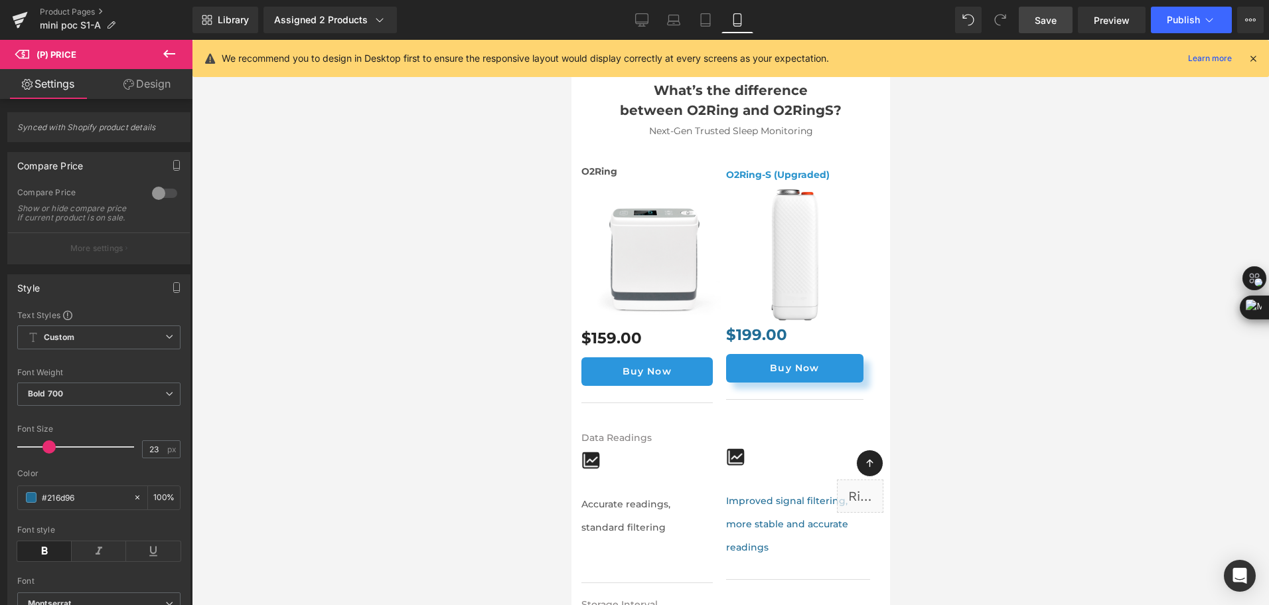
click at [162, 86] on link "Design" at bounding box center [147, 84] width 96 height 30
click at [0, 0] on div "Spacing" at bounding box center [0, 0] width 0 height 0
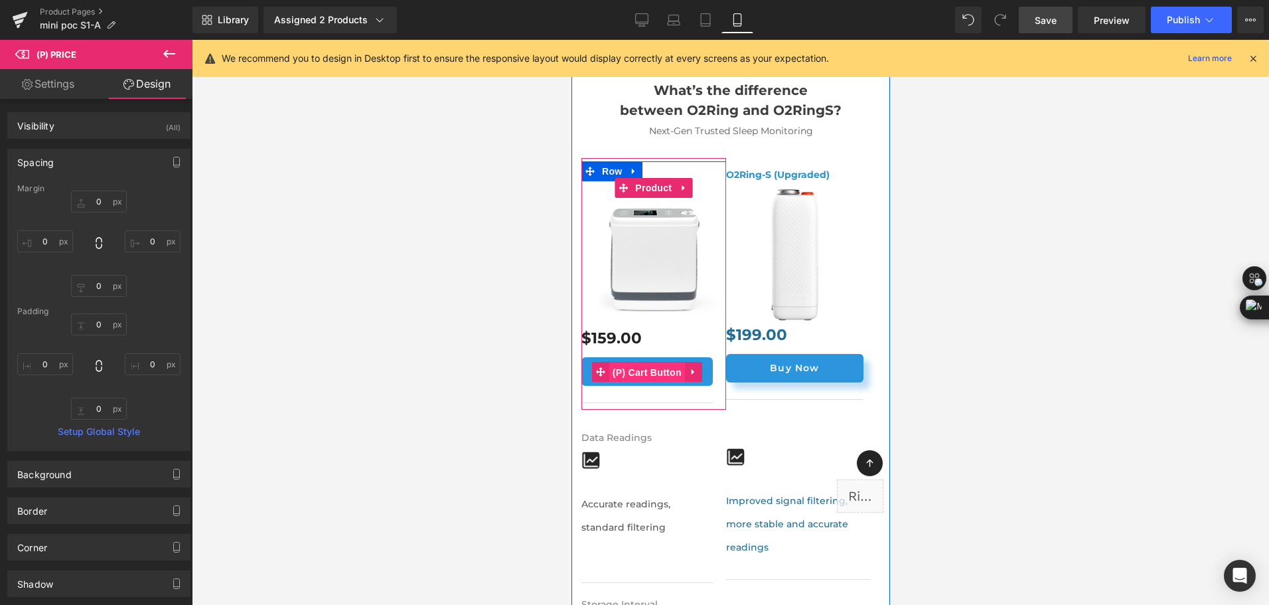
click at [652, 362] on span "(P) Cart Button" at bounding box center [647, 372] width 76 height 20
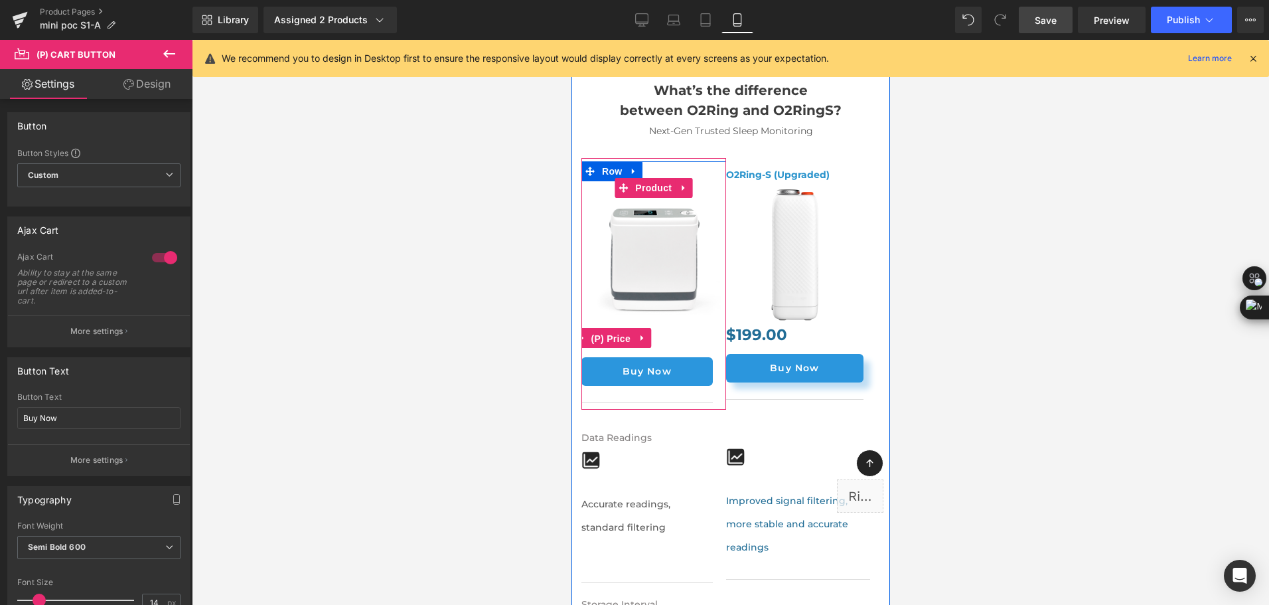
click at [612, 328] on span "(P) Price" at bounding box center [610, 338] width 46 height 20
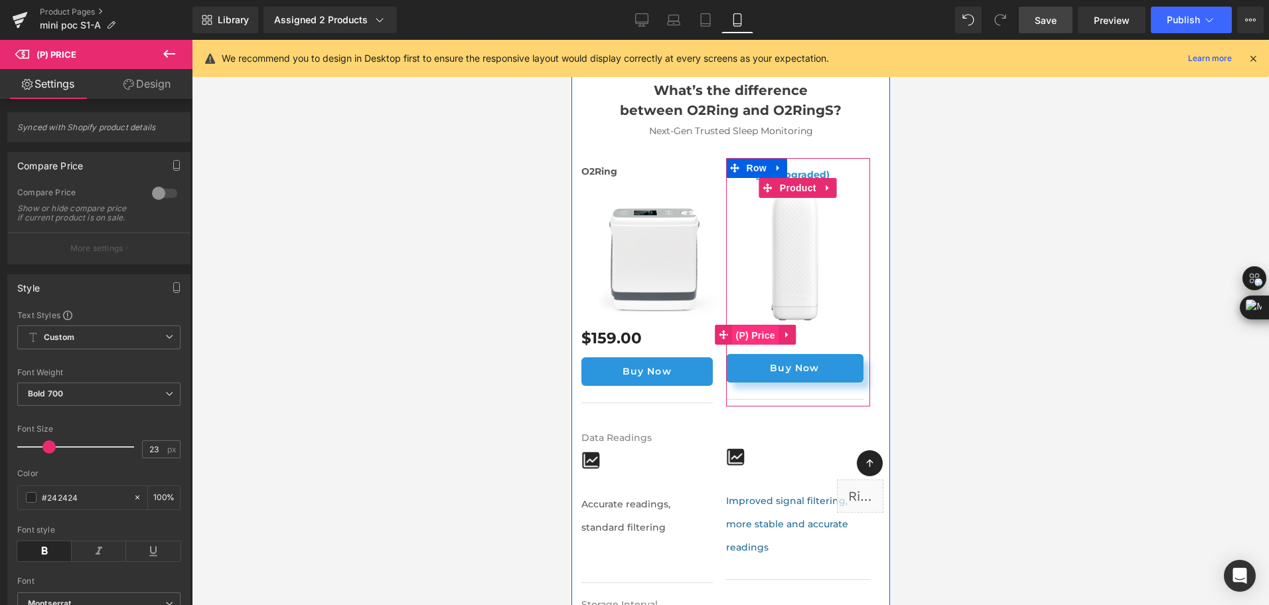
click at [749, 325] on span "(P) Price" at bounding box center [754, 335] width 46 height 20
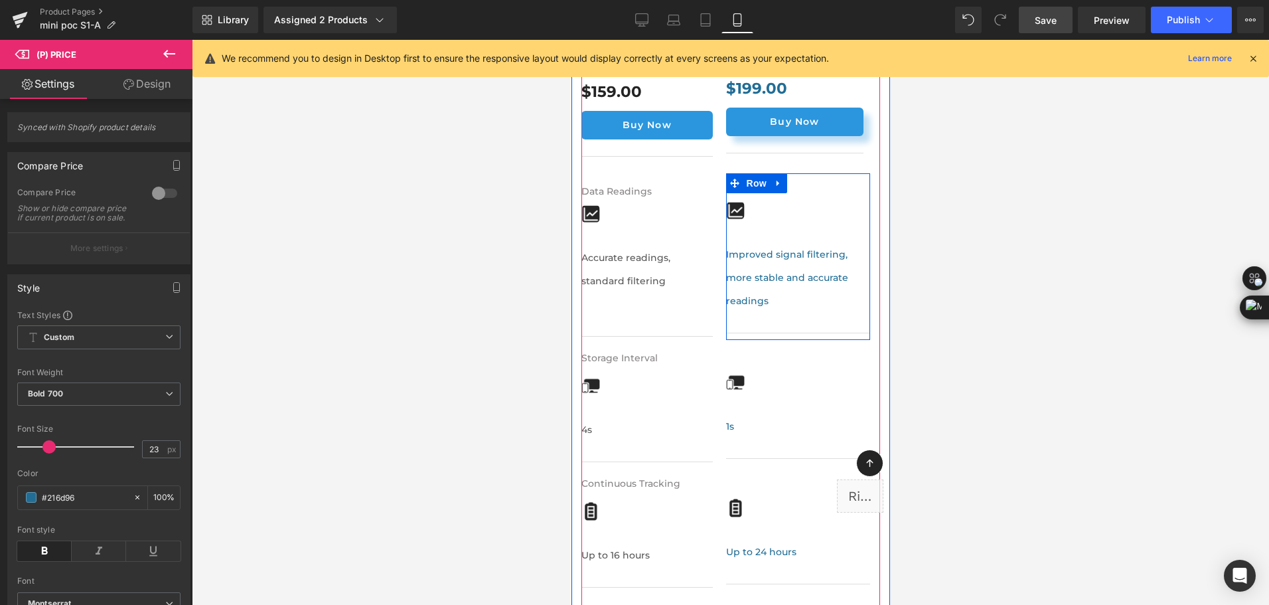
scroll to position [8417, 0]
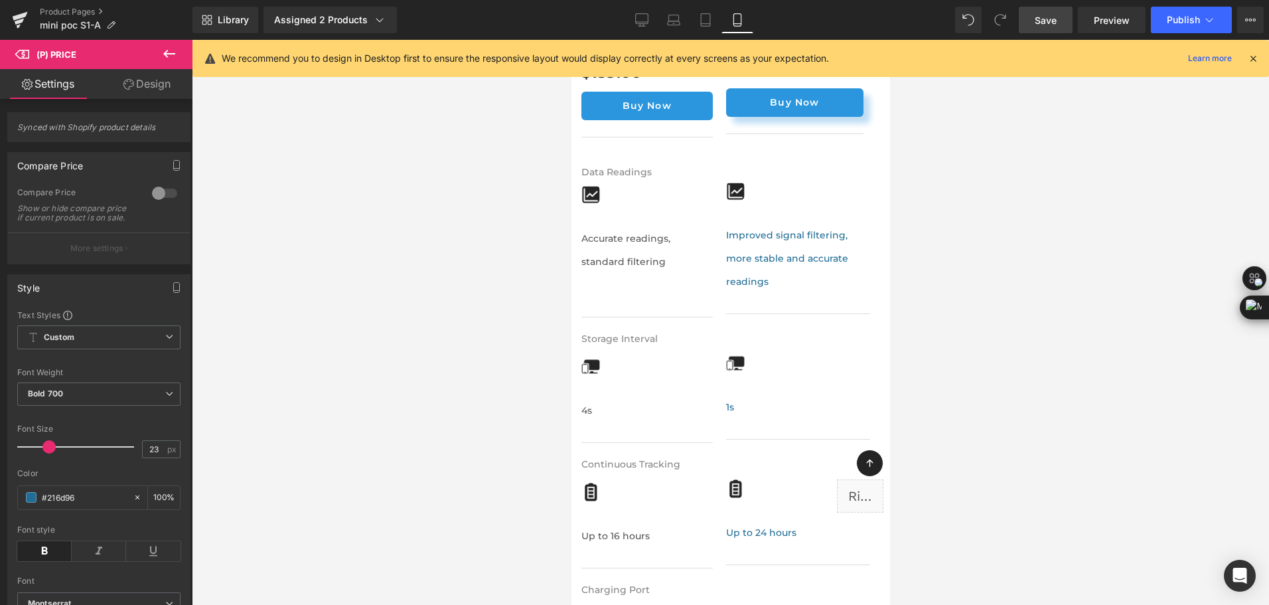
click at [1042, 23] on span "Save" at bounding box center [1046, 20] width 22 height 14
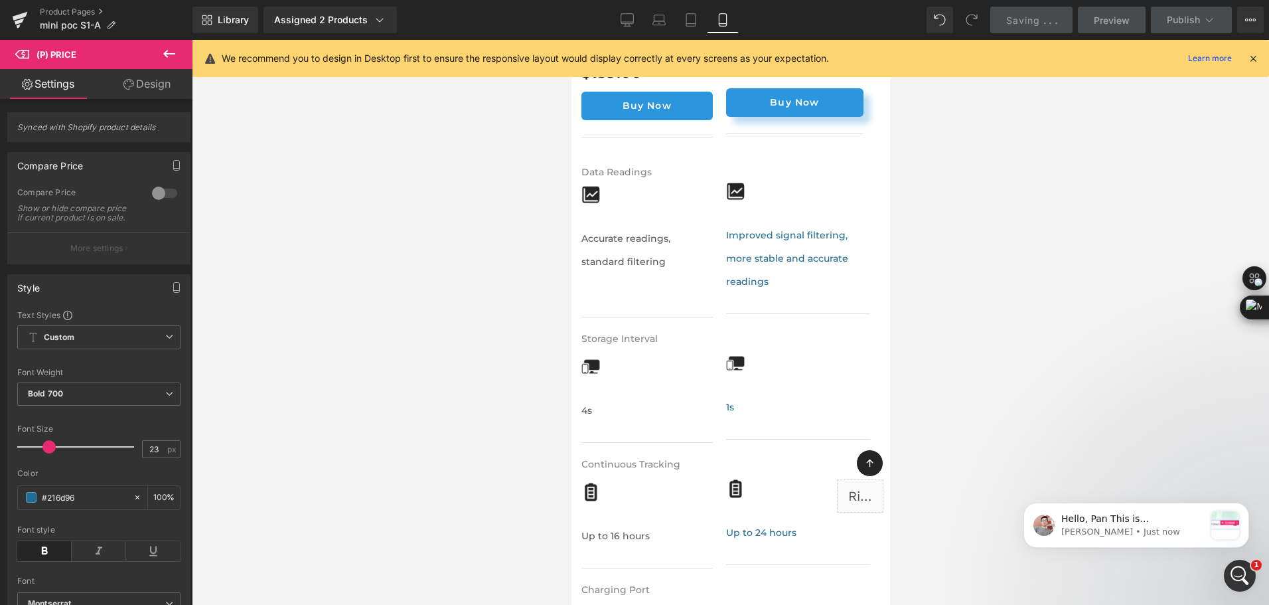
scroll to position [0, 0]
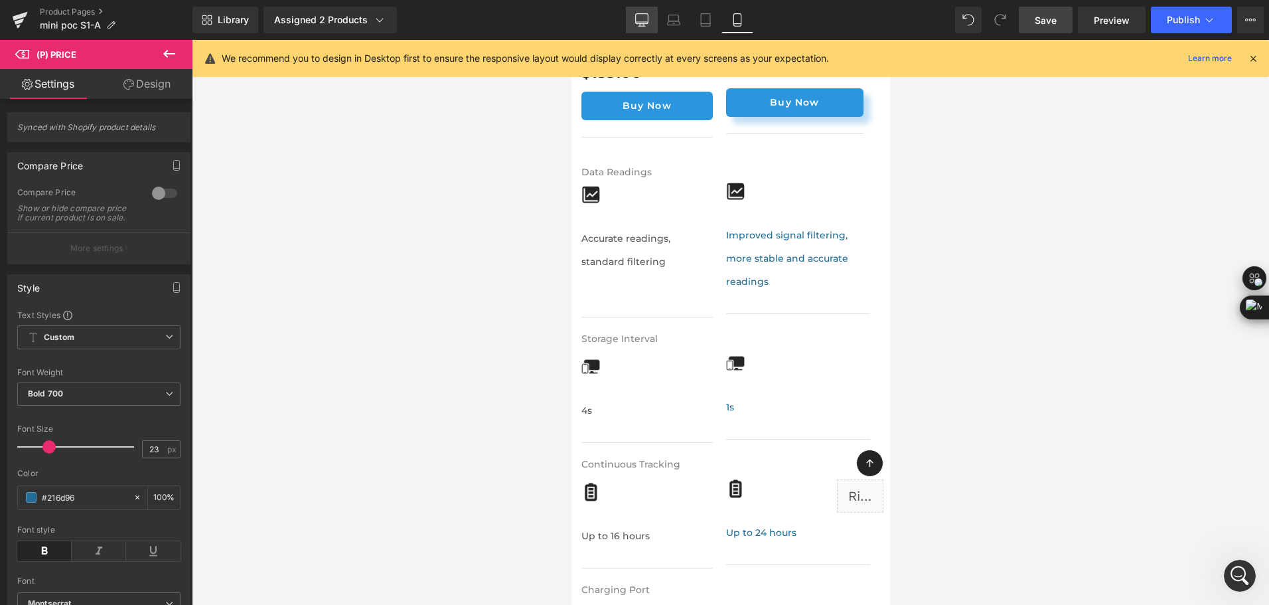
drag, startPoint x: 635, startPoint y: 28, endPoint x: 452, endPoint y: 214, distance: 261.4
click at [635, 28] on link "Desktop" at bounding box center [642, 20] width 32 height 27
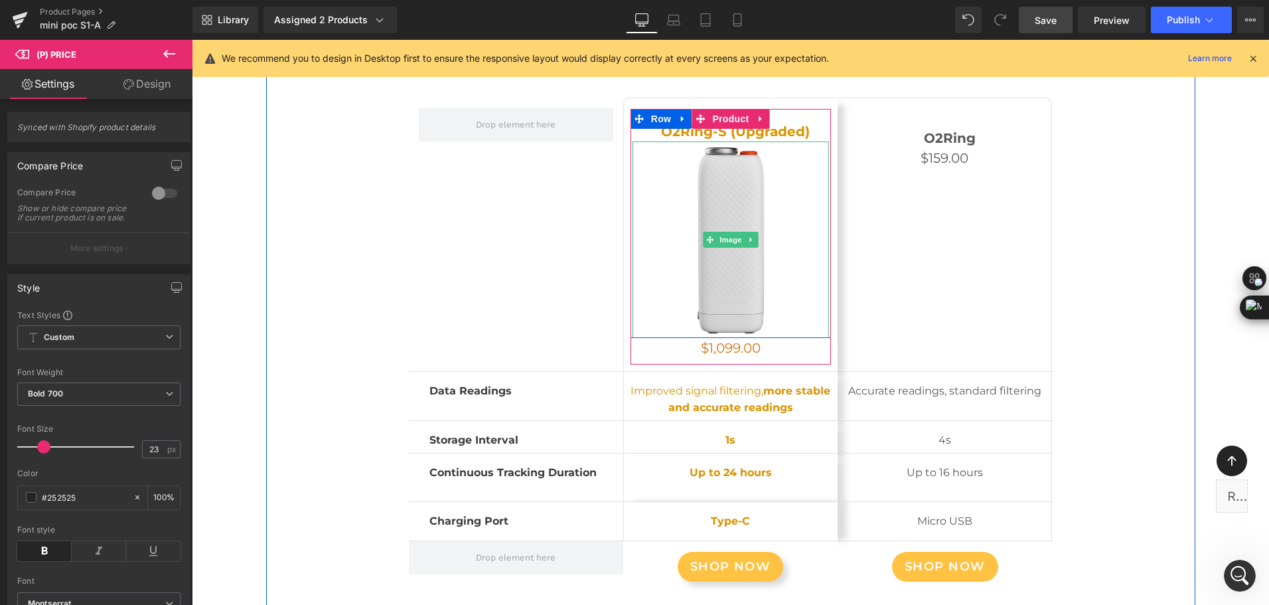
scroll to position [7300, 0]
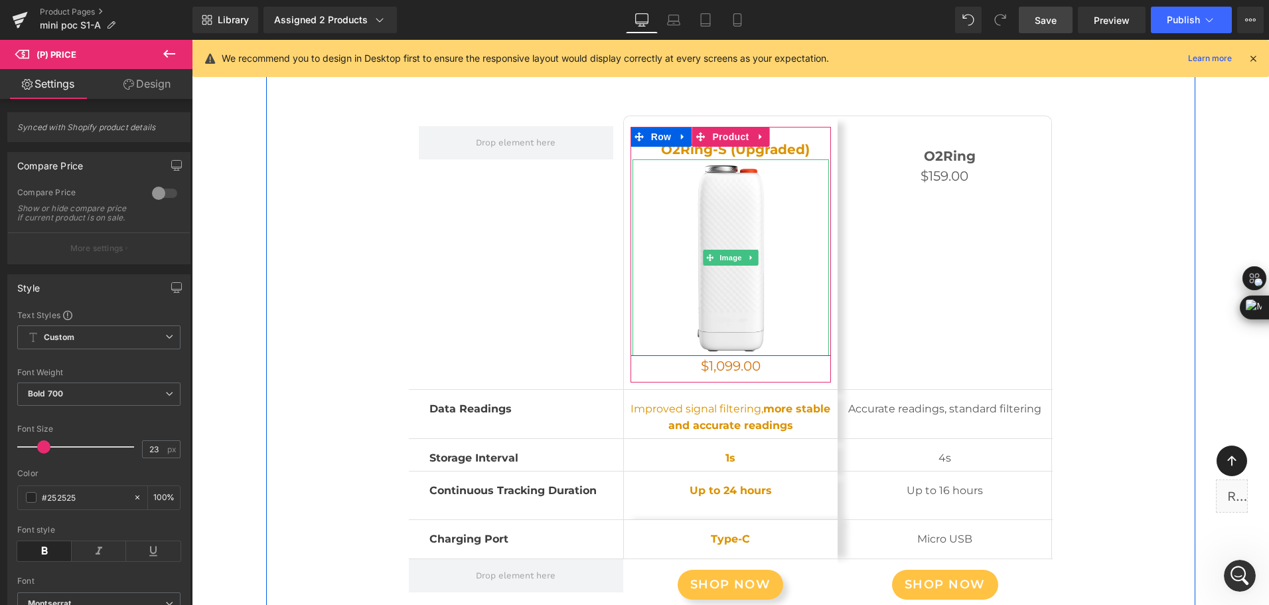
click at [750, 255] on icon at bounding box center [751, 257] width 2 height 5
click at [741, 254] on icon at bounding box center [744, 257] width 7 height 7
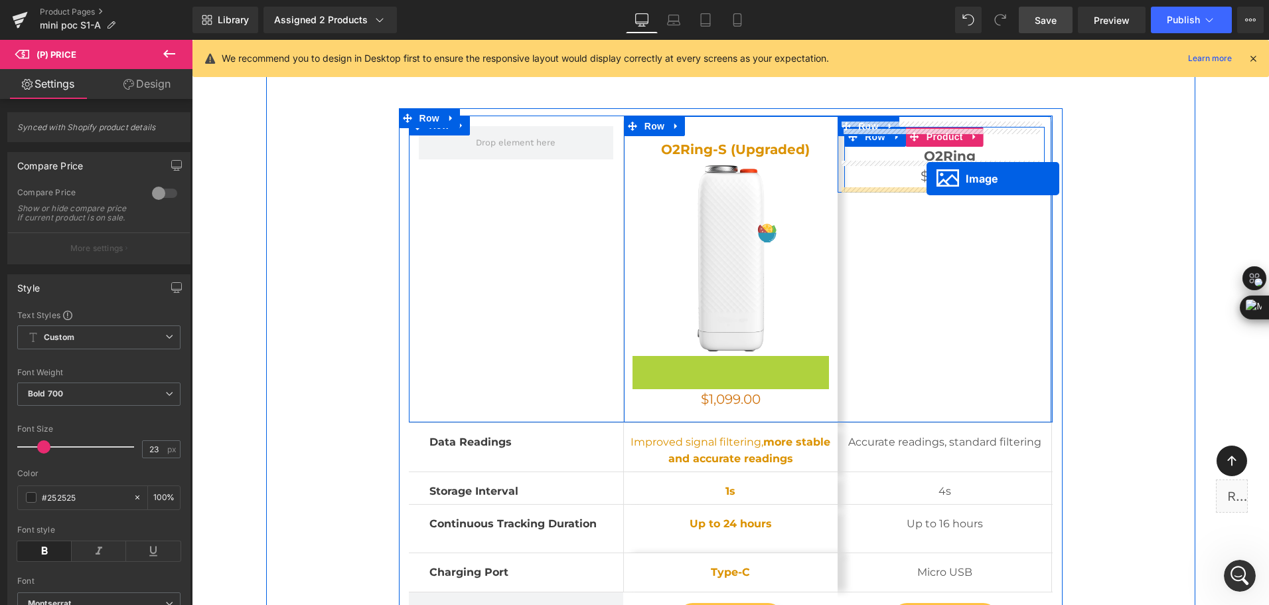
drag, startPoint x: 725, startPoint y: 447, endPoint x: 926, endPoint y: 179, distance: 335.7
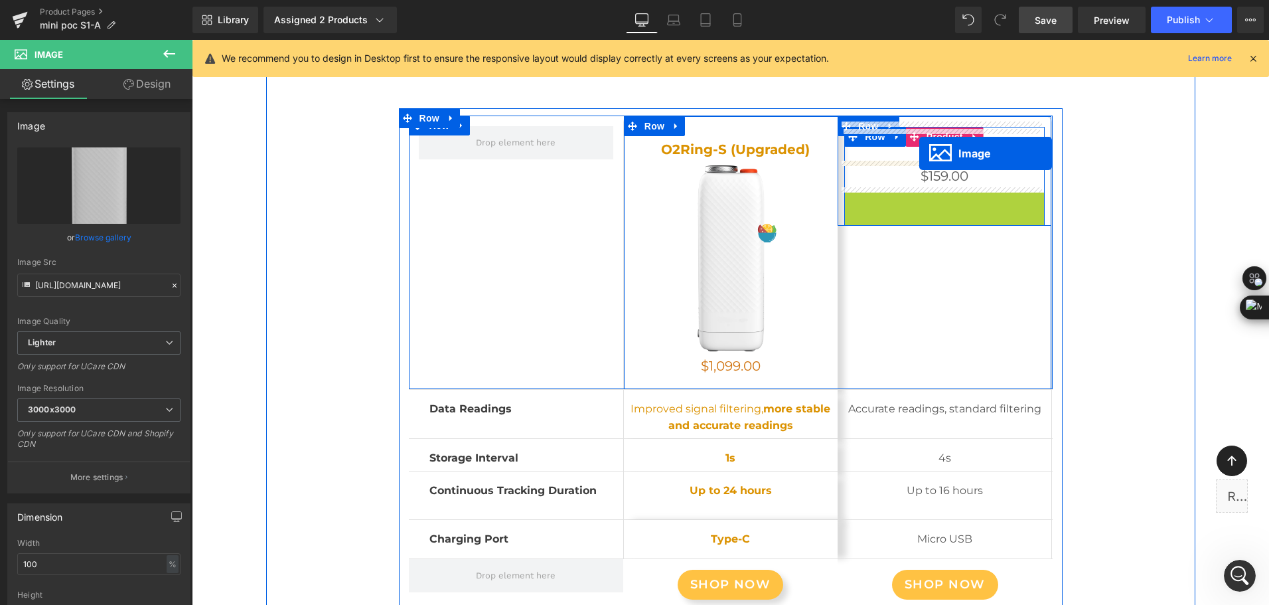
drag, startPoint x: 926, startPoint y: 293, endPoint x: 919, endPoint y: 153, distance: 139.6
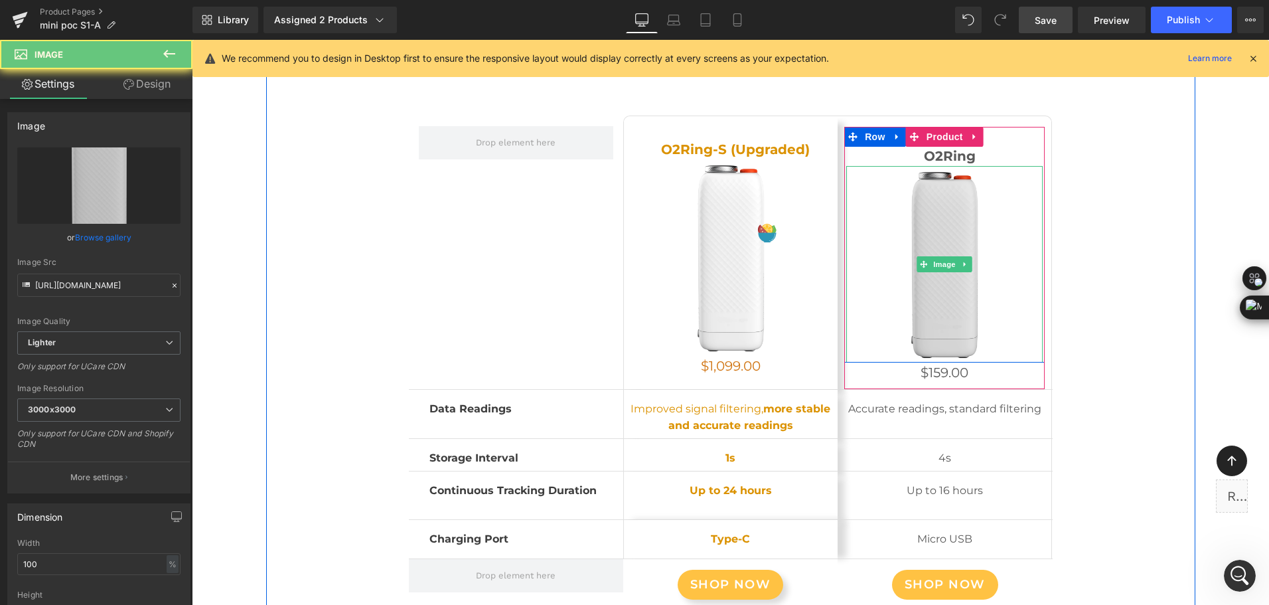
click at [907, 207] on img at bounding box center [944, 264] width 196 height 196
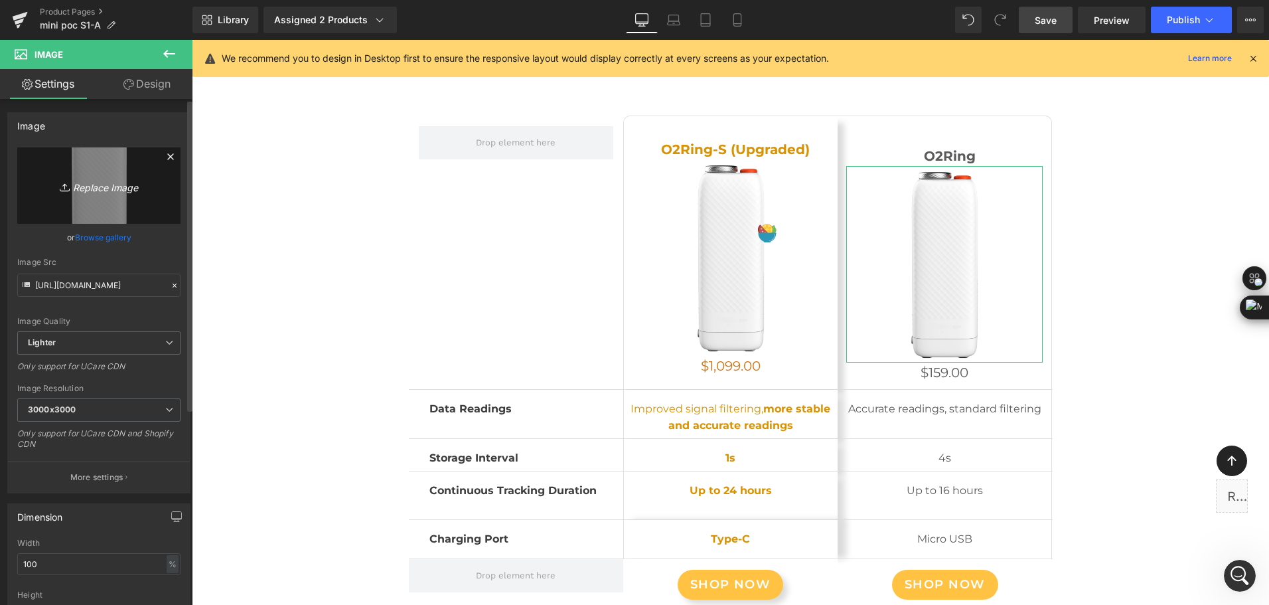
click at [109, 192] on icon "Replace Image" at bounding box center [99, 185] width 106 height 17
type input "C:\fakepath\portable oxygen concentrator with 93% o2 purity at all 1-5 flow set…"
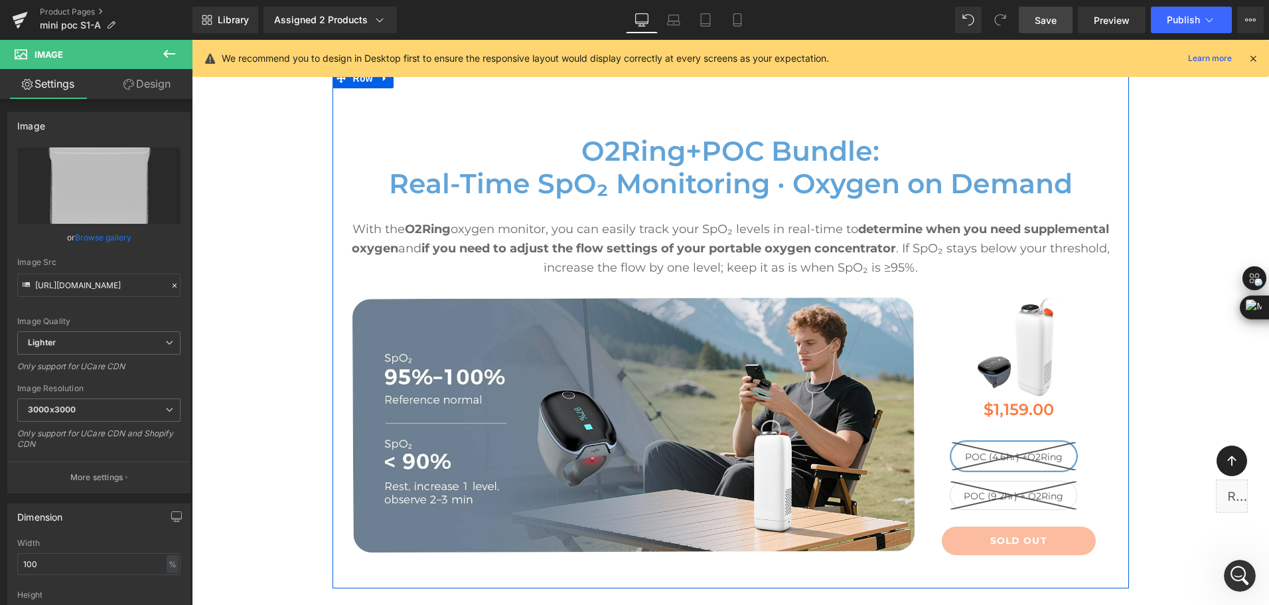
scroll to position [6902, 0]
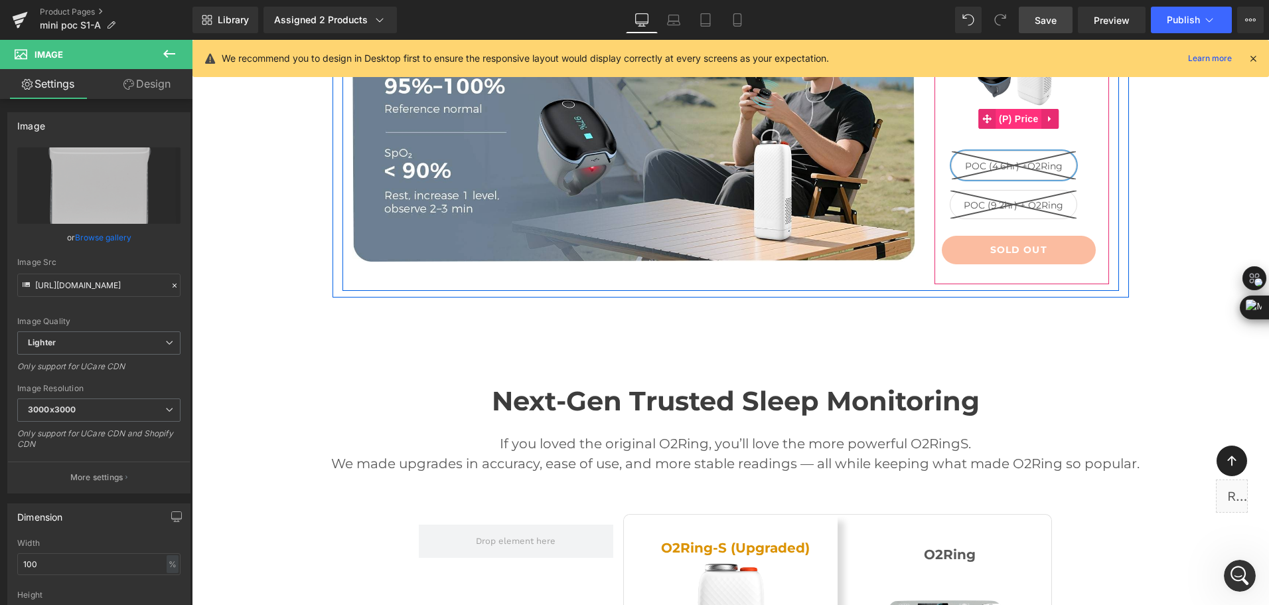
click at [1021, 115] on span "(P) Price" at bounding box center [1018, 119] width 46 height 20
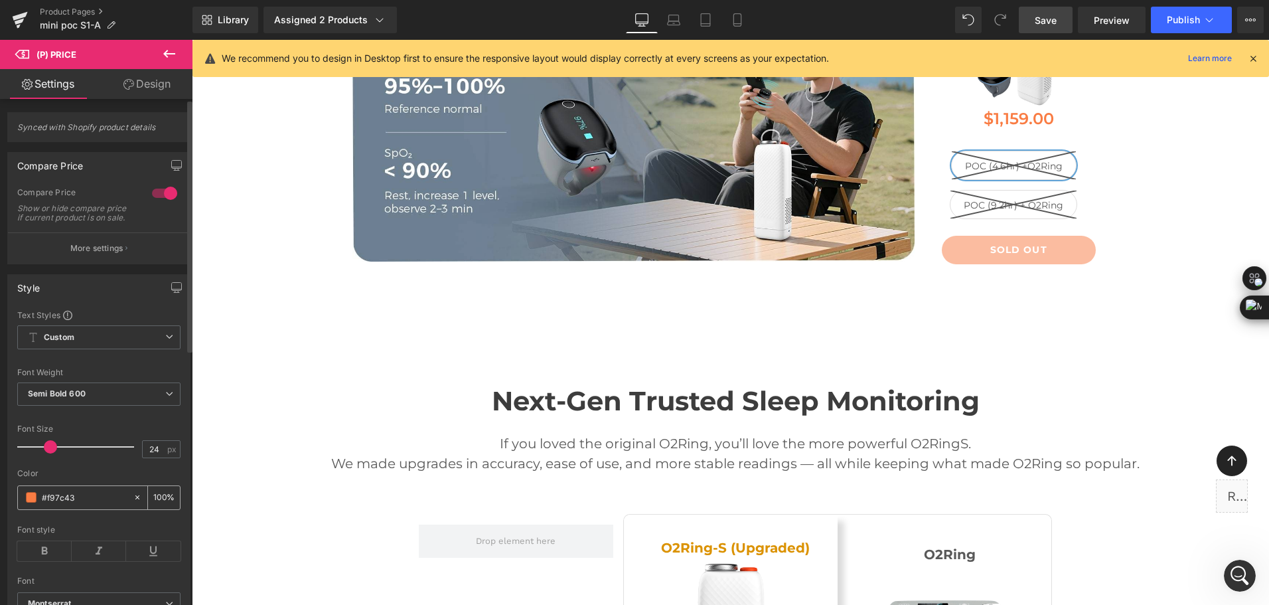
drag, startPoint x: 94, startPoint y: 513, endPoint x: 18, endPoint y: 499, distance: 77.6
click at [18, 499] on div "#f97c43" at bounding box center [75, 497] width 115 height 23
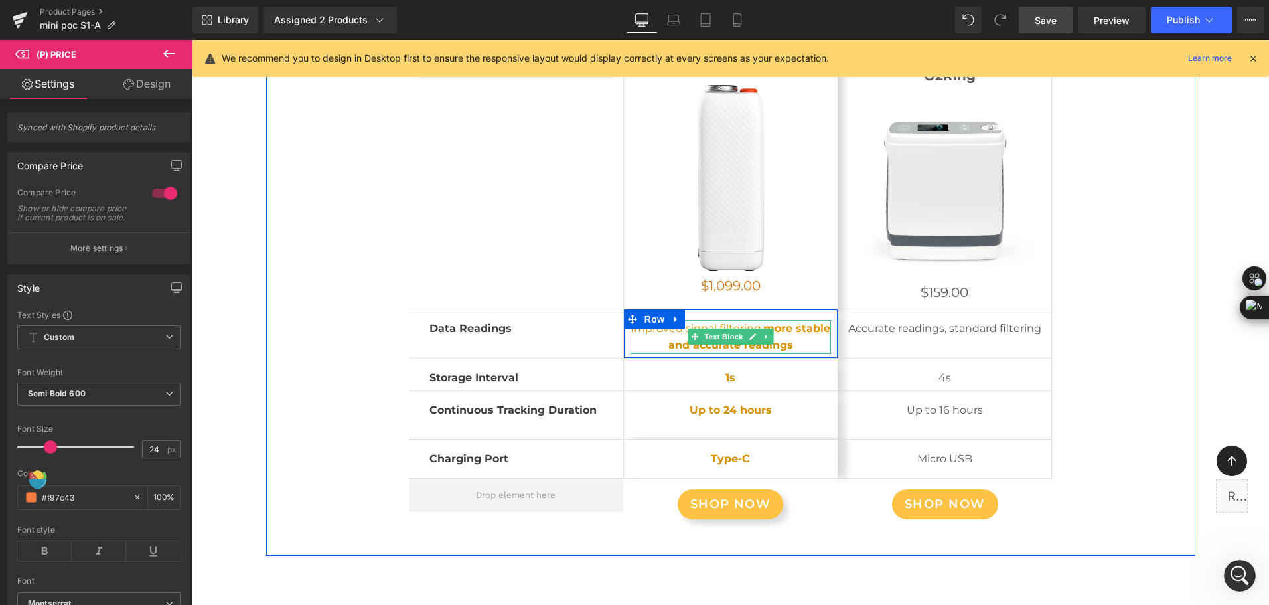
scroll to position [7433, 0]
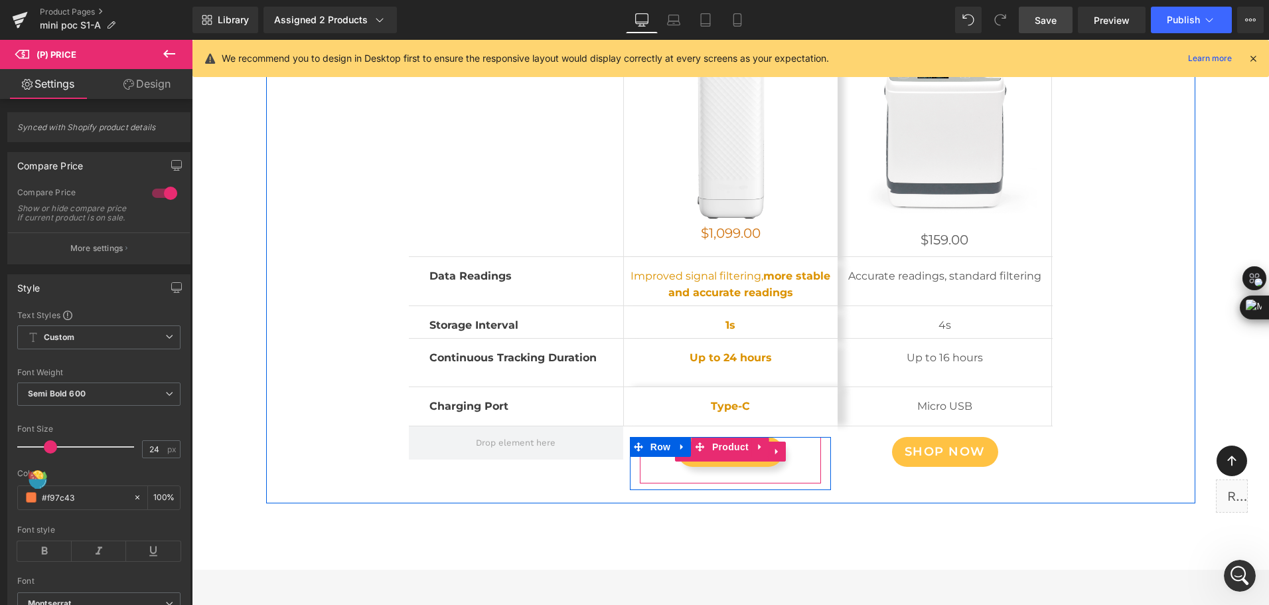
click at [709, 457] on span "(P) Cart Button" at bounding box center [730, 451] width 76 height 20
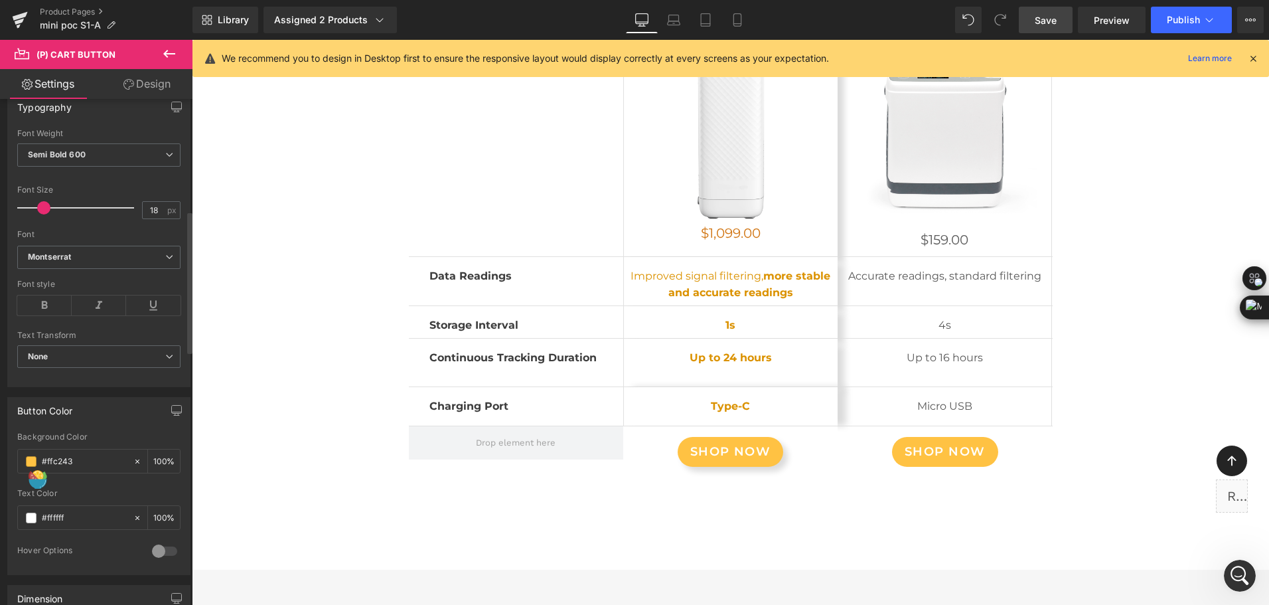
scroll to position [398, 0]
drag, startPoint x: 87, startPoint y: 451, endPoint x: 8, endPoint y: 444, distance: 79.2
click at [8, 444] on div "rgb(255, 194, 67) Background Color #ffc243 100 % #ffffff Text Color #ffffff 100…" at bounding box center [99, 497] width 182 height 142
paste input "97c"
type input "#f97c43"
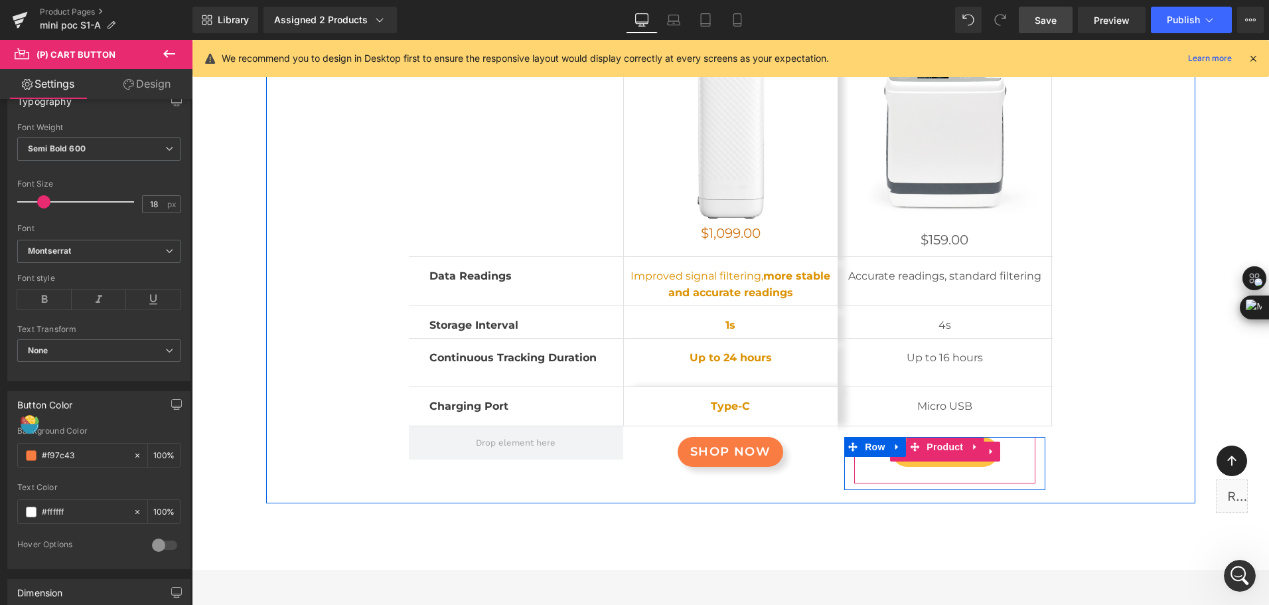
click at [926, 453] on span "(P) Cart Button" at bounding box center [945, 451] width 76 height 20
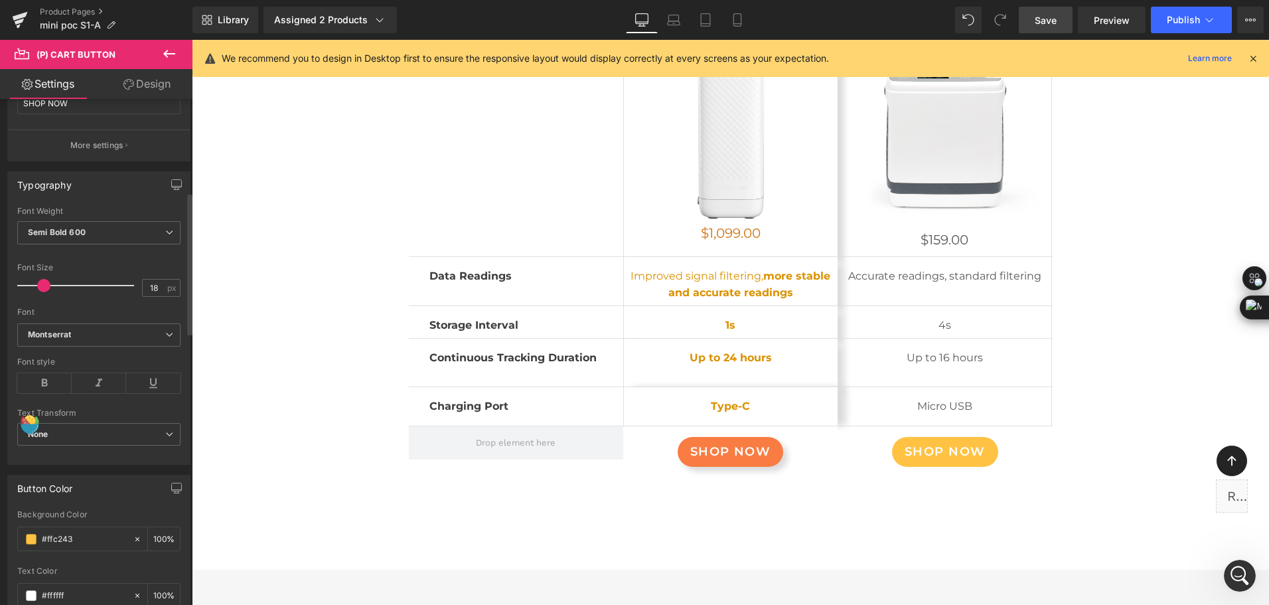
scroll to position [332, 0]
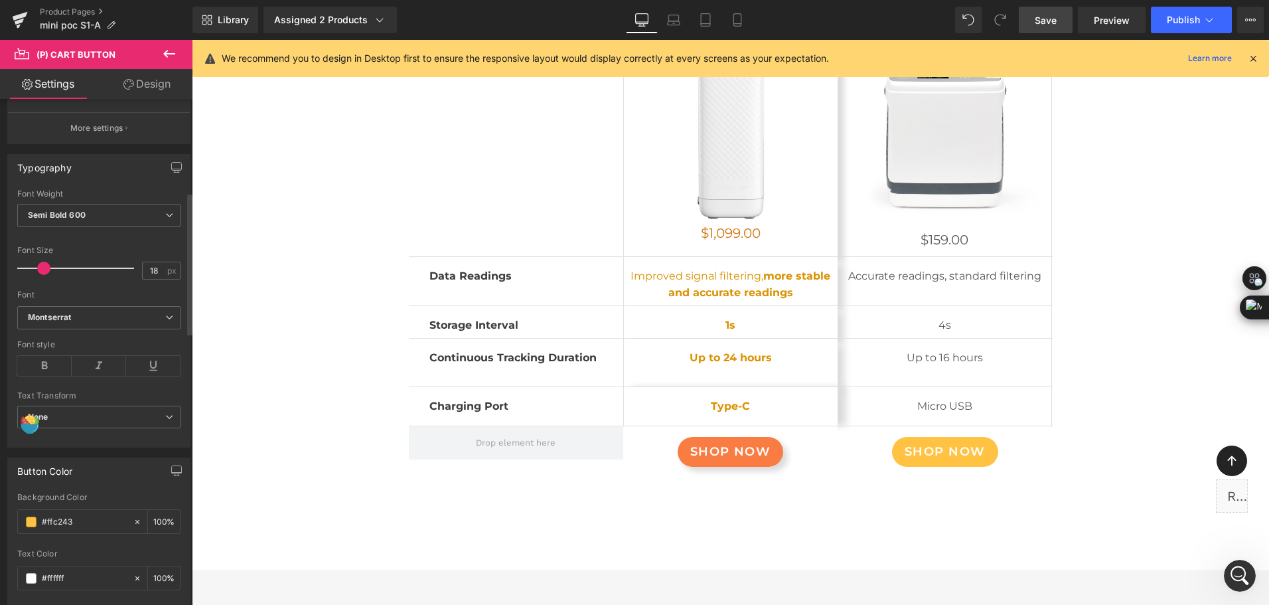
drag, startPoint x: 65, startPoint y: 522, endPoint x: 15, endPoint y: 533, distance: 51.7
click at [15, 533] on div "rgb(255, 194, 67) Background Color #ffc243 100 % #ffffff Text Color #ffffff 100…" at bounding box center [99, 563] width 182 height 142
paste input "97c"
type input "#f97c43"
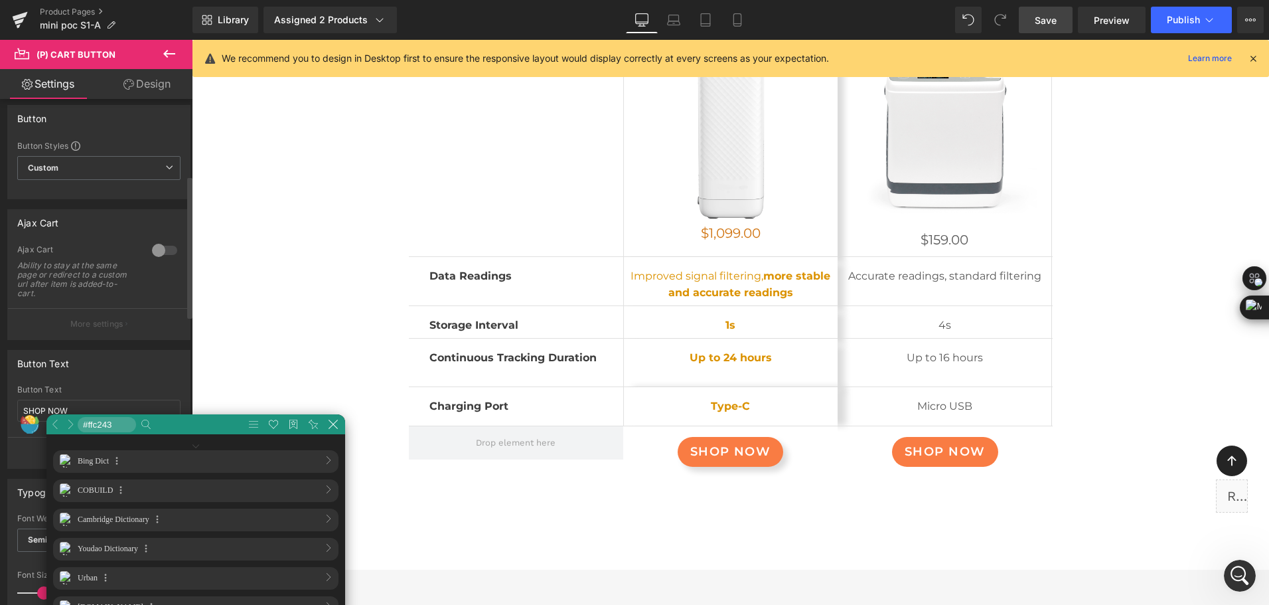
scroll to position [0, 0]
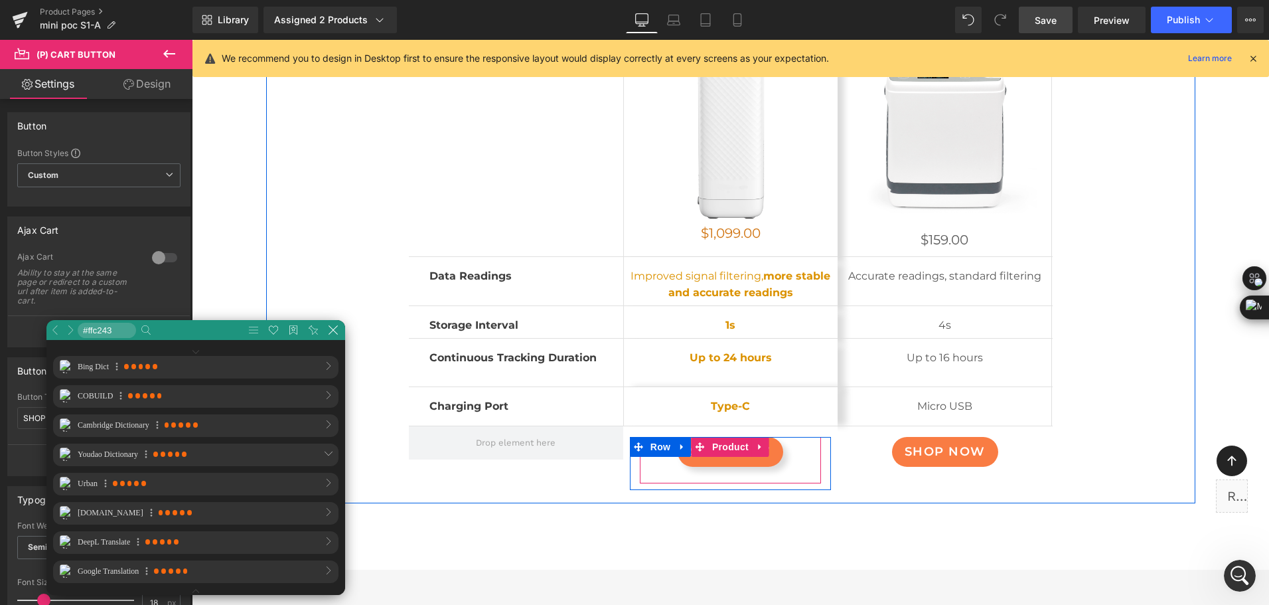
click at [718, 437] on span "Product" at bounding box center [730, 447] width 43 height 20
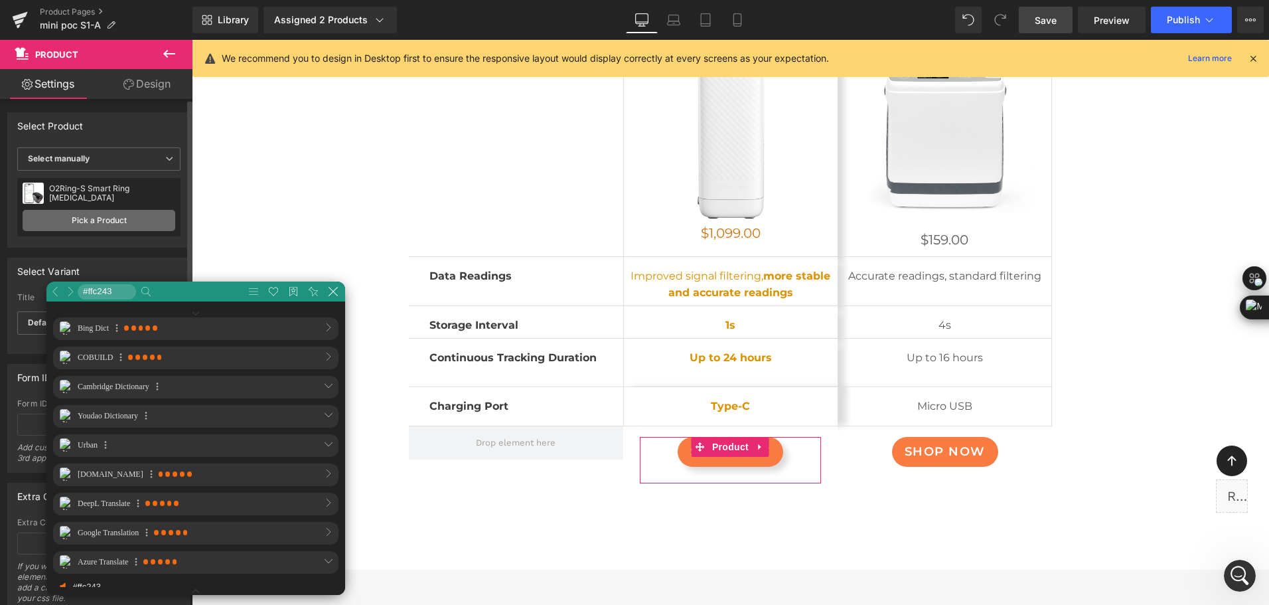
scroll to position [68, 400]
click at [100, 228] on link "Pick a Product" at bounding box center [99, 220] width 153 height 21
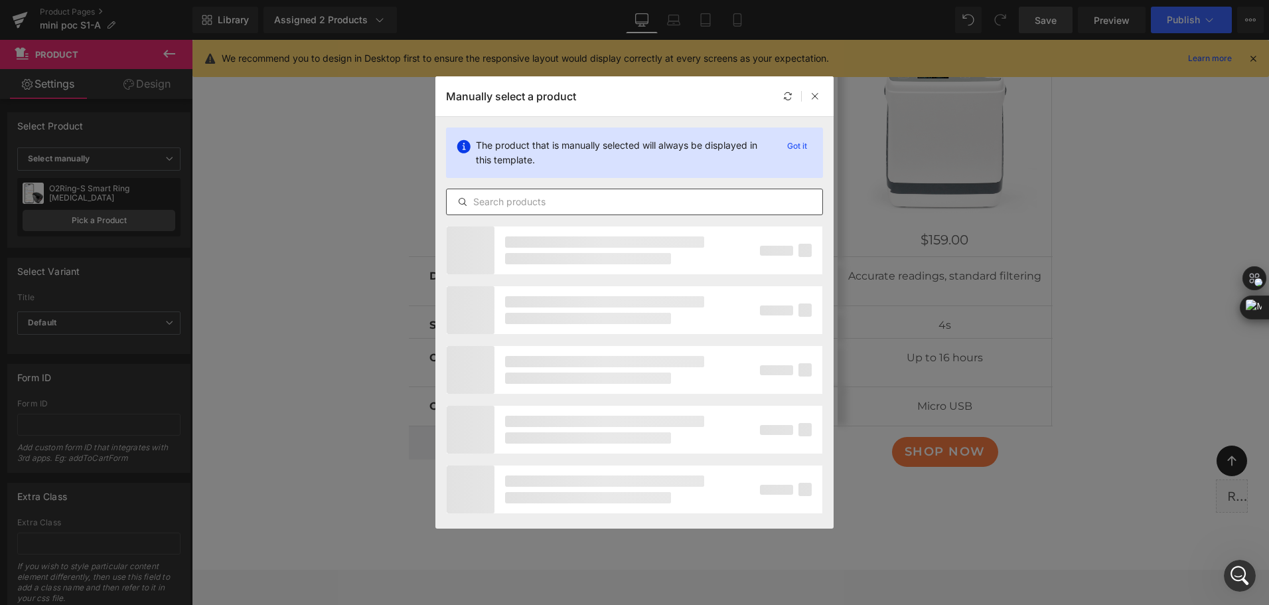
click at [615, 198] on input "text" at bounding box center [635, 202] width 376 height 16
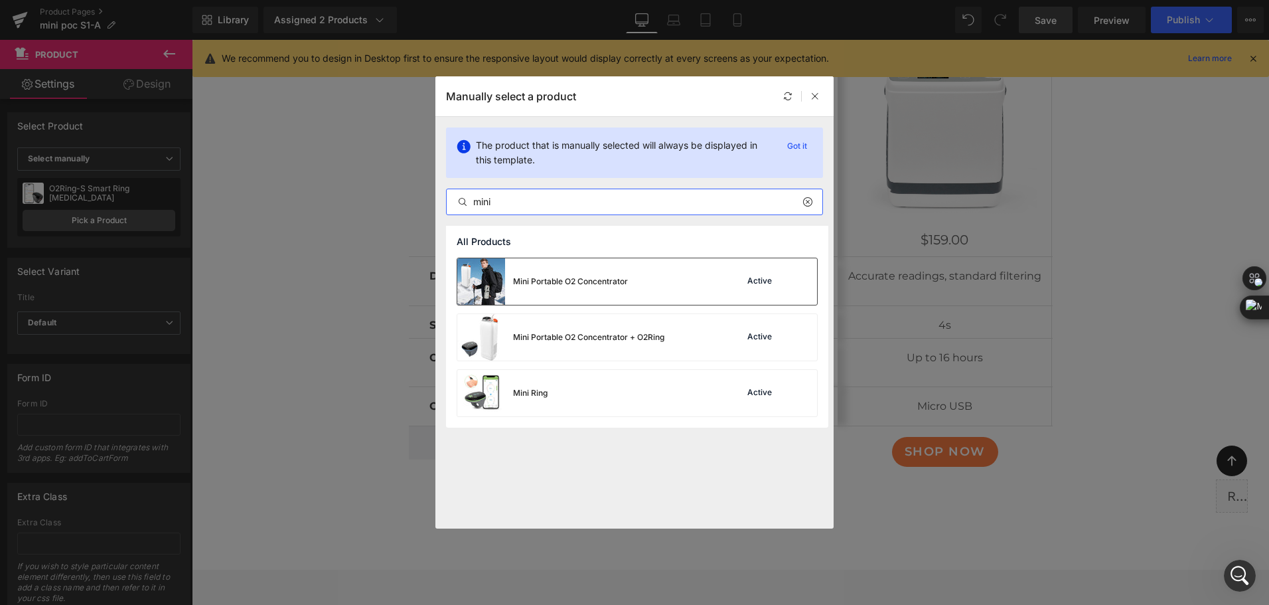
type input "mini"
drag, startPoint x: 617, startPoint y: 273, endPoint x: 551, endPoint y: 190, distance: 105.8
click at [617, 273] on div "Mini Portable O2 Concentrator" at bounding box center [542, 281] width 171 height 46
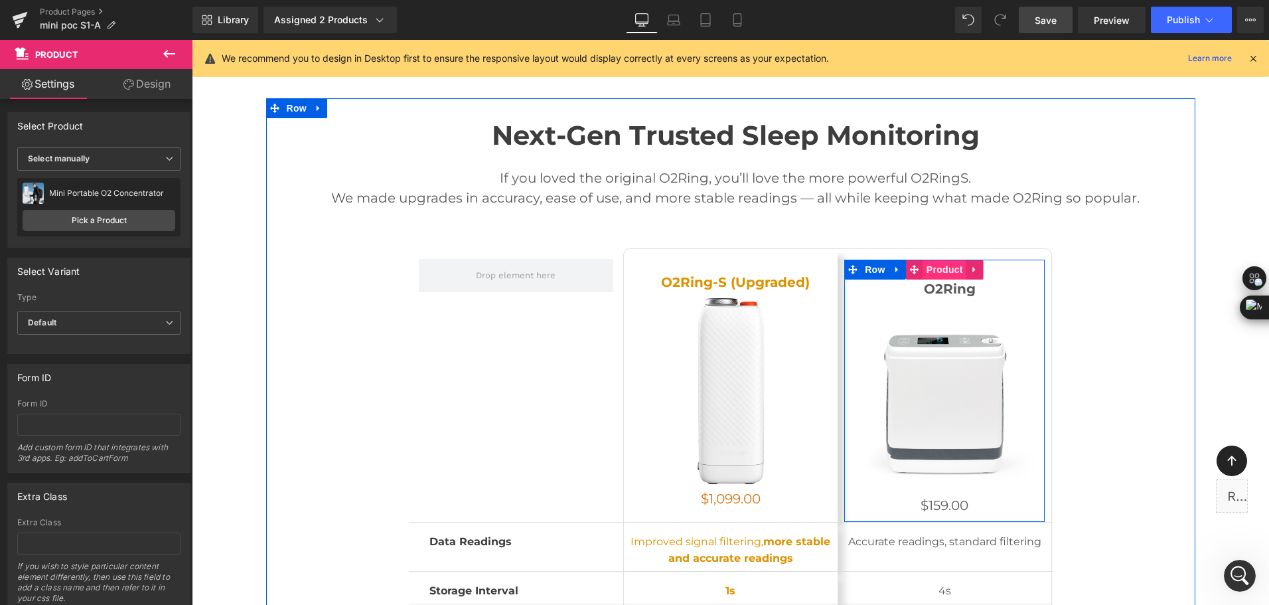
click at [935, 270] on span "Product" at bounding box center [944, 269] width 43 height 20
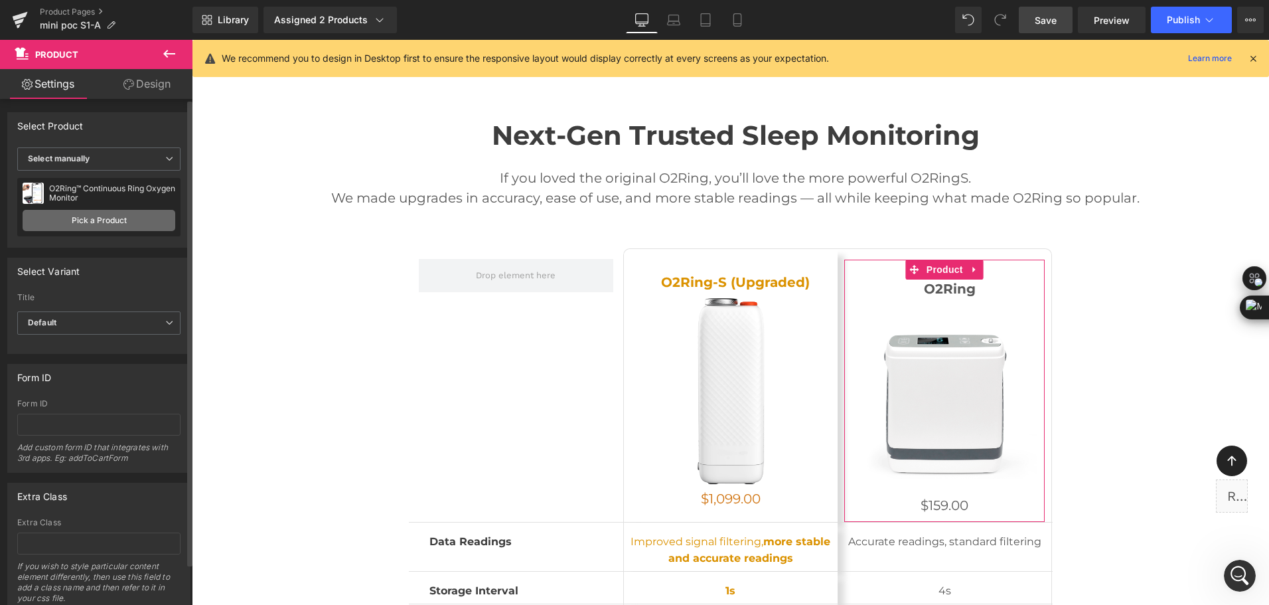
click at [102, 220] on link "Pick a Product" at bounding box center [99, 220] width 153 height 21
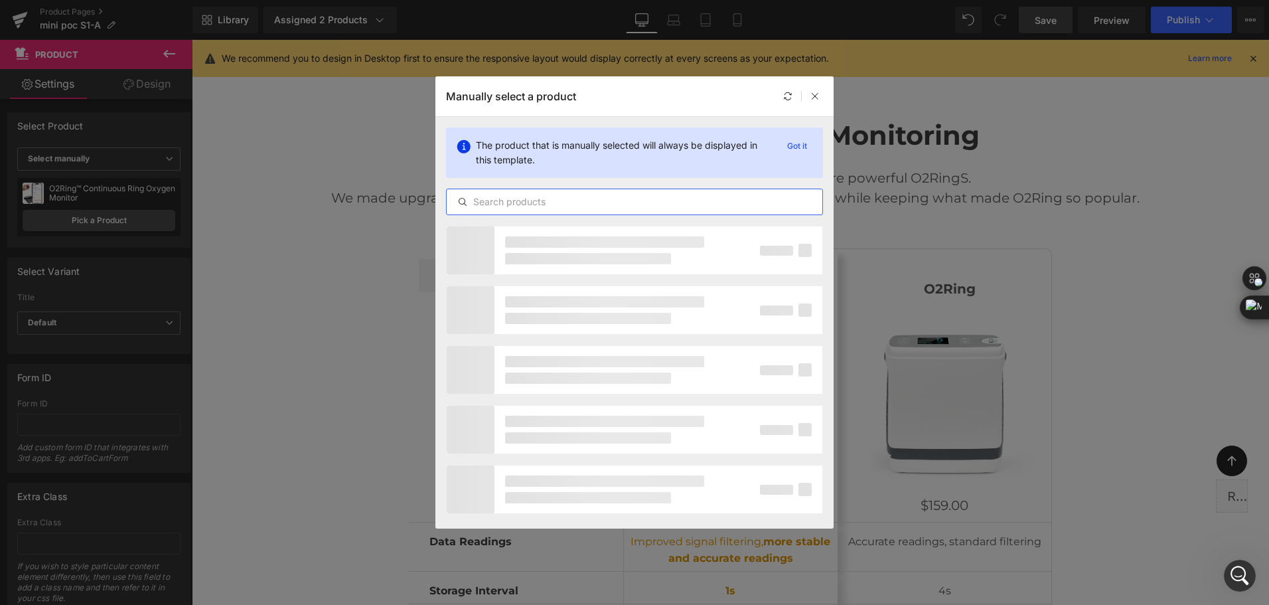
click at [591, 199] on input "text" at bounding box center [635, 202] width 376 height 16
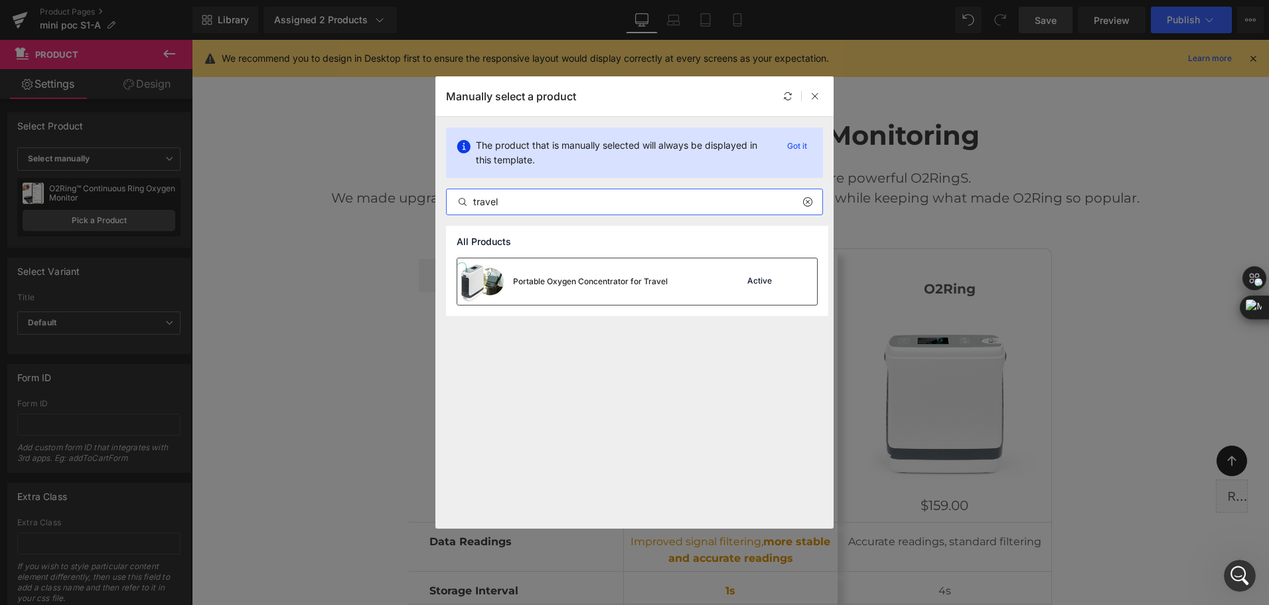
type input "travel"
click at [587, 279] on div "Portable Oxygen Concentrator for Travel" at bounding box center [590, 281] width 155 height 12
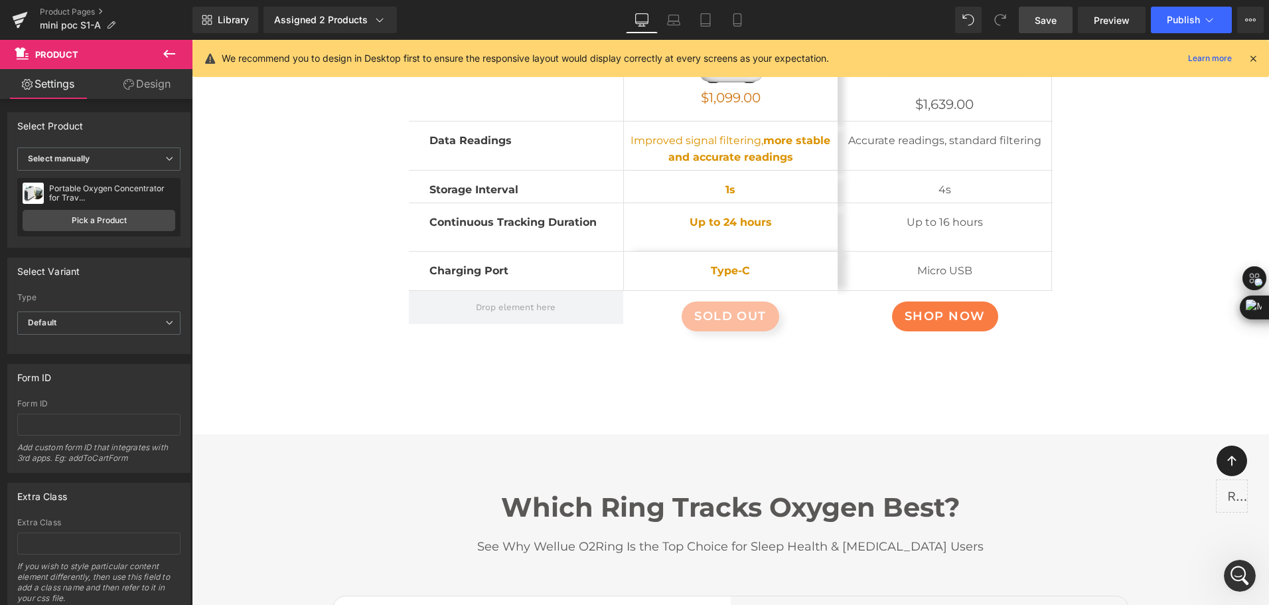
scroll to position [7499, 0]
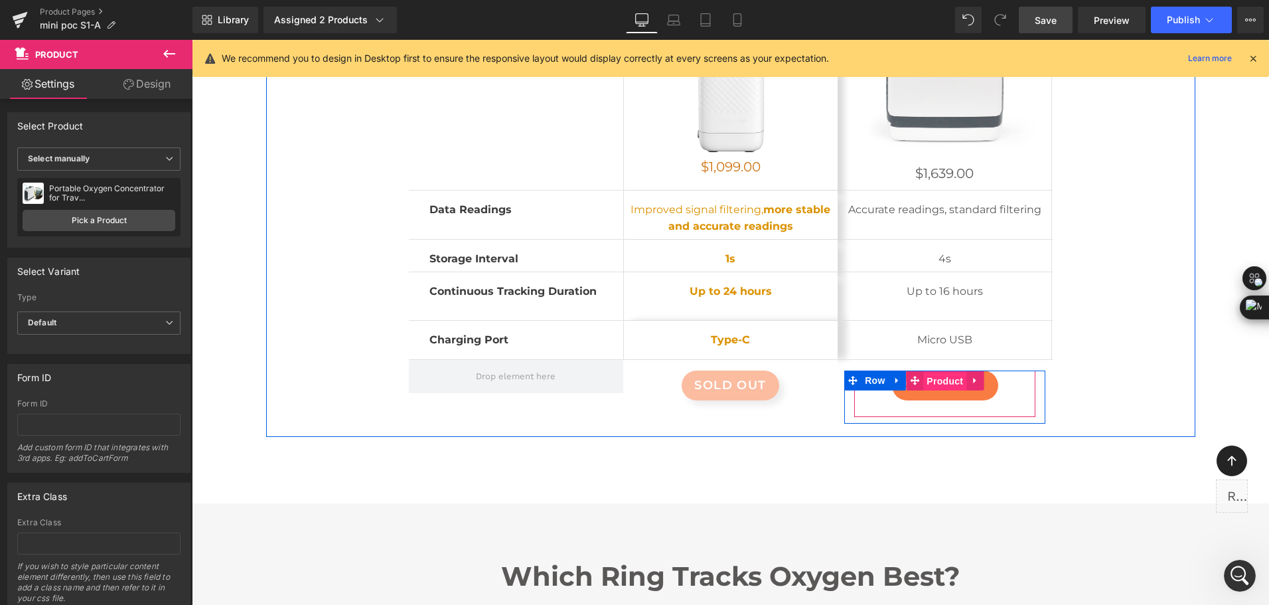
click at [936, 384] on span "Product" at bounding box center [944, 381] width 43 height 20
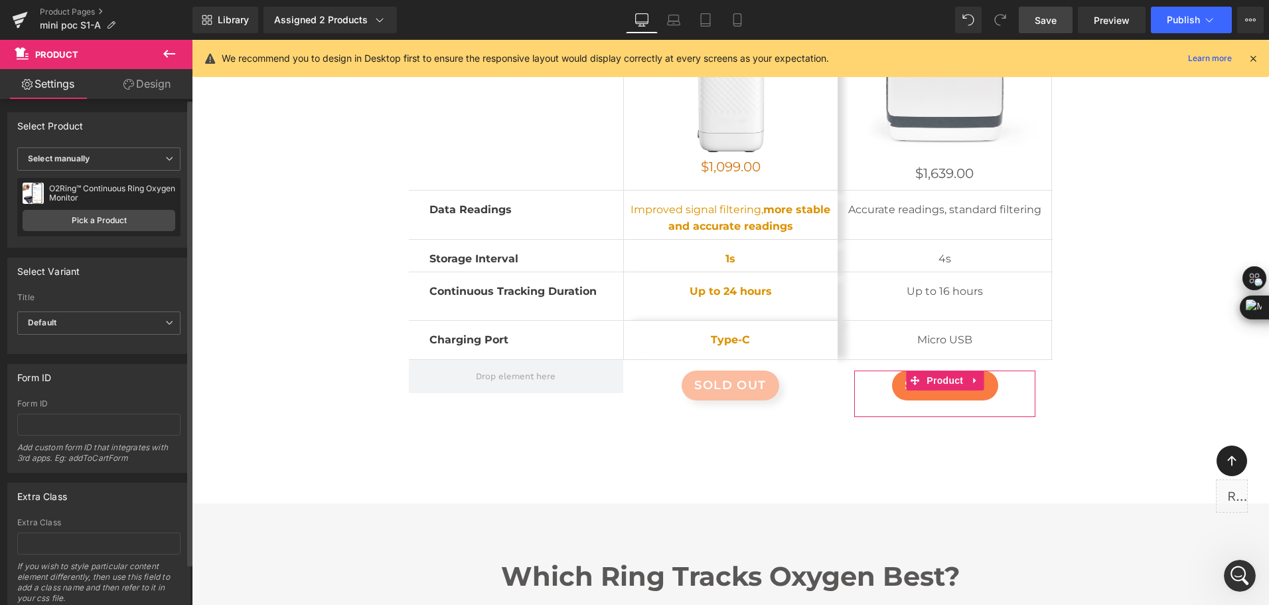
click at [135, 208] on div "O2Ring™ Continuous Ring Oxygen Monitor O2Ring™ Continuous Ring Oxygen Monitor P…" at bounding box center [98, 207] width 163 height 58
click at [129, 216] on link "Pick a Product" at bounding box center [99, 220] width 153 height 21
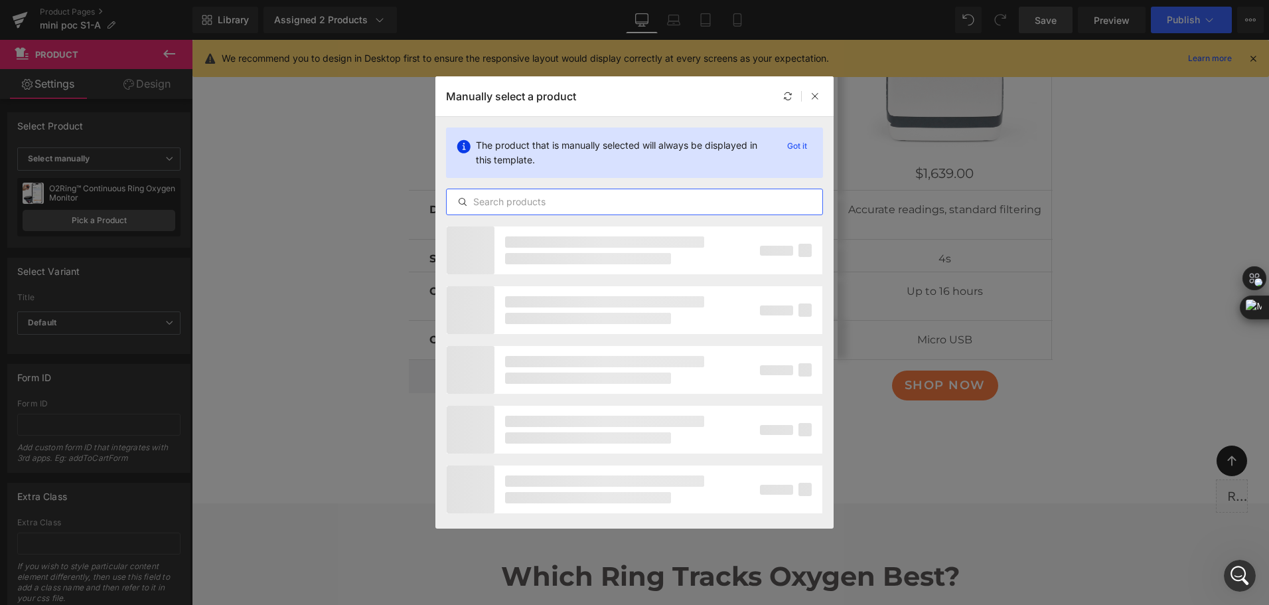
click at [491, 207] on input "text" at bounding box center [635, 202] width 376 height 16
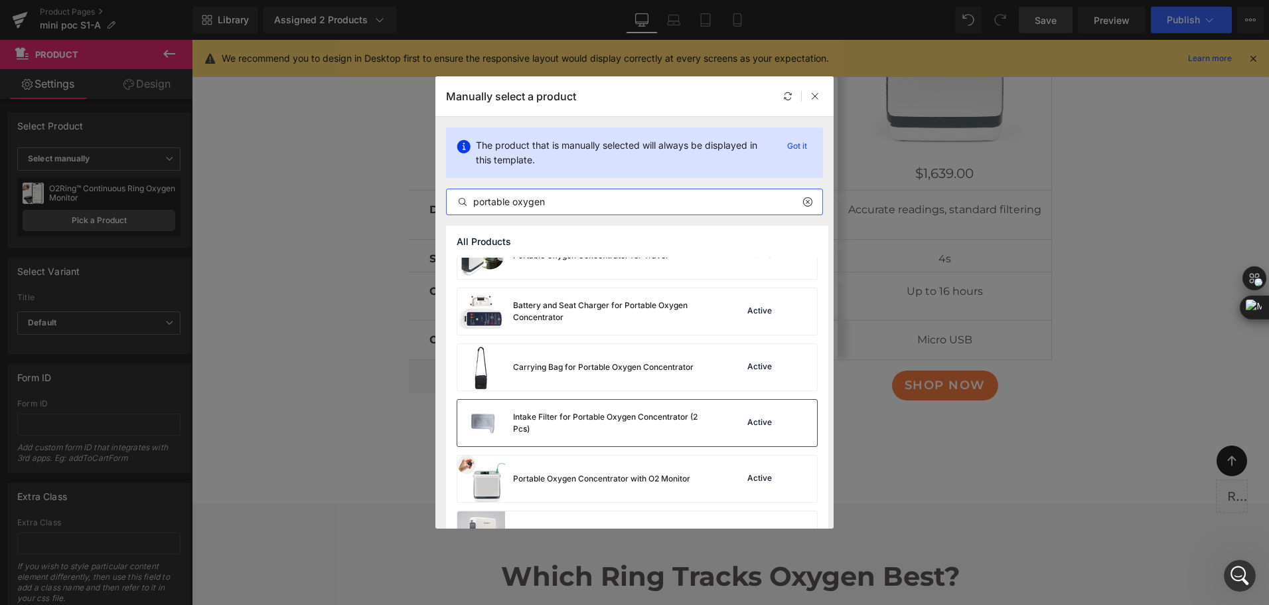
scroll to position [0, 0]
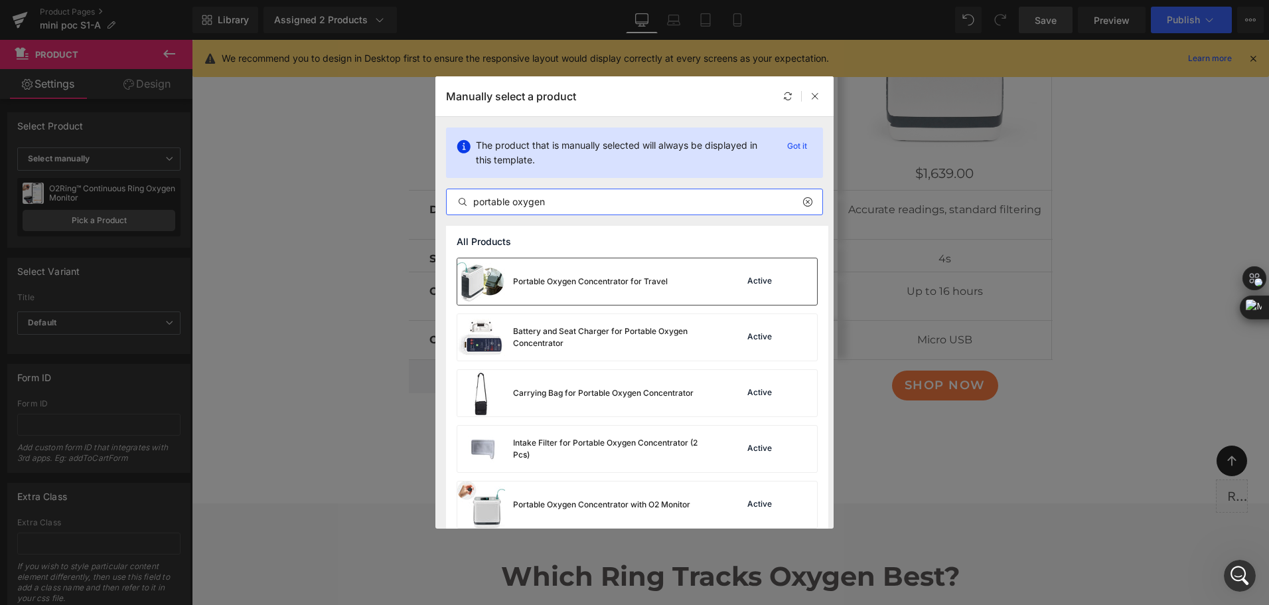
type input "portable oxygen"
click at [578, 285] on div "Portable Oxygen Concentrator for Travel" at bounding box center [590, 281] width 155 height 12
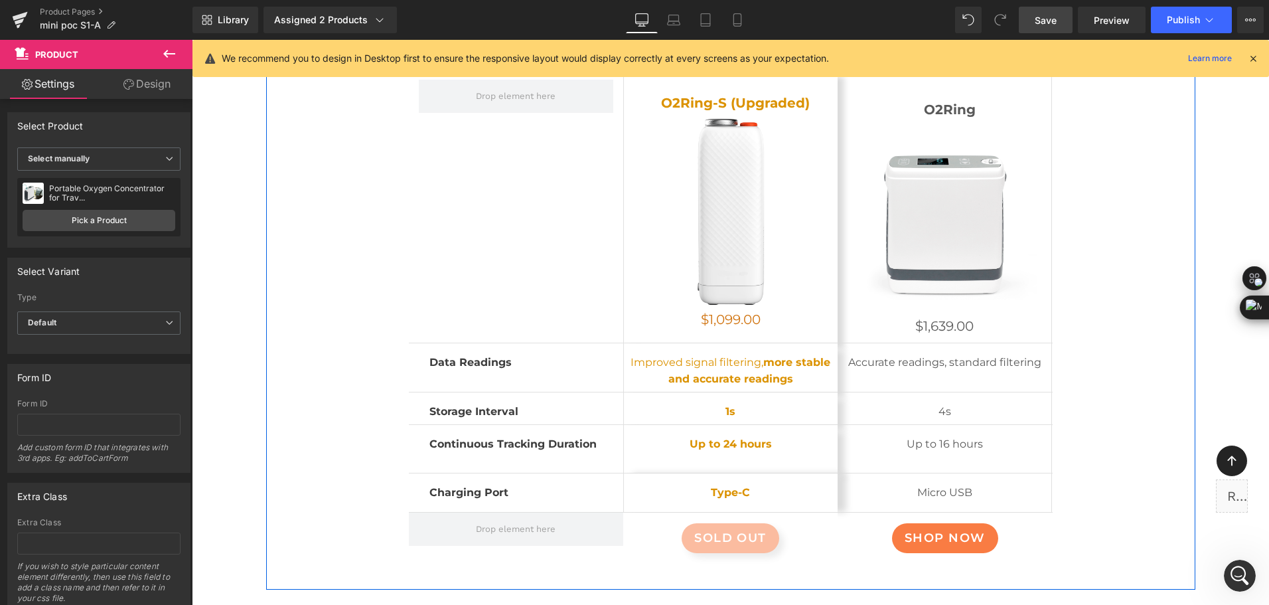
scroll to position [7233, 0]
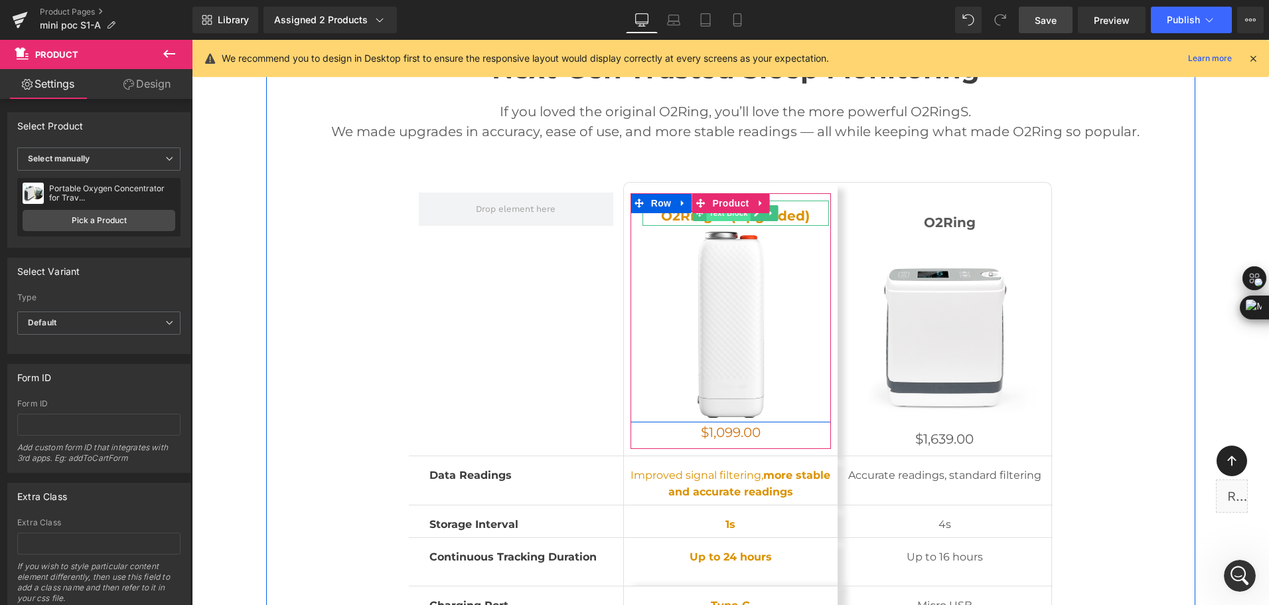
click at [744, 214] on ul "Text Block" at bounding box center [736, 213] width 86 height 16
click at [751, 214] on link at bounding box center [758, 213] width 14 height 16
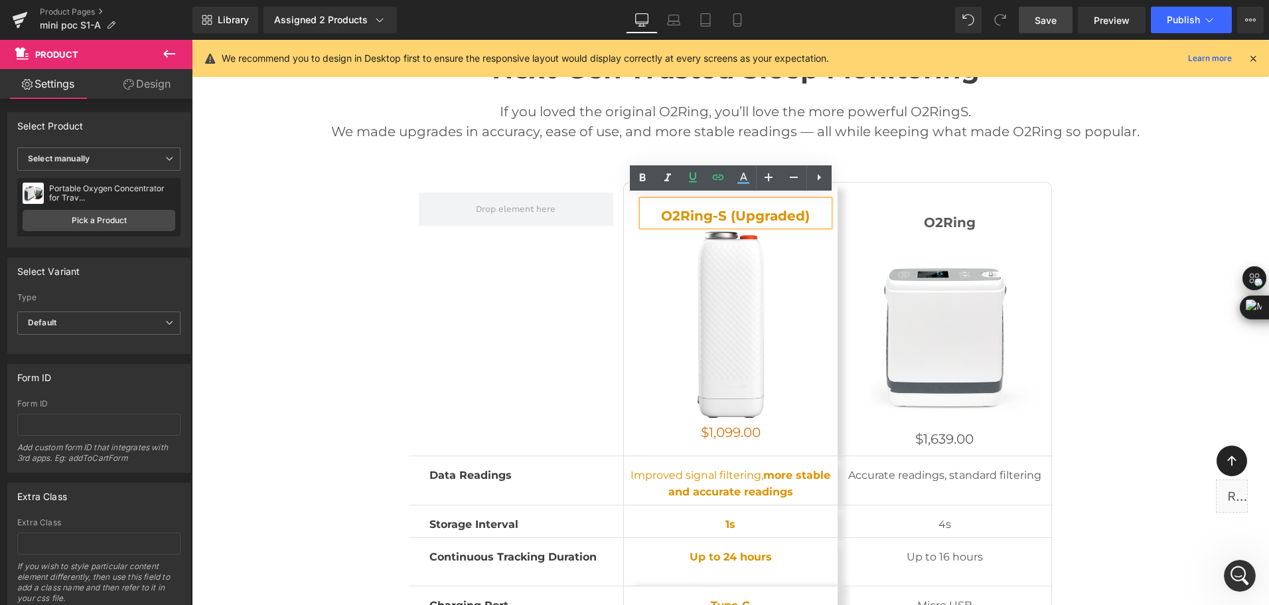
click at [710, 212] on strong "O2Ring-S (Upgraded)" at bounding box center [735, 216] width 149 height 16
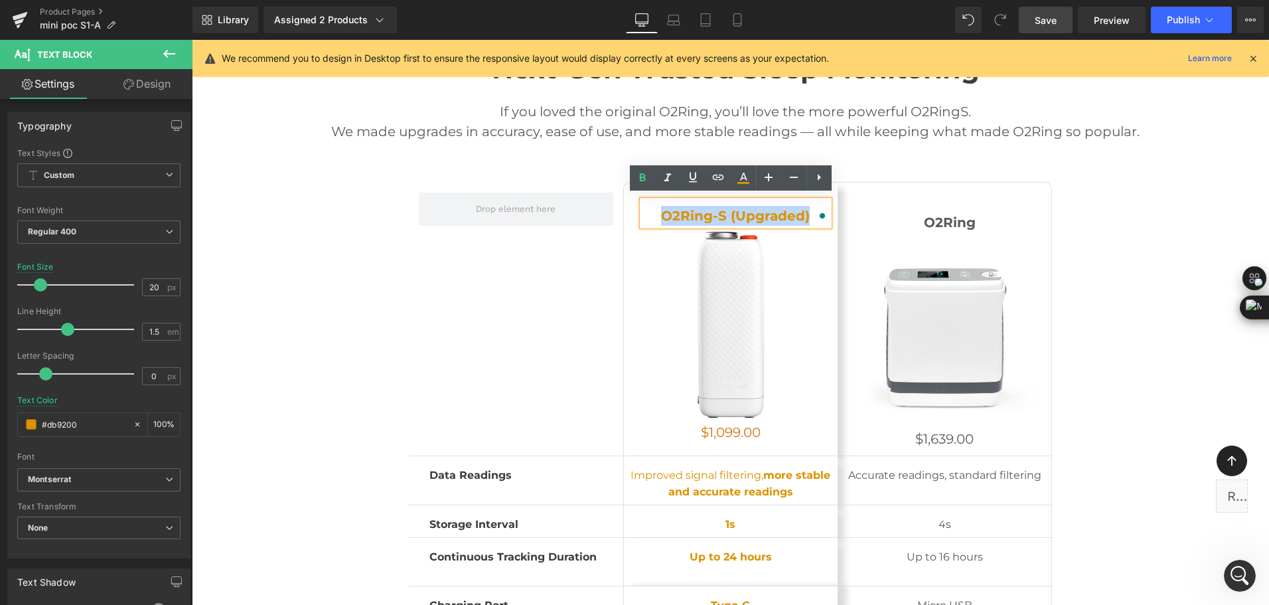
drag, startPoint x: 662, startPoint y: 214, endPoint x: 802, endPoint y: 220, distance: 140.8
click at [802, 220] on p "O2Ring-S (Upgraded)" at bounding box center [735, 216] width 186 height 20
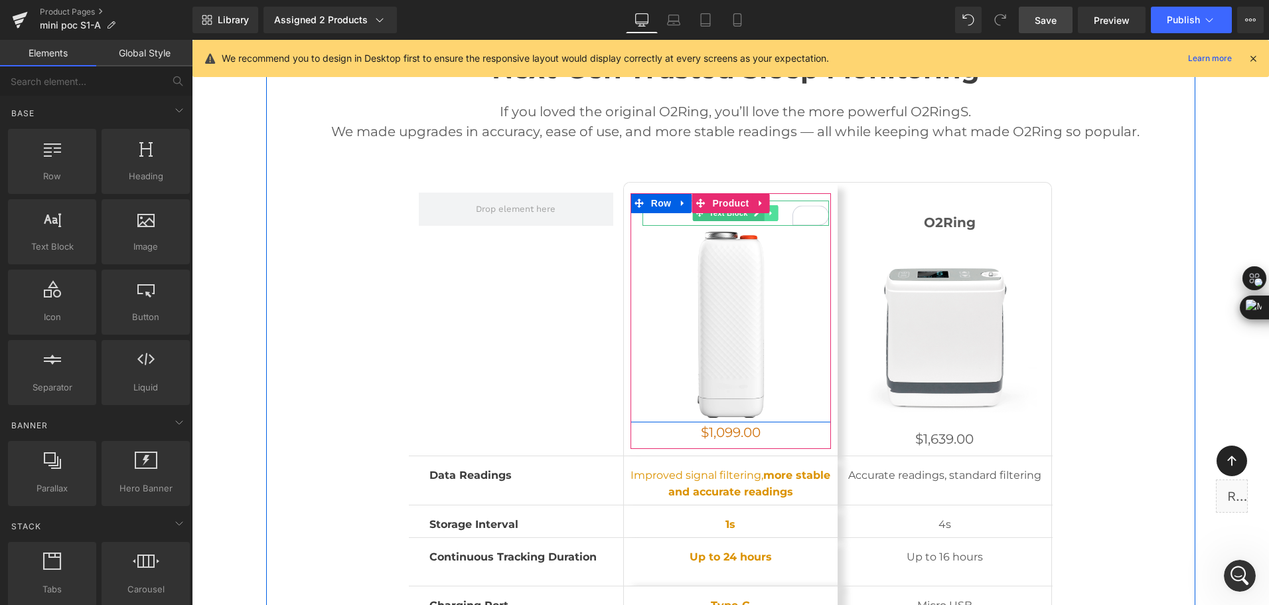
click at [768, 212] on link at bounding box center [771, 213] width 14 height 16
click at [774, 212] on link at bounding box center [778, 213] width 14 height 16
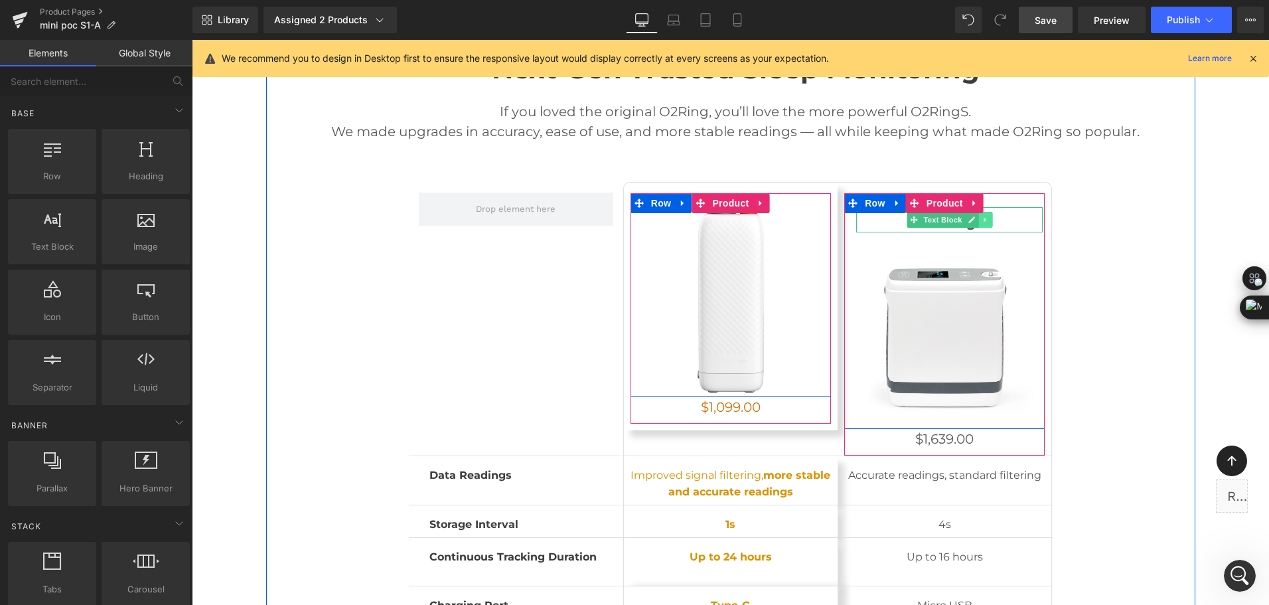
drag, startPoint x: 978, startPoint y: 214, endPoint x: 988, endPoint y: 216, distance: 10.3
click at [981, 216] on icon at bounding box center [984, 220] width 7 height 8
click at [989, 217] on icon at bounding box center [992, 219] width 7 height 7
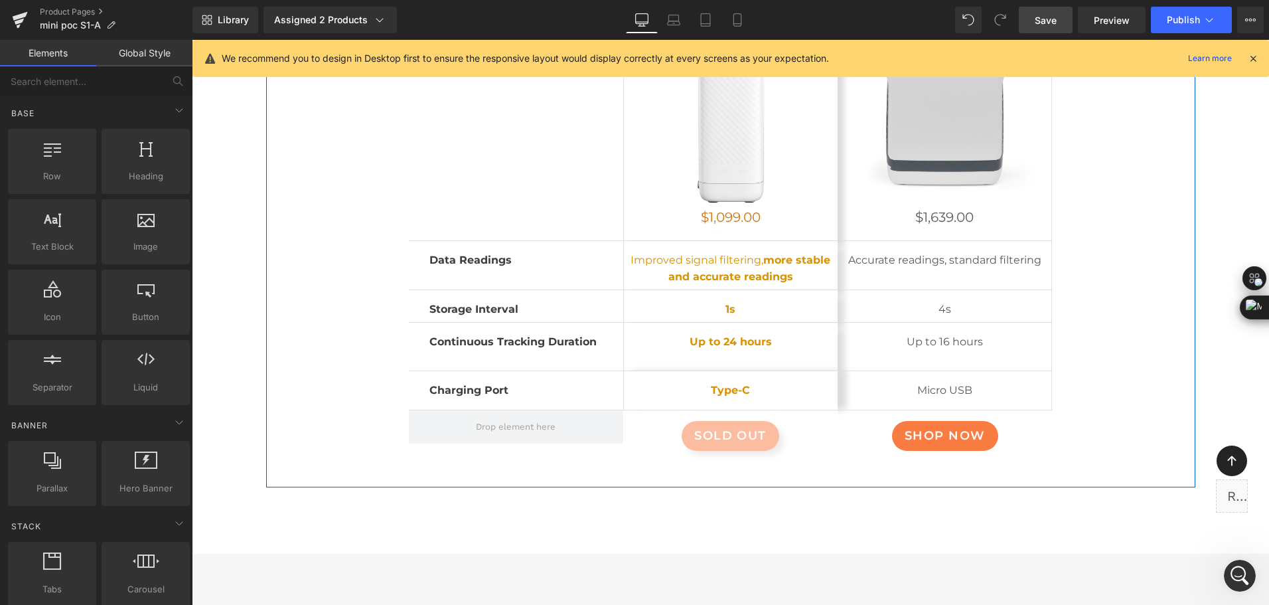
scroll to position [7433, 0]
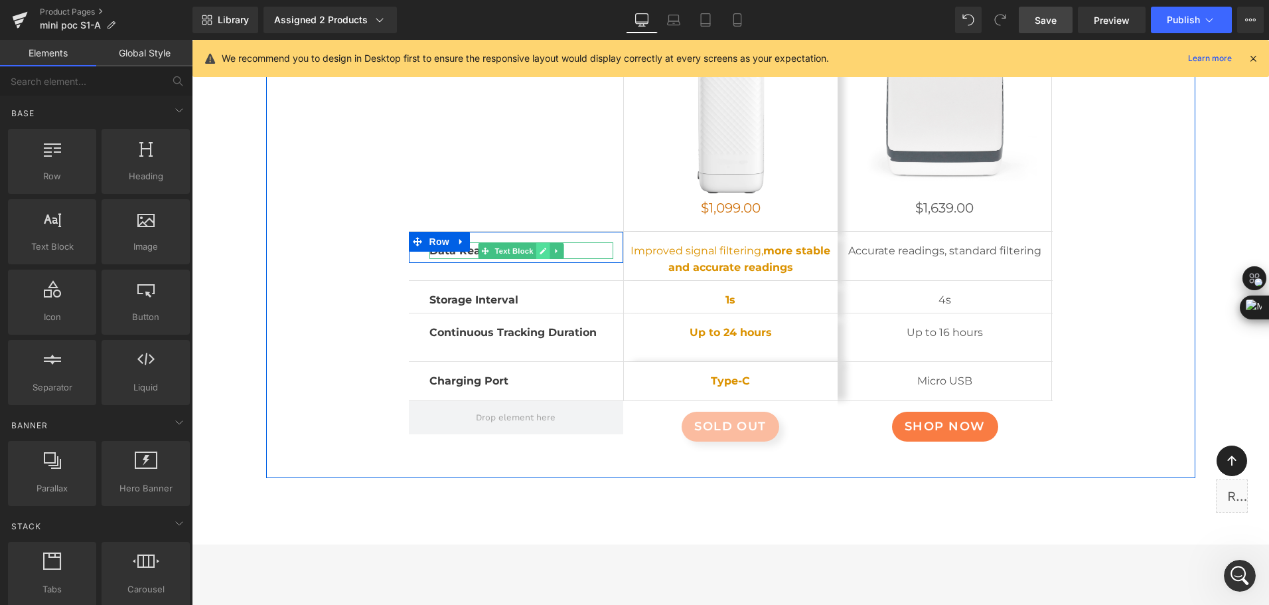
click at [540, 247] on icon at bounding box center [543, 251] width 7 height 8
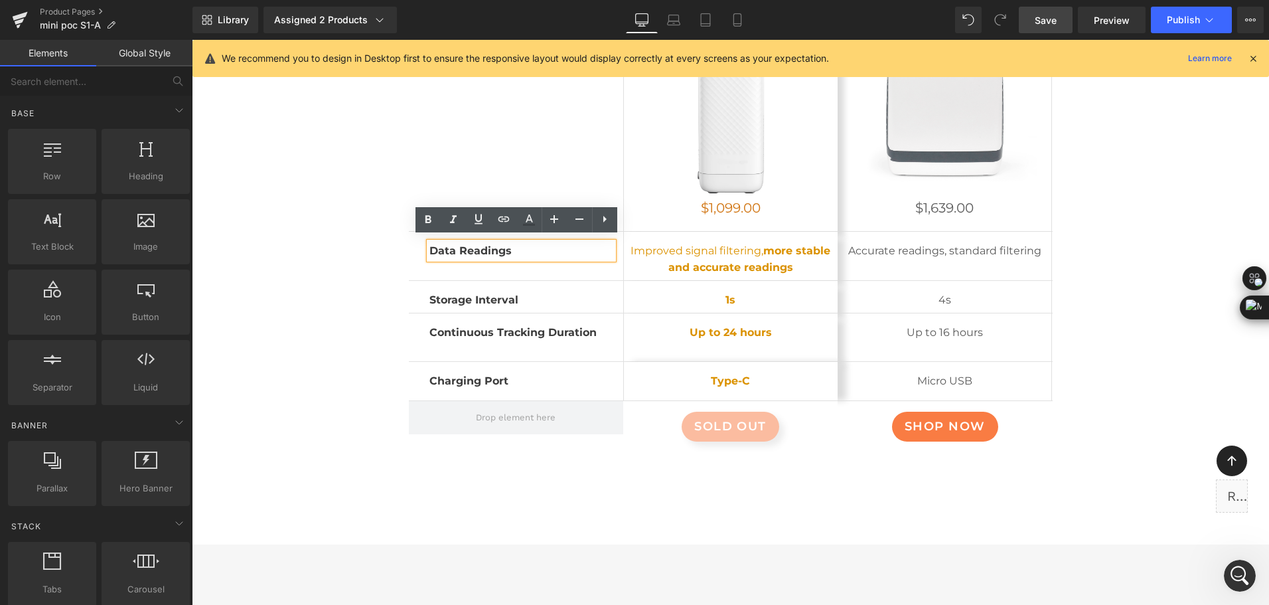
click at [478, 247] on b "Data Readings" at bounding box center [470, 250] width 82 height 13
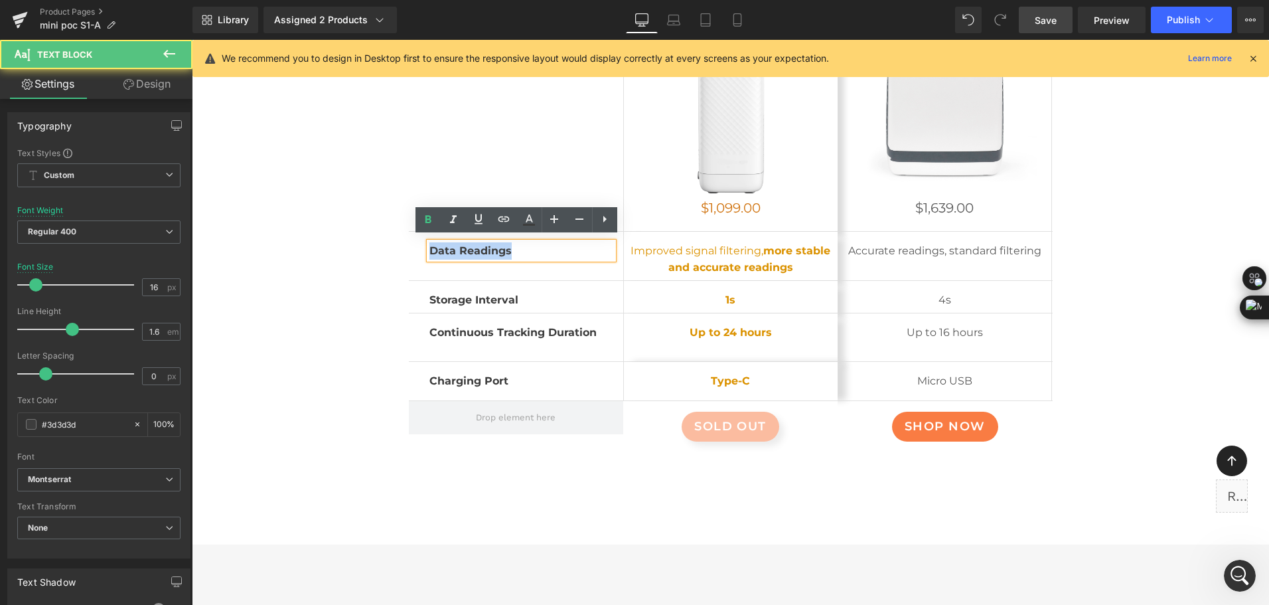
drag, startPoint x: 427, startPoint y: 245, endPoint x: 508, endPoint y: 251, distance: 81.2
click at [508, 251] on p "Data Readings" at bounding box center [521, 250] width 184 height 17
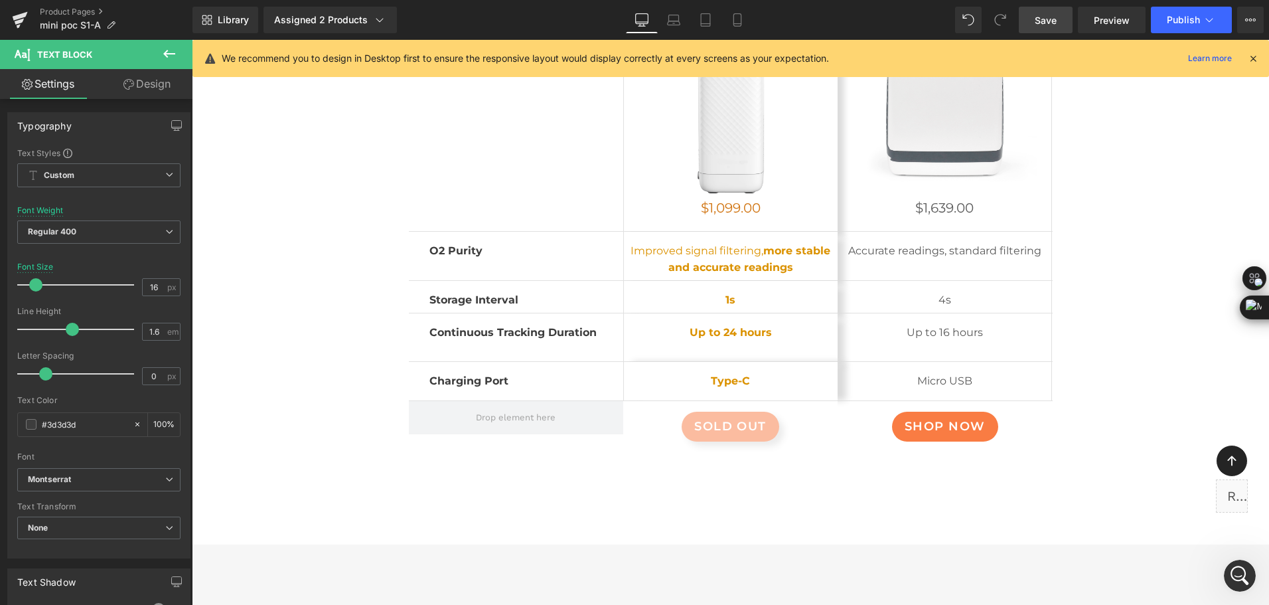
click at [1051, 17] on span "Save" at bounding box center [1046, 20] width 22 height 14
click at [815, 6] on div "Library Assigned 2 Products Product Preview Mini Portable O2 Concentrator Mini …" at bounding box center [730, 20] width 1076 height 40
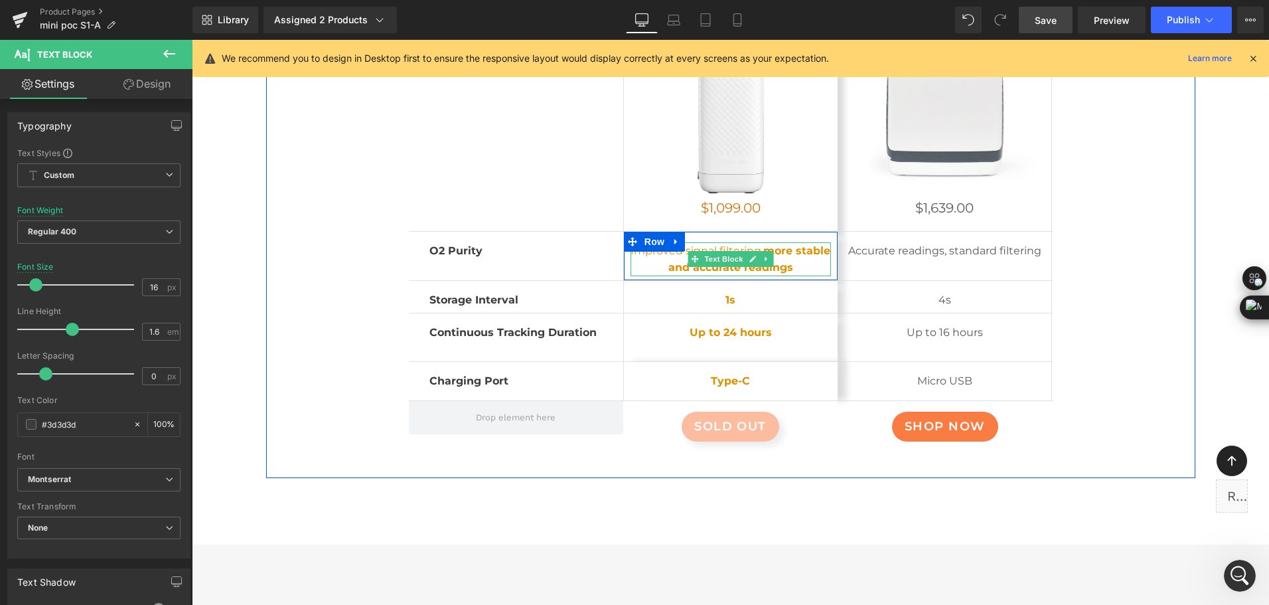
click at [644, 250] on p "Improved signal filtering, more stable and accurate readings" at bounding box center [730, 259] width 200 height 34
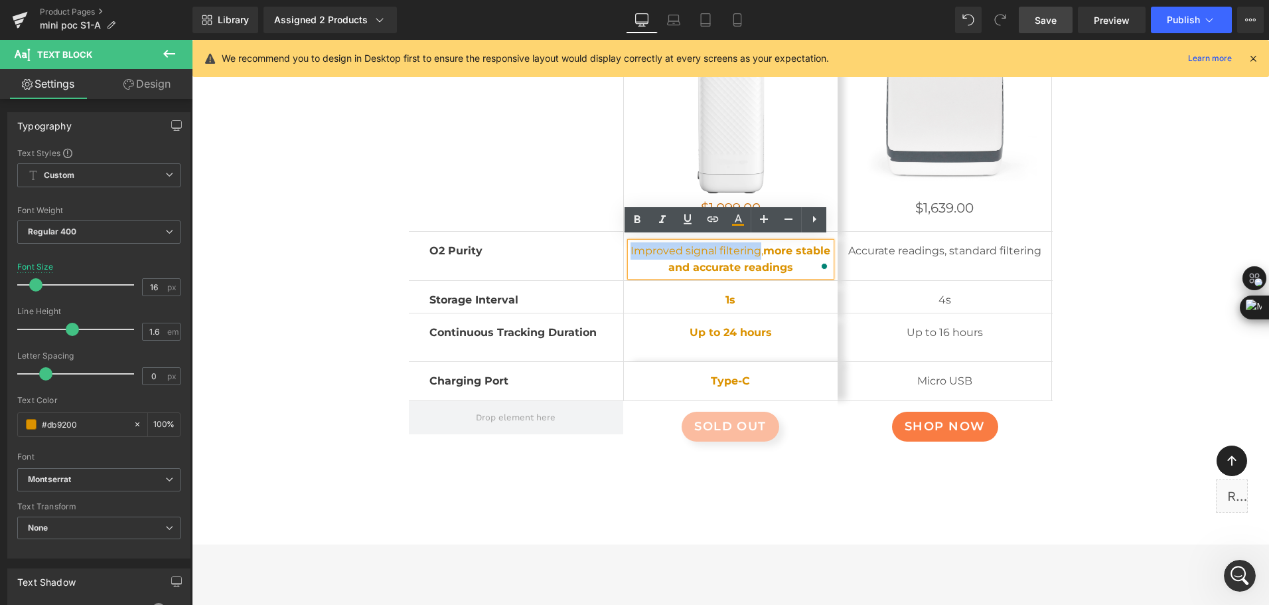
drag, startPoint x: 643, startPoint y: 248, endPoint x: 771, endPoint y: 241, distance: 128.3
click at [771, 242] on p "Improved signal filtering, more stable and accurate readings" at bounding box center [730, 259] width 200 height 34
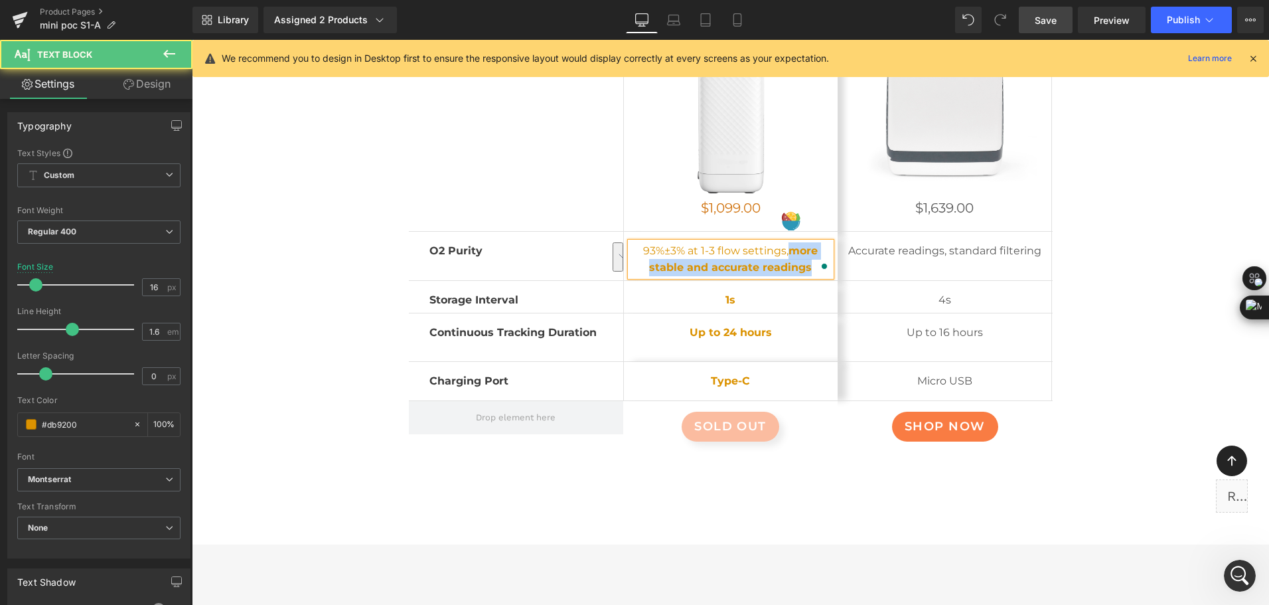
drag, startPoint x: 785, startPoint y: 245, endPoint x: 806, endPoint y: 263, distance: 27.3
click at [806, 263] on strong "more stable and accurate readings" at bounding box center [733, 259] width 169 height 30
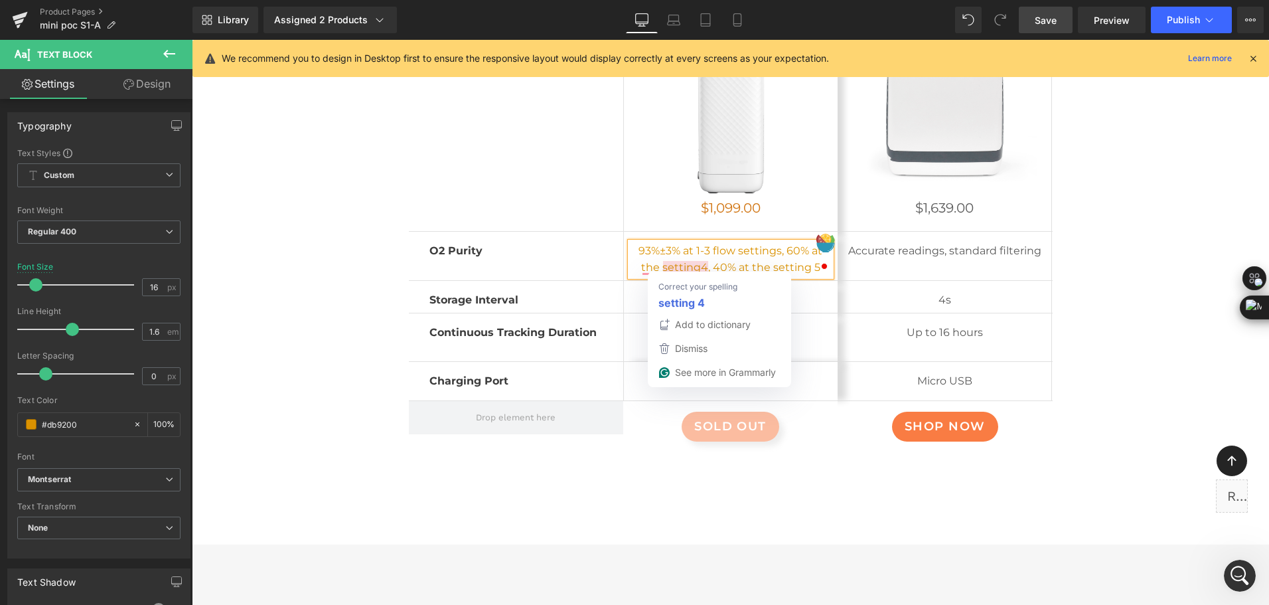
click at [695, 264] on p "93%±3% at 1-3 flow settings, 60% at the setting4, 40% at the setting 5" at bounding box center [730, 259] width 200 height 34
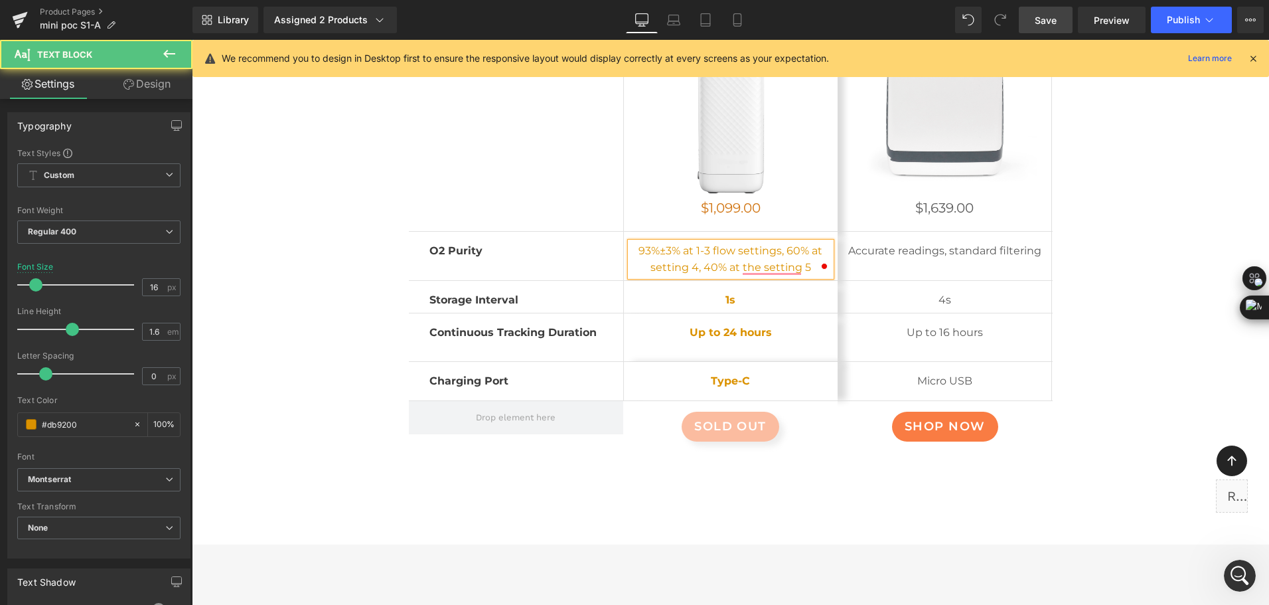
click at [698, 259] on p "93%±3% at 1-3 flow settings, 60% at setting 4, 40% at the setting 5" at bounding box center [730, 259] width 200 height 34
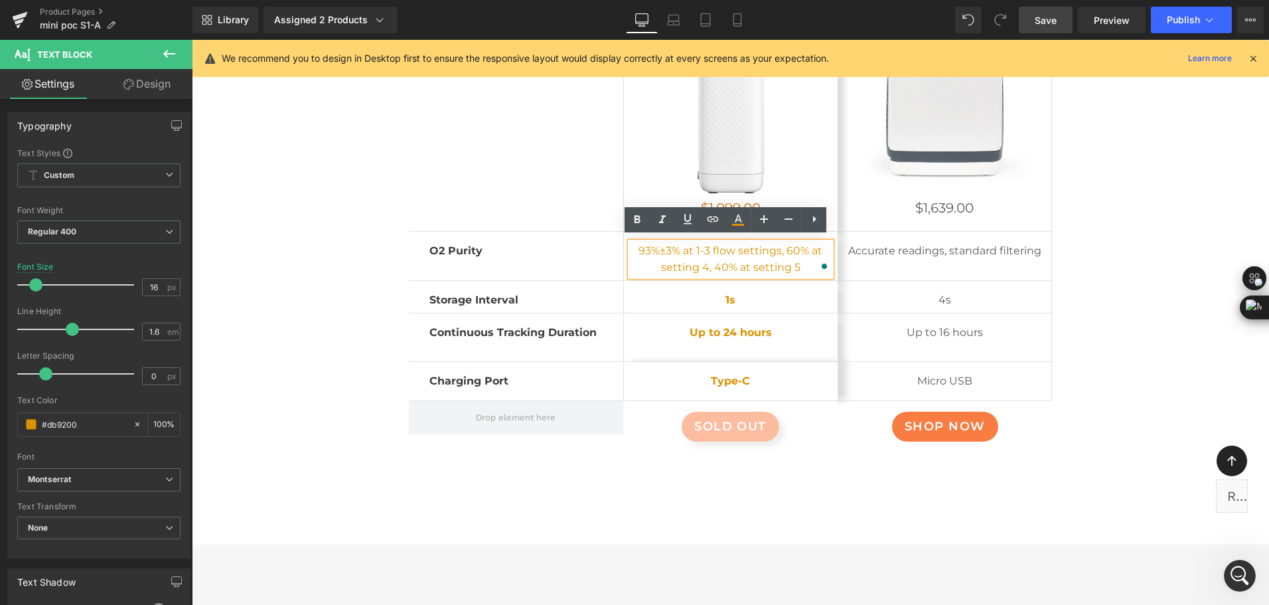
click at [1127, 250] on div "Next-Gen Trusted Sleep Monitoring Heading If you loved the original O2Ring, you…" at bounding box center [730, 162] width 929 height 618
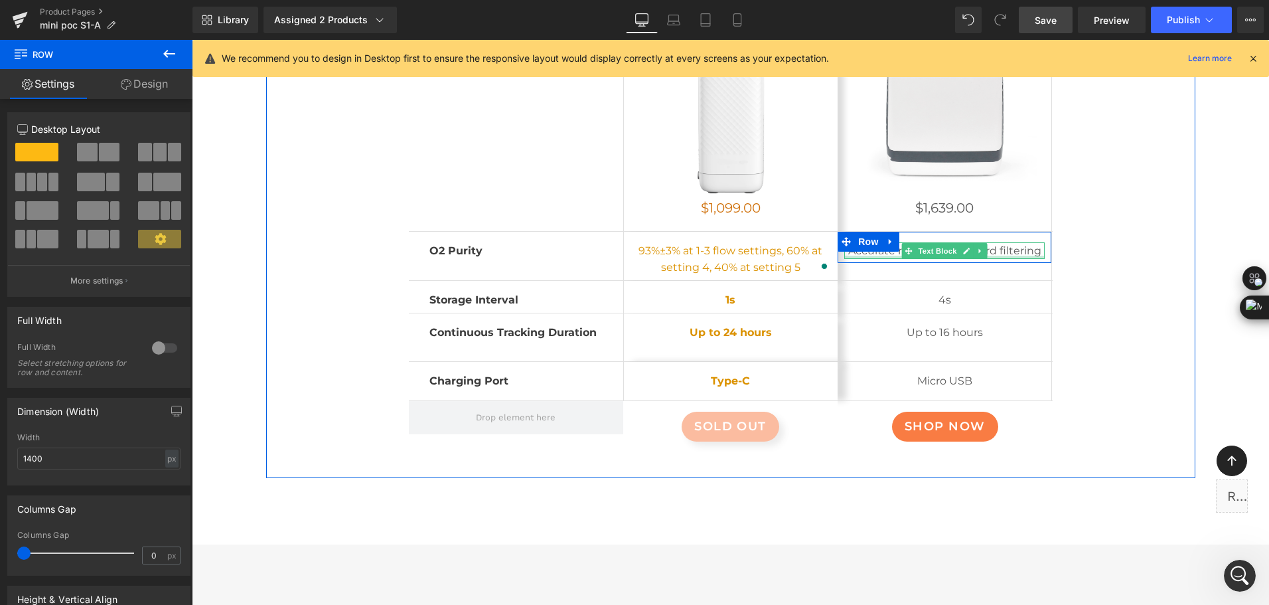
click at [893, 255] on div at bounding box center [944, 256] width 200 height 3
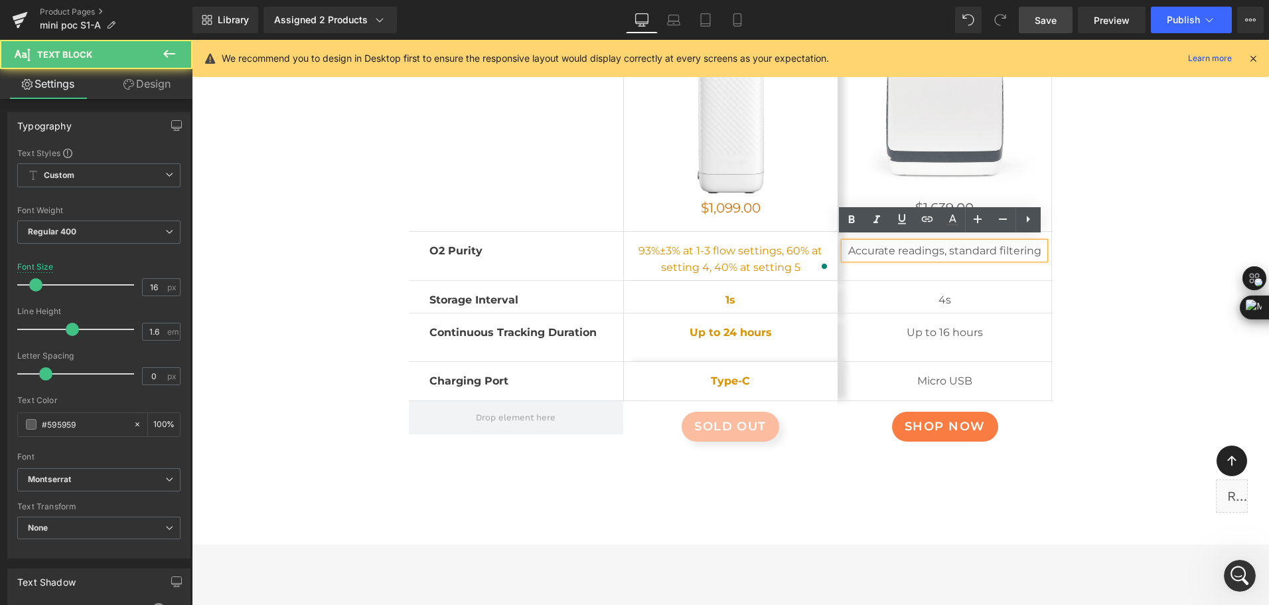
click at [861, 246] on p "Accurate readings, standard filtering" at bounding box center [944, 250] width 200 height 17
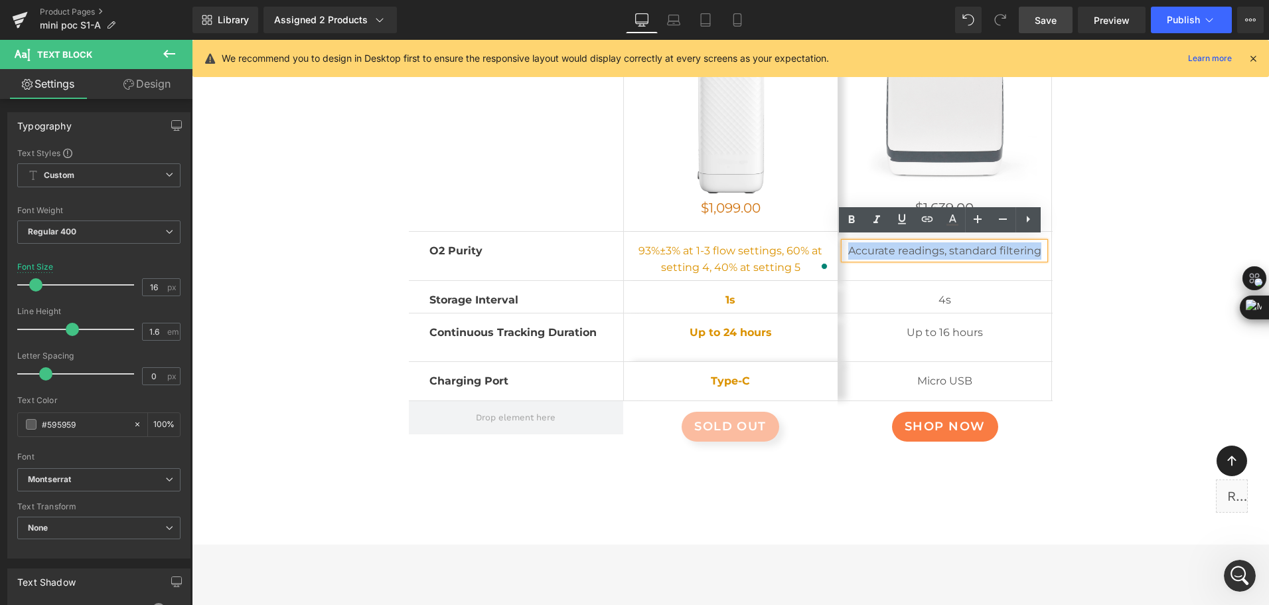
drag, startPoint x: 845, startPoint y: 247, endPoint x: 1040, endPoint y: 246, distance: 194.4
click at [1040, 246] on div "Accurate readings, standard filtering" at bounding box center [944, 250] width 200 height 17
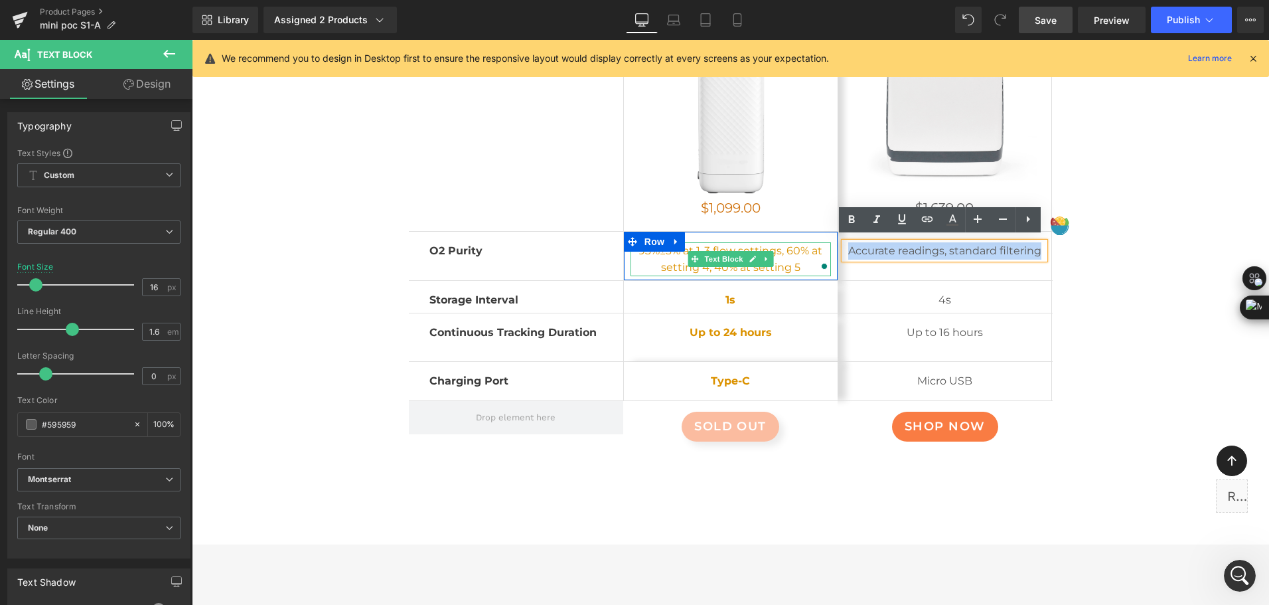
click at [663, 259] on p "93%±3% at 1-3 flow settings, 60% at setting 4, 40% at setting 5" at bounding box center [730, 259] width 200 height 34
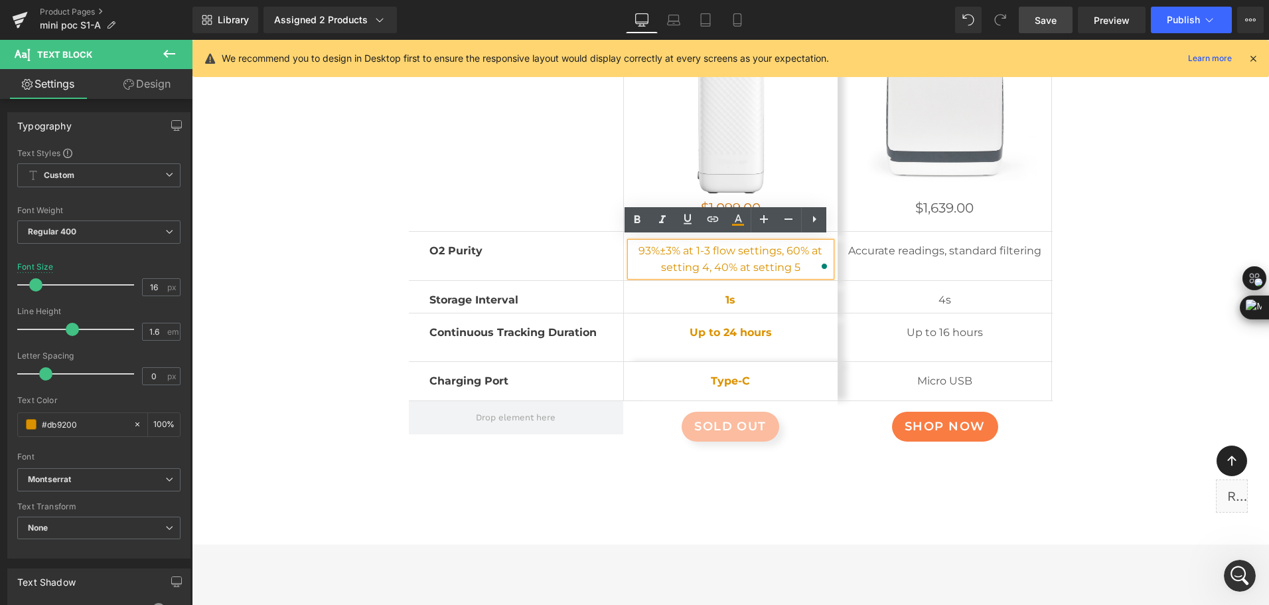
click at [663, 254] on p "93%±3% at 1-3 flow settings, 60% at setting 4, 40% at setting 5" at bounding box center [730, 259] width 200 height 34
drag, startPoint x: 637, startPoint y: 250, endPoint x: 776, endPoint y: 244, distance: 138.8
click at [776, 244] on p "93%±3% at 1-3 flow settings, 60% at setting 4, 40% at setting 5" at bounding box center [730, 259] width 200 height 34
copy p "93%±3% at 1-3 flow settings"
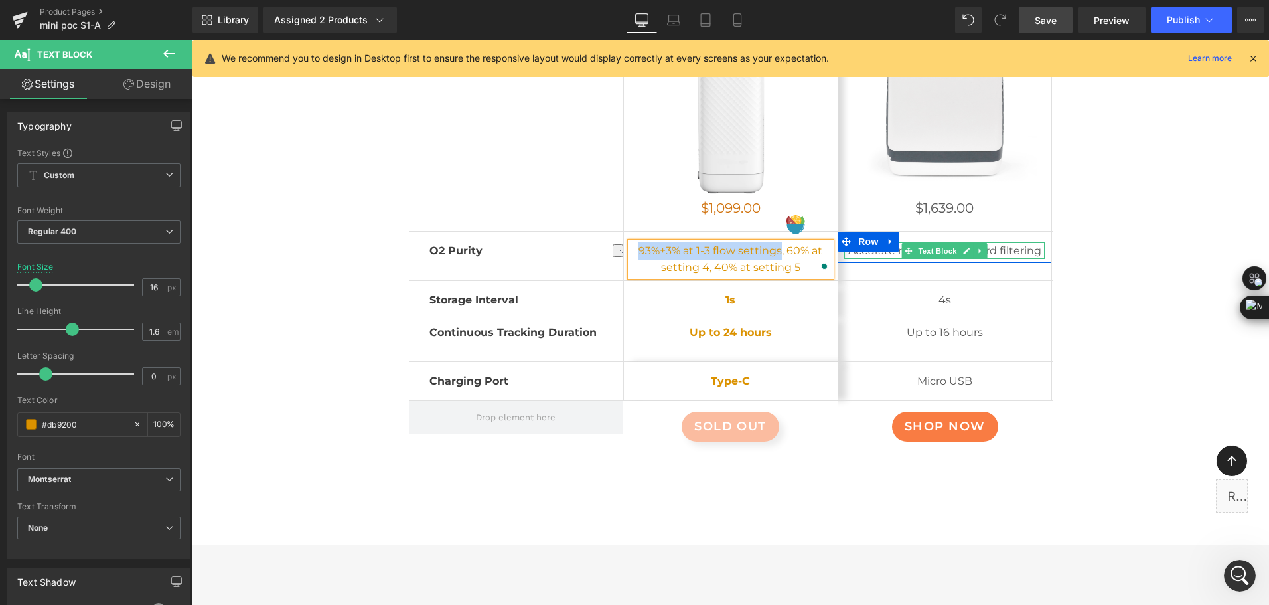
click at [881, 250] on p "Accurate readings, standard filtering" at bounding box center [944, 250] width 200 height 17
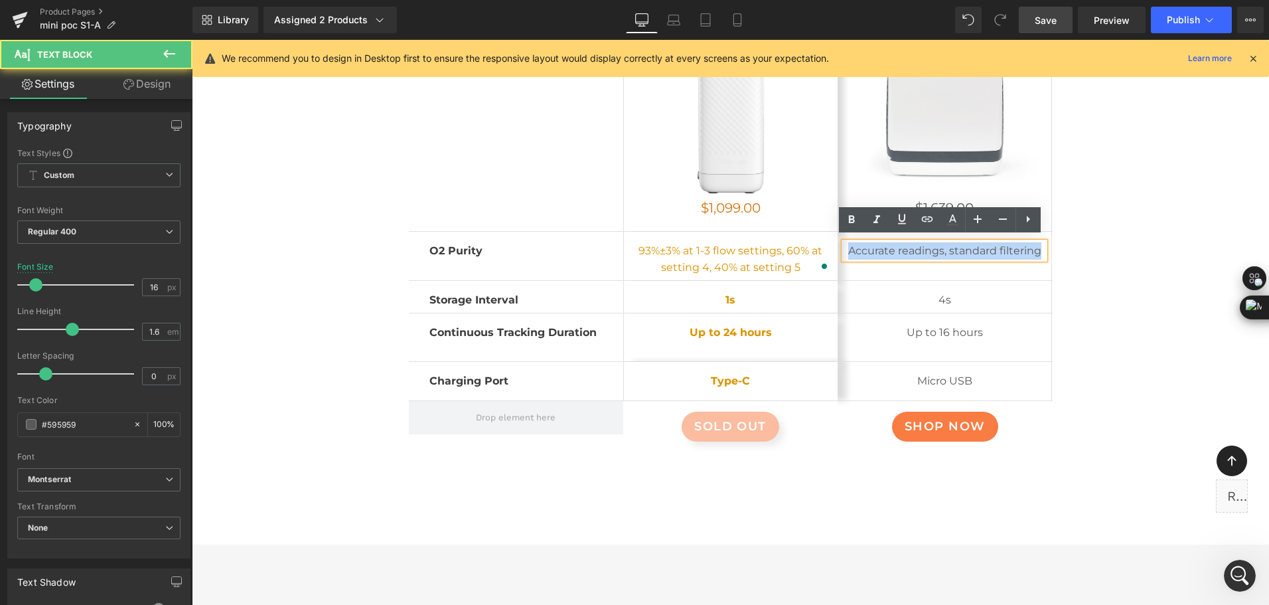
drag, startPoint x: 842, startPoint y: 249, endPoint x: 1039, endPoint y: 242, distance: 196.5
click at [1039, 242] on p "Accurate readings, standard filtering" at bounding box center [944, 250] width 200 height 17
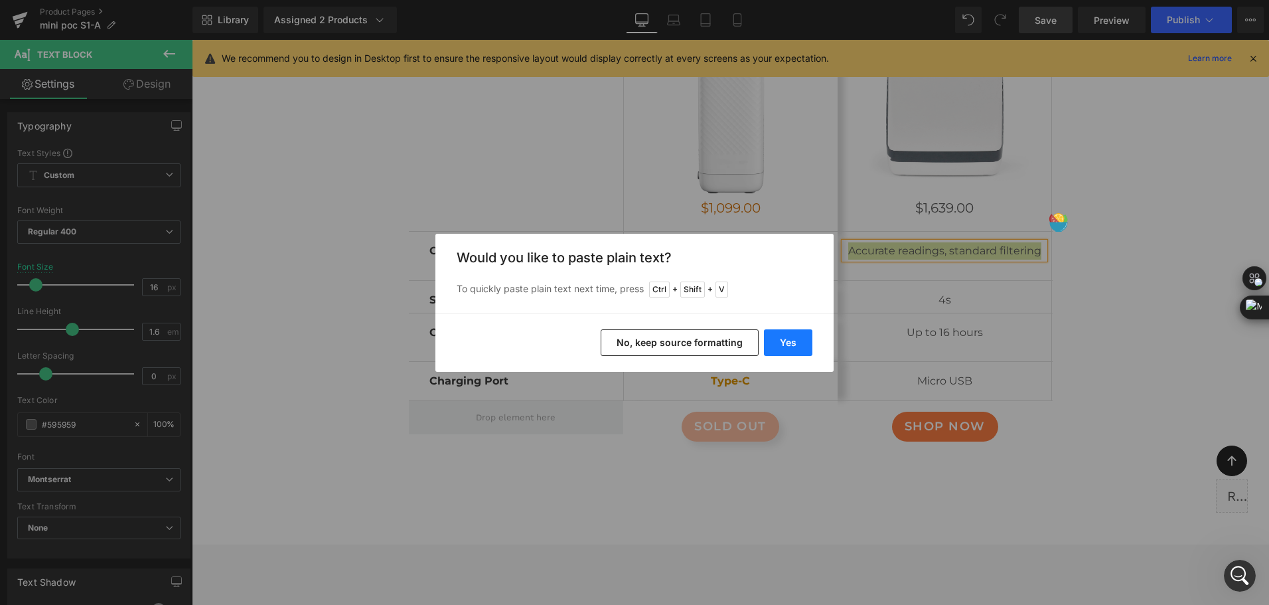
click at [792, 338] on button "Yes" at bounding box center [788, 342] width 48 height 27
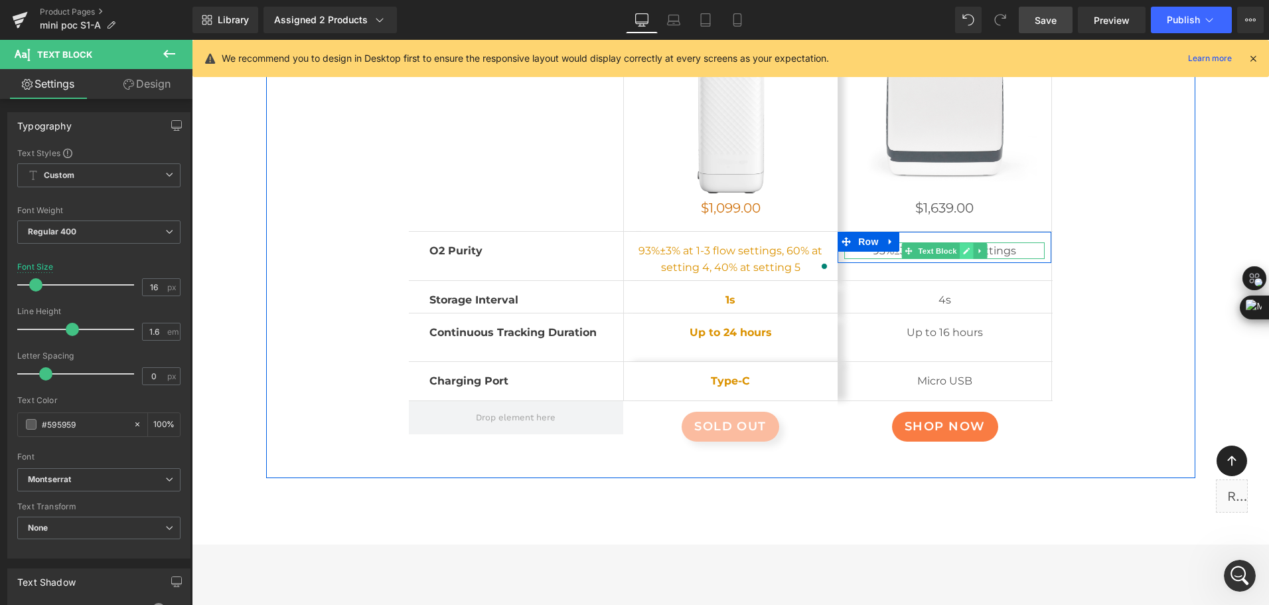
click at [960, 250] on link at bounding box center [967, 251] width 14 height 16
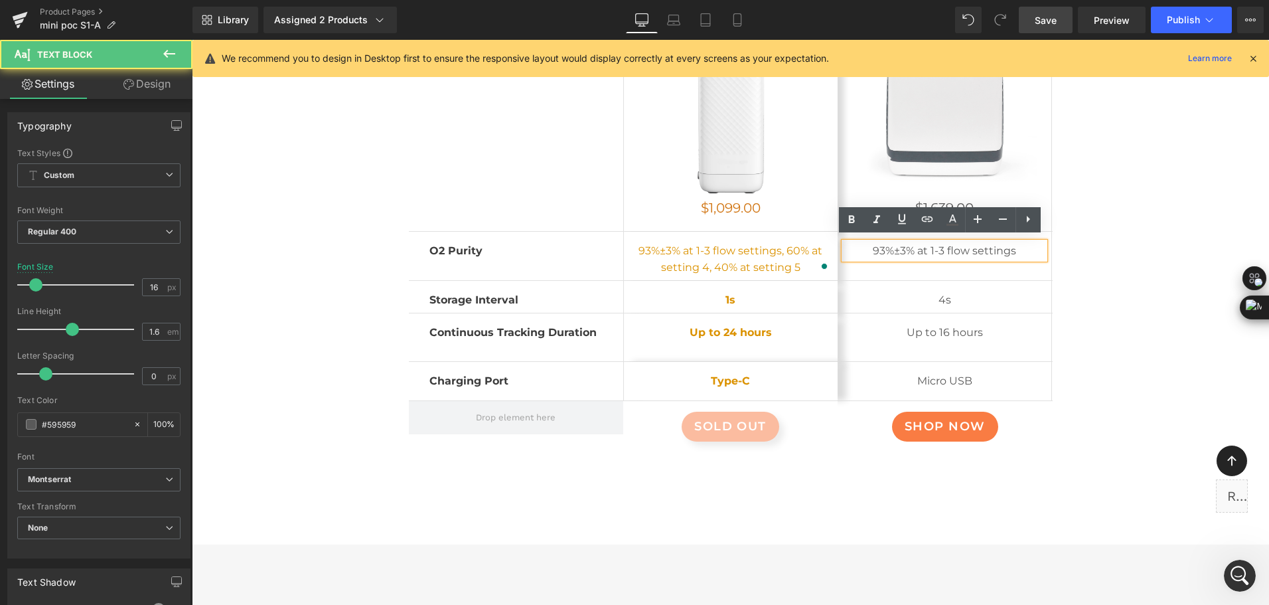
click at [911, 247] on p "93%±3% at 1-3 flow settings" at bounding box center [944, 250] width 200 height 17
click at [924, 248] on p "93%±3% at 1-3 flow settings" at bounding box center [944, 250] width 200 height 17
click at [943, 246] on p "93%±3% at all 1-3 flow settings" at bounding box center [944, 250] width 200 height 17
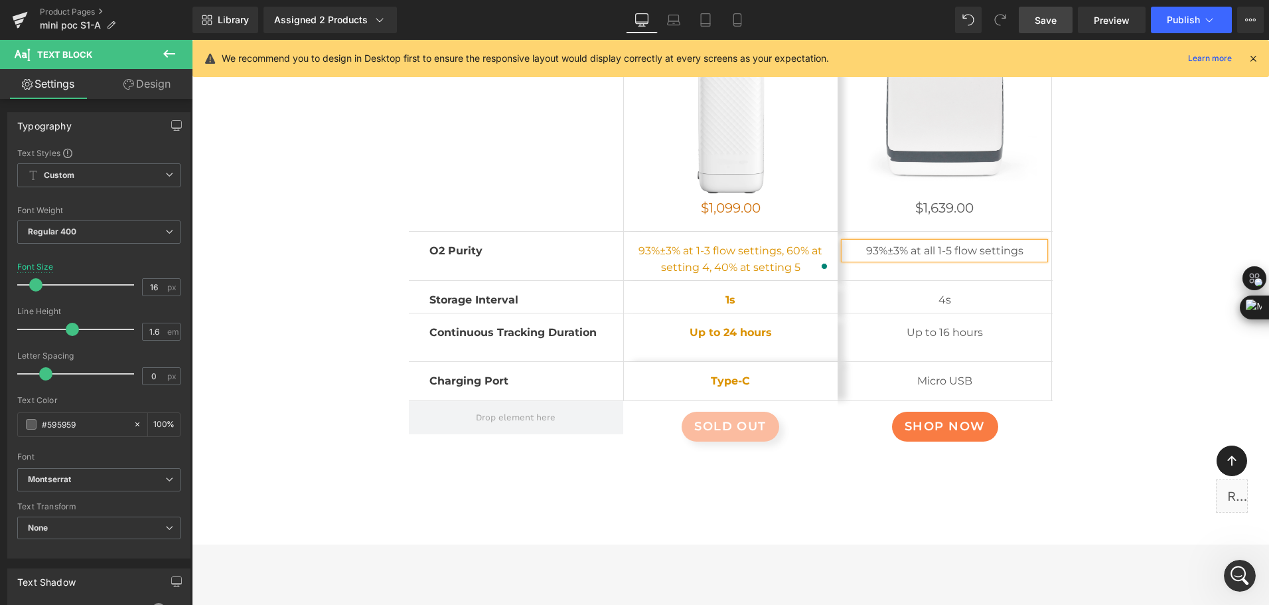
click at [1120, 270] on div "Next-Gen Trusted Sleep Monitoring Heading If you loved the original O2Ring, you…" at bounding box center [730, 162] width 929 height 618
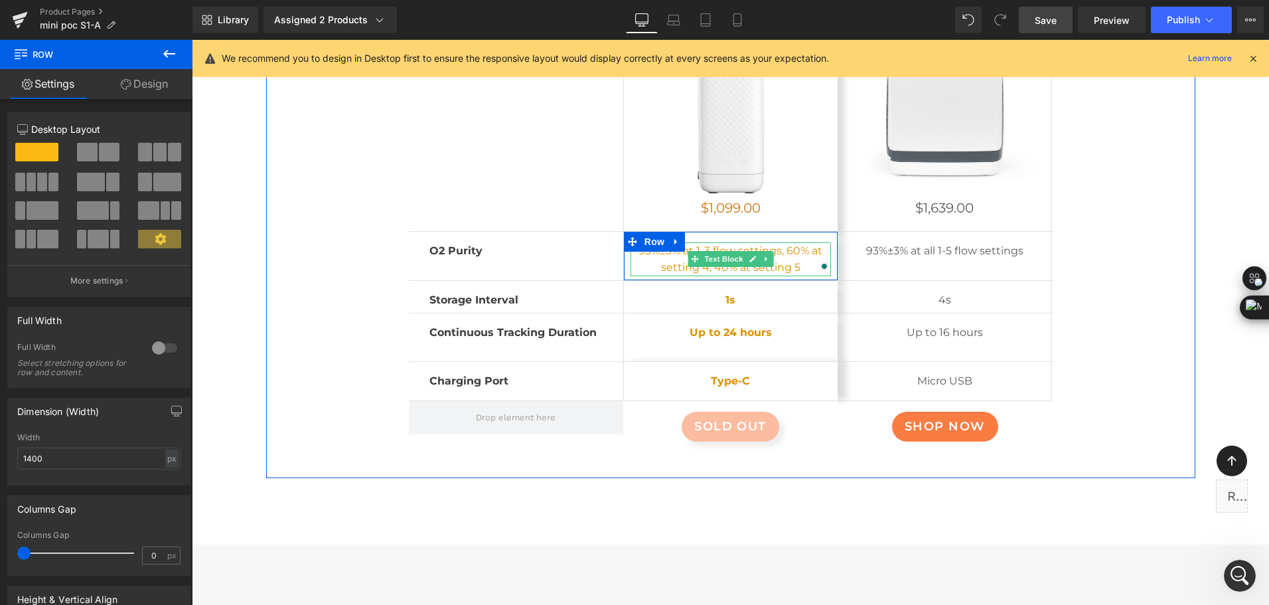
click at [784, 257] on p "93%±3% at 1-3 flow settings, 60% at setting 4, 40% at setting 5" at bounding box center [730, 259] width 200 height 34
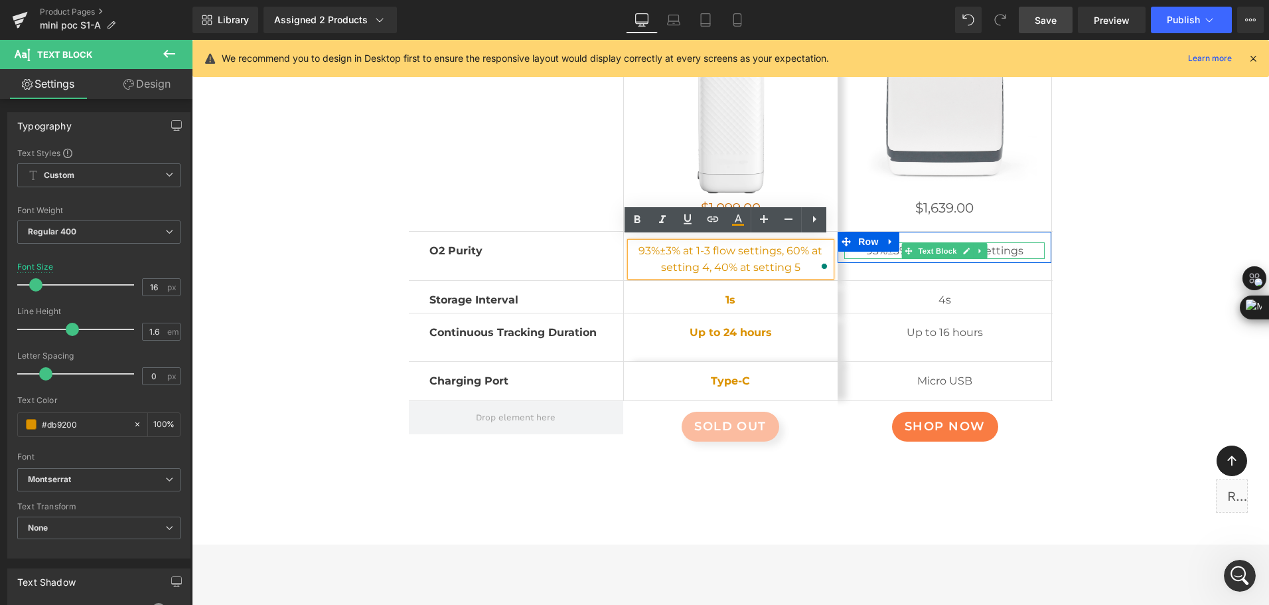
click at [880, 248] on p "93%±3% at all 1-5 flow settings" at bounding box center [944, 250] width 200 height 17
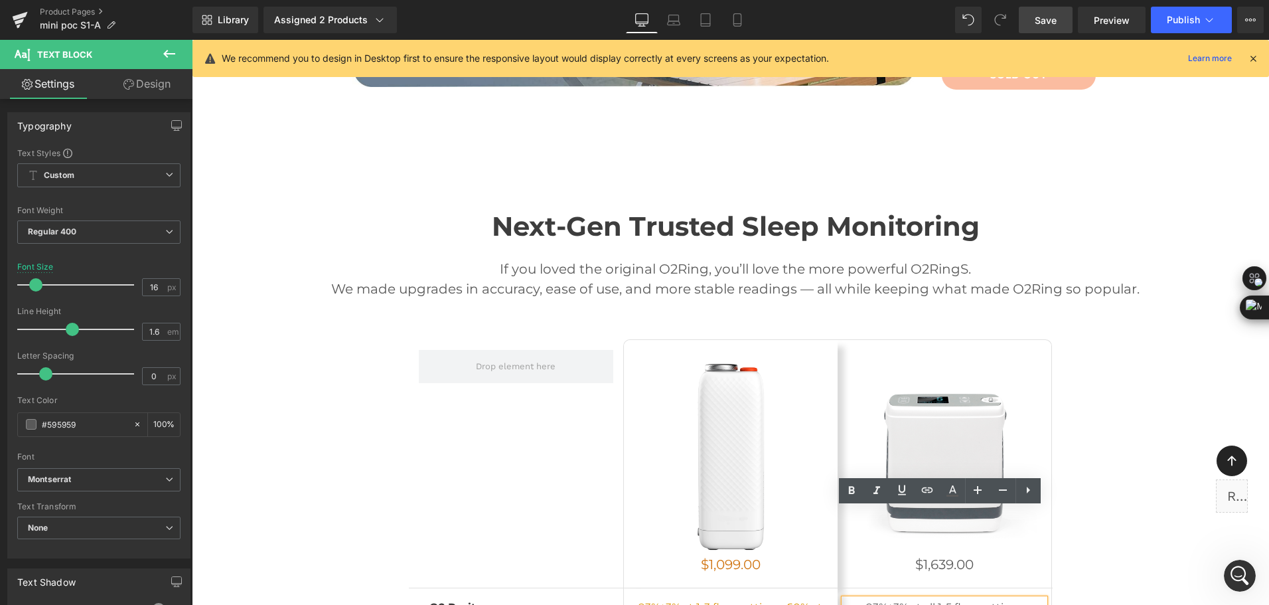
scroll to position [6902, 0]
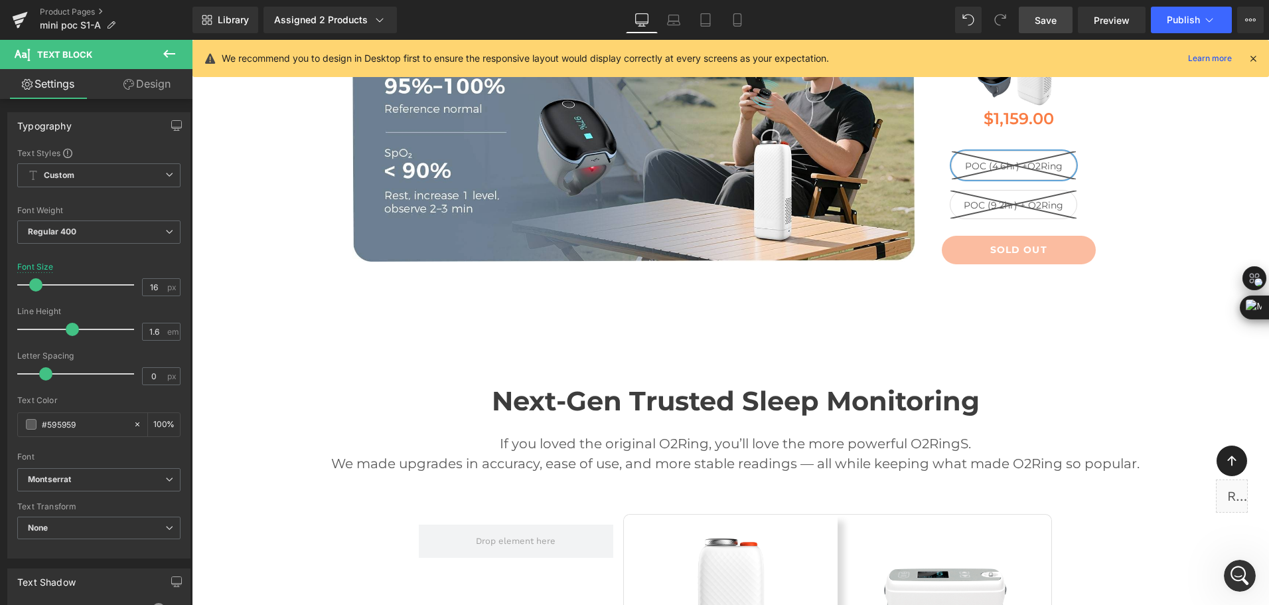
click at [1049, 17] on span "Save" at bounding box center [1046, 20] width 22 height 14
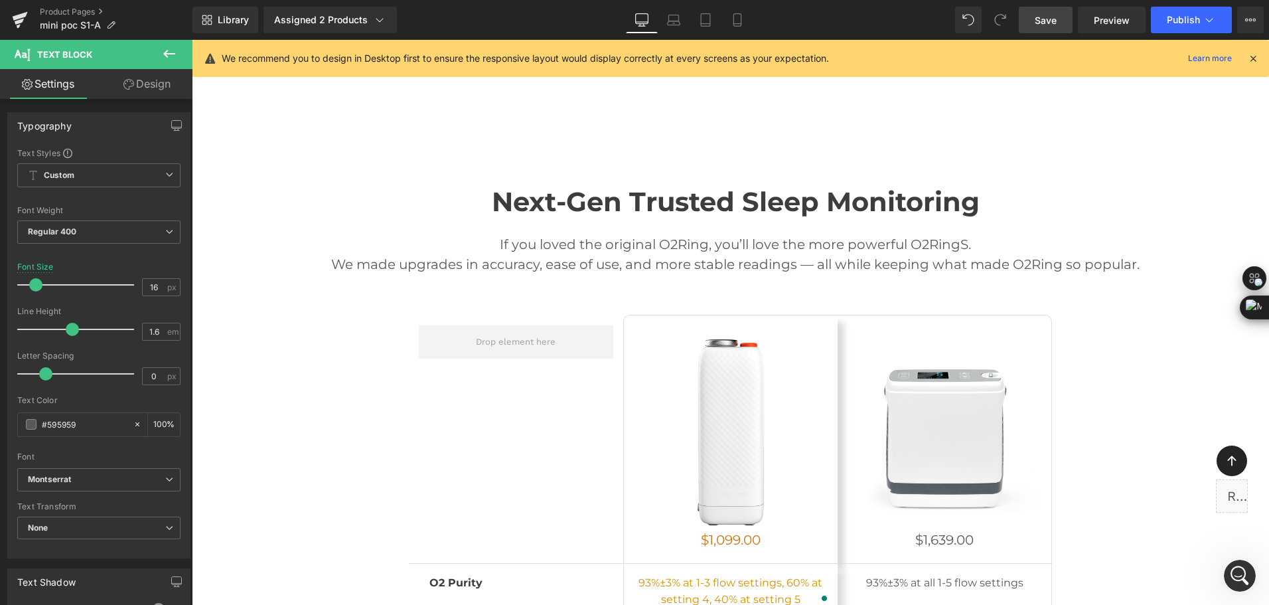
click at [1159, 323] on div "Next-Gen Trusted Sleep Monitoring Heading If you loved the original O2Ring, you…" at bounding box center [730, 493] width 929 height 618
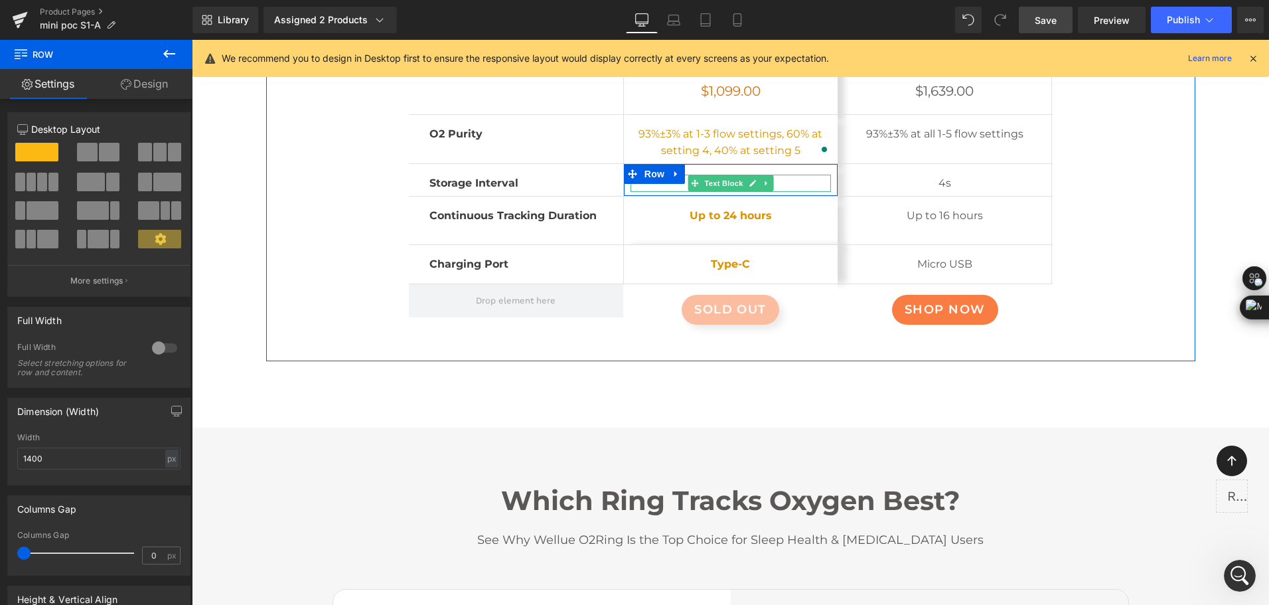
scroll to position [7565, 0]
